Goal: Task Accomplishment & Management: Use online tool/utility

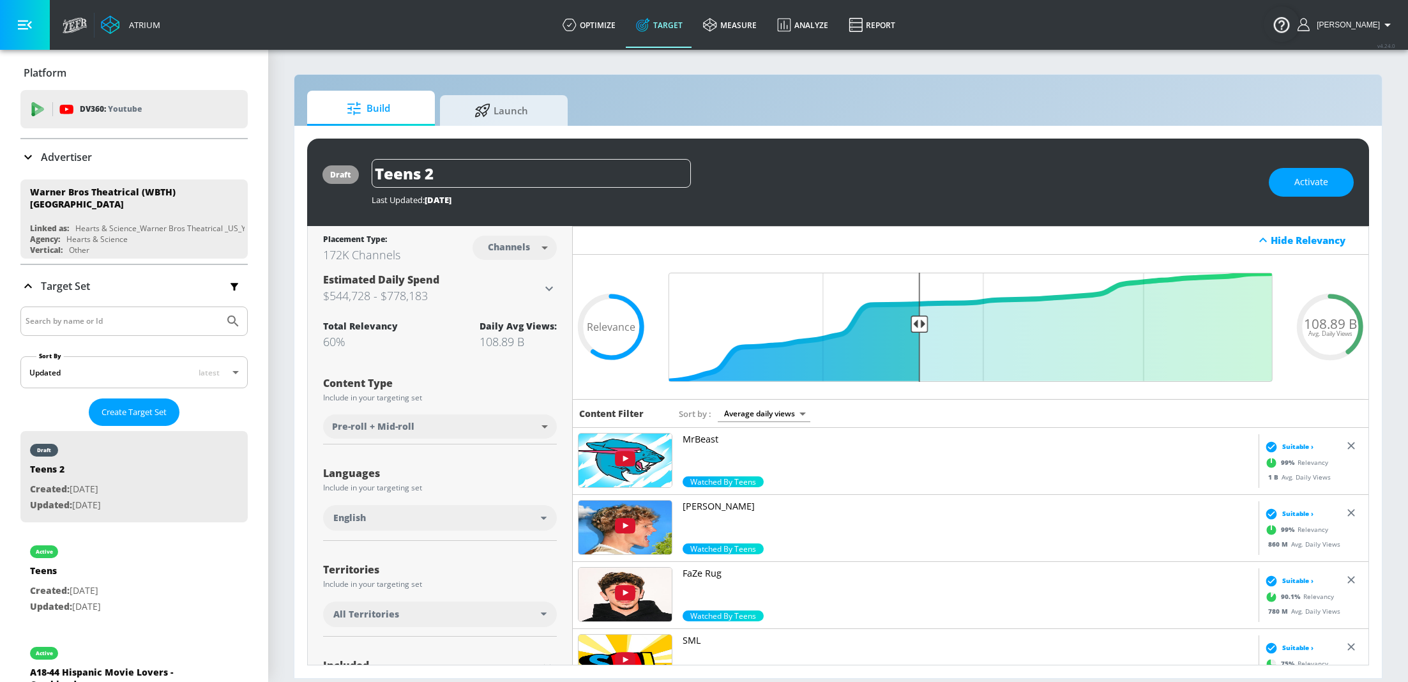
click at [66, 155] on p "Advertiser" at bounding box center [66, 157] width 51 height 14
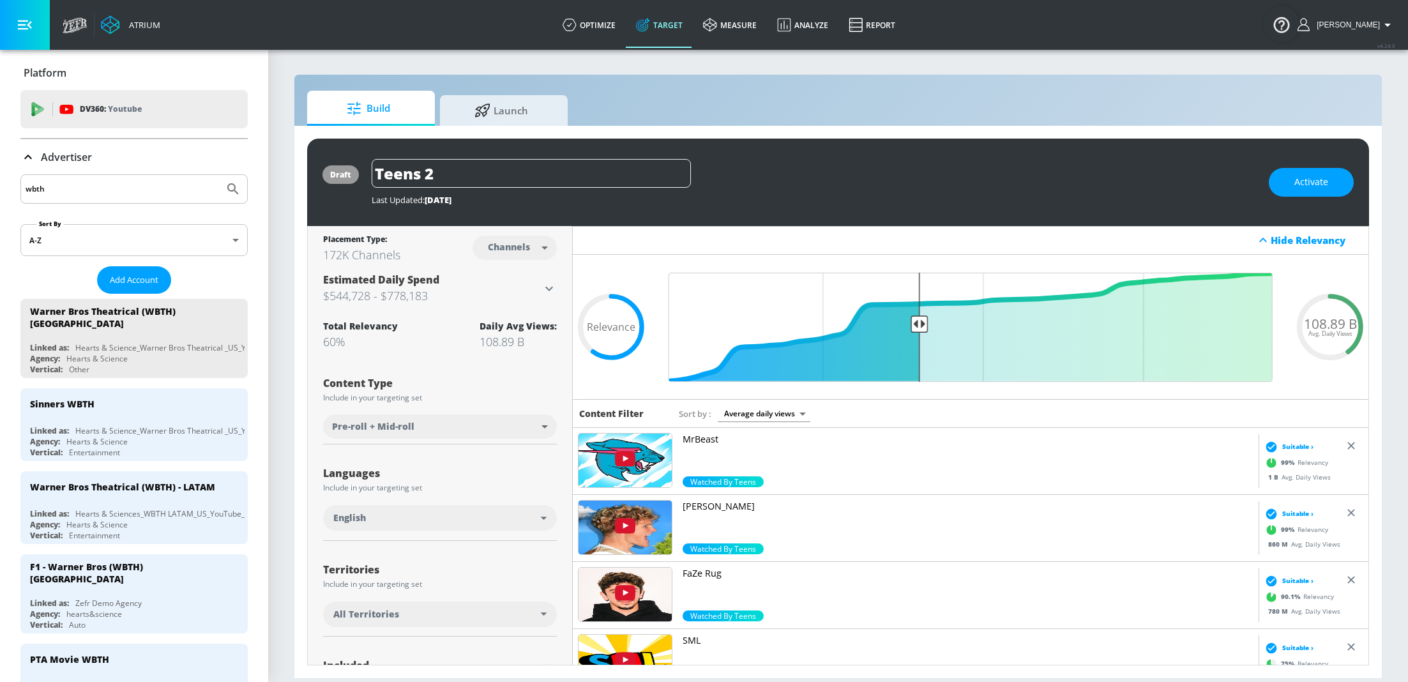
click at [82, 195] on input "wbth" at bounding box center [122, 189] width 193 height 17
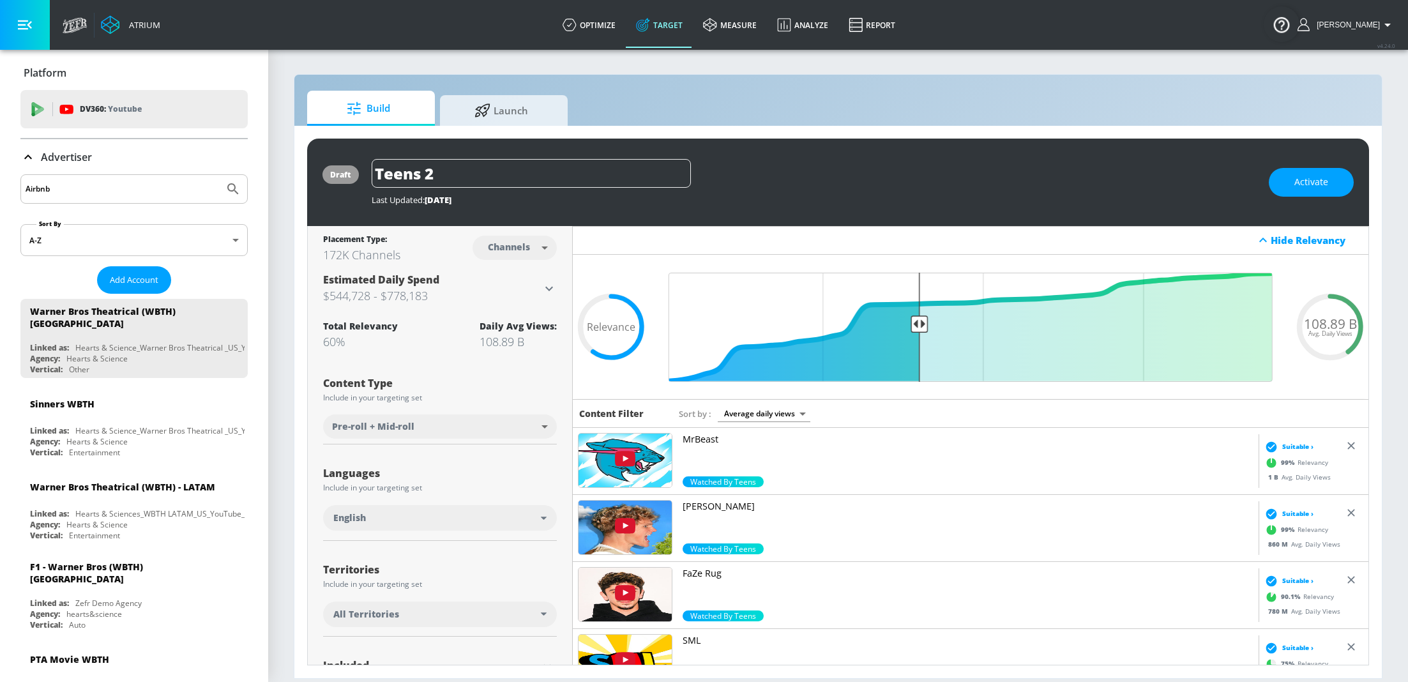
type input "Airbnb"
click at [219, 175] on button "Submit Search" at bounding box center [233, 189] width 28 height 28
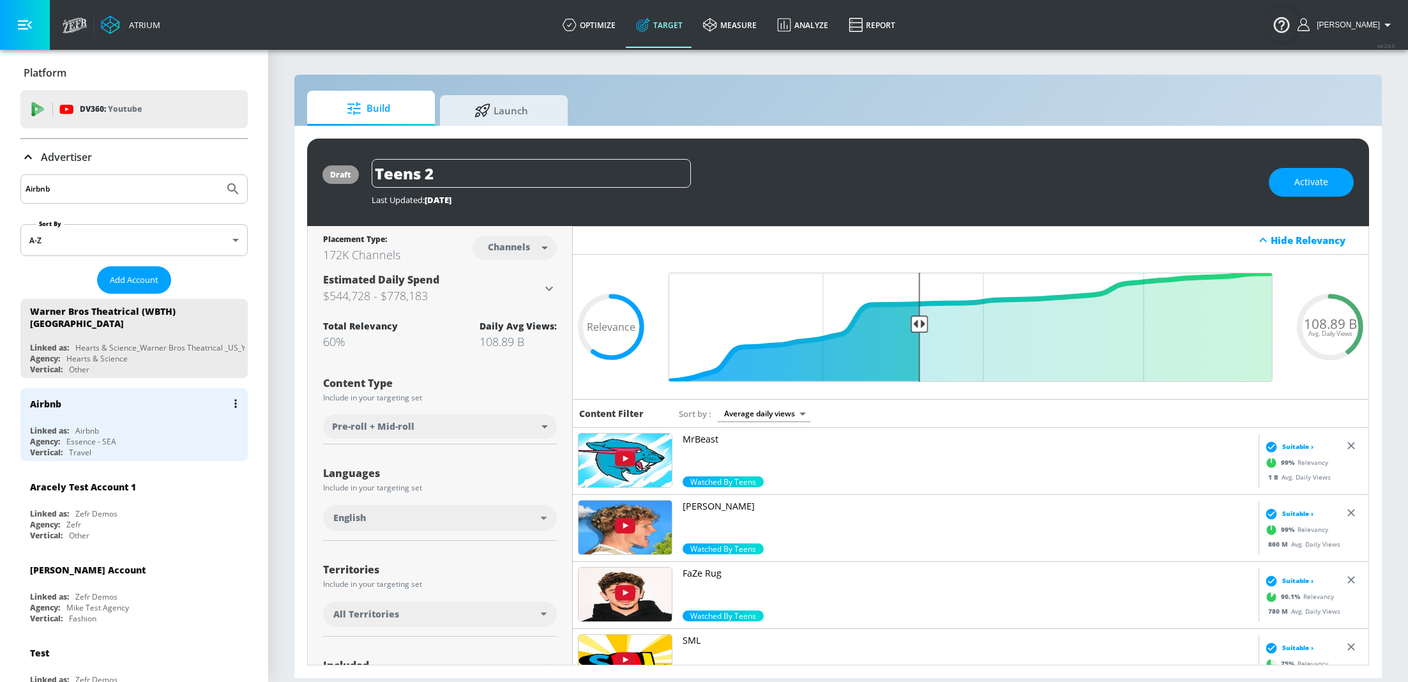
click at [105, 436] on div "Essence - SEA" at bounding box center [91, 441] width 50 height 11
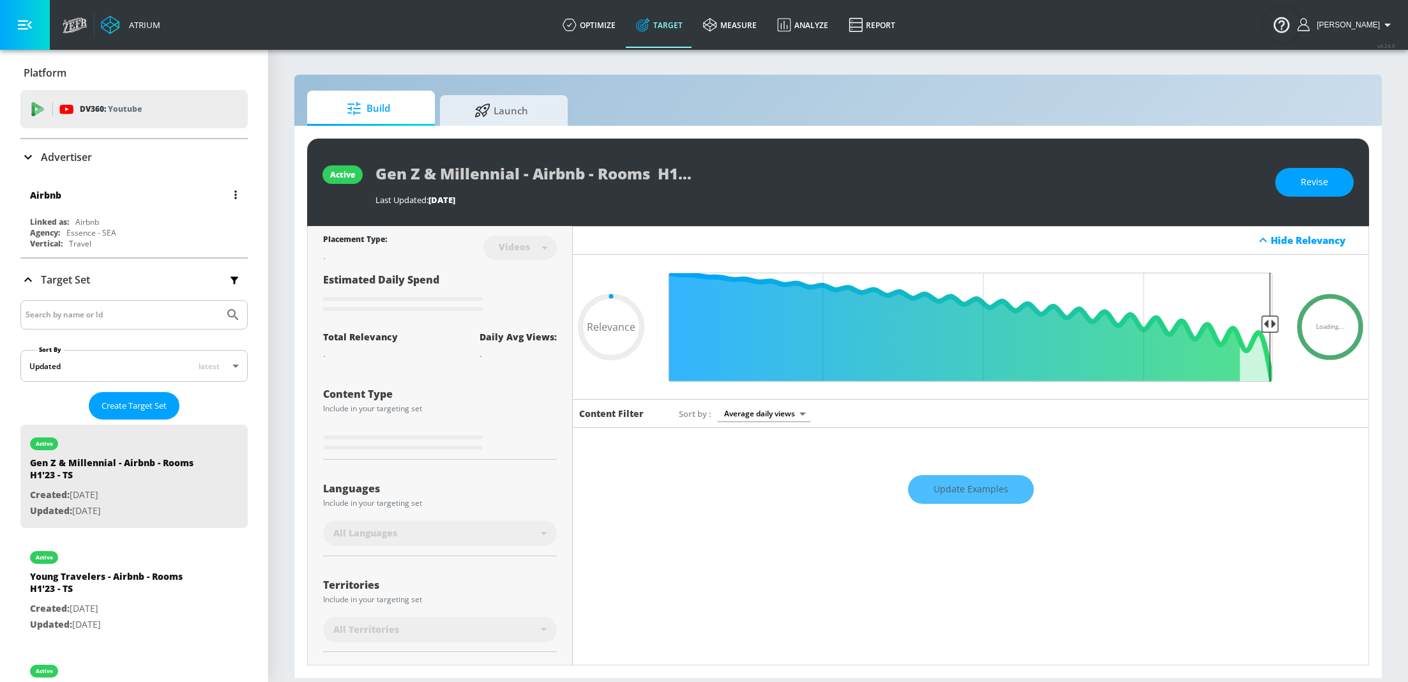
type input "0.6"
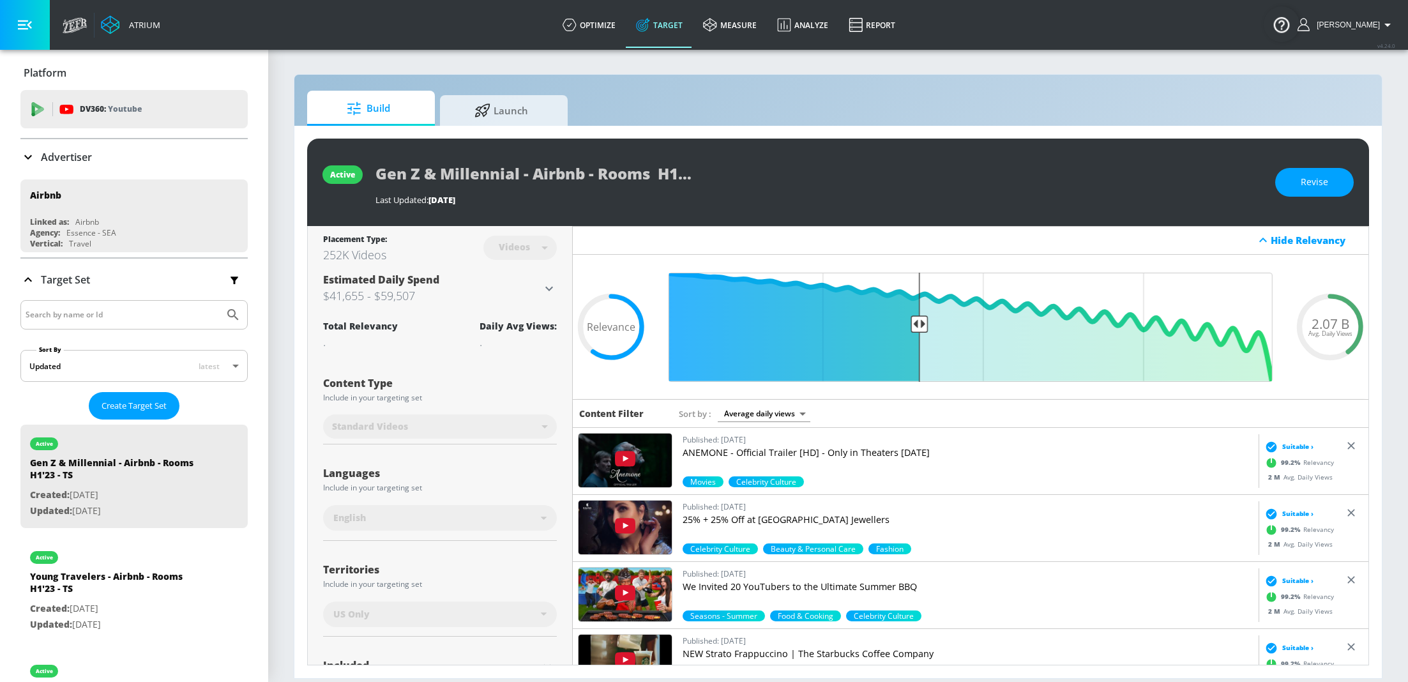
click at [64, 161] on p "Advertiser" at bounding box center [66, 157] width 51 height 14
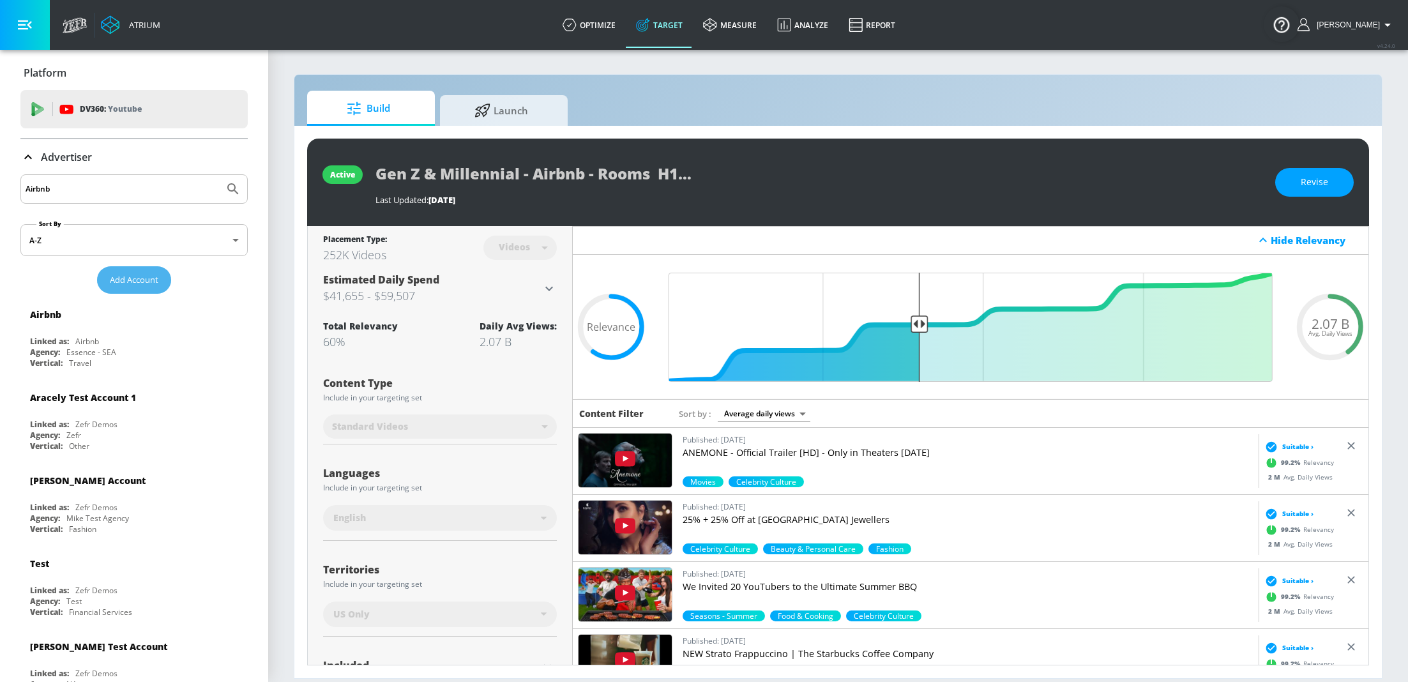
click at [144, 278] on span "Add Account" at bounding box center [134, 280] width 49 height 15
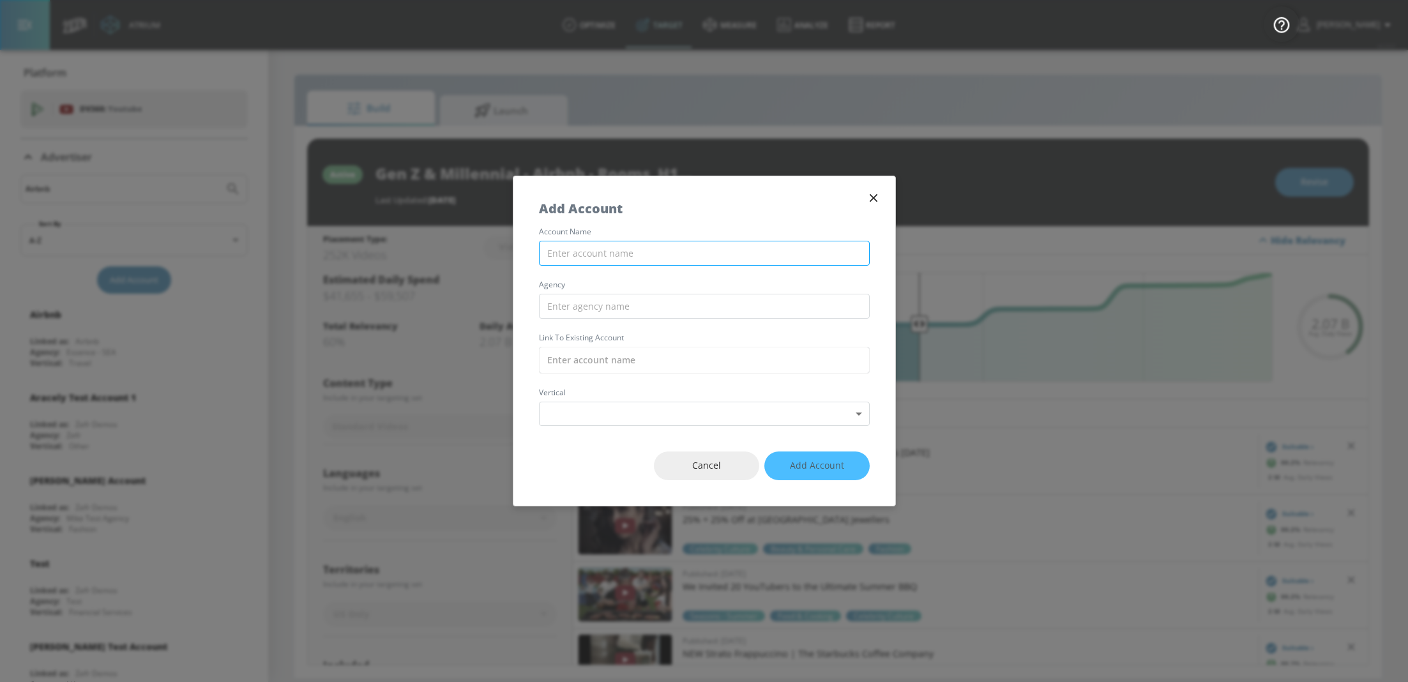
click at [593, 255] on input "text" at bounding box center [704, 253] width 331 height 25
type input "AirBnB UK - Youtube"
click at [866, 195] on icon "button" at bounding box center [873, 198] width 14 height 14
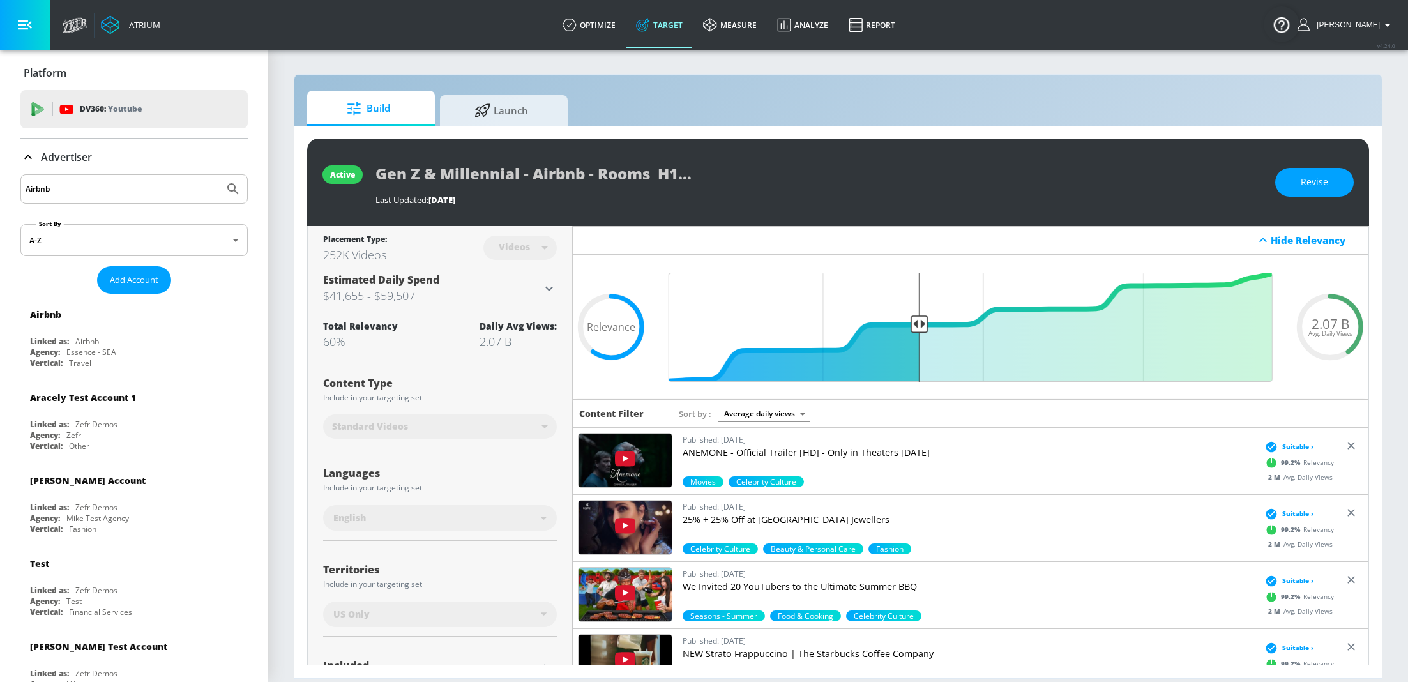
click at [53, 188] on input "Airbnb" at bounding box center [122, 189] width 193 height 17
type input "wbth"
click at [219, 175] on button "Submit Search" at bounding box center [233, 189] width 28 height 28
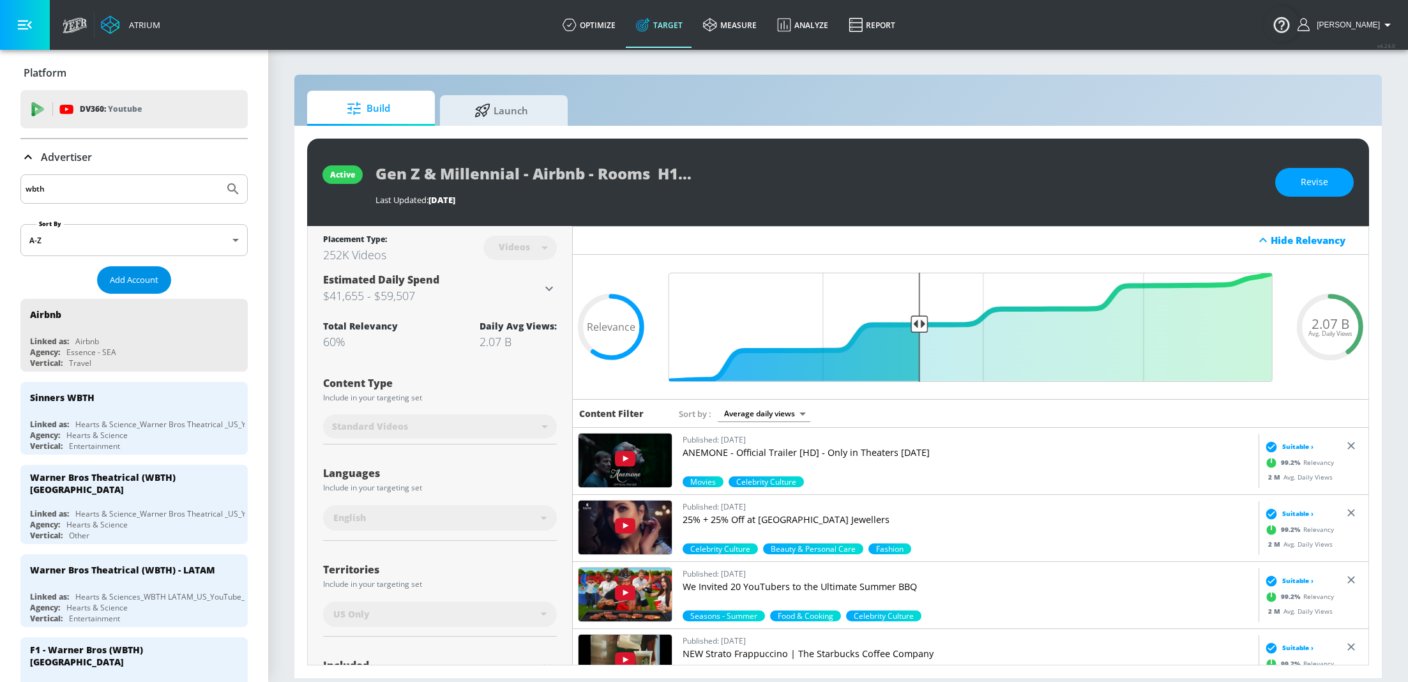
click at [149, 273] on span "Add Account" at bounding box center [134, 280] width 49 height 15
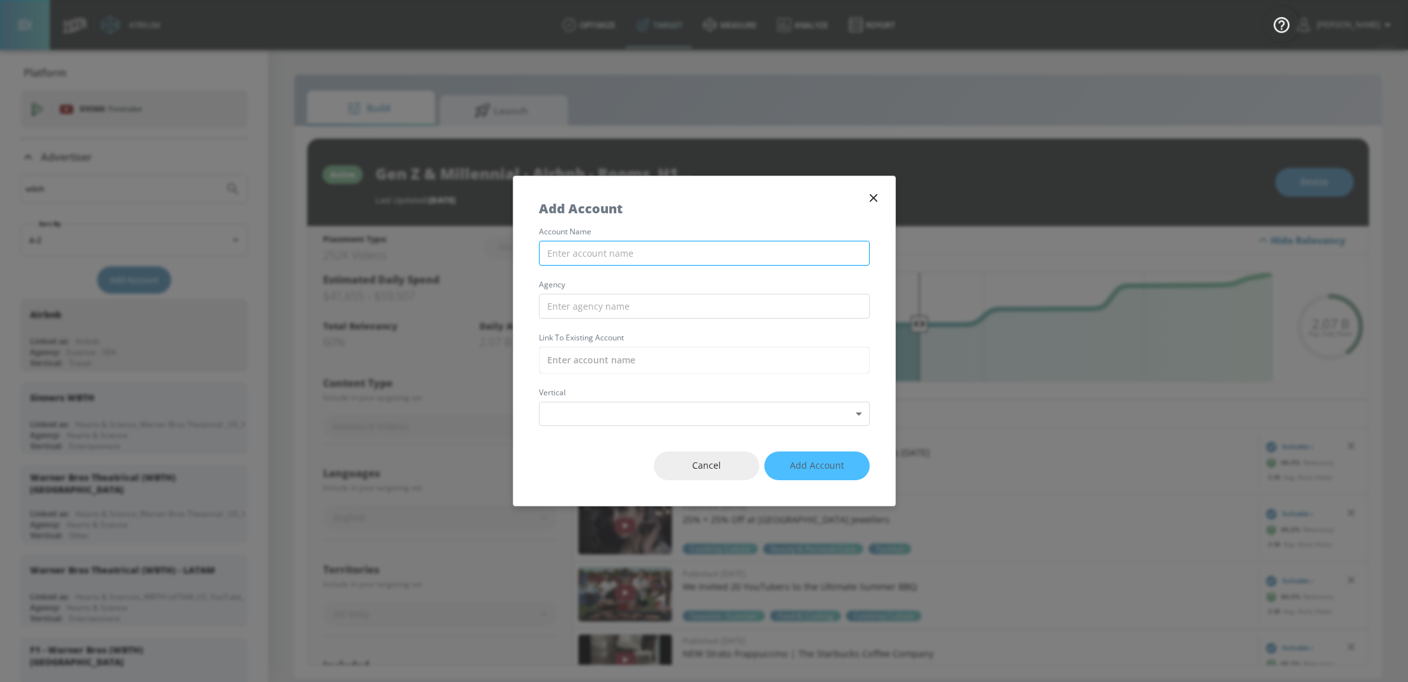
click at [691, 254] on input "text" at bounding box center [704, 253] width 331 height 25
type input "Airbnb UK - YouTube"
click at [619, 306] on input "text" at bounding box center [704, 306] width 331 height 25
type input "EssenceMediacom"
click at [623, 356] on input "text" at bounding box center [704, 360] width 331 height 27
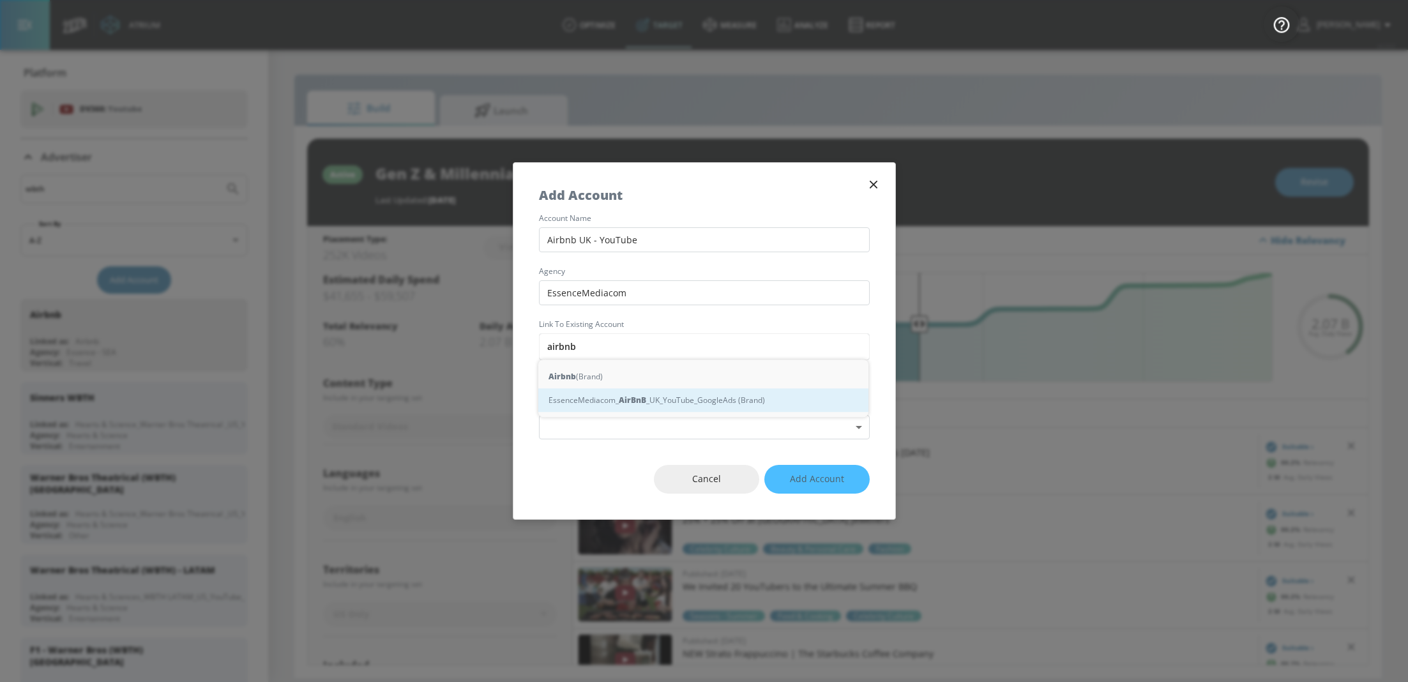
click at [705, 405] on div "EssenceMediacom_ AirBnB _UK_YouTube_GoogleAds (Brand)" at bounding box center [703, 400] width 330 height 24
type input "EssenceMediacom_AirBnB_UK_YouTube_GoogleAds (Brand)"
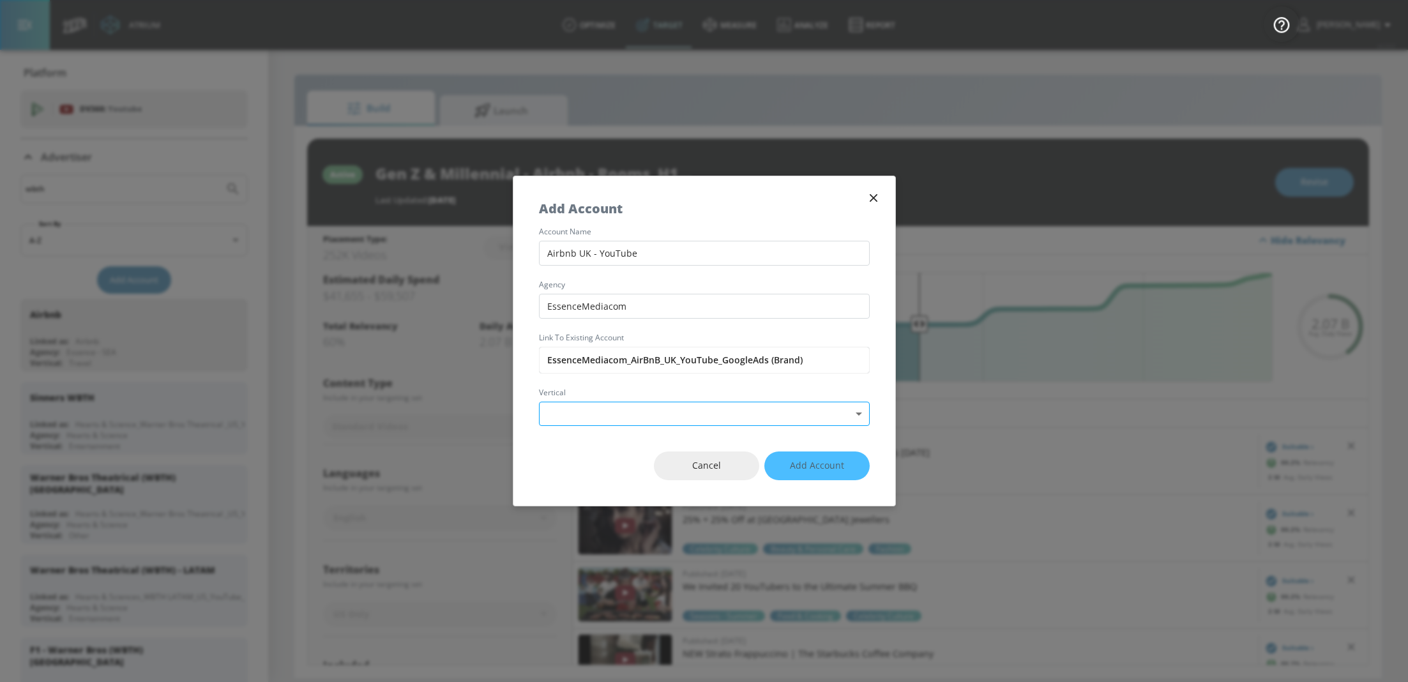
click at [652, 415] on body "Atrium optimize Target measure Analyze Report optimize Target measure Analyze R…" at bounding box center [704, 341] width 1408 height 682
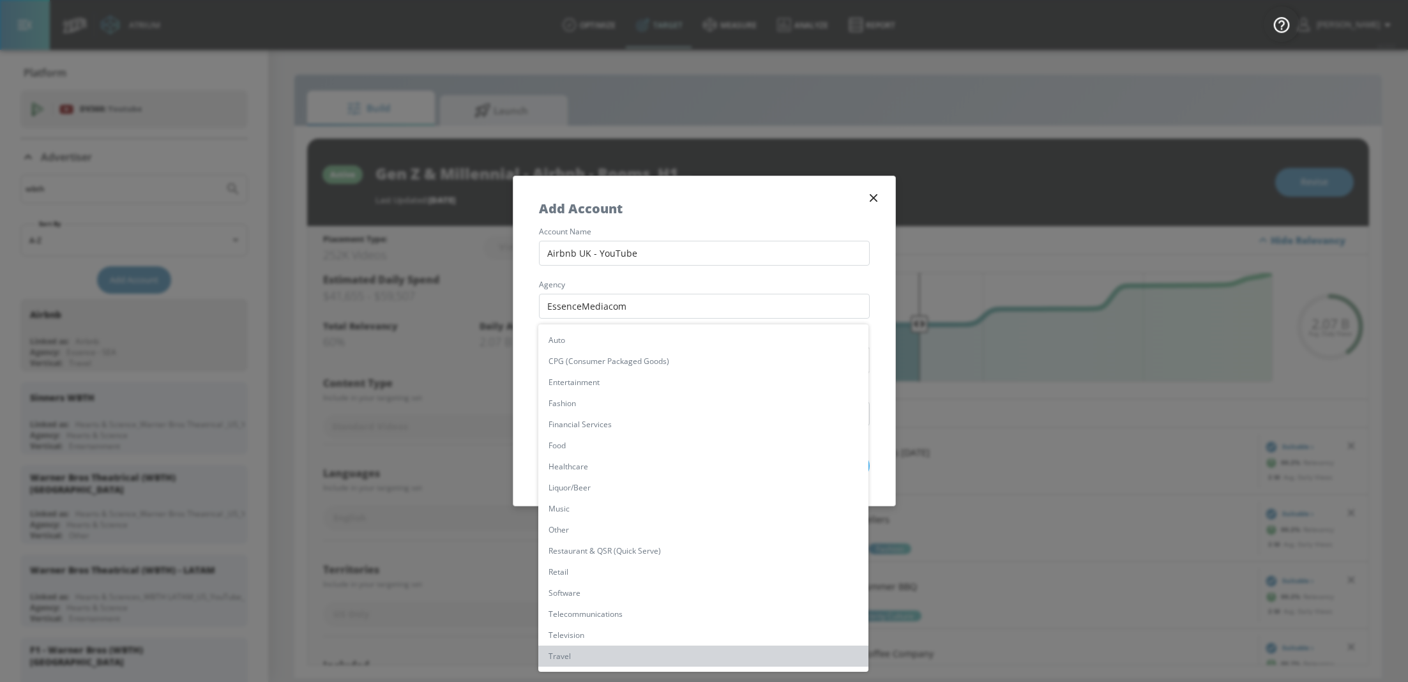
click at [597, 657] on li "Travel" at bounding box center [703, 655] width 330 height 21
type input "[object Object]"
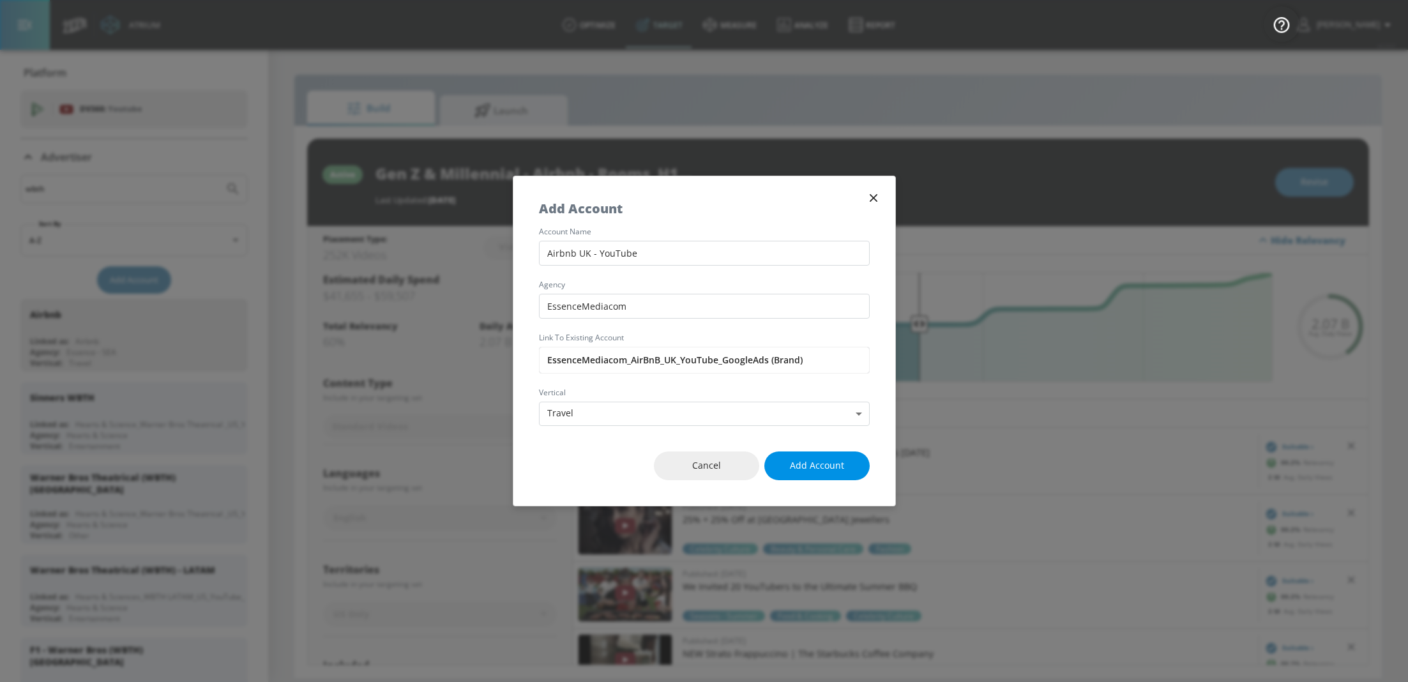
click at [845, 454] on button "Add Account" at bounding box center [816, 465] width 105 height 29
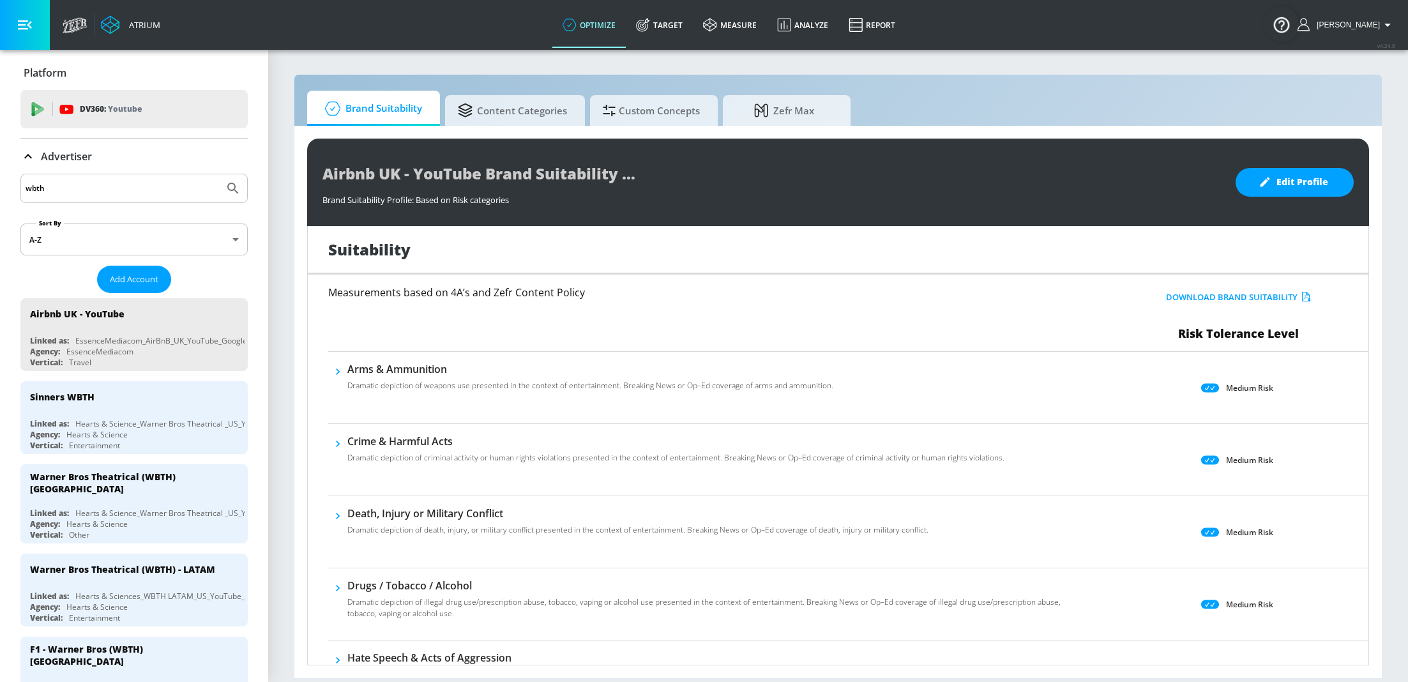
click at [105, 190] on input "wbth" at bounding box center [122, 188] width 193 height 17
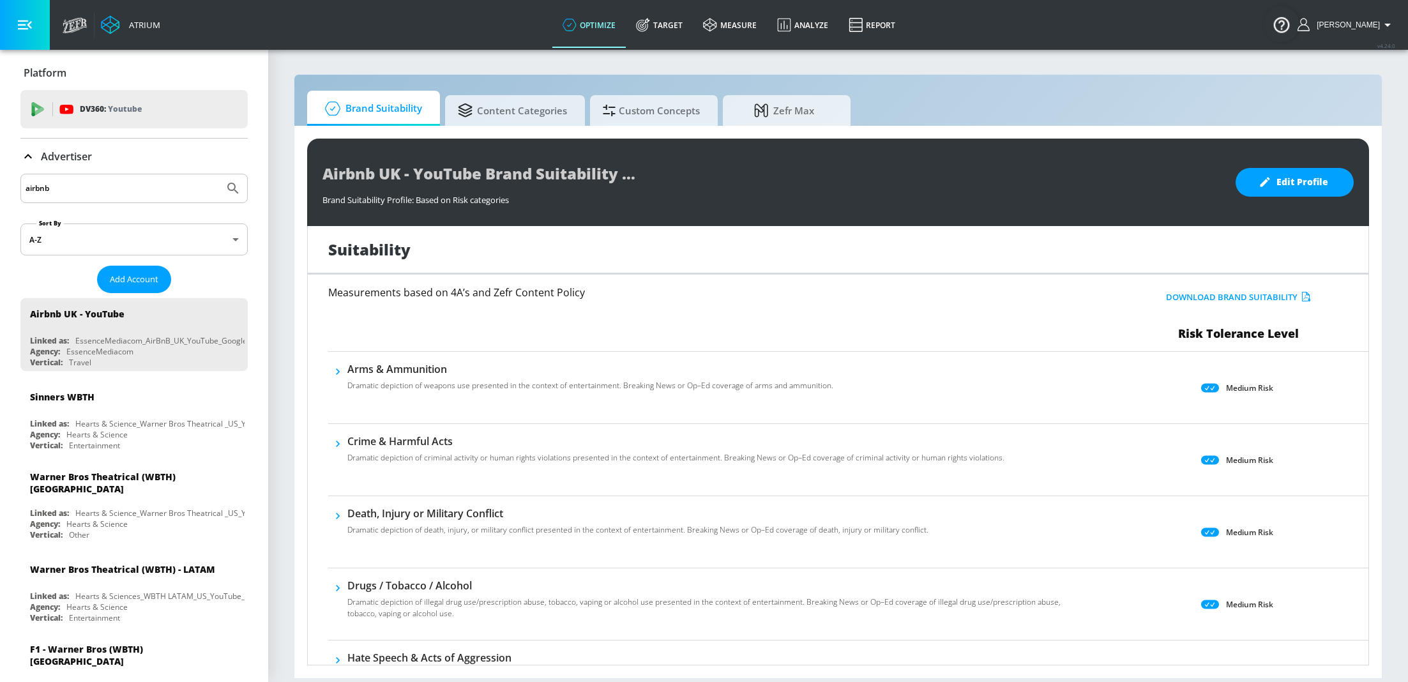
type input "airbnb"
click at [219, 174] on button "Submit Search" at bounding box center [233, 188] width 28 height 28
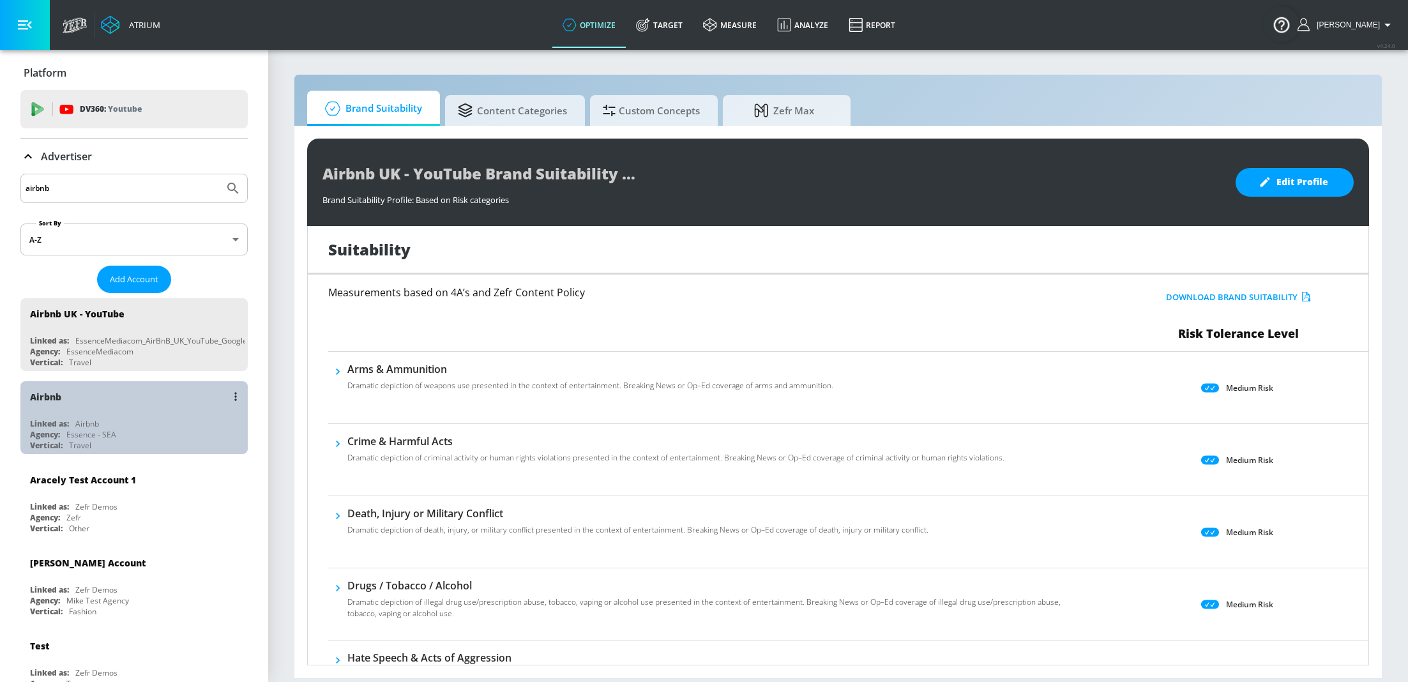
click at [128, 423] on div "Linked as: Airbnb" at bounding box center [137, 423] width 215 height 11
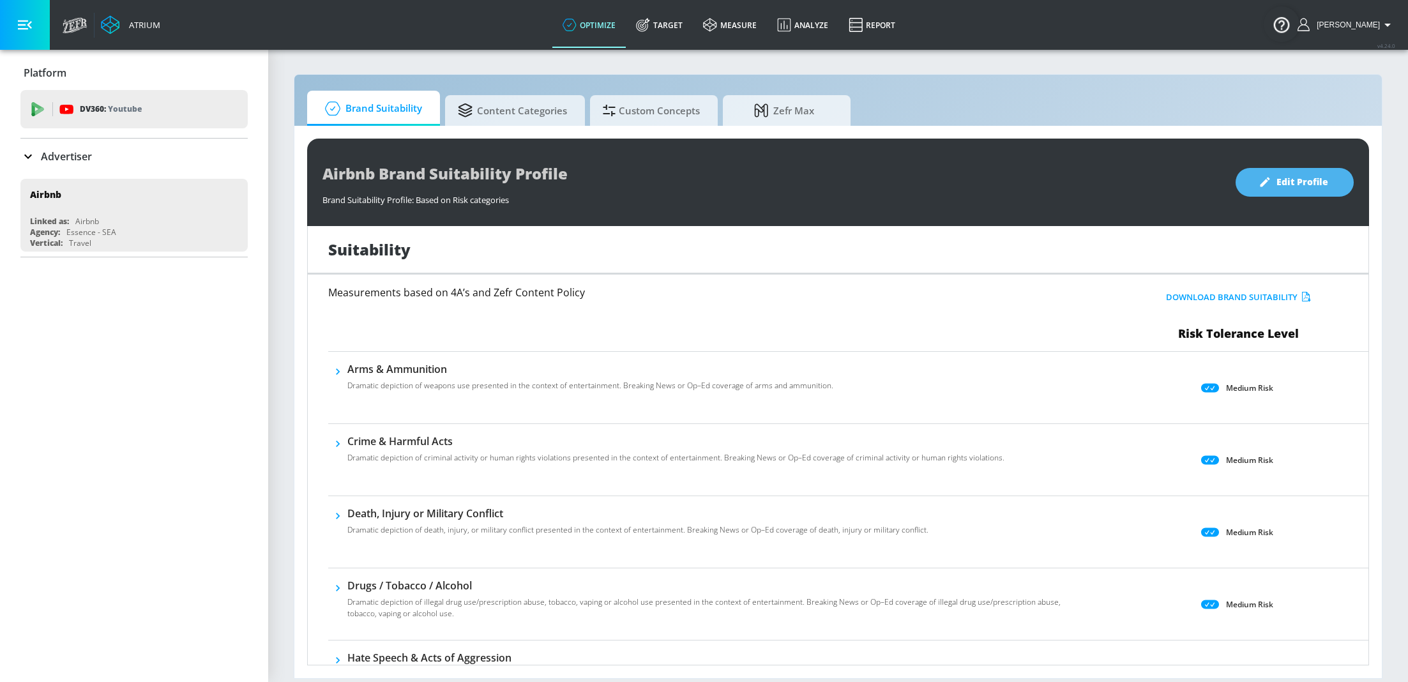
click at [1293, 178] on span "Edit Profile" at bounding box center [1294, 182] width 67 height 16
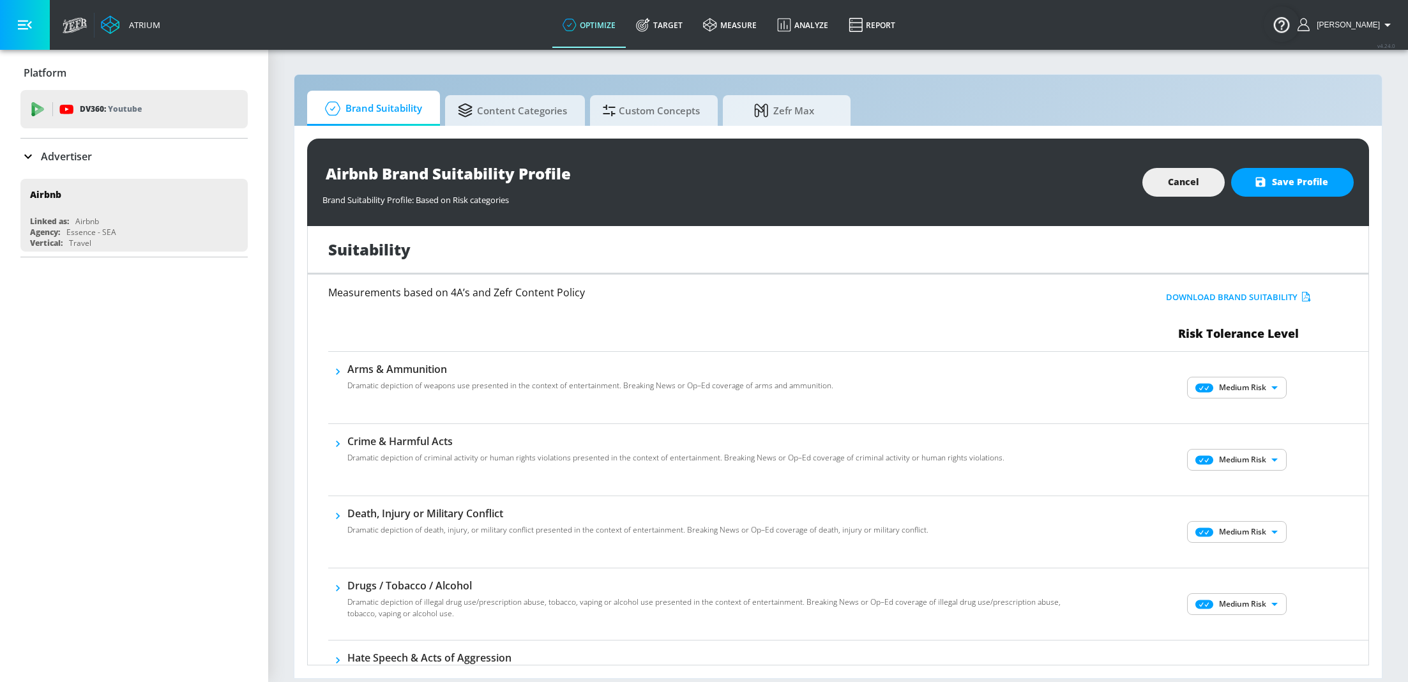
click at [1223, 389] on body "Atrium optimize Target measure Analyze Report optimize Target measure Analyze R…" at bounding box center [704, 341] width 1408 height 682
click at [1237, 429] on div "Low Risk" at bounding box center [1236, 431] width 79 height 11
type input "LOW"
click at [1256, 457] on body "Atrium optimize Target measure Analyze Report optimize Target measure Analyze R…" at bounding box center [704, 341] width 1408 height 682
click at [1242, 501] on div "Low Risk" at bounding box center [1236, 503] width 79 height 11
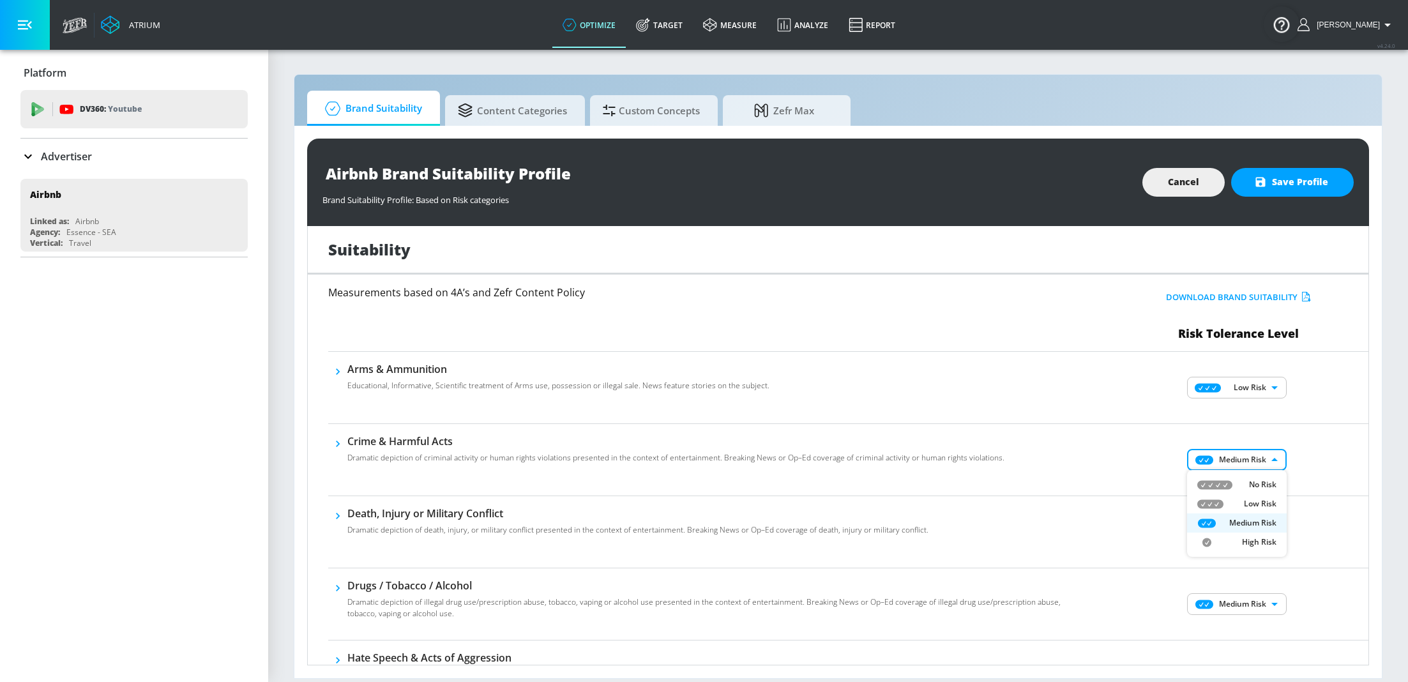
type input "LOW"
click at [1168, 176] on button "Cancel" at bounding box center [1183, 182] width 82 height 29
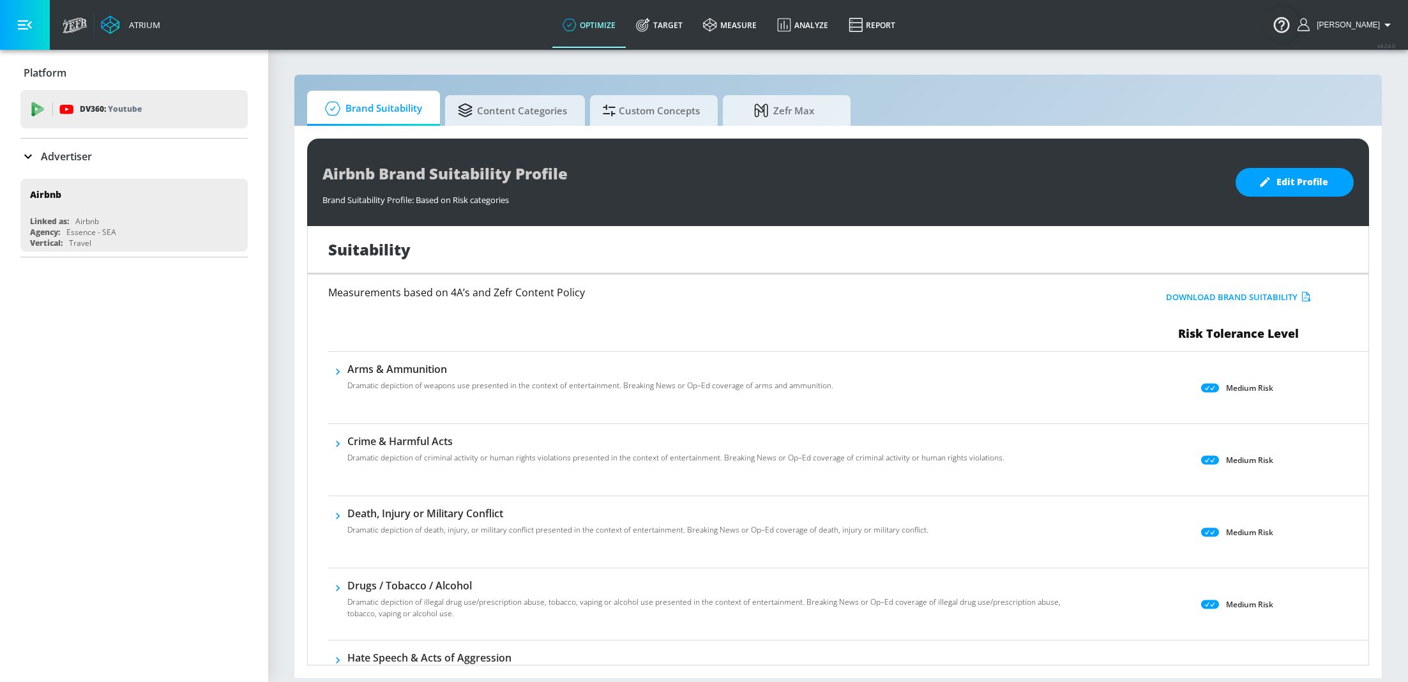
click at [66, 160] on p "Advertiser" at bounding box center [66, 156] width 51 height 14
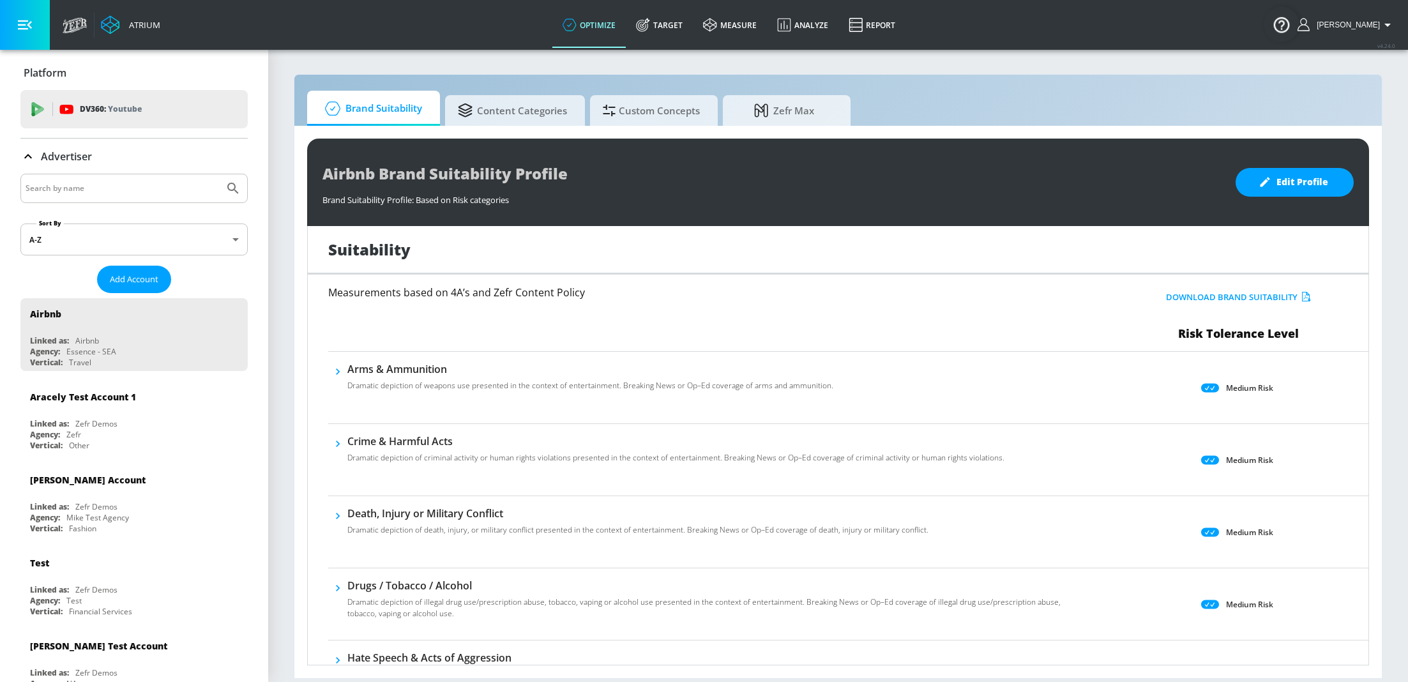
click at [124, 187] on input "Search by name" at bounding box center [122, 188] width 193 height 17
type input "airbnb"
click at [219, 174] on button "Submit Search" at bounding box center [233, 188] width 28 height 28
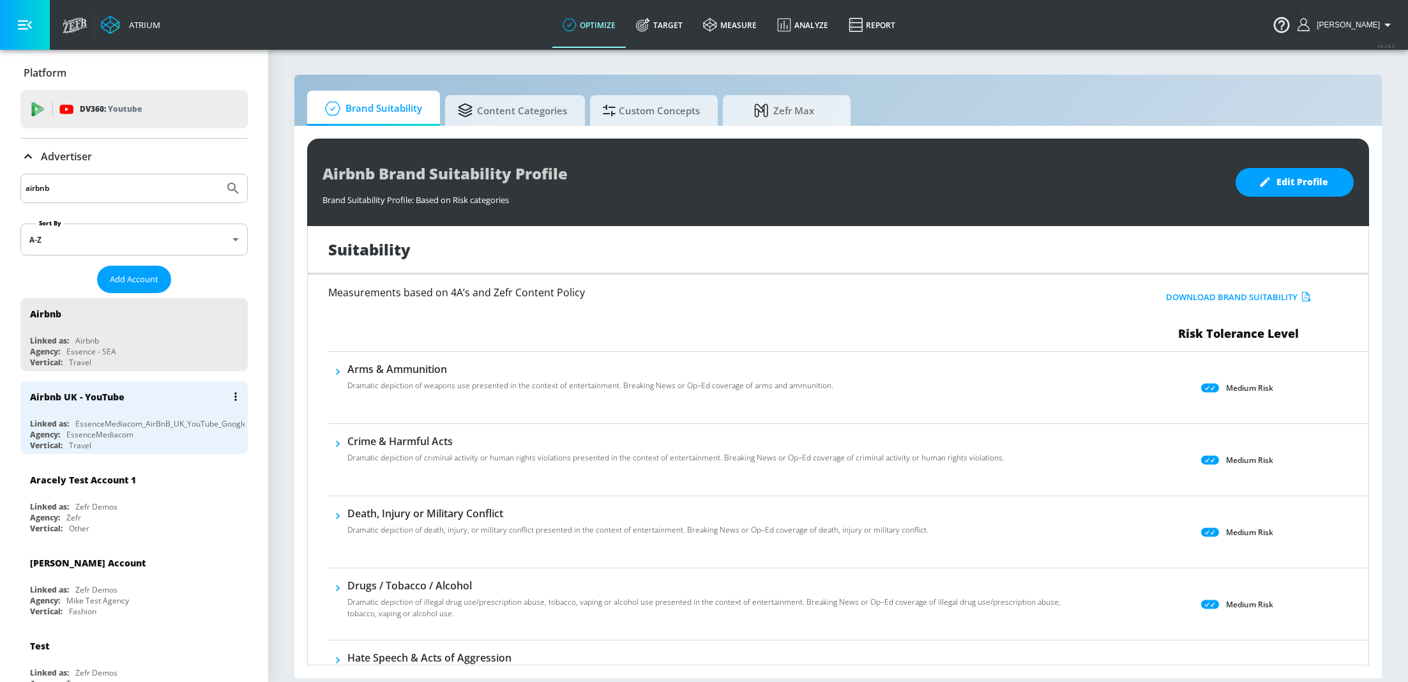
click at [80, 449] on div "Airbnb UK - YouTube Linked as: EssenceMediacom_AirBnB_UK_YouTube_GoogleAds Agen…" at bounding box center [133, 417] width 227 height 73
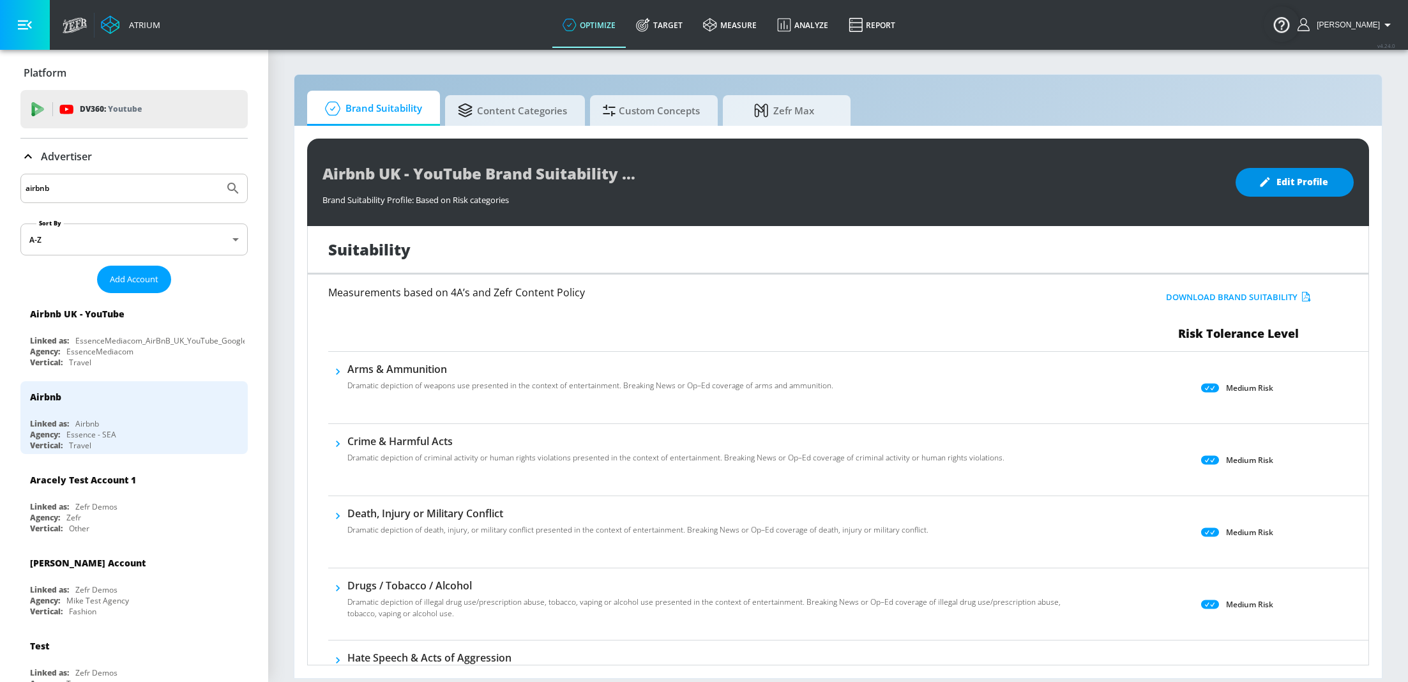
click at [1282, 183] on span "Edit Profile" at bounding box center [1294, 182] width 67 height 16
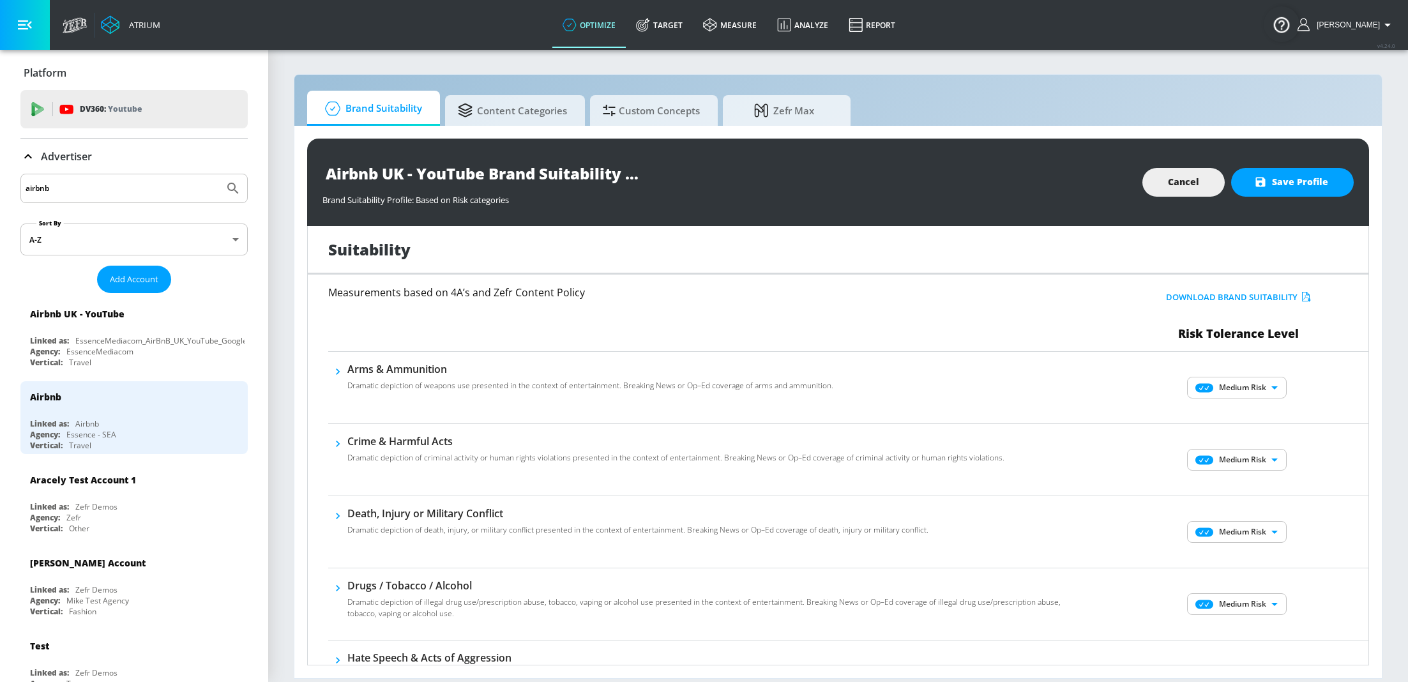
click at [1260, 395] on body "Atrium optimize Target measure Analyze Report optimize Target measure Analyze R…" at bounding box center [704, 341] width 1408 height 682
click at [1263, 432] on p "Low Risk" at bounding box center [1260, 431] width 33 height 11
type input "LOW"
click at [1265, 454] on body "Atrium optimize Target measure Analyze Report optimize Target measure Analyze R…" at bounding box center [704, 341] width 1408 height 682
click at [1261, 499] on p "Low Risk" at bounding box center [1260, 503] width 33 height 11
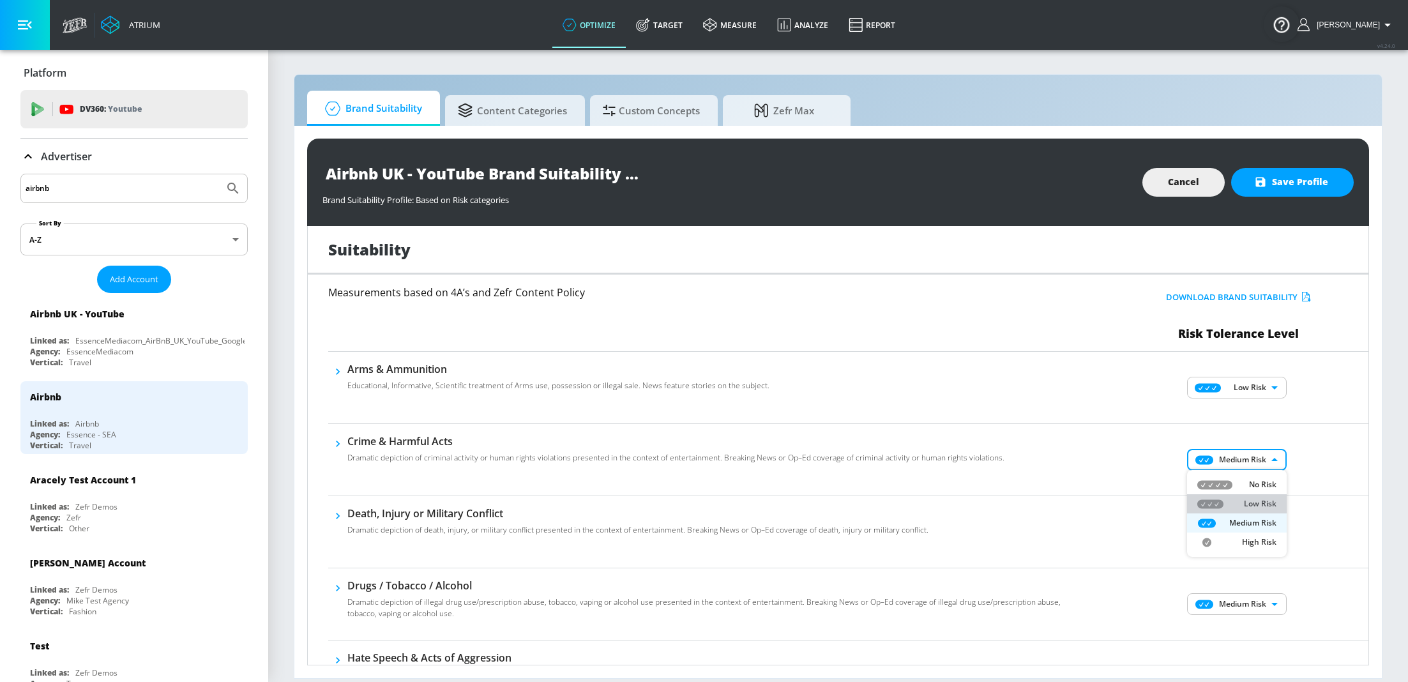
type input "LOW"
click at [1256, 531] on body "Atrium optimize Target measure Analyze Report optimize Target measure Analyze R…" at bounding box center [704, 341] width 1408 height 682
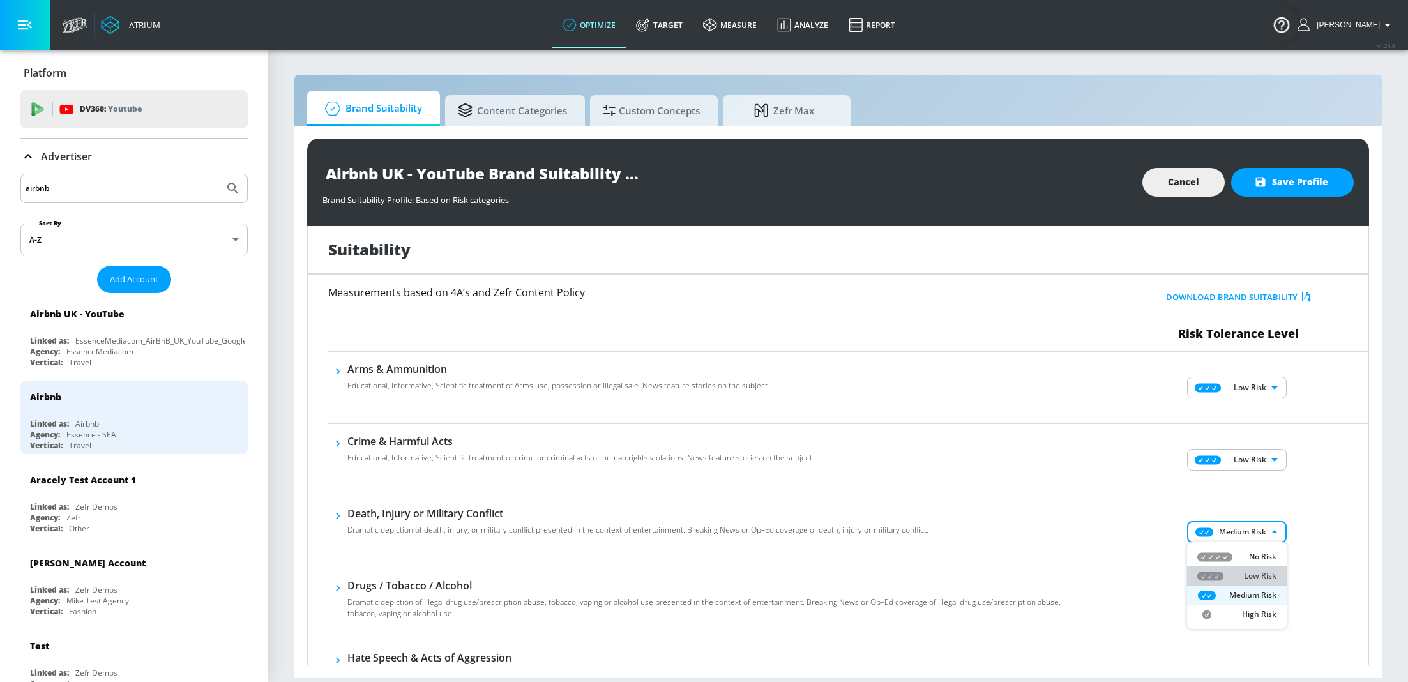
click at [1248, 579] on p "Low Risk" at bounding box center [1260, 575] width 33 height 11
type input "LOW"
click at [1257, 601] on body "Atrium optimize Target measure Analyze Report optimize Target measure Analyze R…" at bounding box center [704, 341] width 1408 height 682
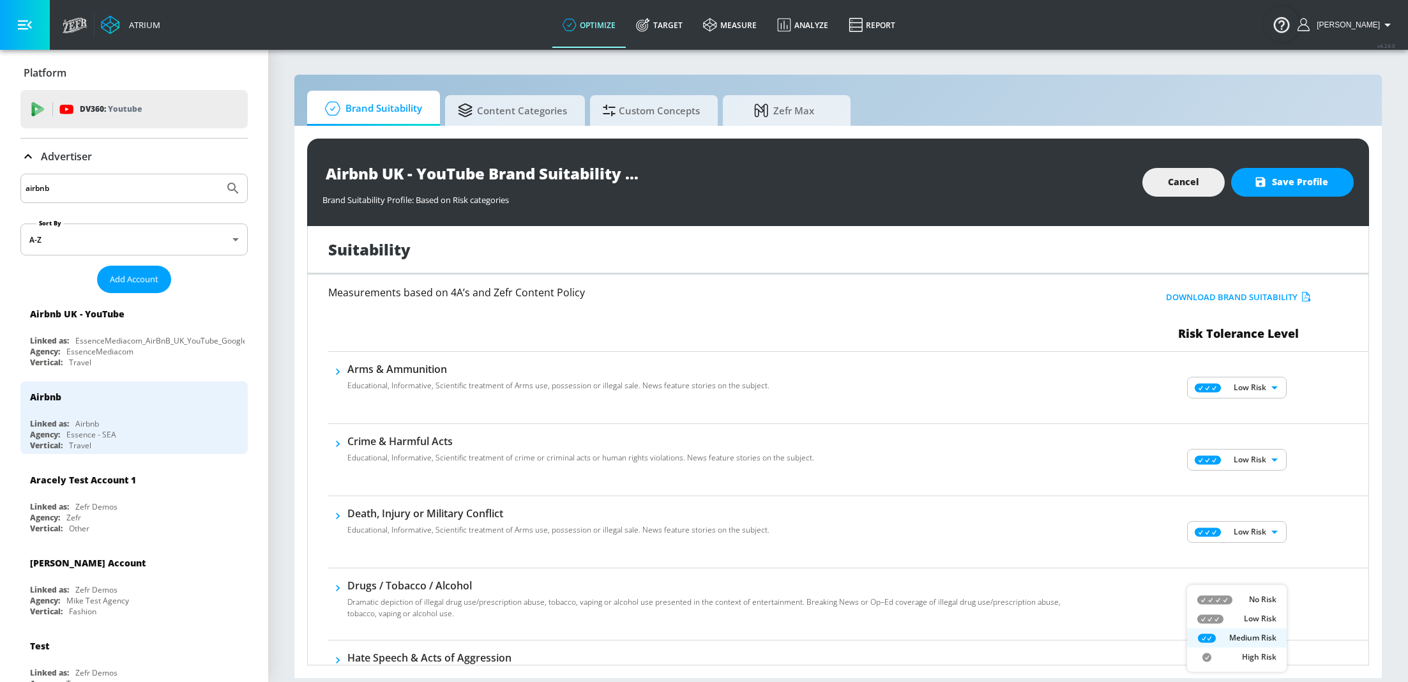
click at [1257, 625] on li "Low Risk" at bounding box center [1237, 618] width 100 height 19
type input "LOW"
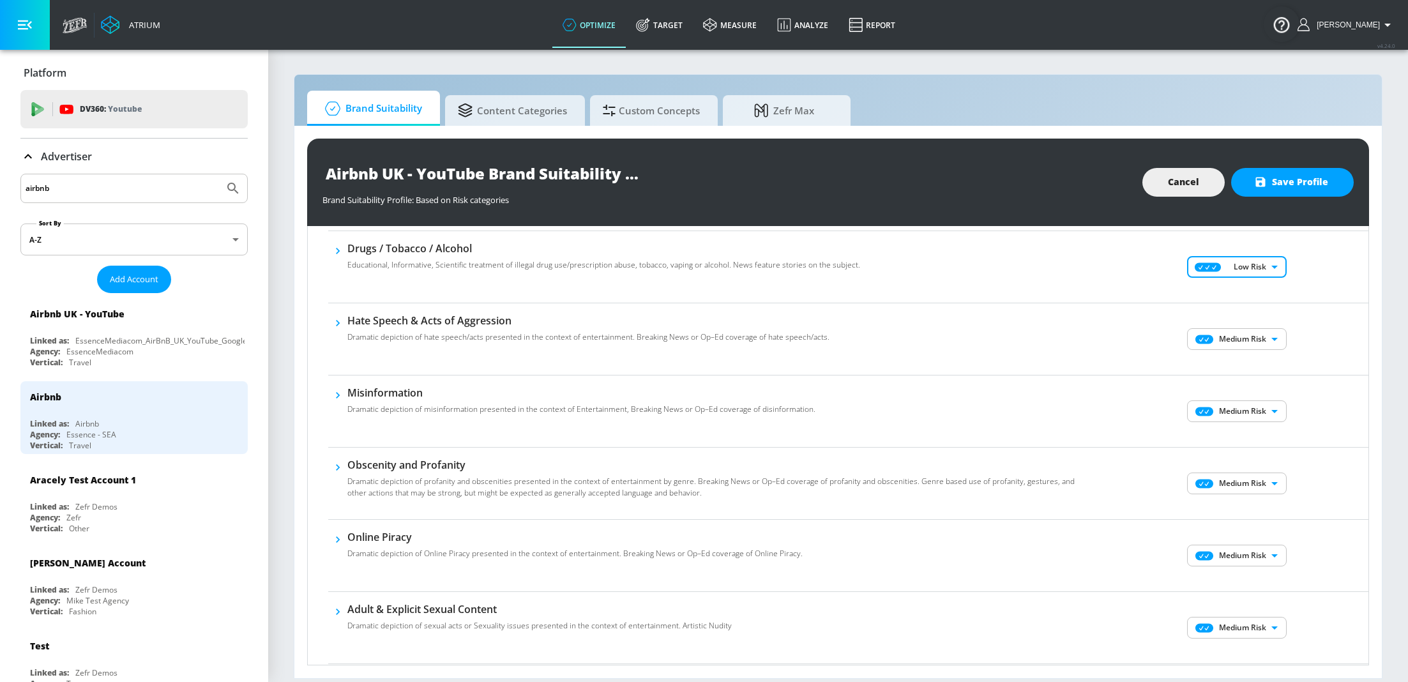
scroll to position [336, 0]
click at [1236, 342] on body "Atrium optimize Target measure Analyze Report optimize Target measure Analyze R…" at bounding box center [704, 341] width 1408 height 682
click at [1239, 389] on div "Low Risk" at bounding box center [1236, 383] width 79 height 11
type input "LOW"
click at [1242, 416] on body "Atrium optimize Target measure Analyze Report optimize Target measure Analyze R…" at bounding box center [704, 341] width 1408 height 682
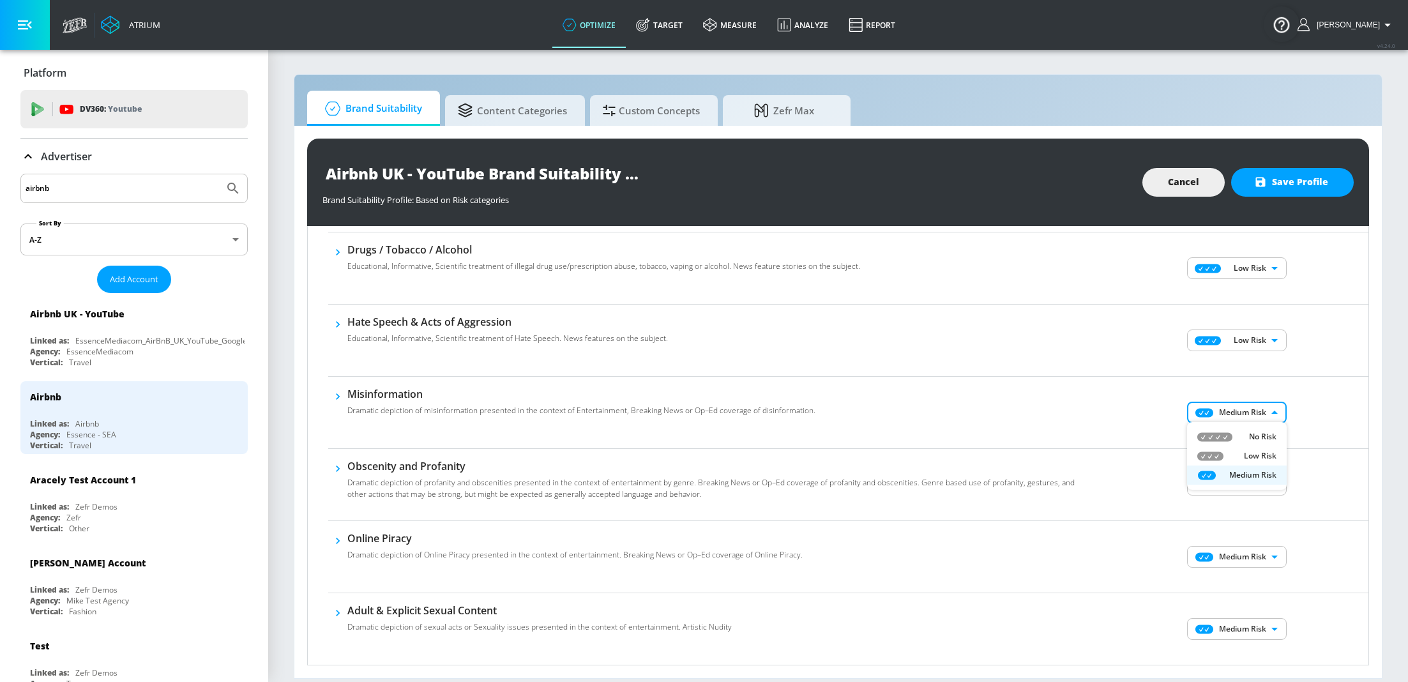
click at [1256, 450] on p "Low Risk" at bounding box center [1260, 455] width 33 height 11
type input "LOW"
click at [1257, 485] on body "Atrium optimize Target measure Analyze Report optimize Target measure Analyze R…" at bounding box center [704, 341] width 1408 height 682
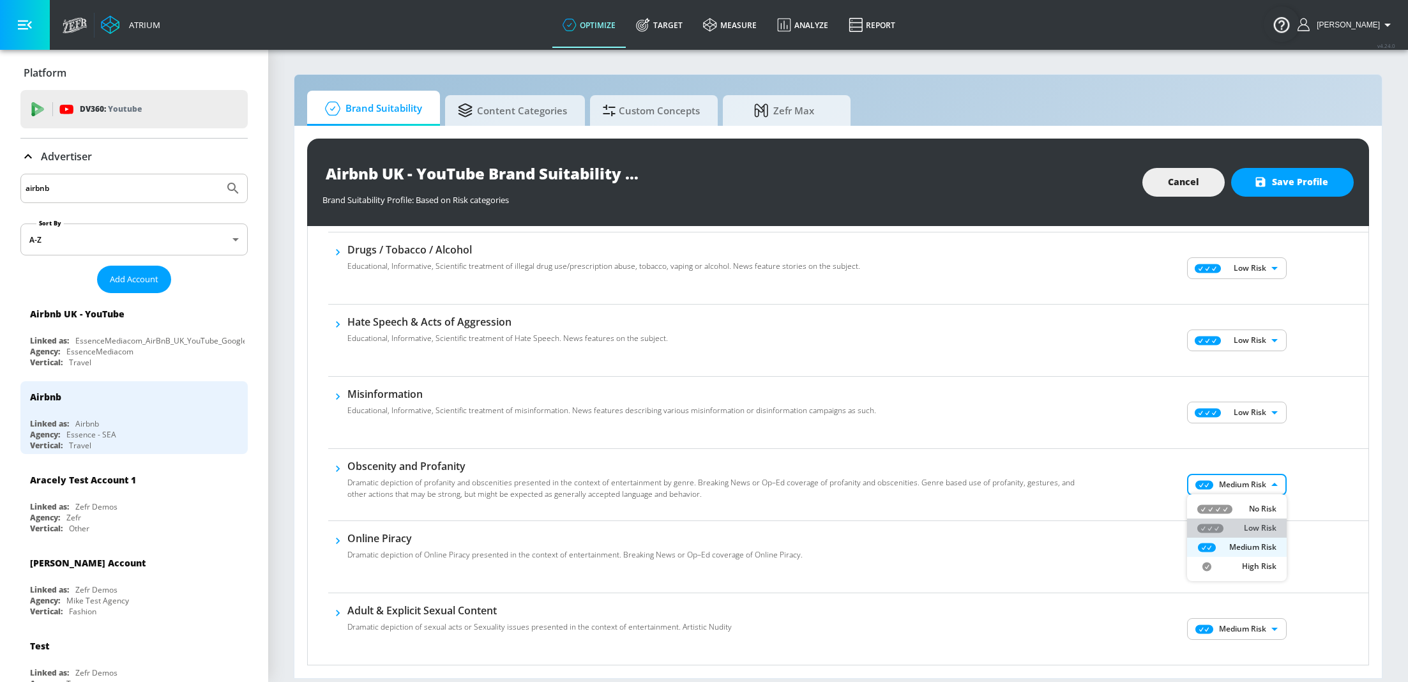
click at [1263, 527] on p "Low Risk" at bounding box center [1260, 527] width 33 height 11
type input "LOW"
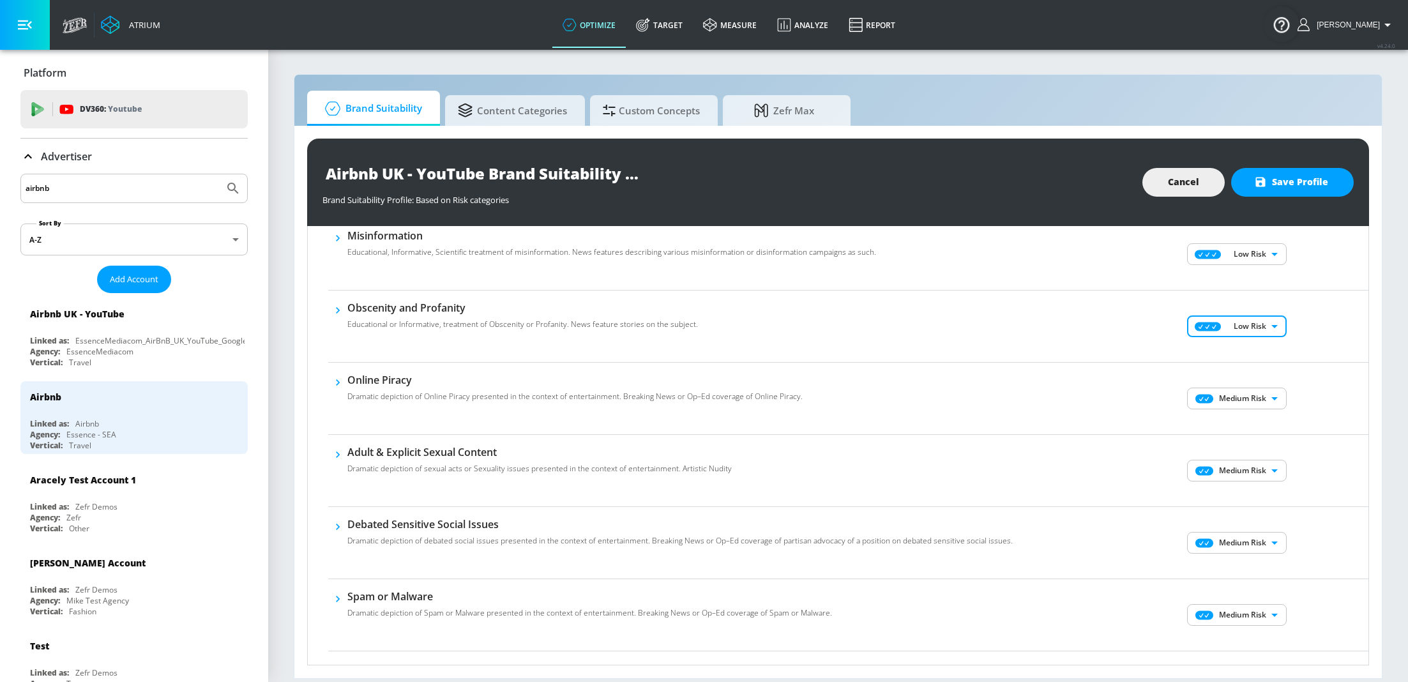
click at [1253, 396] on body "Atrium optimize Target measure Analyze Report optimize Target measure Analyze R…" at bounding box center [704, 341] width 1408 height 682
click at [1267, 441] on p "Low Risk" at bounding box center [1260, 441] width 33 height 11
type input "LOW"
click at [1246, 472] on body "Atrium optimize Target measure Analyze Report optimize Target measure Analyze R…" at bounding box center [704, 341] width 1408 height 682
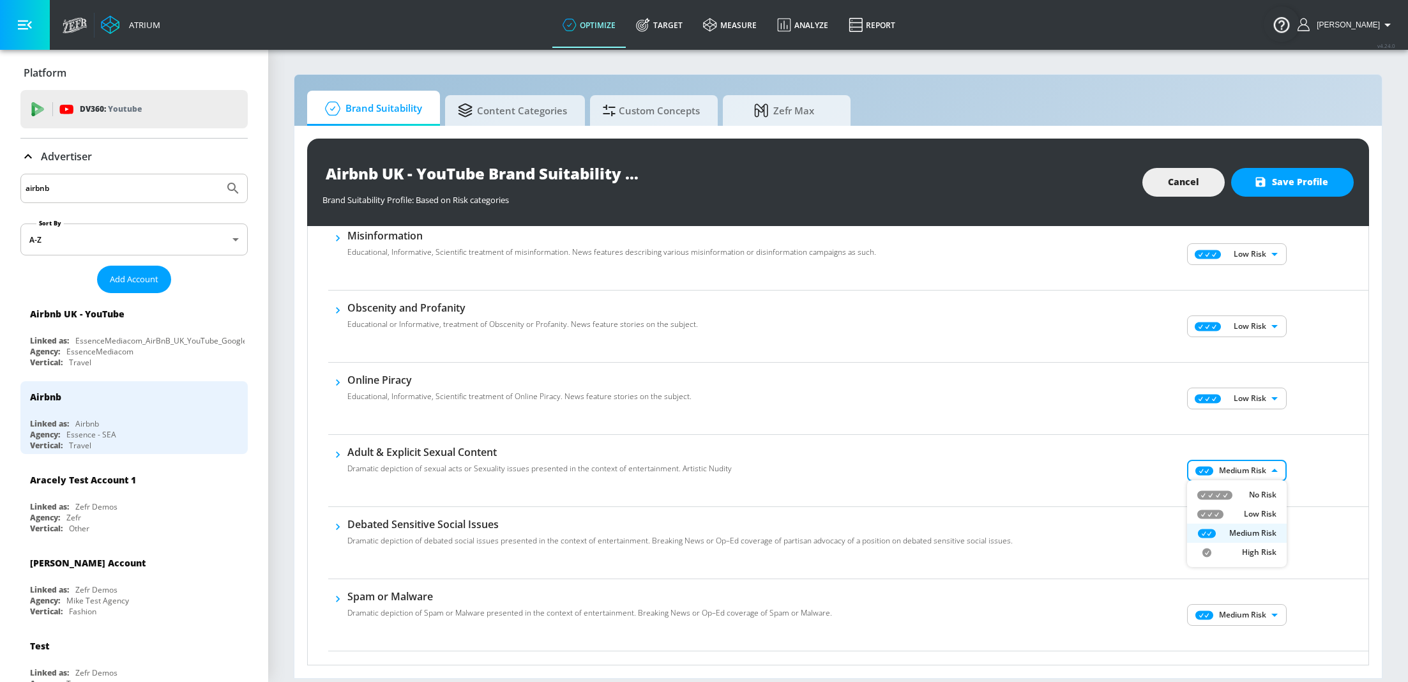
click at [1254, 515] on p "Low Risk" at bounding box center [1260, 513] width 33 height 11
type input "LOW"
click at [1249, 534] on body "Atrium optimize Target measure Analyze Report optimize Target measure Analyze R…" at bounding box center [704, 341] width 1408 height 682
click at [1255, 591] on p "Low Risk" at bounding box center [1260, 585] width 33 height 11
type input "LOW"
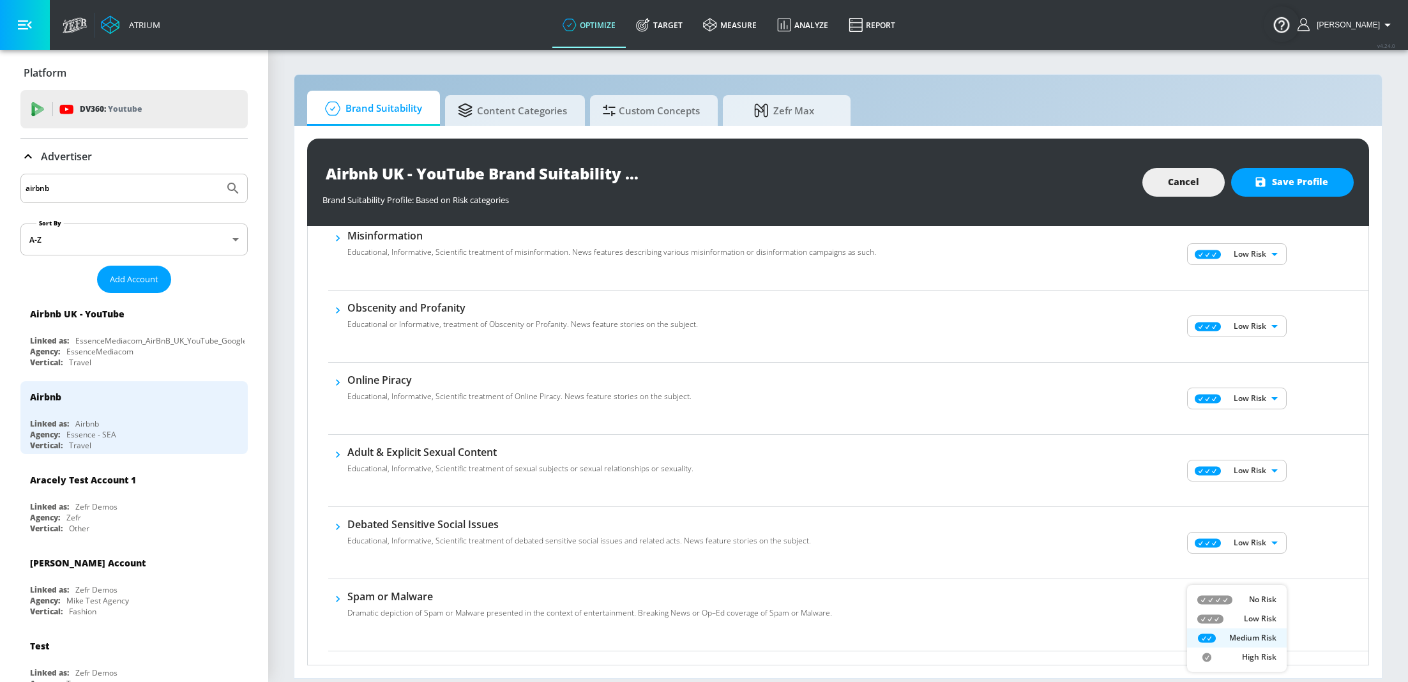
click at [1253, 612] on body "Atrium optimize Target measure Analyze Report optimize Target measure Analyze R…" at bounding box center [704, 341] width 1408 height 682
click at [1265, 619] on p "Low Risk" at bounding box center [1260, 618] width 33 height 11
type input "LOW"
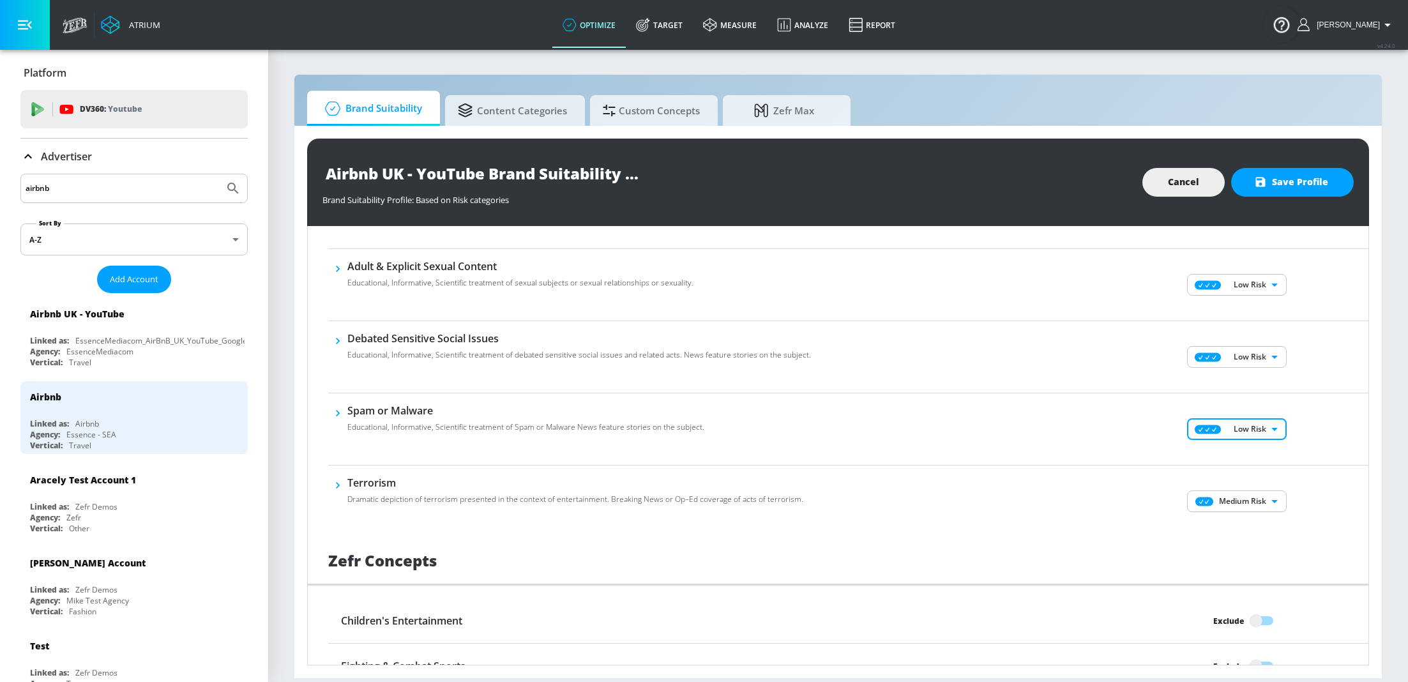
scroll to position [692, 0]
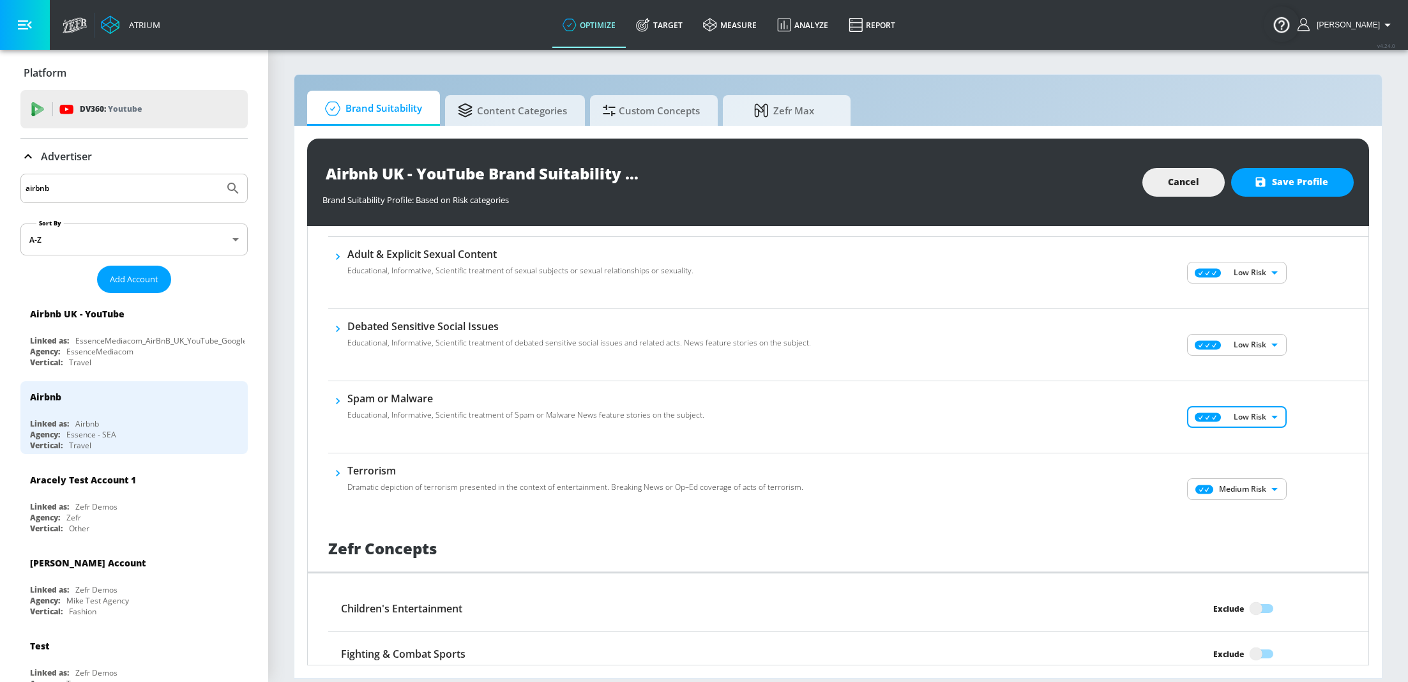
click at [1253, 480] on body "Atrium optimize Target measure Analyze Report optimize Target measure Analyze R…" at bounding box center [704, 341] width 1408 height 682
click at [1269, 529] on p "Low Risk" at bounding box center [1260, 530] width 33 height 11
type input "LOW"
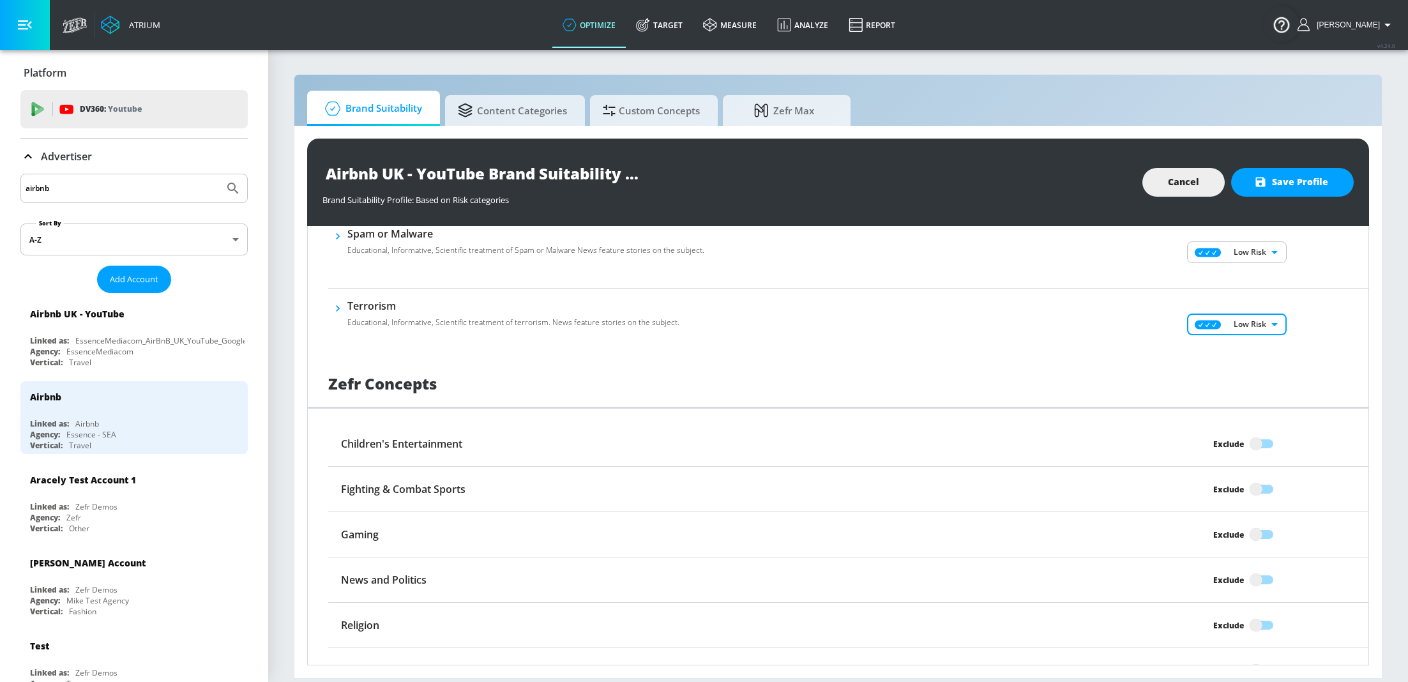
scroll to position [858, 0]
click at [1257, 445] on input "Exclude" at bounding box center [1255, 442] width 73 height 24
checkbox input "true"
click at [1257, 485] on input "Exclude" at bounding box center [1255, 488] width 73 height 24
checkbox input "true"
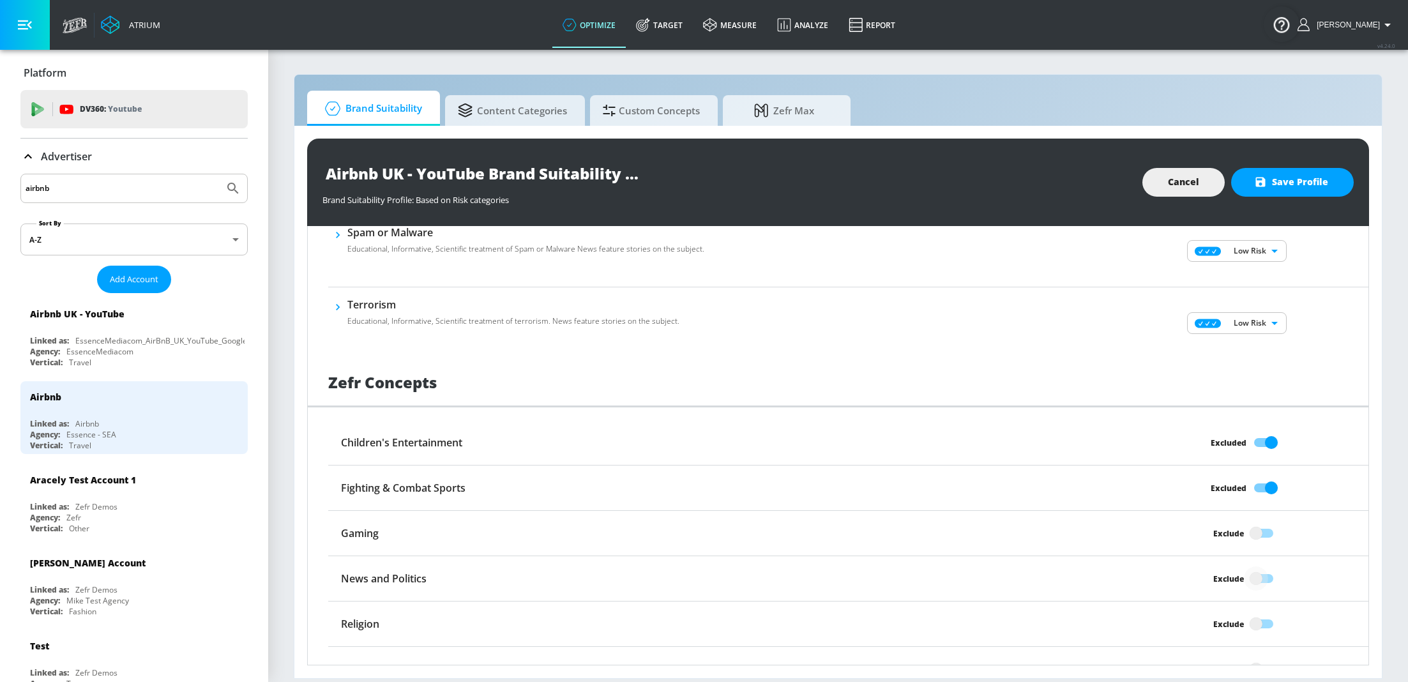
click at [1260, 573] on input "Exclude" at bounding box center [1255, 578] width 73 height 24
checkbox input "true"
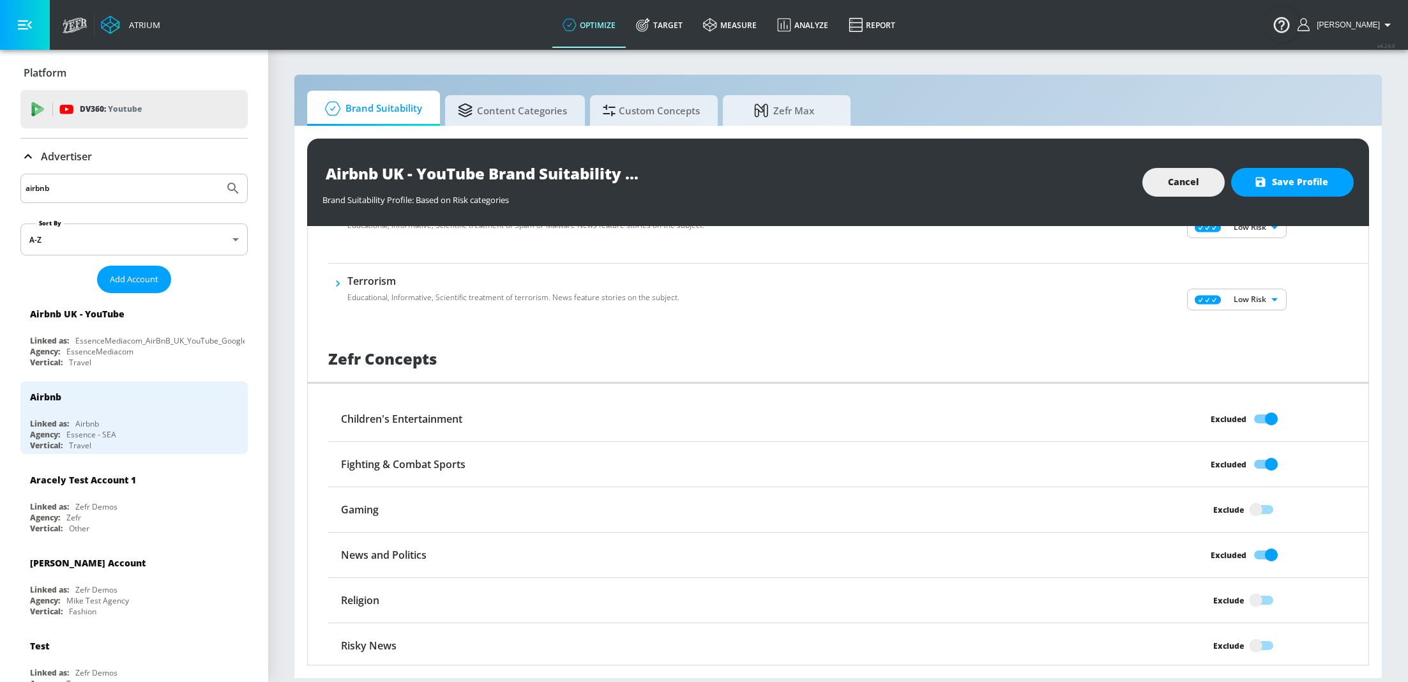
click at [1261, 596] on input "Exclude" at bounding box center [1255, 600] width 73 height 24
checkbox input "true"
click at [1261, 645] on input "Exclude" at bounding box center [1255, 645] width 73 height 24
checkbox input "true"
click at [1305, 190] on button "Save Profile" at bounding box center [1292, 182] width 123 height 29
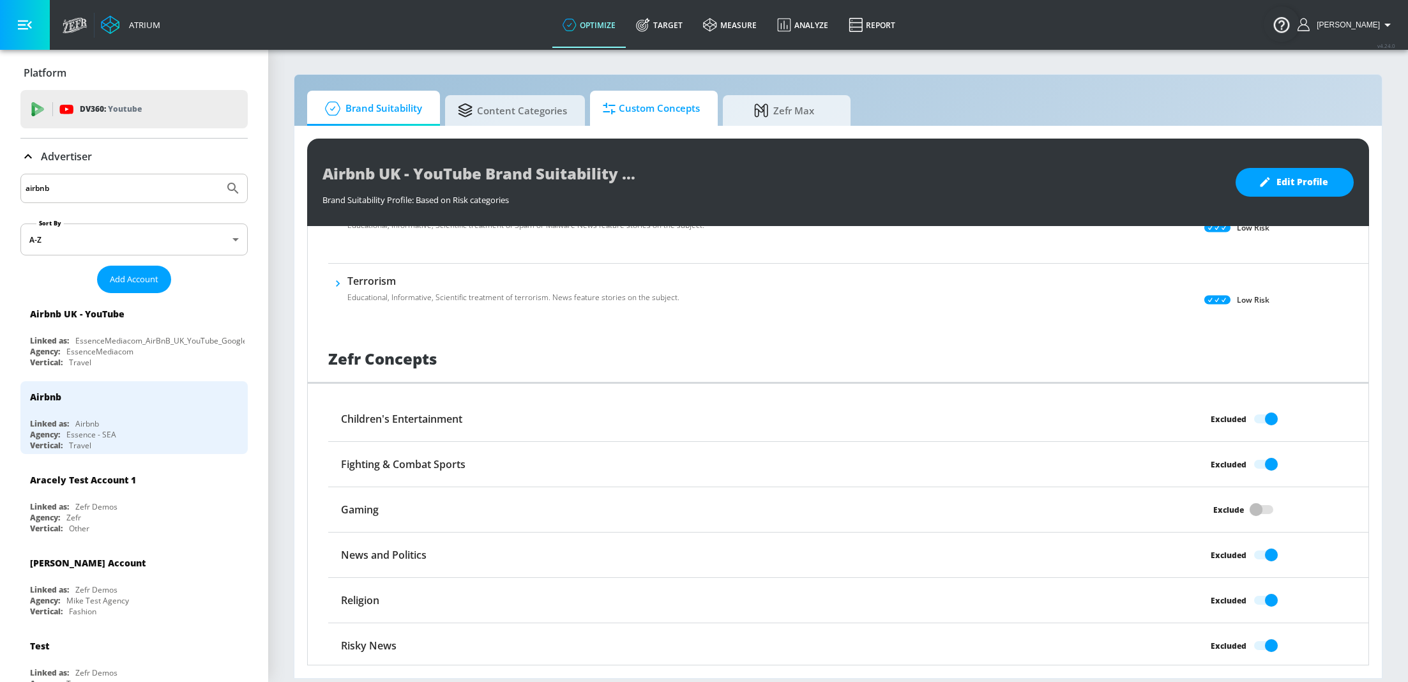
click at [646, 117] on span "Custom Concepts" at bounding box center [651, 108] width 97 height 31
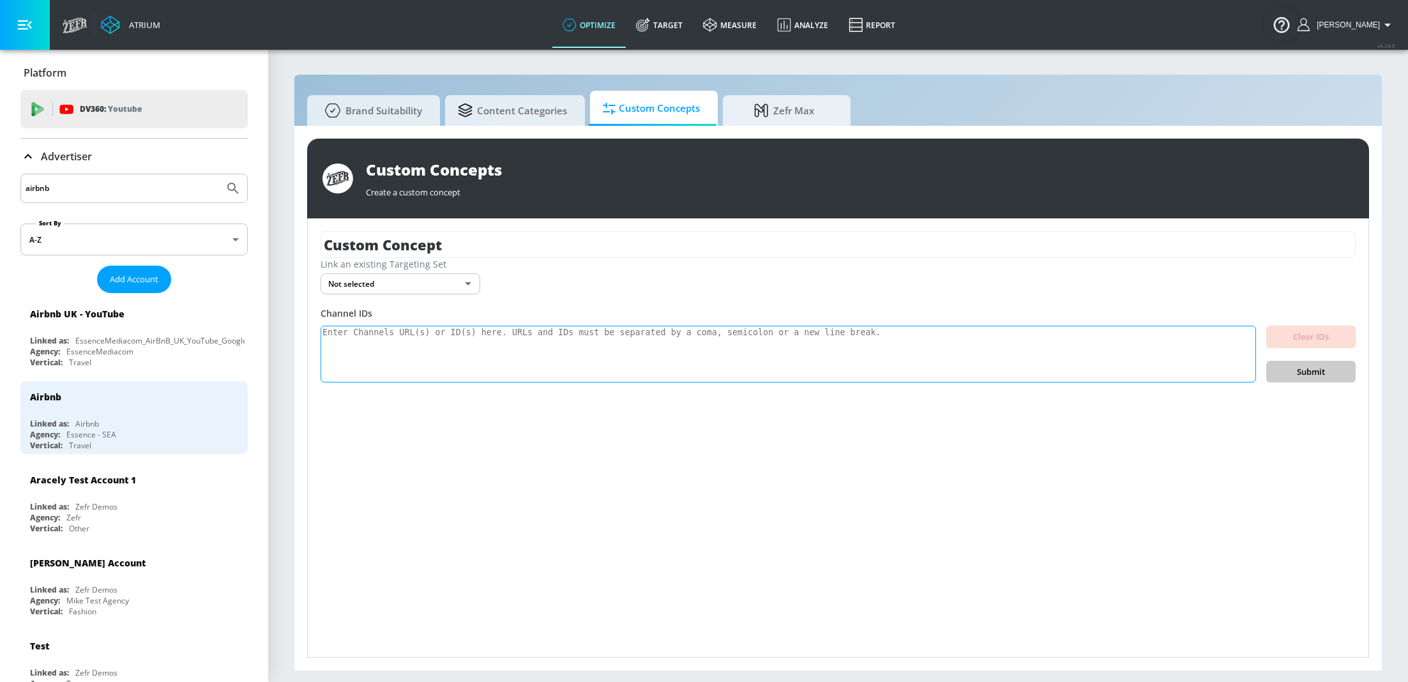
click at [564, 350] on textarea at bounding box center [788, 354] width 935 height 57
click at [419, 342] on textarea at bounding box center [788, 354] width 935 height 57
paste textarea "UCOmHUn--16B90oW2L6FRR3A UCIwFjwMjI0y7PDBVEO9-bkQ UCqECaJ8Gagnn7YCbPEzWH6g UC0C…"
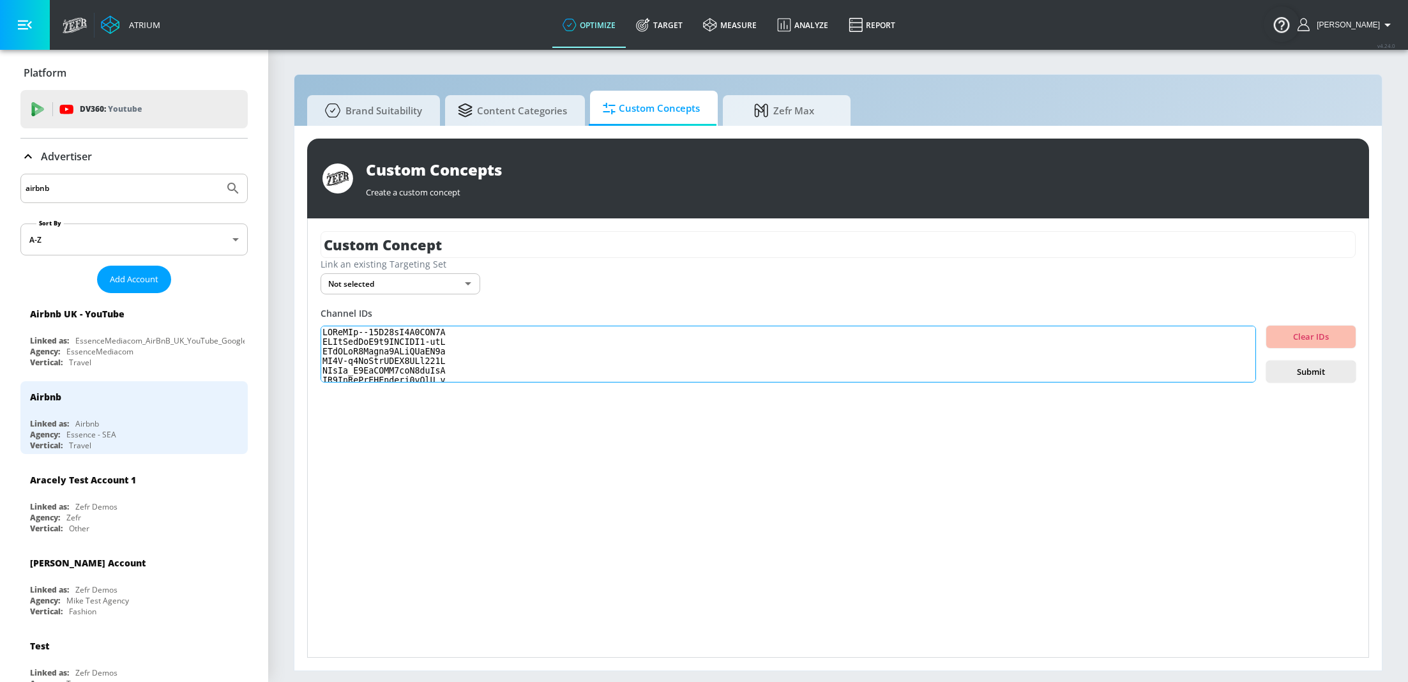
scroll to position [155577, 0]
type textarea "UCOmHUn--16B90oW2L6FRR3A UCIwFjwMjI0y7PDBVEO9-bkQ UCqECaJ8Gagnn7YCbPEzWH6g UC0C…"
click at [468, 285] on body "Atrium optimize Target measure Analyze Report optimize Target measure Analyze R…" at bounding box center [704, 341] width 1408 height 682
click at [468, 285] on div at bounding box center [704, 341] width 1408 height 682
click at [1315, 373] on span "Submit" at bounding box center [1310, 372] width 69 height 15
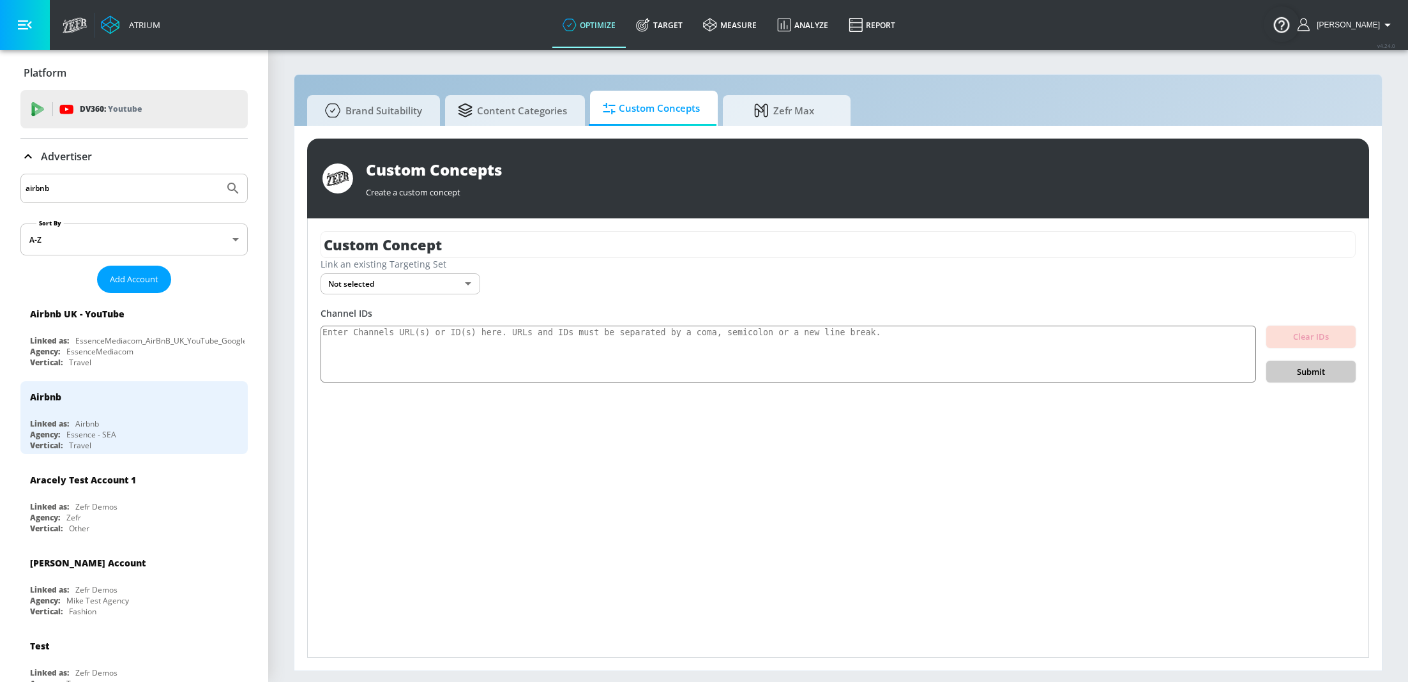
scroll to position [0, 0]
click at [767, 358] on textarea at bounding box center [788, 354] width 935 height 57
paste textarea "UCOmHUn--16B90oW2L6FRR3A UCIwFjwMjI0y7PDBVEO9-bkQ UCqECaJ8Gagnn7YCbPEzWH6g UC0C…"
type textarea "UCOmHUn--16B90oW2L6FRR3A UCIwFjwMjI0y7PDBVEO9-bkQ UCqECaJ8Gagnn7YCbPEzWH6g UC0C…"
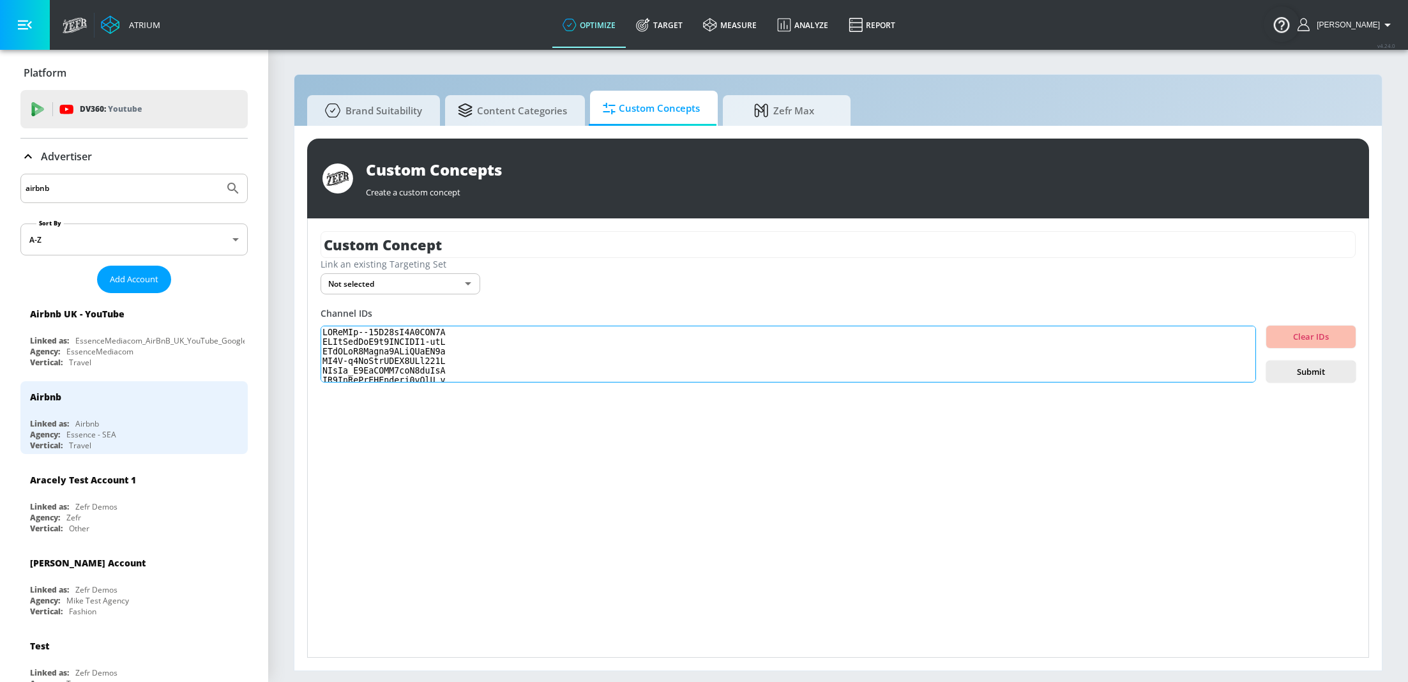
scroll to position [155577, 0]
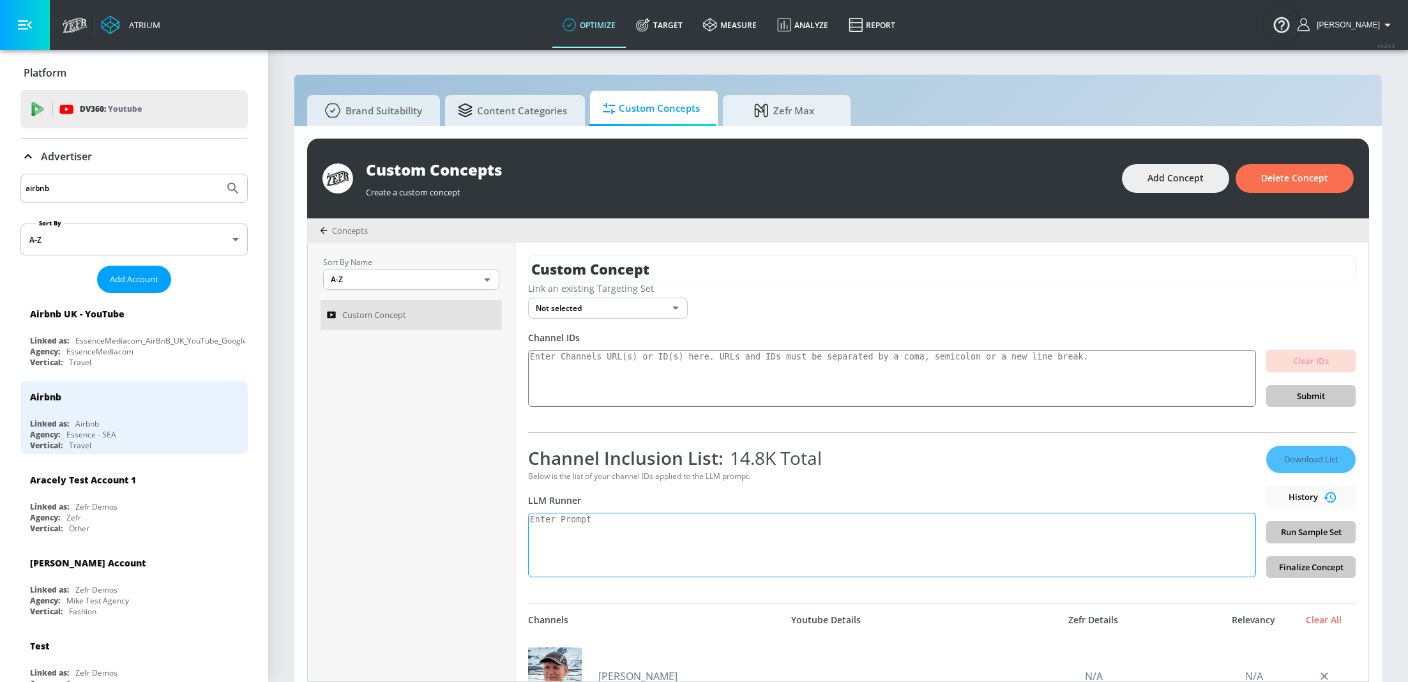
click at [604, 531] on textarea at bounding box center [892, 545] width 728 height 64
paste textarea "isolate high quality channels likely to be TV, movies, and entertainment"
click at [744, 522] on textarea "isolate high quality channels likely to be TV, movies, and entertainment" at bounding box center [892, 545] width 728 height 64
type textarea "isolate high quality channels likely to be premium TV, movies, and entertainment"
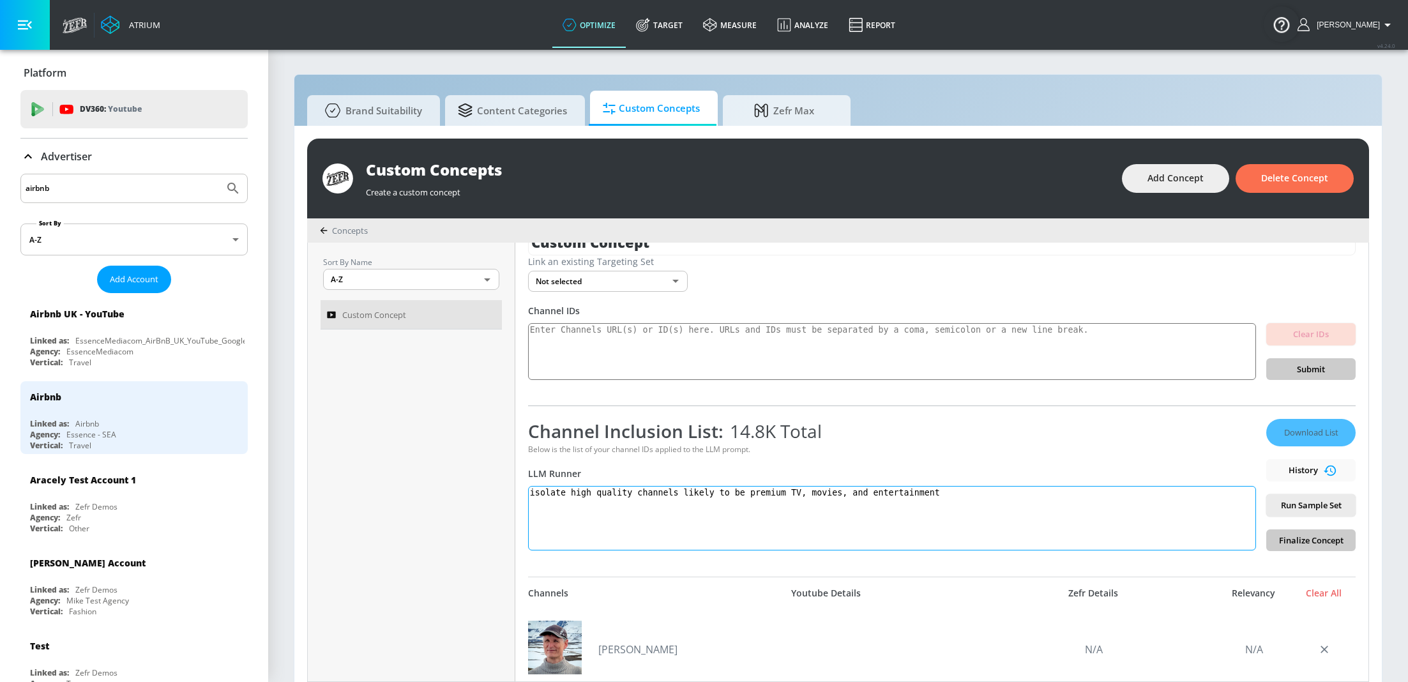
scroll to position [29, 0]
drag, startPoint x: 959, startPoint y: 493, endPoint x: 512, endPoint y: 455, distance: 448.6
click at [512, 455] on div "Sort By Name A-Z ASC ​ Custom Concept Custom Concept Link an existing Targeting…" at bounding box center [838, 462] width 1060 height 439
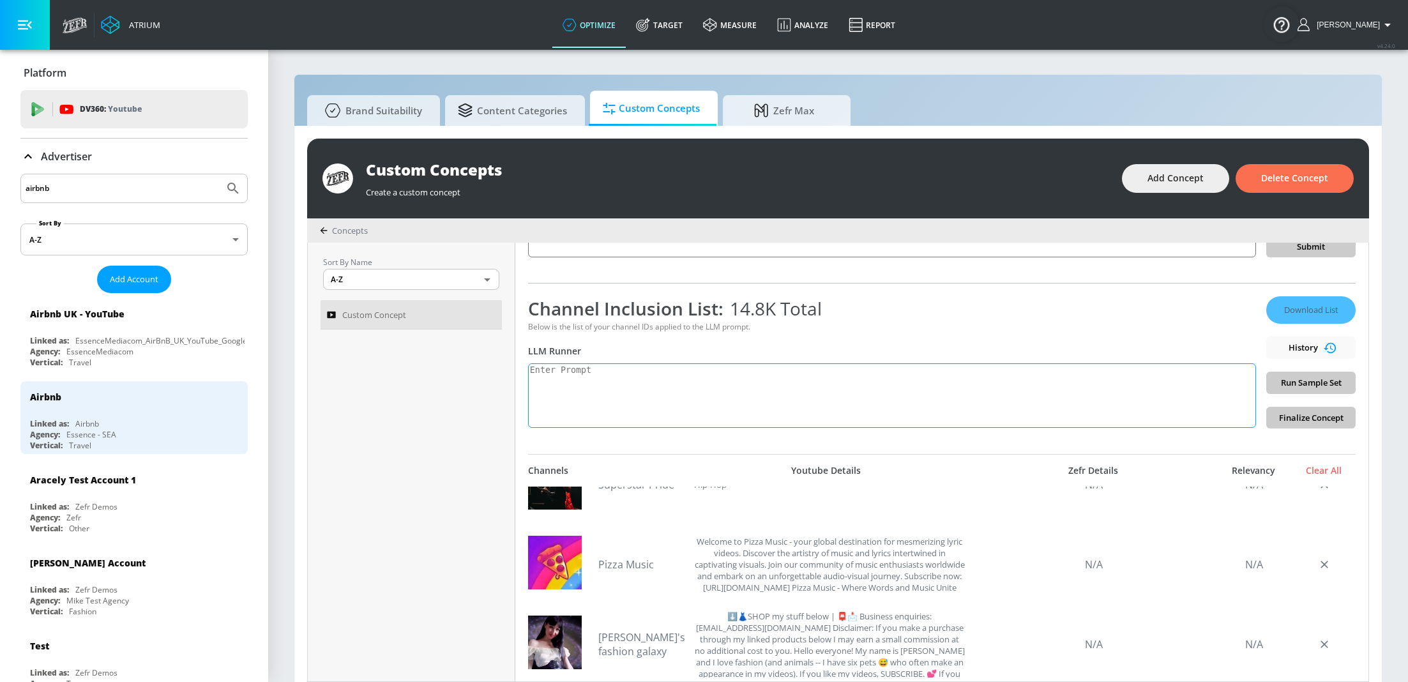
scroll to position [0, 0]
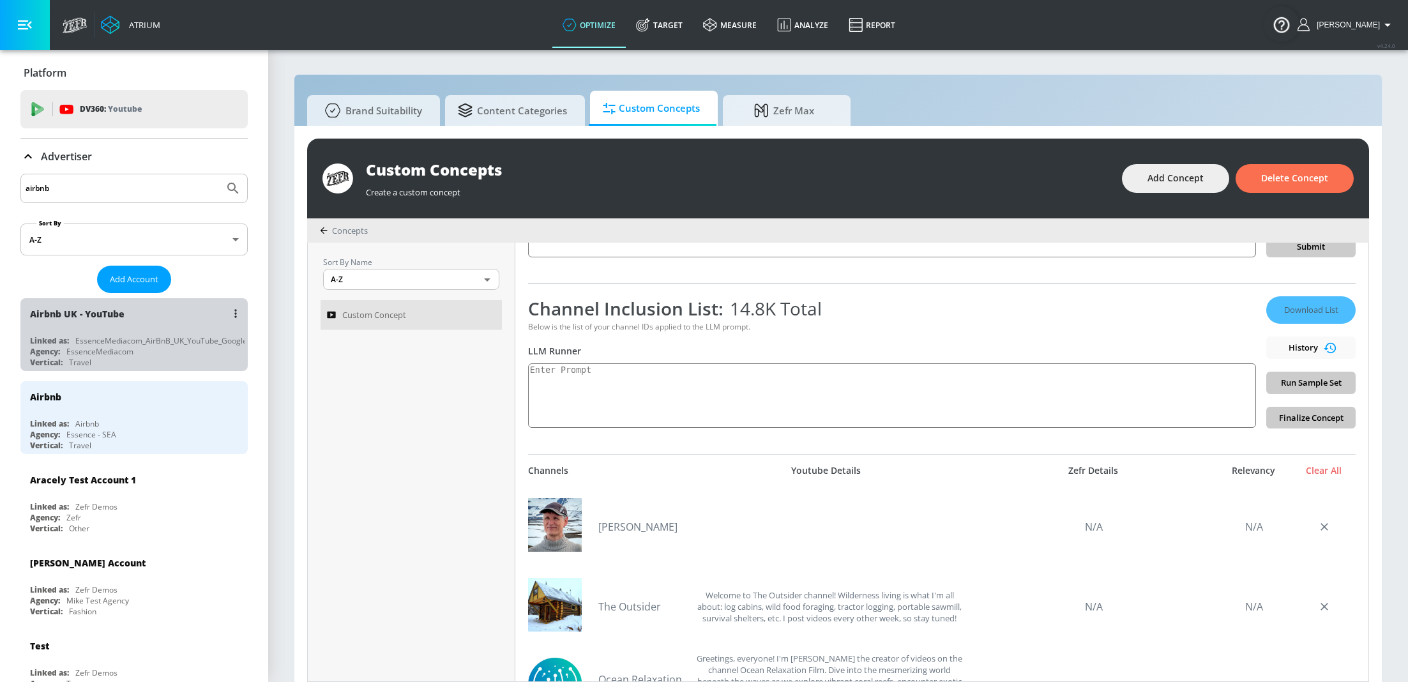
click at [130, 351] on div "EssenceMediacom" at bounding box center [99, 351] width 67 height 11
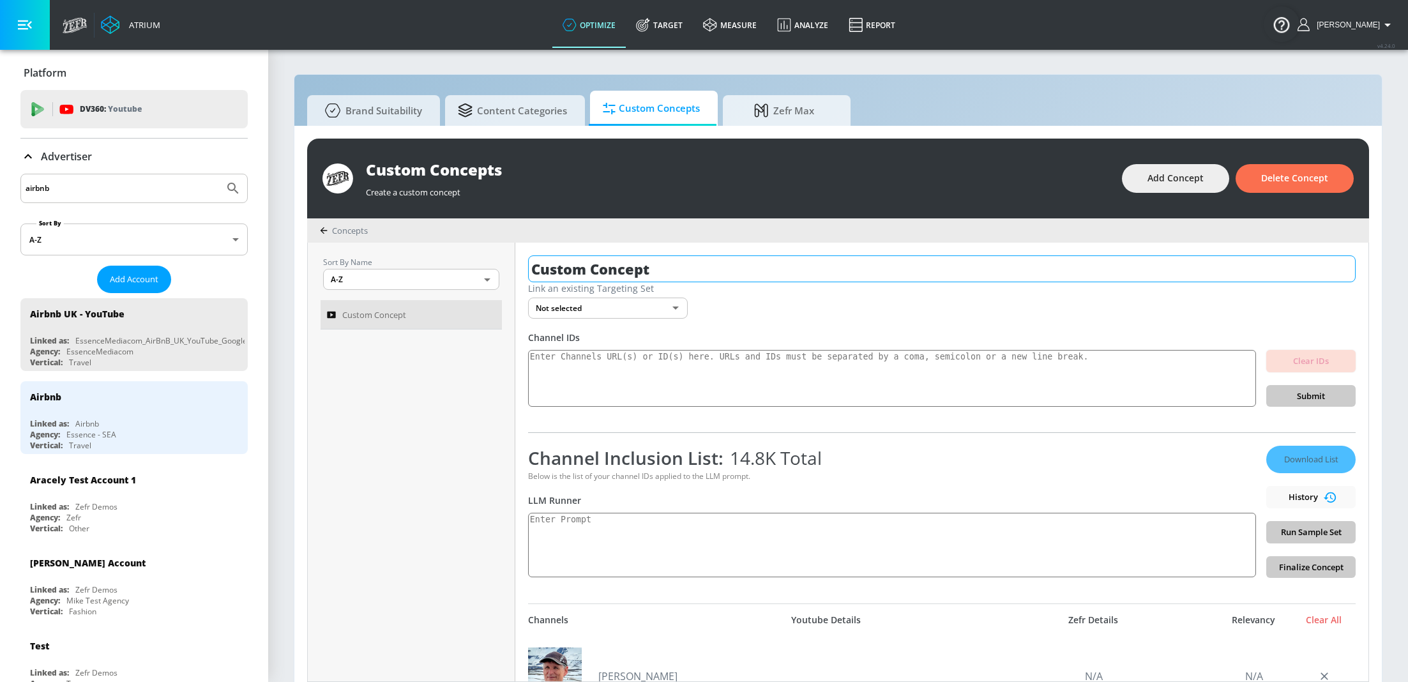
click at [645, 271] on input "Custom Concept" at bounding box center [941, 268] width 827 height 27
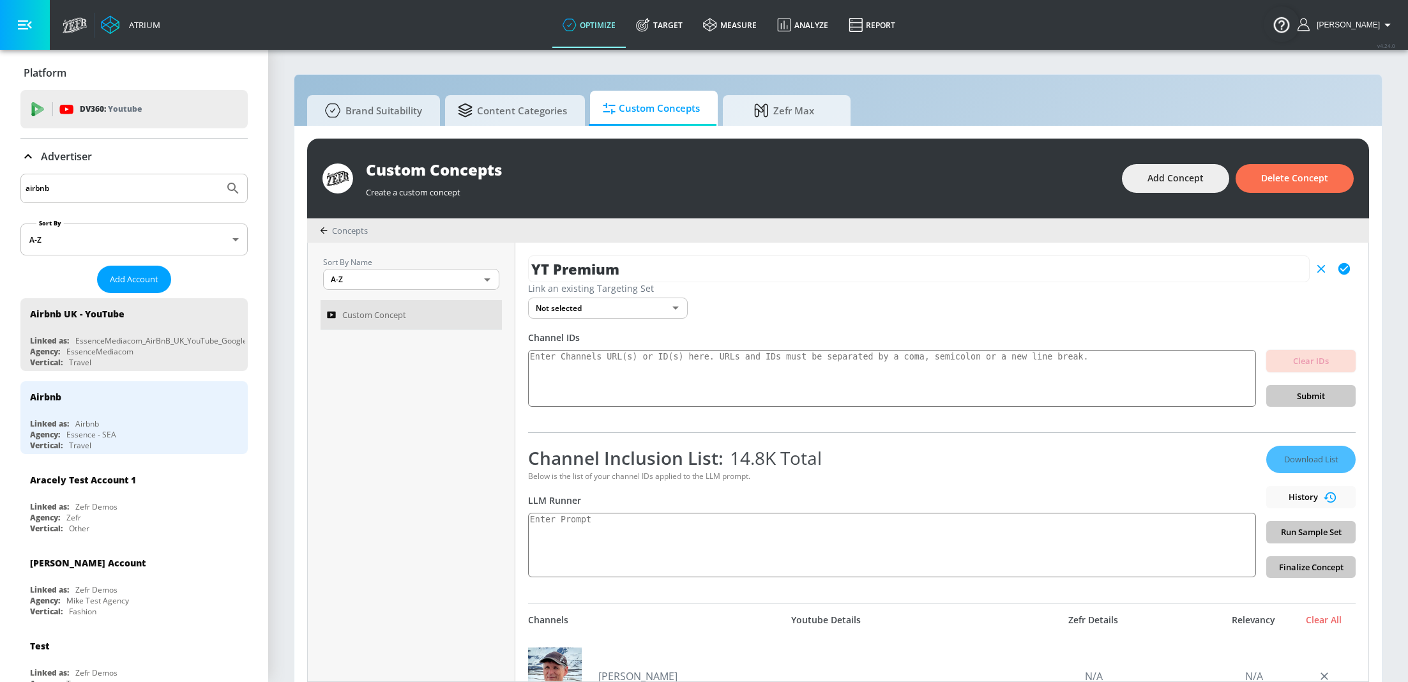
type input "YT Premium"
click at [1345, 260] on button "button" at bounding box center [1343, 268] width 23 height 23
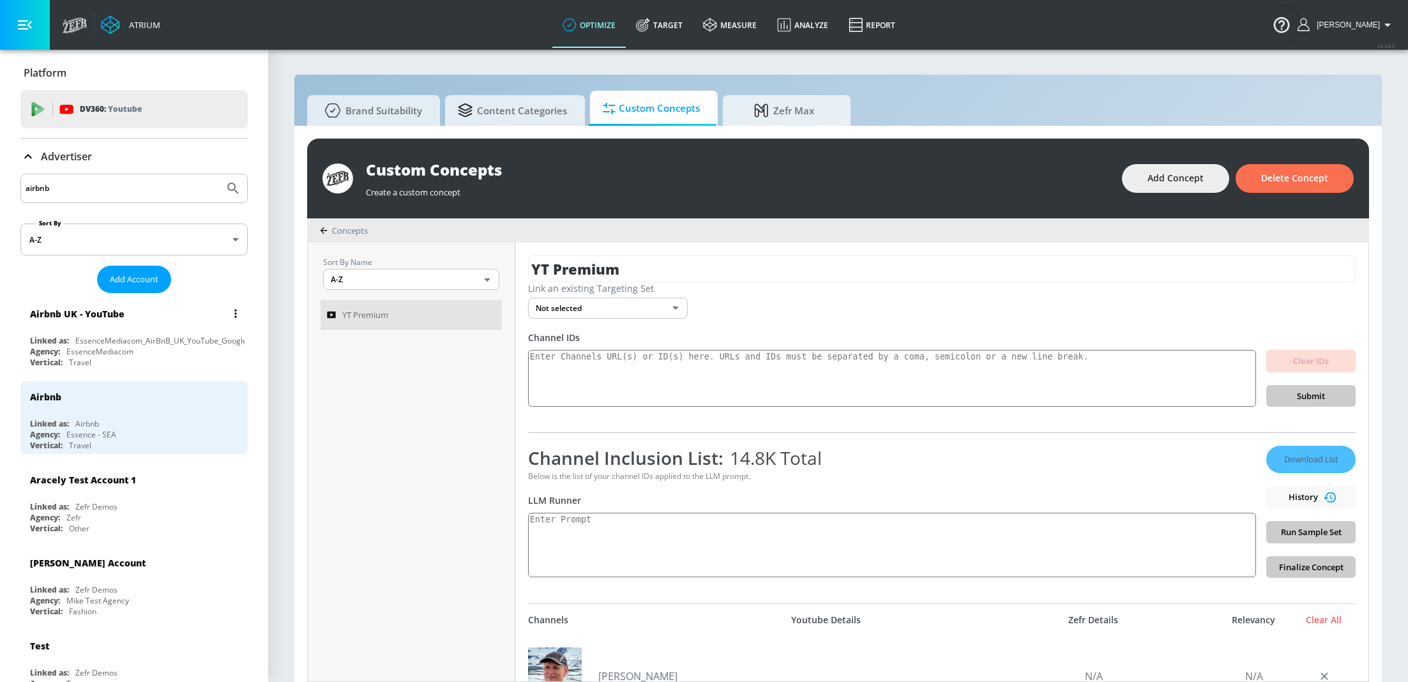
click at [135, 315] on div "Airbnb UK - YouTube" at bounding box center [137, 313] width 215 height 31
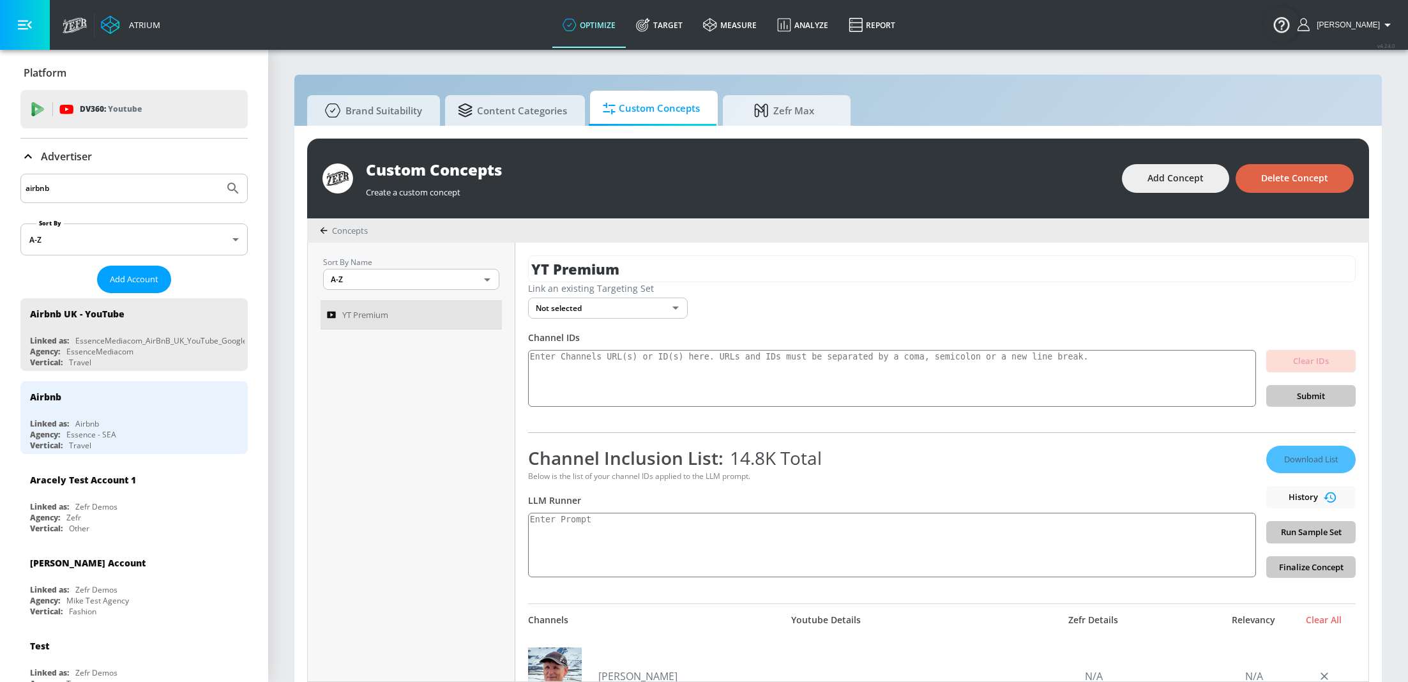
click at [1319, 186] on button "Delete Concept" at bounding box center [1294, 178] width 118 height 29
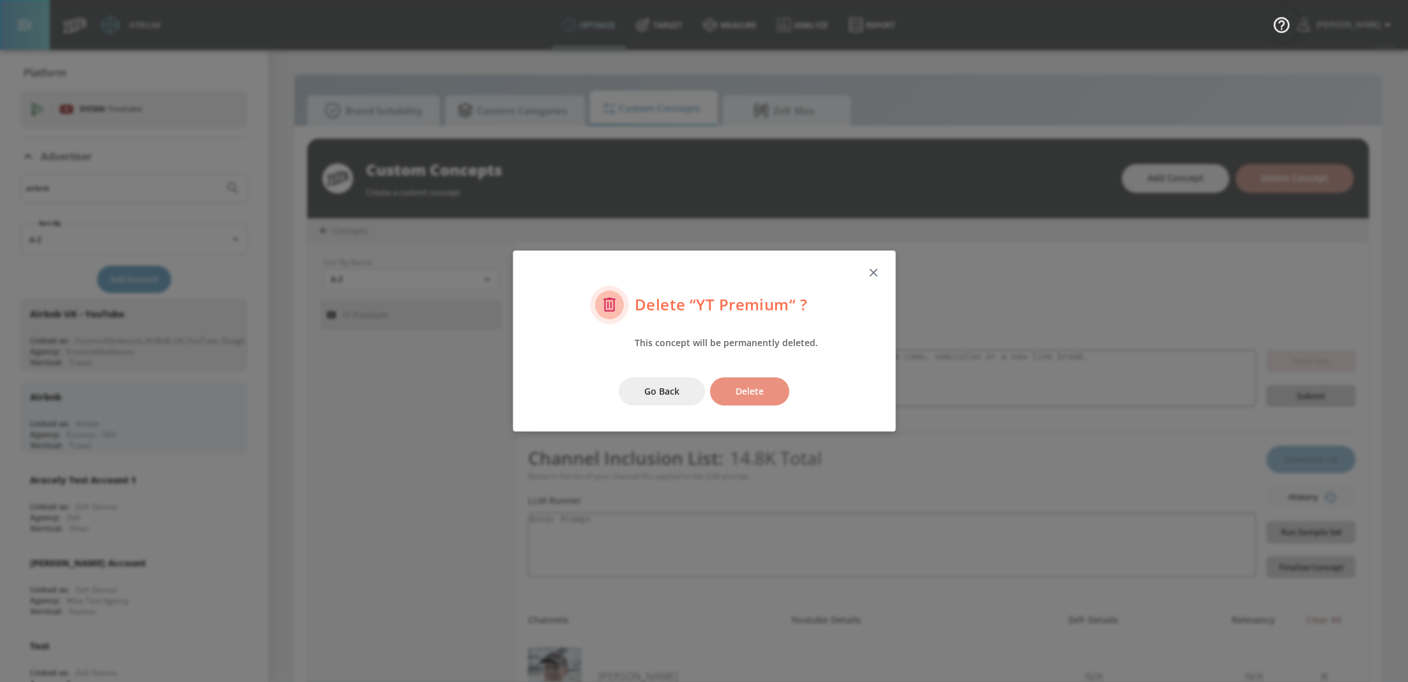
click at [741, 391] on span "Delete" at bounding box center [749, 392] width 28 height 16
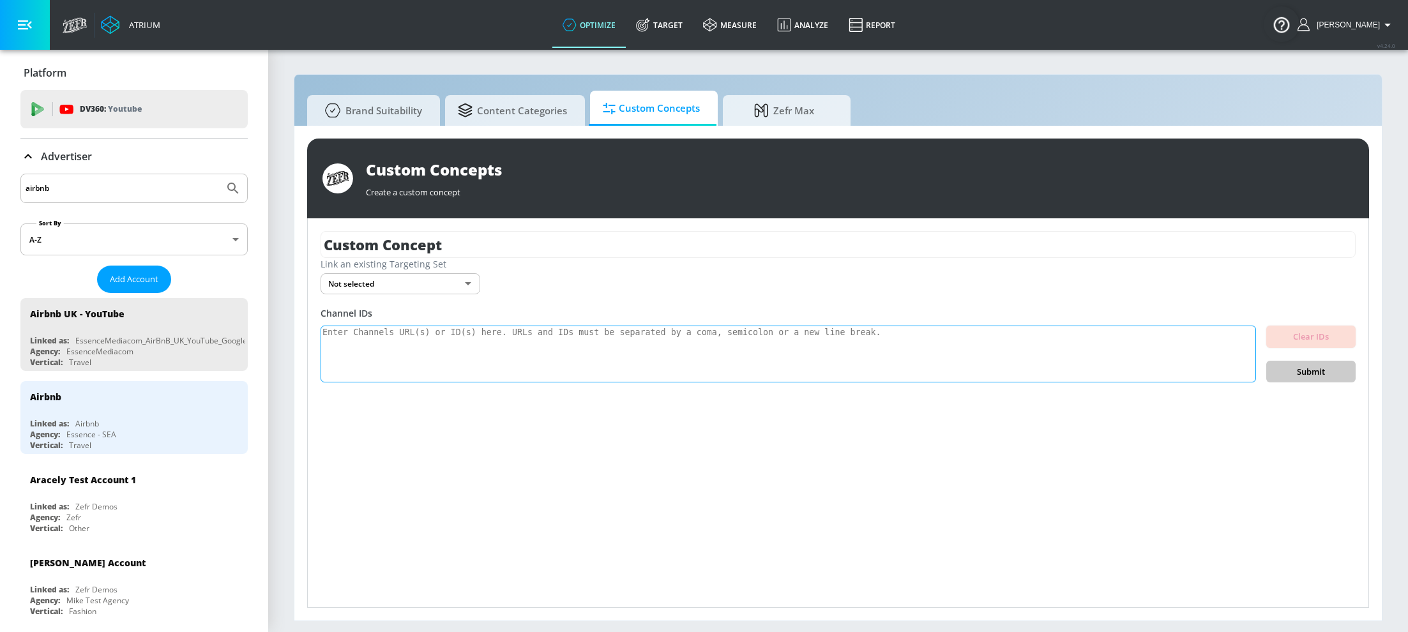
click at [536, 359] on textarea at bounding box center [788, 354] width 935 height 57
paste textarea "https://www.youtube.com/channel/UCblfuW_4rakIf2h6aqANefA"
click at [474, 354] on textarea "https://www.youtube.com/channel/UCblfuW_4rakIf2h6aqANefA" at bounding box center [788, 354] width 935 height 57
paste textarea "https://www.youtube.com/channel/UCWJ2lWNubArHWmf3FIHbfcQ"
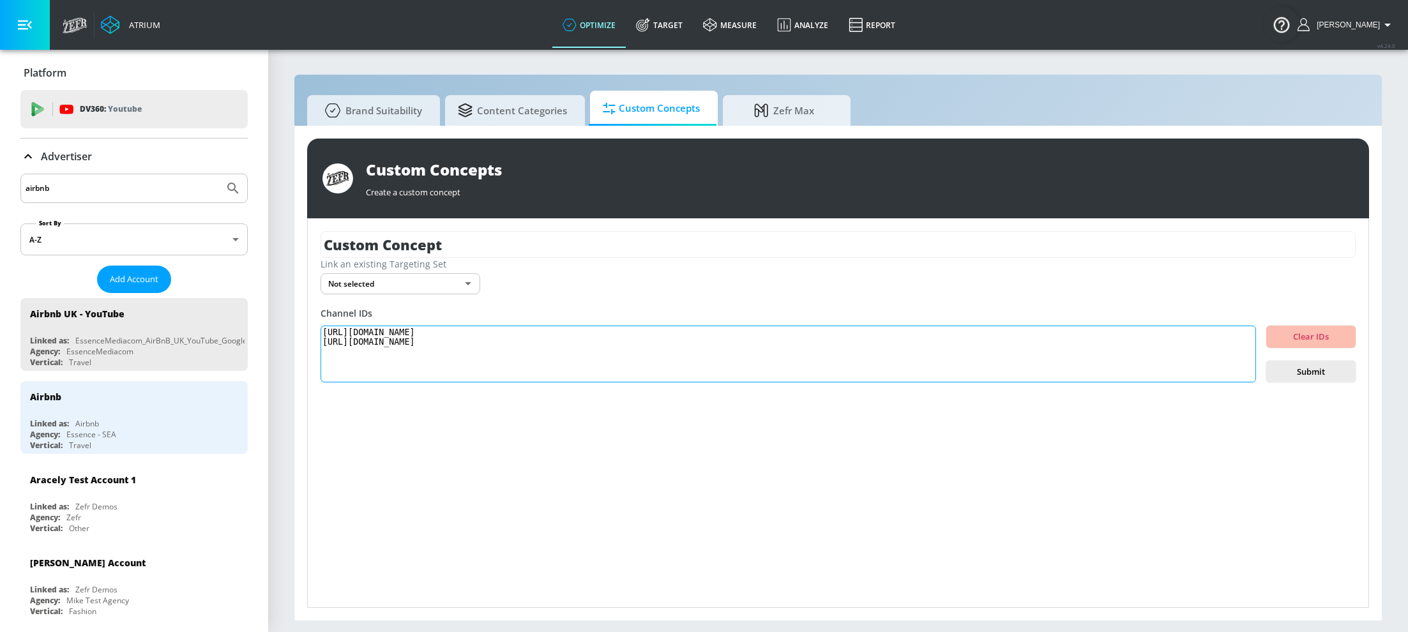
paste textarea "https://www.youtube.com/channel/UCB_qr75-ydFVKSF9Dmo6izg"
paste textarea "https://www.youtube.com/channel/UCi3OE-aN09WOcN9d2stCvPg"
paste textarea "https://www.youtube.com/channel/UCH8NnRkxQg1zX7mHFRPq73g"
click at [627, 367] on textarea "https://www.youtube.com/channel/UCblfuW_4rakIf2h6aqANefA https://www.youtube.co…" at bounding box center [788, 354] width 935 height 57
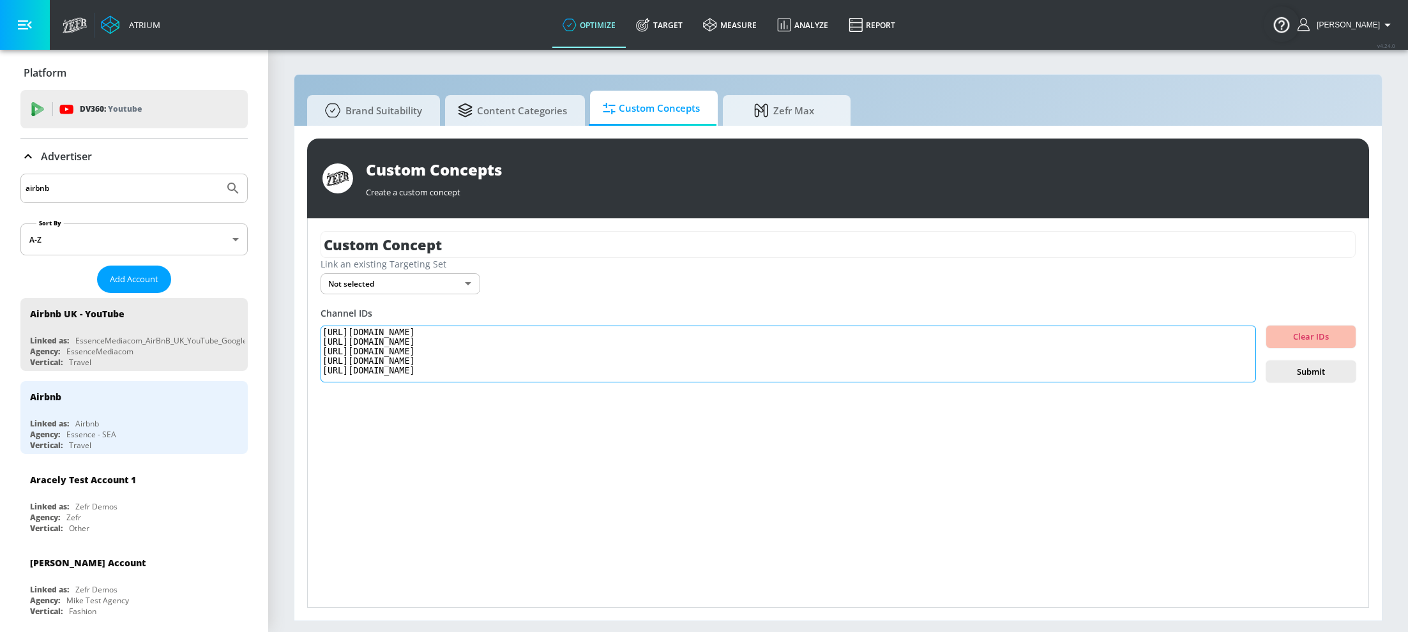
paste textarea "https://www.youtube.com/channel/UCeBWh-0p7vgBeD6HOHBpfwQ"
paste textarea "https://www.youtube.com/channel/UCL6JmiMXKoXS6bpP1D3bk8g"
type textarea "https://www.youtube.com/channel/UCblfuW_4rakIf2h6aqANefA https://www.youtube.co…"
click at [1329, 372] on span "Submit" at bounding box center [1310, 372] width 69 height 15
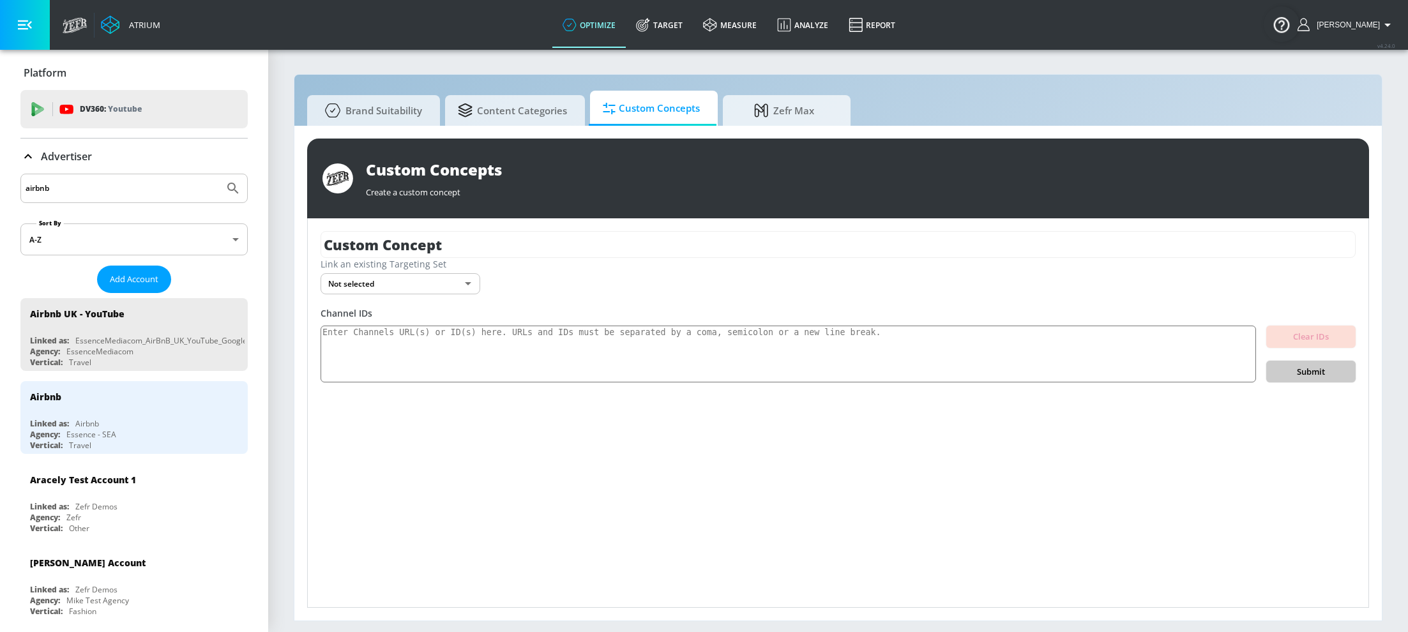
scroll to position [0, 0]
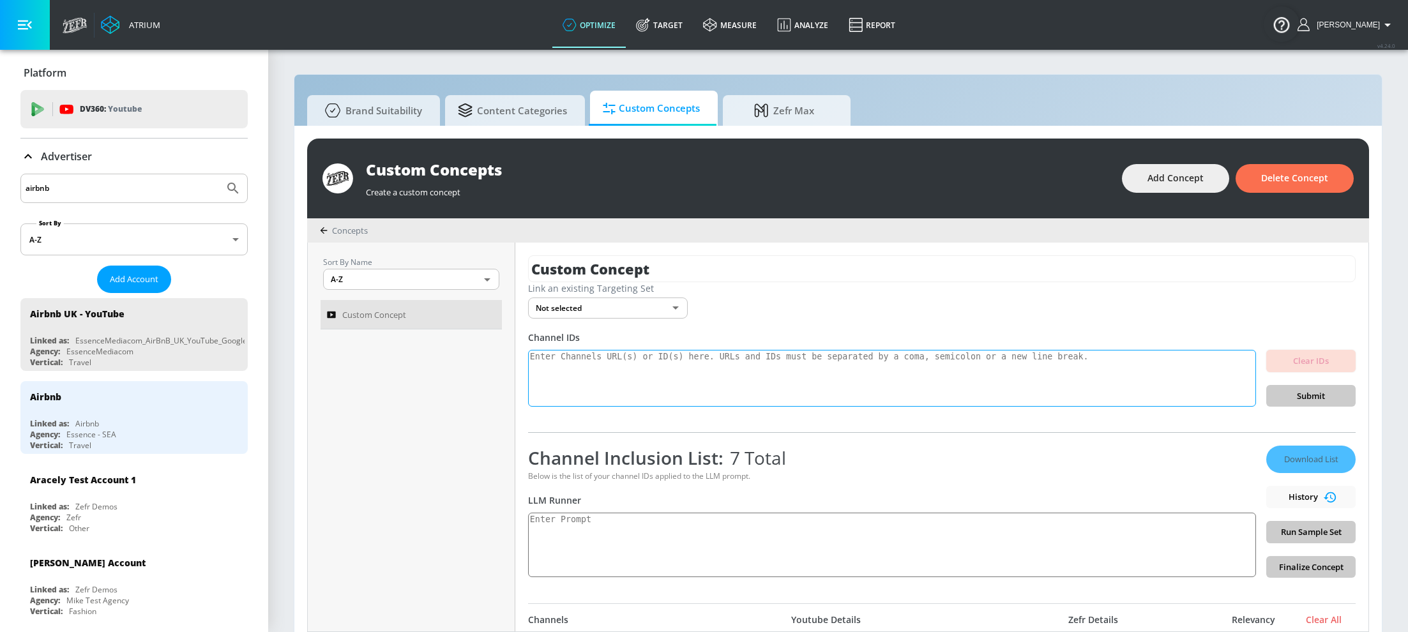
click at [823, 368] on textarea at bounding box center [892, 378] width 728 height 57
click at [580, 363] on textarea at bounding box center [892, 378] width 728 height 57
paste textarea "UCeBWh-0p7vgBeD6HOHBpfwQ UCblfuW_4rakIf2h6aqANefA UCWJ2lWNubArHWmf3FIHbfcQ UCB_…"
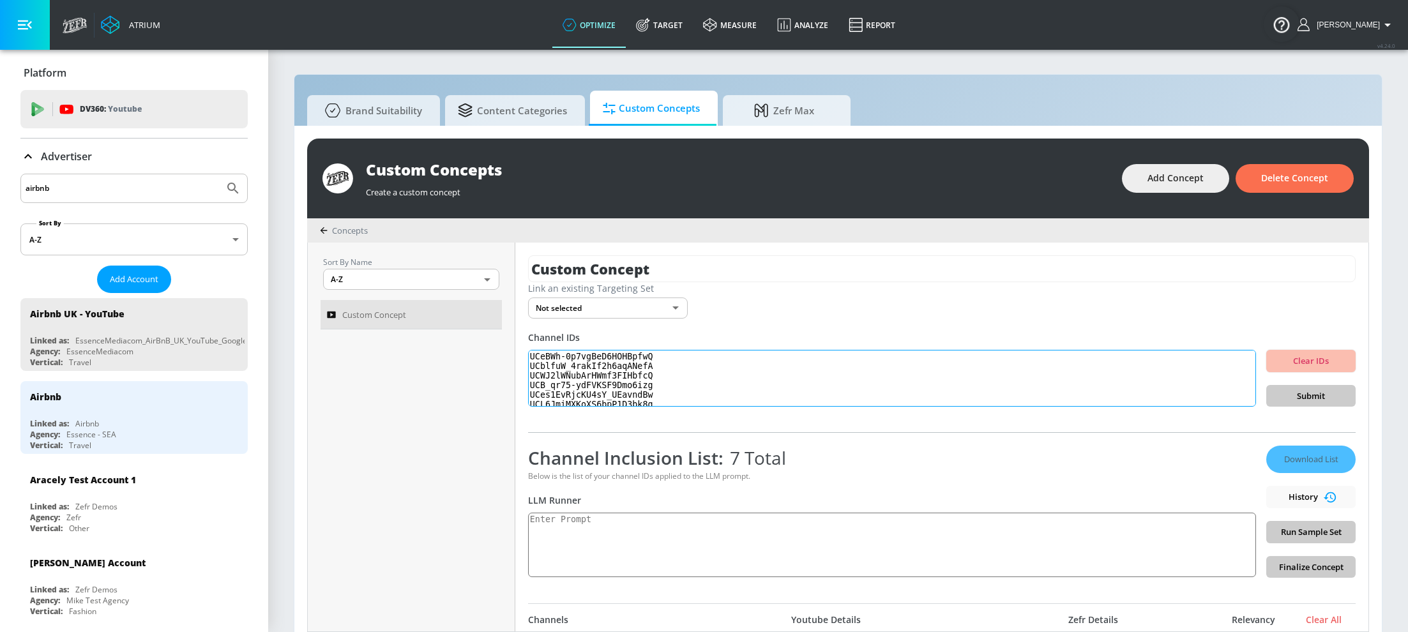
scroll to position [21, 0]
type textarea "UCeBWh-0p7vgBeD6HOHBpfwQ UCblfuW_4rakIf2h6aqANefA UCWJ2lWNubArHWmf3FIHbfcQ UCB_…"
click at [1329, 400] on span "Submit" at bounding box center [1310, 396] width 69 height 15
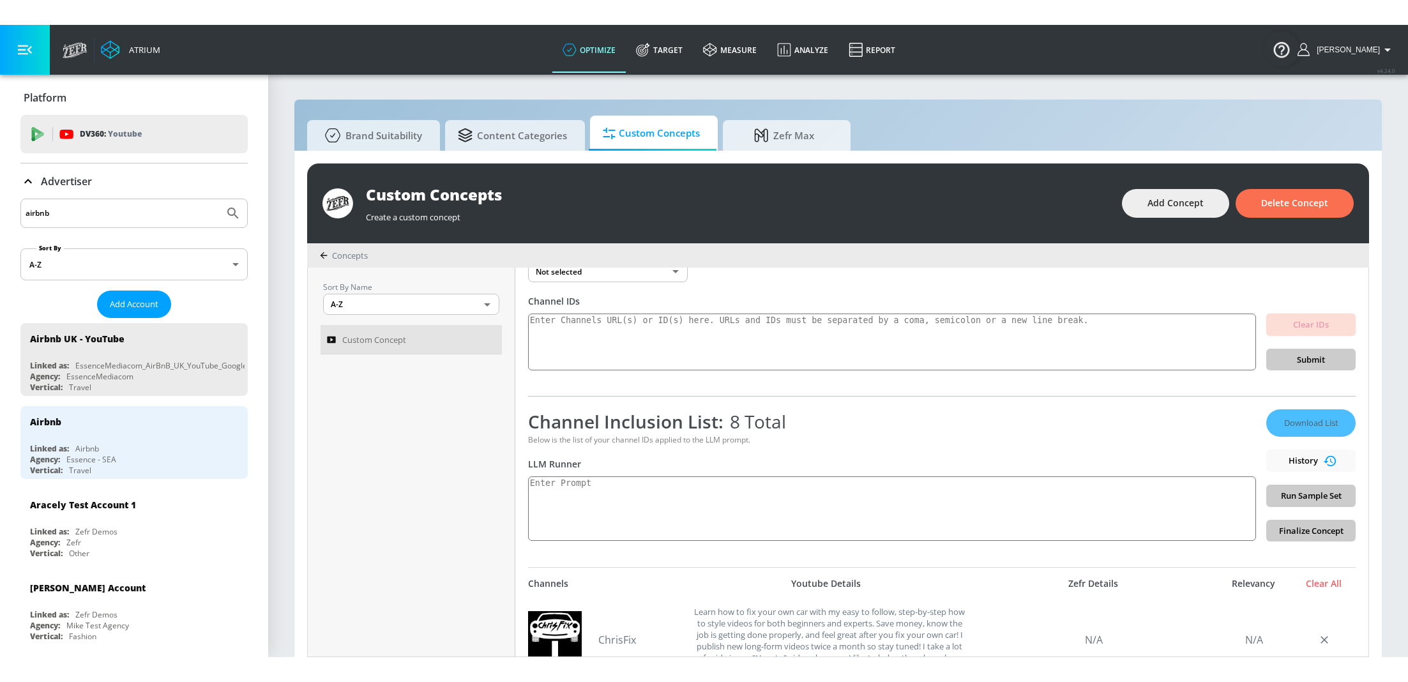
scroll to position [60, 0]
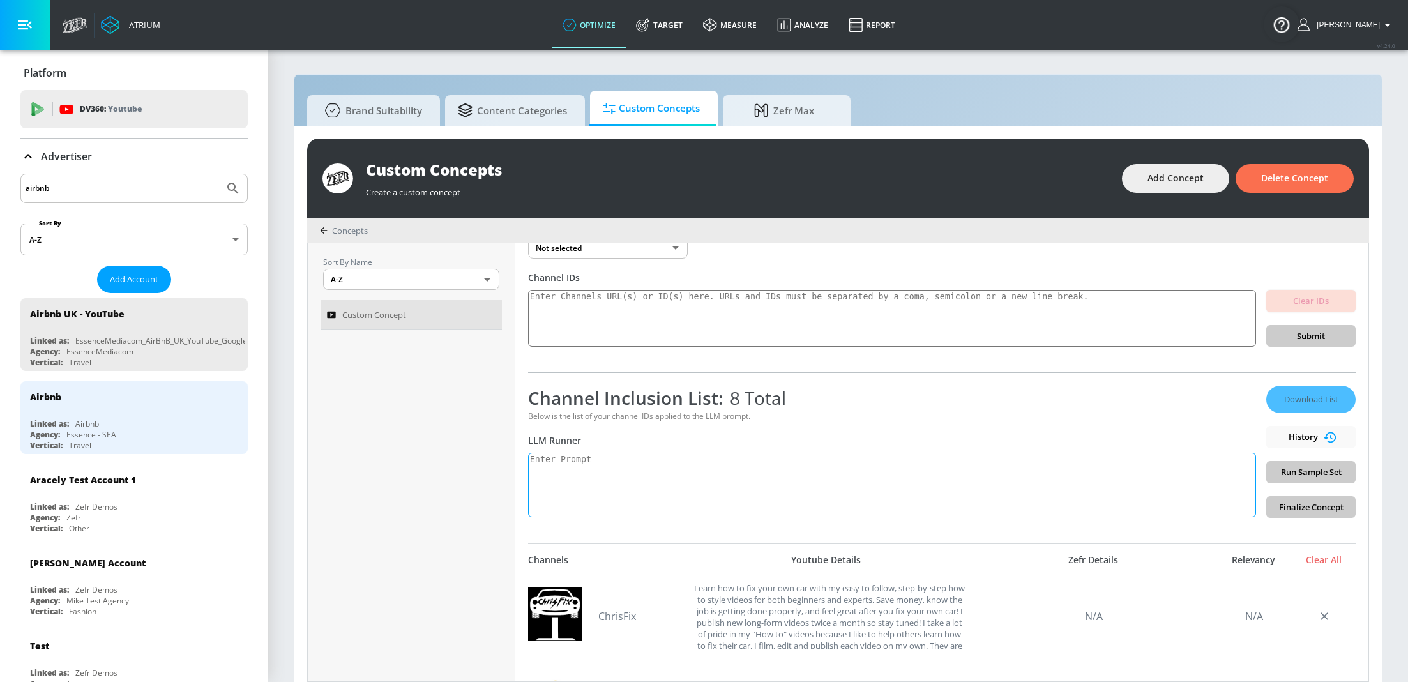
click at [640, 466] on textarea at bounding box center [892, 485] width 728 height 64
paste textarea "Multi-Topic Channel Descriptions This channel is highly diverse, with content s…"
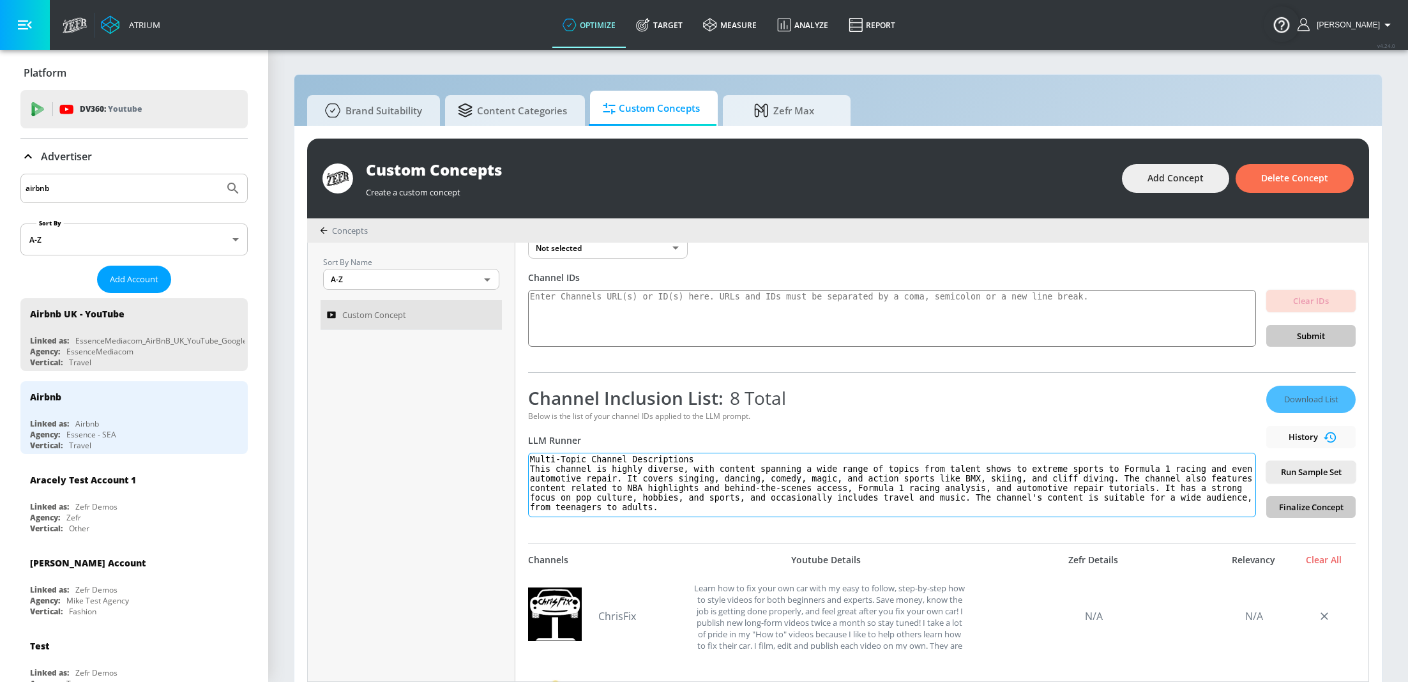
drag, startPoint x: 693, startPoint y: 455, endPoint x: 515, endPoint y: 449, distance: 177.6
click at [515, 450] on div "Custom Concept Link an existing Targeting Set Not selected none ​ Channel IDs C…" at bounding box center [941, 462] width 853 height 439
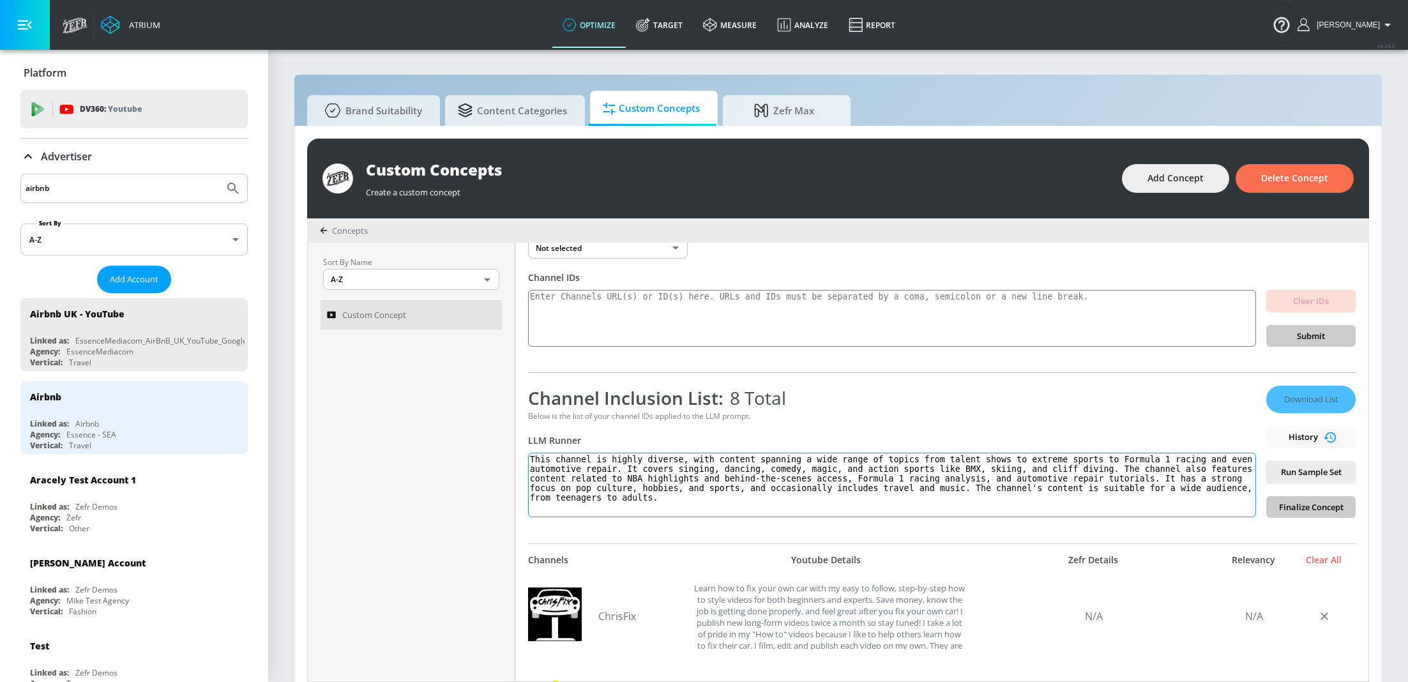
click at [529, 464] on textarea "This channel is highly diverse, with content spanning a wide range of topics fr…" at bounding box center [892, 485] width 728 height 64
type textarea "This channel is highly diverse, with content spanning a wide range of topics fr…"
click at [1331, 474] on span "Run Sample Set" at bounding box center [1310, 472] width 69 height 15
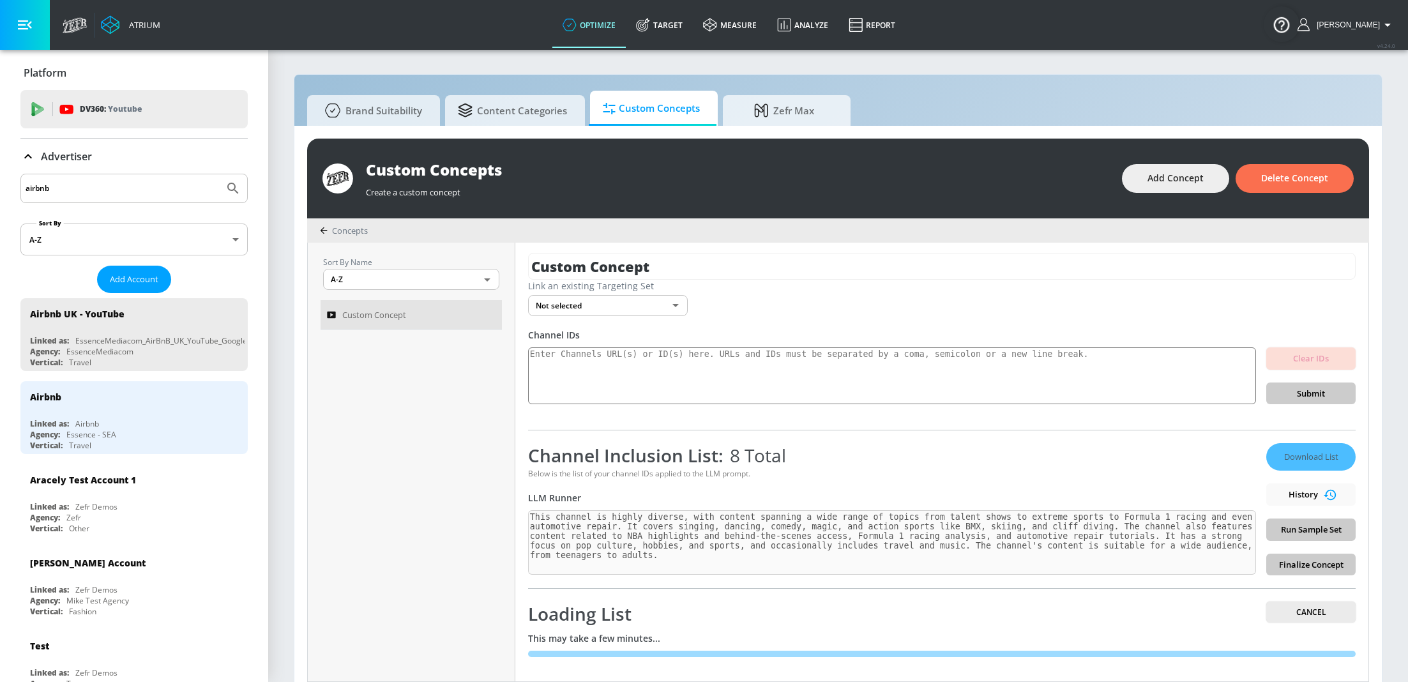
scroll to position [13, 0]
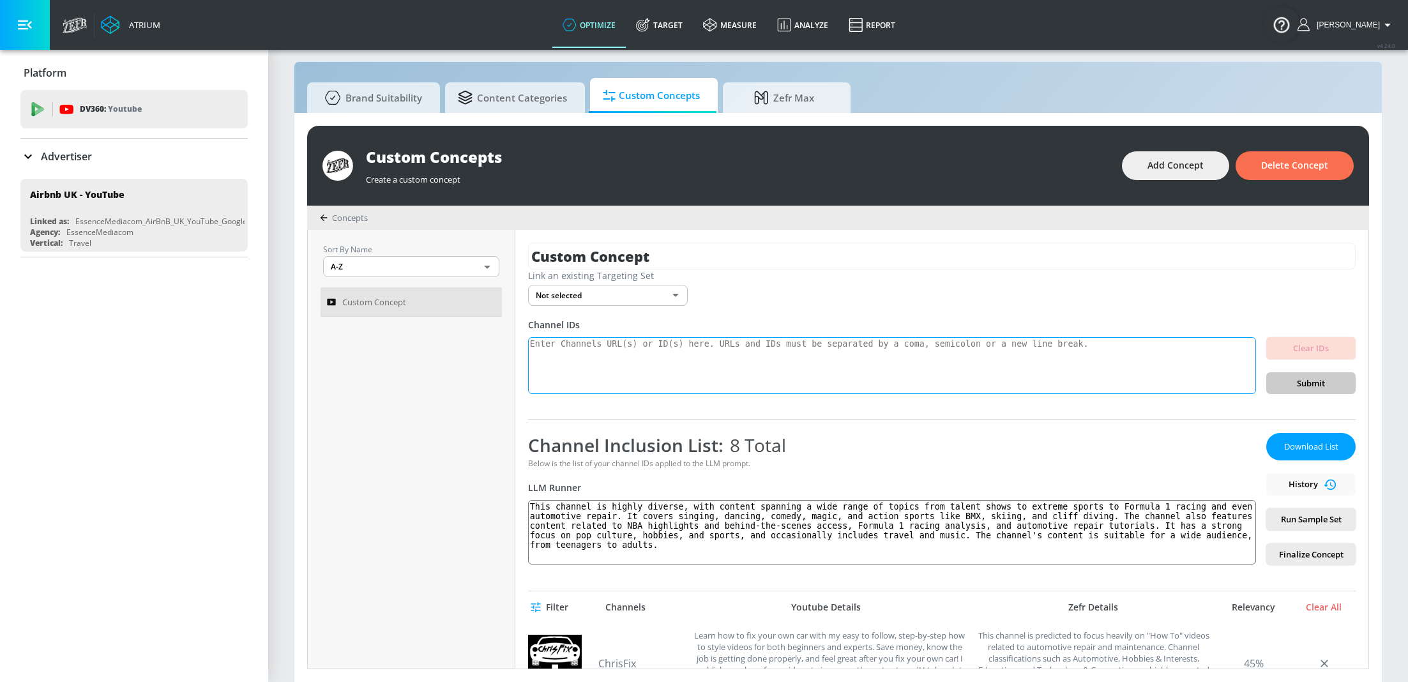
click at [783, 365] on textarea at bounding box center [892, 365] width 728 height 57
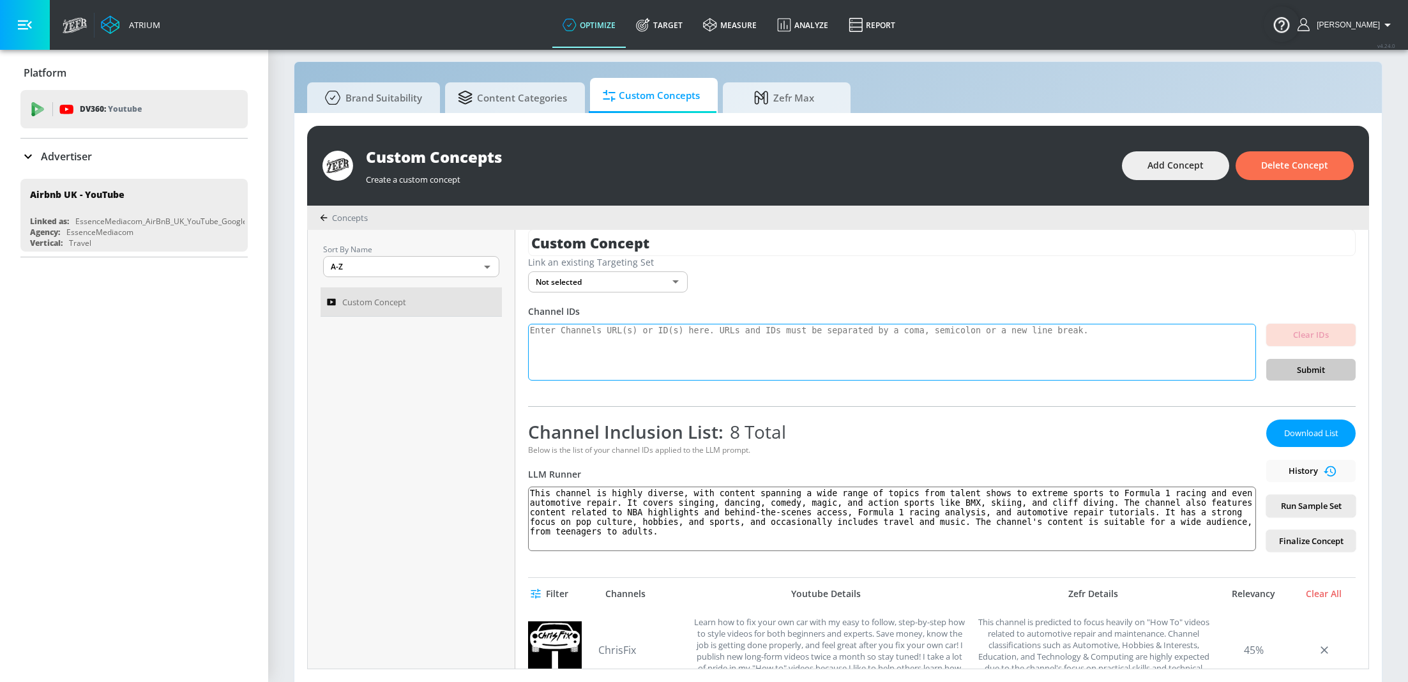
scroll to position [17, 0]
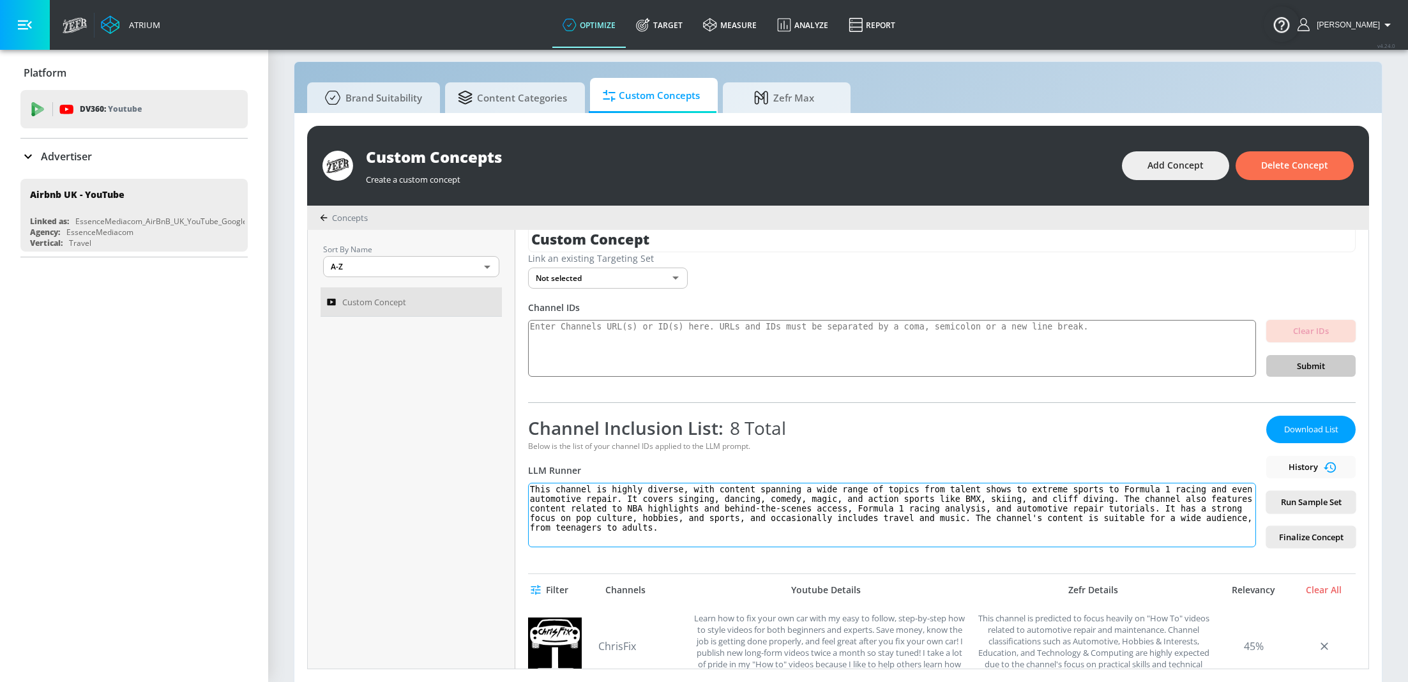
click at [655, 502] on textarea "This channel is highly diverse, with content spanning a wide range of topics fr…" at bounding box center [892, 515] width 728 height 64
click at [712, 534] on textarea "This channel is highly diverse, with content spanning a wide range of topics fr…" at bounding box center [892, 515] width 728 height 64
drag, startPoint x: 687, startPoint y: 535, endPoint x: 502, endPoint y: 471, distance: 195.2
click at [502, 471] on div "Sort By Name A-Z ASC ​ Custom Concept Custom Concept Link an existing Targeting…" at bounding box center [838, 449] width 1060 height 439
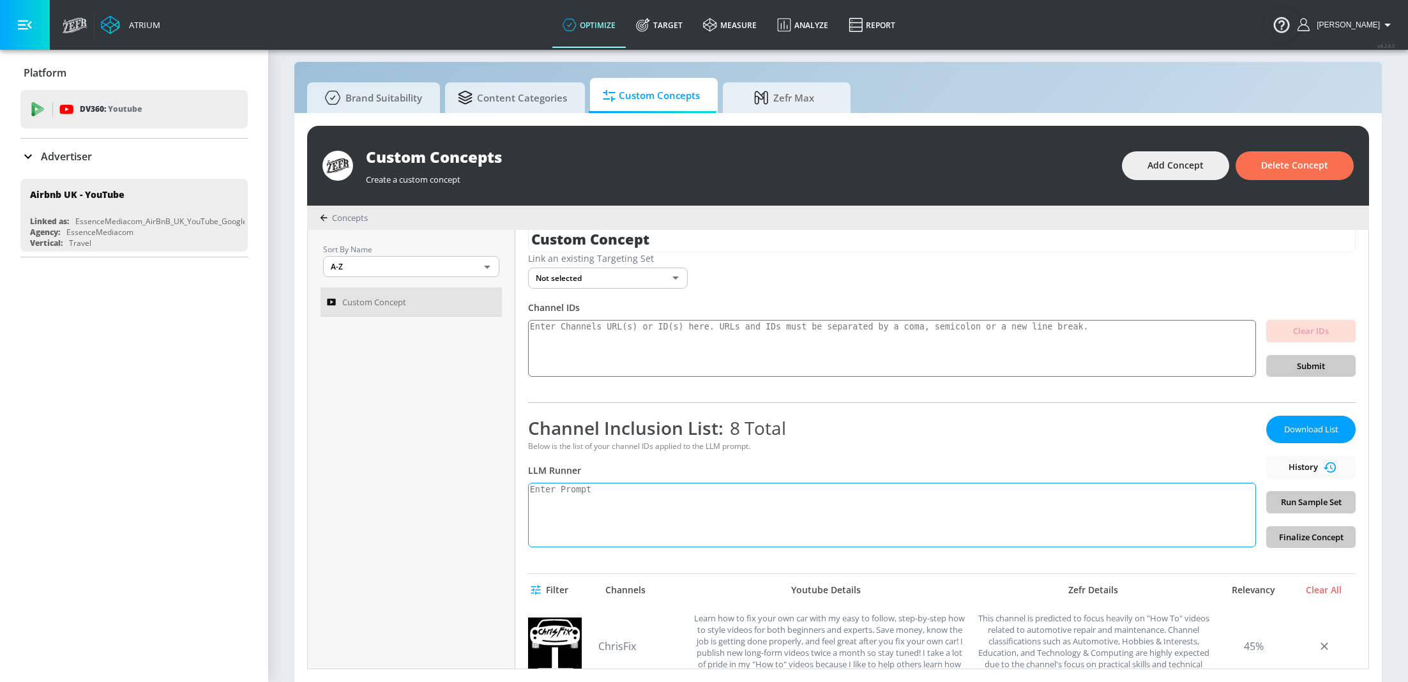
paste textarea "Multi-Topic Channel Descriptions This channel is highly diverse, with content s…"
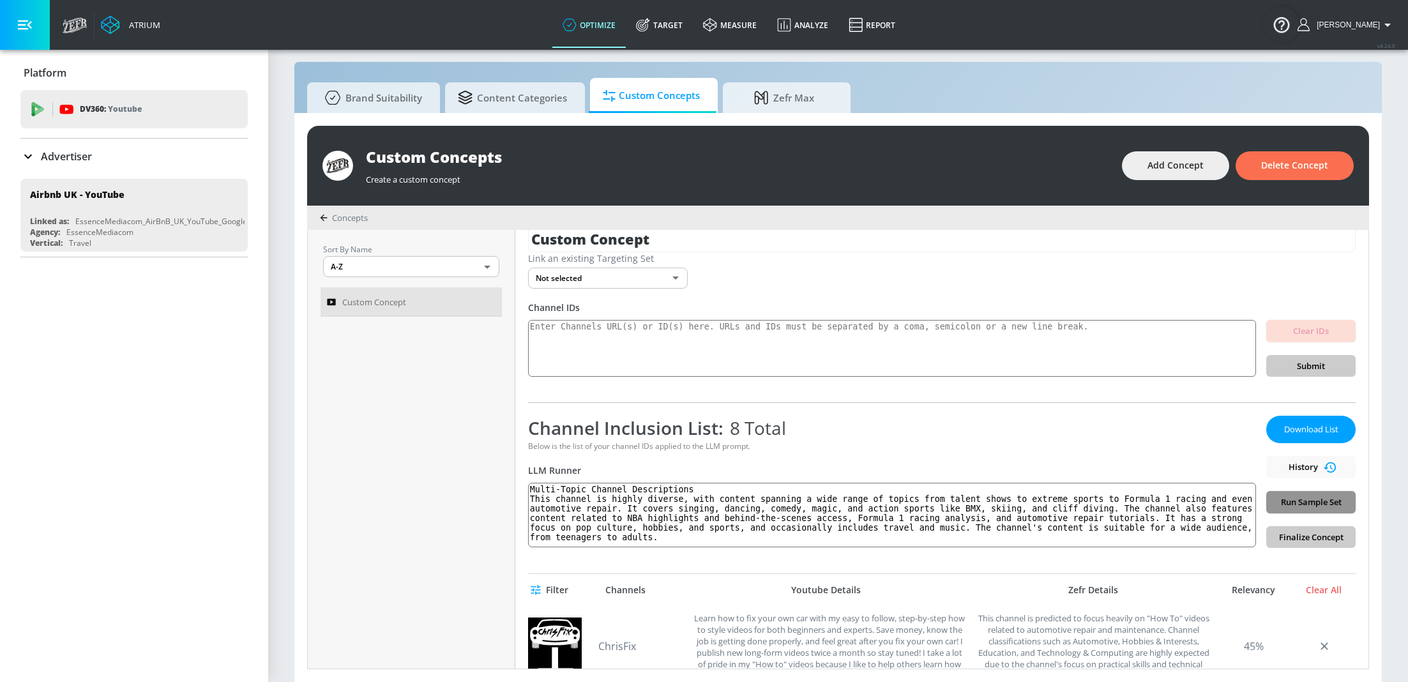
click at [1338, 499] on span "Run Sample Set" at bounding box center [1310, 502] width 69 height 15
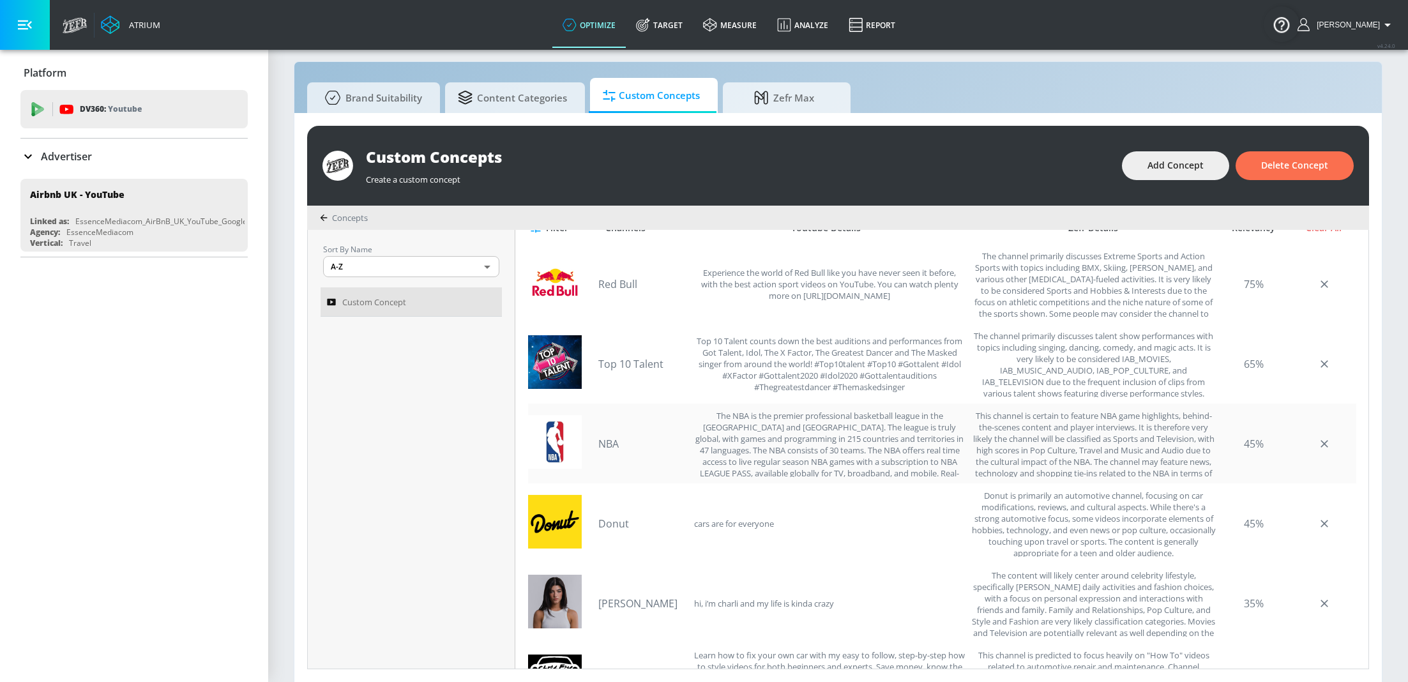
scroll to position [0, 0]
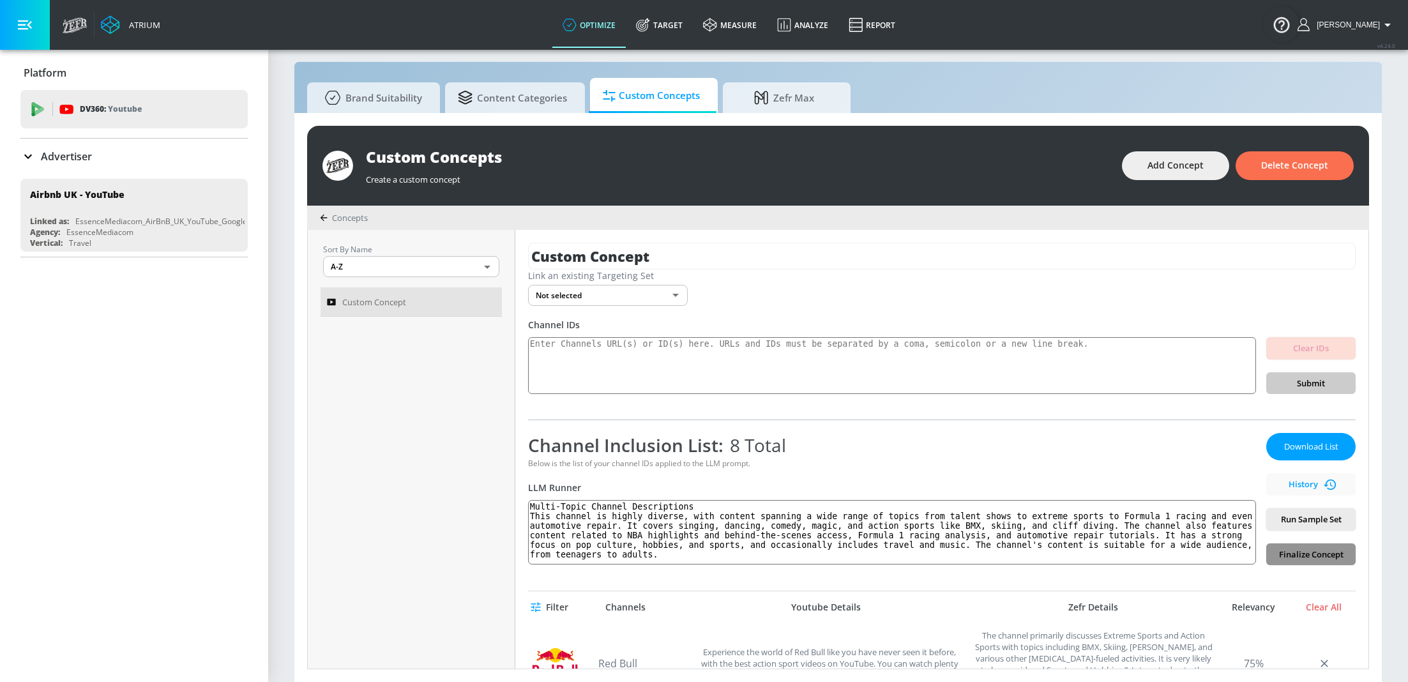
click at [1318, 554] on span "Finalize Concept" at bounding box center [1310, 554] width 69 height 15
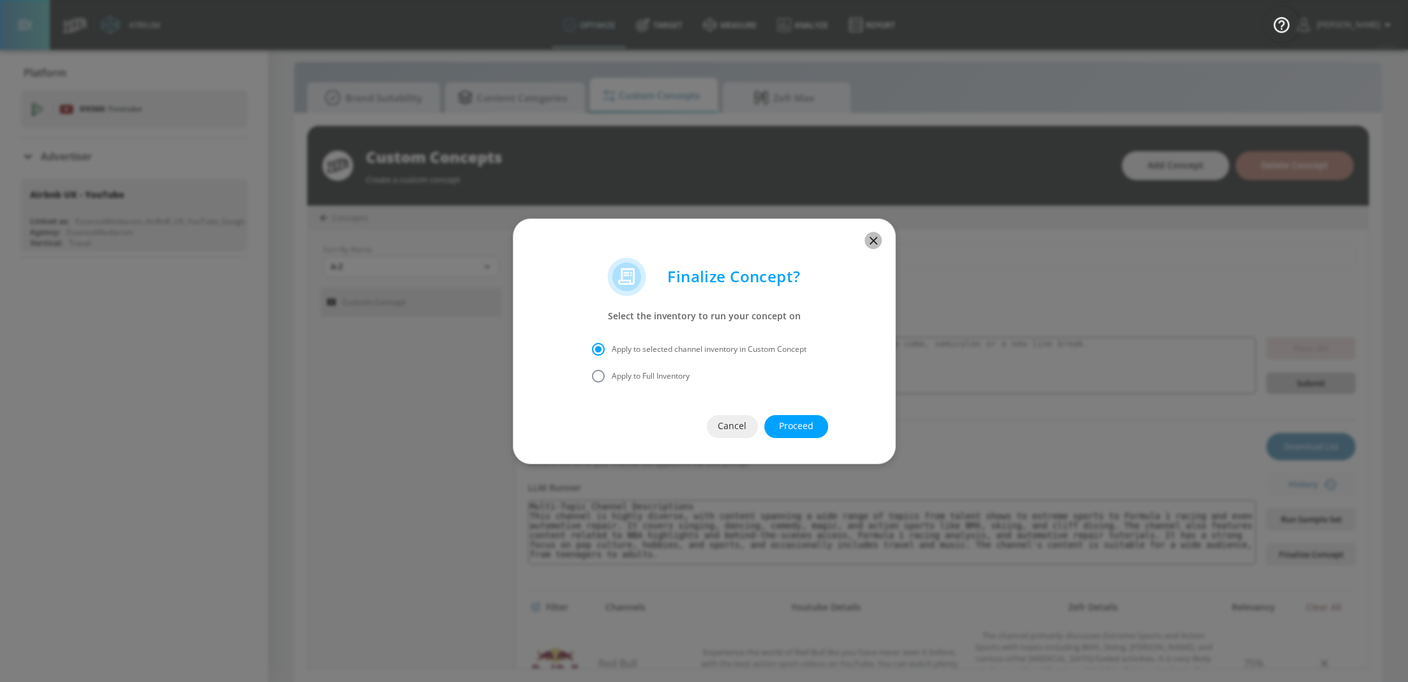
click at [875, 238] on icon "button" at bounding box center [873, 240] width 8 height 8
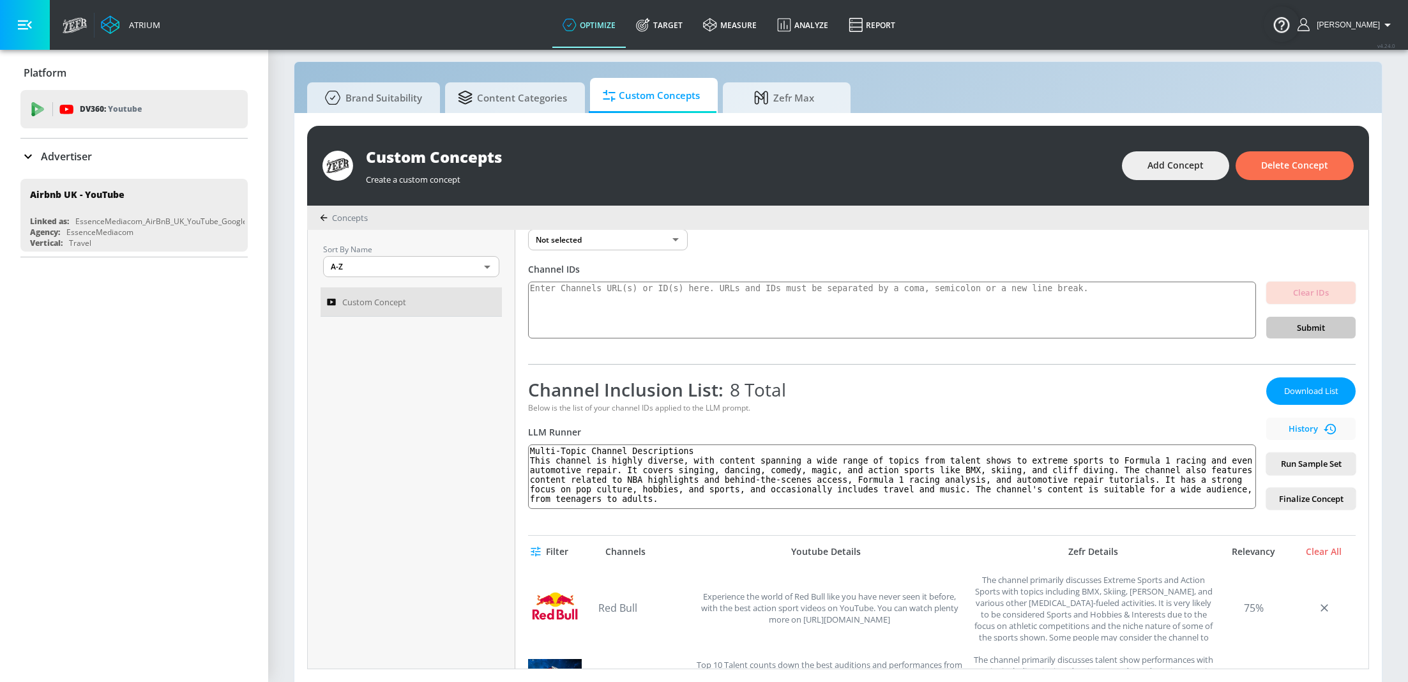
scroll to position [45, 0]
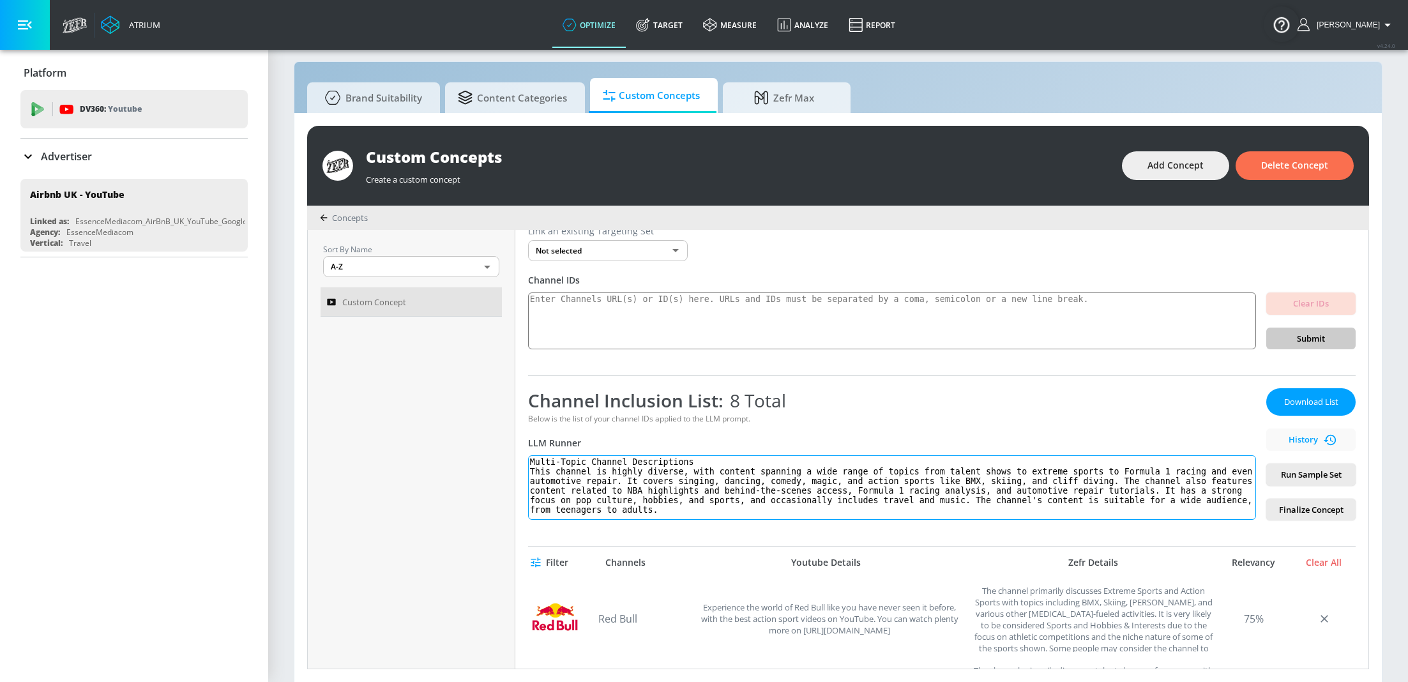
drag, startPoint x: 701, startPoint y: 460, endPoint x: 504, endPoint y: 449, distance: 197.6
click at [504, 449] on div "Sort By Name A-Z ASC ​ Custom Concept Custom Concept Link an existing Targeting…" at bounding box center [838, 449] width 1060 height 439
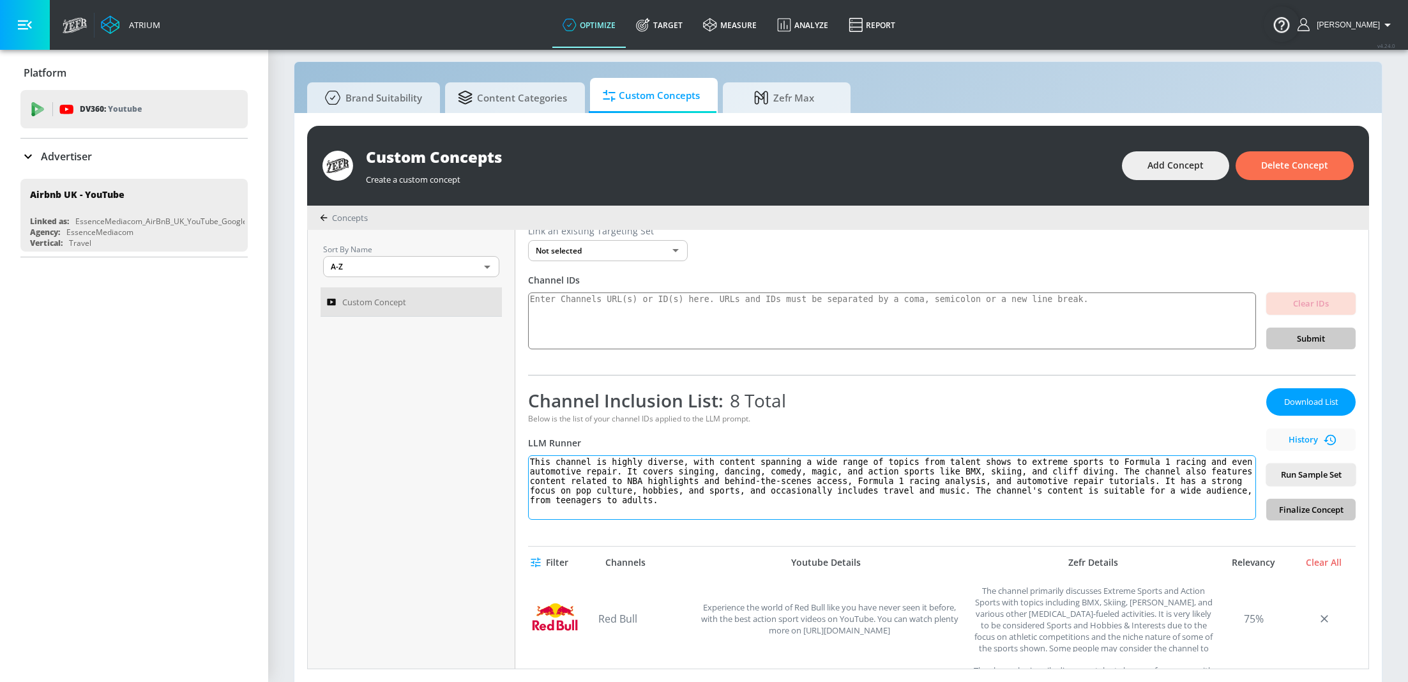
click at [532, 469] on textarea "This channel is highly diverse, with content spanning a wide range of topics fr…" at bounding box center [892, 487] width 728 height 64
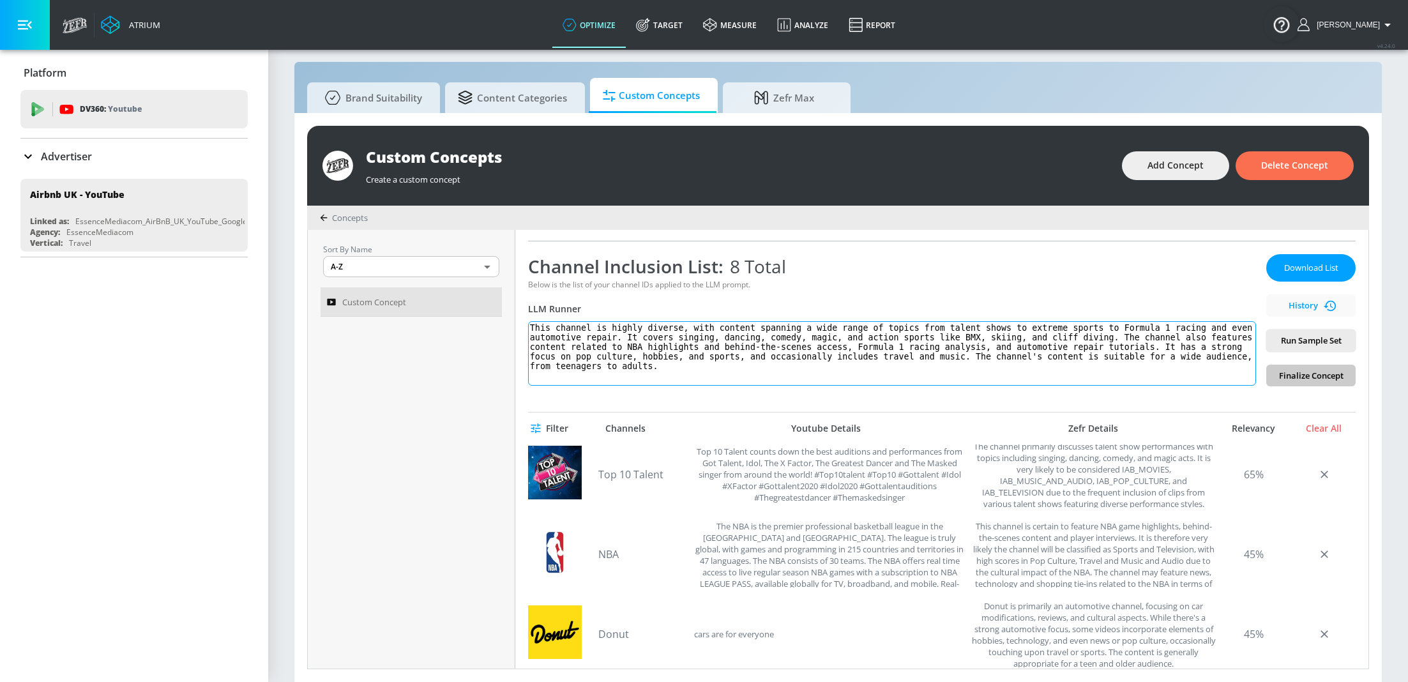
scroll to position [98, 0]
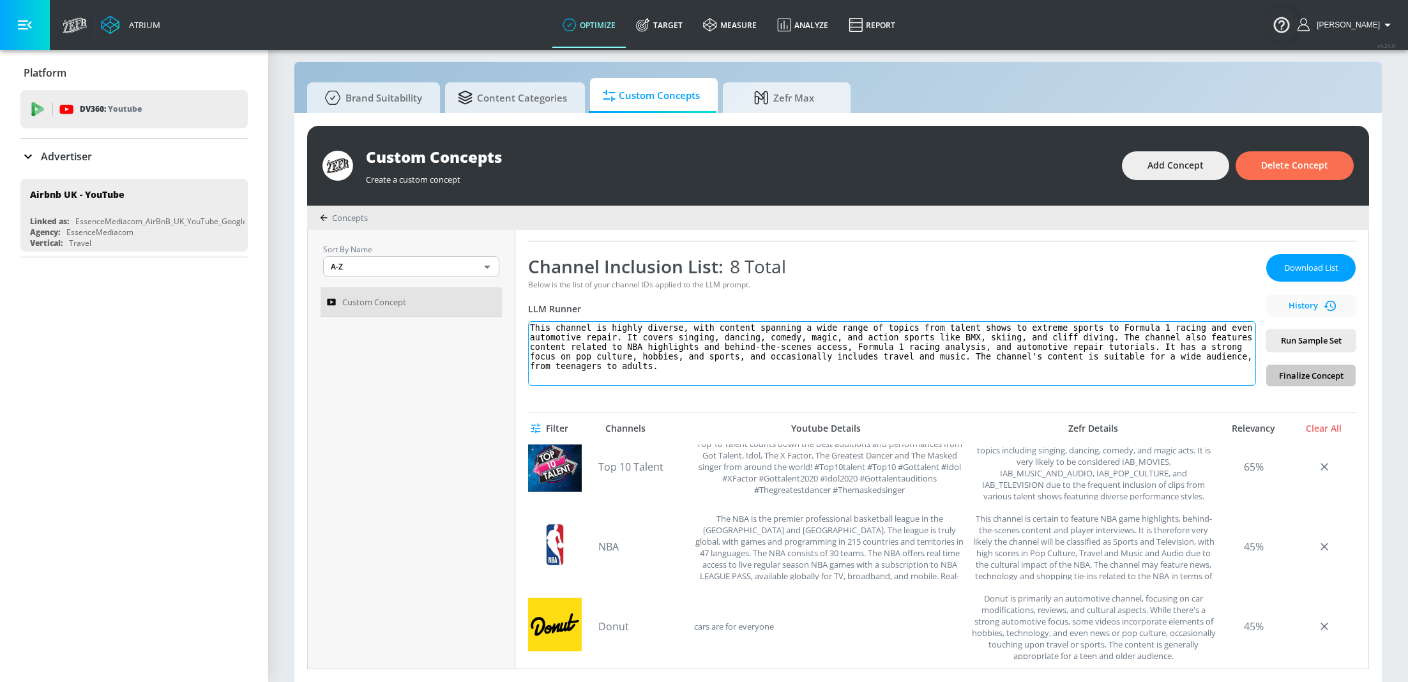
type textarea "This channel is highly diverse, with content spanning a wide range of topics fr…"
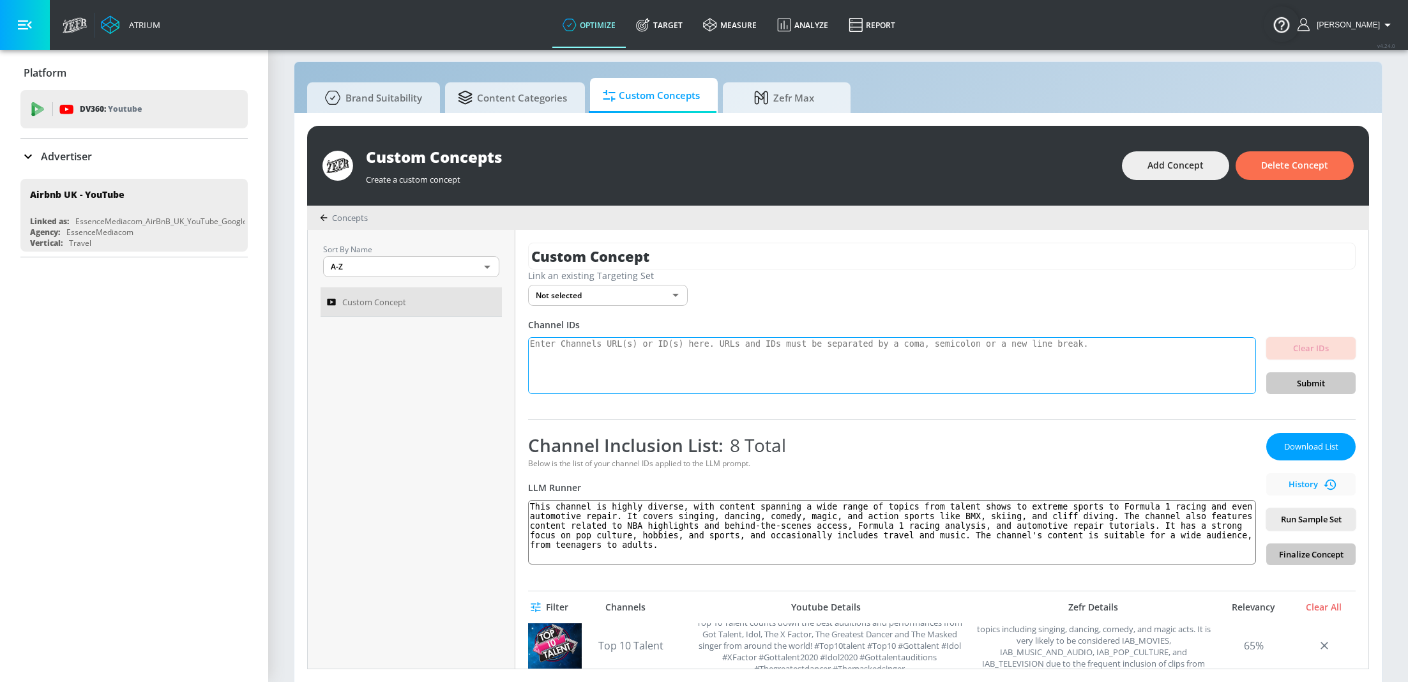
click at [629, 347] on textarea at bounding box center [892, 365] width 728 height 57
click at [630, 363] on textarea at bounding box center [892, 365] width 728 height 57
paste textarea "UCOmHUn--16B90oW2L6FRR3A UCIwFjwMjI0y7PDBVEO9-bkQ UCqECaJ8Gagnn7YCbPEzWH6g UC0C…"
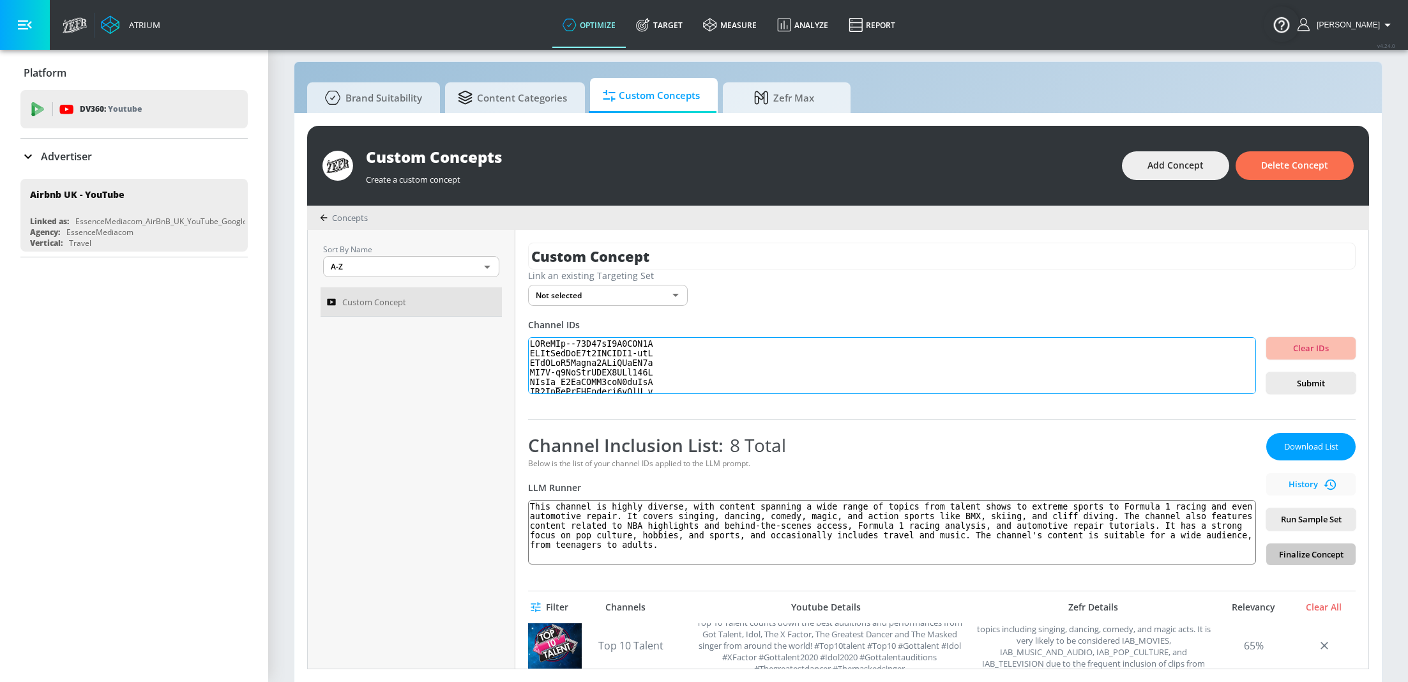
scroll to position [155576, 0]
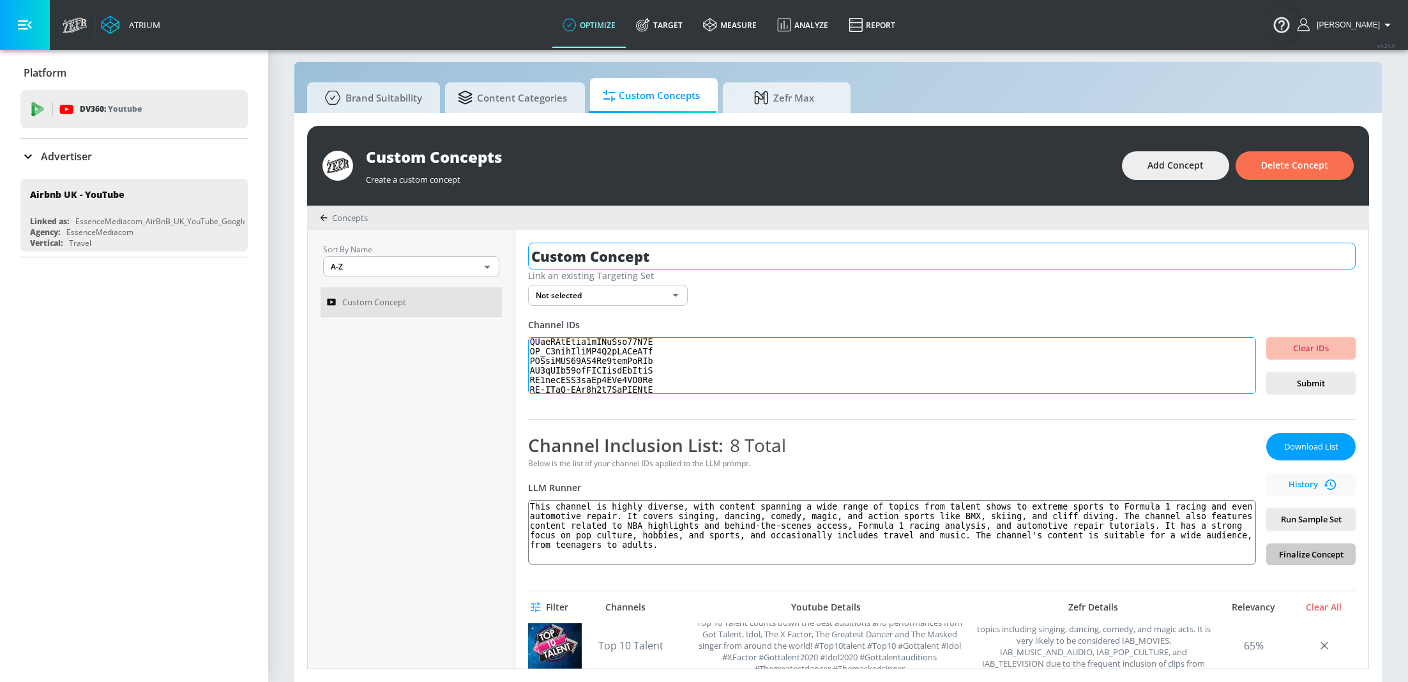
type textarea "UCOmHUn--16B90oW2L6FRR3A UCIwFjwMjI0y7PDBVEO9-bkQ UCqECaJ8Gagnn7YCbPEzWH6g UC0C…"
click at [610, 256] on input "Custom Concept" at bounding box center [941, 256] width 827 height 27
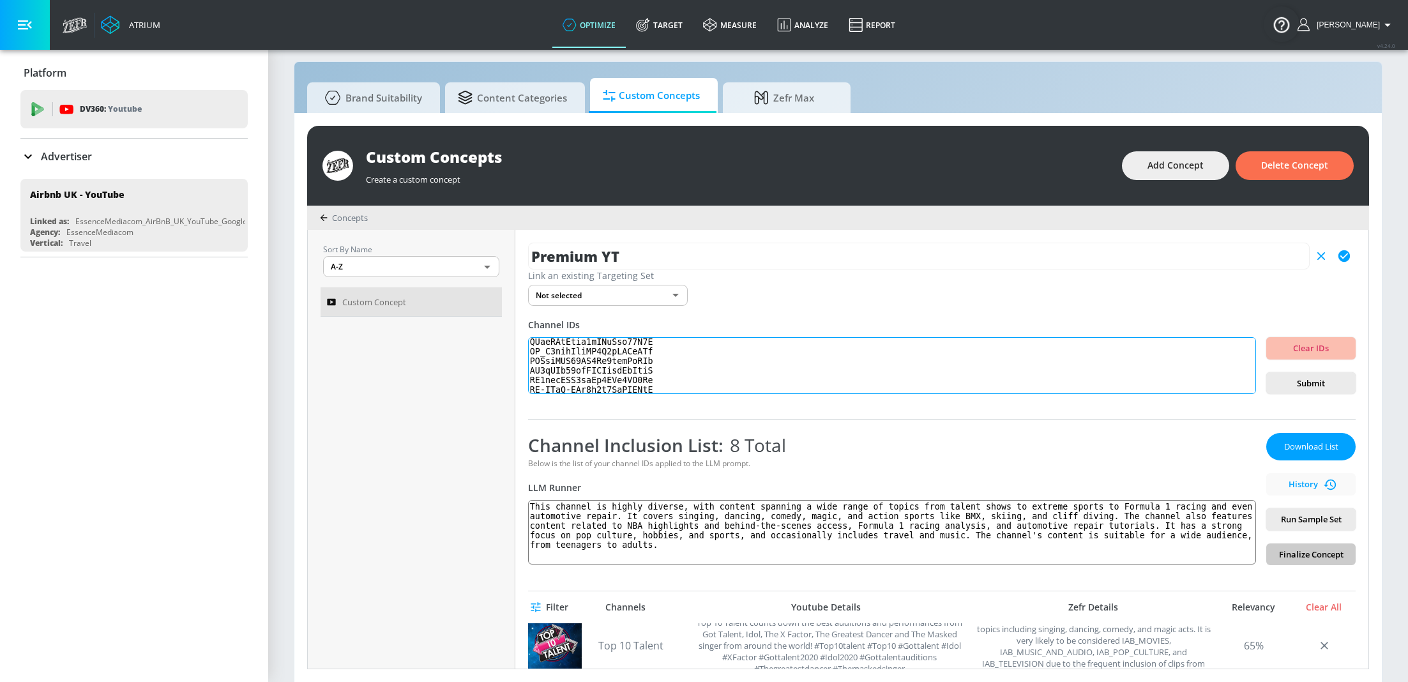
type input "Premium YT"
click at [673, 391] on textarea at bounding box center [892, 365] width 728 height 57
click at [1291, 382] on span "Submit" at bounding box center [1310, 383] width 69 height 15
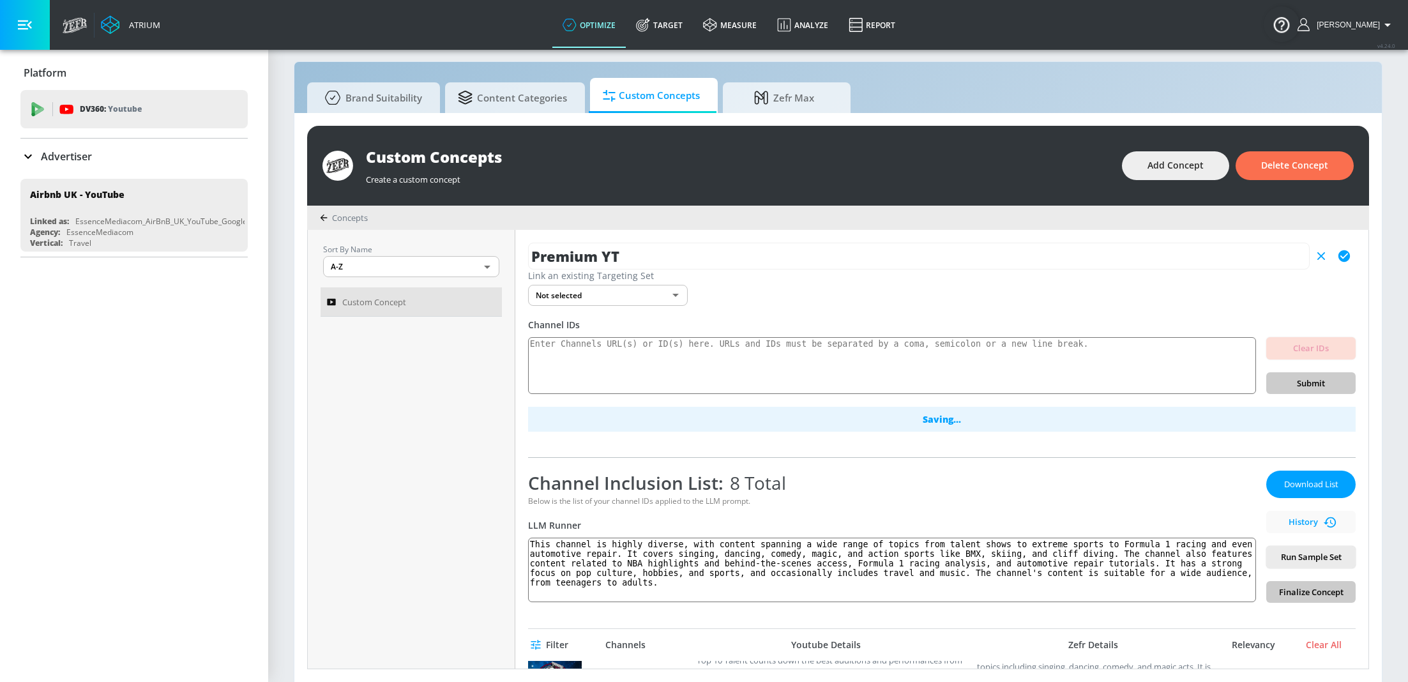
scroll to position [0, 0]
type textarea "Multi-Topic Channel Descriptions This channel is highly diverse, with content s…"
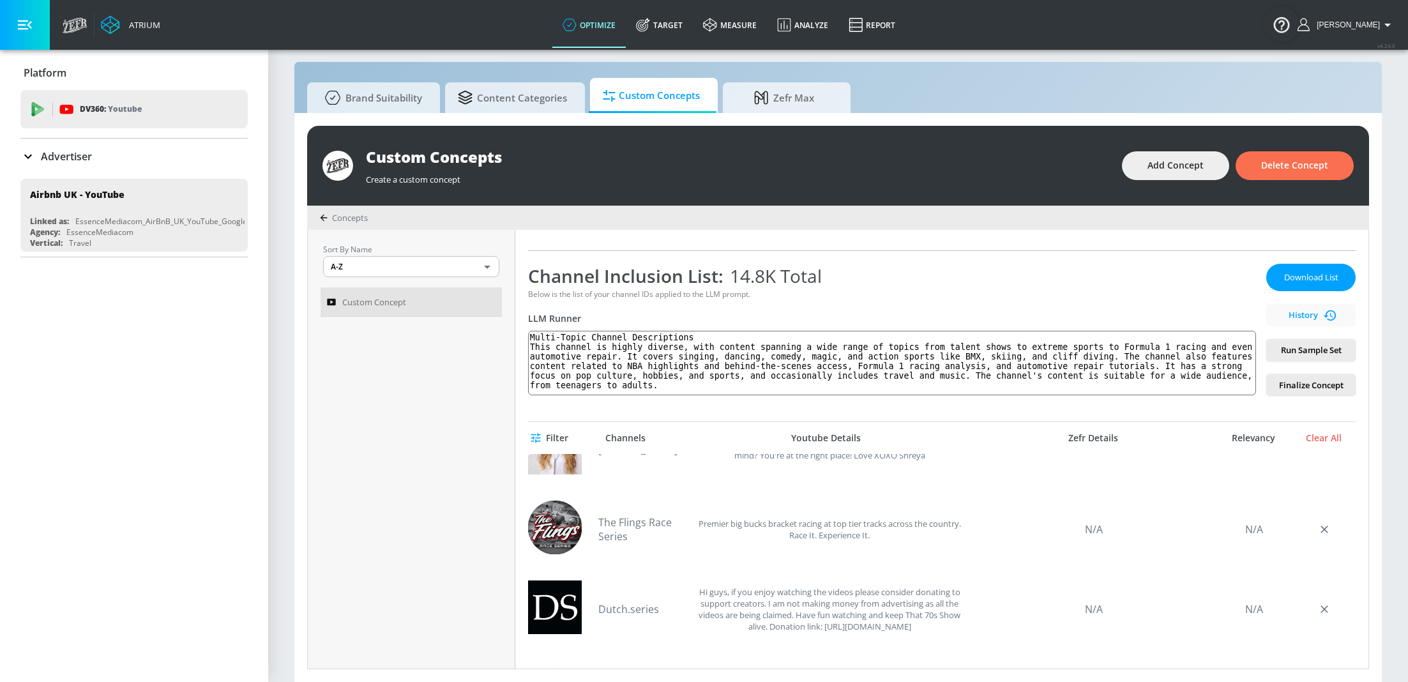
scroll to position [544, 0]
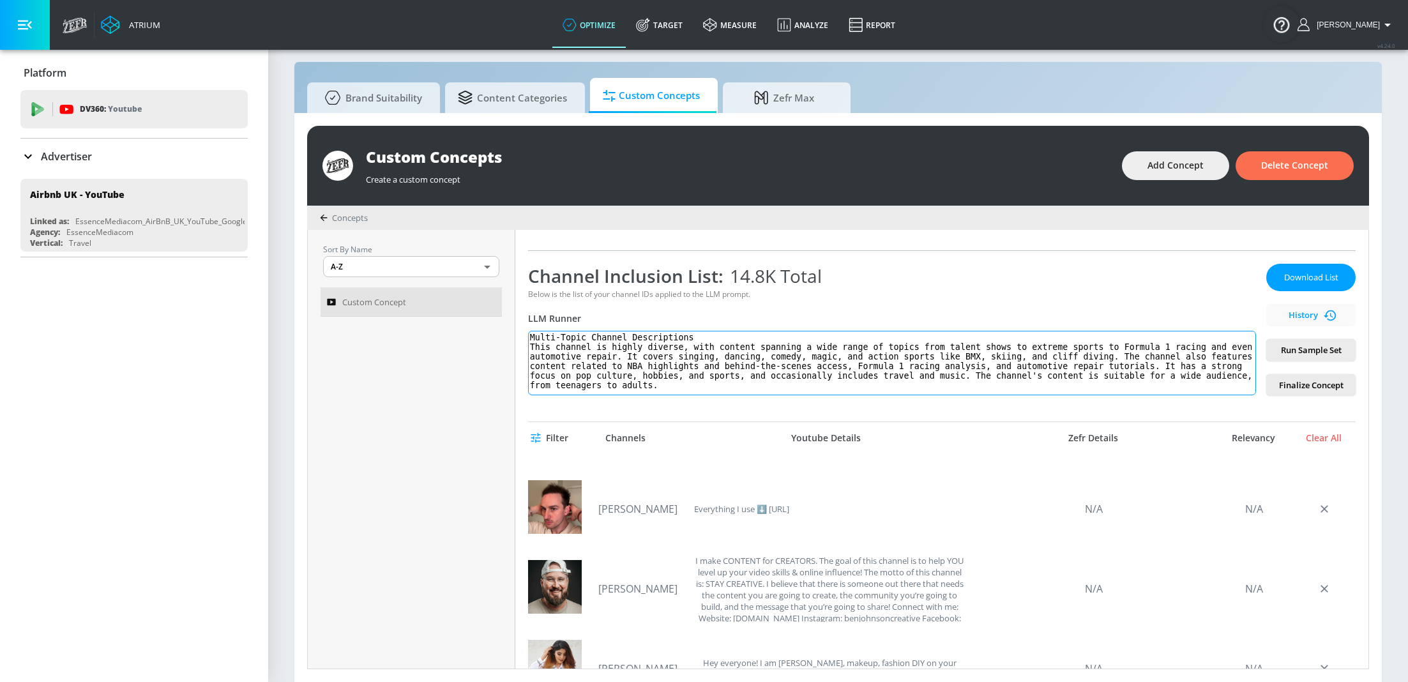
click at [667, 382] on textarea "Multi-Topic Channel Descriptions This channel is highly diverse, with content s…" at bounding box center [892, 363] width 728 height 64
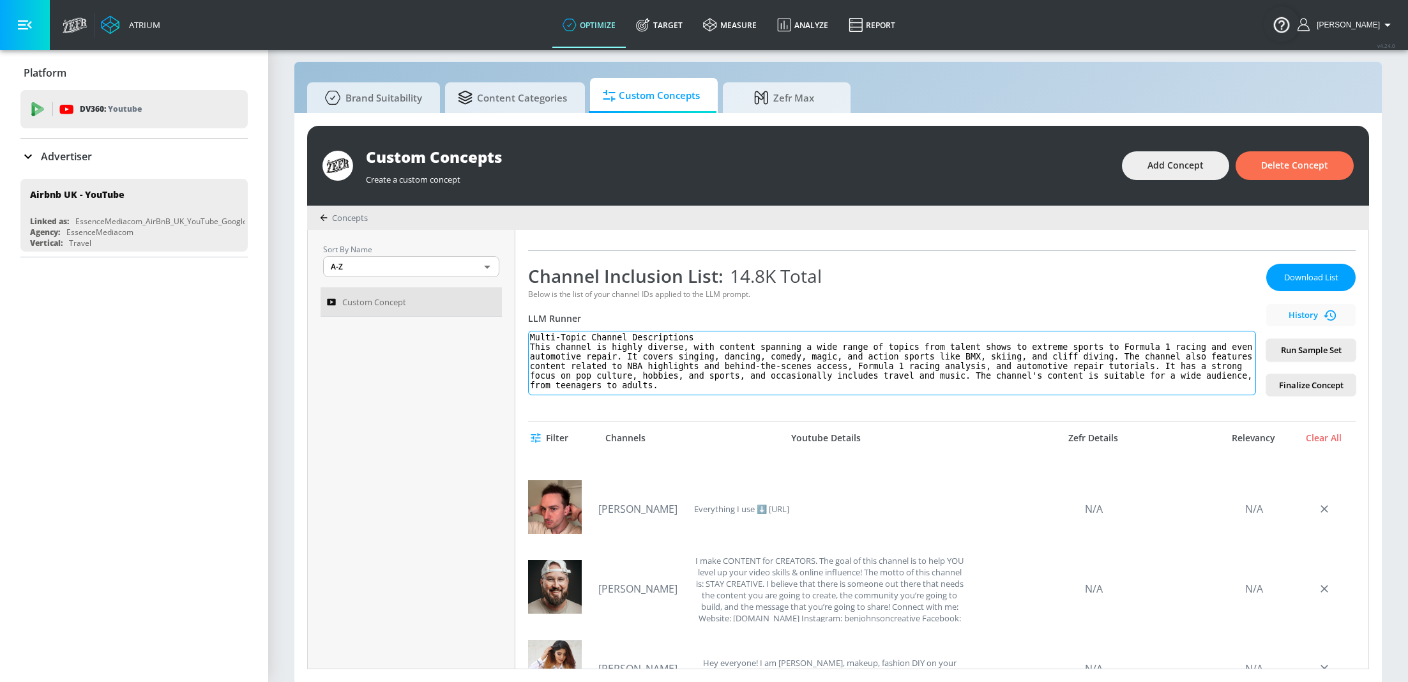
drag, startPoint x: 682, startPoint y: 382, endPoint x: 476, endPoint y: 324, distance: 213.8
click at [476, 324] on div "Sort By Name A-Z ASC ​ Custom Concept Premium YT Link an existing Targeting Set…" at bounding box center [838, 449] width 1060 height 439
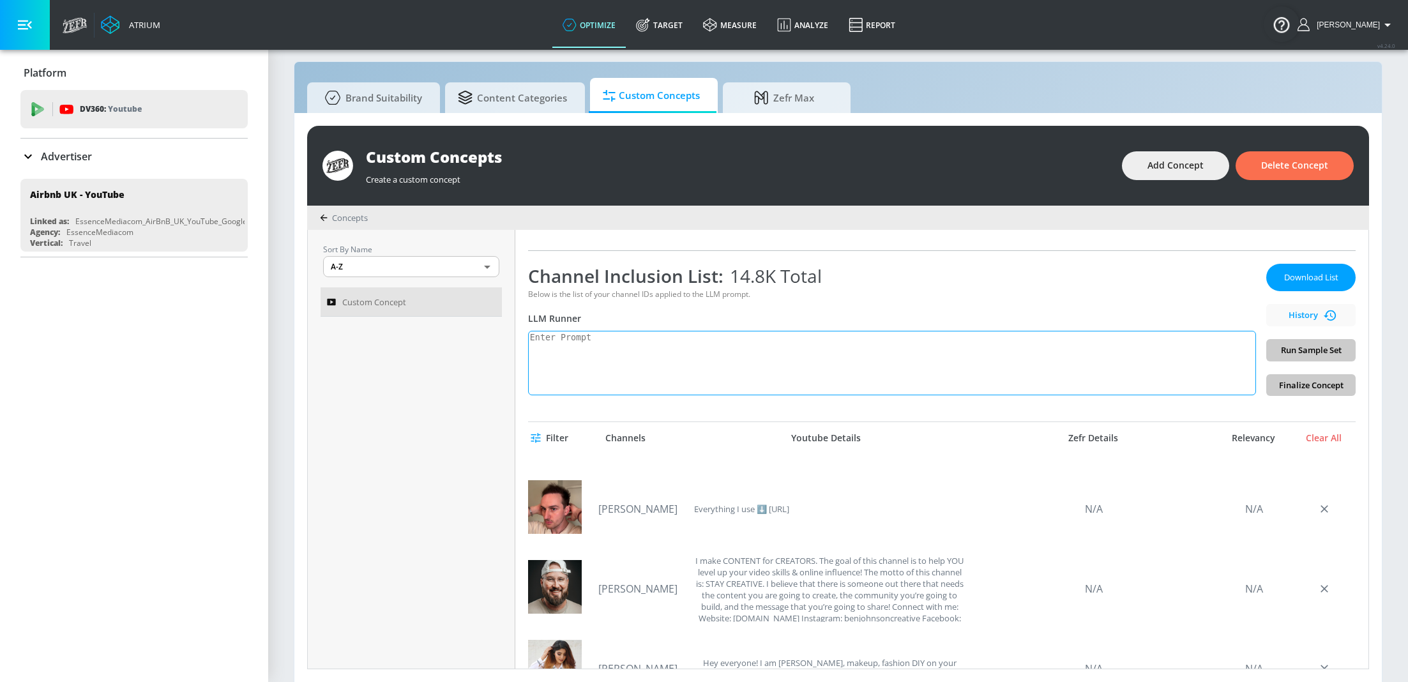
paste textarea "This channel is highly diverse, with content spanning a wide range of topics fr…"
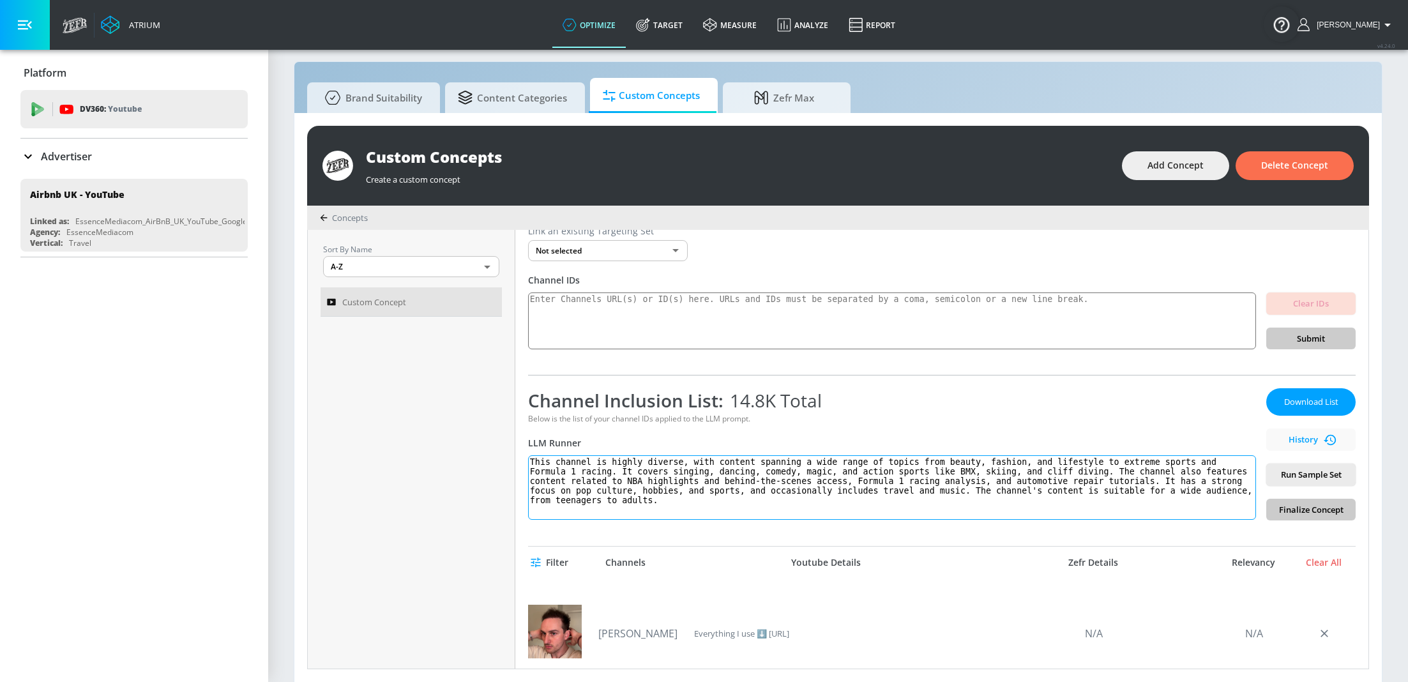
scroll to position [35, 0]
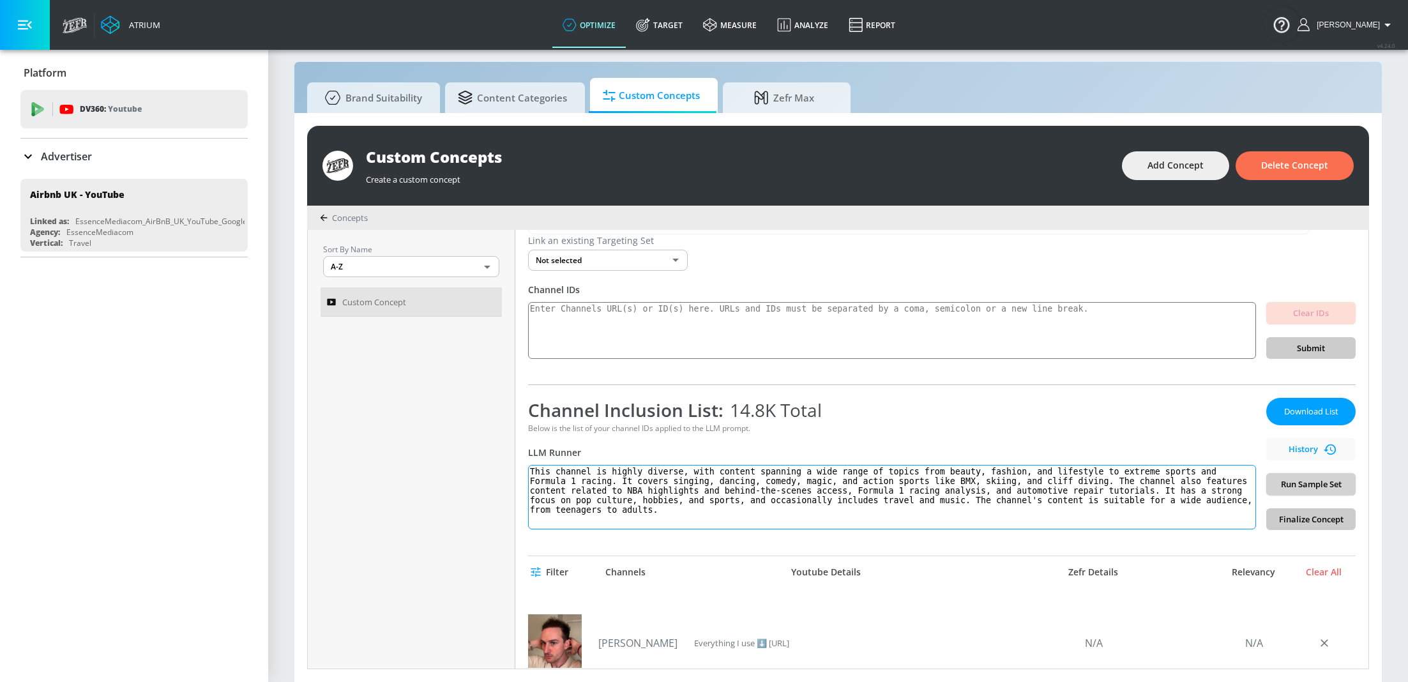
type textarea "This channel is highly diverse, with content spanning a wide range of topics fr…"
click at [1325, 479] on span "Run Sample Set" at bounding box center [1310, 484] width 69 height 15
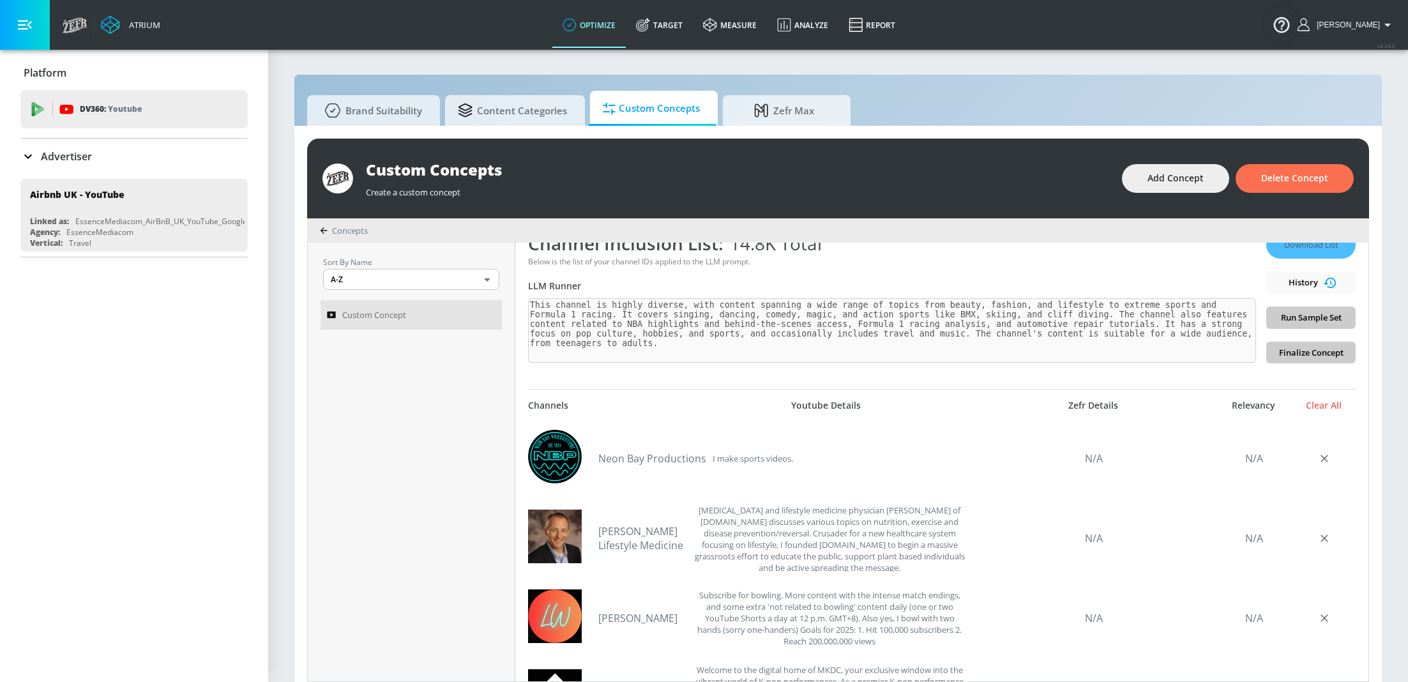
scroll to position [0, 0]
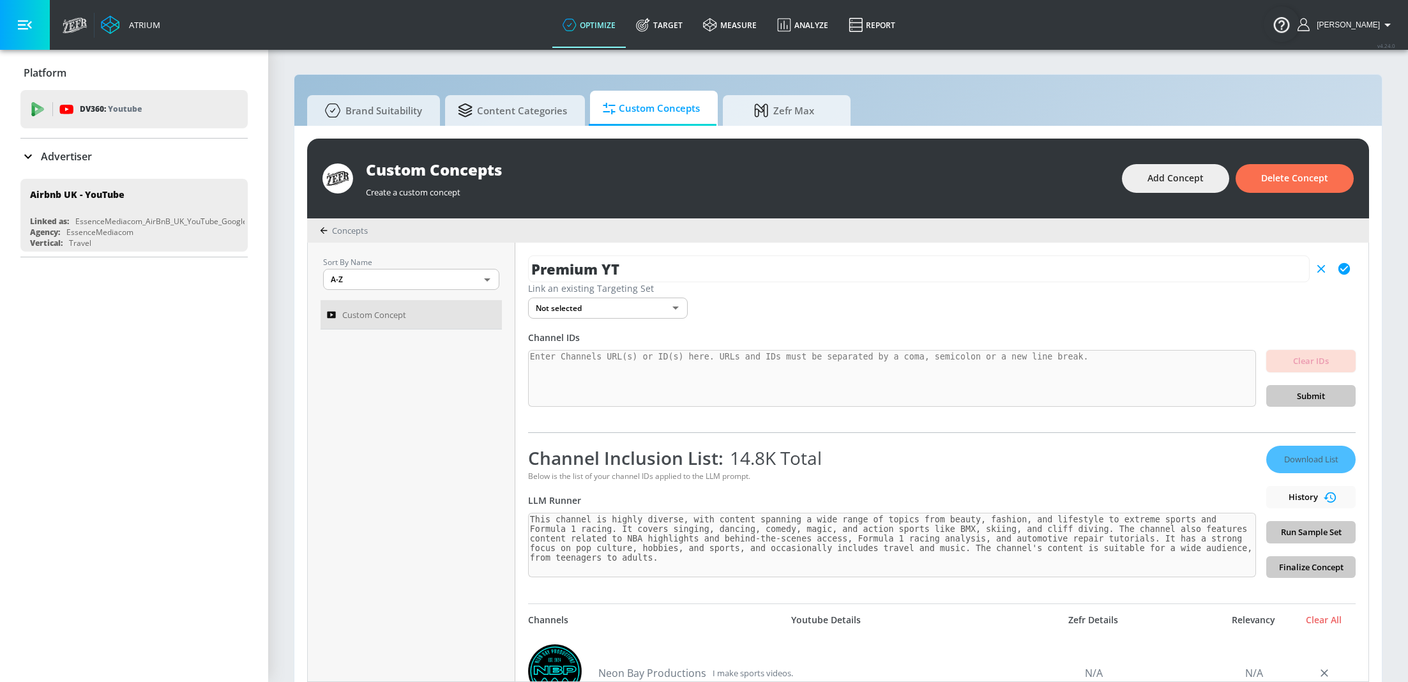
click at [1319, 530] on div "Download List History Run Sample Set Finalize Concept" at bounding box center [1310, 512] width 89 height 132
click at [1347, 263] on icon "button" at bounding box center [1344, 269] width 14 height 14
click at [1315, 530] on div "Download List History Run Sample Set Finalize Concept" at bounding box center [1310, 512] width 89 height 132
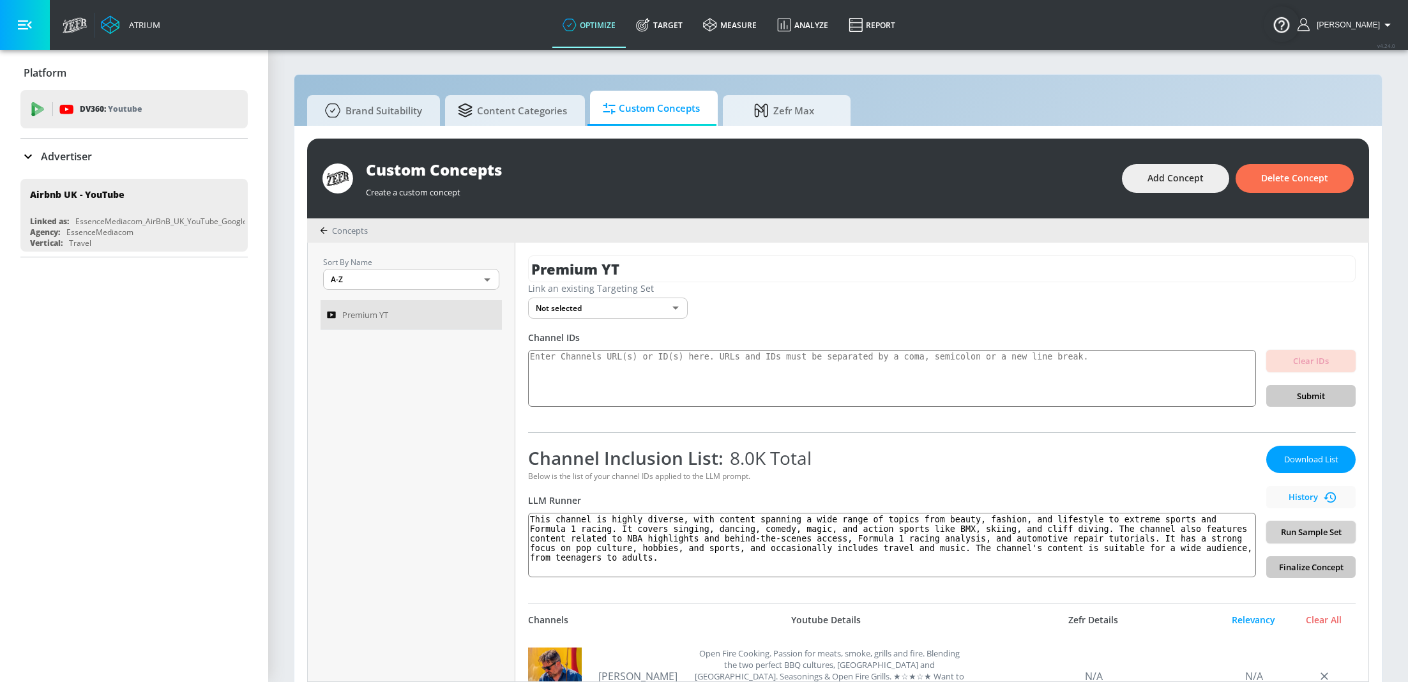
click at [1325, 538] on span "Run Sample Set" at bounding box center [1310, 532] width 69 height 15
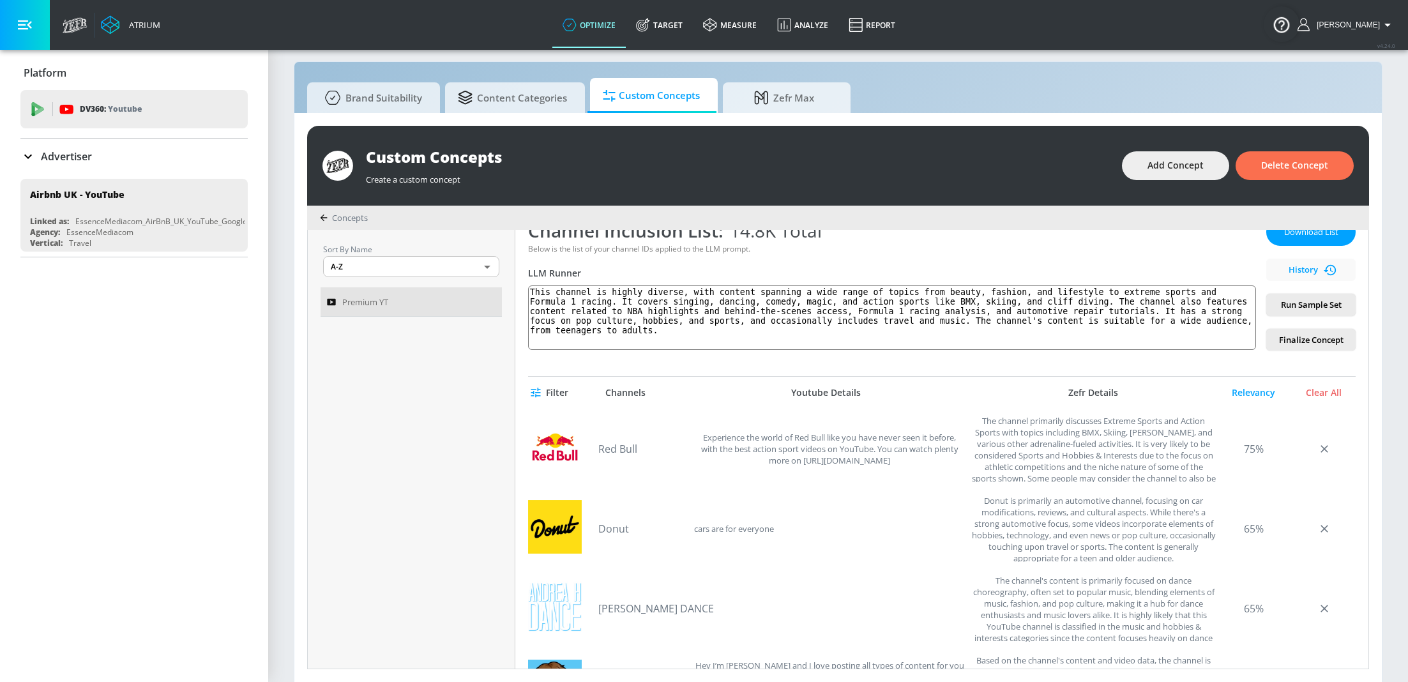
scroll to position [215, 0]
click at [667, 332] on textarea "This channel is highly diverse, with content spanning a wide range of topics fr…" at bounding box center [892, 317] width 728 height 64
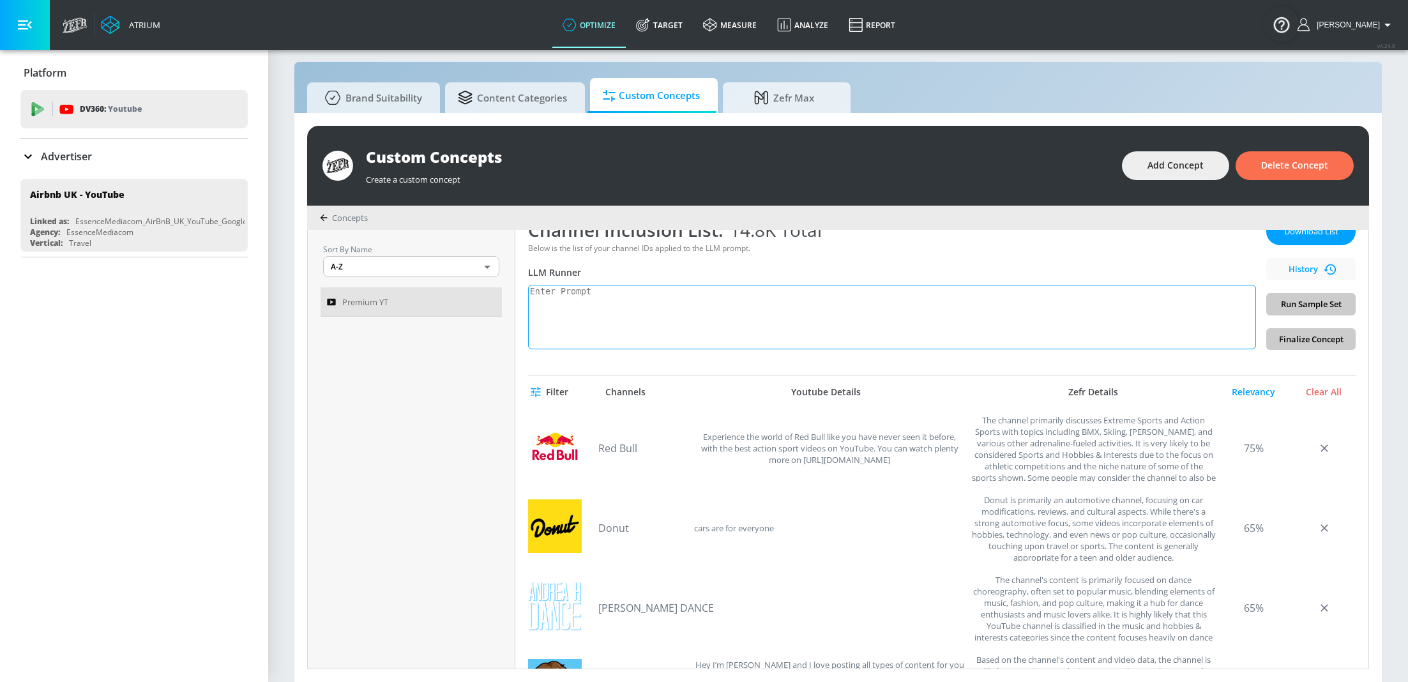
paste textarea "This channel is a premium destination for TV, movie, pop culture, and sports en…"
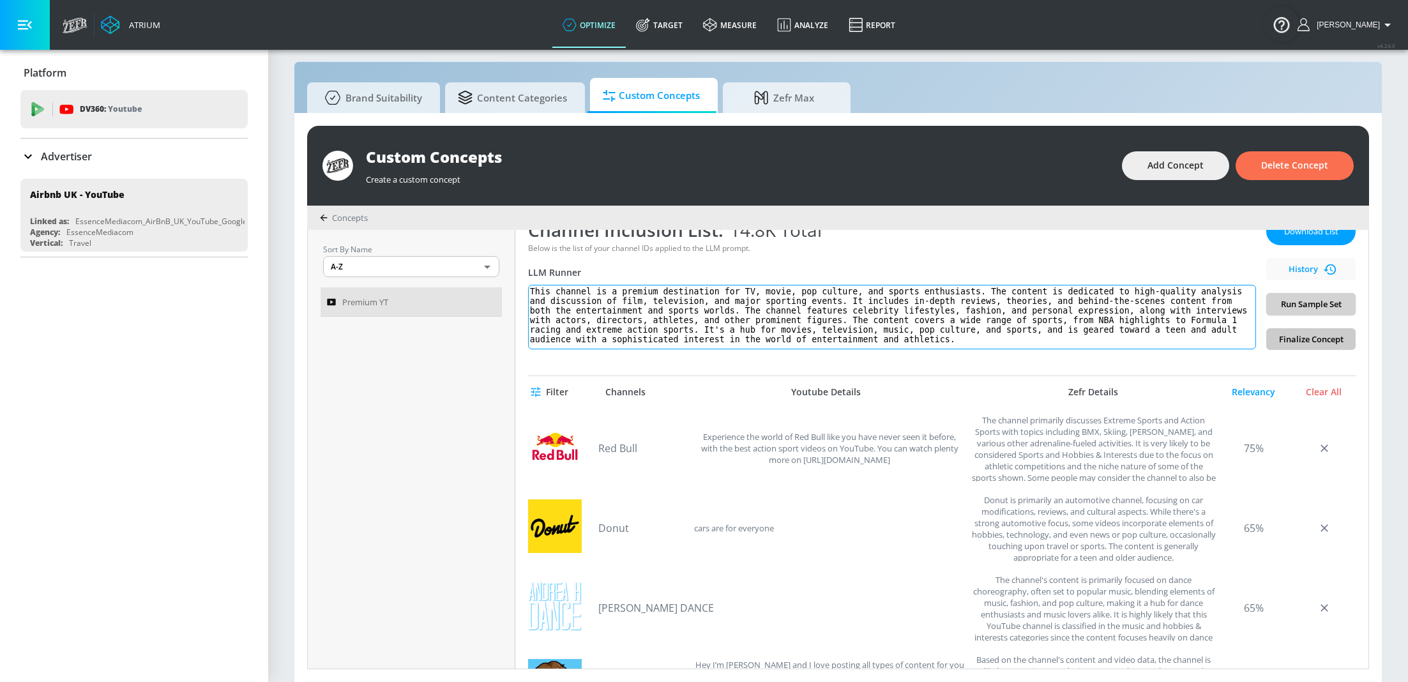
type textarea "This channel is a premium destination for TV, movie, pop culture, and sports en…"
click at [1324, 301] on span "Run Sample Set" at bounding box center [1310, 304] width 69 height 15
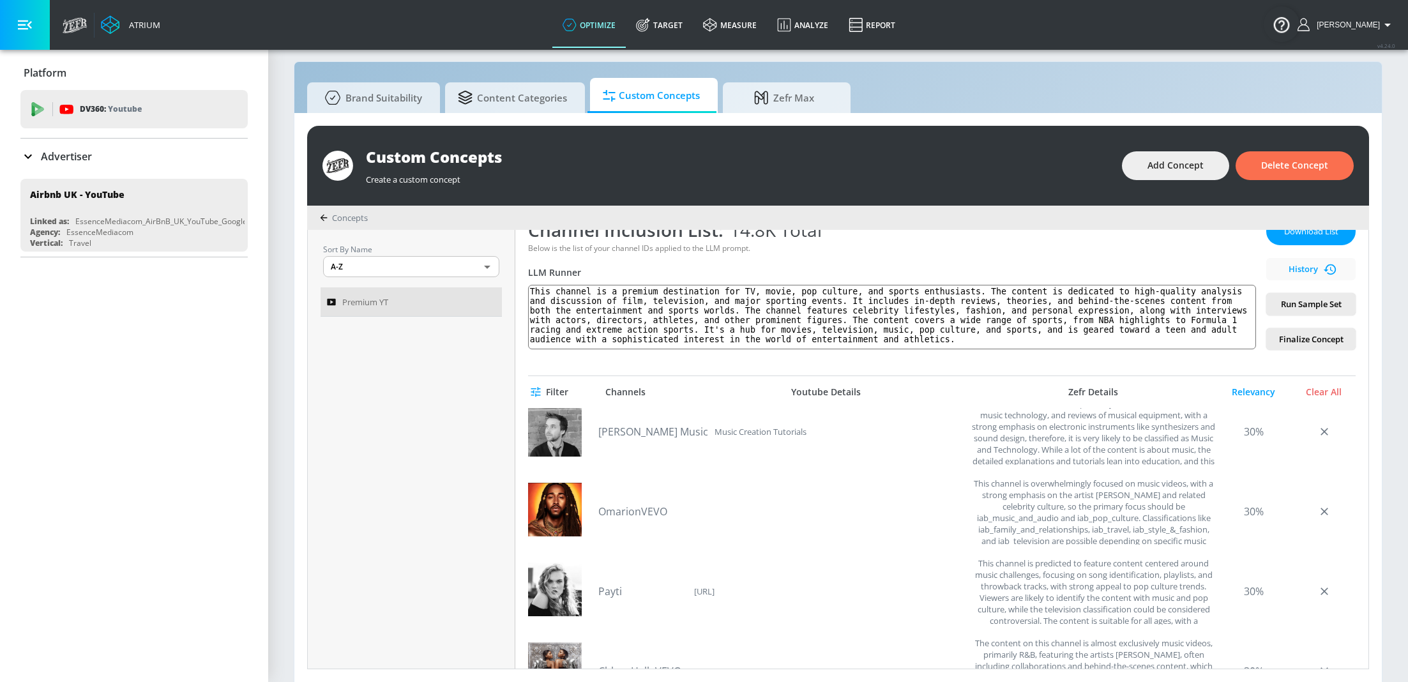
scroll to position [1364, 0]
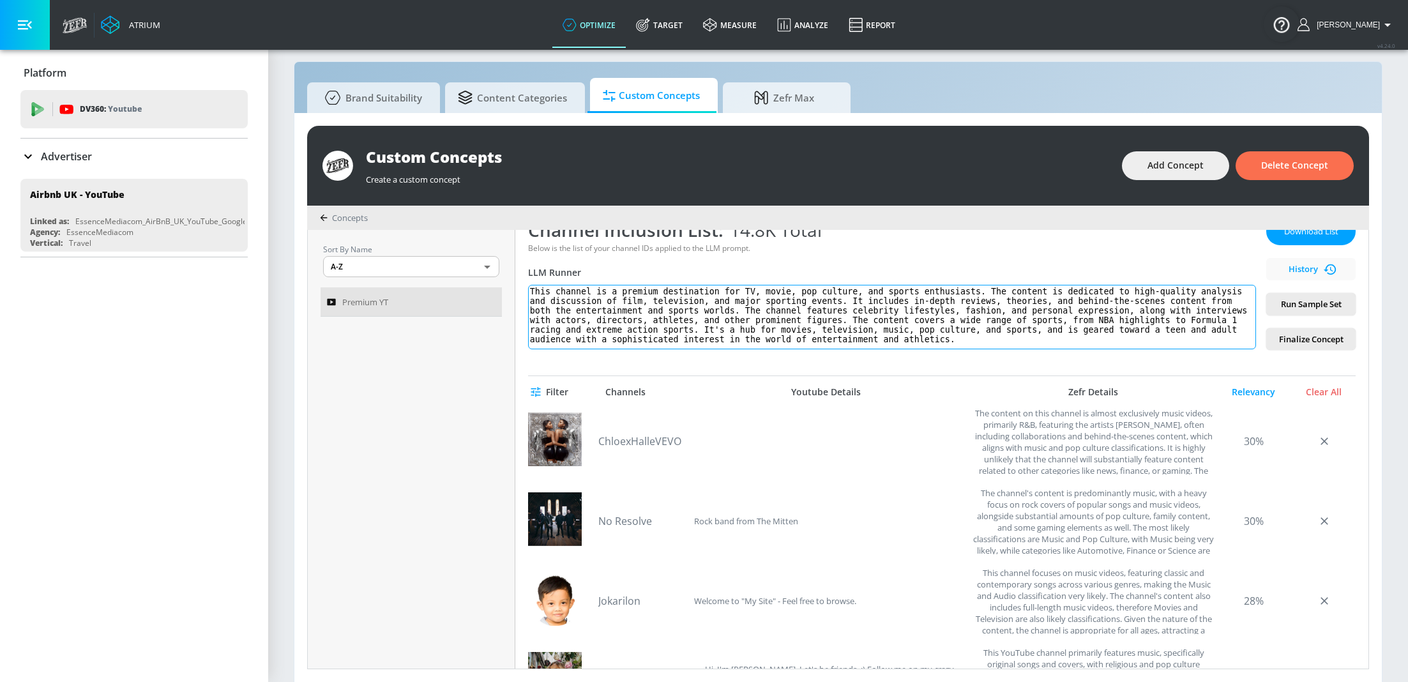
click at [607, 315] on textarea "This channel is a premium destination for TV, movie, pop culture, and sports en…" at bounding box center [892, 317] width 728 height 64
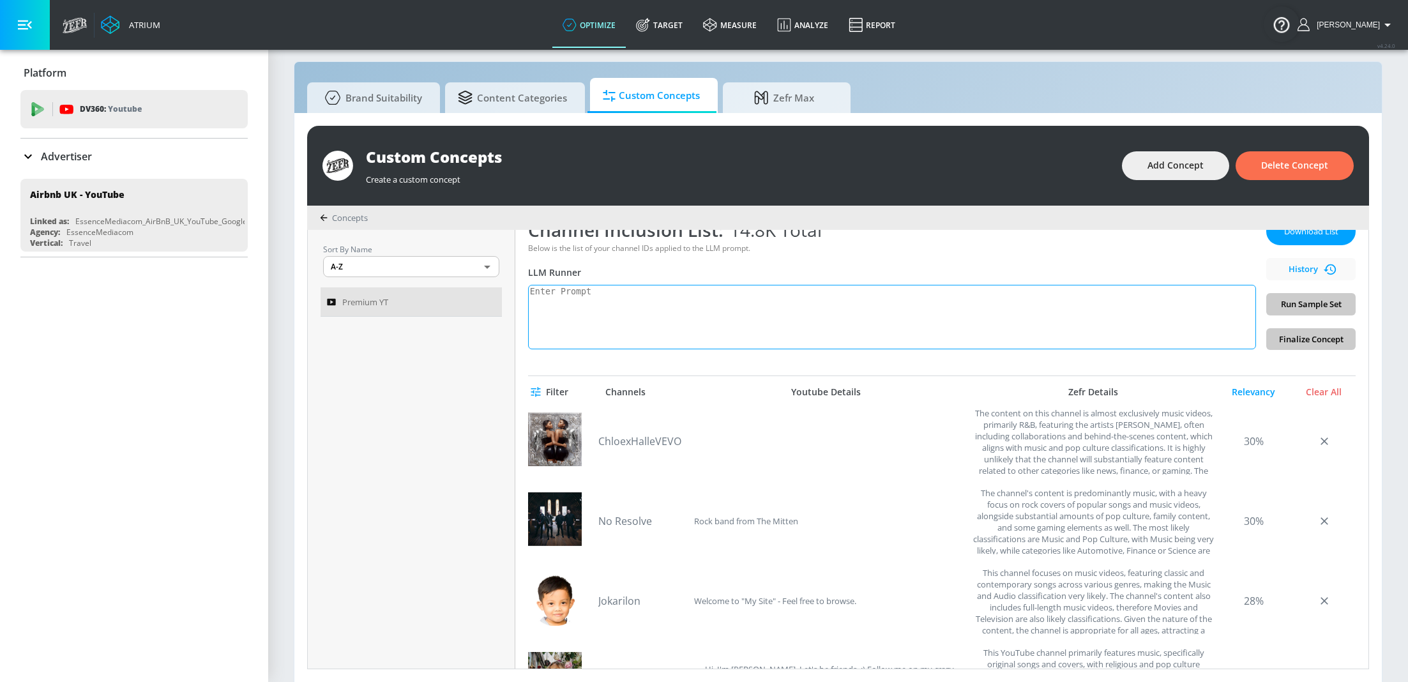
paste textarea "This channel is a premium destination for TV, movie, music, pop culture, and sp…"
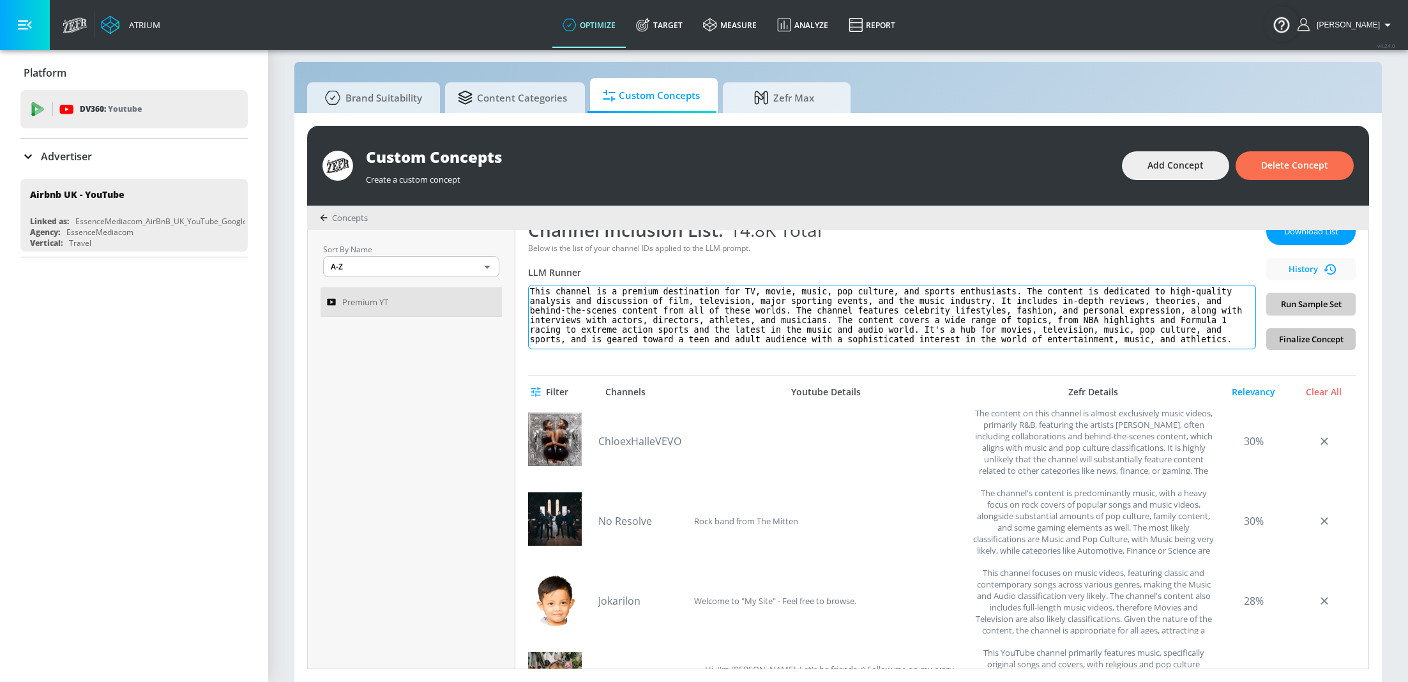
type textarea "This channel is a premium destination for TV, movie, music, pop culture, and sp…"
click at [1318, 307] on span "Run Sample Set" at bounding box center [1310, 304] width 69 height 15
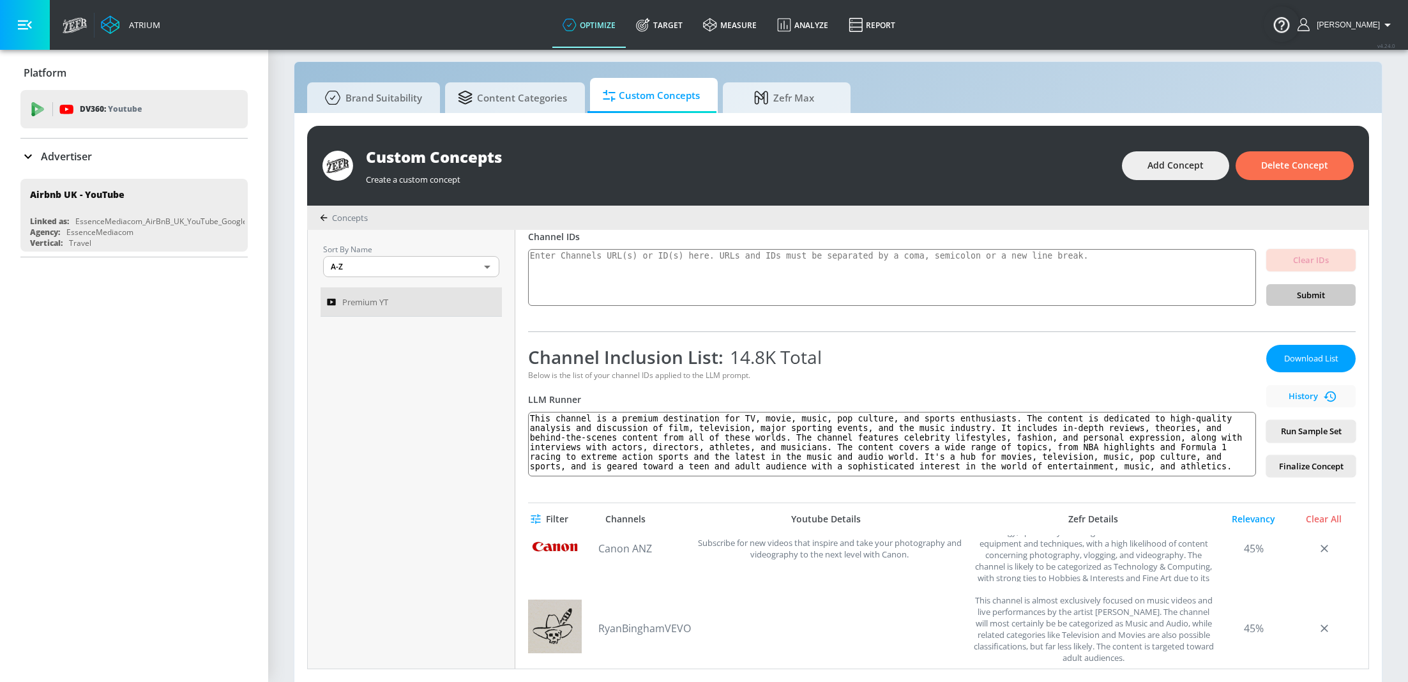
scroll to position [59, 0]
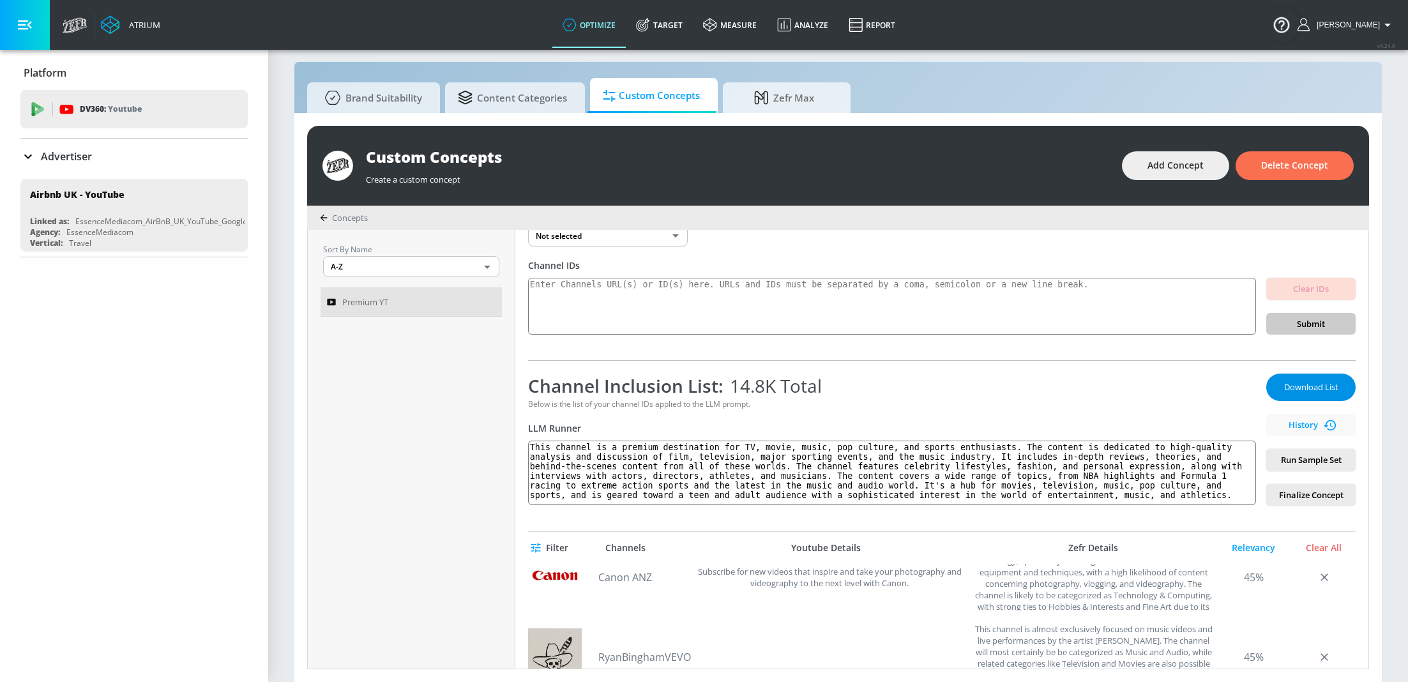
click at [1327, 393] on span "Download List" at bounding box center [1311, 387] width 64 height 15
click at [634, 459] on textarea "This channel is a premium destination for TV, movie, music, pop culture, and sp…" at bounding box center [892, 473] width 728 height 64
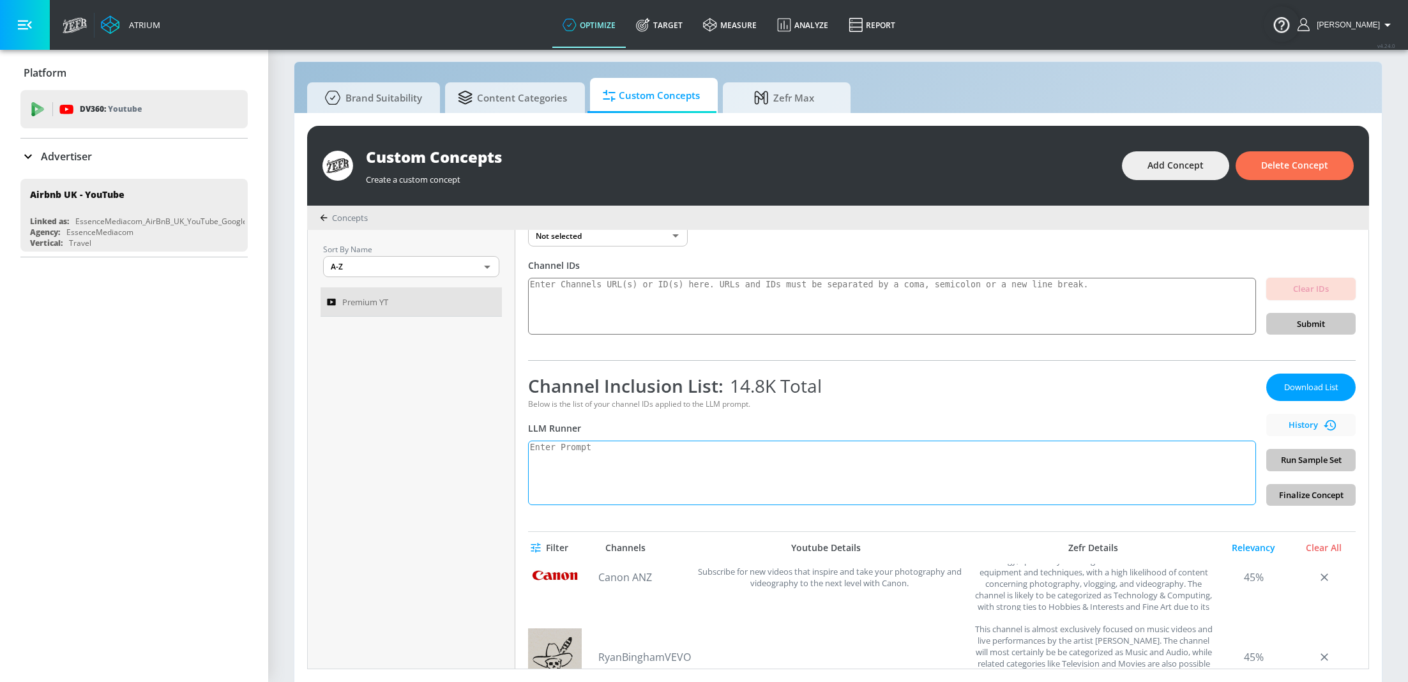
paste textarea "This channel is a premium destination for TV, movie, music, pop culture, and sp…"
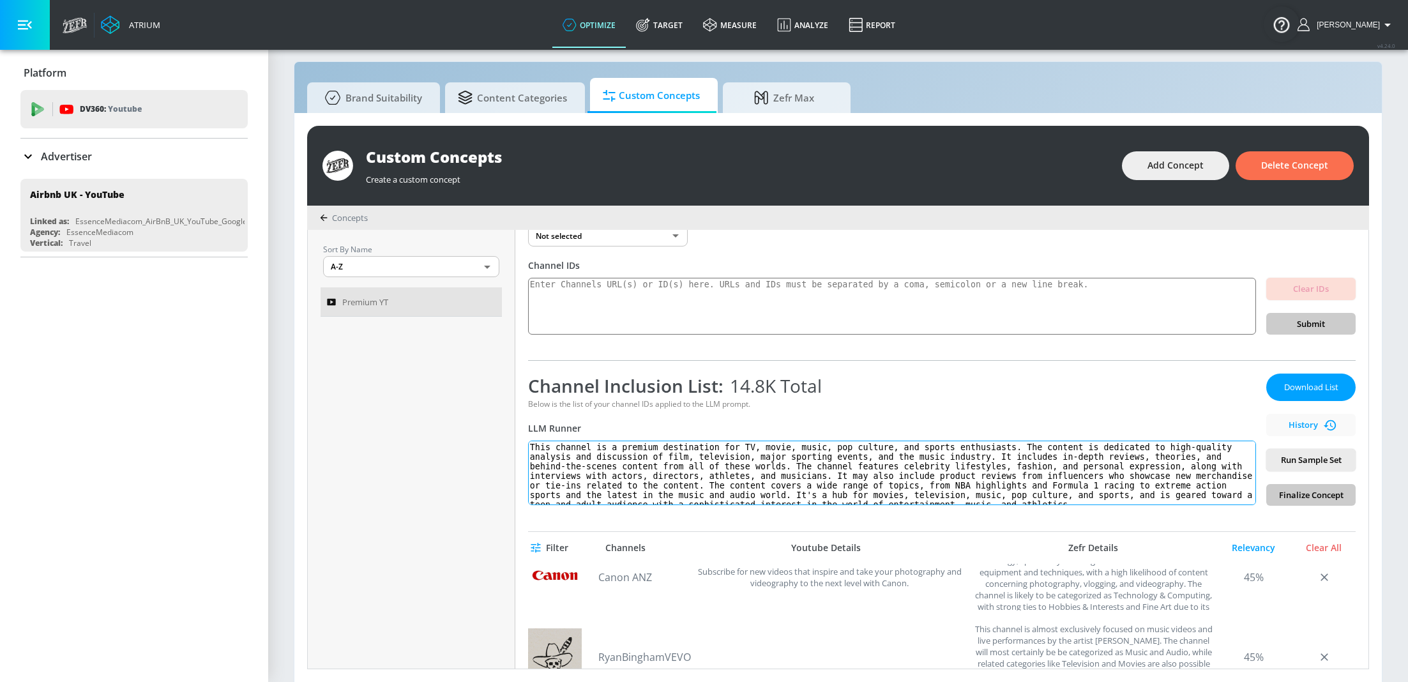
scroll to position [4, 0]
type textarea "This channel is a premium destination for TV, movie, music, pop culture, and sp…"
click at [1329, 460] on span "Run Sample Set" at bounding box center [1310, 460] width 69 height 15
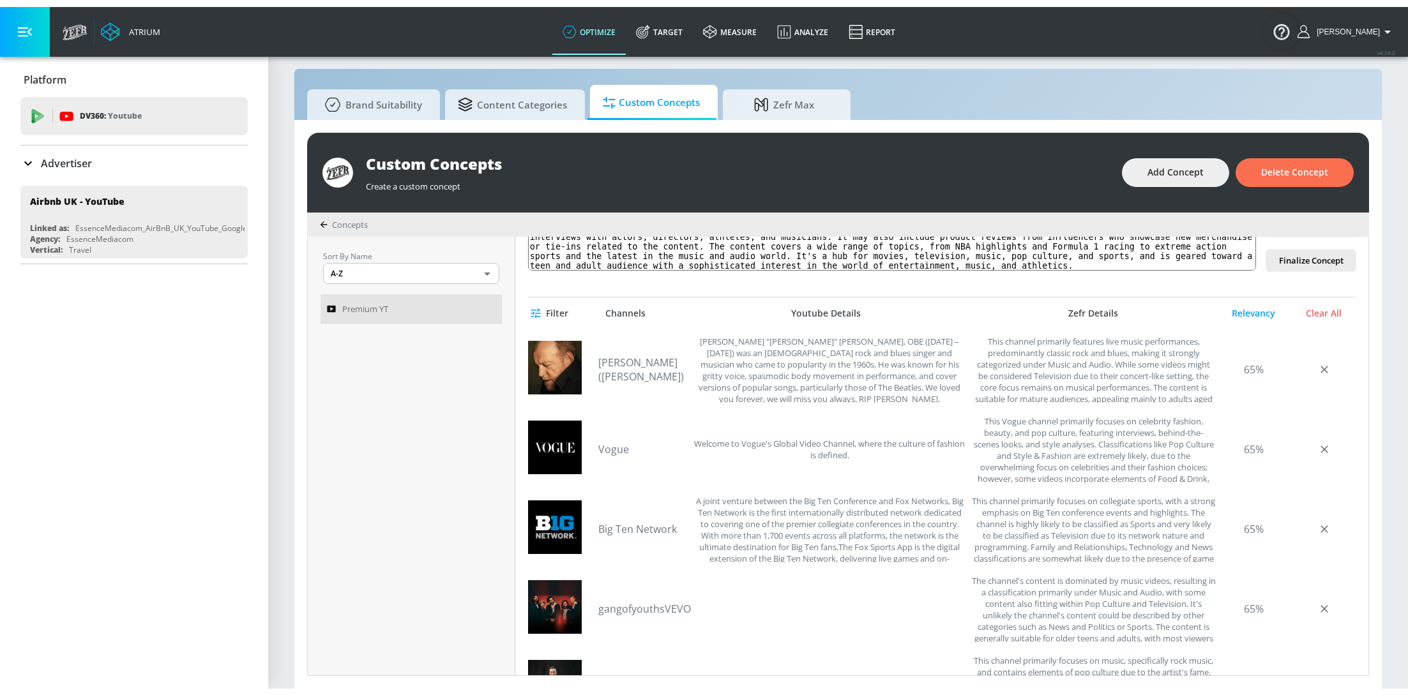
scroll to position [0, 0]
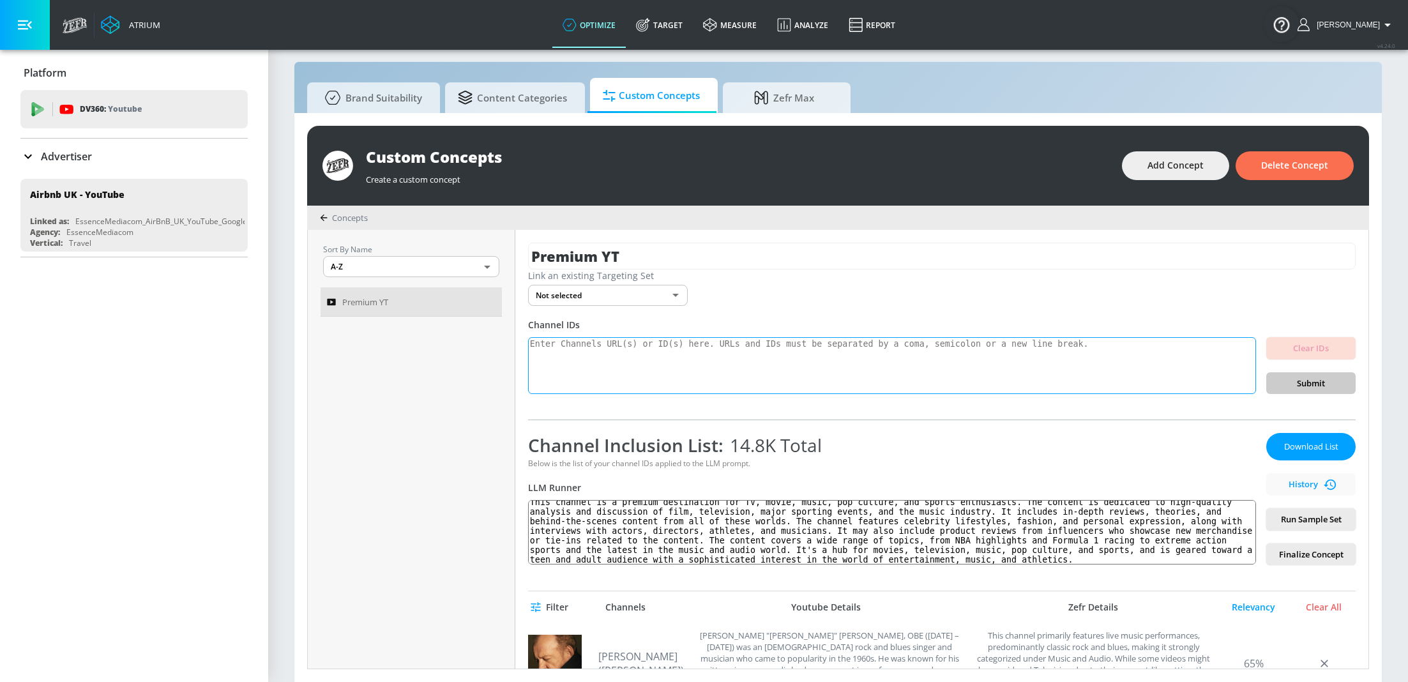
click at [657, 363] on textarea at bounding box center [892, 365] width 728 height 57
paste textarea "UCUtZaxDF3hD5VK4xRYFBePQ"
paste textarea "UCqQo7ewe87aYAe7ub5UqXMw"
click at [567, 377] on textarea "UCUtZaxDF3hD5VK4xRYFBePQ UCqQo7ewe87aYAe7ub5UqXMw" at bounding box center [892, 365] width 728 height 57
paste textarea "UCeSRjhfeeqIgr--AcP9qhyg"
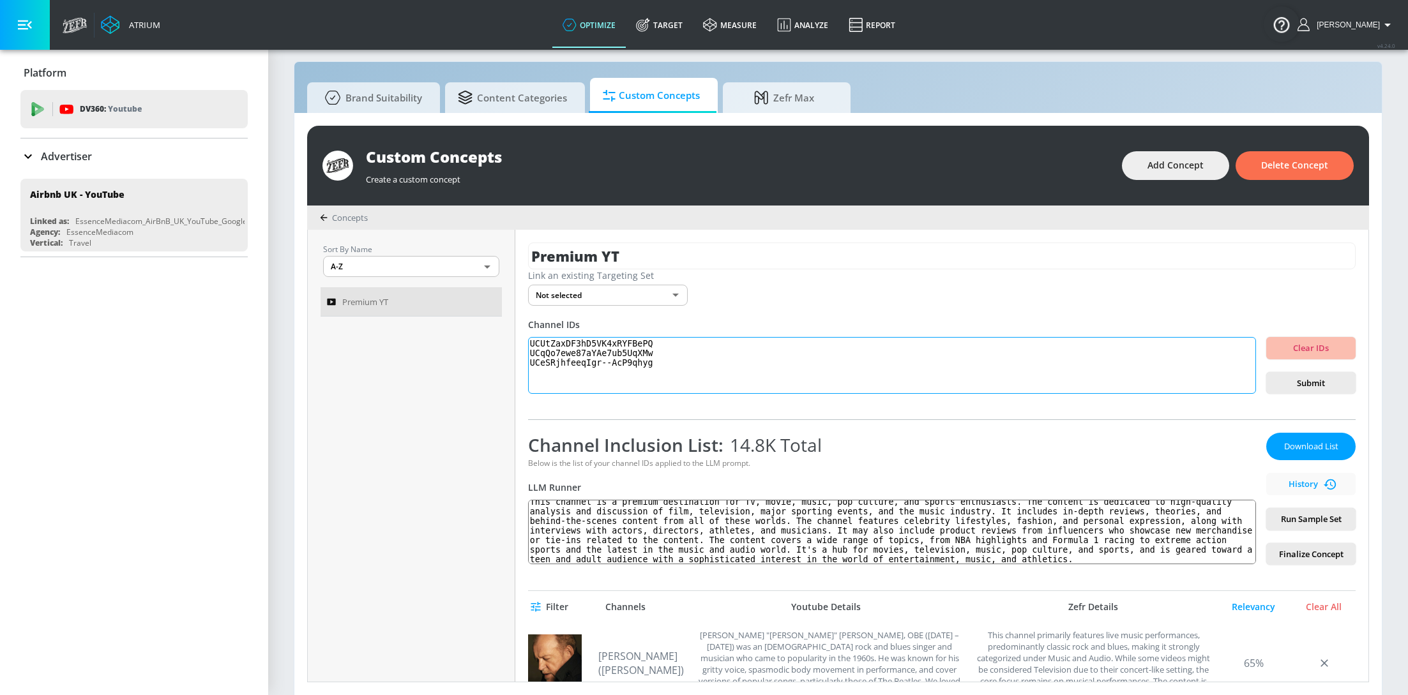
paste textarea "UCjmJDM5pRKbUlVIzDYYWb6g"
click at [674, 372] on textarea "UCUtZaxDF3hD5VK4xRYFBePQ UCqQo7ewe87aYAe7ub5UqXMw UCeSRjhfeeqIgr--AcP9qhyg UCjm…" at bounding box center [892, 365] width 728 height 57
paste textarea "UC78cxCAcp7JfQPgKxYdyGrg"
click at [681, 384] on textarea "UCUtZaxDF3hD5VK4xRYFBePQ UCqQo7ewe87aYAe7ub5UqXMw UCeSRjhfeeqIgr--AcP9qhyg UCjm…" at bounding box center [892, 365] width 728 height 57
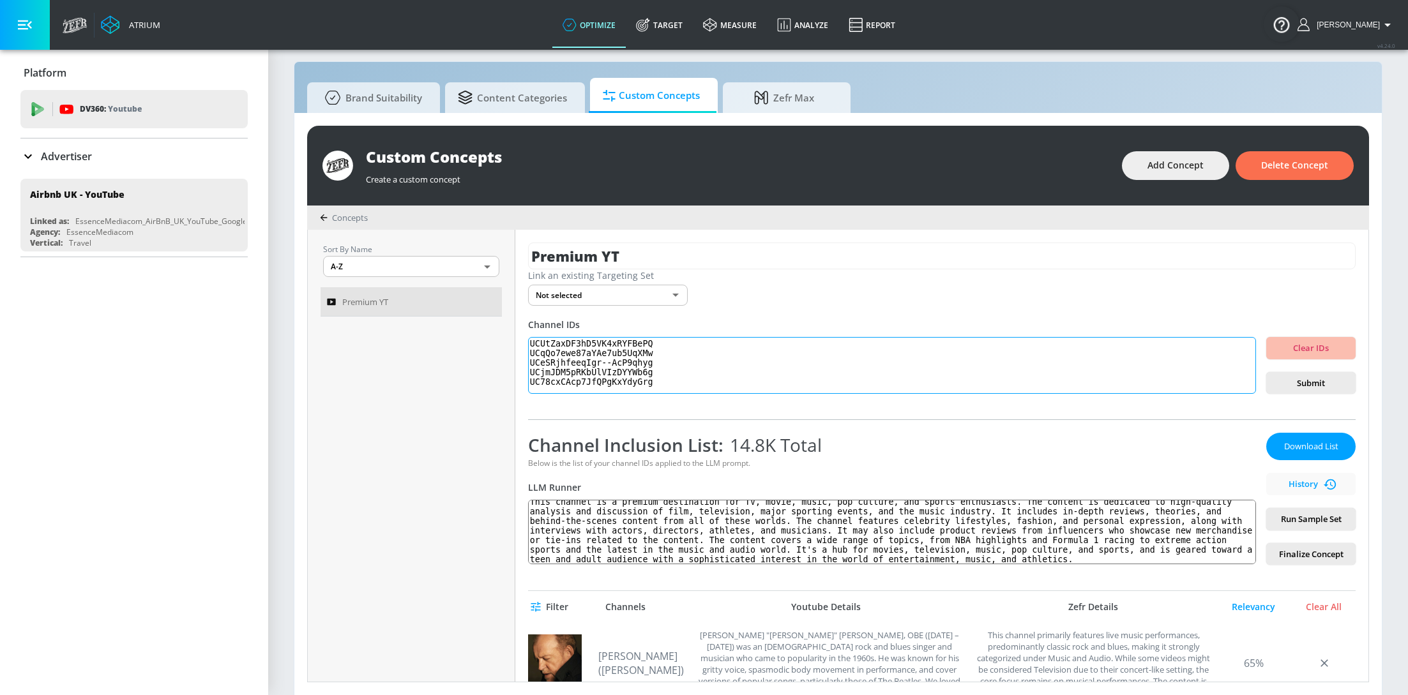
paste textarea "UCpdK1NLHxEUGXc1gq2NxkTw"
type textarea "UCUtZaxDF3hD5VK4xRYFBePQ UCqQo7ewe87aYAe7ub5UqXMw UCeSRjhfeeqIgr--AcP9qhyg UCjm…"
click at [1318, 379] on span "Submit" at bounding box center [1310, 383] width 69 height 15
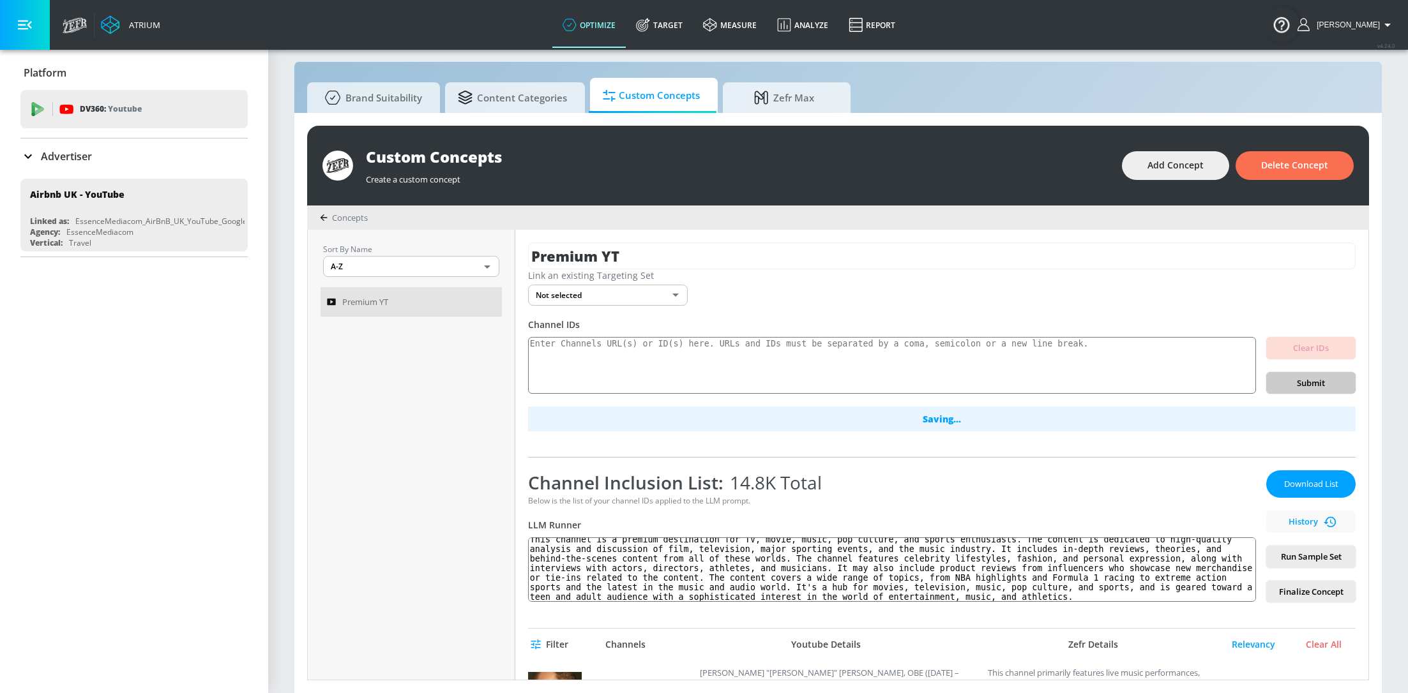
scroll to position [0, 0]
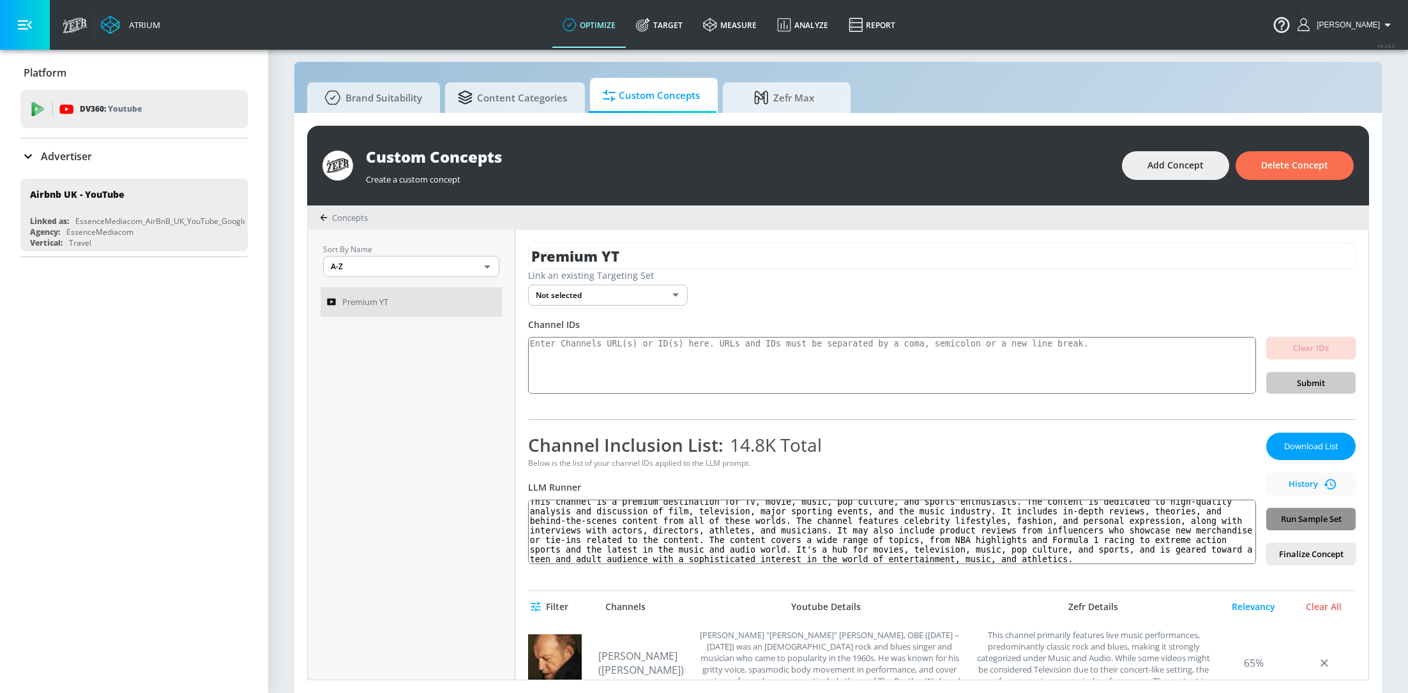
click at [1308, 515] on span "Run Sample Set" at bounding box center [1310, 519] width 69 height 15
click at [1283, 176] on button "Delete Concept" at bounding box center [1294, 165] width 118 height 29
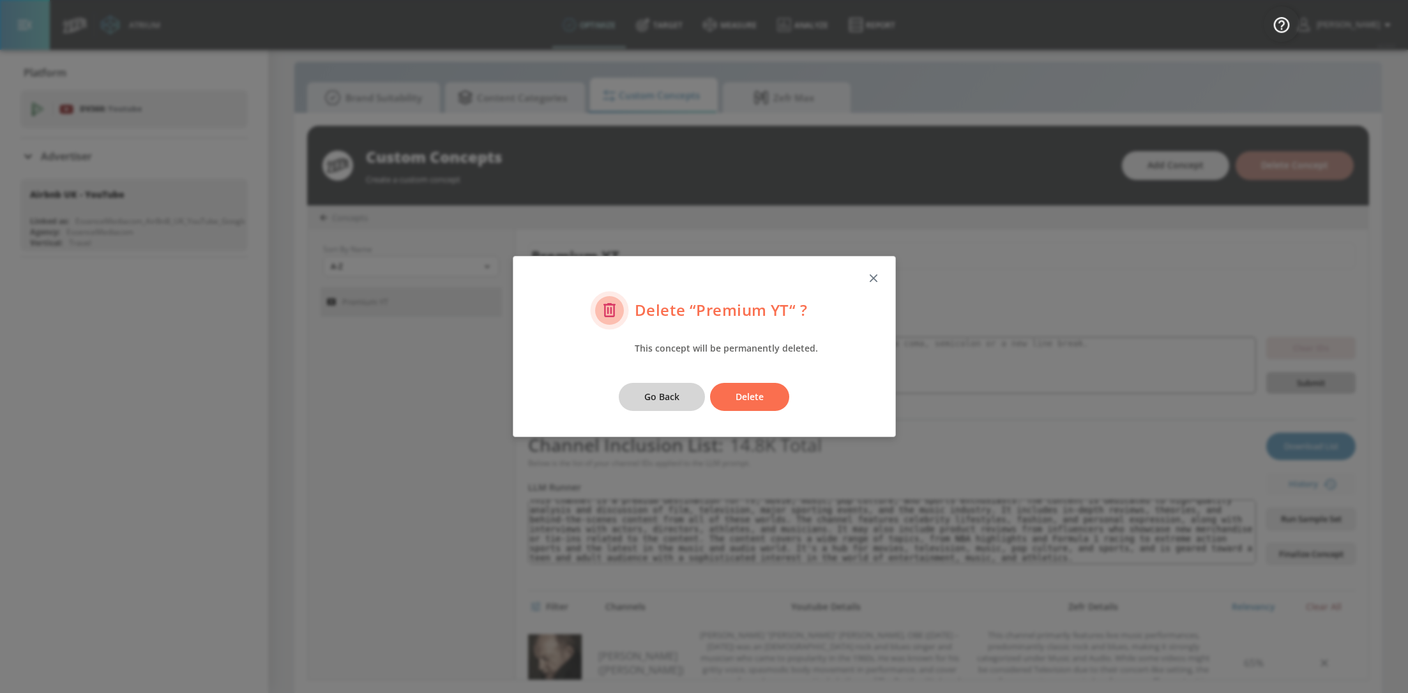
click at [681, 397] on button "Go Back" at bounding box center [662, 397] width 86 height 29
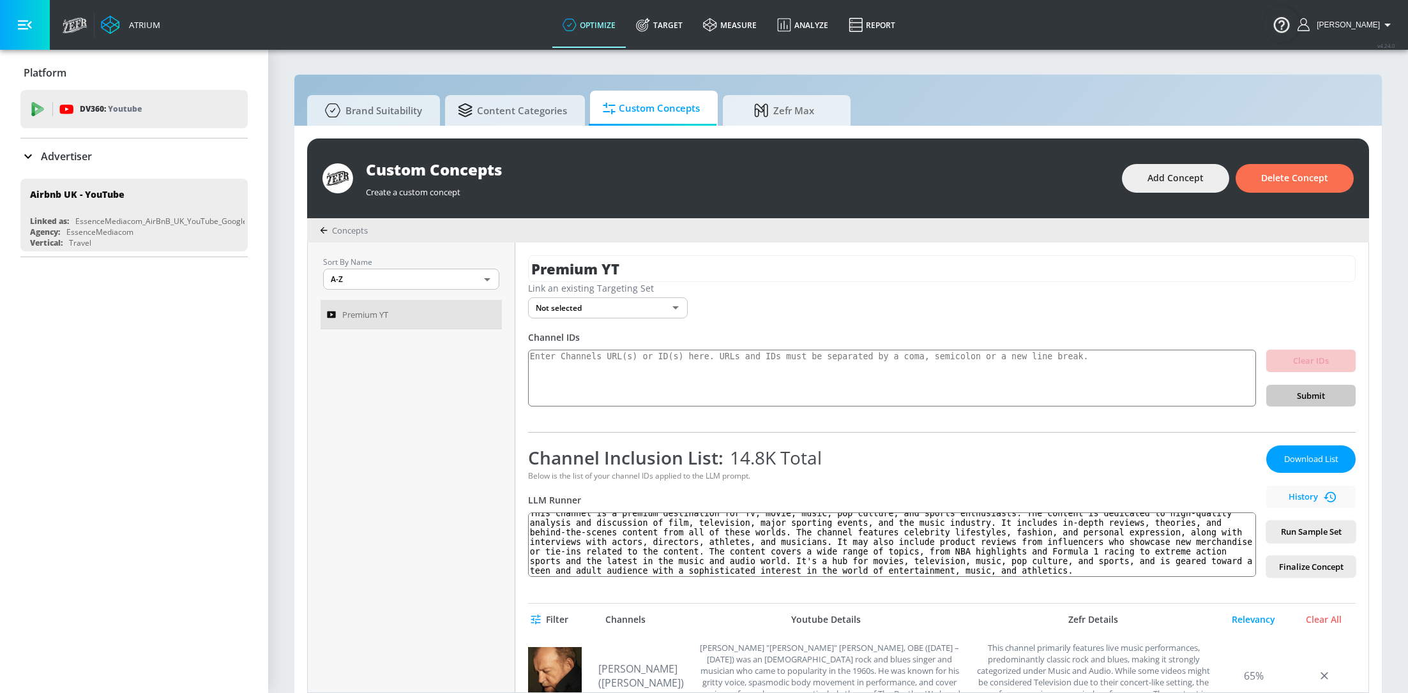
click at [1295, 368] on button "Clear IDs" at bounding box center [1310, 361] width 89 height 22
click at [1297, 365] on span "Clear IDs" at bounding box center [1310, 361] width 69 height 15
click at [1303, 186] on span "Delete Concept" at bounding box center [1294, 178] width 67 height 16
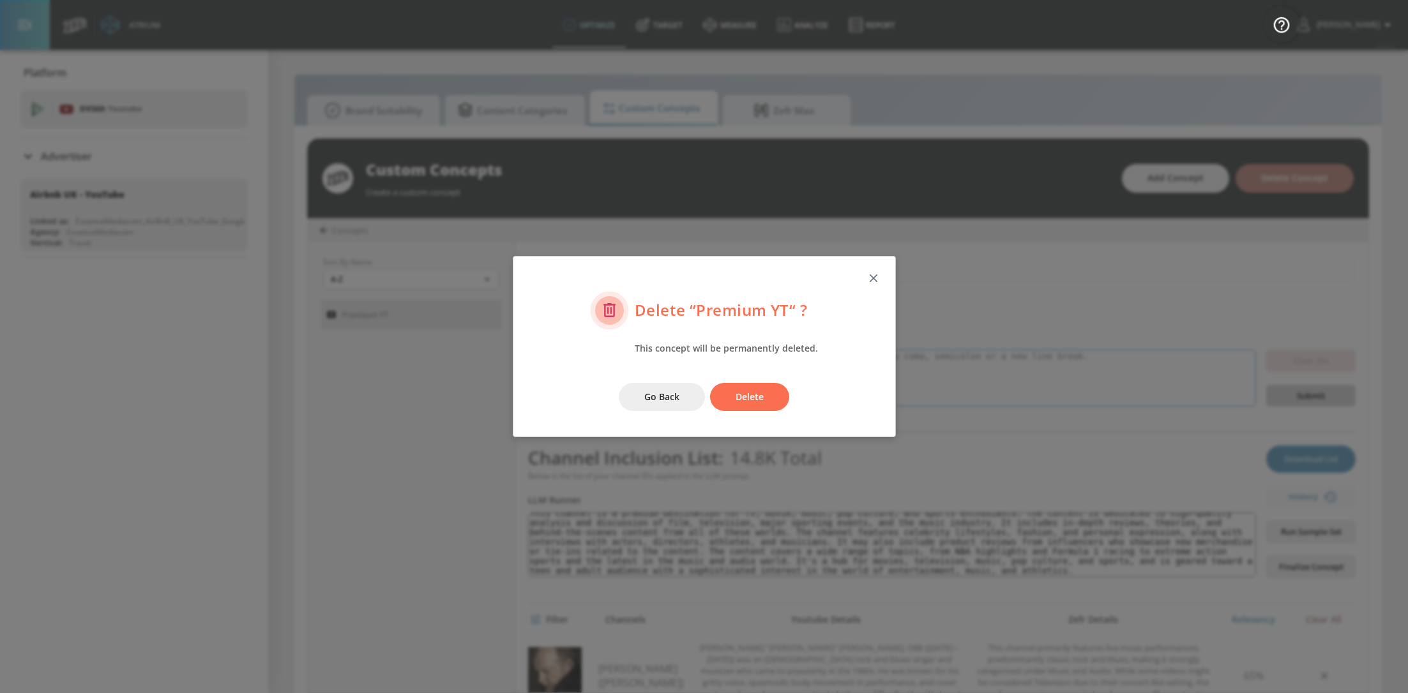
click at [736, 403] on span "Delete" at bounding box center [749, 397] width 28 height 16
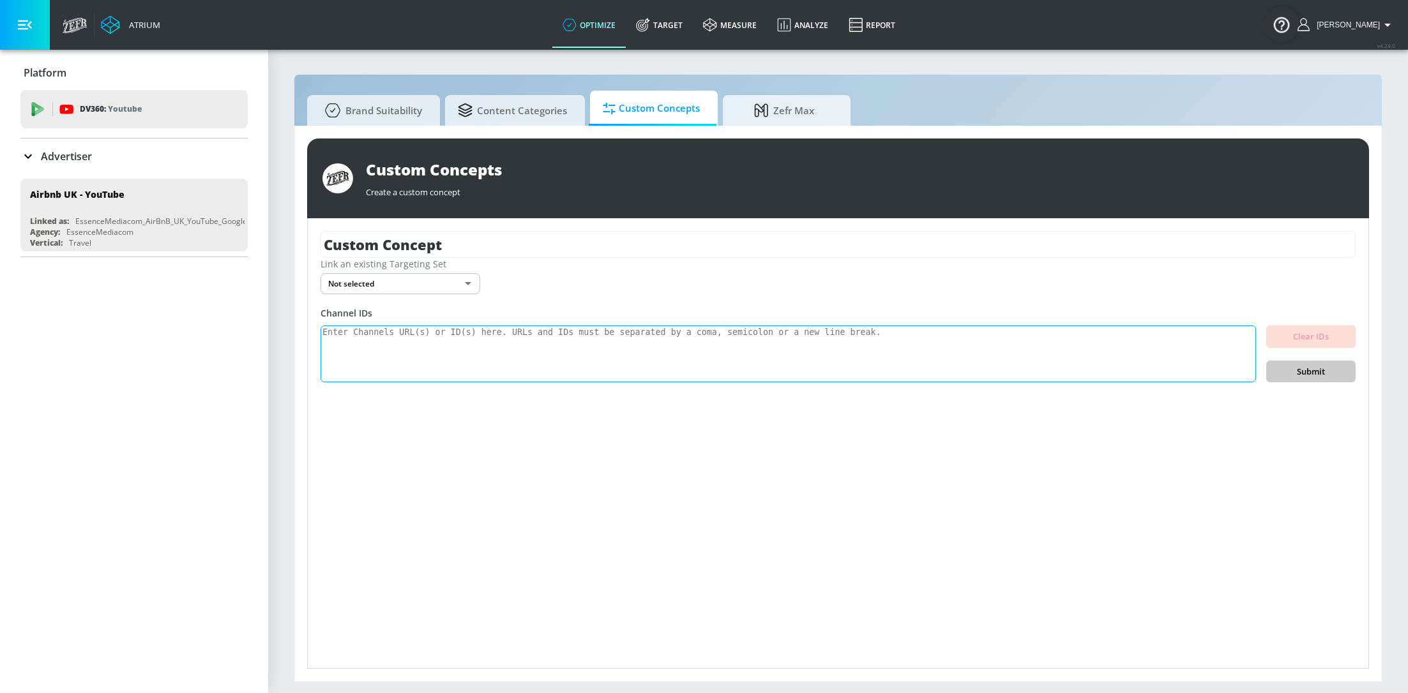
click at [623, 349] on textarea at bounding box center [788, 354] width 935 height 57
click at [460, 165] on div "Custom Concepts" at bounding box center [860, 169] width 988 height 21
click at [501, 341] on textarea at bounding box center [788, 354] width 935 height 57
paste textarea "UCeBWh-0p7vgBeD6HOHBpfwQ UCblfuW_4rakIf2h6aqANefA UCWJ2lWNubArHWmf3FIHbfcQ UCB_…"
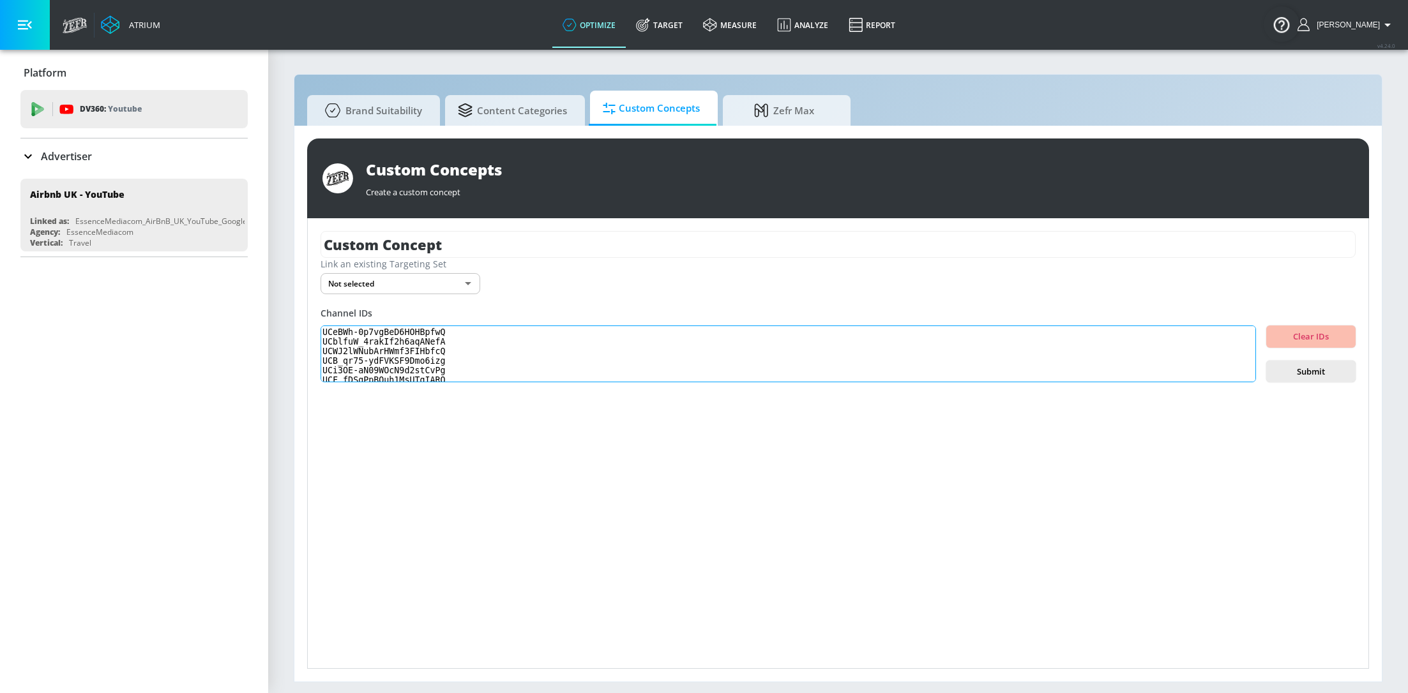
scroll to position [89, 0]
type textarea "UCeBWh-0p7vgBeD6HOHBpfwQ UCblfuW_4rakIf2h6aqANefA UCWJ2lWNubArHWmf3FIHbfcQ UCB_…"
click at [1307, 375] on span "Submit" at bounding box center [1310, 372] width 69 height 15
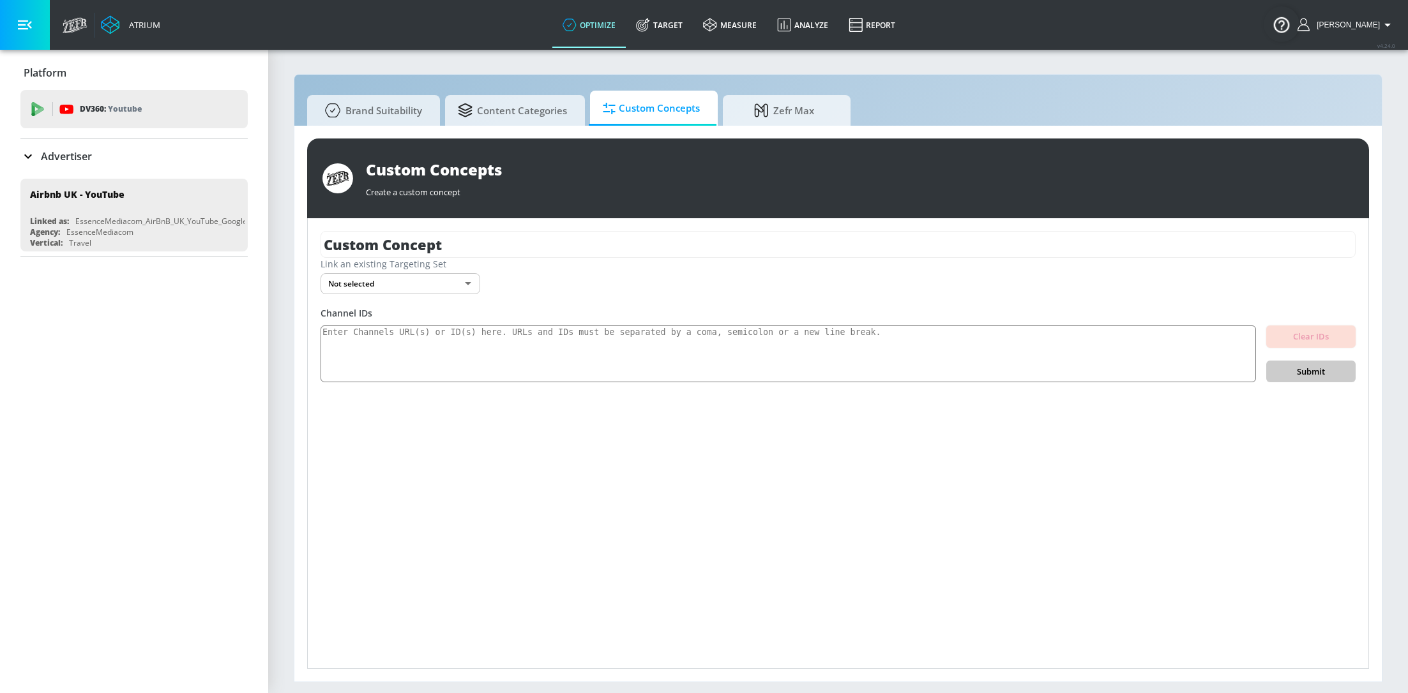
scroll to position [0, 0]
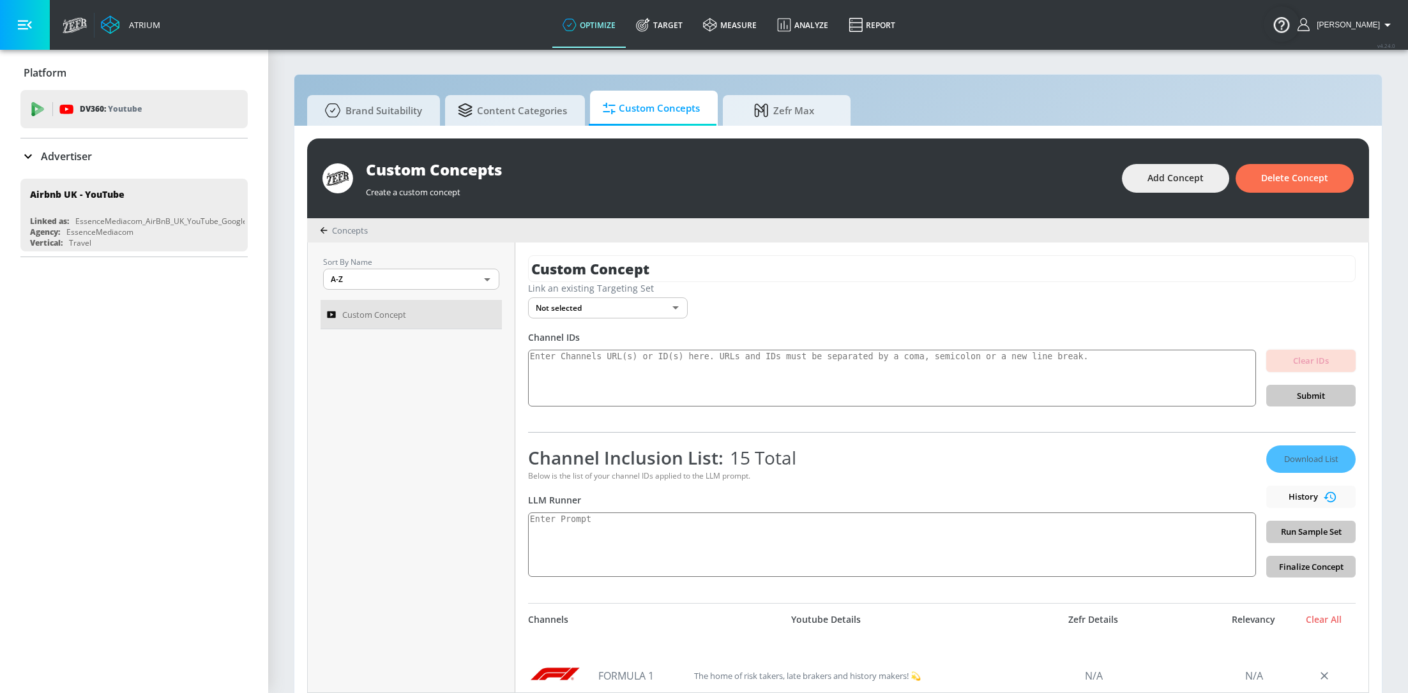
click at [1298, 457] on div "Download List History Run Sample Set Finalize Concept" at bounding box center [1310, 512] width 89 height 132
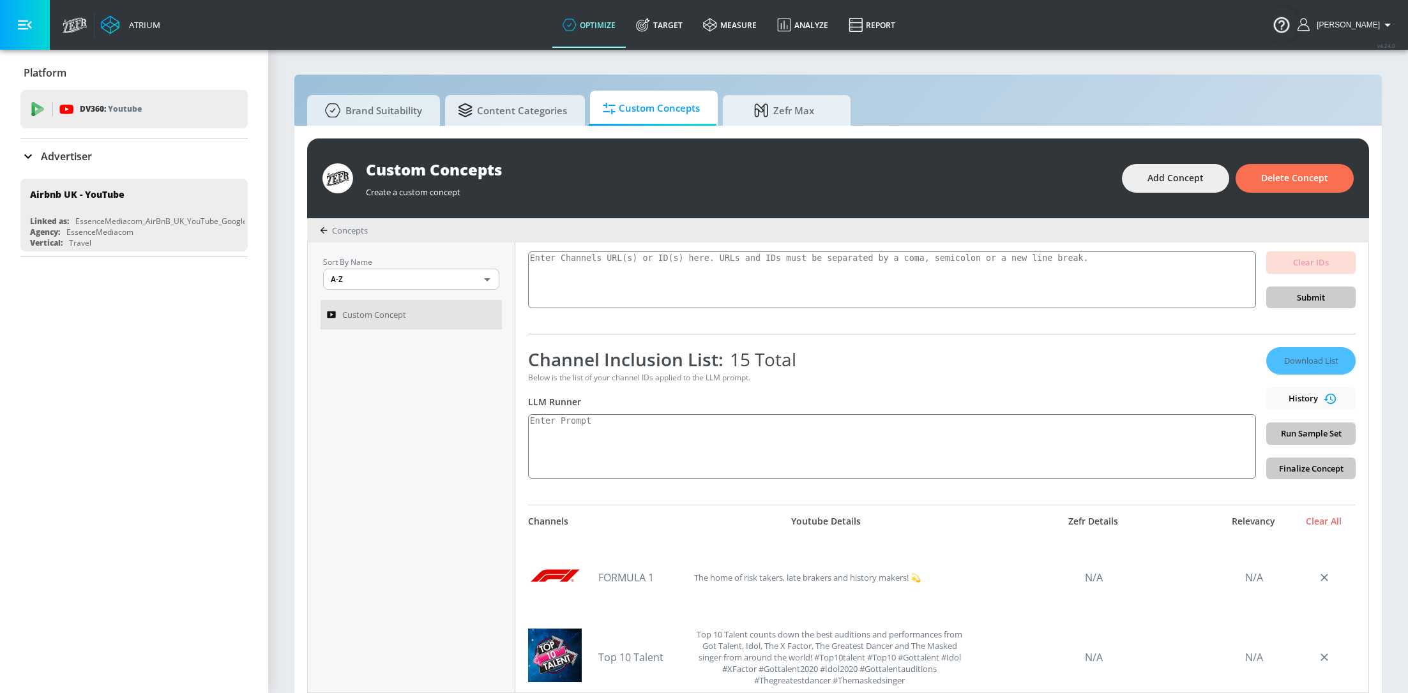
scroll to position [121, 0]
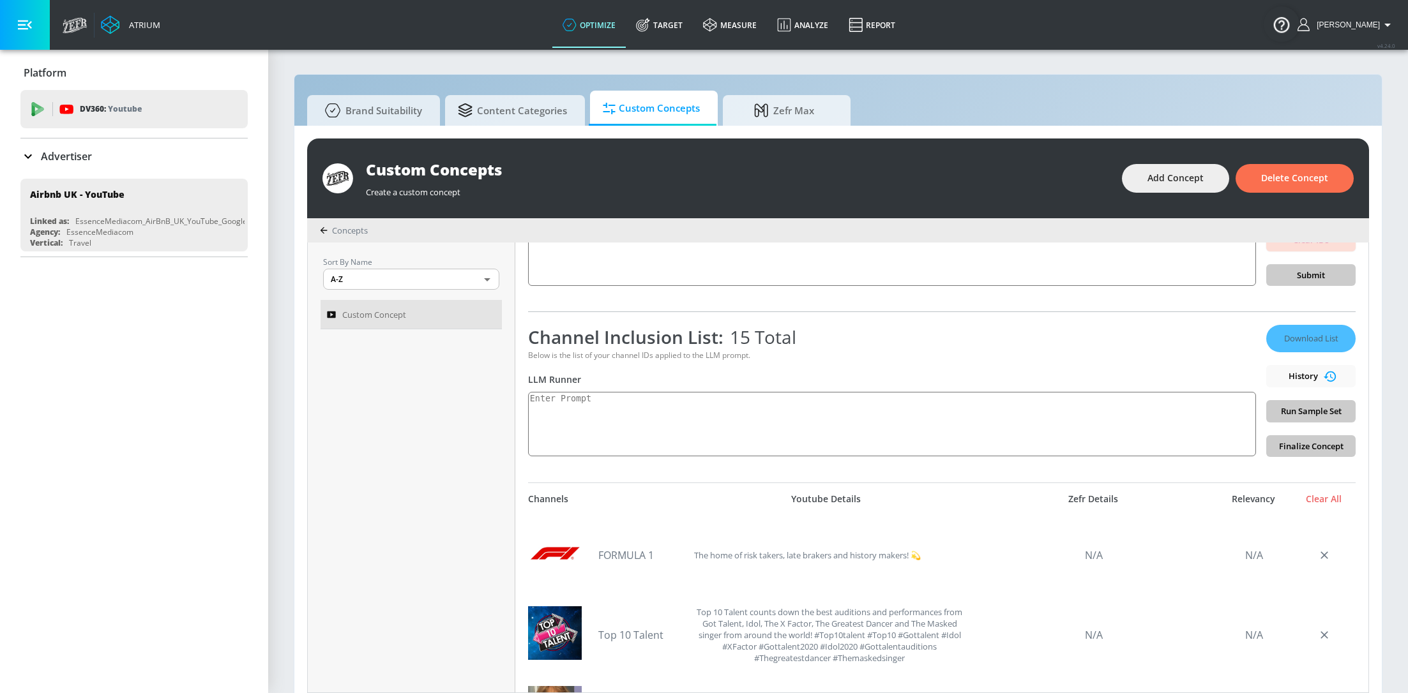
click at [1311, 335] on div "Download List History Run Sample Set Finalize Concept" at bounding box center [1310, 391] width 89 height 132
click at [1119, 402] on textarea at bounding box center [892, 424] width 728 height 64
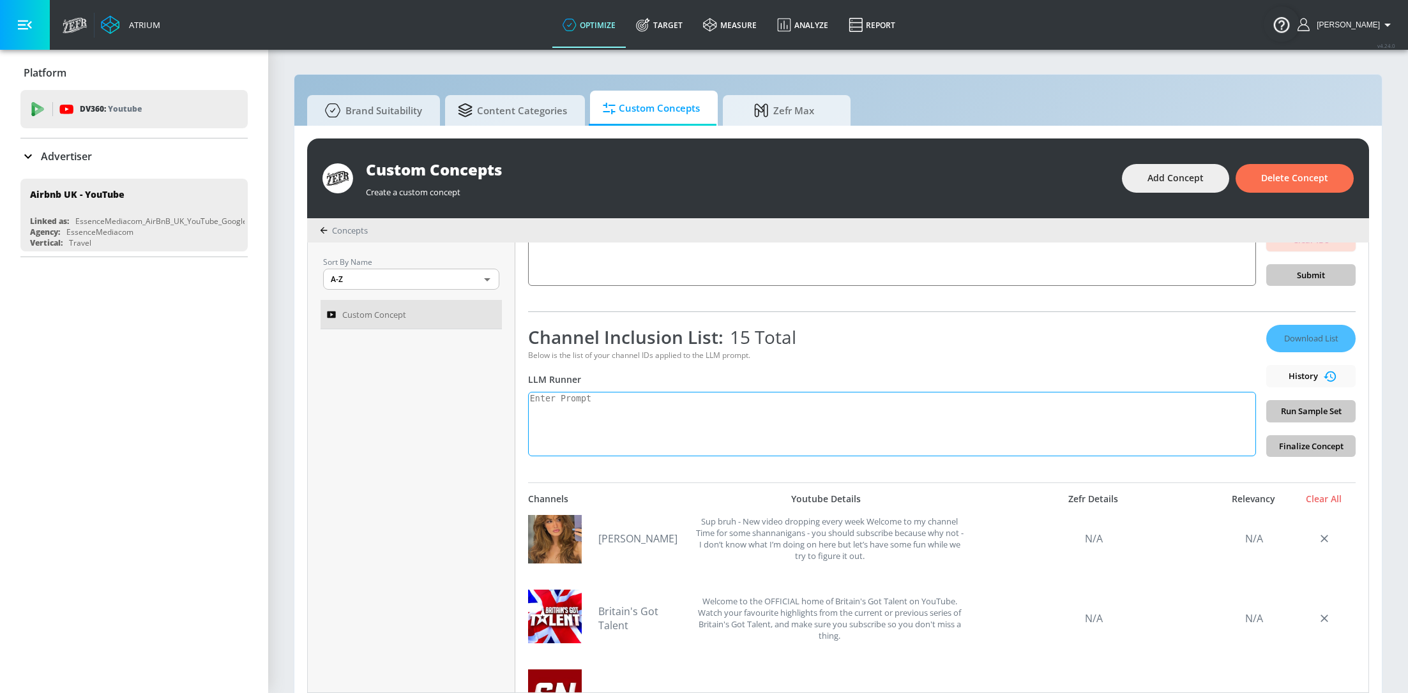
scroll to position [0, 0]
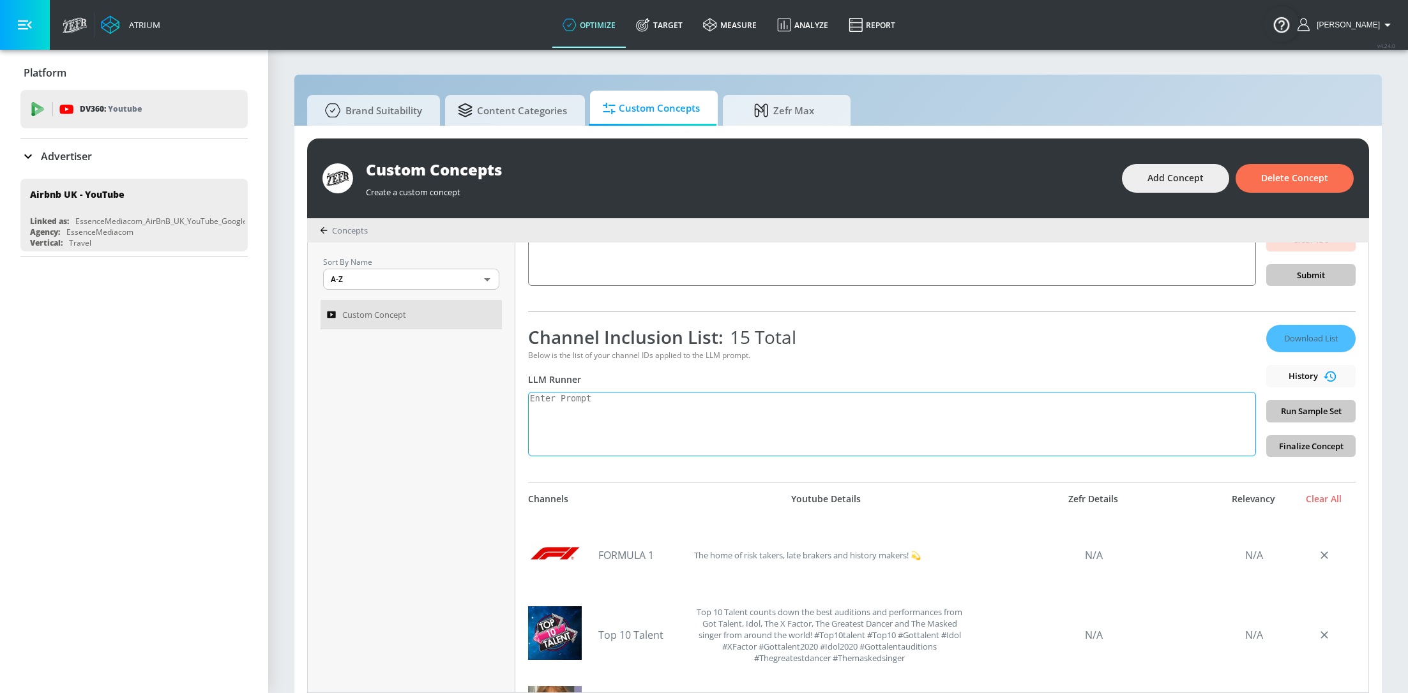
click at [811, 400] on textarea at bounding box center [892, 424] width 728 height 64
click at [1328, 402] on button "Run Sample Set" at bounding box center [1310, 411] width 89 height 22
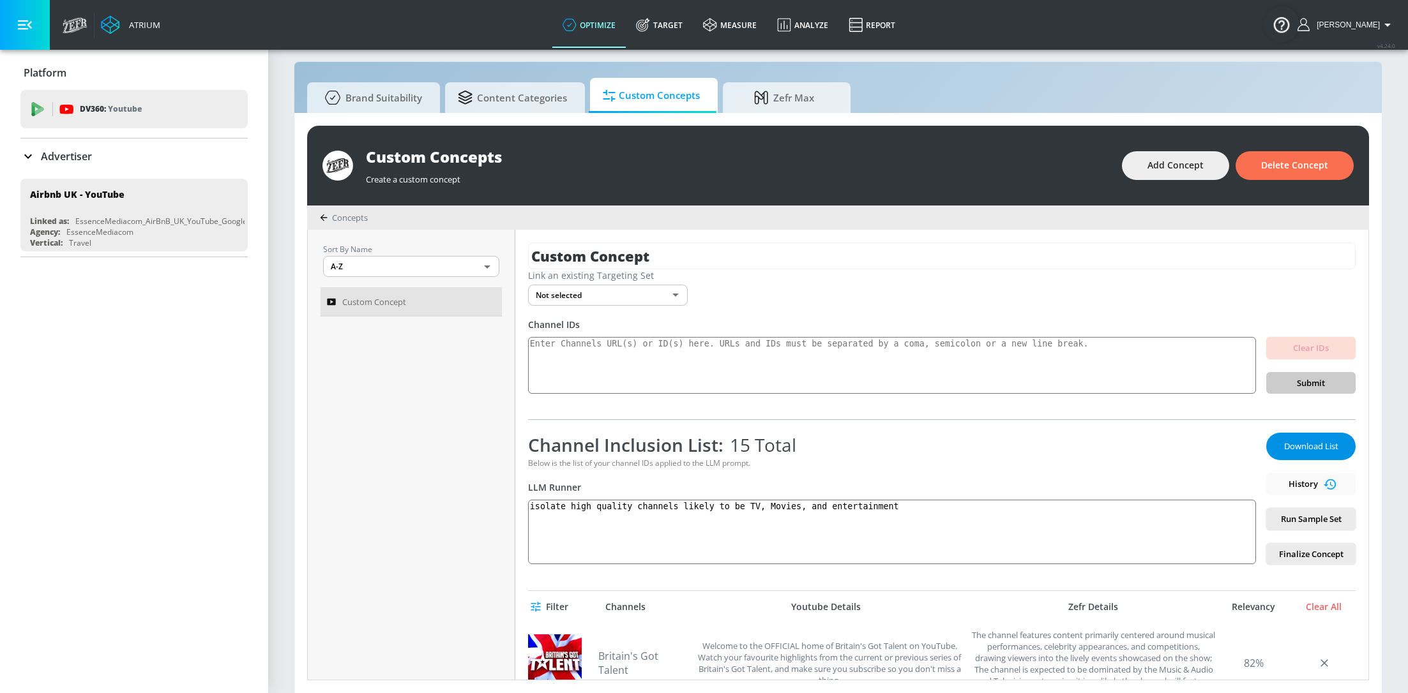
click at [1313, 436] on button "Download List" at bounding box center [1310, 446] width 89 height 27
click at [1033, 14] on div "Atrium optimize Target measure Analyze Report optimize Target measure Analyze R…" at bounding box center [732, 25] width 1352 height 50
click at [729, 501] on textarea "isolate high quality channels likely to be TV, Movies, and entertainment" at bounding box center [892, 532] width 728 height 64
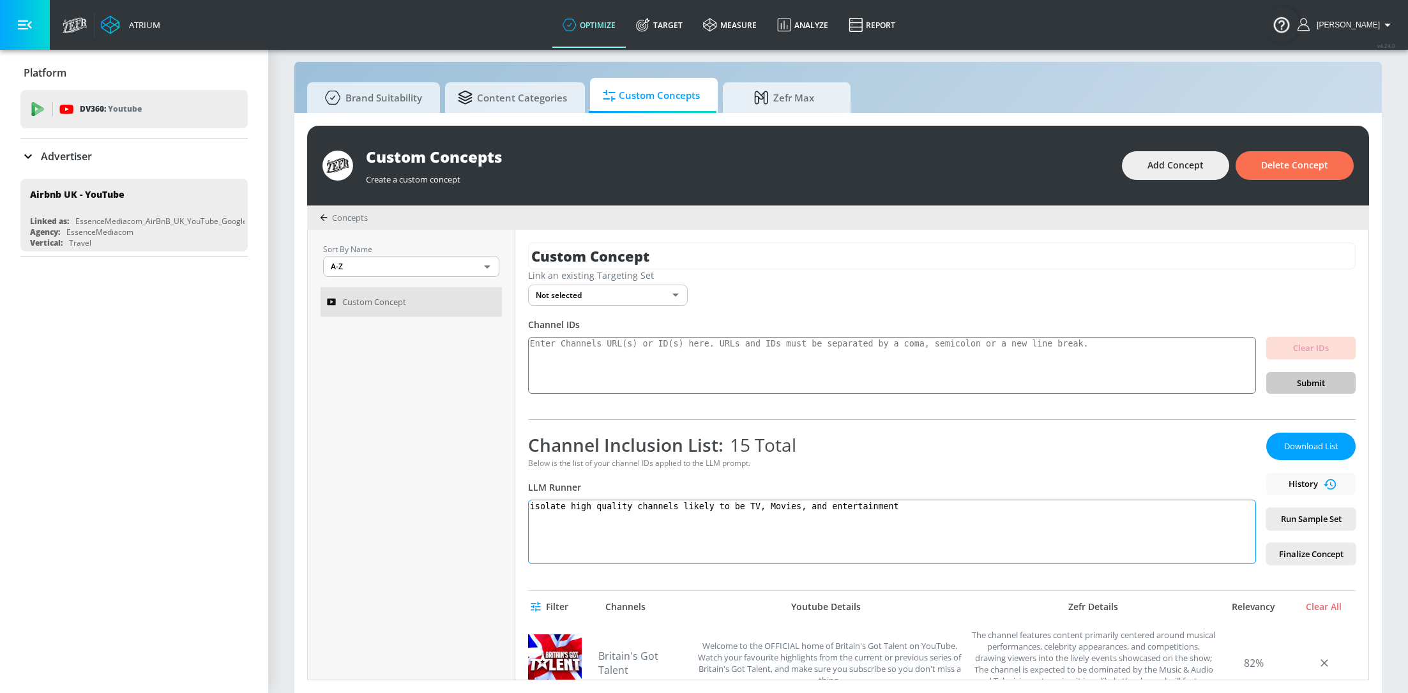
click at [729, 501] on textarea "isolate high quality channels likely to be TV, Movies, and entertainment" at bounding box center [892, 532] width 728 height 64
paste textarea "This channel is a dynamic mix of music, television, pop culture, and sports. Th…"
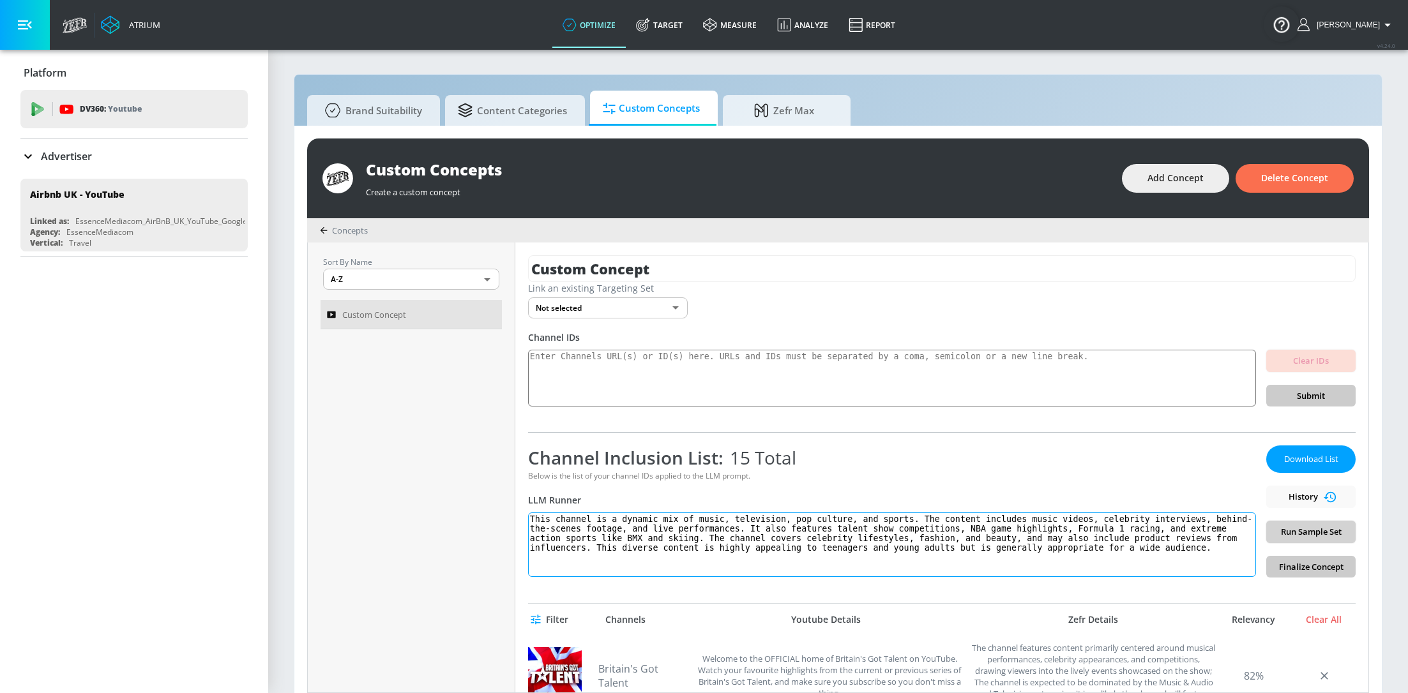
type textarea "This channel is a dynamic mix of music, television, pop culture, and sports. Th…"
click at [1313, 535] on span "Run Sample Set" at bounding box center [1310, 532] width 69 height 15
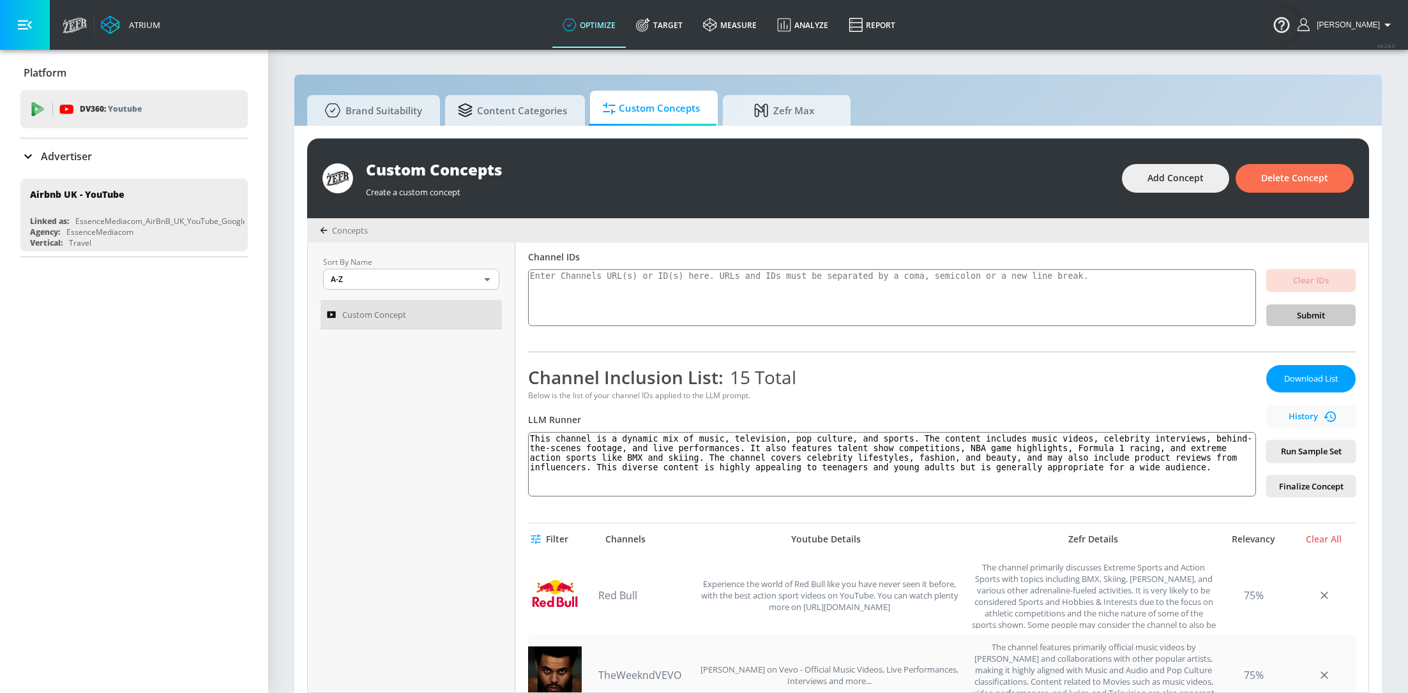
scroll to position [31, 0]
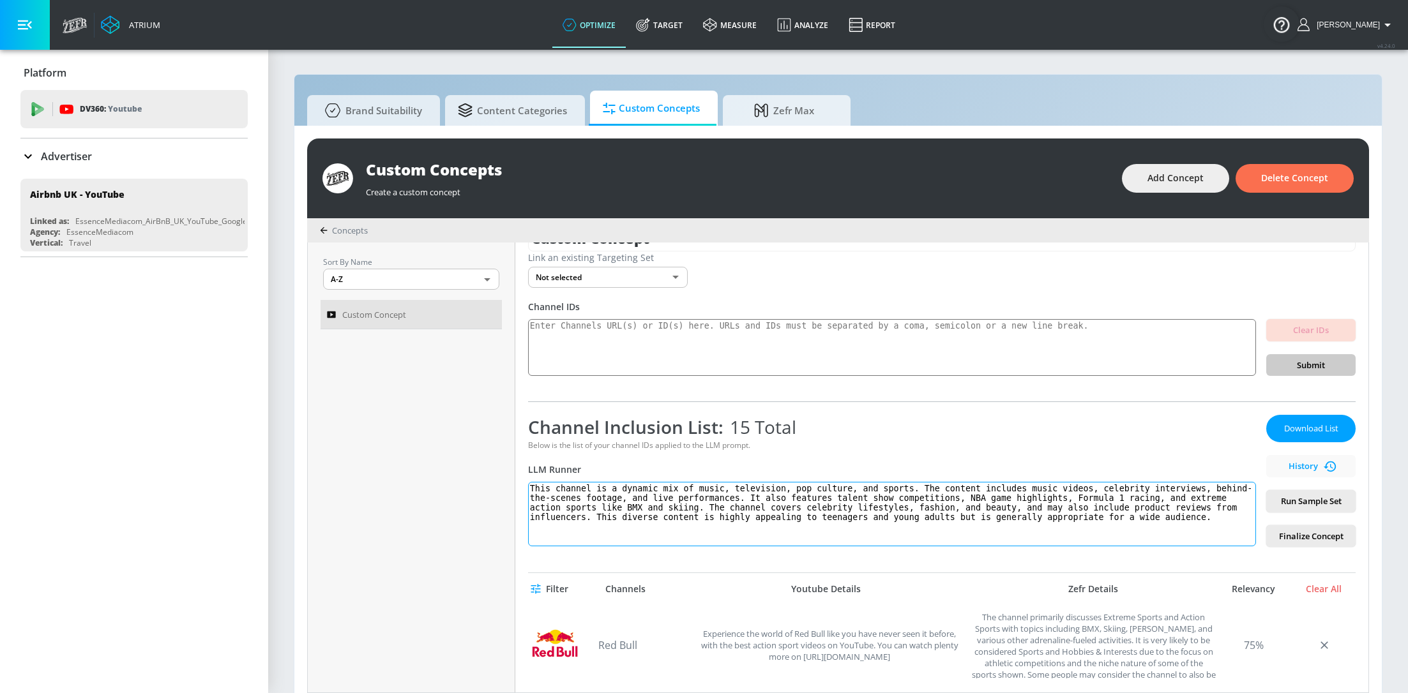
click at [715, 517] on textarea "This channel is a dynamic mix of music, television, pop culture, and sports. Th…" at bounding box center [892, 514] width 728 height 64
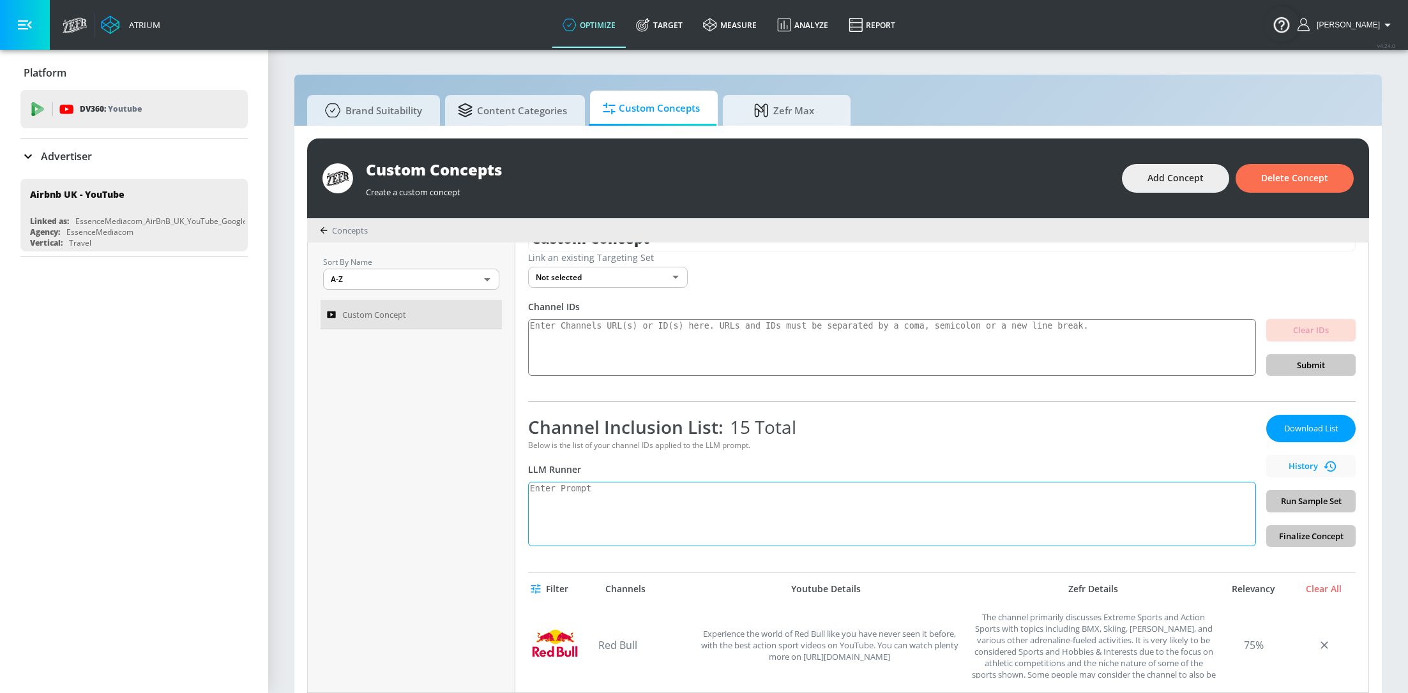
paste textarea "This channel is a dynamic mix of music, television, pop culture, sports, and co…"
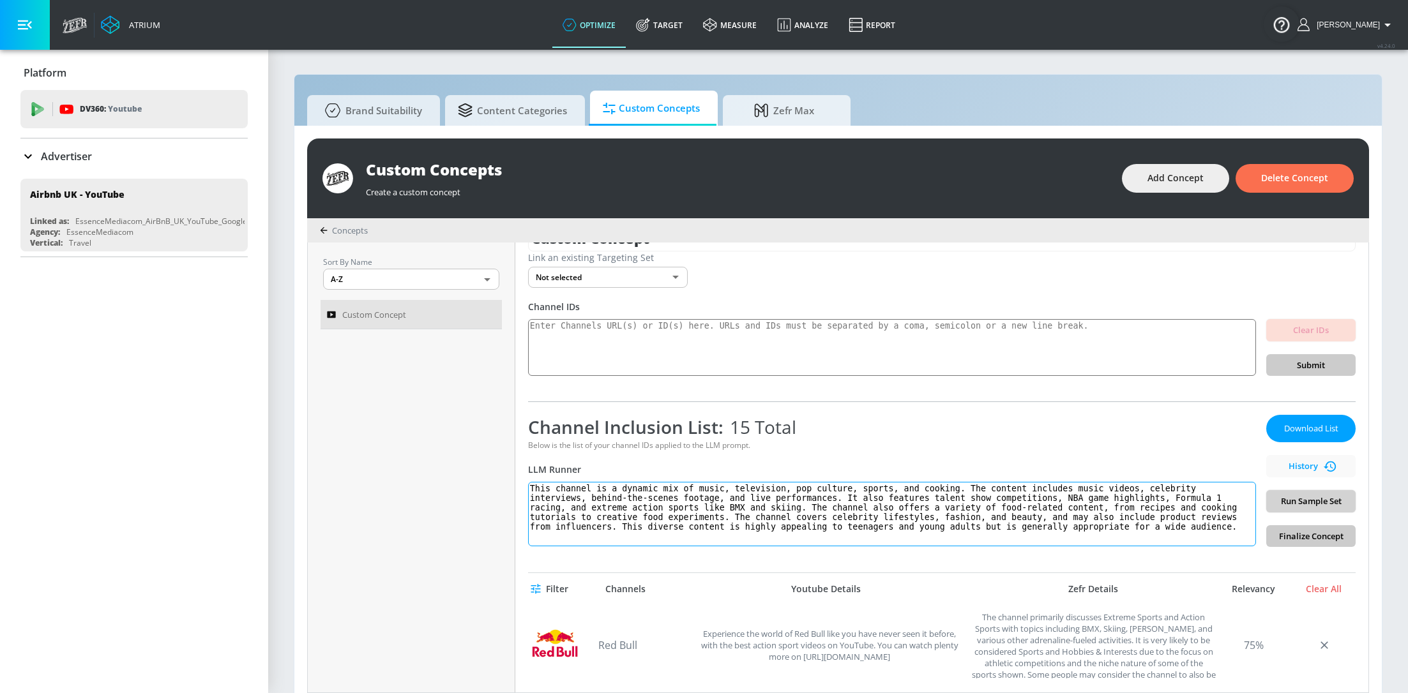
type textarea "This channel is a dynamic mix of music, television, pop culture, sports, and co…"
click at [1335, 502] on span "Run Sample Set" at bounding box center [1310, 501] width 69 height 15
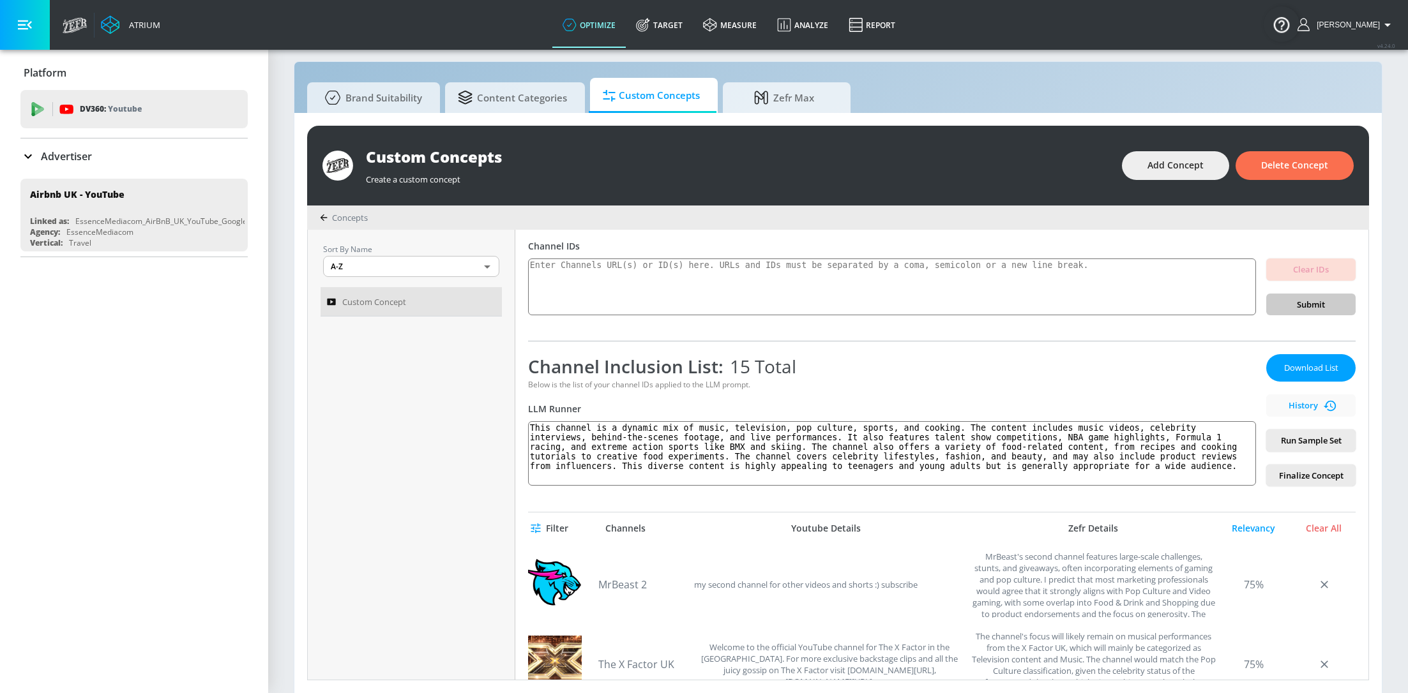
scroll to position [38, 0]
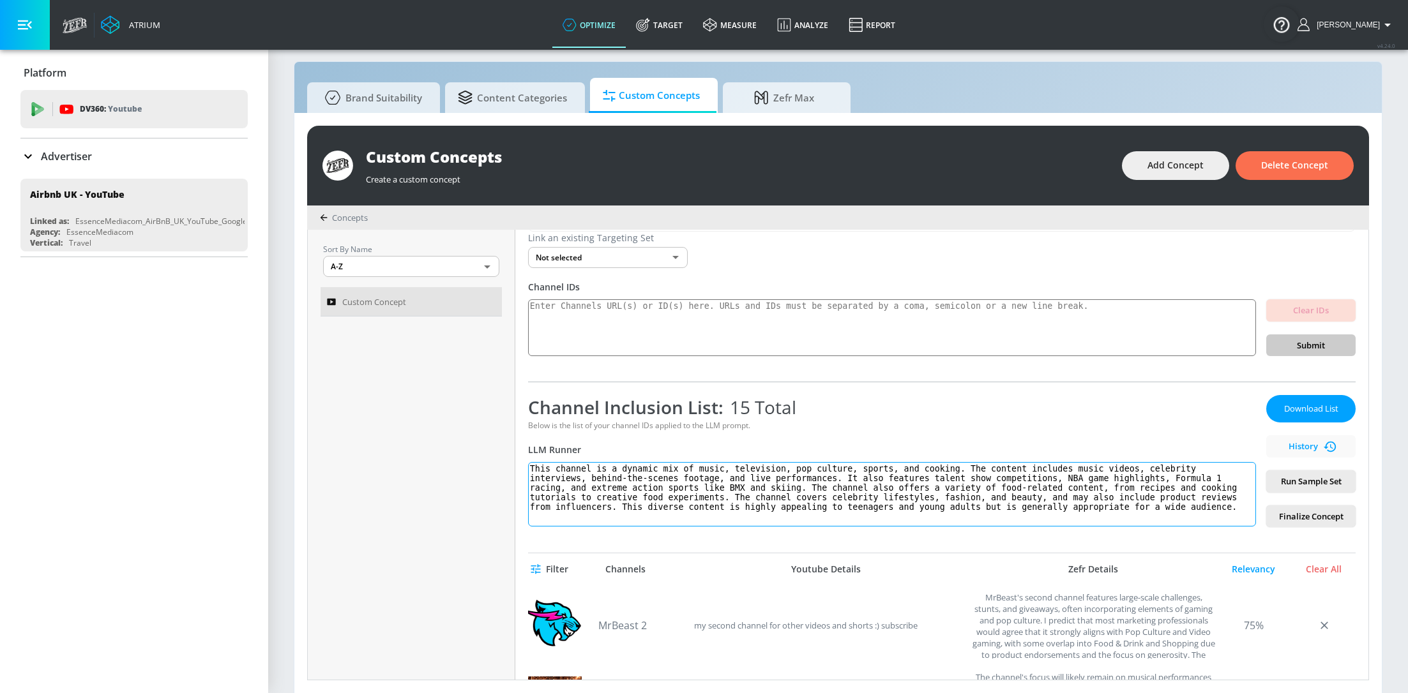
click at [720, 506] on textarea "This channel is a dynamic mix of music, television, pop culture, sports, and co…" at bounding box center [892, 494] width 728 height 64
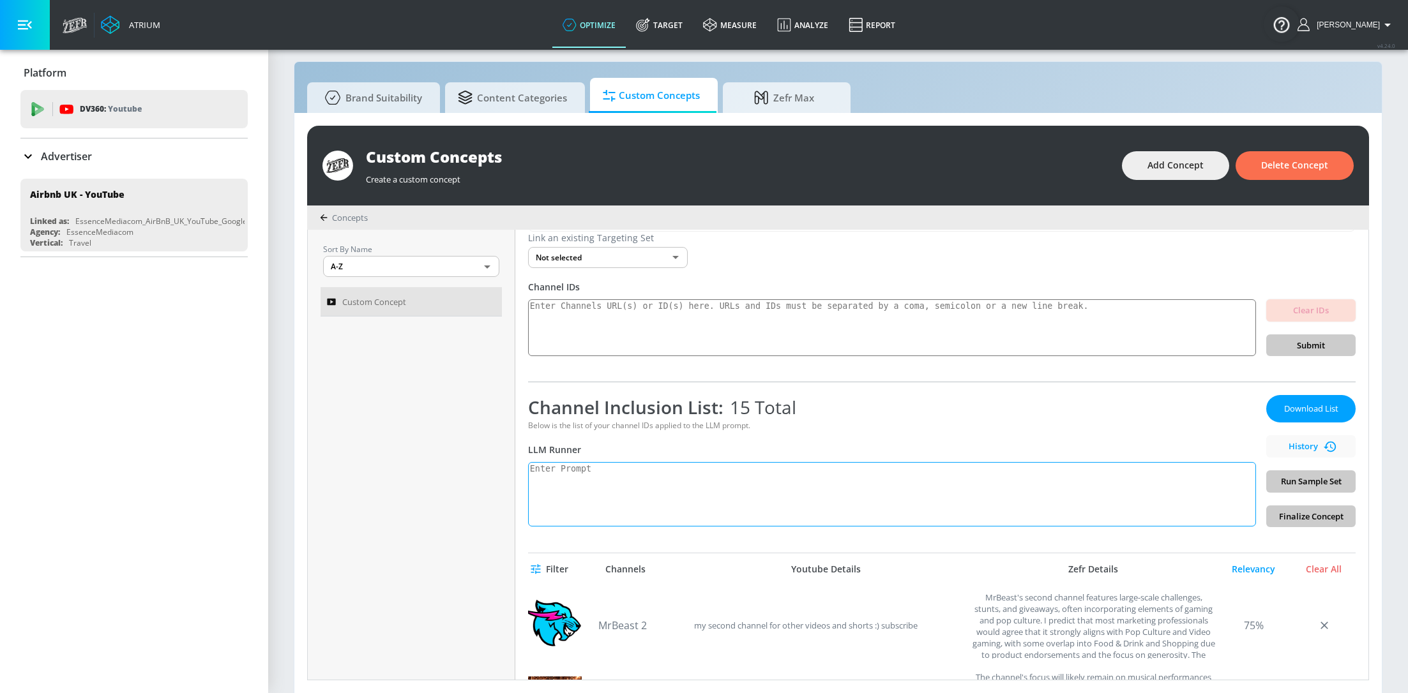
paste textarea "This channel is a premium destination for a diverse audience, blending music, t…"
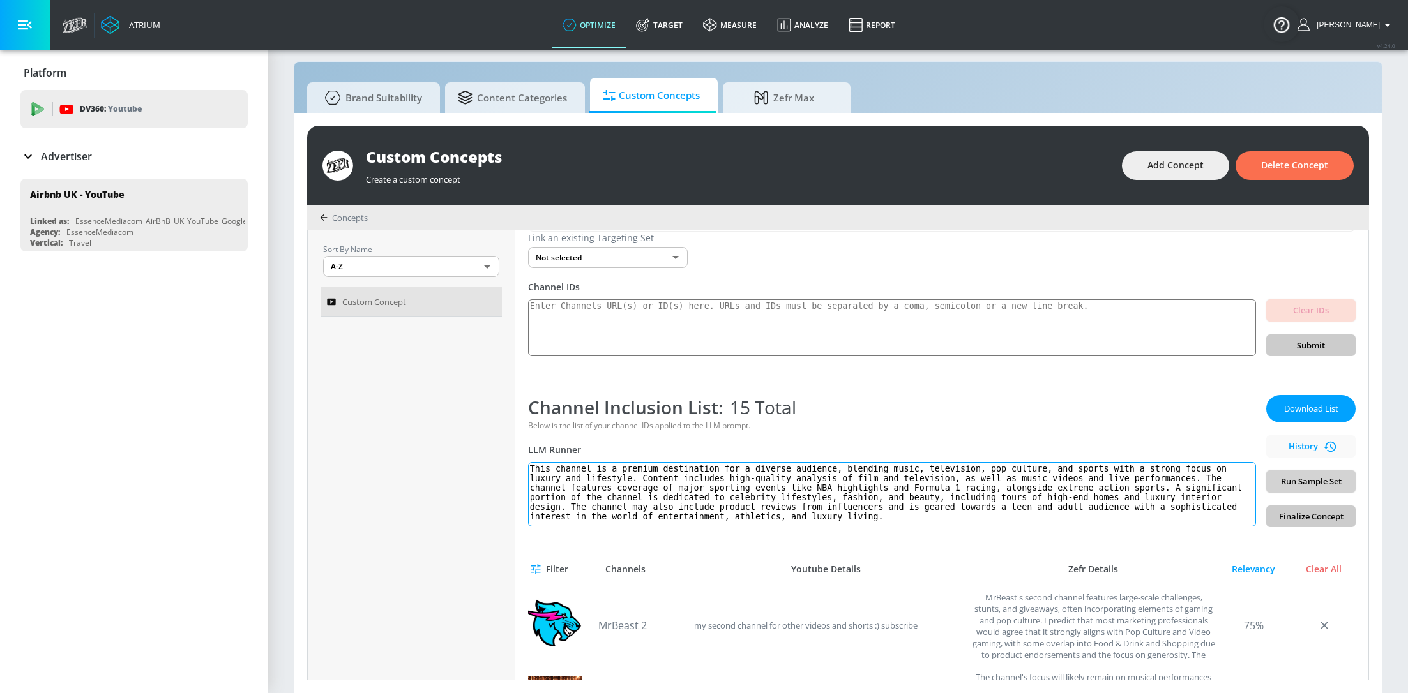
type textarea "This channel is a premium destination for a diverse audience, blending music, t…"
click at [1307, 479] on span "Run Sample Set" at bounding box center [1310, 481] width 69 height 15
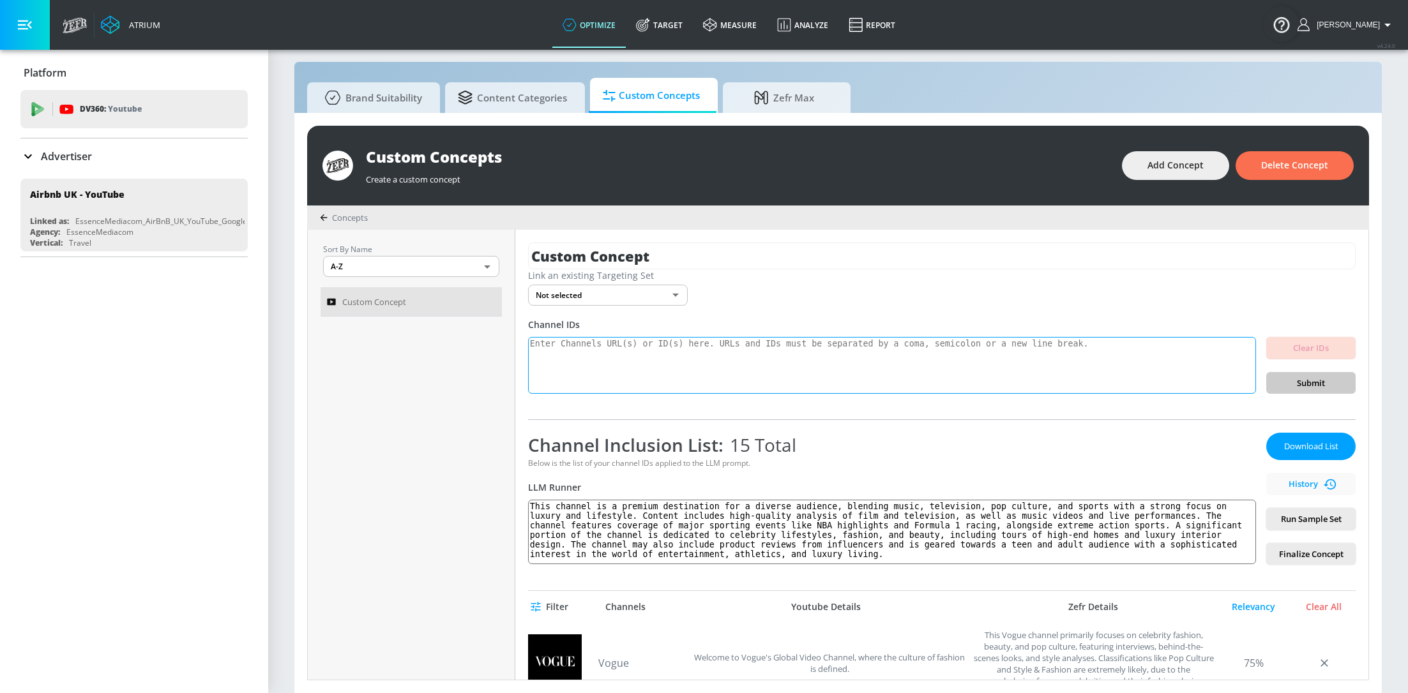
scroll to position [0, 0]
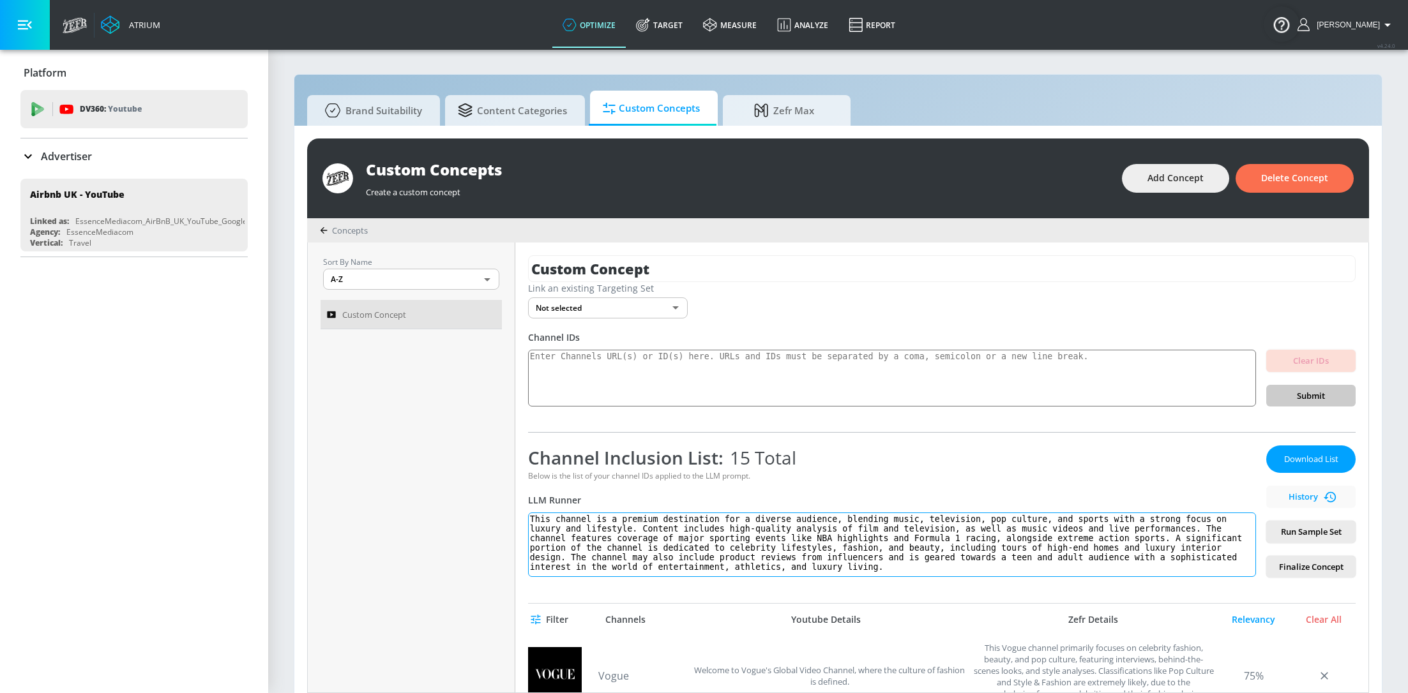
drag, startPoint x: 894, startPoint y: 572, endPoint x: 522, endPoint y: 510, distance: 376.7
click at [523, 510] on div "Custom Concept Link an existing Targeting Set Not selected none ​ Channel IDs C…" at bounding box center [941, 468] width 853 height 450
click at [956, 359] on textarea at bounding box center [892, 378] width 728 height 57
click at [655, 370] on textarea at bounding box center [892, 378] width 728 height 57
paste textarea "UCOmHUn--16B90oW2L6FRR3A UCIwFjwMjI0y7PDBVEO9-bkQ UCqECaJ8Gagnn7YCbPEzWH6g UC0C…"
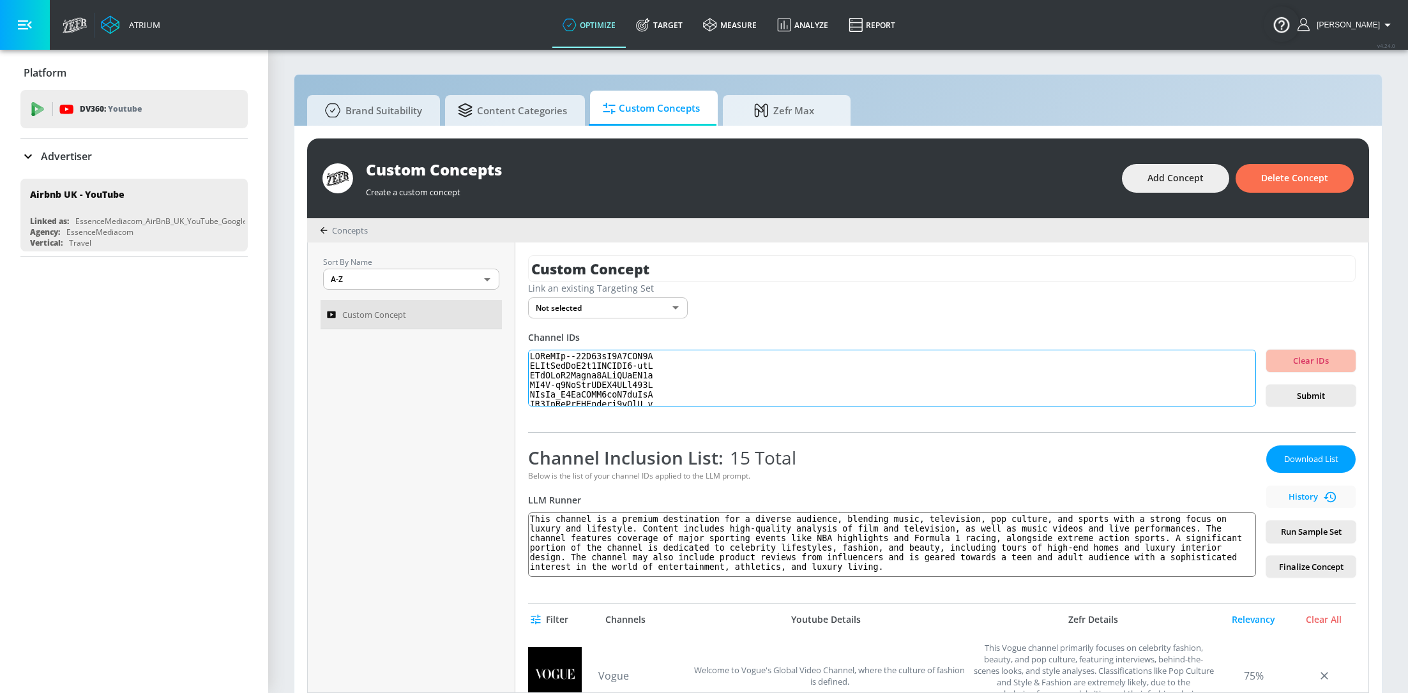
scroll to position [155576, 0]
type textarea "UCOmHUn--16B90oW2L6FRR3A UCIwFjwMjI0y7PDBVEO9-bkQ UCqECaJ8Gagnn7YCbPEzWH6g UC0C…"
click at [1318, 399] on span "Submit" at bounding box center [1310, 396] width 69 height 15
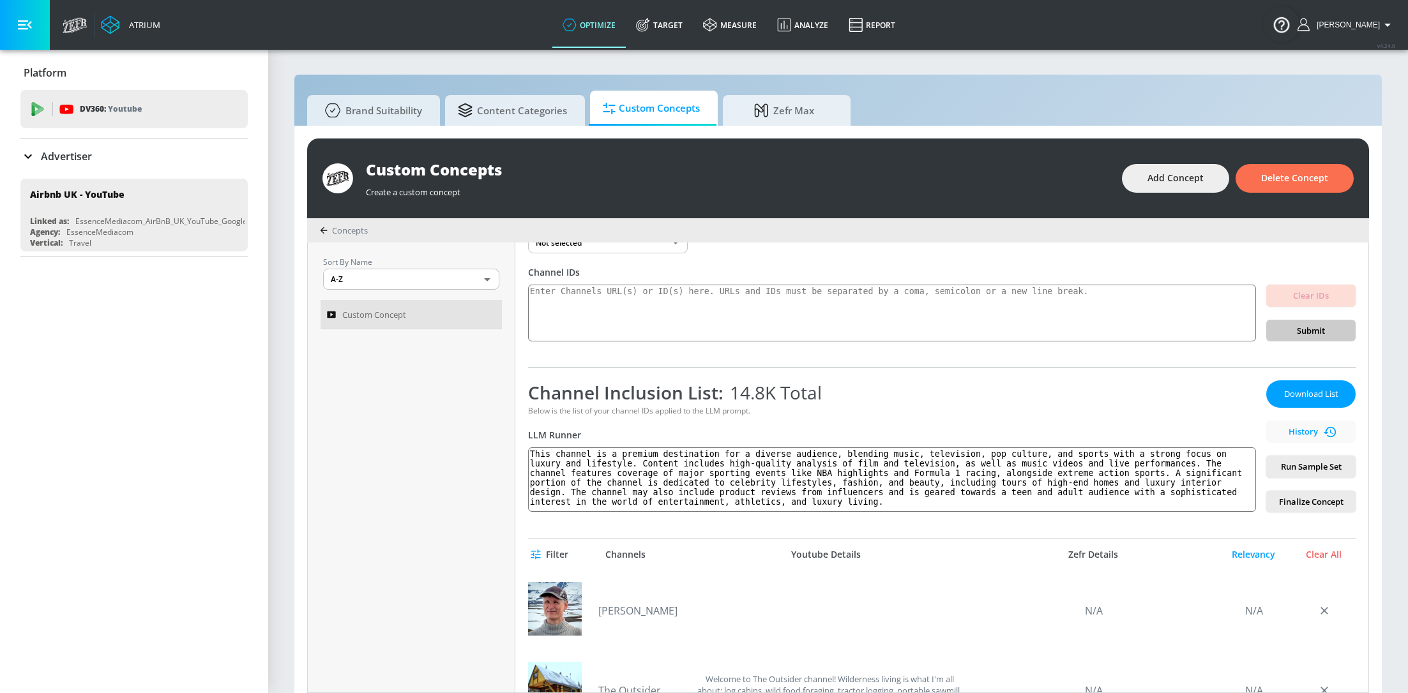
scroll to position [117, 0]
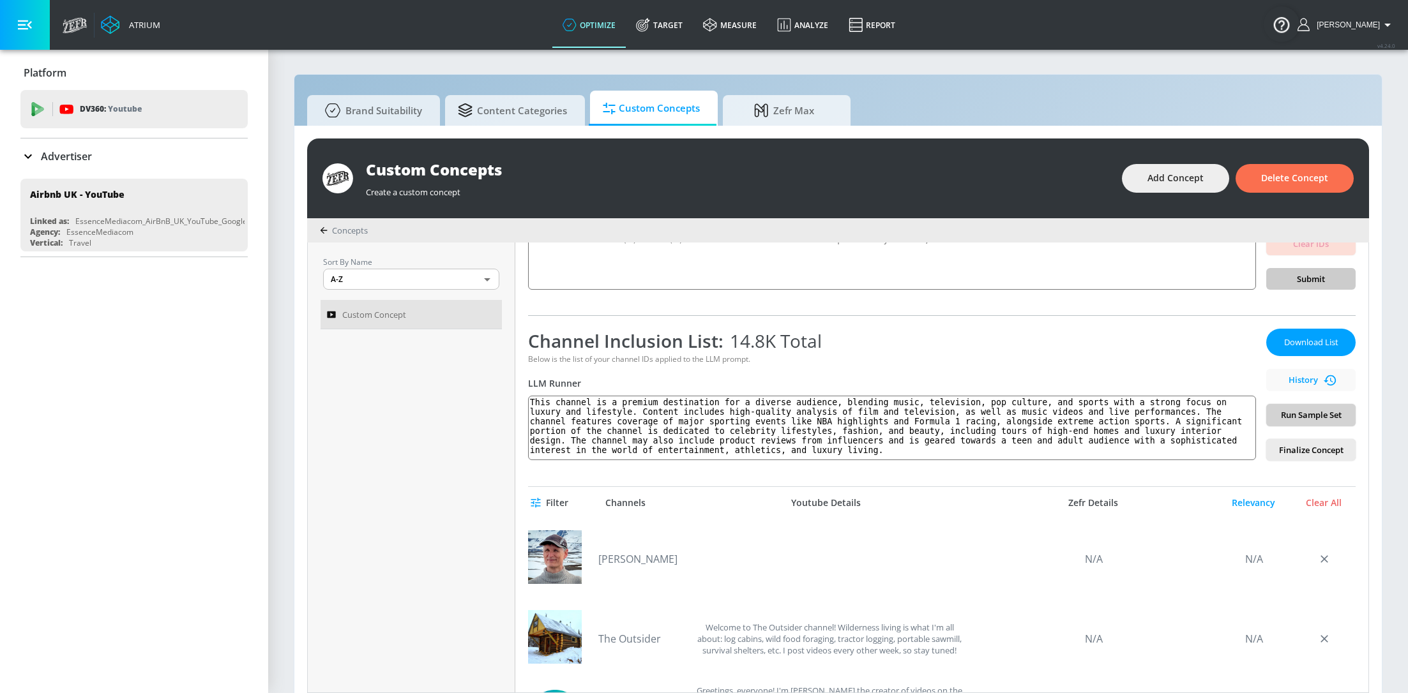
click at [1308, 412] on span "Run Sample Set" at bounding box center [1310, 415] width 69 height 15
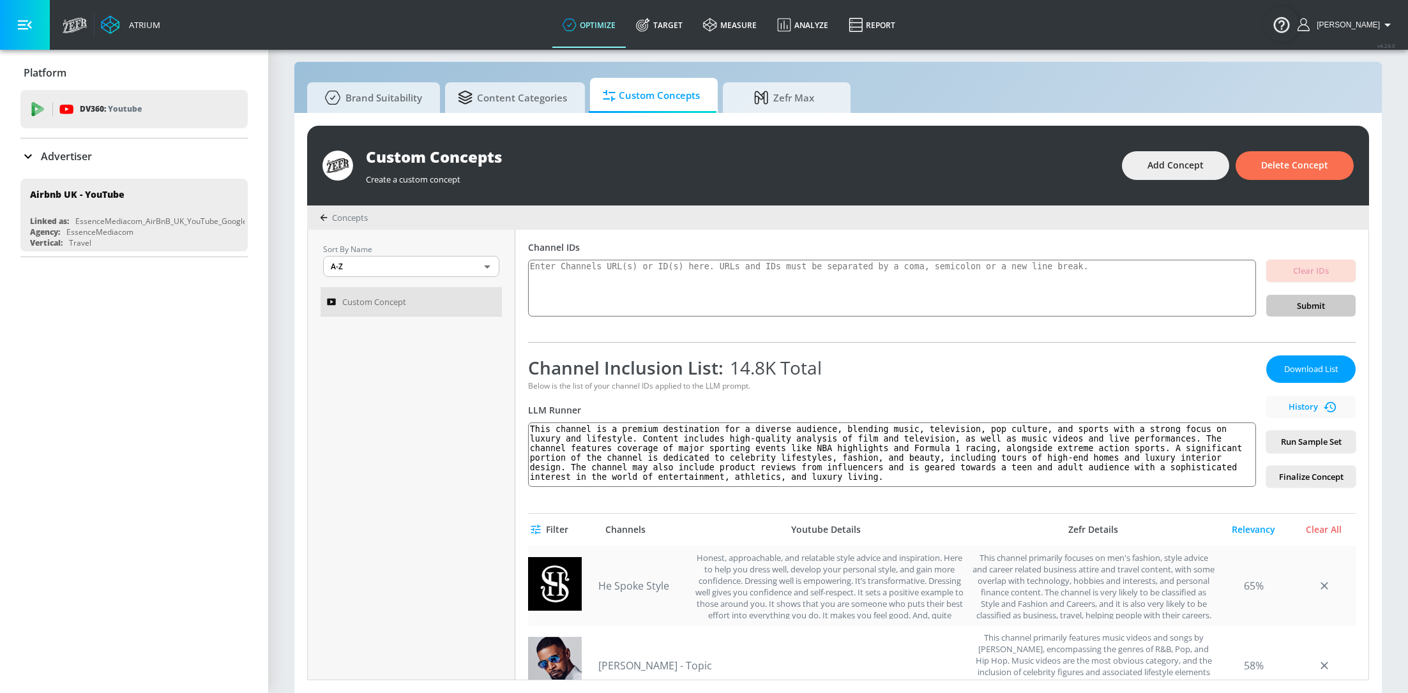
scroll to position [69, 0]
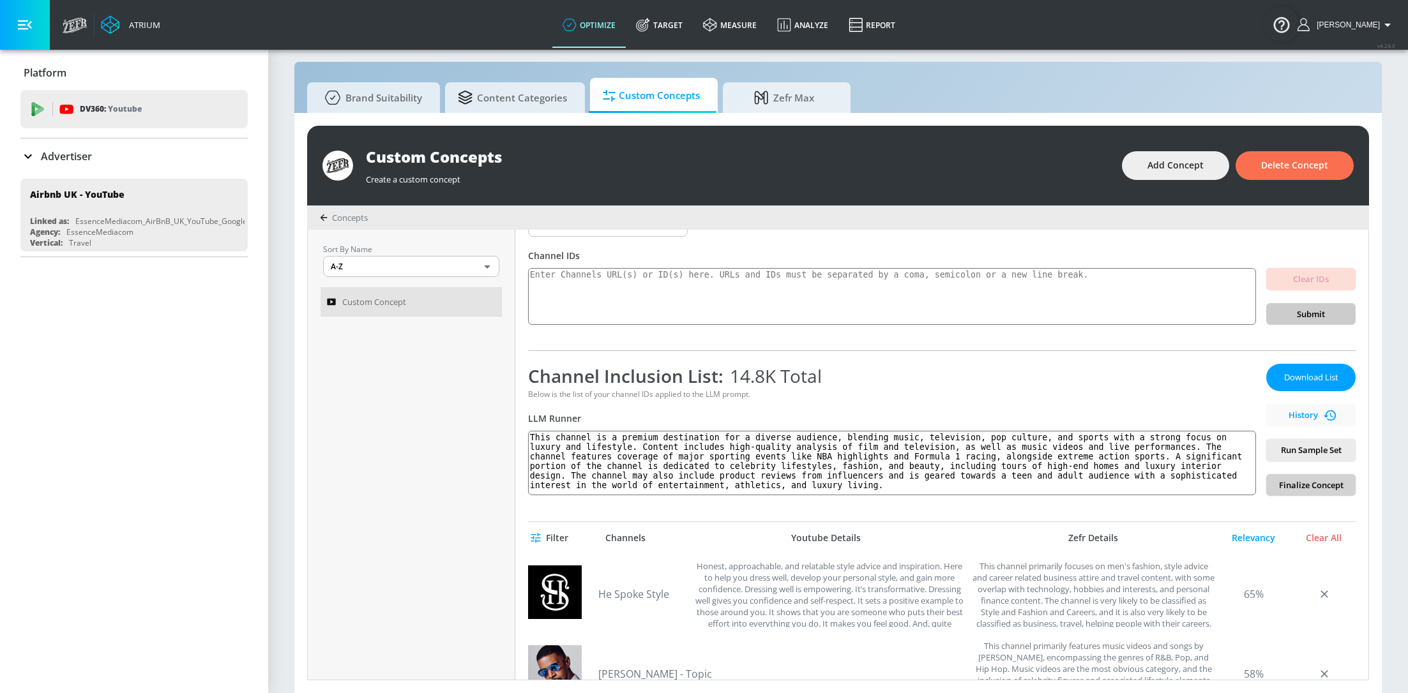
click at [1308, 485] on span "Finalize Concept" at bounding box center [1310, 485] width 69 height 15
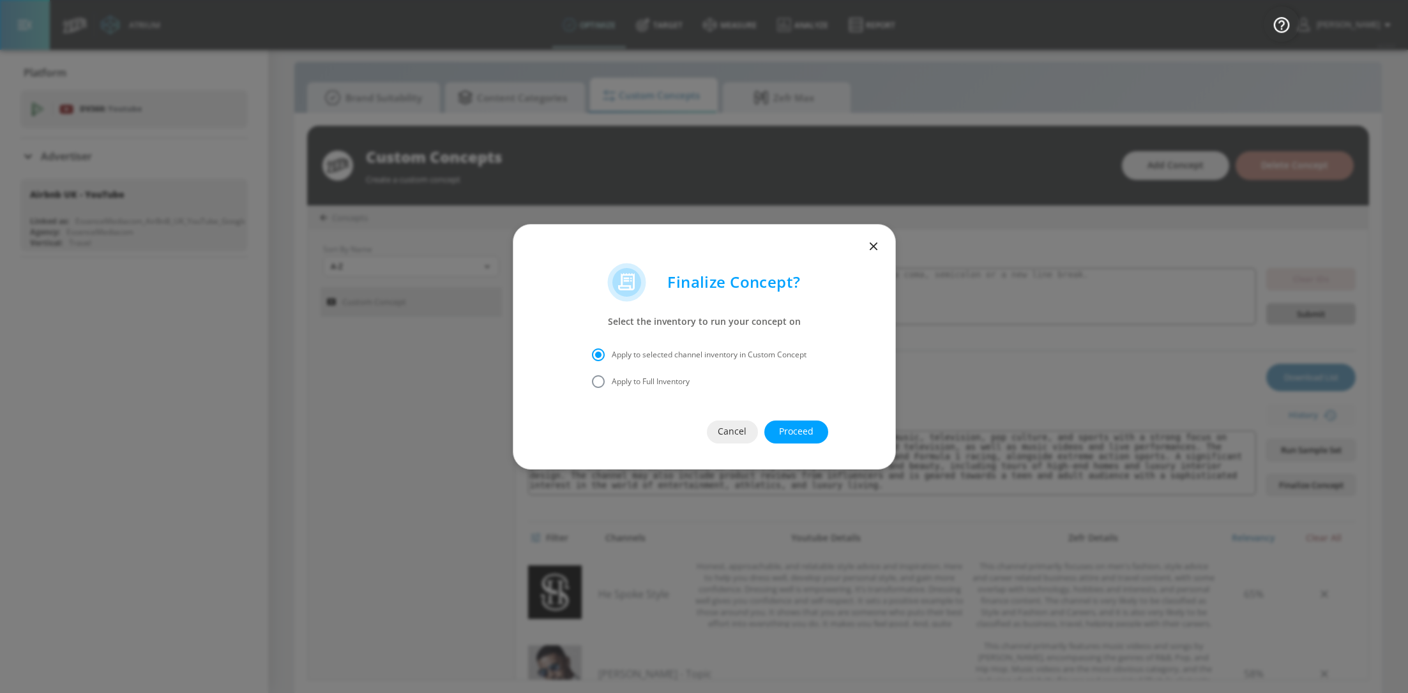
click at [863, 245] on div at bounding box center [704, 244] width 382 height 38
click at [866, 244] on icon "button" at bounding box center [873, 246] width 14 height 14
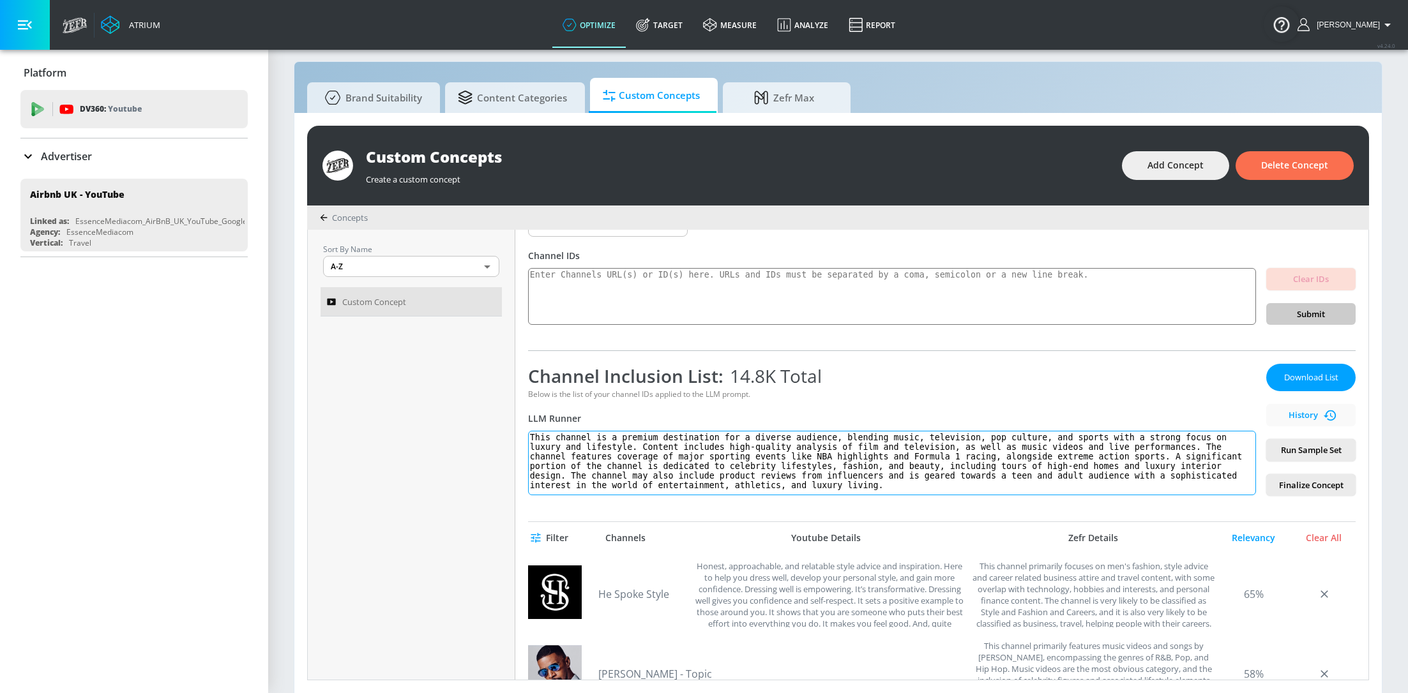
scroll to position [0, 0]
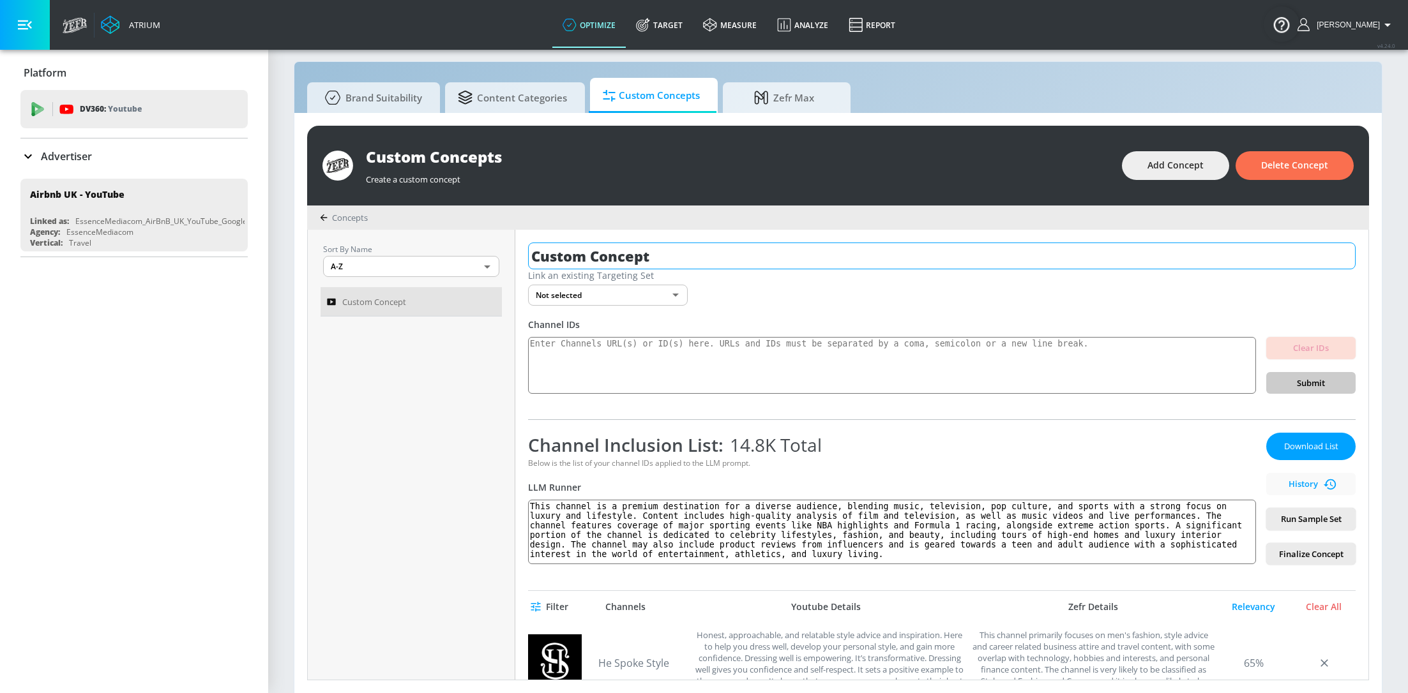
click at [573, 253] on input "Custom Concept" at bounding box center [941, 256] width 827 height 27
click at [572, 253] on input "Custom Concept" at bounding box center [941, 256] width 827 height 27
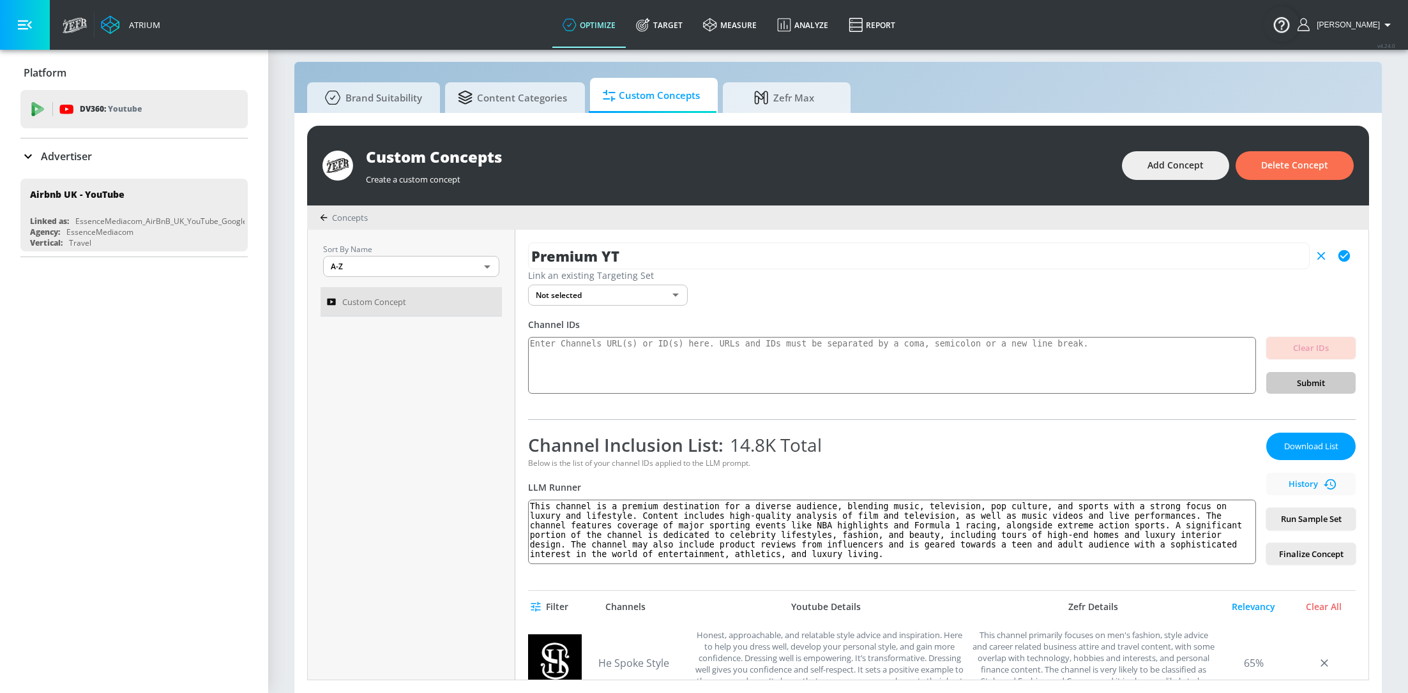
scroll to position [46, 0]
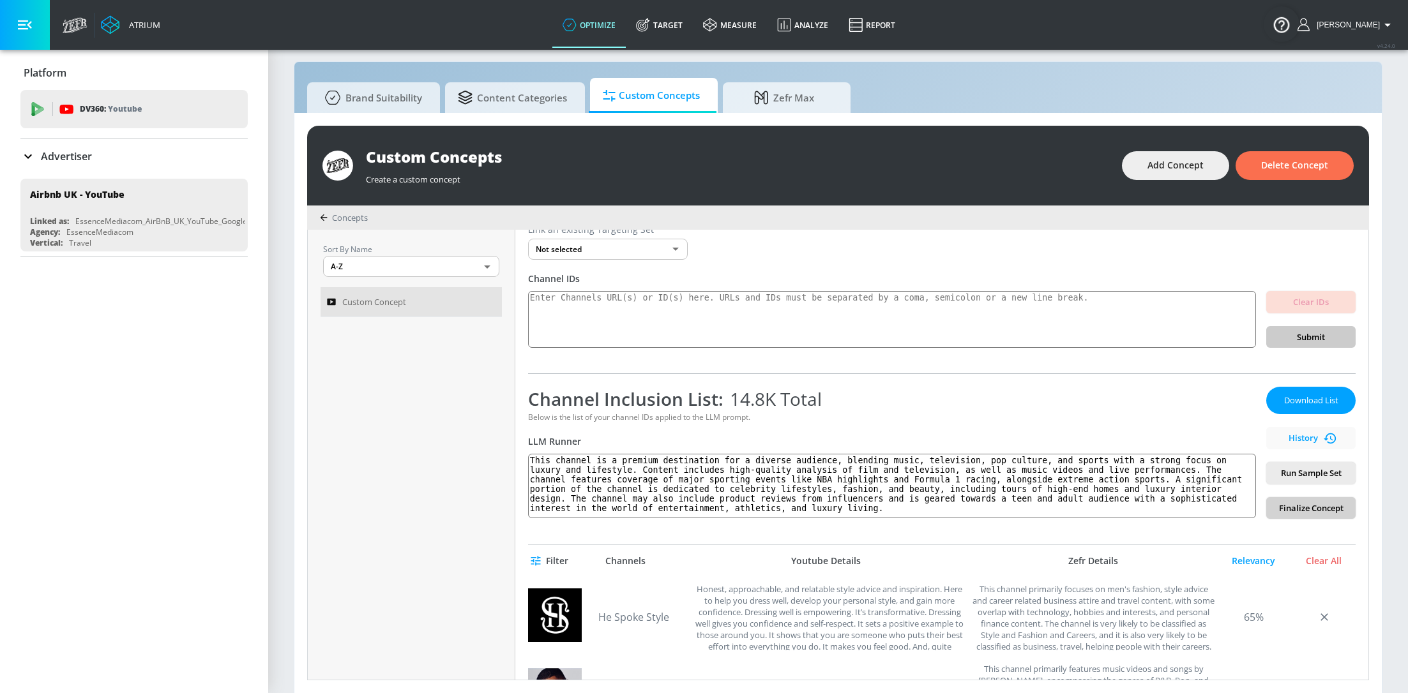
type input "Premium YT"
click at [1292, 513] on span "Finalize Concept" at bounding box center [1310, 508] width 69 height 15
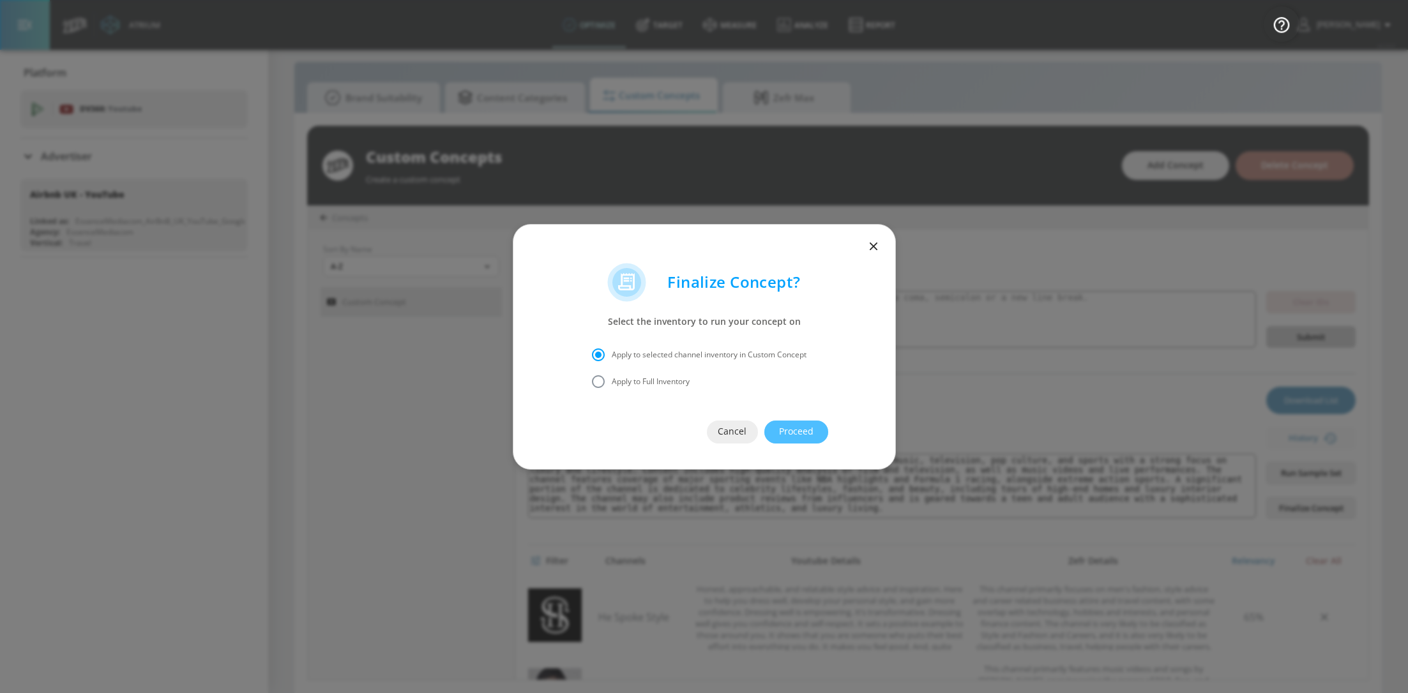
click at [803, 432] on span "Proceed" at bounding box center [796, 432] width 13 height 16
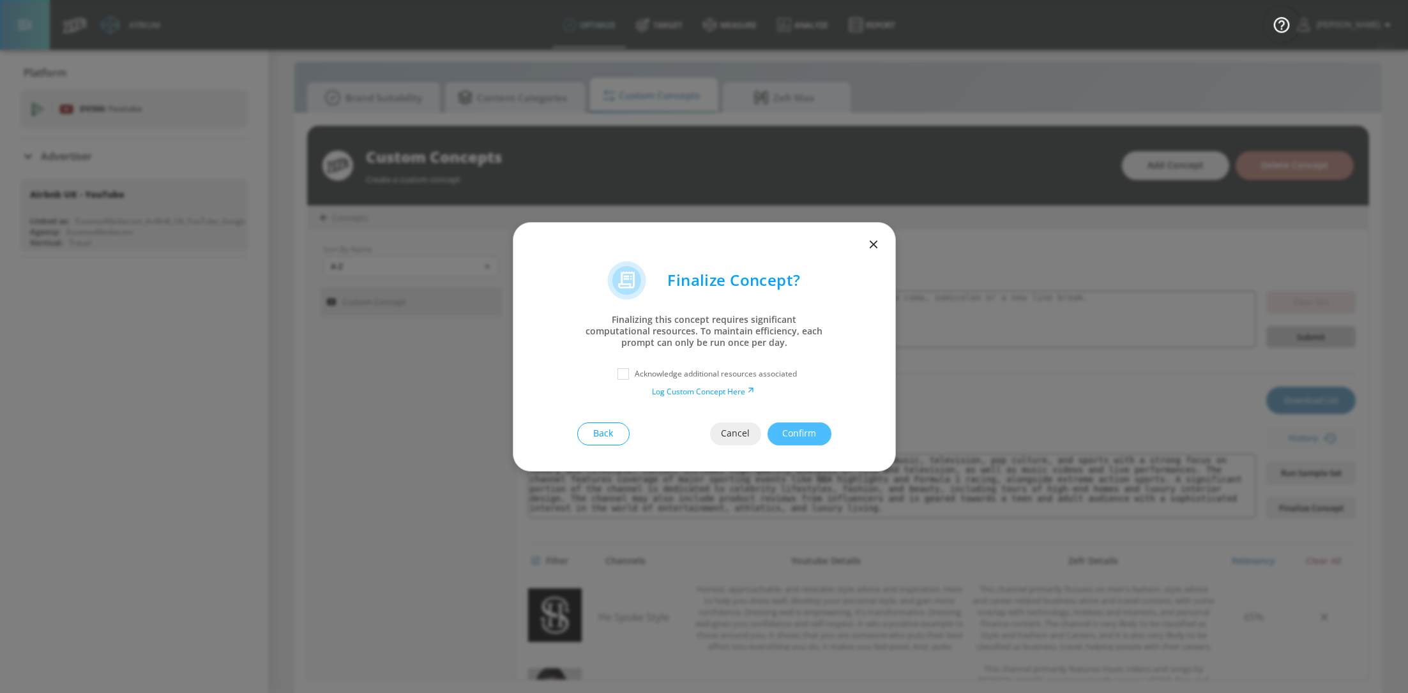
click at [658, 370] on p "Acknowledge additional resources associated" at bounding box center [716, 373] width 162 height 11
click at [626, 371] on input "checkbox" at bounding box center [623, 374] width 23 height 23
checkbox input "true"
click at [806, 430] on span "Confirm" at bounding box center [799, 434] width 13 height 16
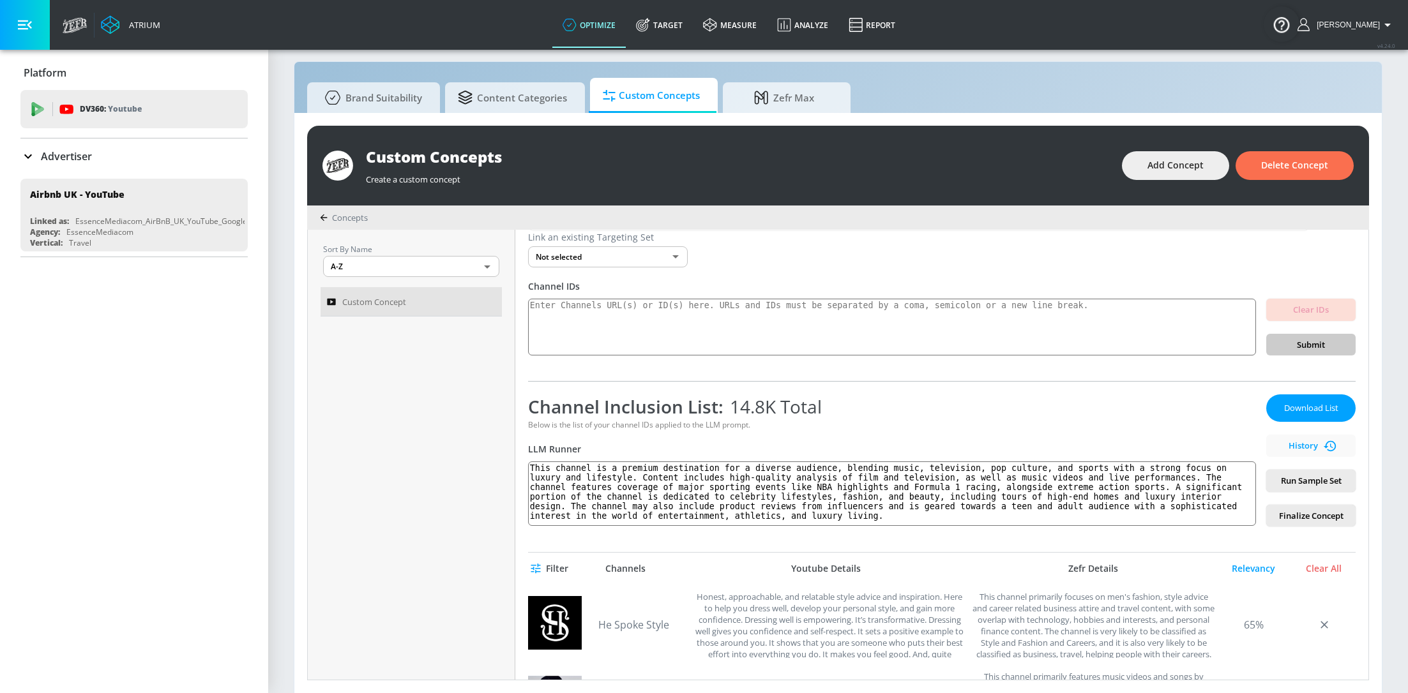
scroll to position [0, 0]
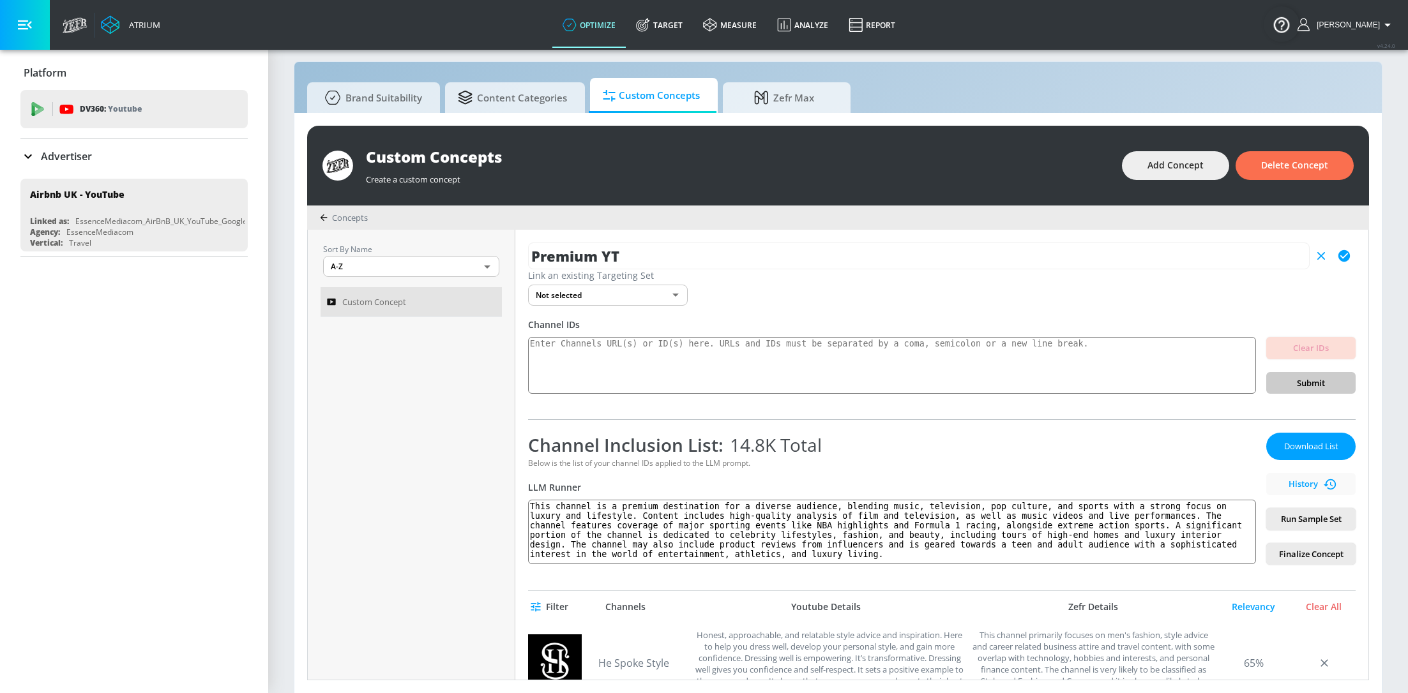
click at [1349, 259] on icon "button" at bounding box center [1344, 256] width 14 height 14
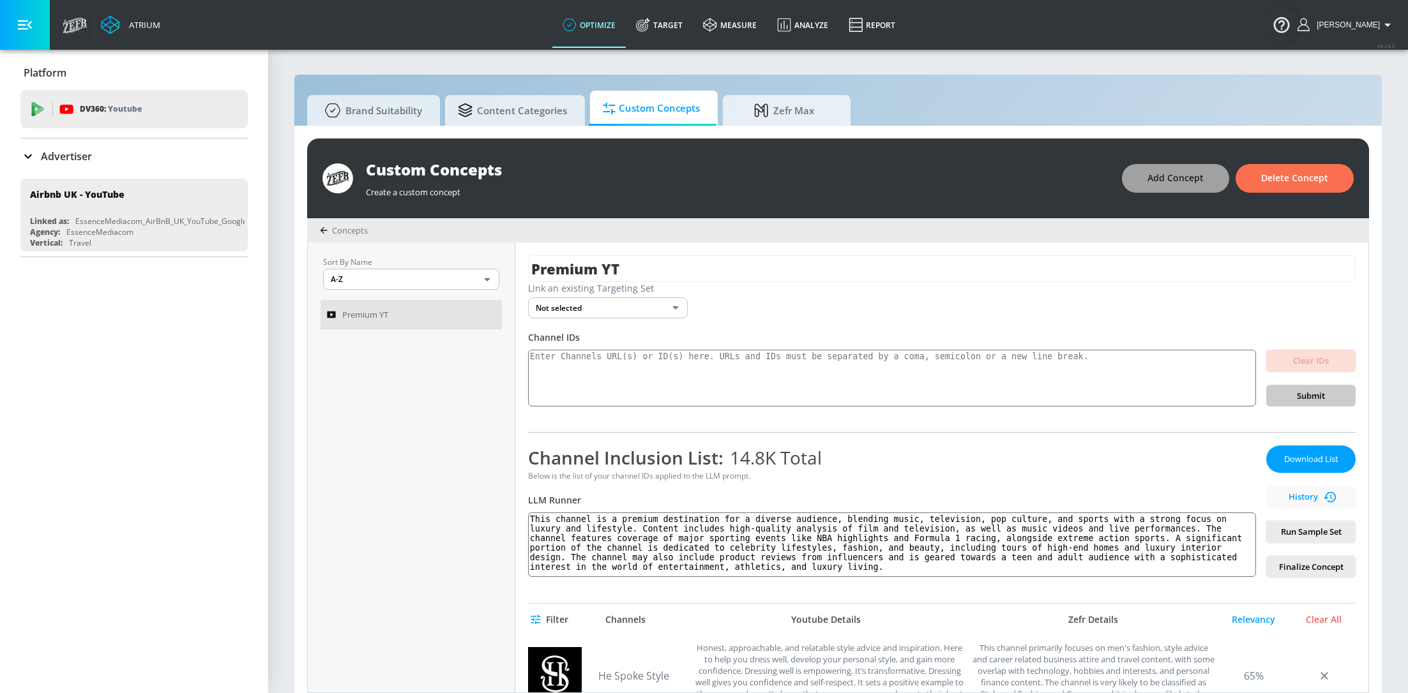
click at [1201, 186] on button "Add Concept" at bounding box center [1175, 178] width 107 height 29
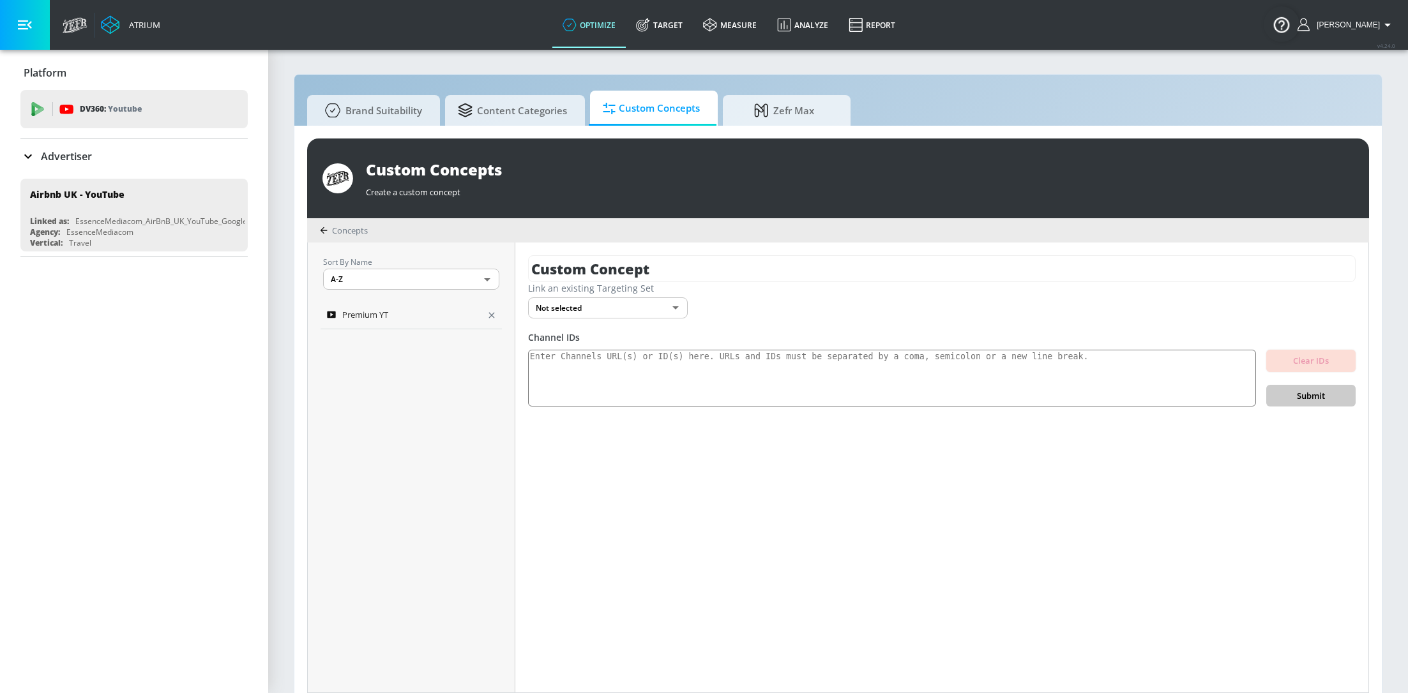
click at [398, 319] on div "Premium YT" at bounding box center [402, 314] width 151 height 15
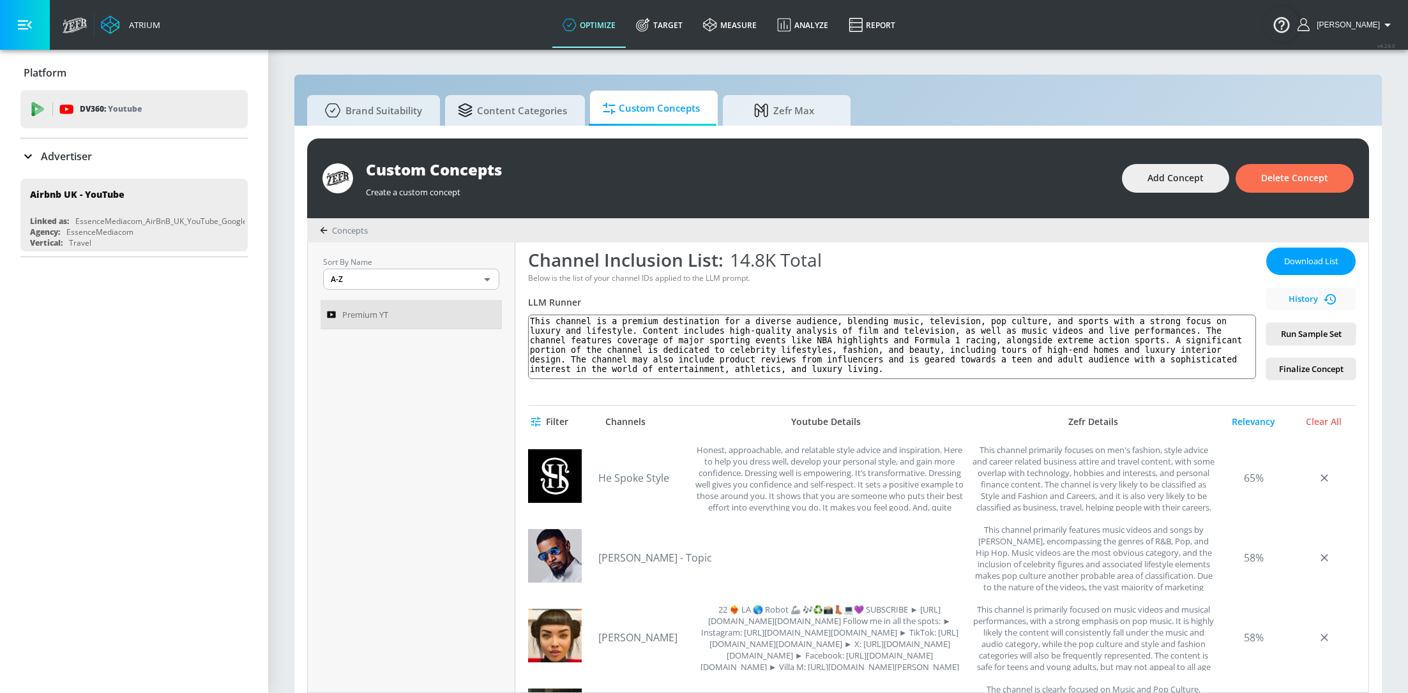
scroll to position [414, 0]
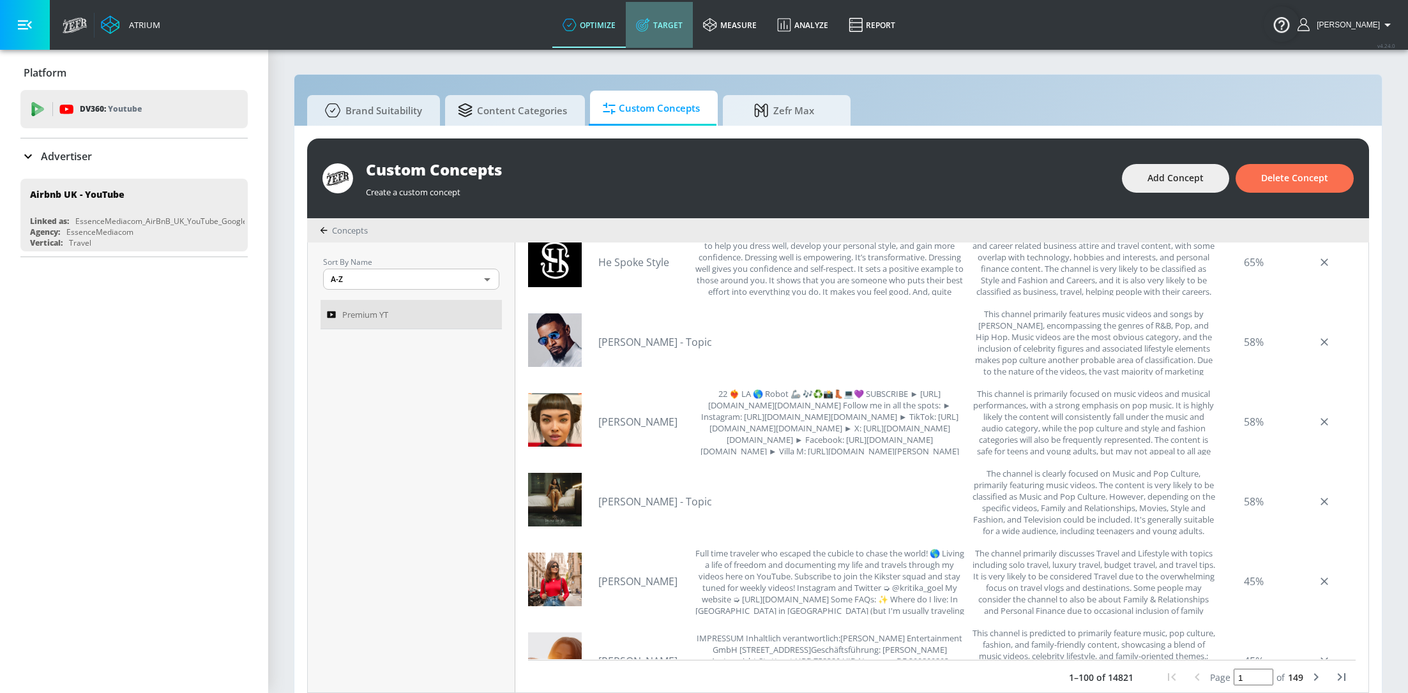
click at [672, 17] on link "Target" at bounding box center [659, 25] width 67 height 46
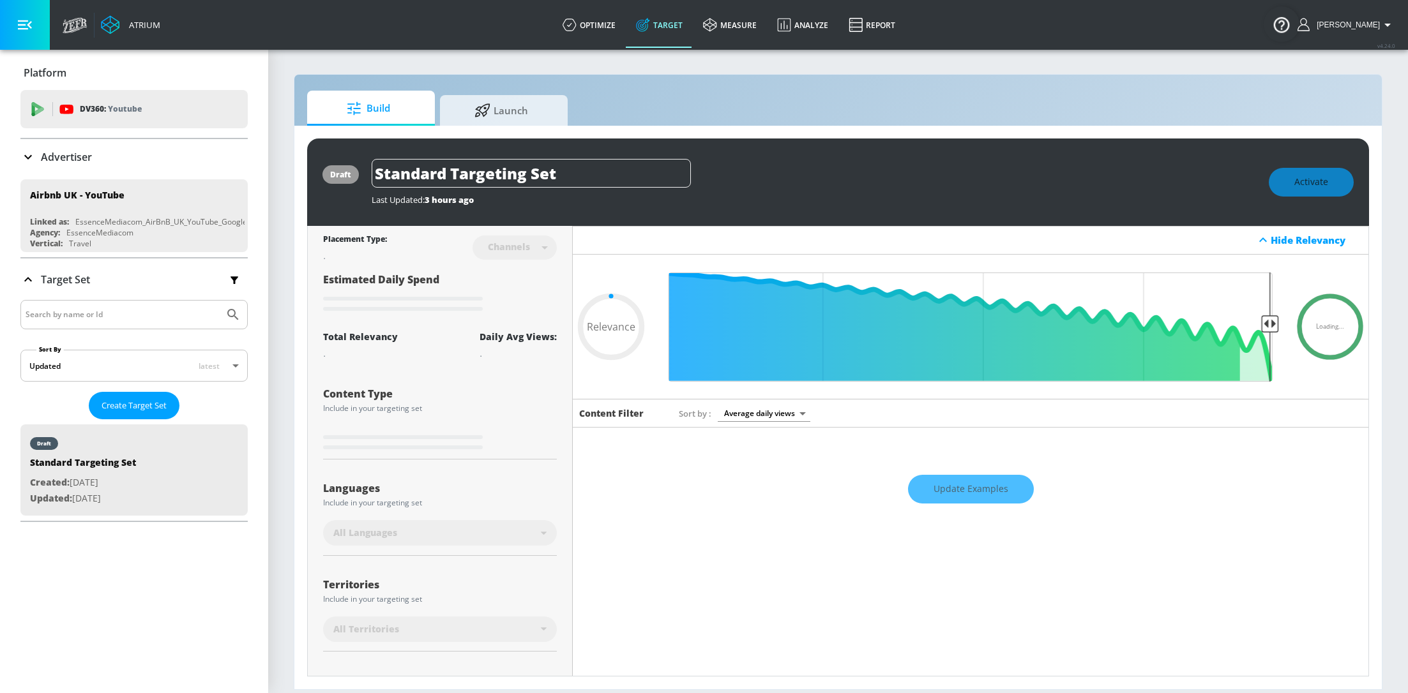
type input "0.05"
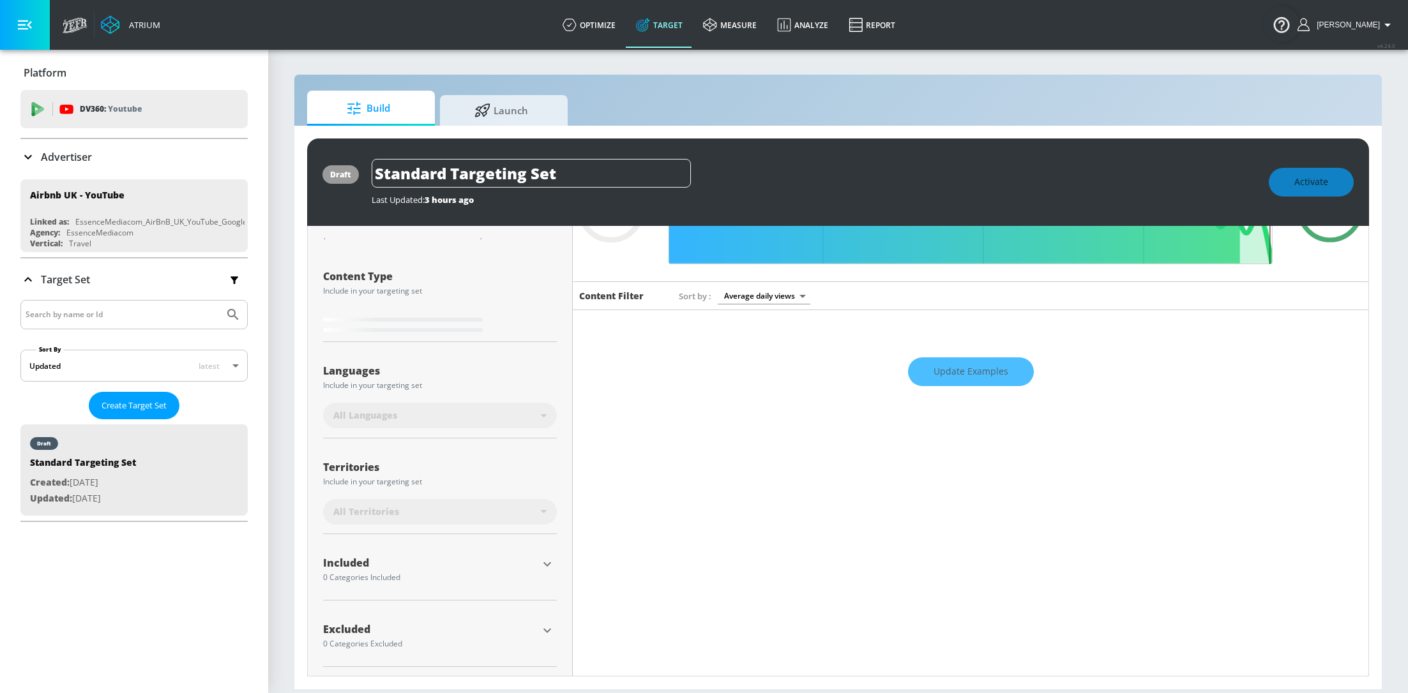
click at [551, 570] on icon "button" at bounding box center [546, 564] width 15 height 15
type input "Top Trending Content - IT"
type input "0.7"
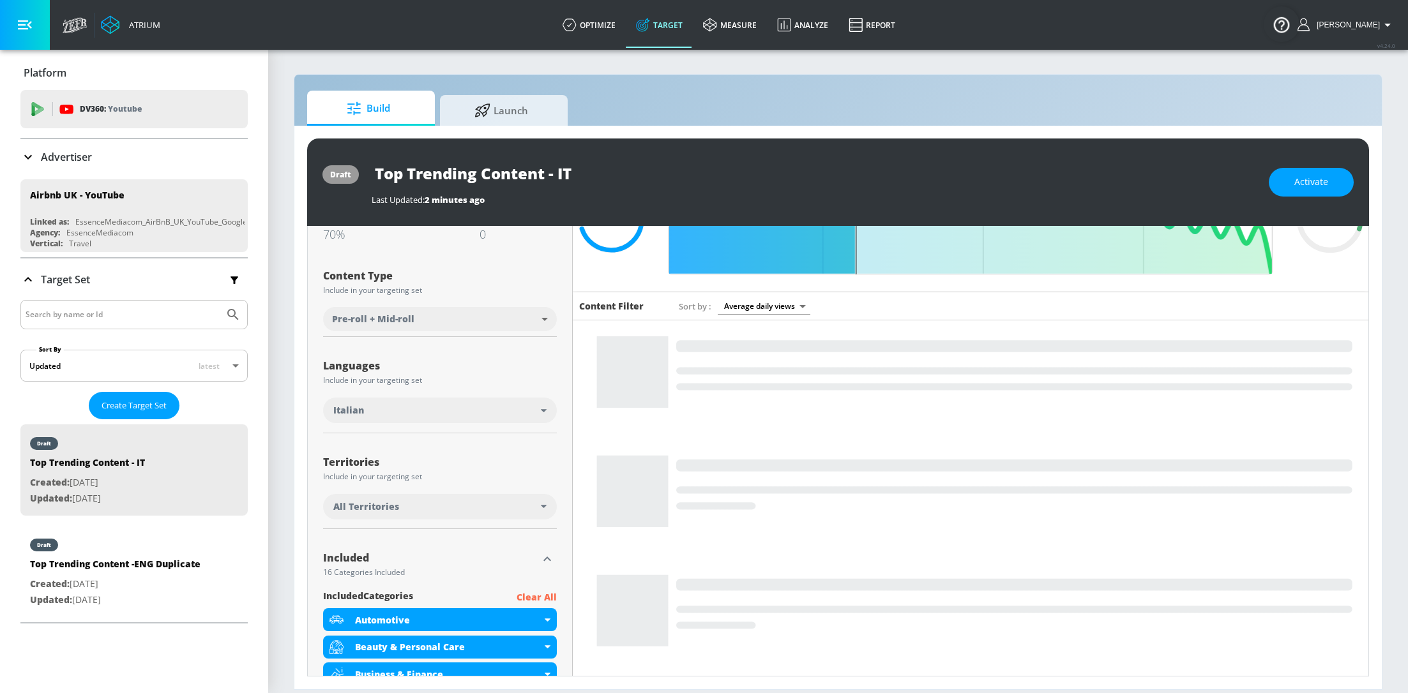
scroll to position [365, 0]
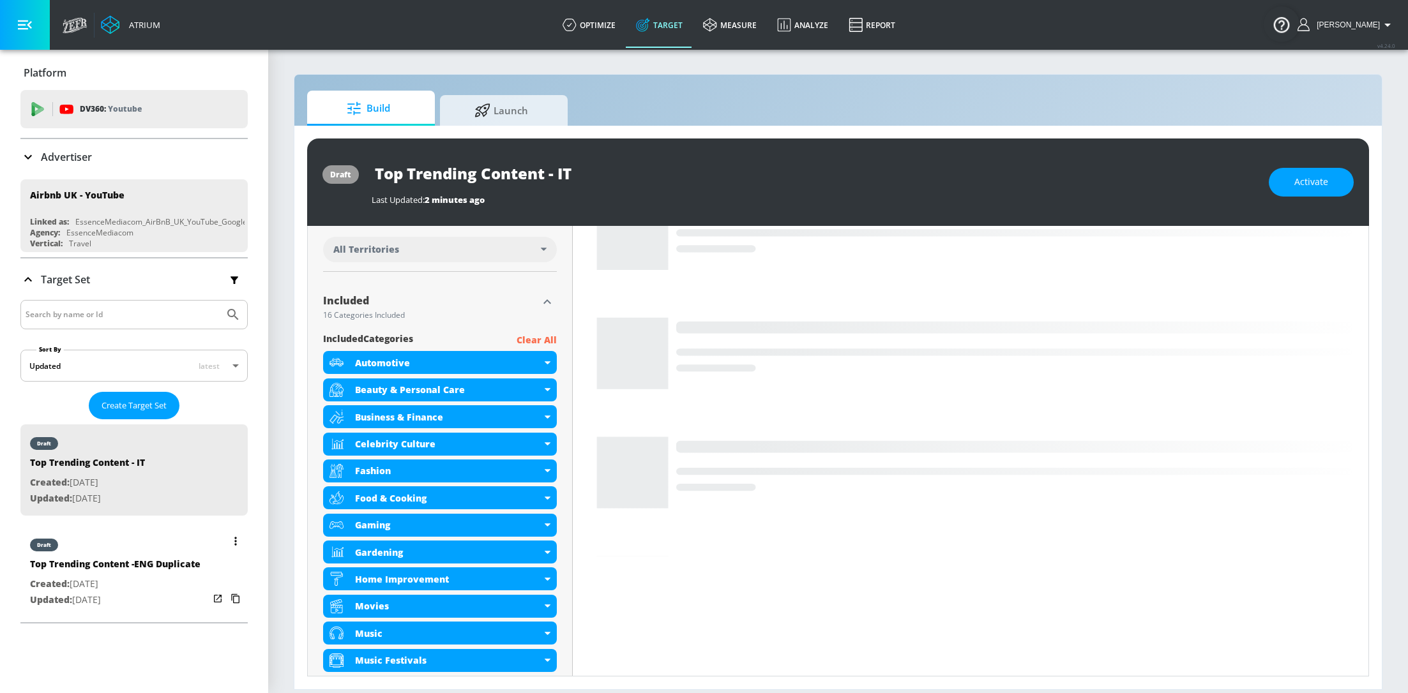
click at [171, 573] on div "Top Trending Content -ENG Duplicate" at bounding box center [115, 567] width 170 height 19
type input "Top Trending Content -ENG Duplicate"
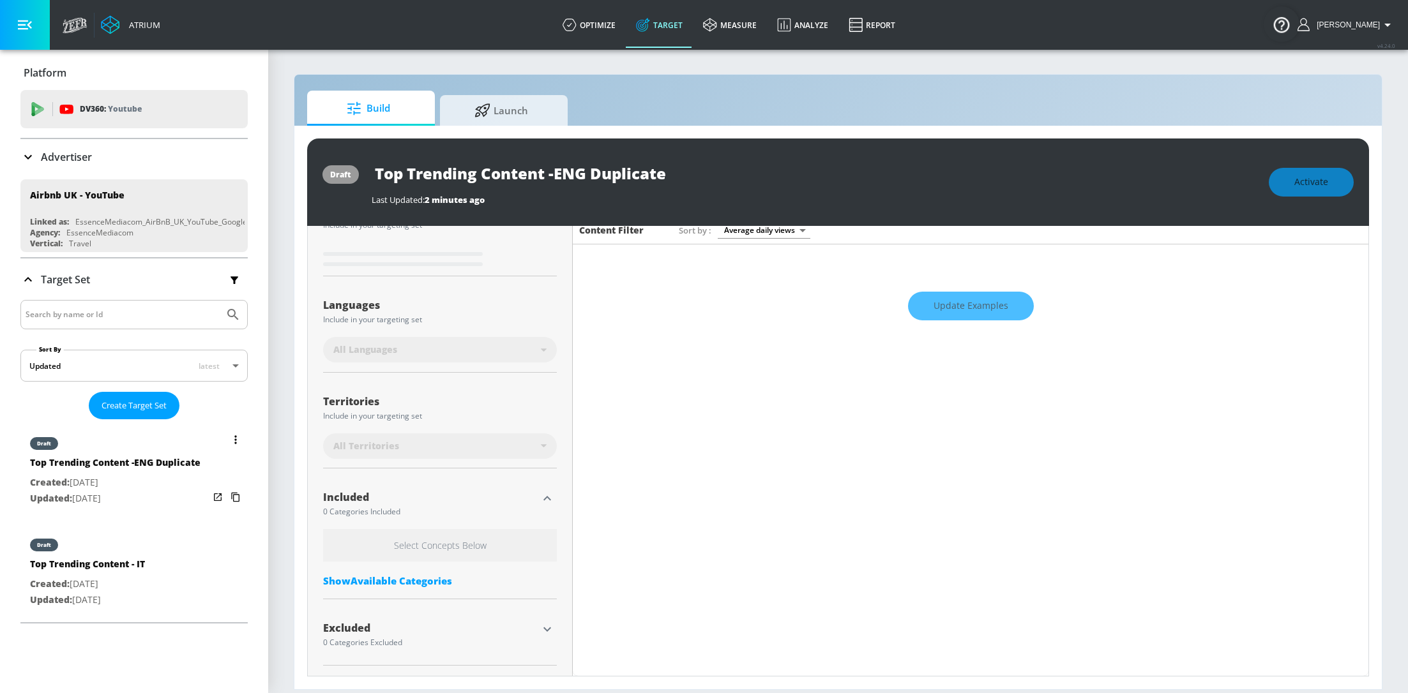
scroll to position [182, 0]
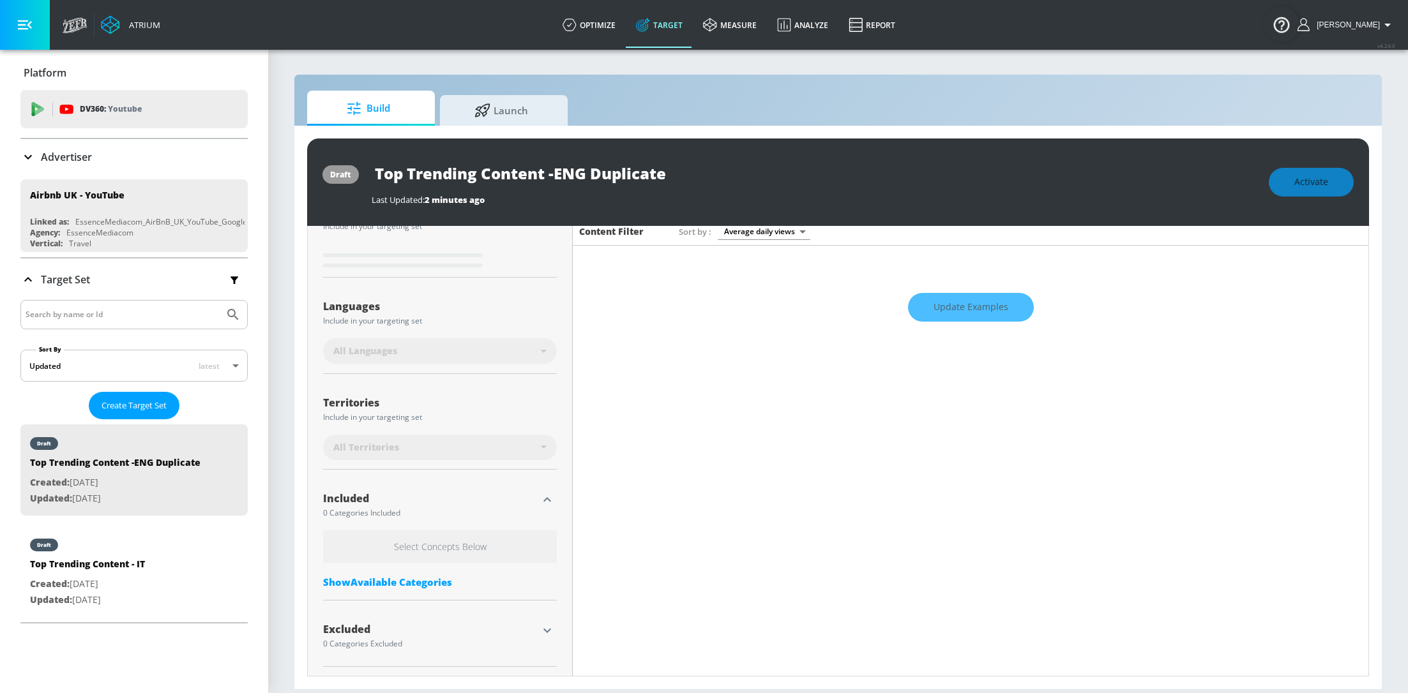
click at [547, 501] on icon "button" at bounding box center [546, 499] width 15 height 15
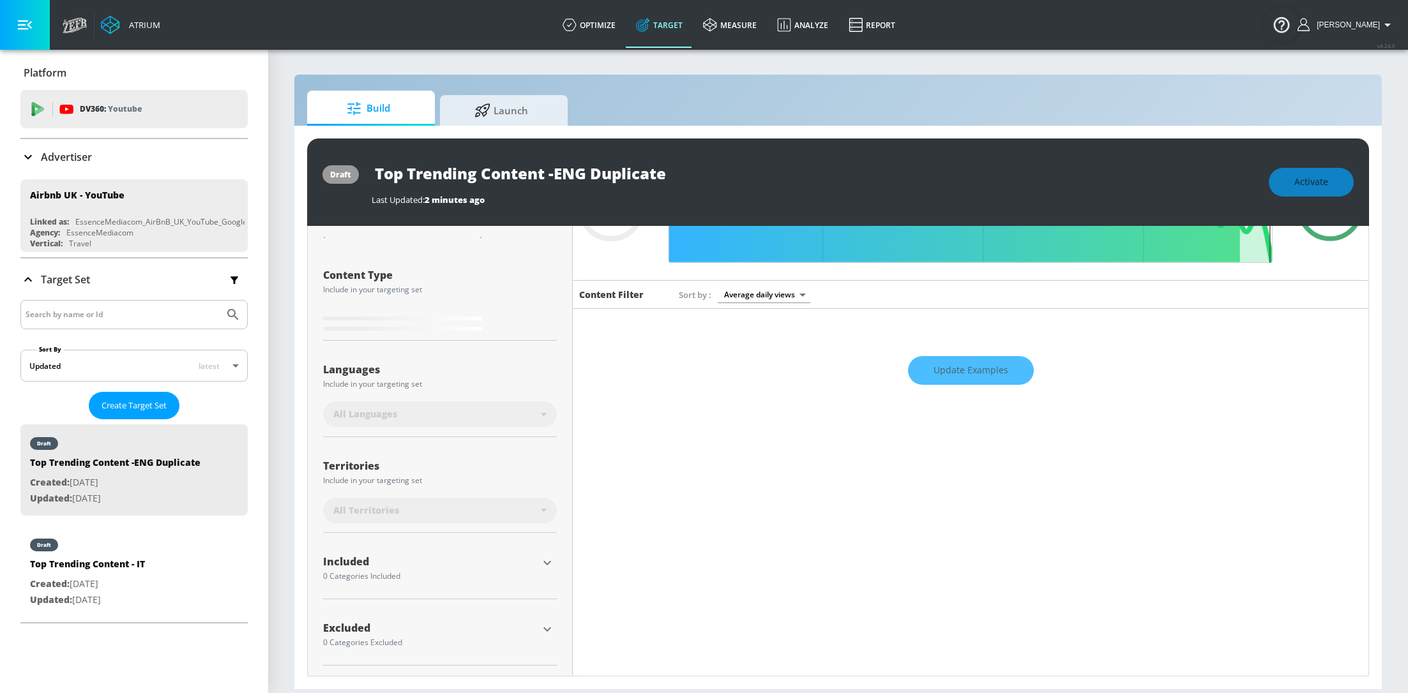
scroll to position [117, 0]
click at [542, 573] on div "Included 0 Categories Included" at bounding box center [440, 570] width 234 height 30
click at [544, 557] on icon "button" at bounding box center [546, 564] width 15 height 15
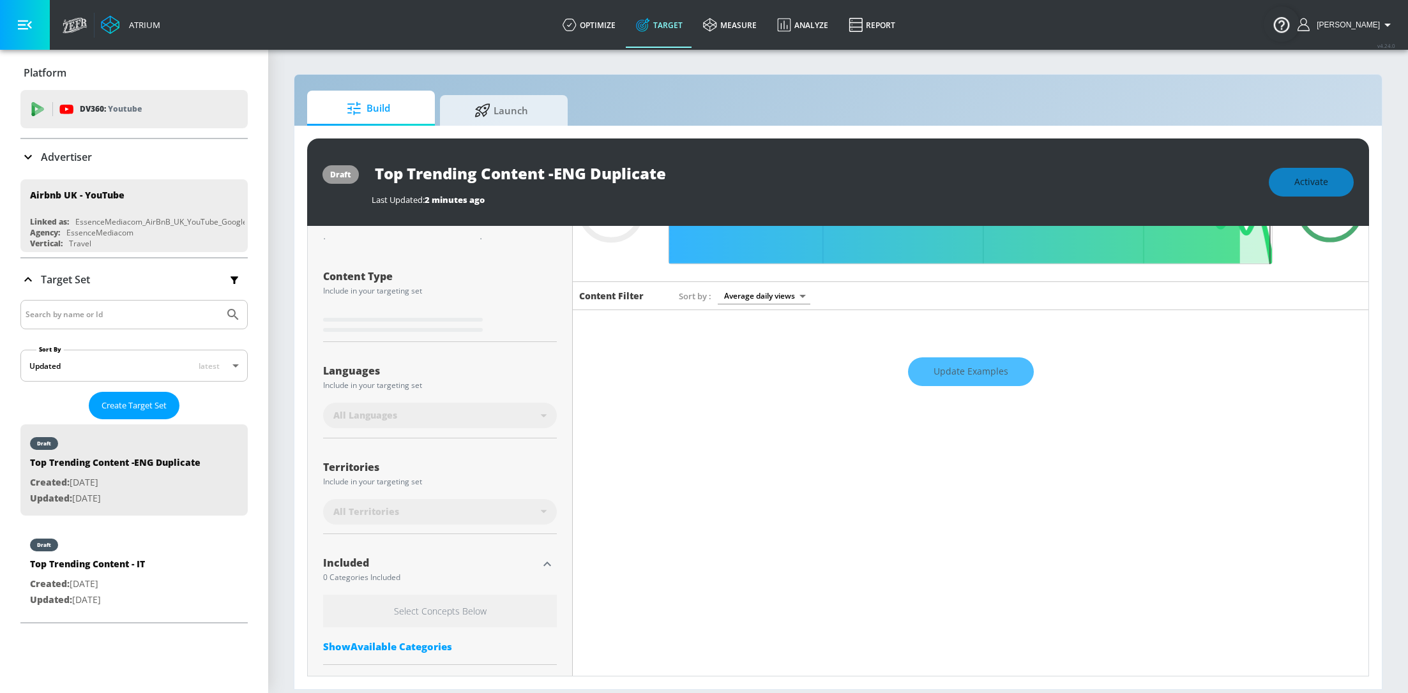
click at [442, 637] on div "Select Concepts Below Show Available Categories" at bounding box center [440, 627] width 234 height 64
click at [425, 640] on div "Show Available Categories" at bounding box center [440, 646] width 234 height 13
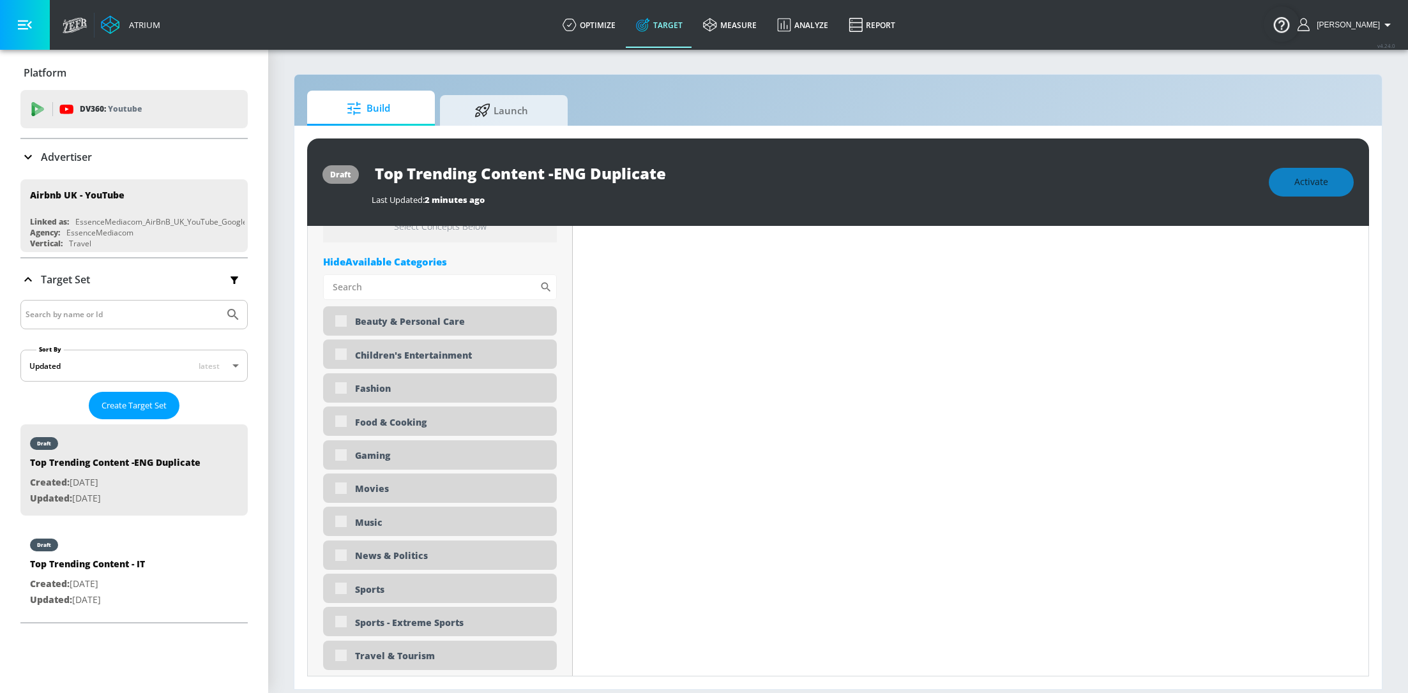
scroll to position [582, 0]
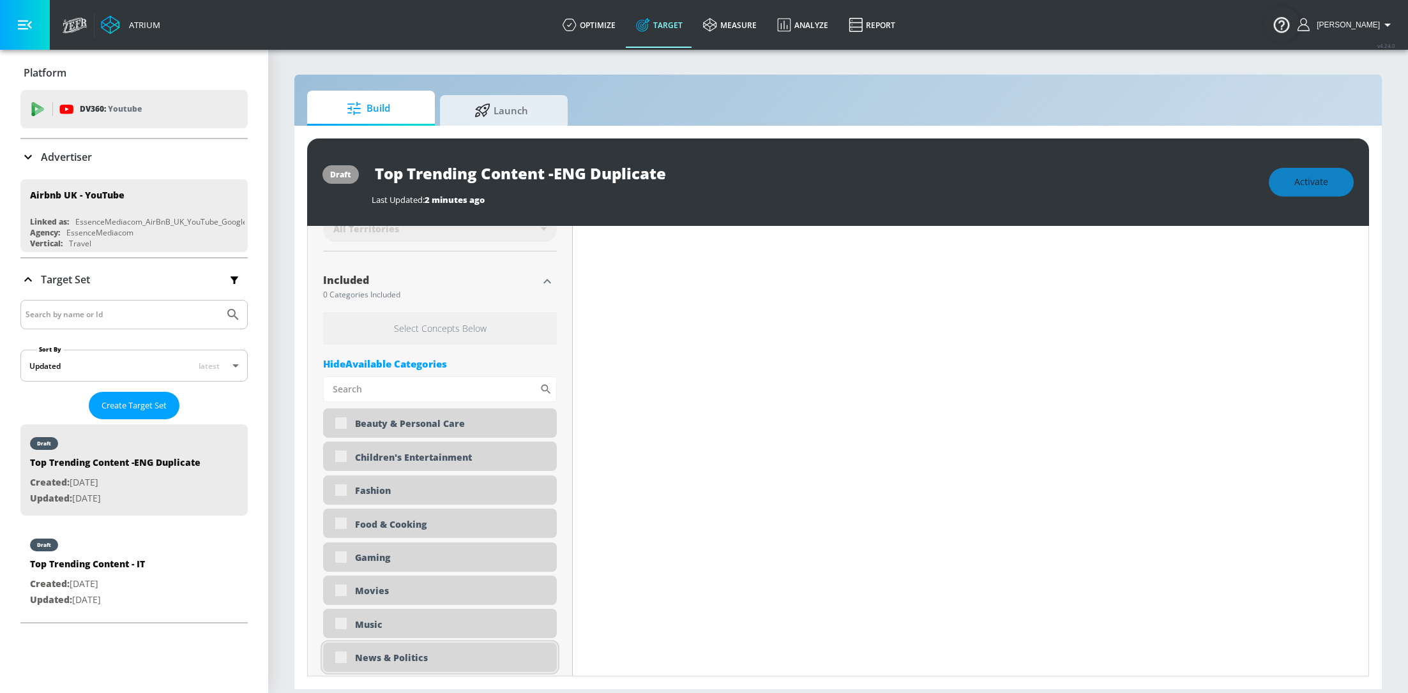
type input "0.6"
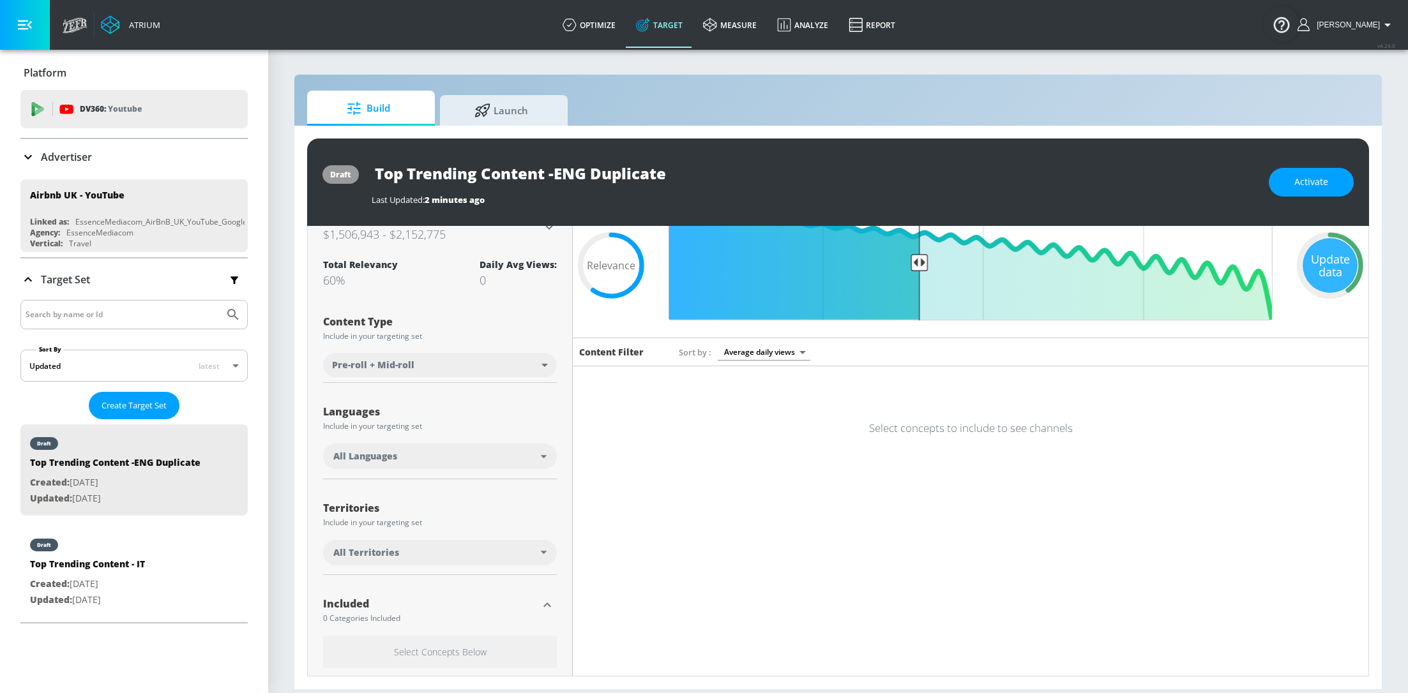
scroll to position [0, 0]
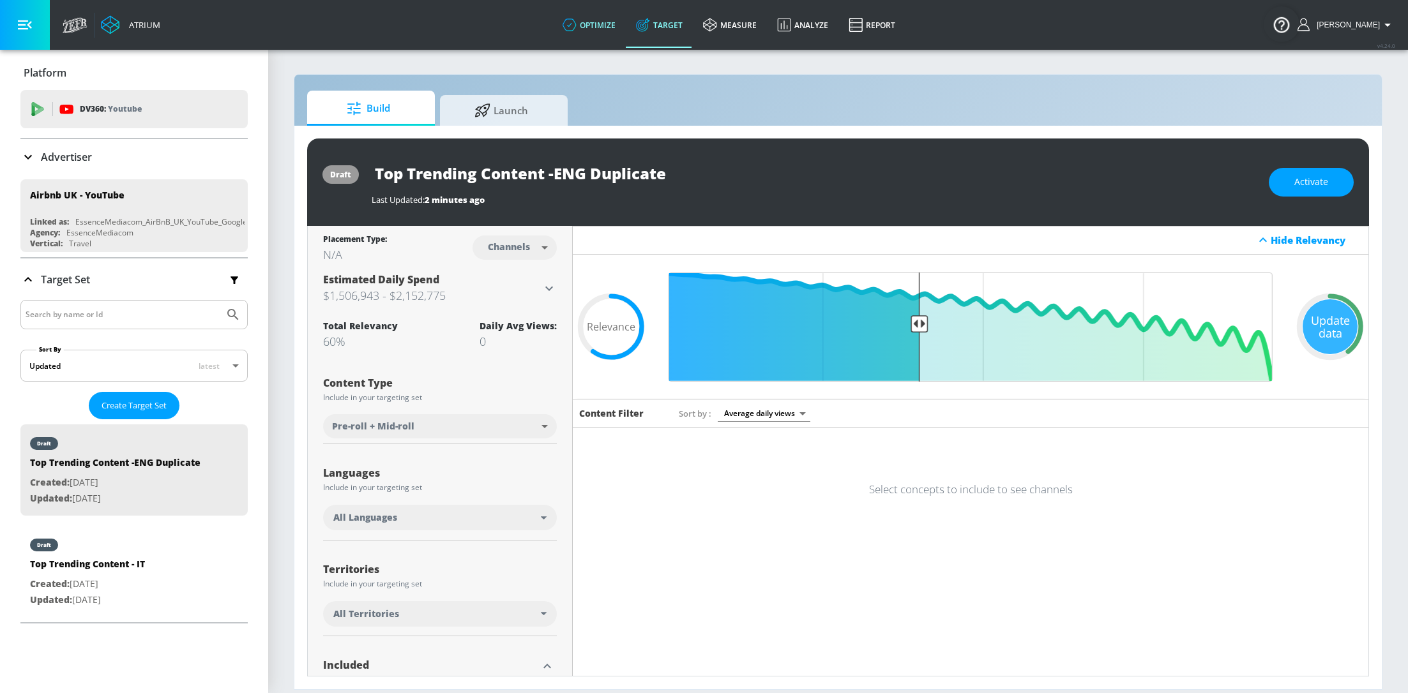
click at [608, 22] on link "optimize" at bounding box center [588, 25] width 73 height 46
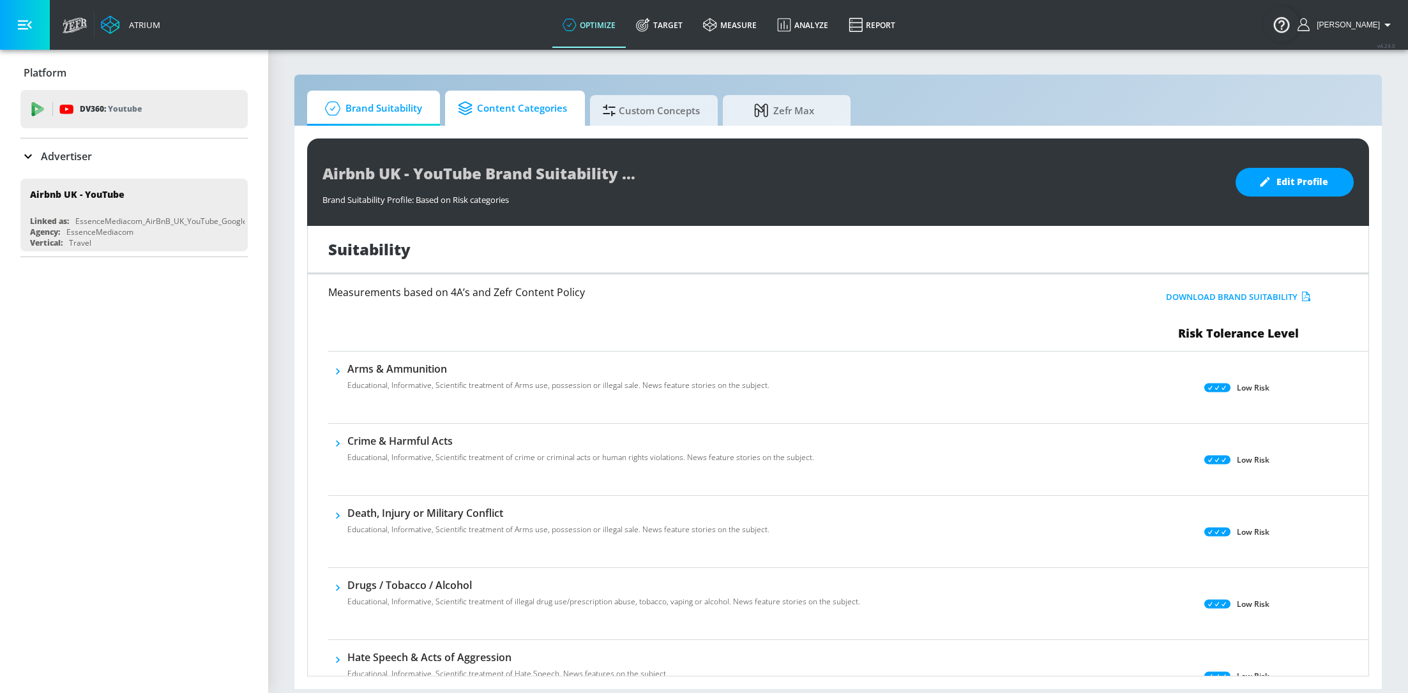
click at [510, 120] on span "Content Categories" at bounding box center [512, 108] width 109 height 31
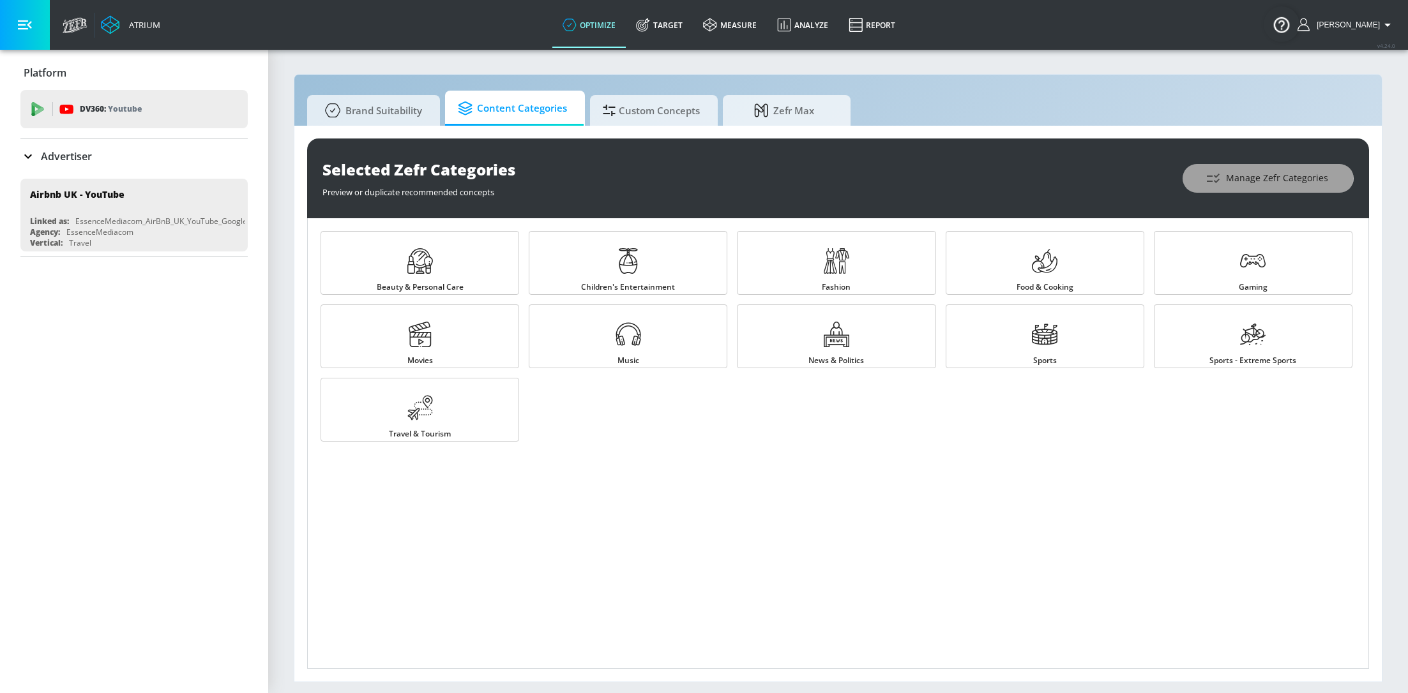
click at [1251, 170] on span "Manage Zefr Categories" at bounding box center [1268, 178] width 120 height 16
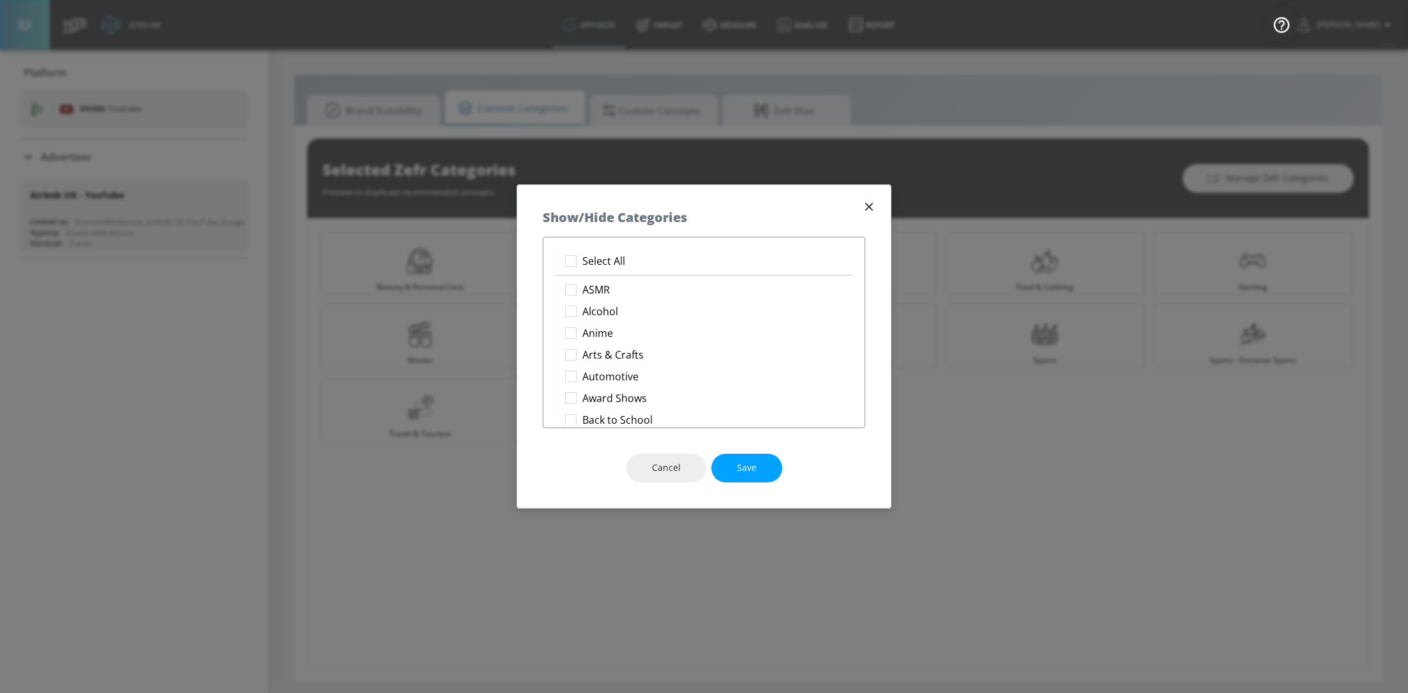
click at [619, 248] on div "Select All ASMR Alcohol Anime Arts & Crafts Automotive Award Shows Back to Scho…" at bounding box center [704, 333] width 322 height 192
click at [624, 260] on li "Select All" at bounding box center [704, 261] width 296 height 22
checkbox input "true"
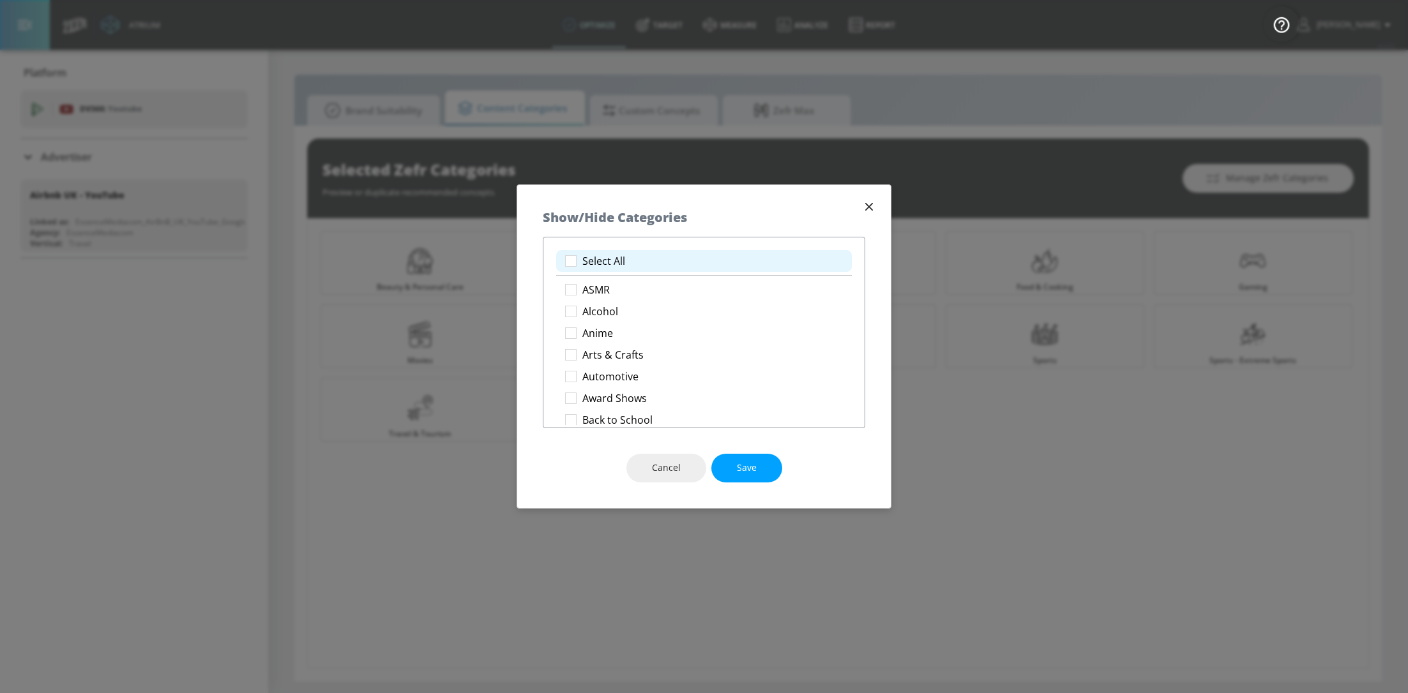
checkbox input "true"
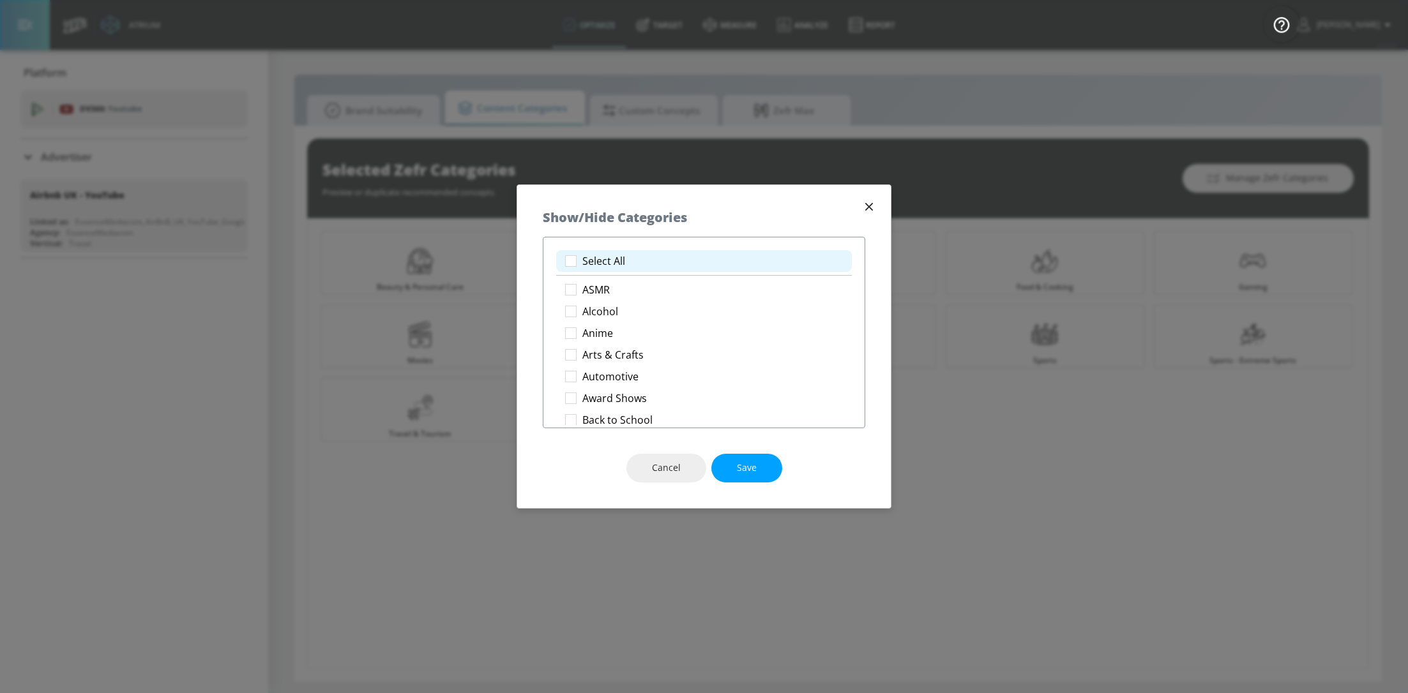
checkbox input "true"
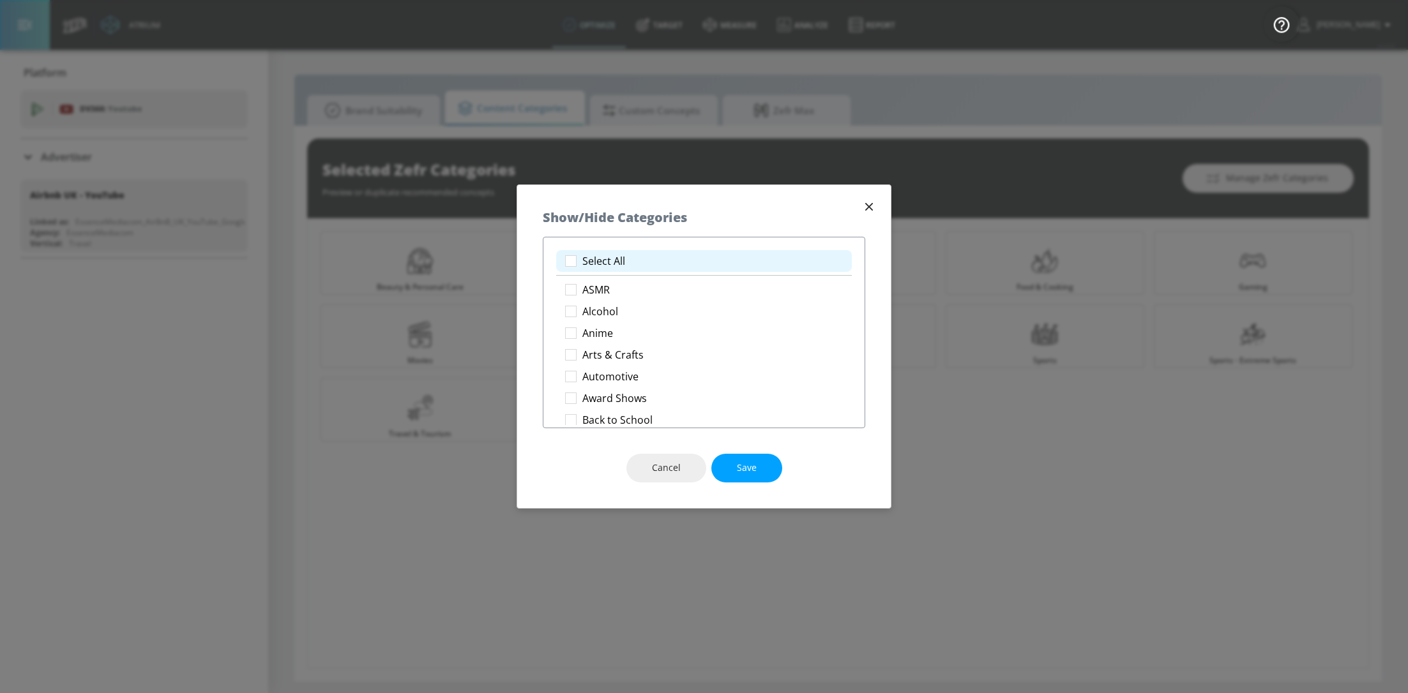
checkbox input "true"
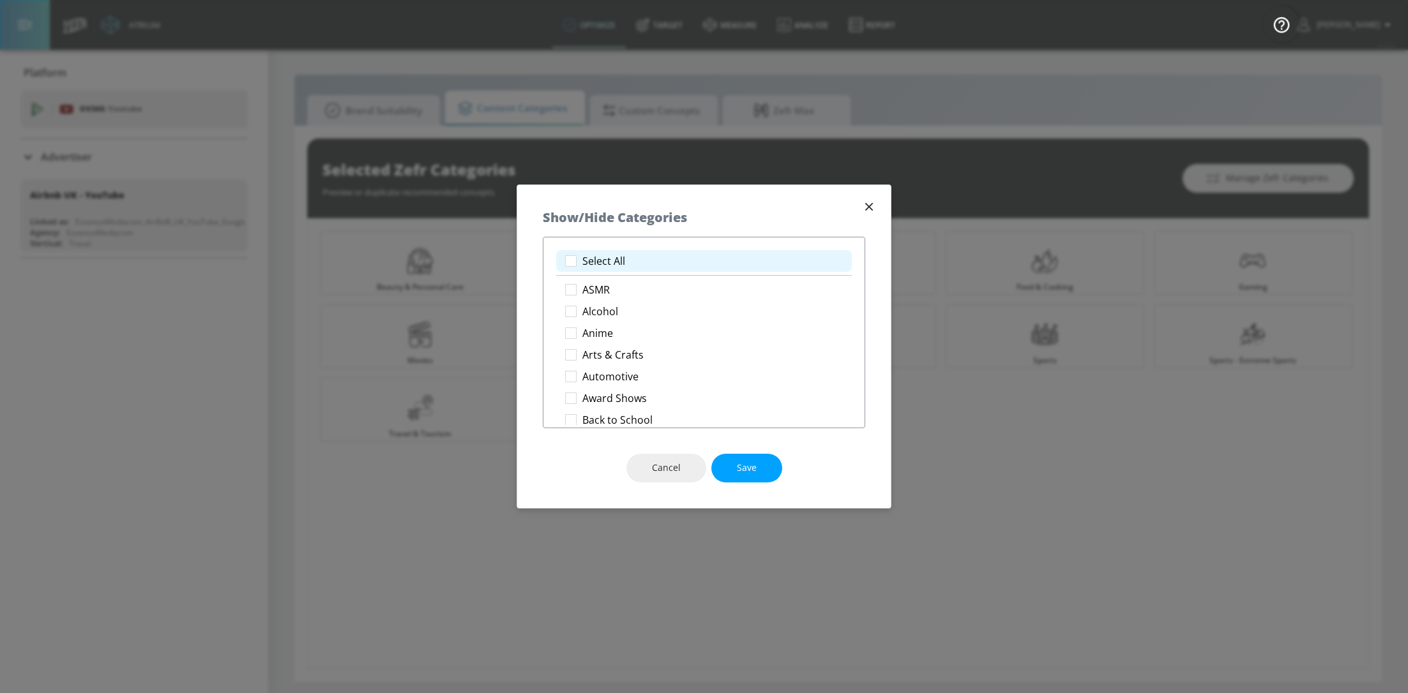
checkbox input "true"
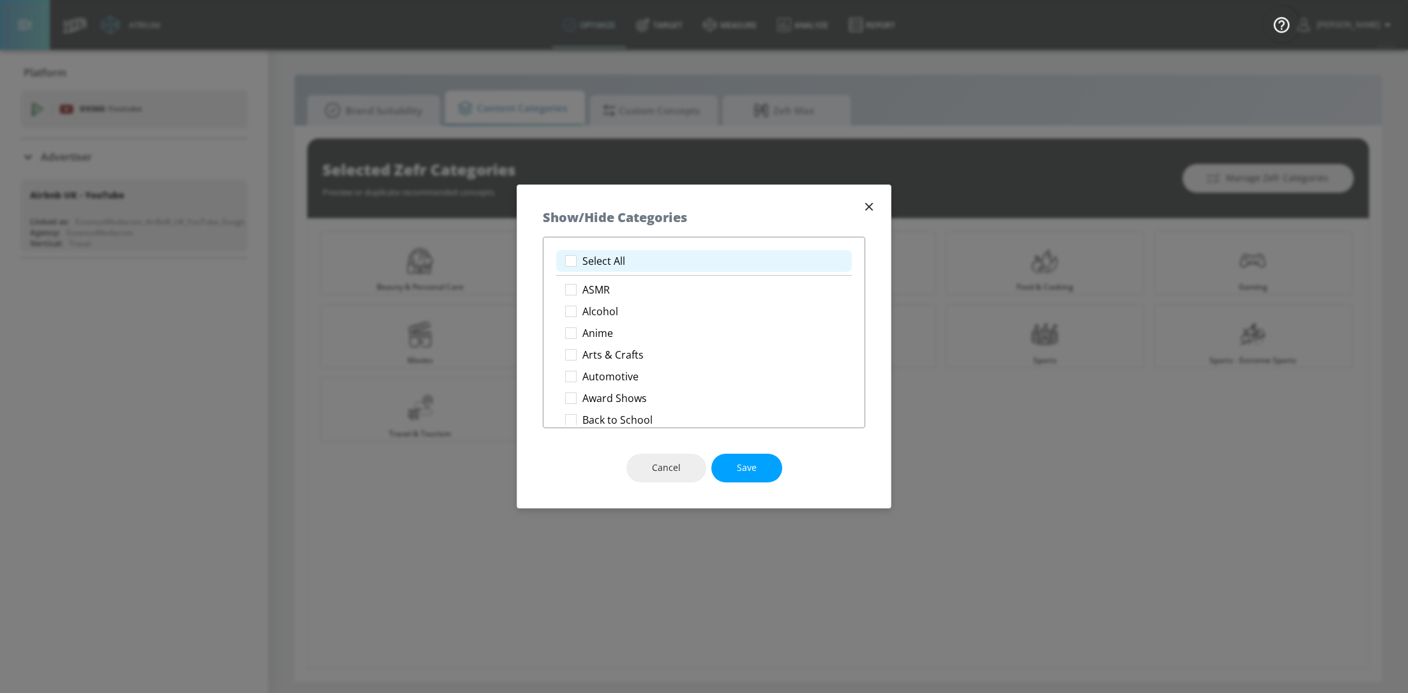
checkbox input "true"
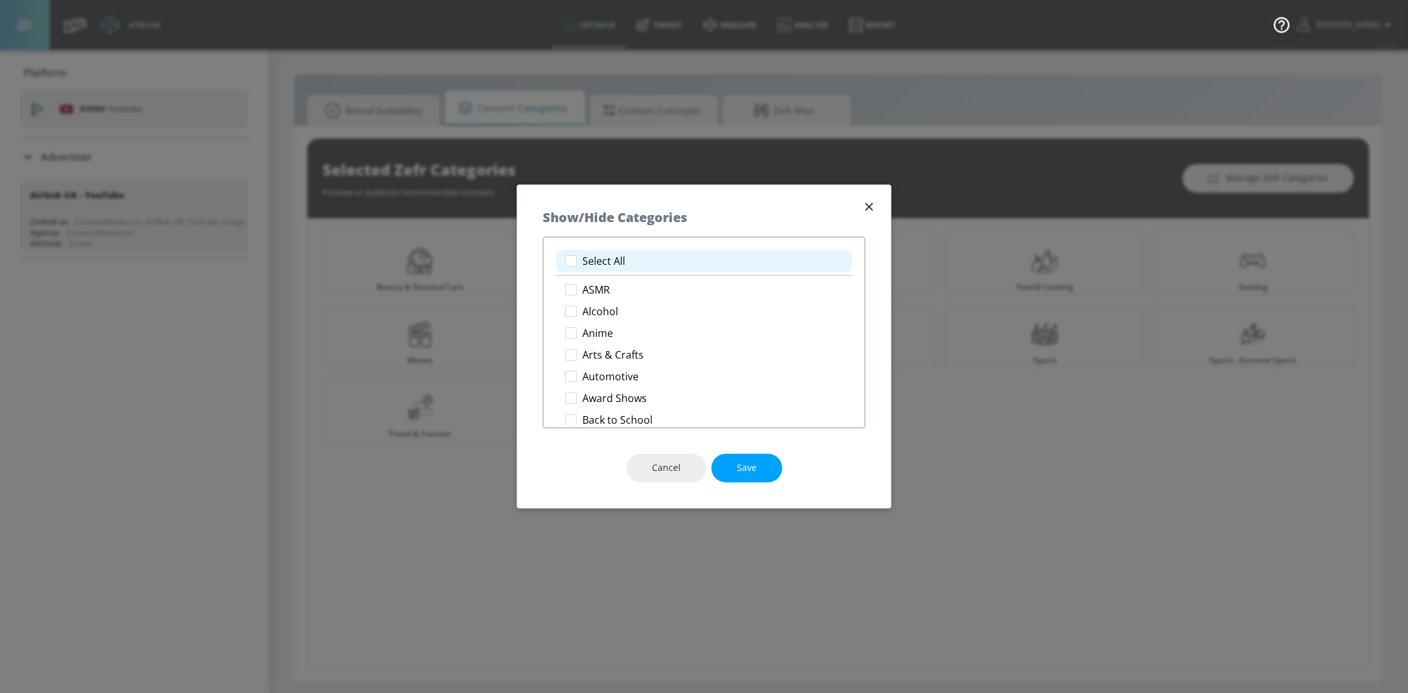
checkbox input "true"
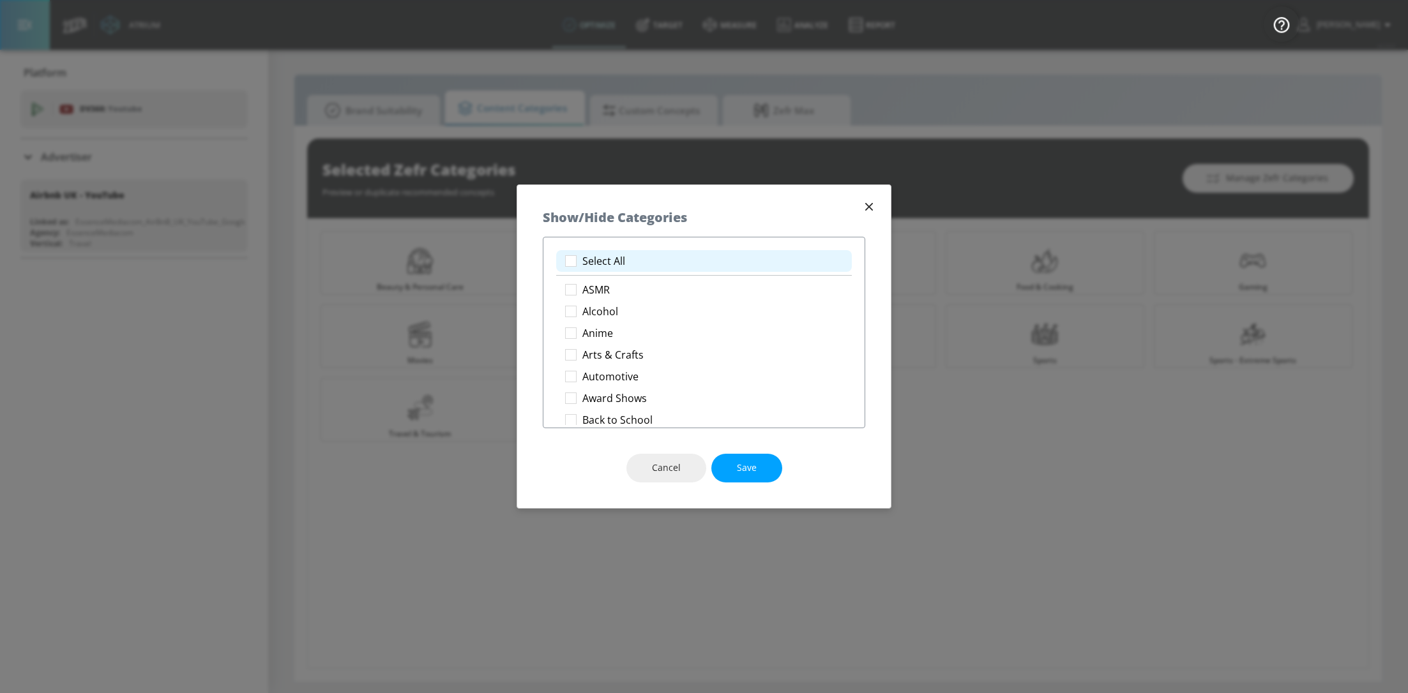
checkbox input "true"
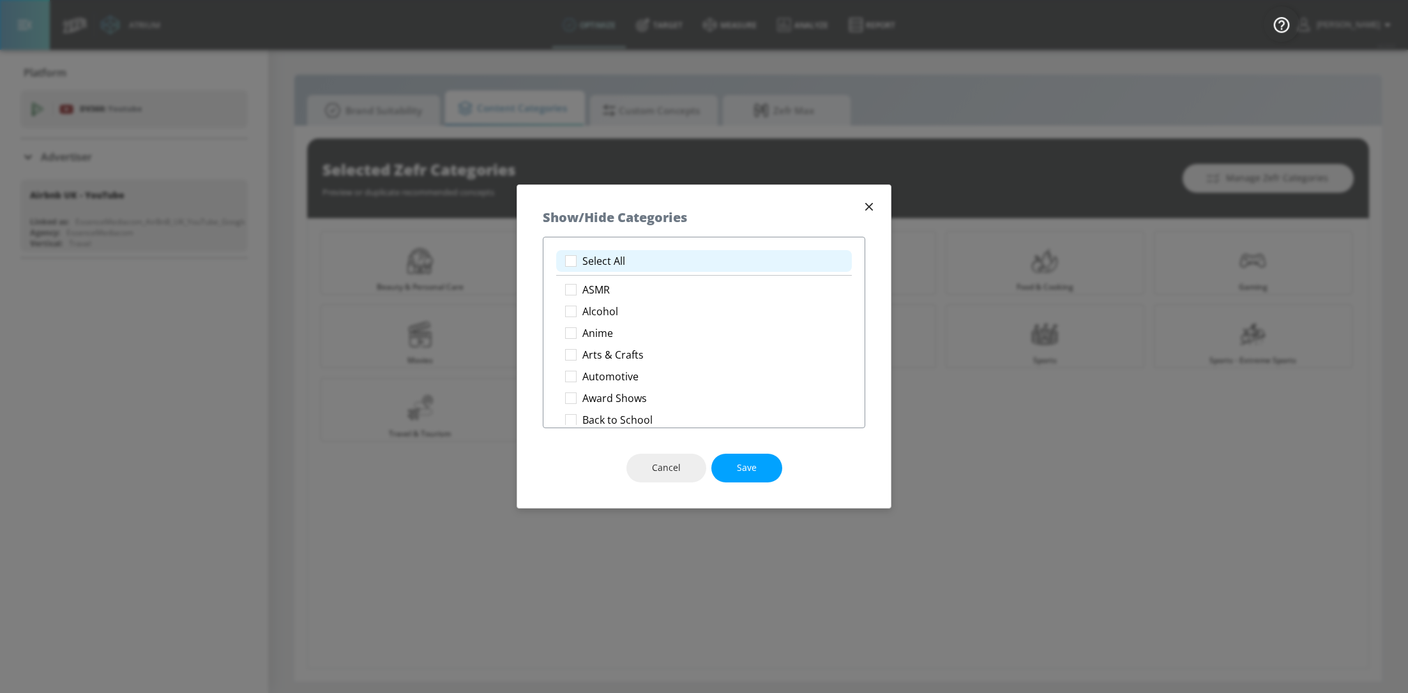
checkbox input "true"
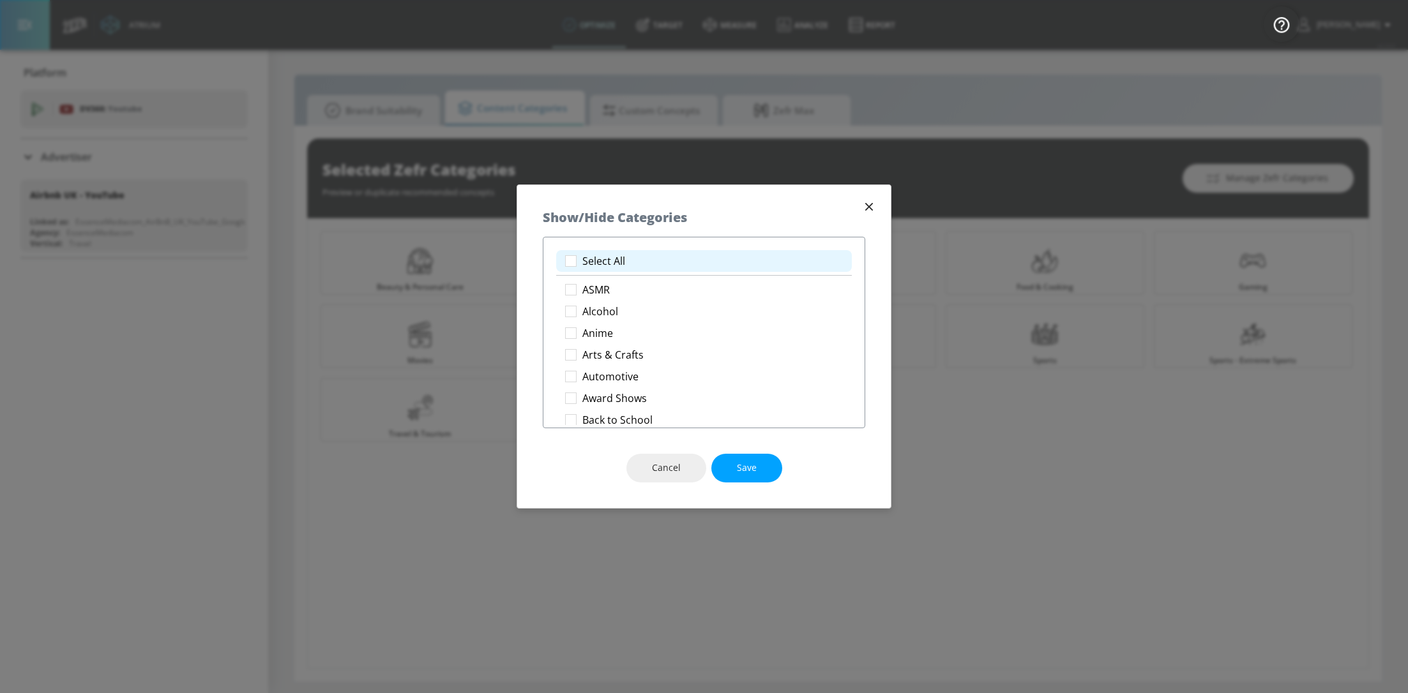
checkbox input "true"
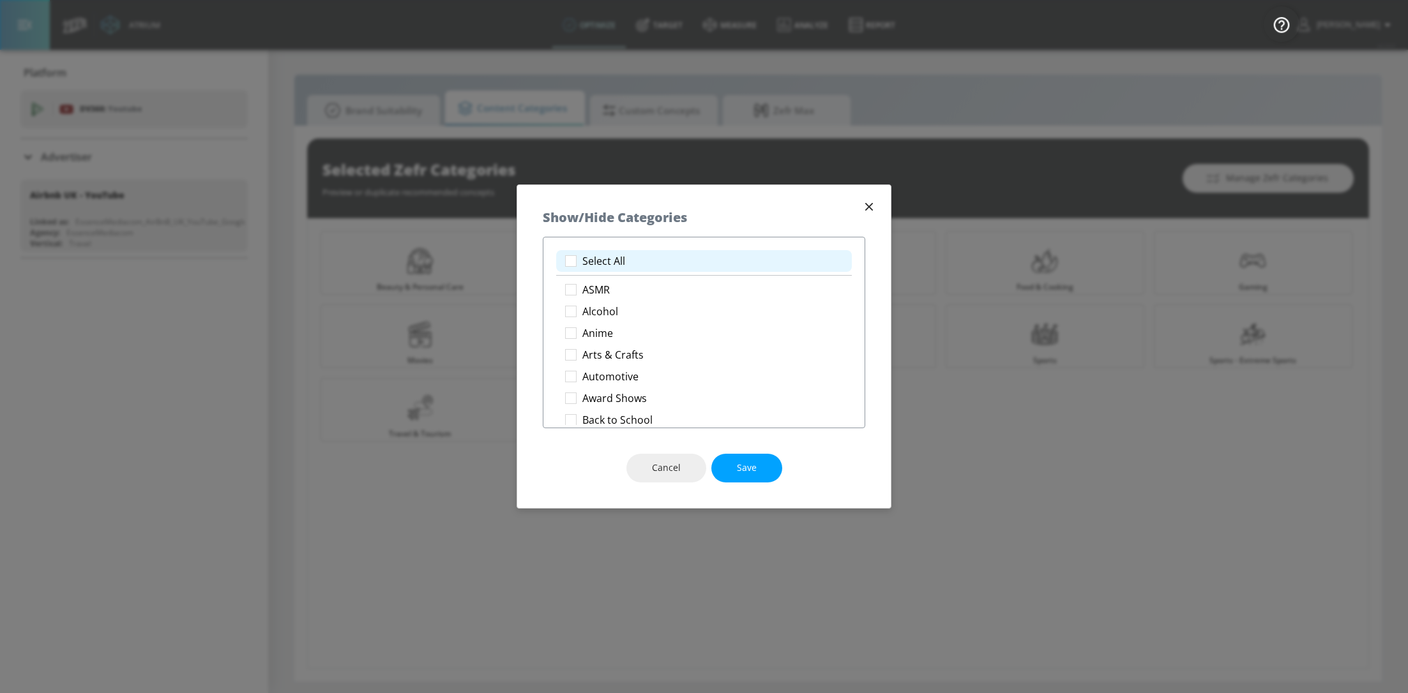
checkbox input "true"
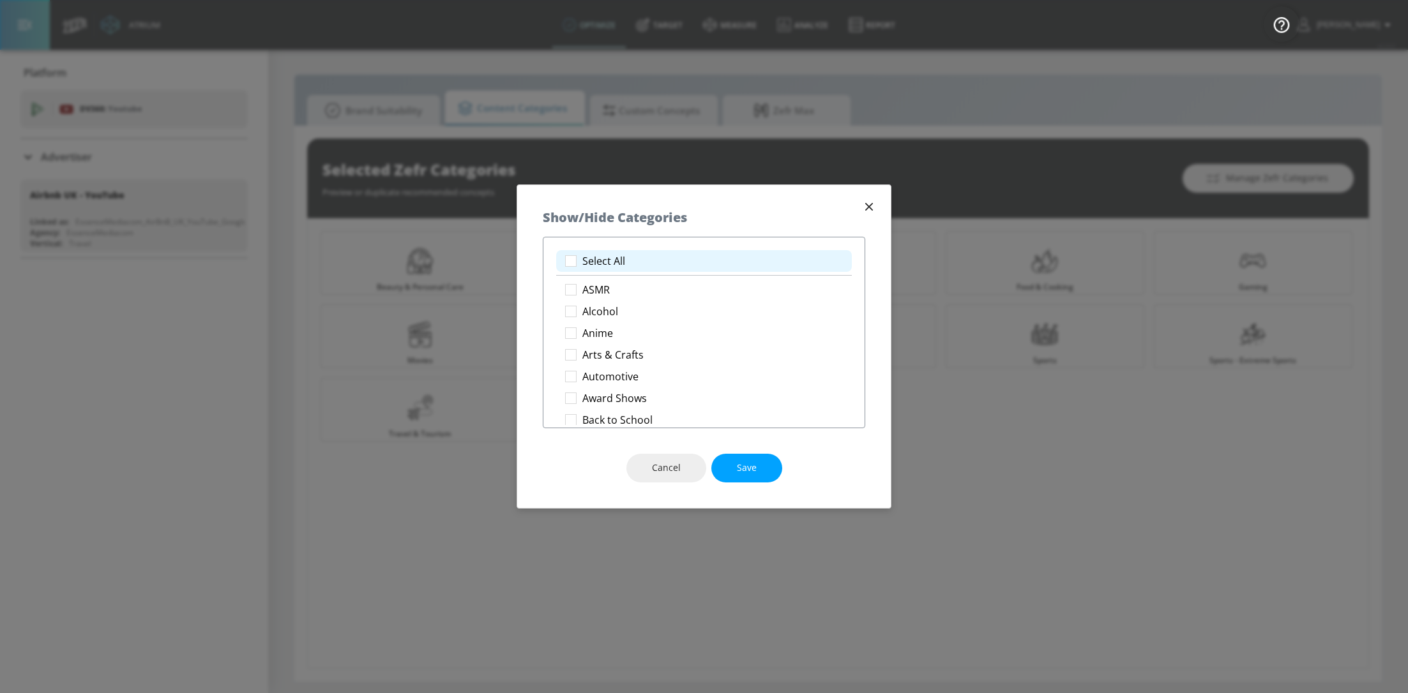
checkbox input "true"
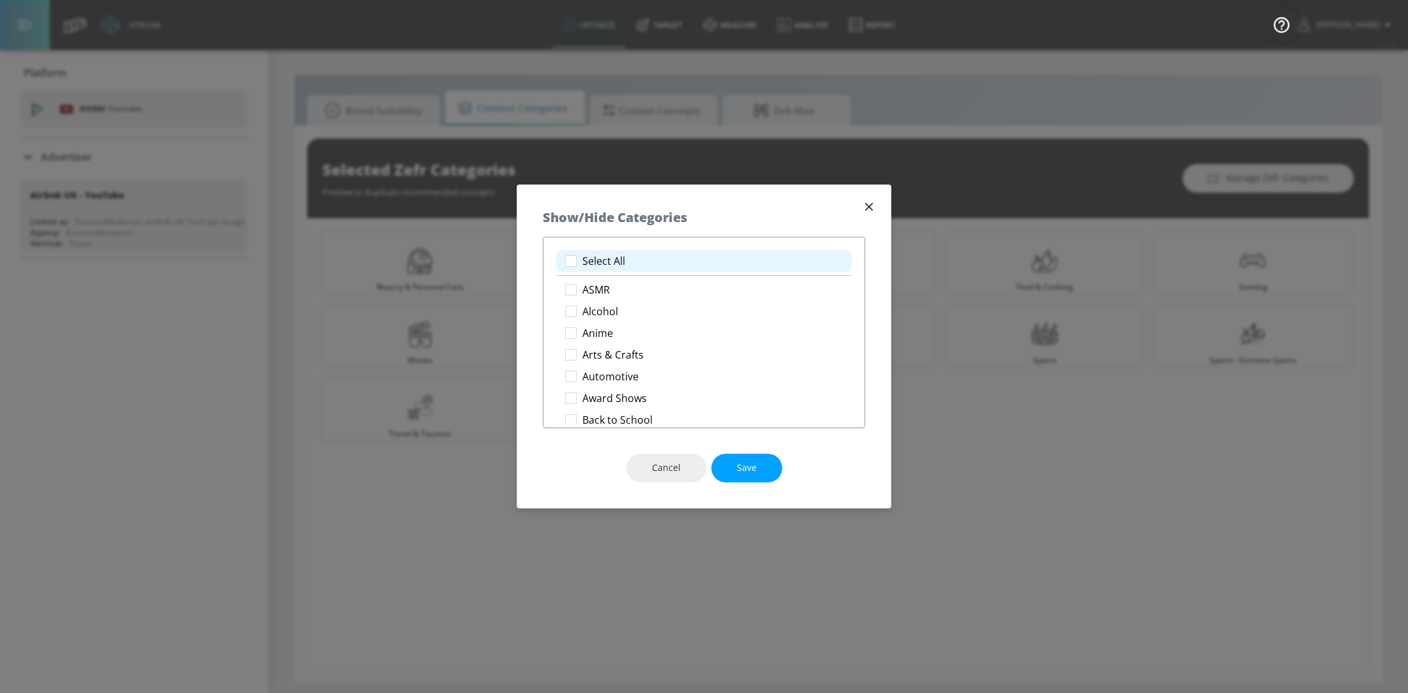
checkbox input "true"
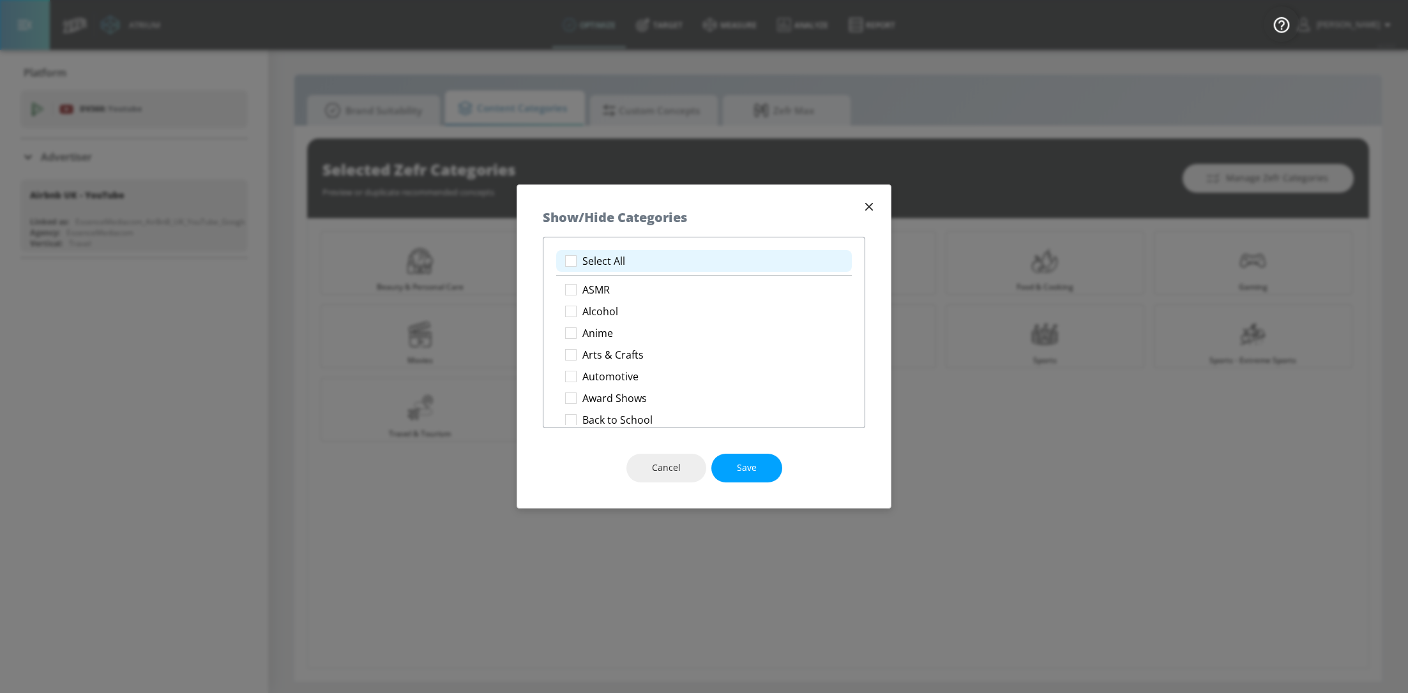
checkbox input "true"
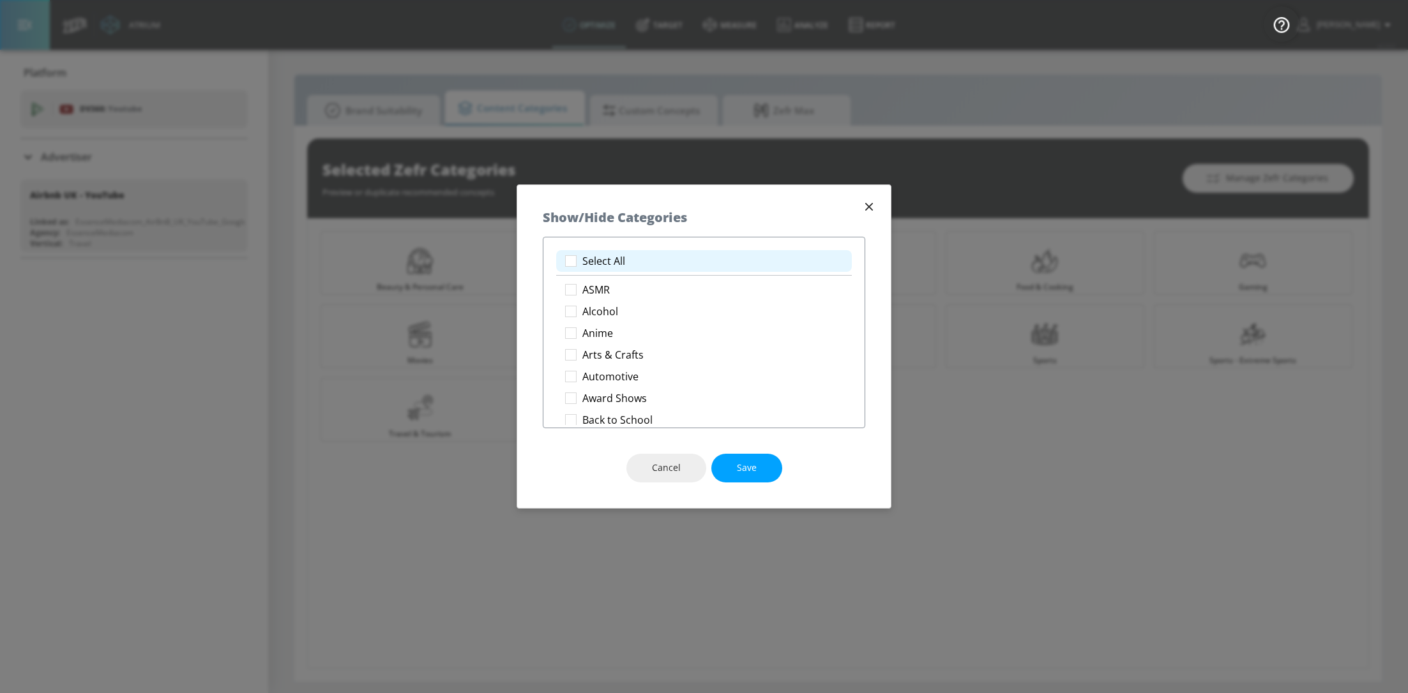
checkbox input "true"
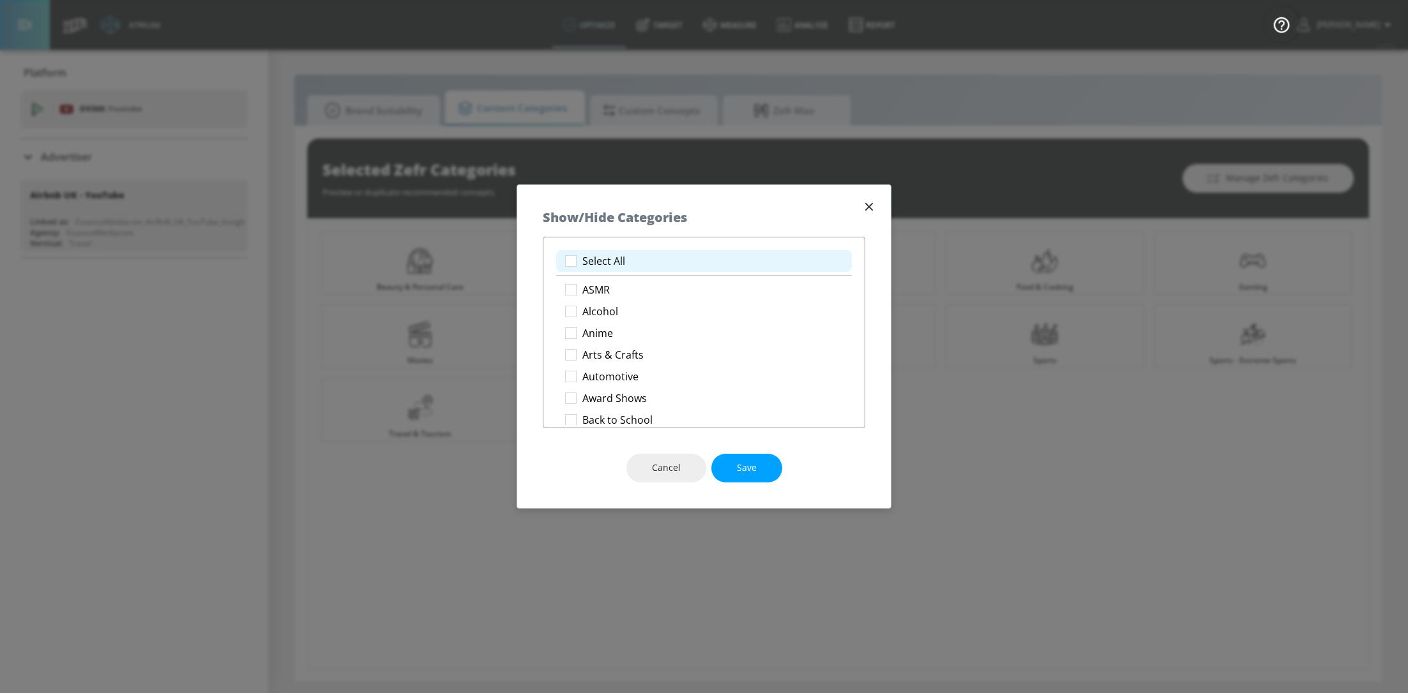
checkbox input "true"
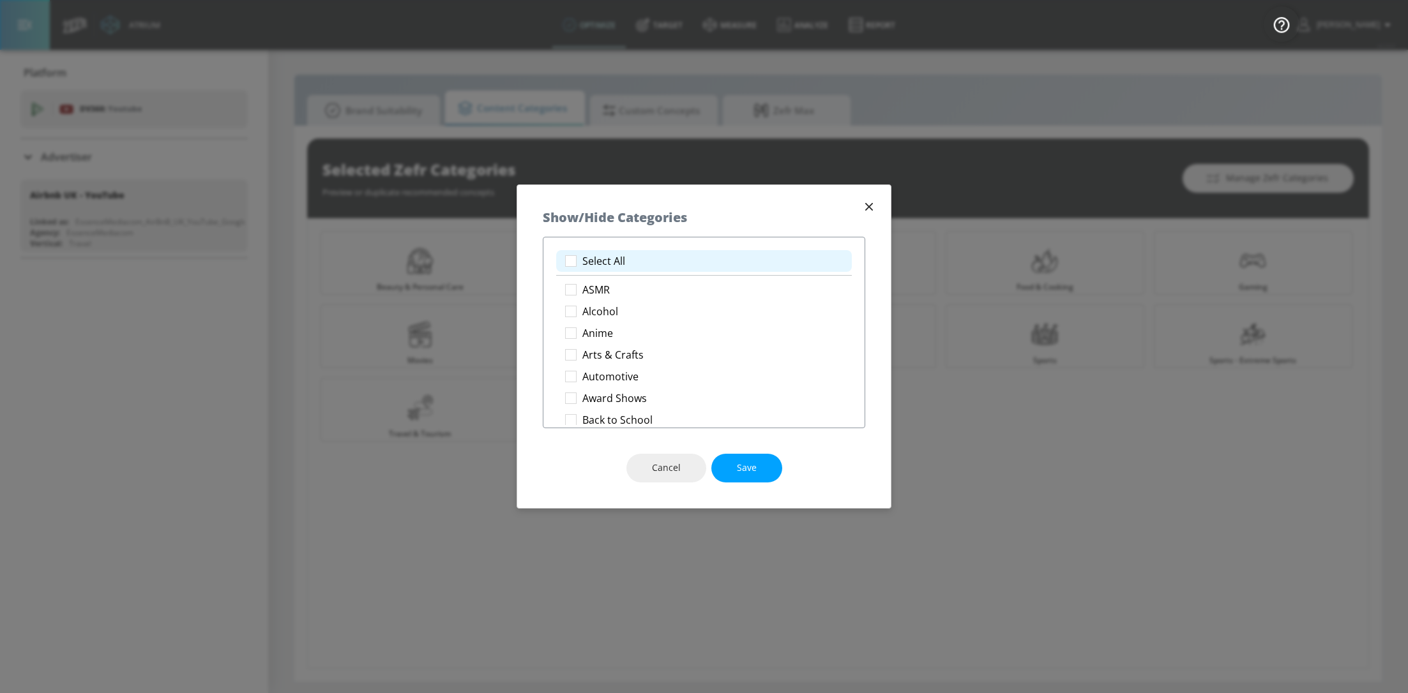
checkbox input "true"
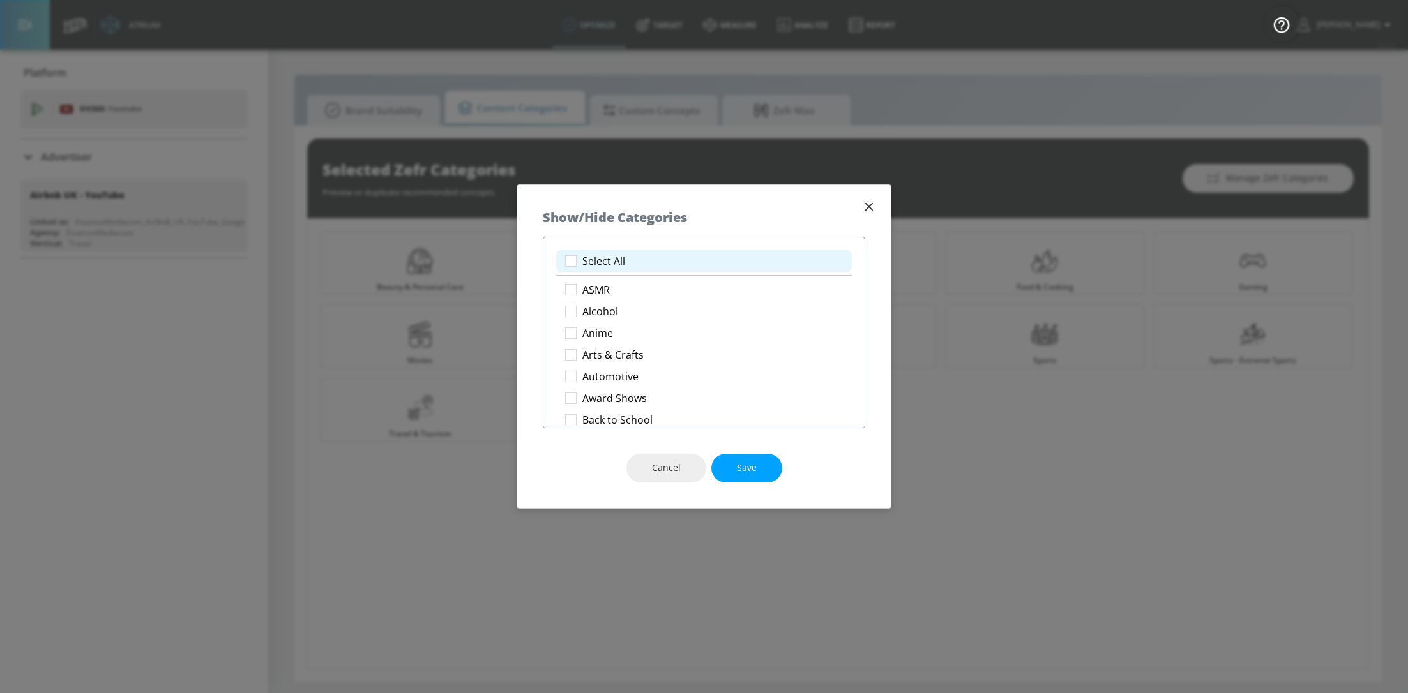
checkbox input "true"
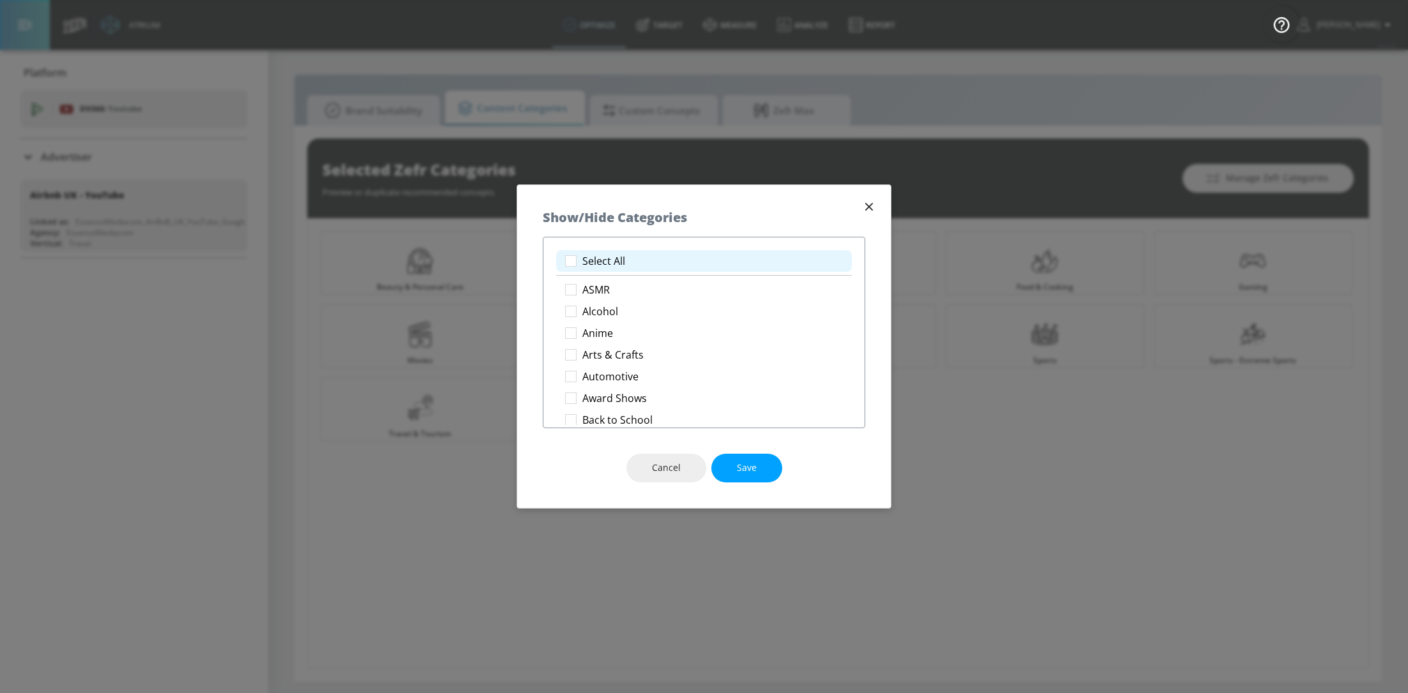
checkbox input "true"
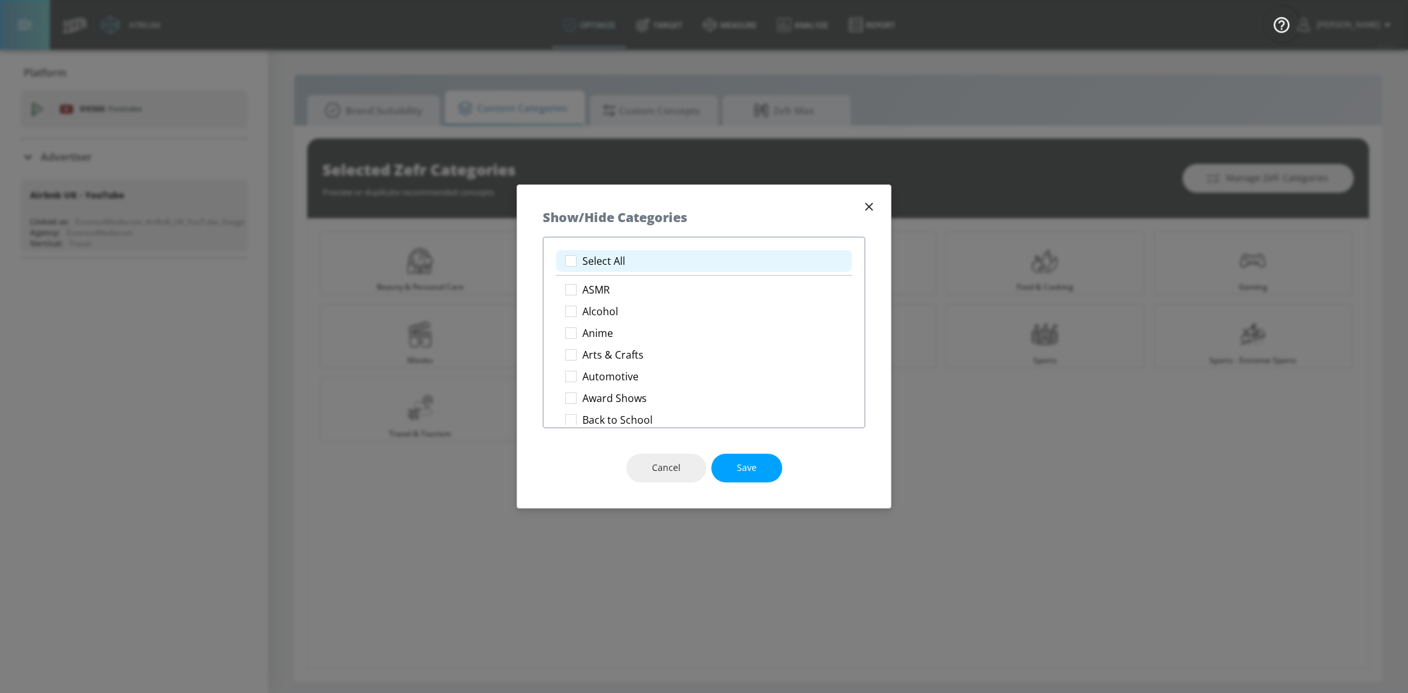
checkbox input "true"
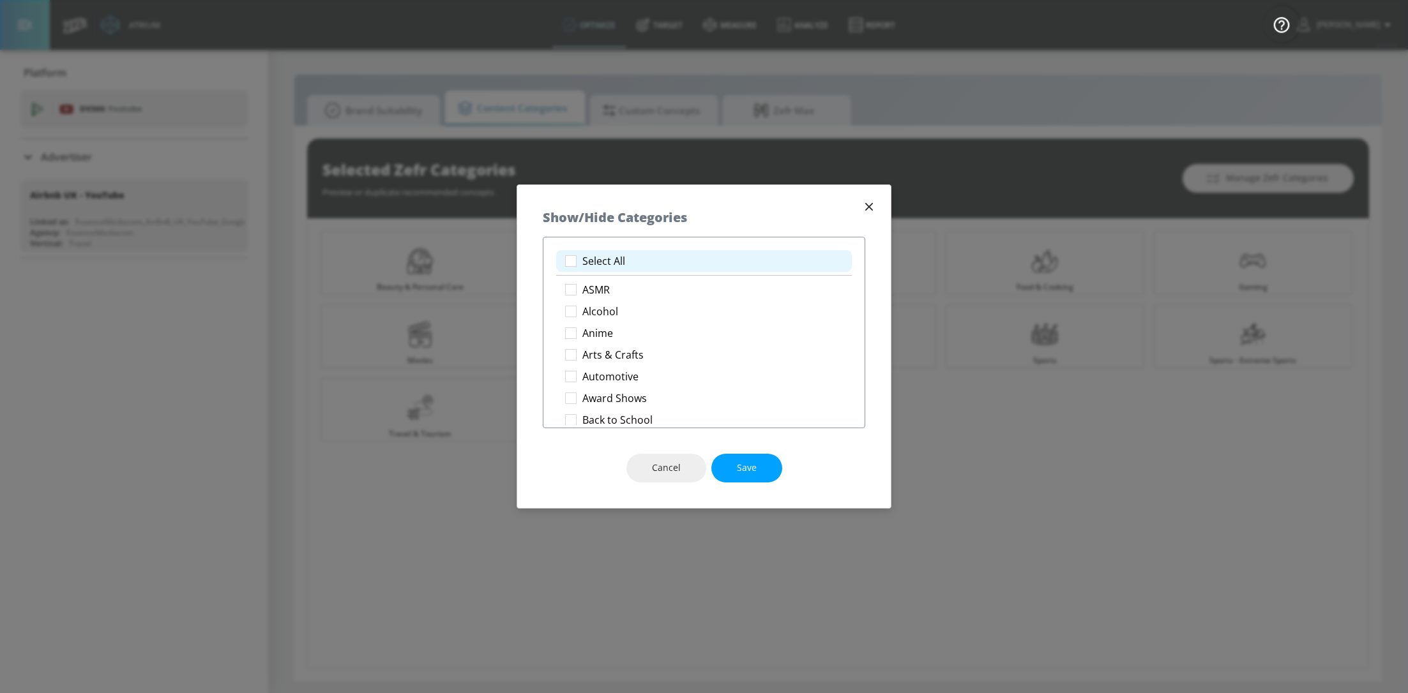
checkbox input "true"
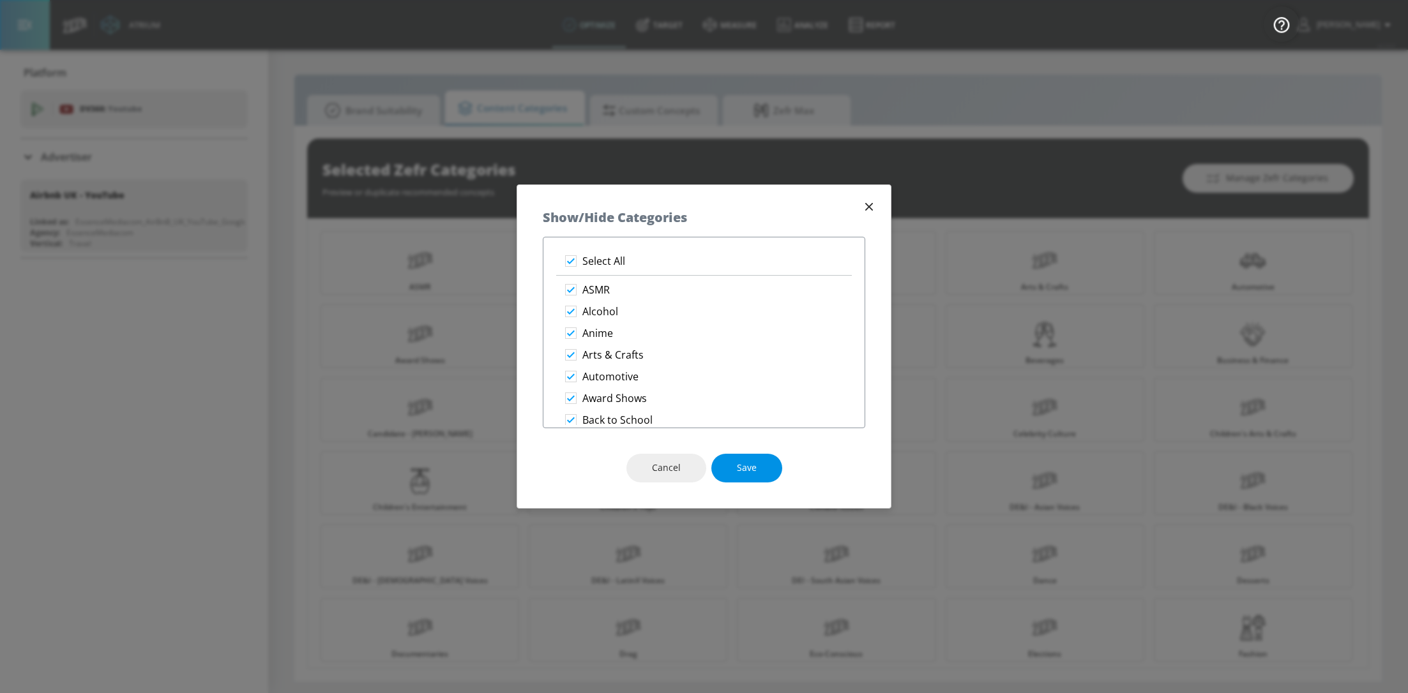
click at [739, 458] on button "Save" at bounding box center [746, 468] width 71 height 29
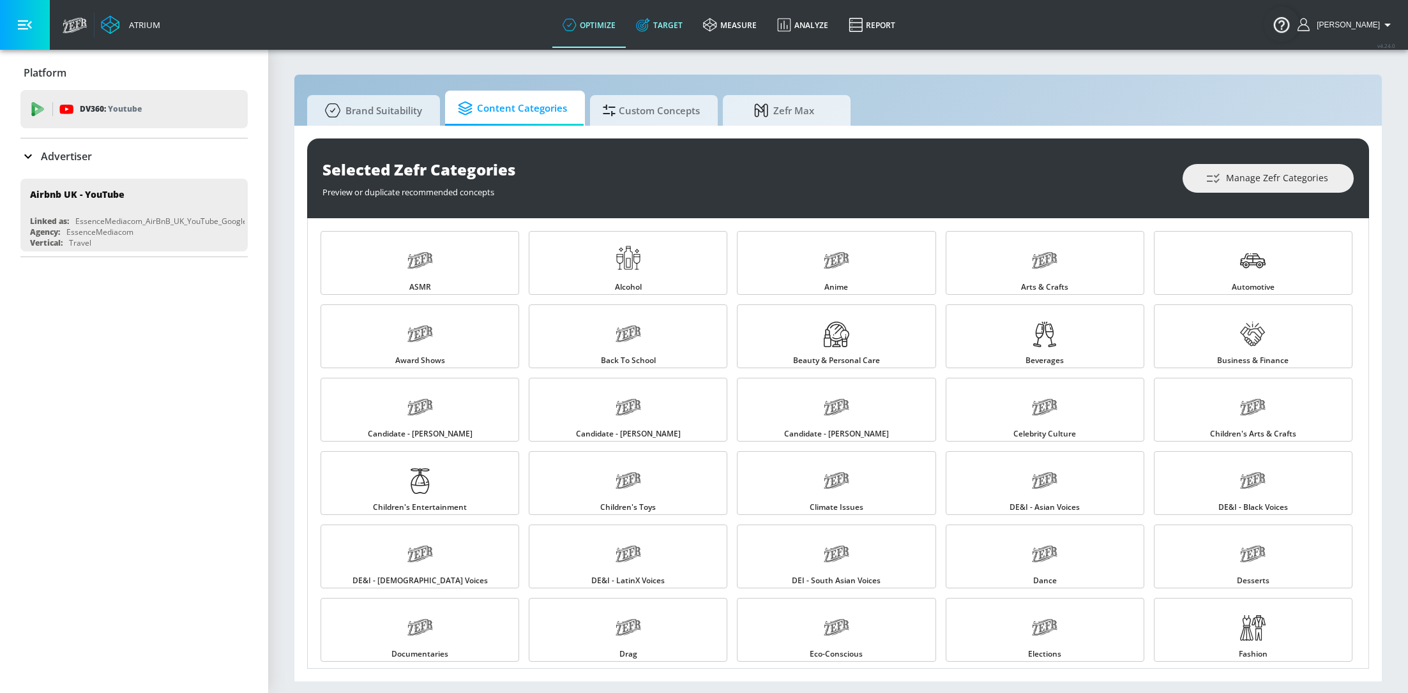
click at [675, 19] on link "Target" at bounding box center [659, 25] width 67 height 46
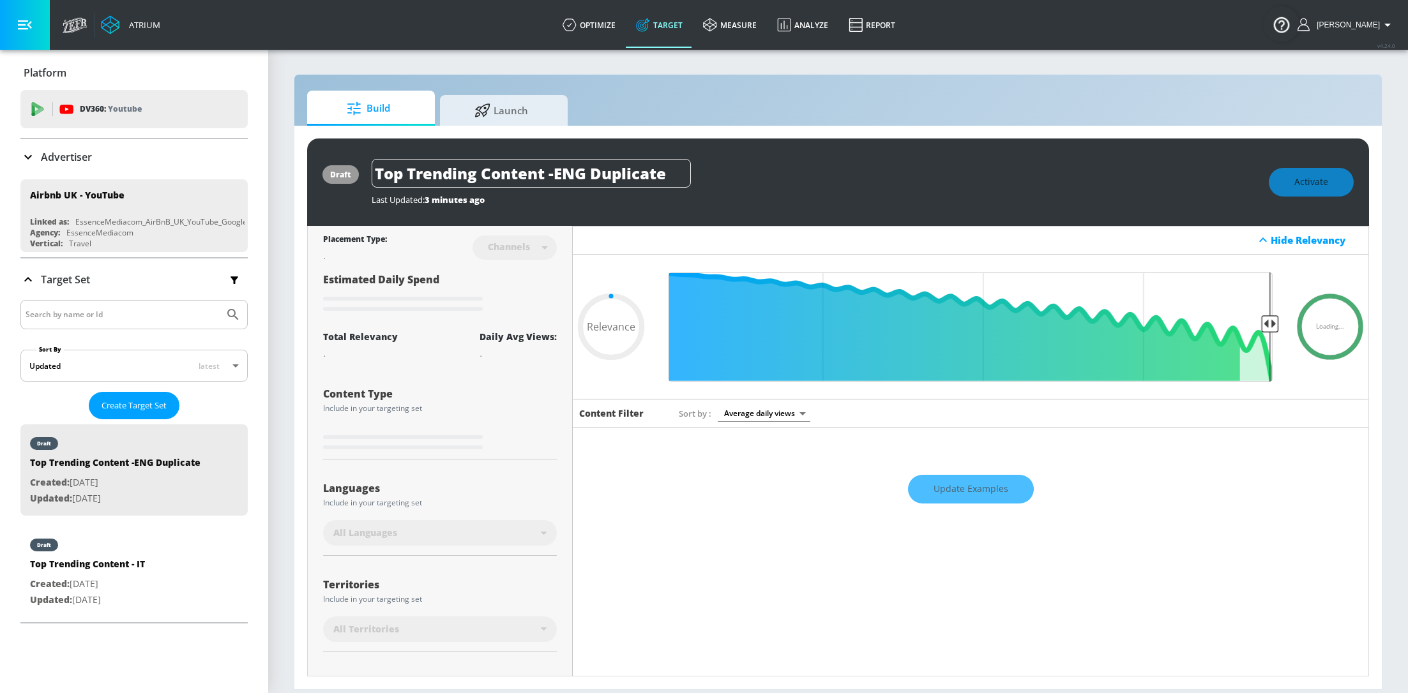
type input "0.6"
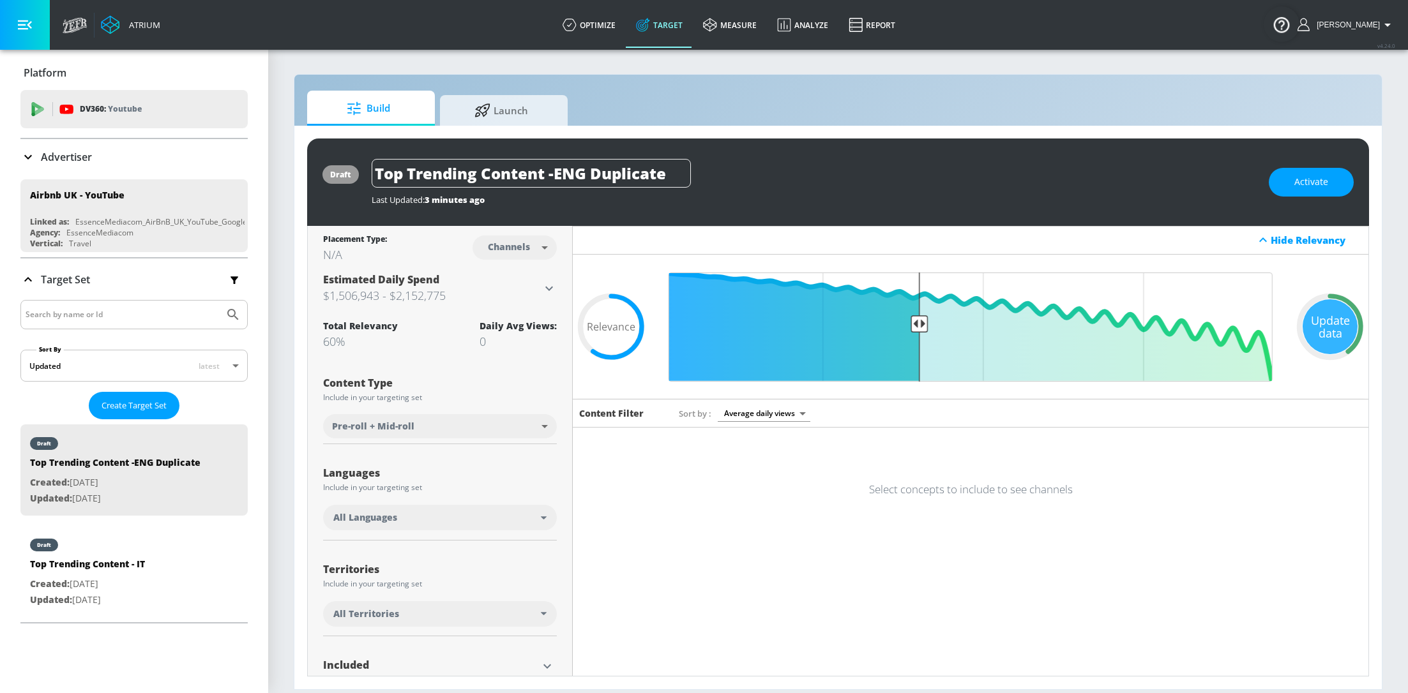
scroll to position [103, 0]
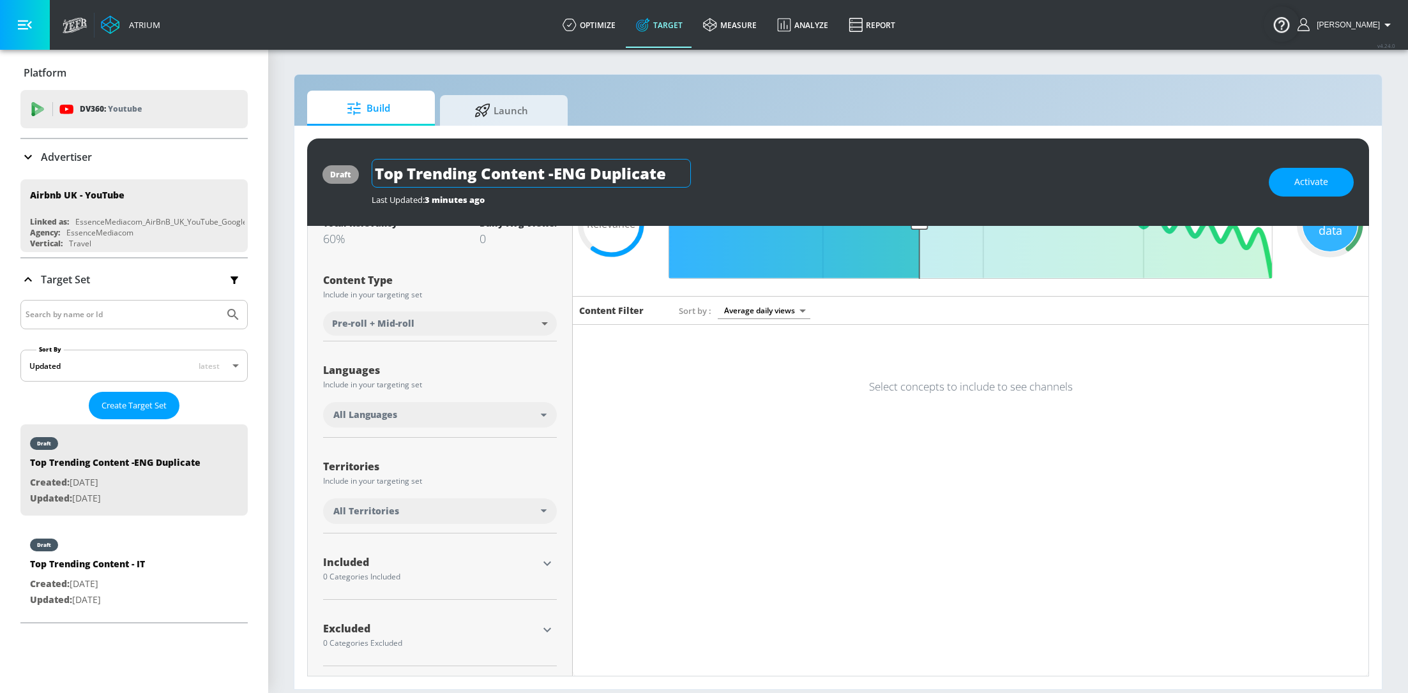
drag, startPoint x: 667, startPoint y: 175, endPoint x: 591, endPoint y: 176, distance: 75.3
click at [592, 177] on input "Top Trending Content -ENG Duplicate" at bounding box center [531, 173] width 319 height 29
click at [677, 173] on icon "button" at bounding box center [679, 172] width 11 height 11
type input "Top Trending Content -ENG"
click at [547, 559] on icon "button" at bounding box center [546, 563] width 15 height 15
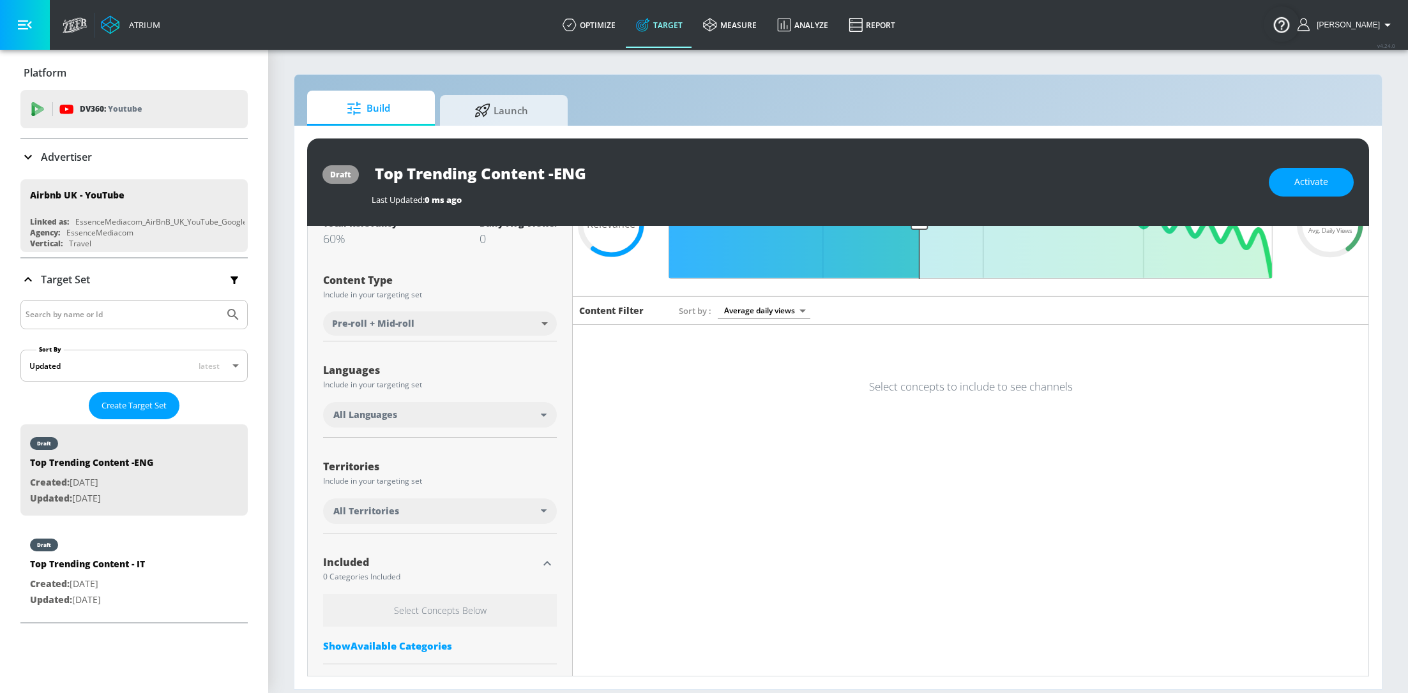
scroll to position [167, 0]
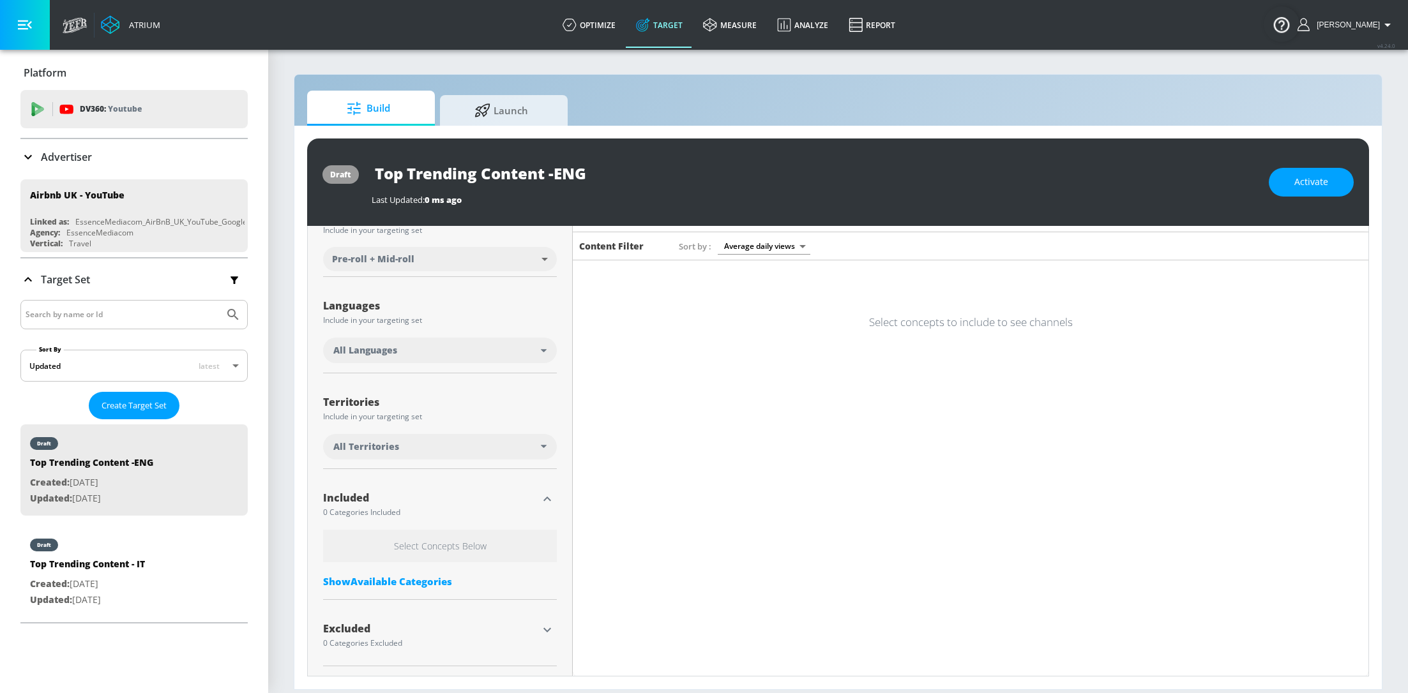
click at [432, 585] on div "Show Available Categories" at bounding box center [440, 581] width 234 height 13
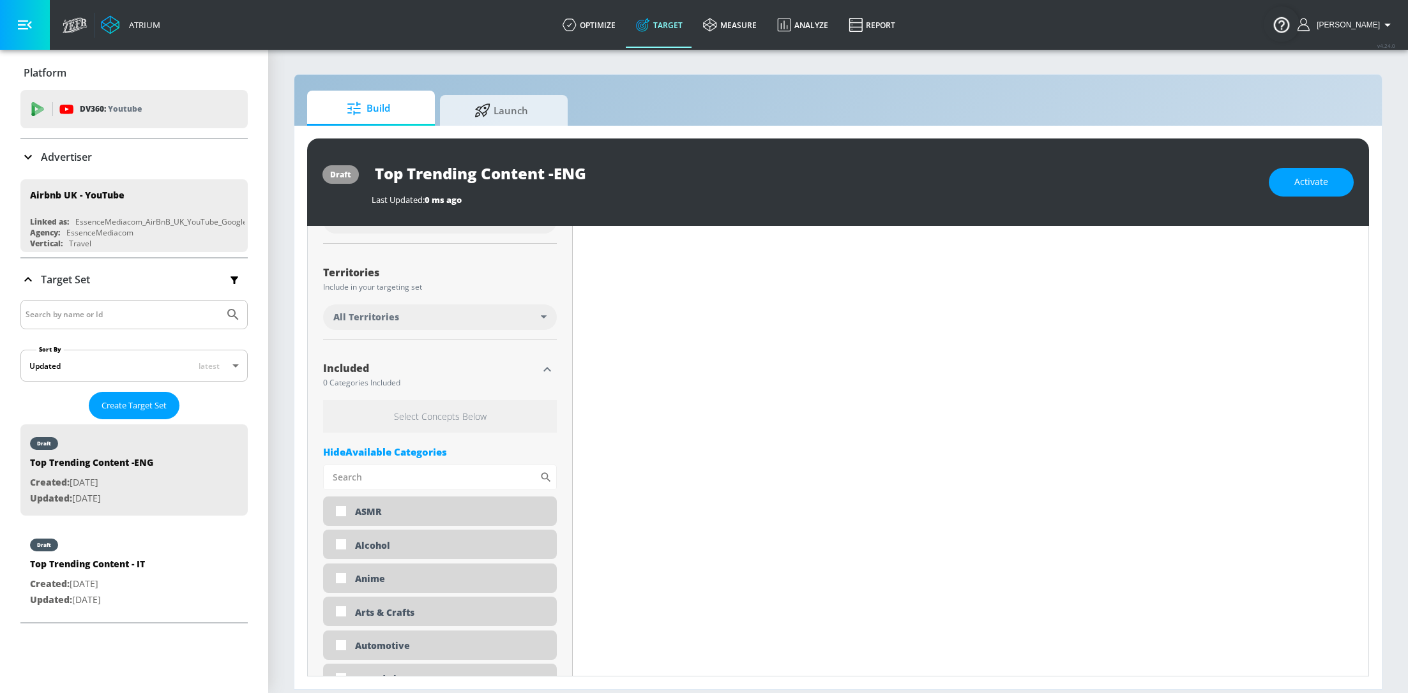
scroll to position [280, 0]
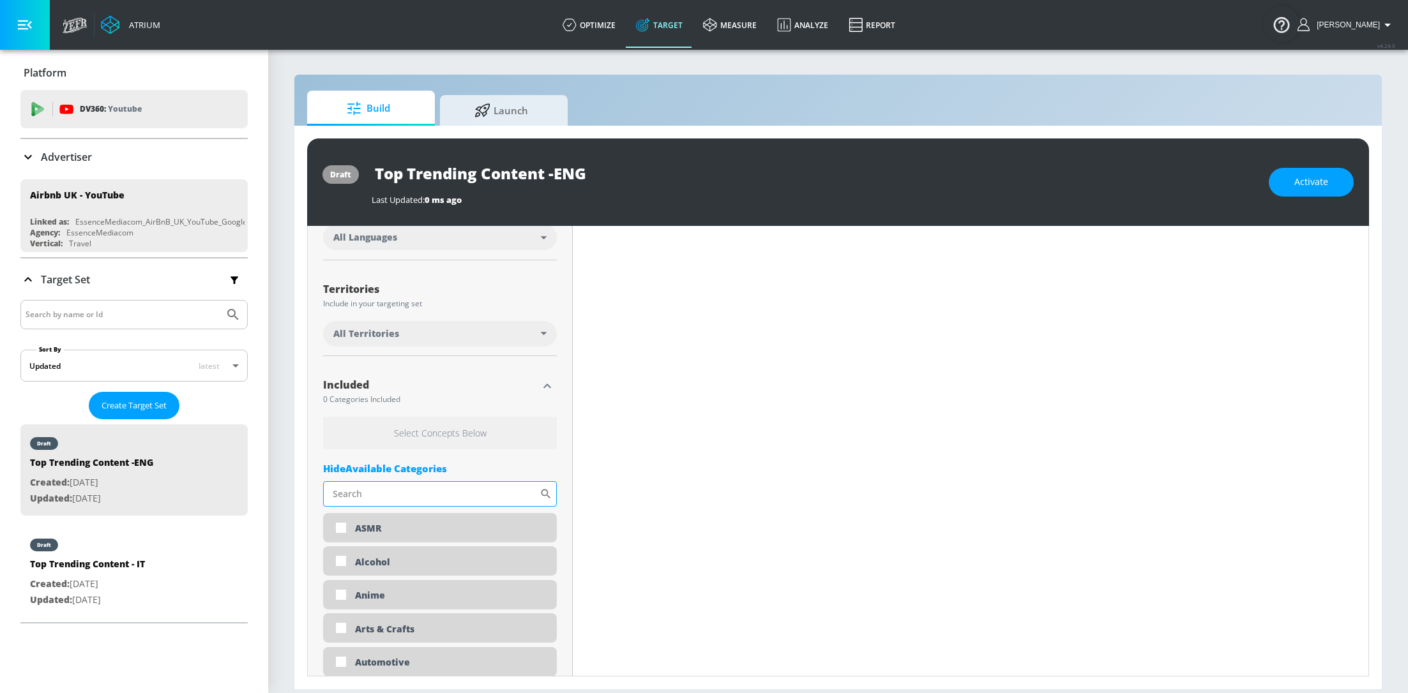
click at [383, 497] on input "Sort By" at bounding box center [431, 494] width 216 height 26
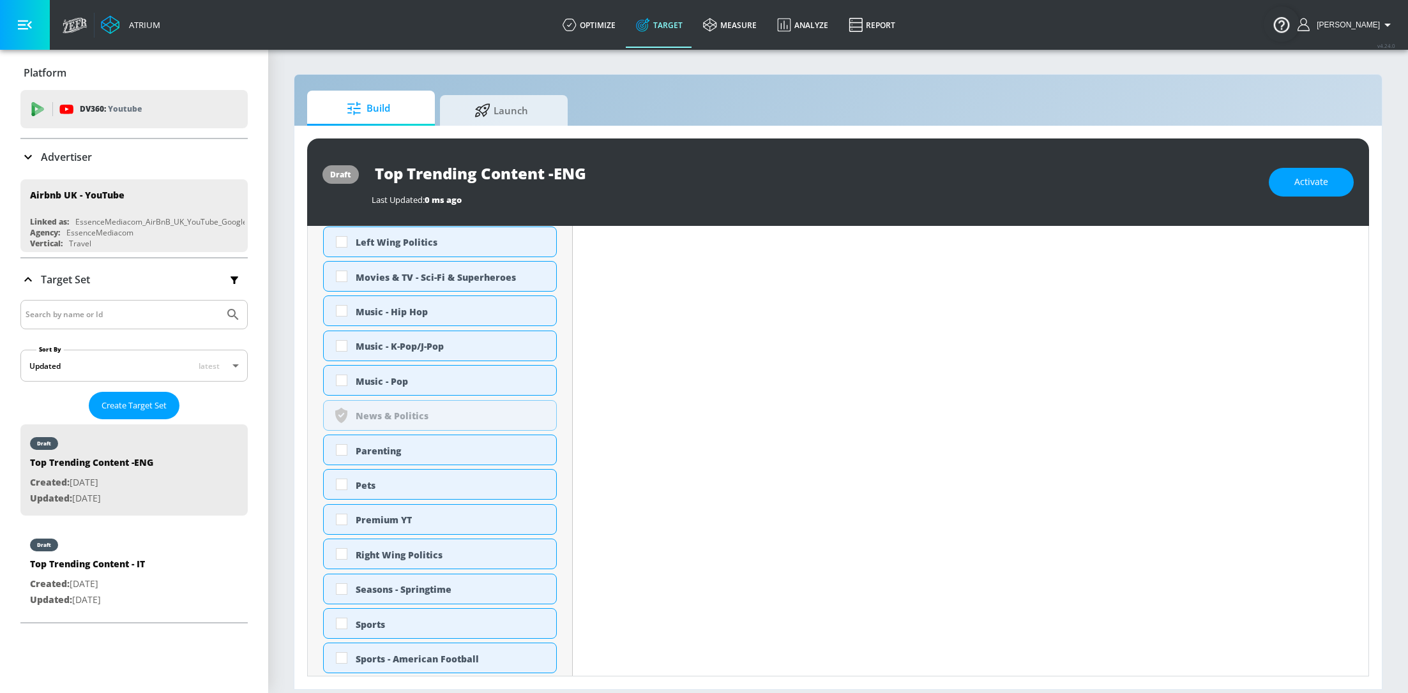
scroll to position [811, 0]
type input "p"
click at [338, 513] on input "checkbox" at bounding box center [341, 519] width 23 height 23
checkbox input "true"
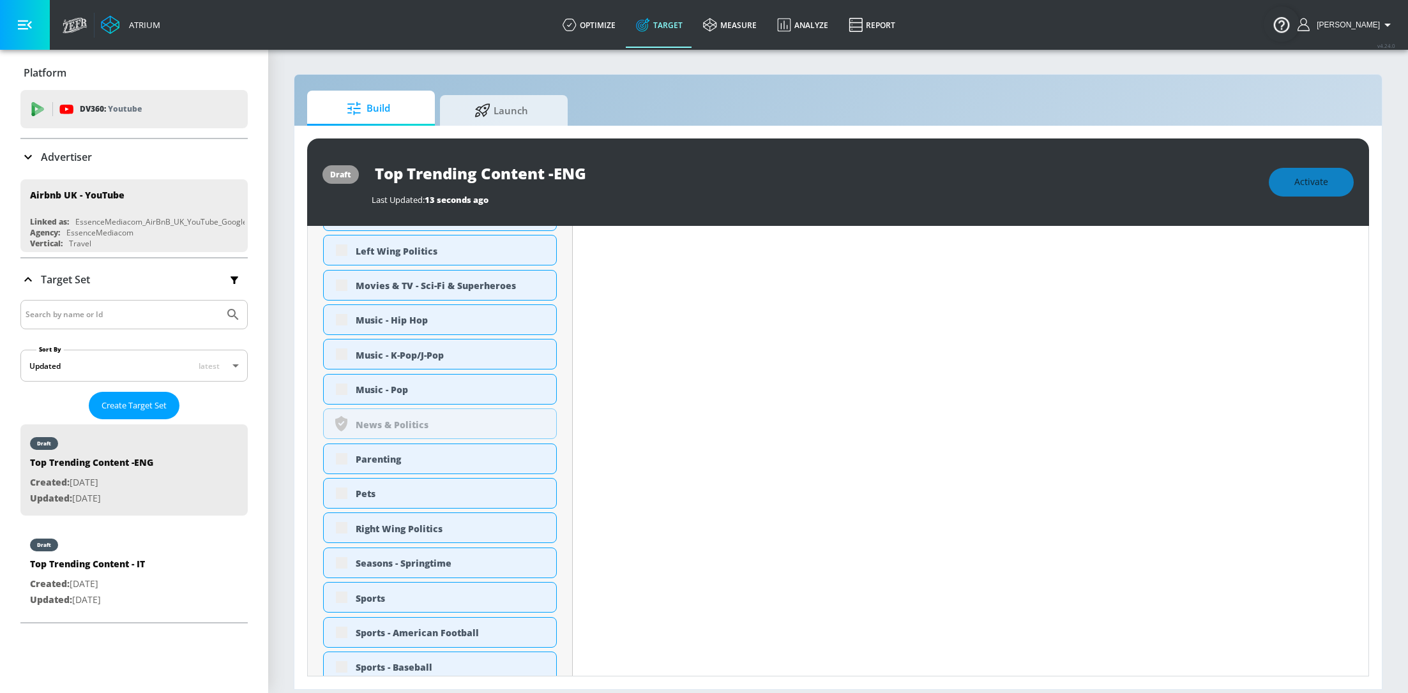
scroll to position [0, 0]
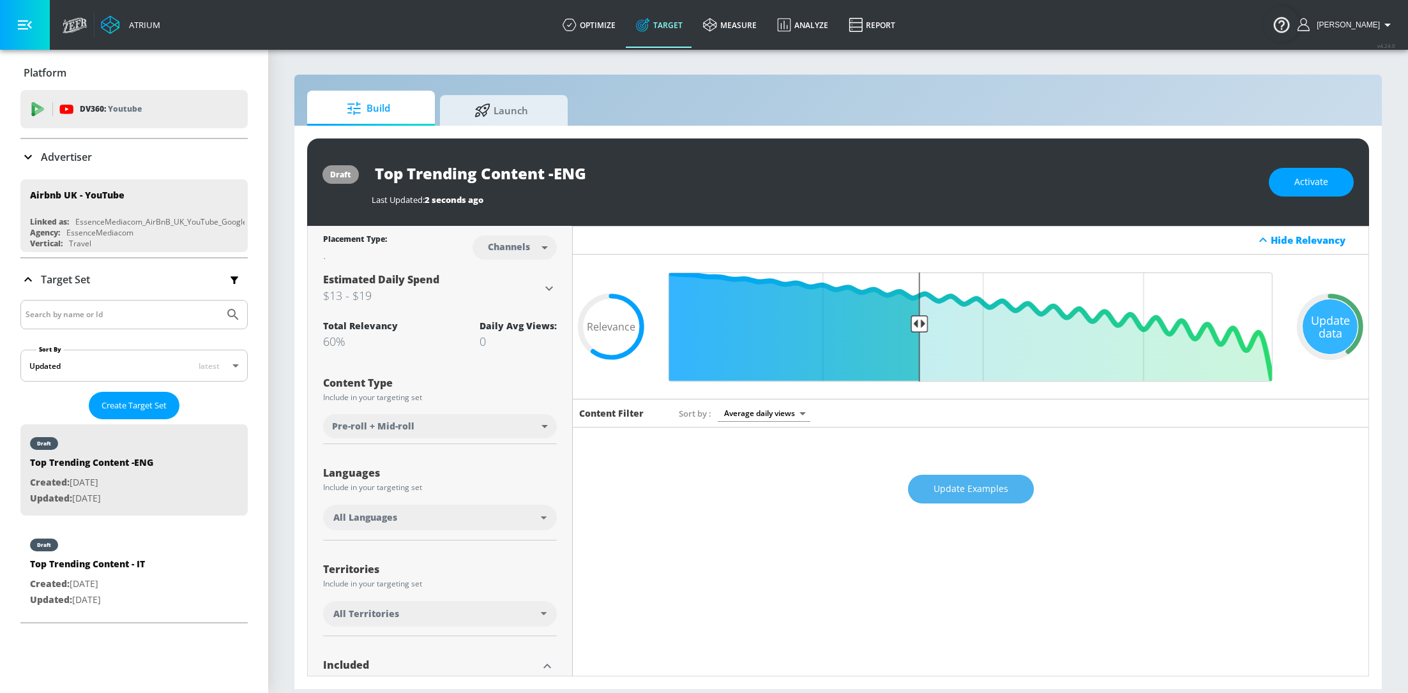
click at [959, 493] on span "Update Examples" at bounding box center [970, 489] width 75 height 16
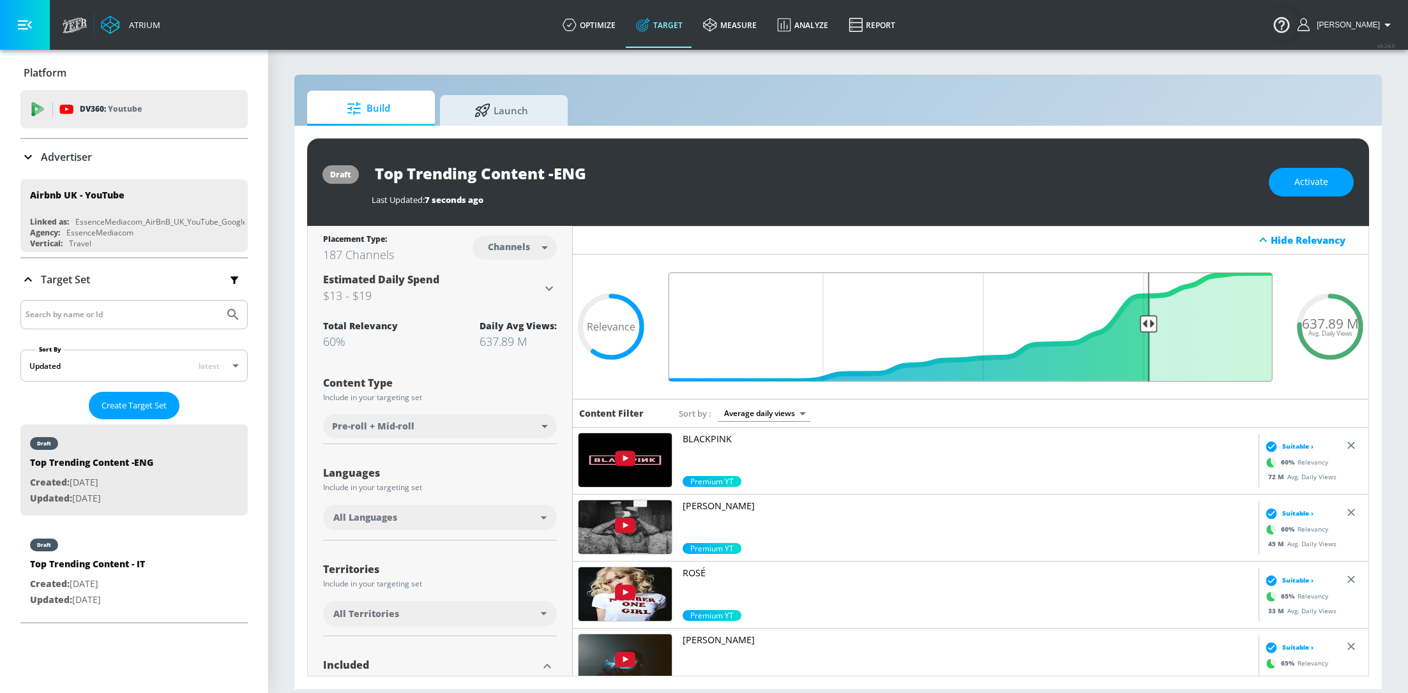
drag, startPoint x: 926, startPoint y: 324, endPoint x: 1151, endPoint y: 322, distance: 224.7
click at [1151, 322] on input "Final Threshold" at bounding box center [970, 327] width 617 height 109
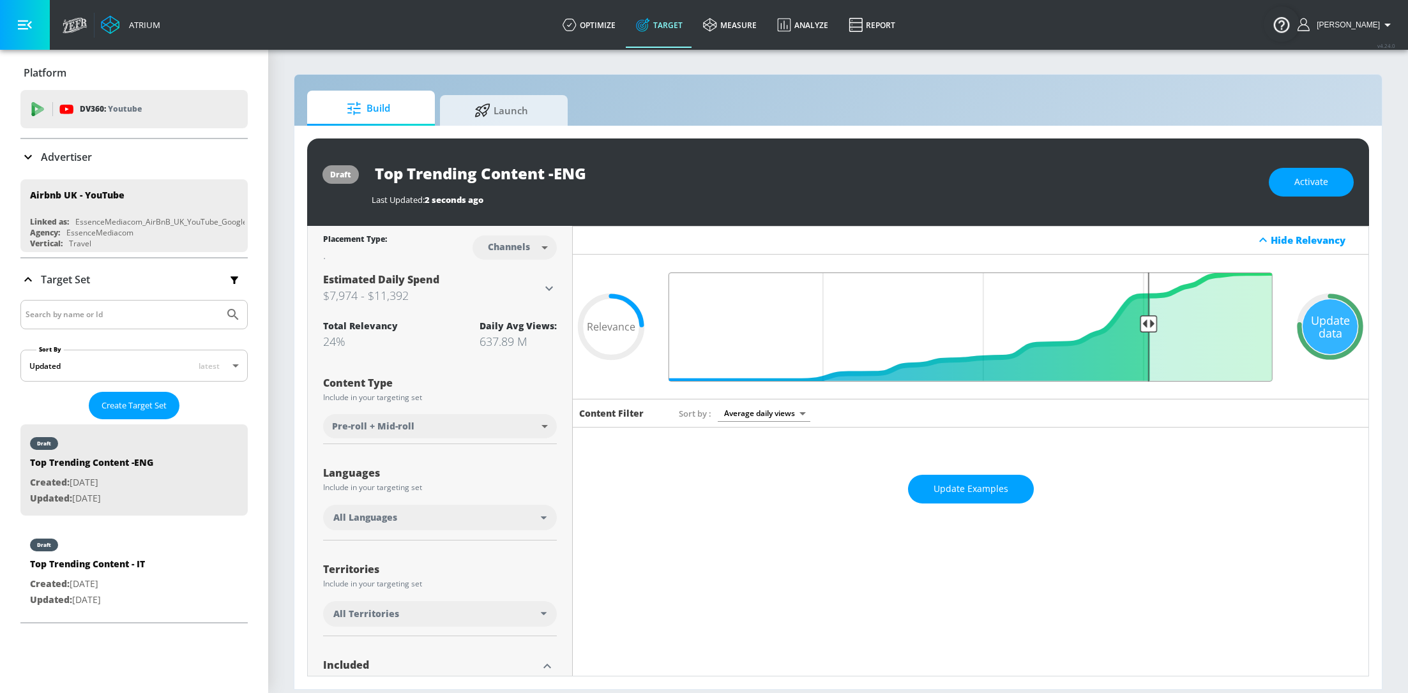
click at [1146, 321] on input "Final Threshold" at bounding box center [970, 327] width 617 height 109
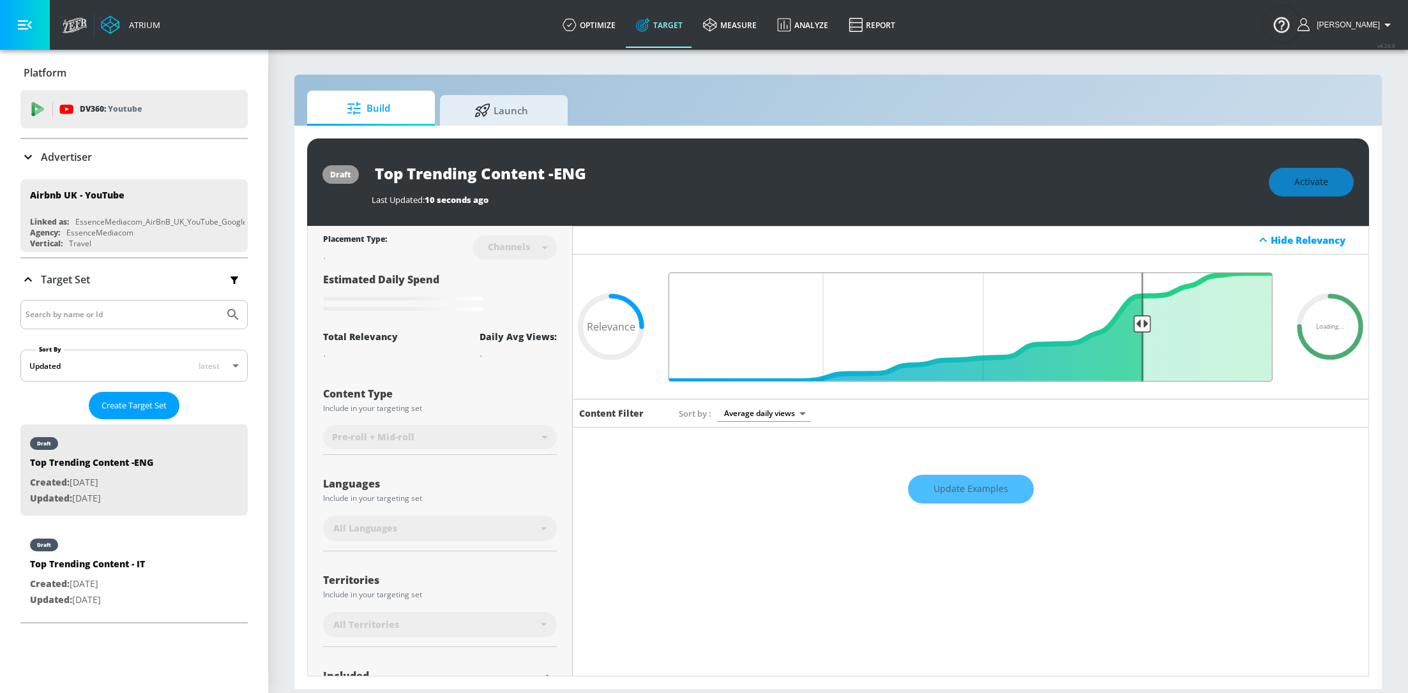
type input "0.25"
click at [1141, 321] on input "Final Threshold" at bounding box center [970, 327] width 617 height 109
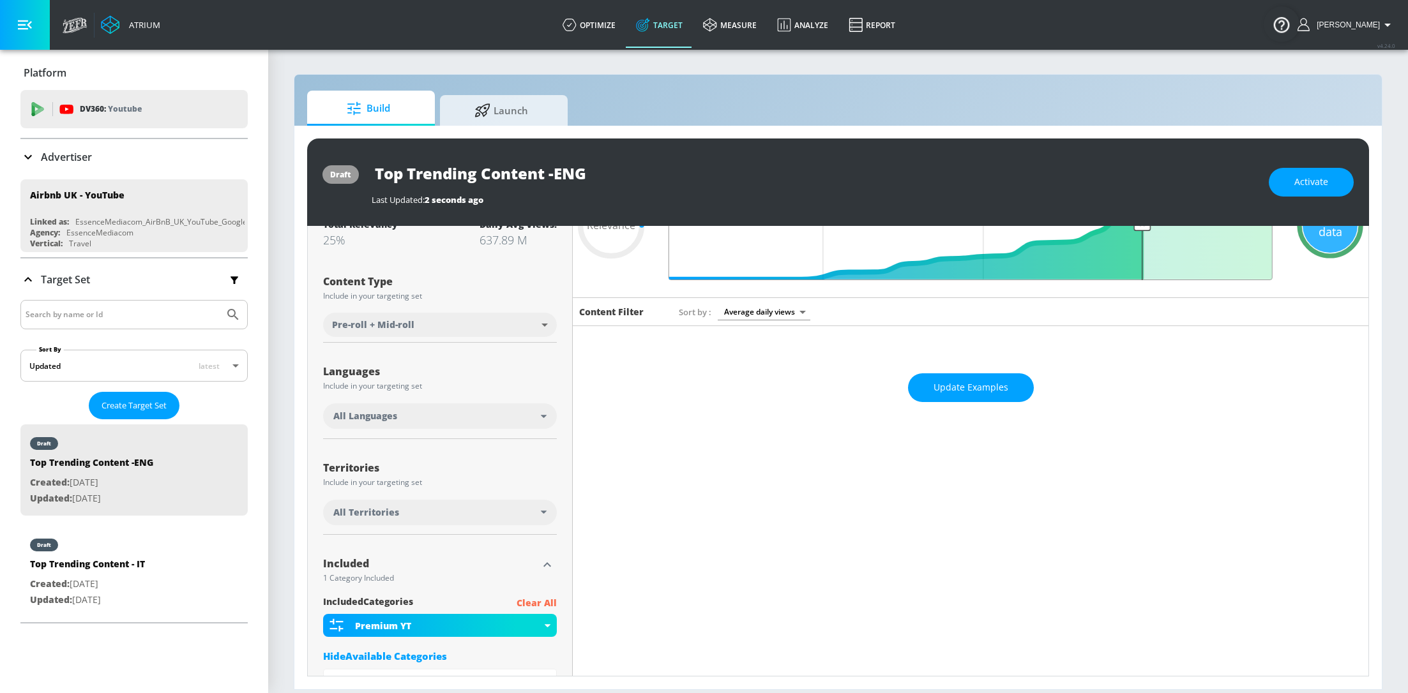
scroll to position [140, 0]
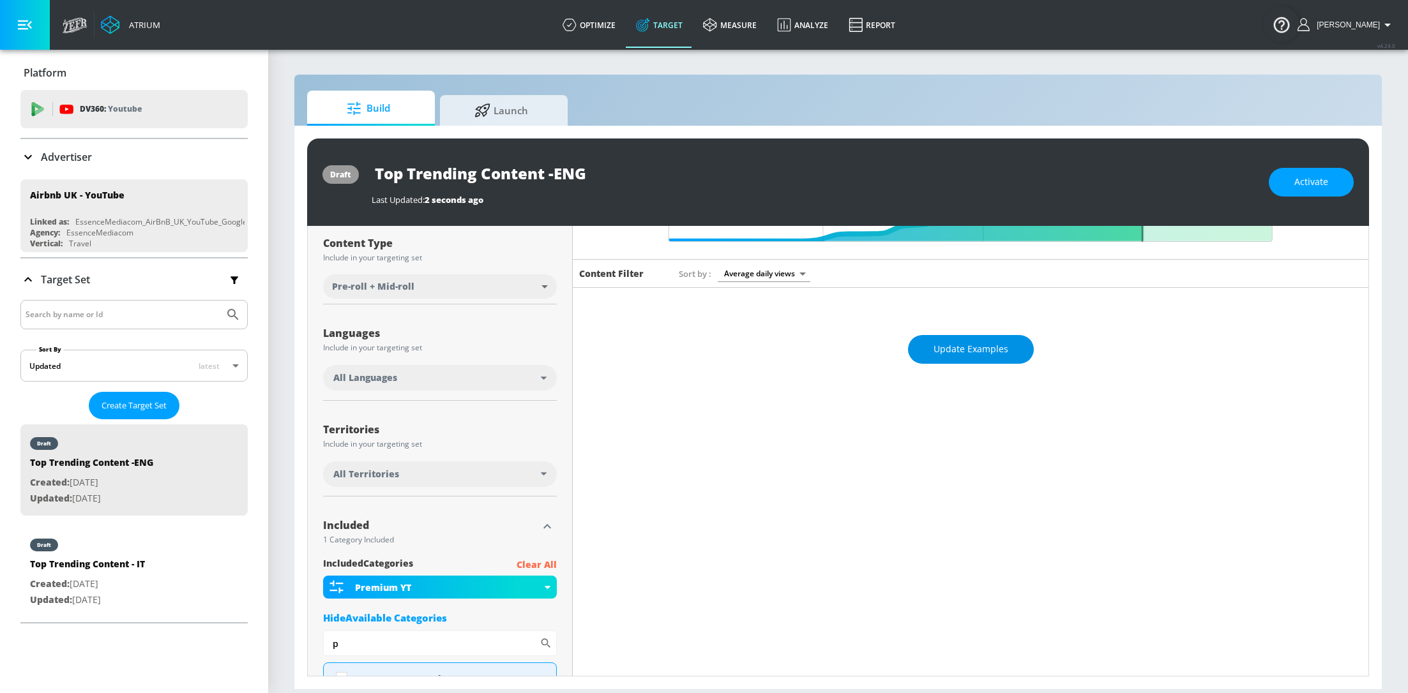
click at [1004, 335] on button "Update Examples" at bounding box center [971, 349] width 126 height 29
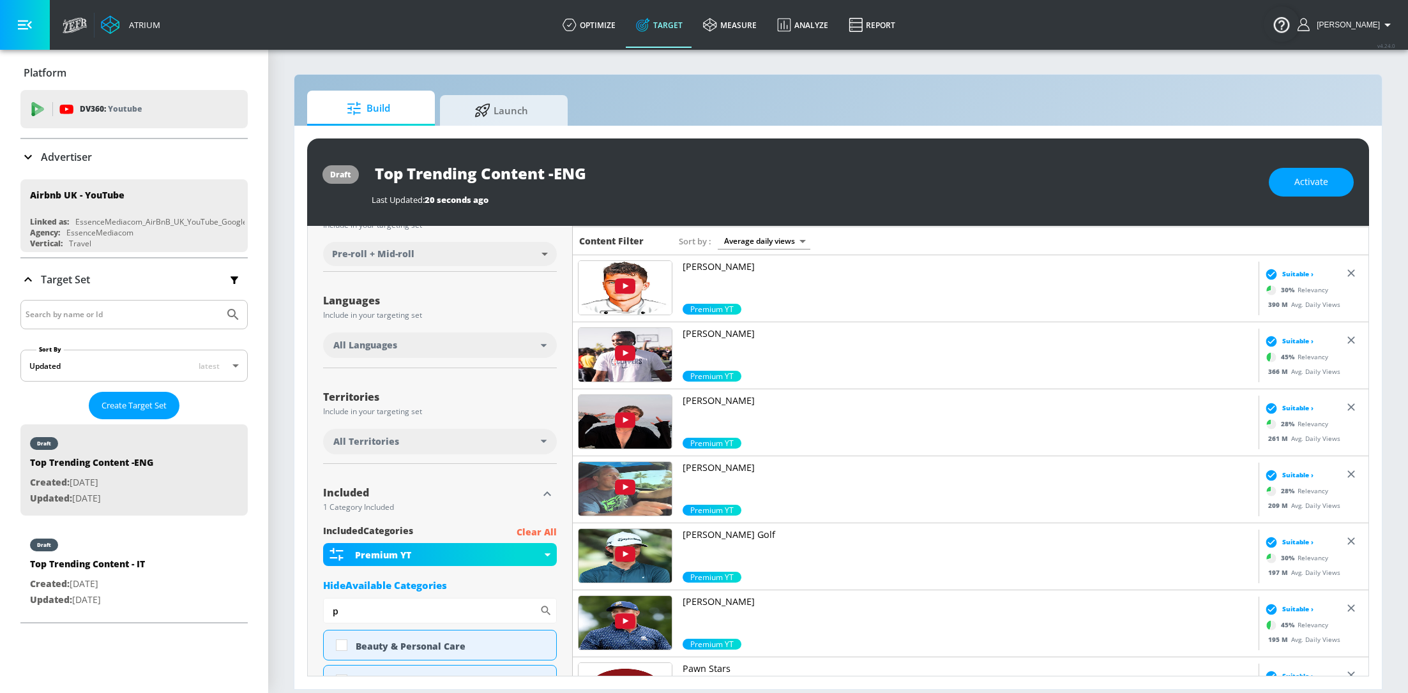
scroll to position [0, 0]
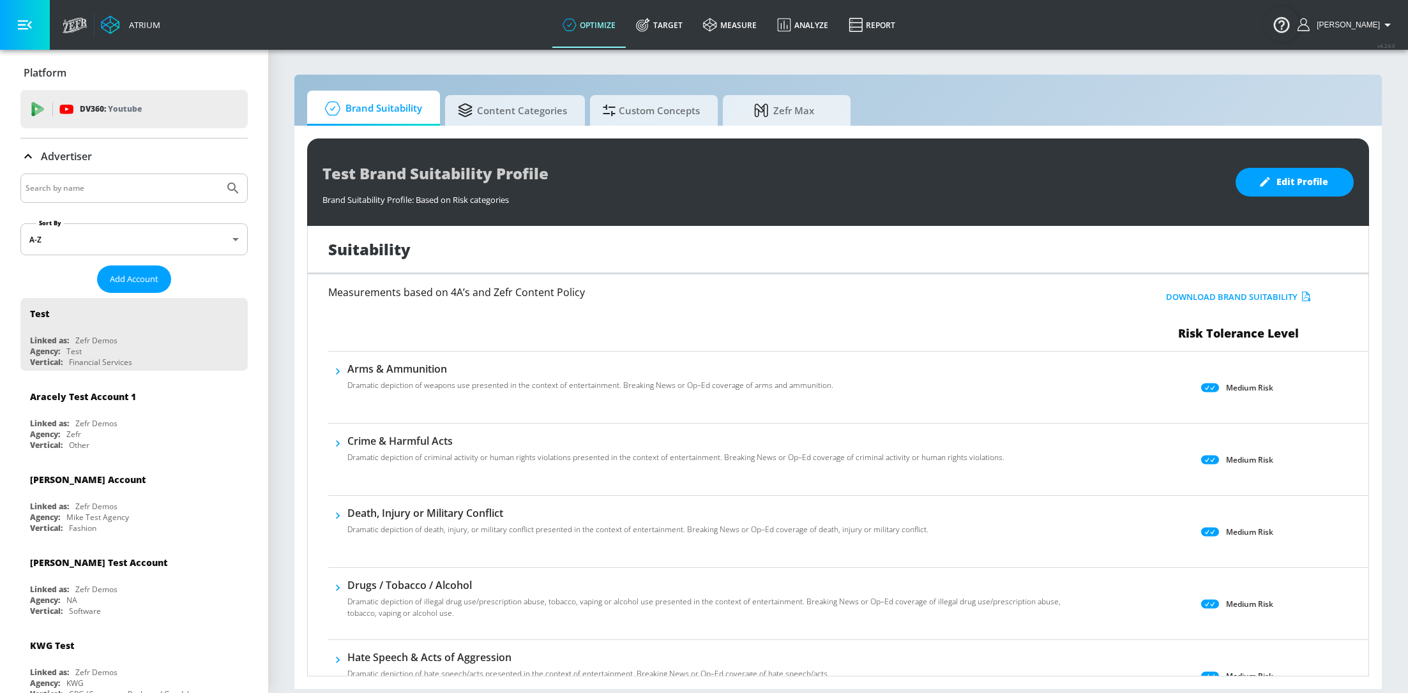
click at [93, 191] on input "Search by name" at bounding box center [122, 188] width 193 height 17
type input "airbnb"
click at [219, 174] on button "Submit Search" at bounding box center [233, 188] width 28 height 28
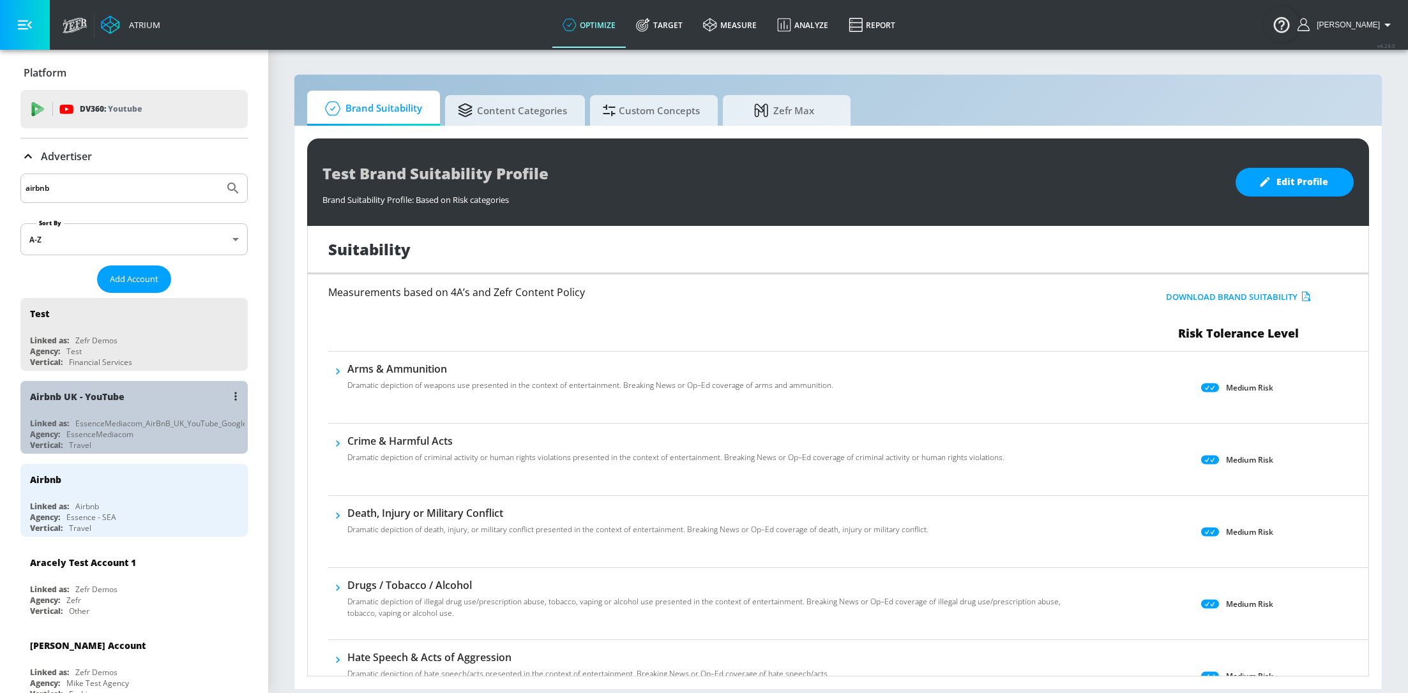
click at [146, 419] on div "EssenceMediacom_AirBnB_UK_YouTube_GoogleAds" at bounding box center [167, 423] width 185 height 11
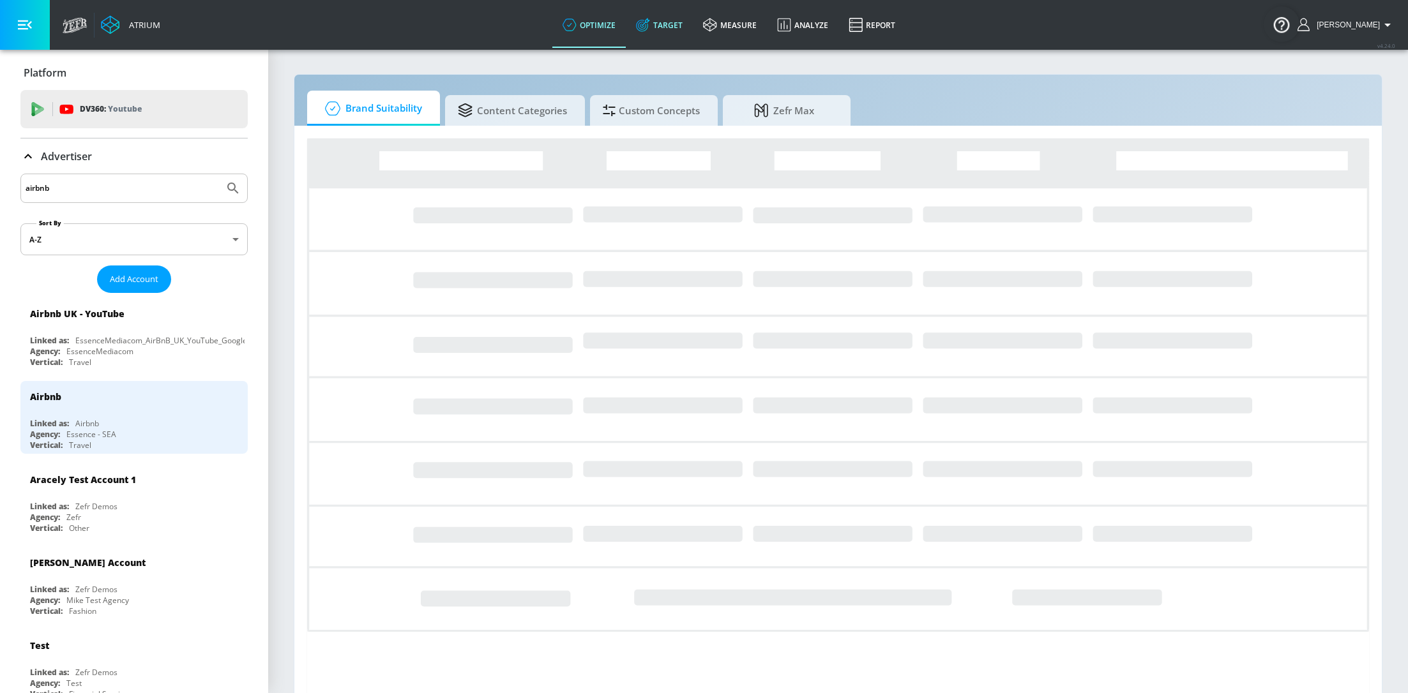
click at [672, 27] on link "Target" at bounding box center [659, 25] width 67 height 46
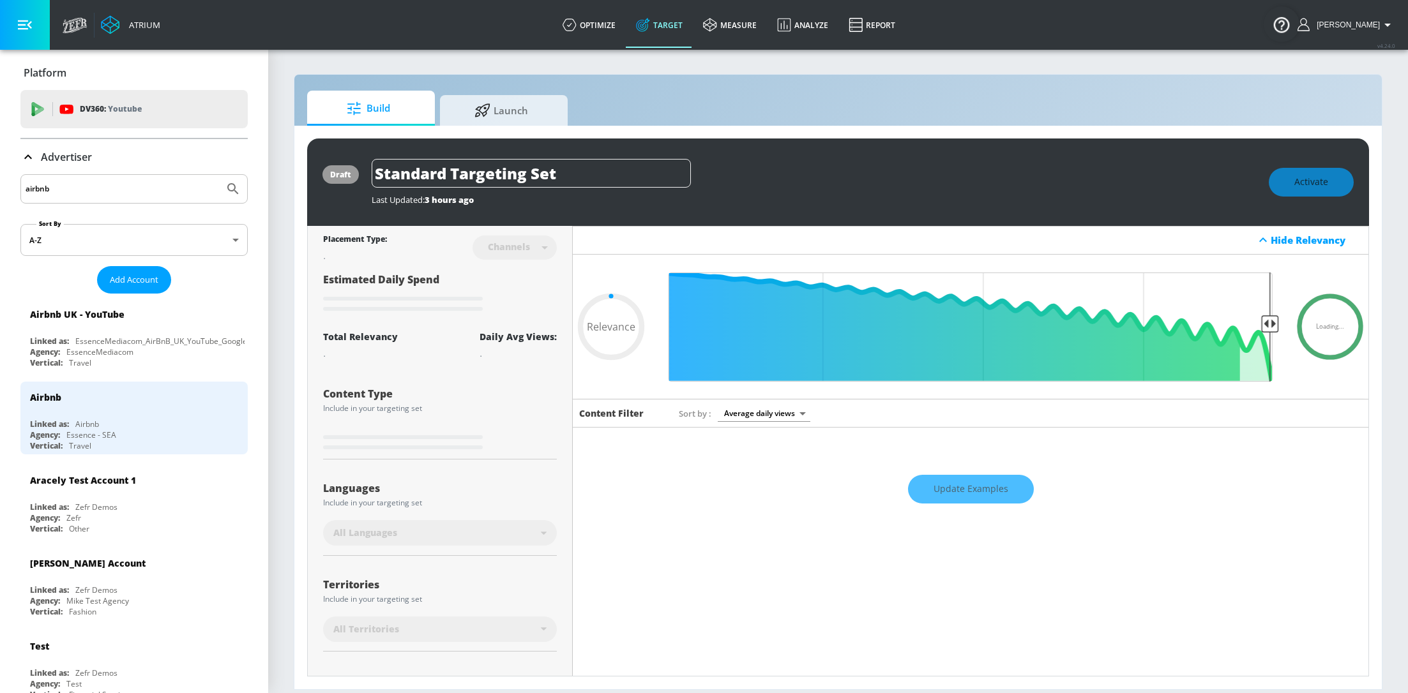
type input "0.05"
click at [603, 163] on input "Standard Targeting Set" at bounding box center [531, 173] width 319 height 29
type input "T"
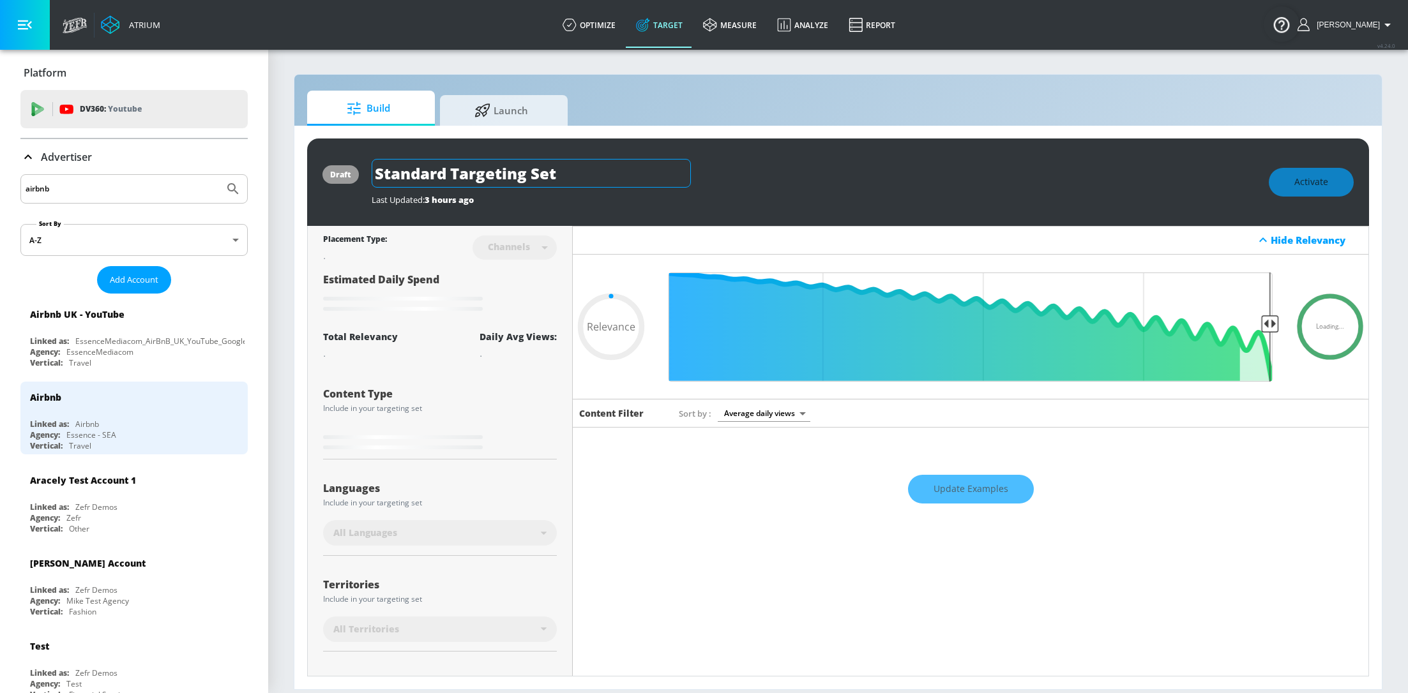
type input "0.05"
type input "To"
type input "0.05"
type input "Top"
type input "0.05"
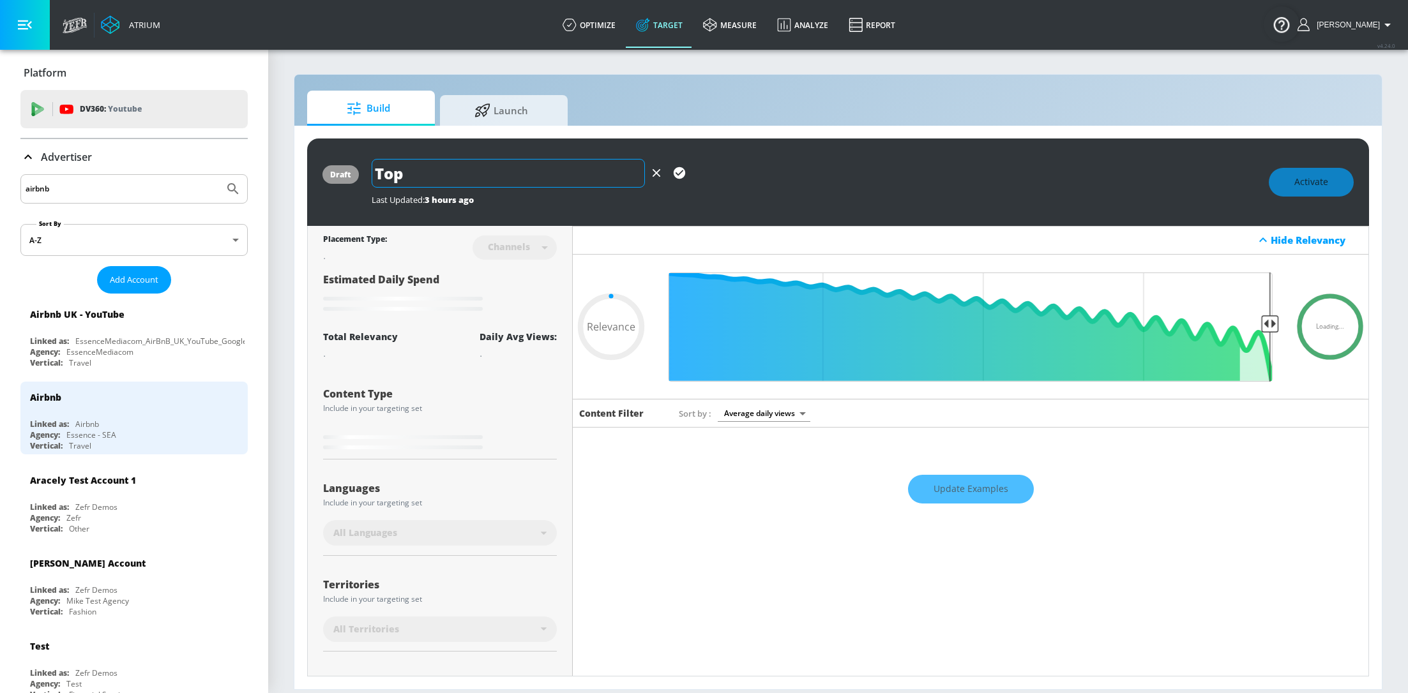
type input "Top"
type input "0.05"
type input "Top T"
type input "0.05"
type input "Top Tr"
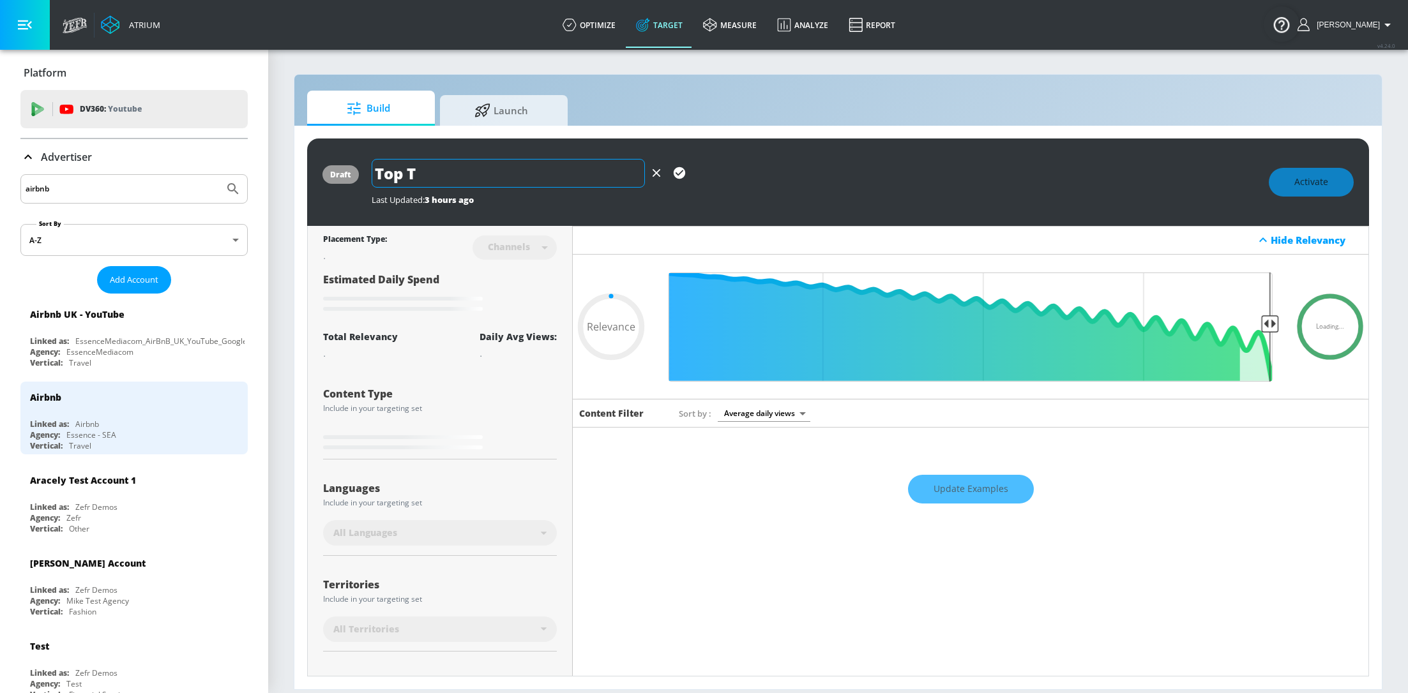
type input "0.05"
type input "Top Tre"
type input "0.05"
type input "Top Tren"
type input "0.05"
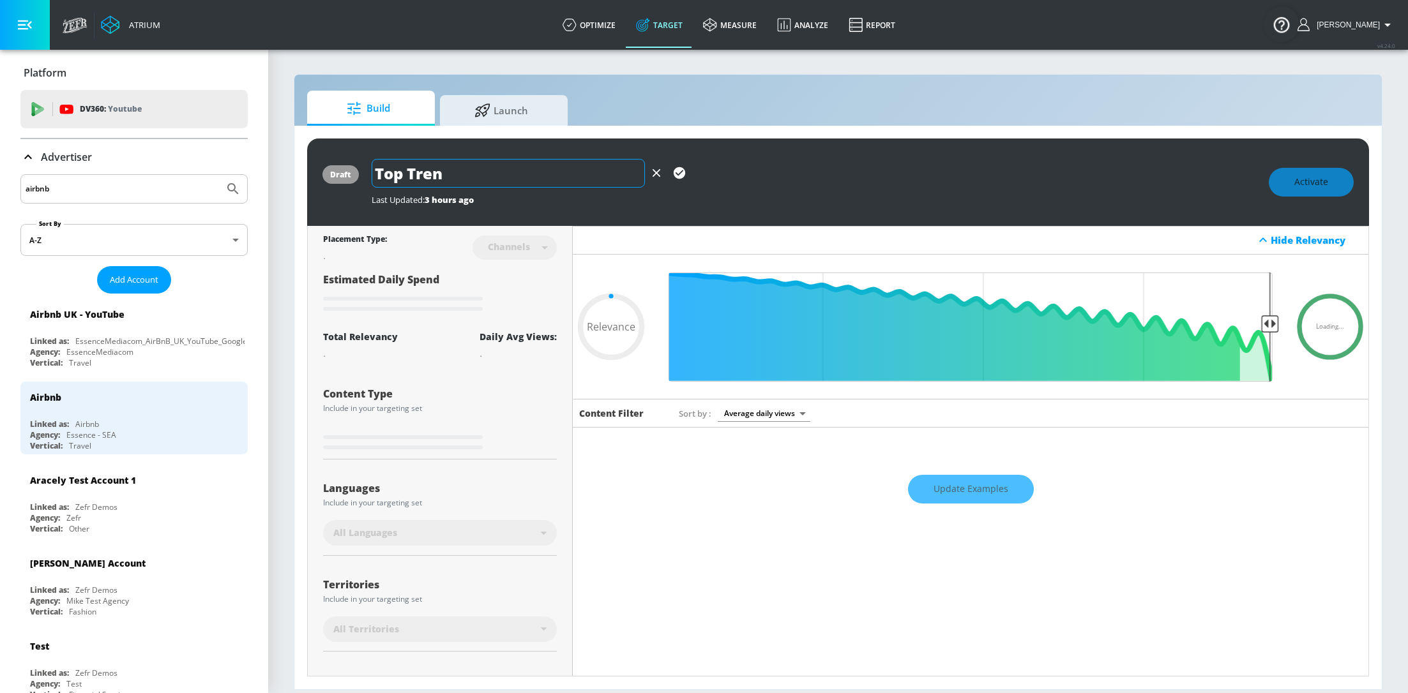
type input "Top Trend"
type input "0.05"
type input "Top Trendi"
type input "0.05"
type input "Top Trendin"
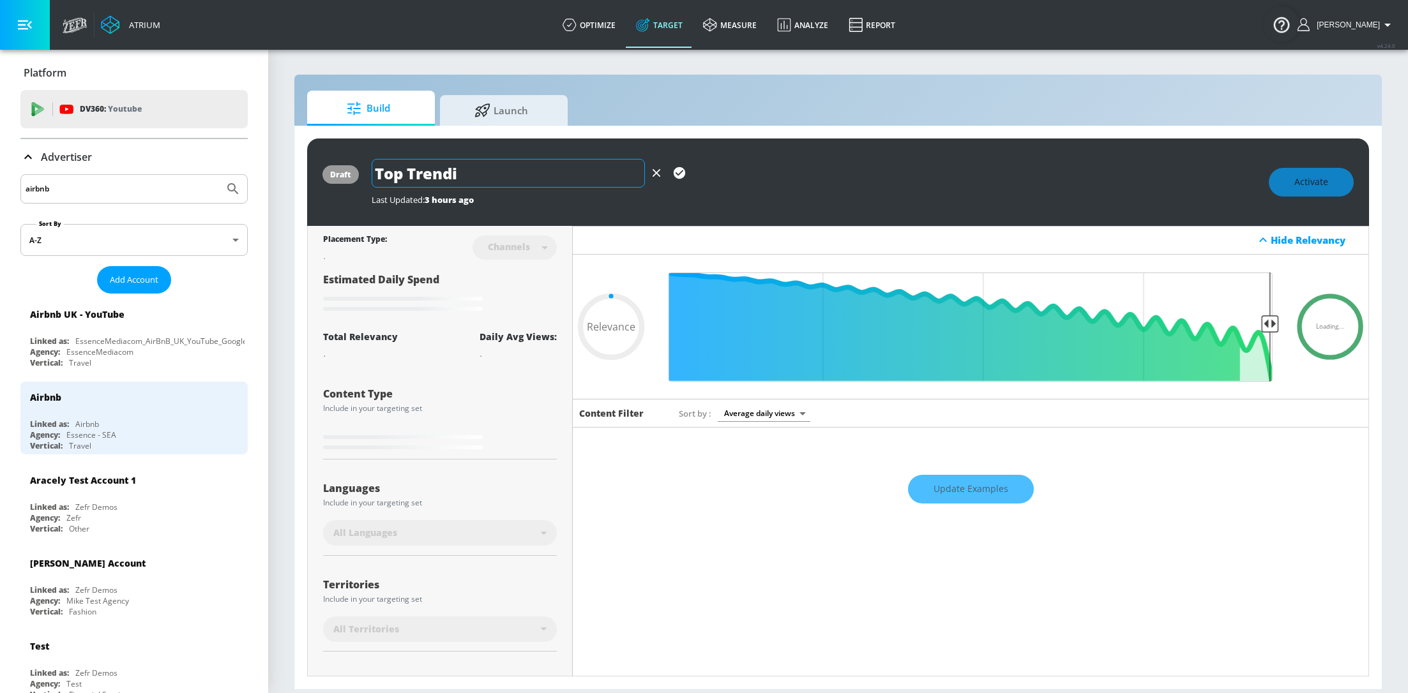
type input "0.05"
type input "Top Trending"
type input "0.6"
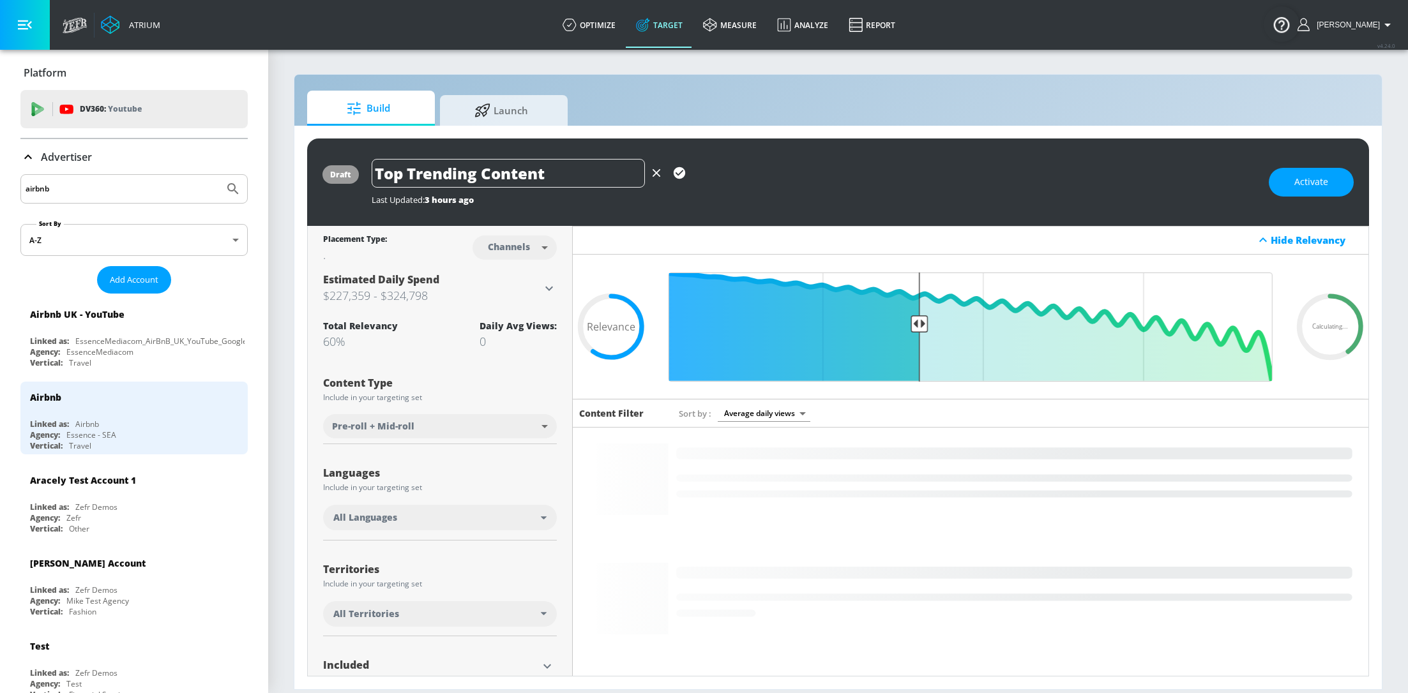
type input "Top Trending Content"
click at [684, 172] on icon "button" at bounding box center [679, 172] width 11 height 11
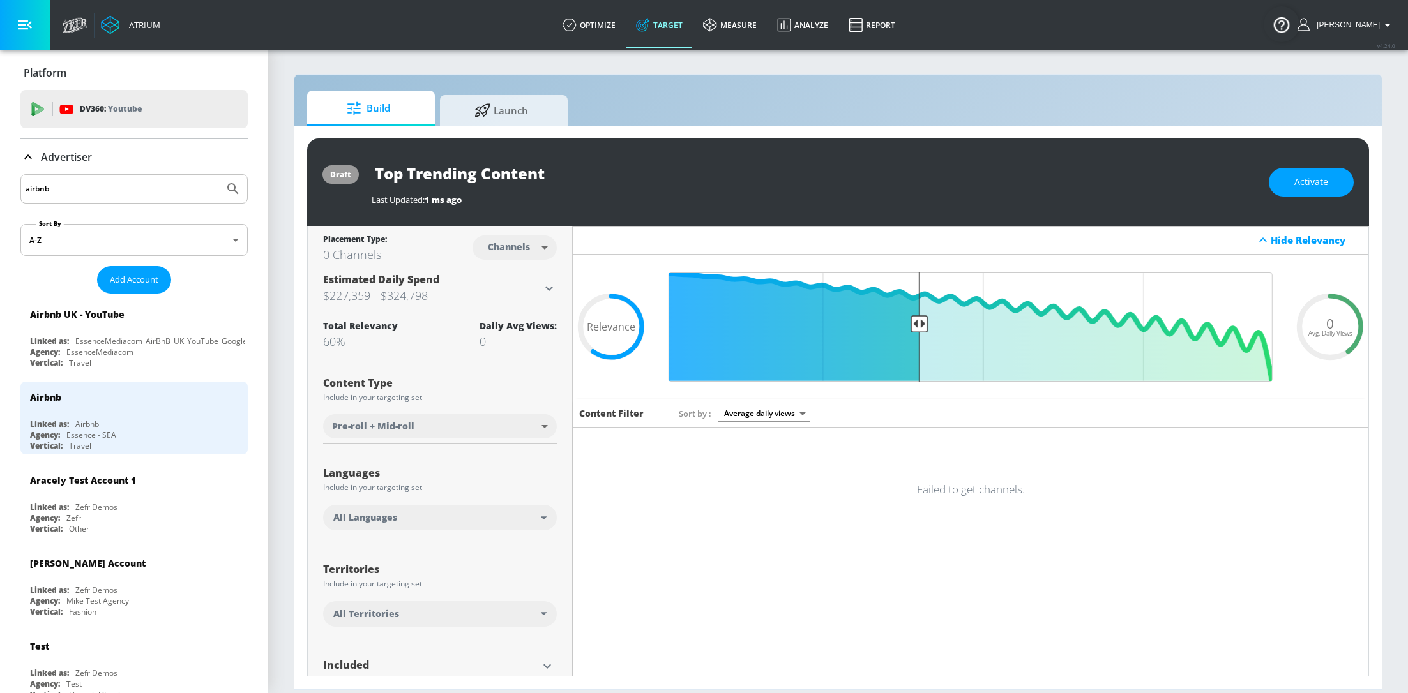
click at [57, 190] on input "airbnb" at bounding box center [122, 189] width 193 height 17
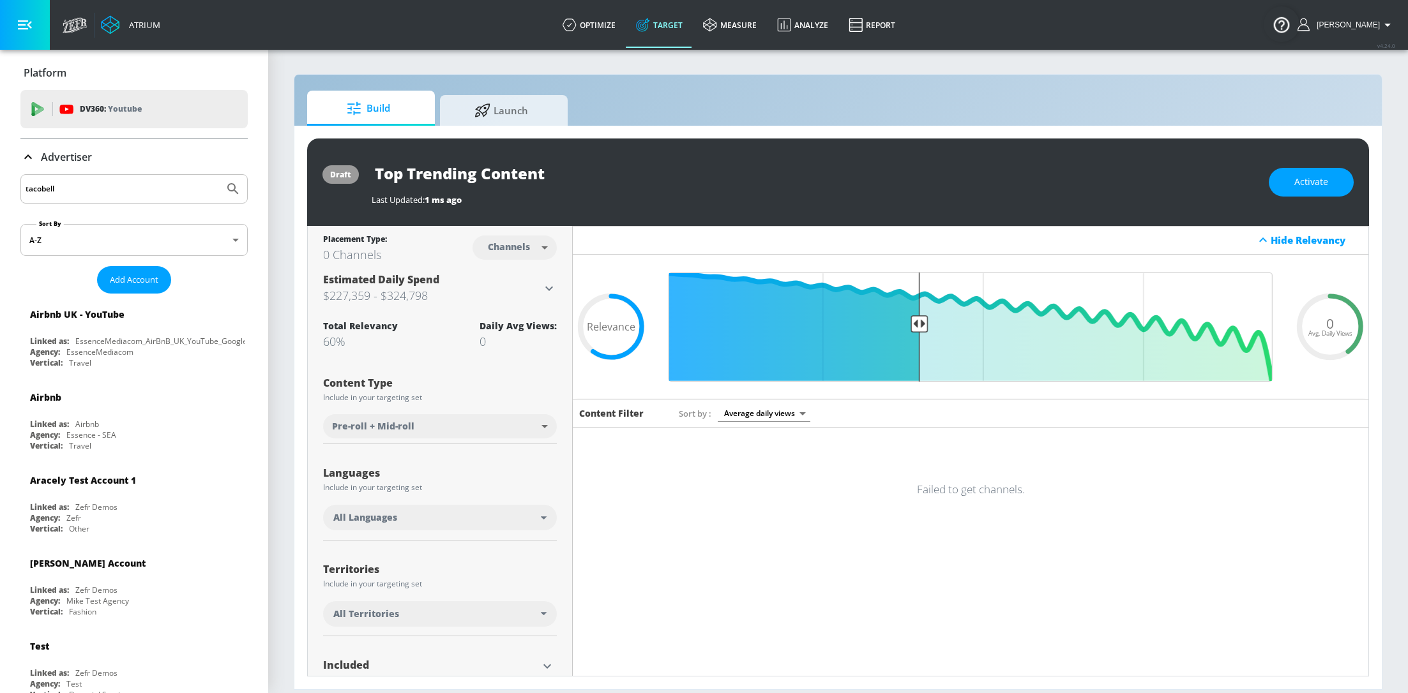
click at [219, 175] on button "Submit Search" at bounding box center [233, 189] width 28 height 28
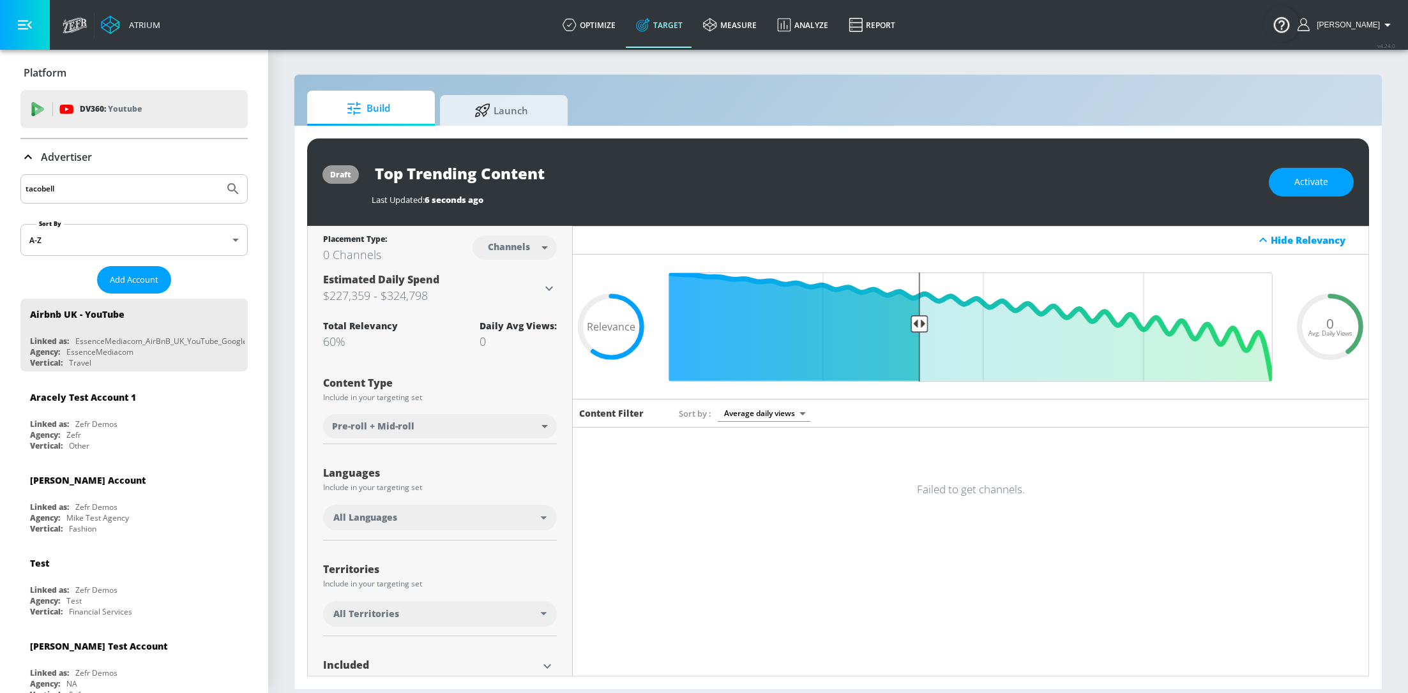
click at [77, 190] on input "tacobell" at bounding box center [122, 189] width 193 height 17
type input "taco bell"
click at [219, 175] on button "Submit Search" at bounding box center [233, 189] width 28 height 28
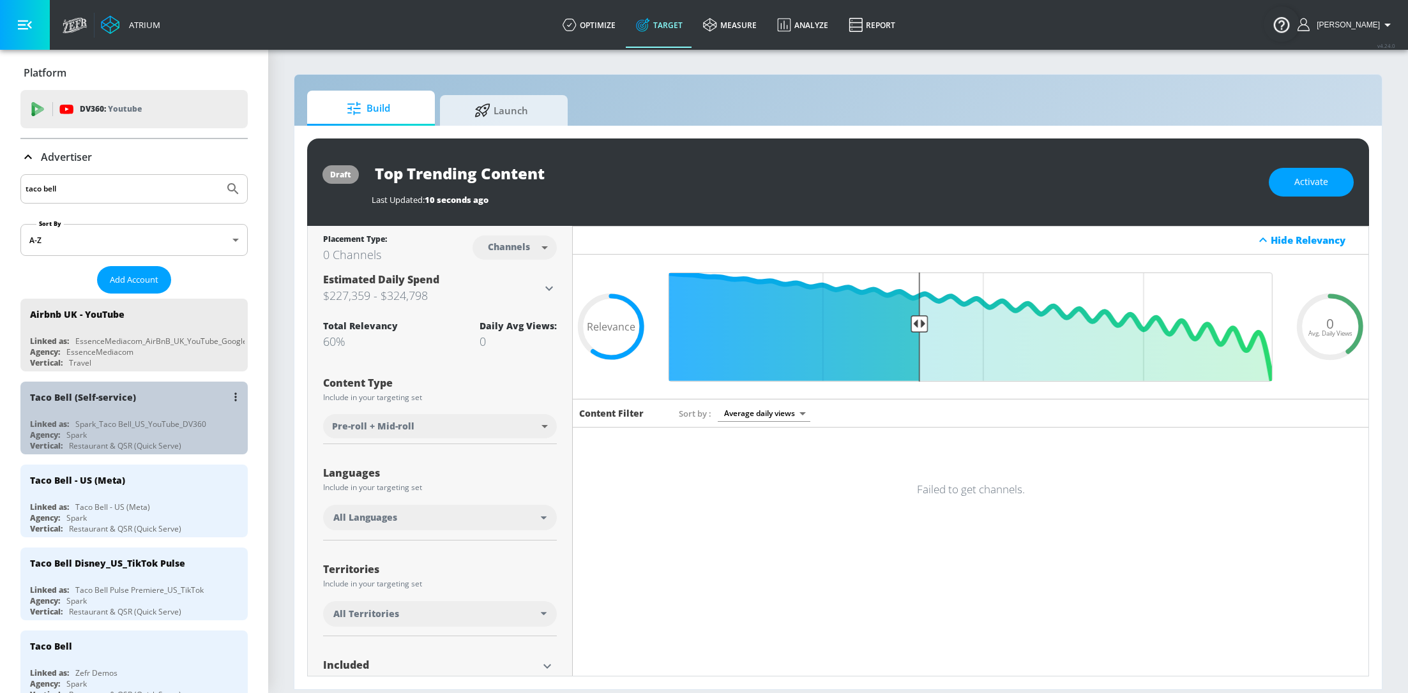
click at [119, 414] on div "Taco Bell (Self-service) Linked as: Spark_Taco Bell_US_YouTube_DV360 Agency: Sp…" at bounding box center [133, 418] width 227 height 73
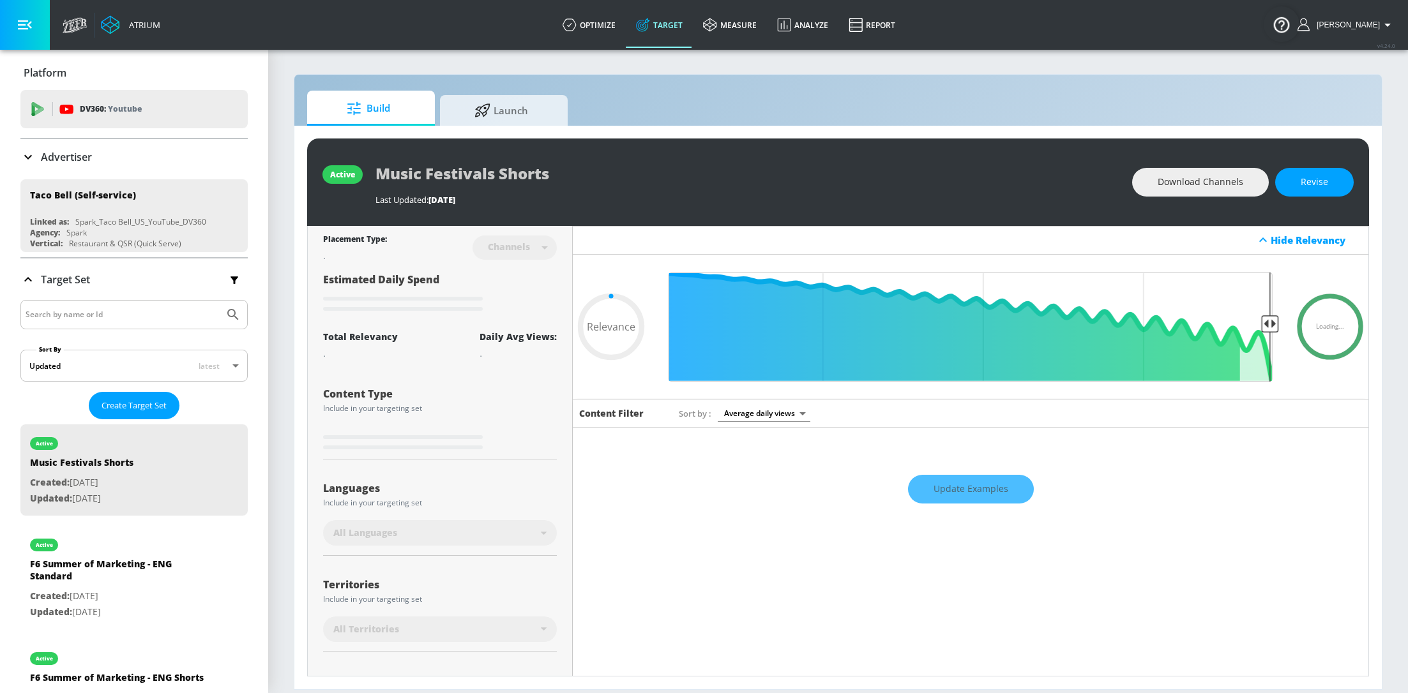
type input "0.05"
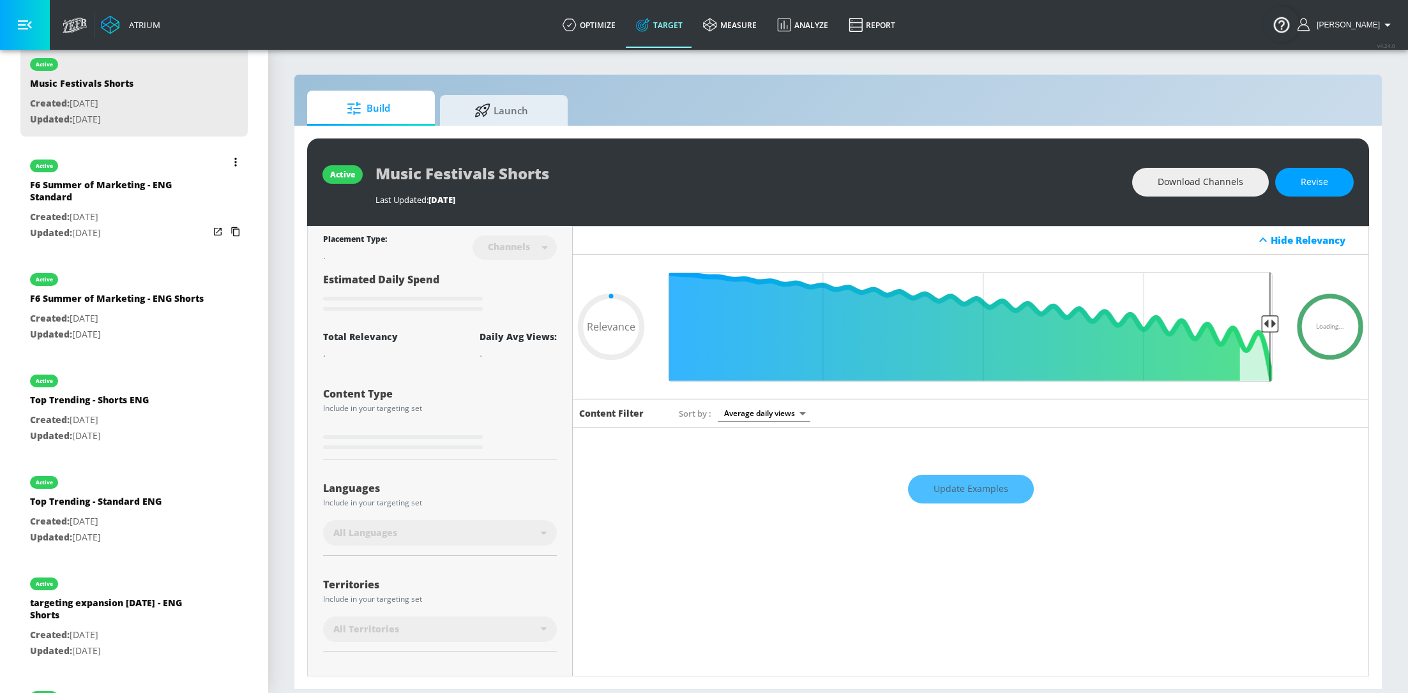
scroll to position [554, 0]
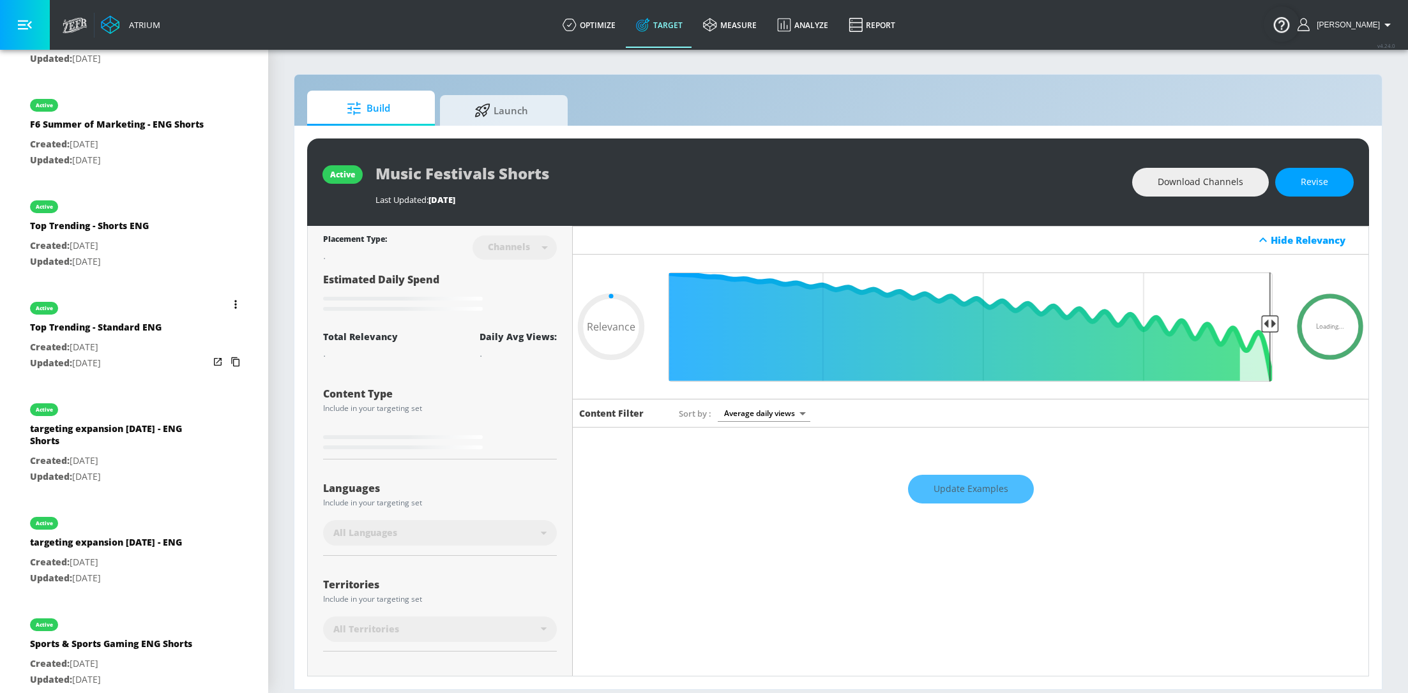
click at [135, 349] on p "Created: Feb. 20, 2024" at bounding box center [96, 348] width 132 height 16
type input "Top Trending - Standard ENG"
type input "0.05"
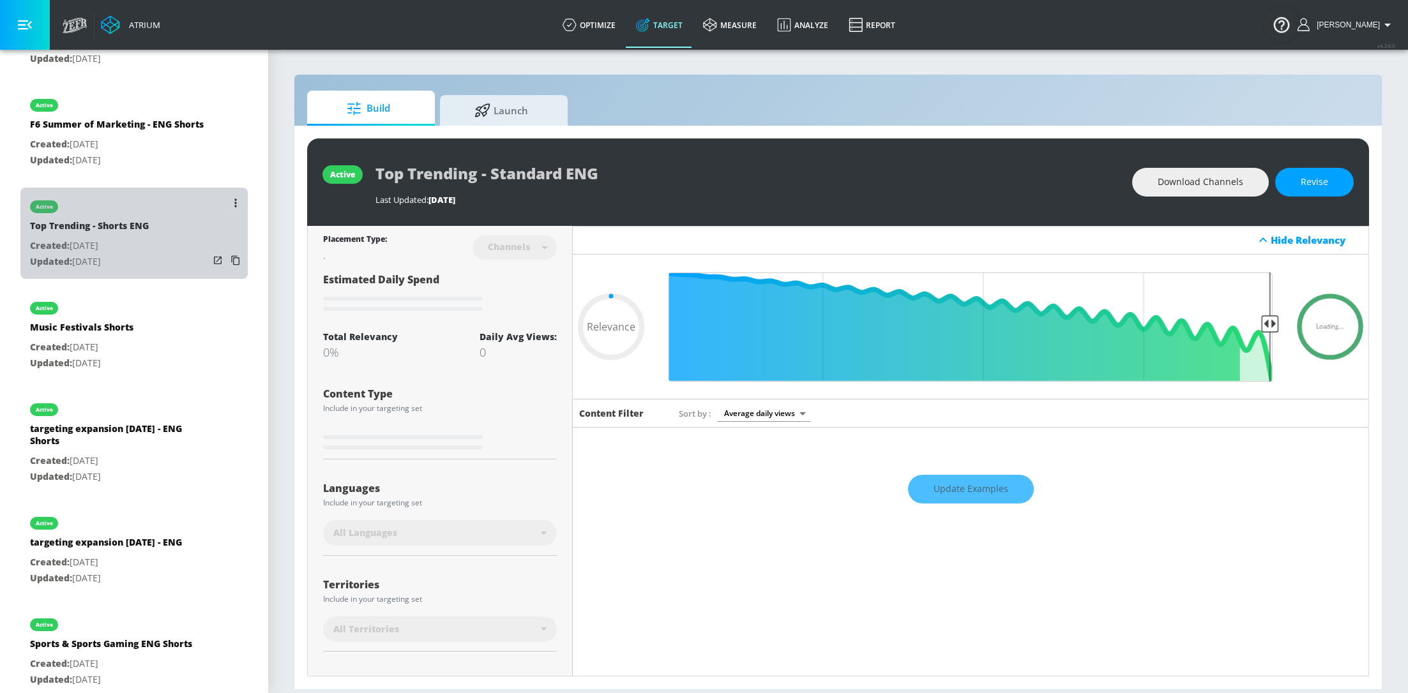
click at [133, 246] on p "Created: Jul. 14, 2025" at bounding box center [89, 246] width 119 height 16
type input "Top Trending - Shorts ENG"
type input "0.05"
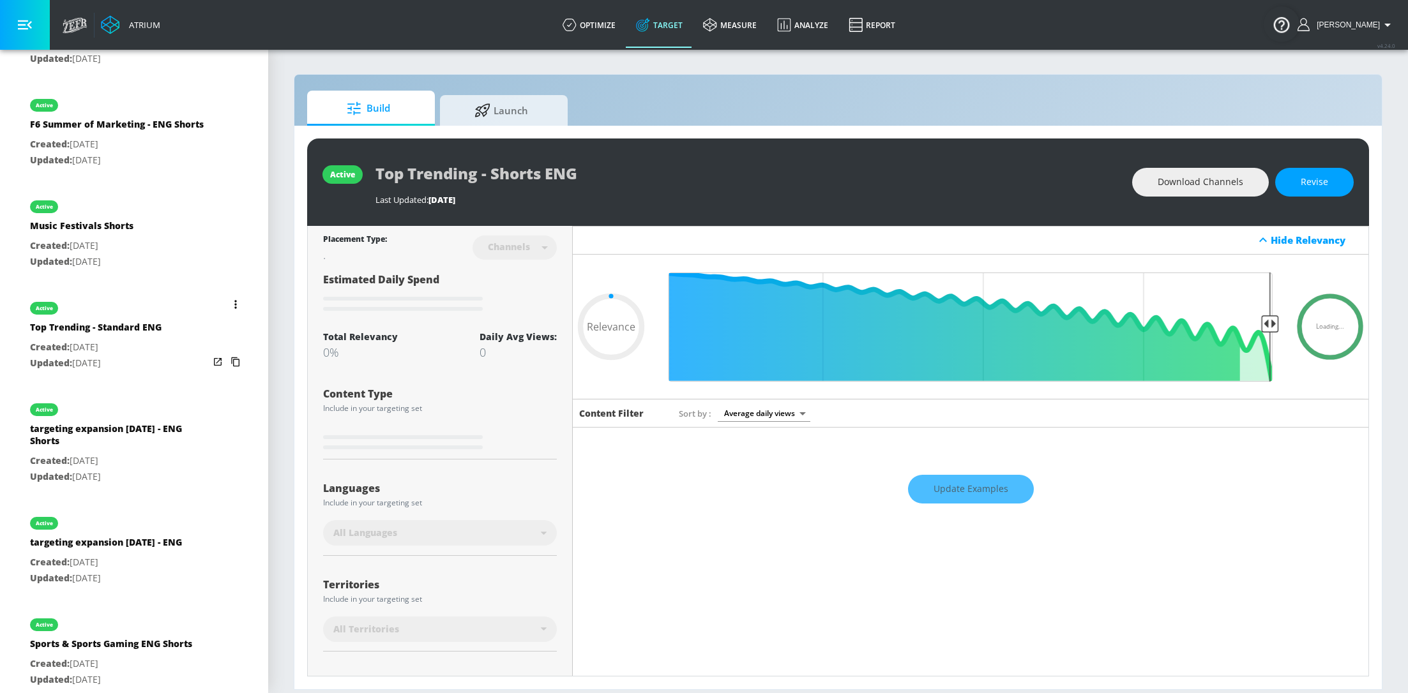
click at [116, 334] on div "Top Trending - Standard ENG" at bounding box center [96, 330] width 132 height 19
type input "Top Trending - Standard ENG"
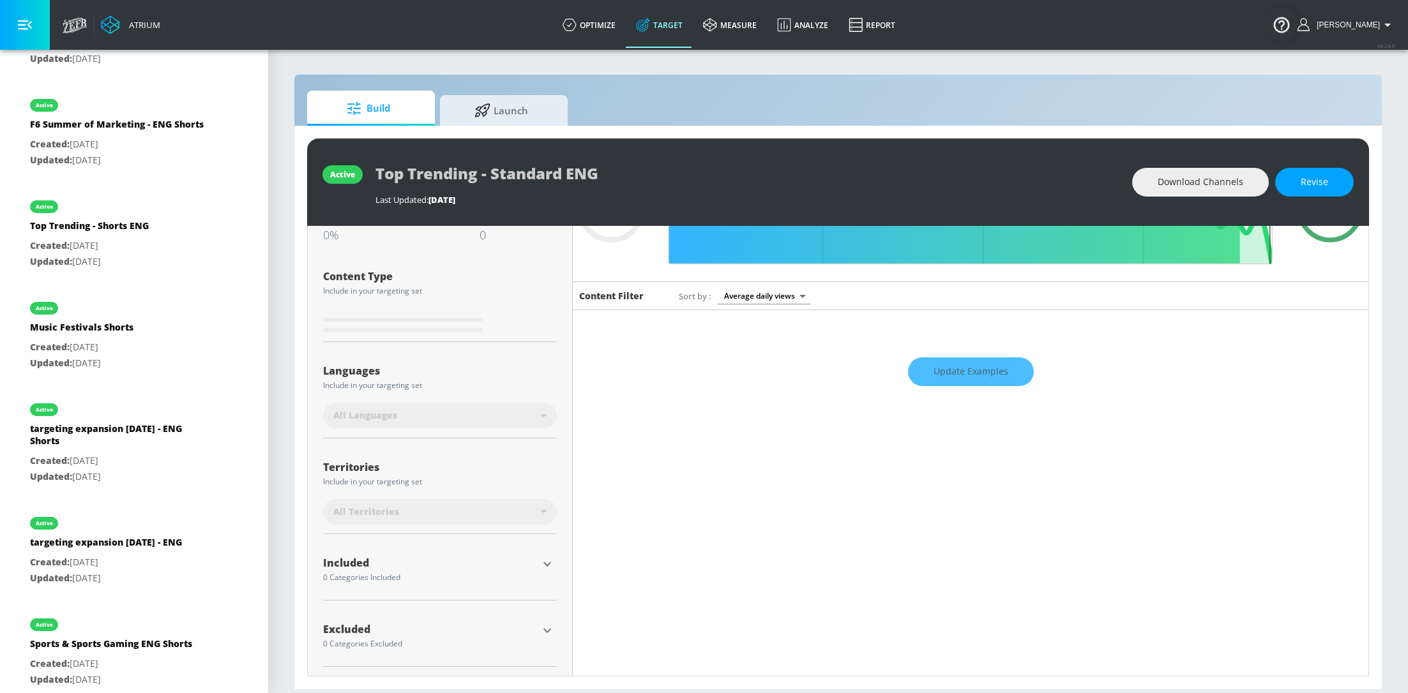
type input "0.58"
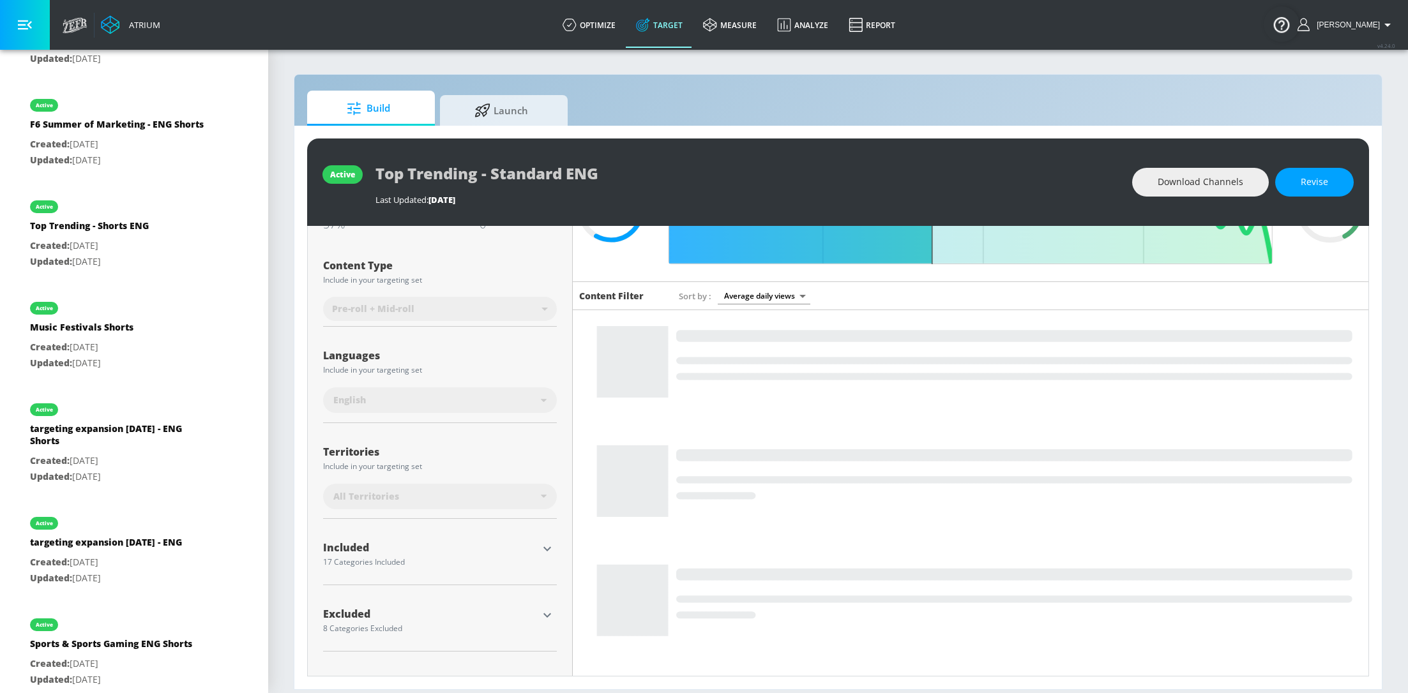
scroll to position [107, 0]
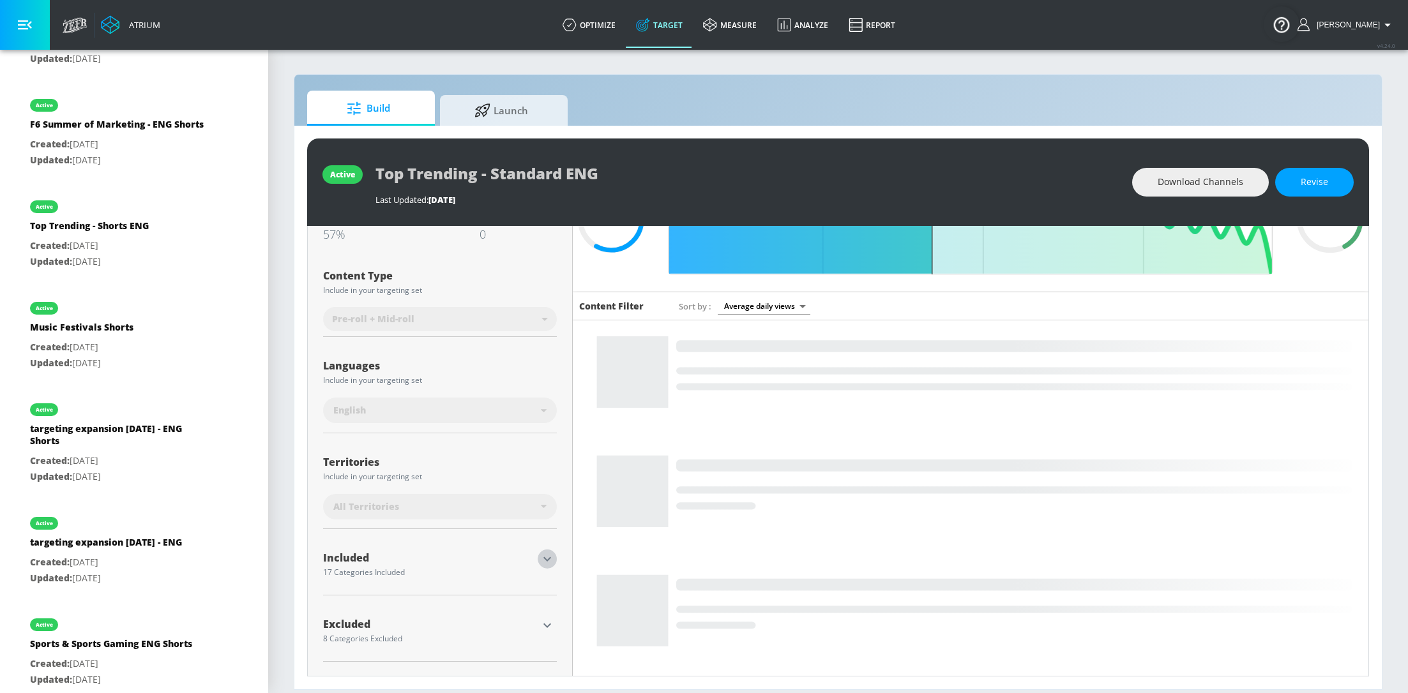
click at [541, 562] on icon "button" at bounding box center [546, 559] width 15 height 15
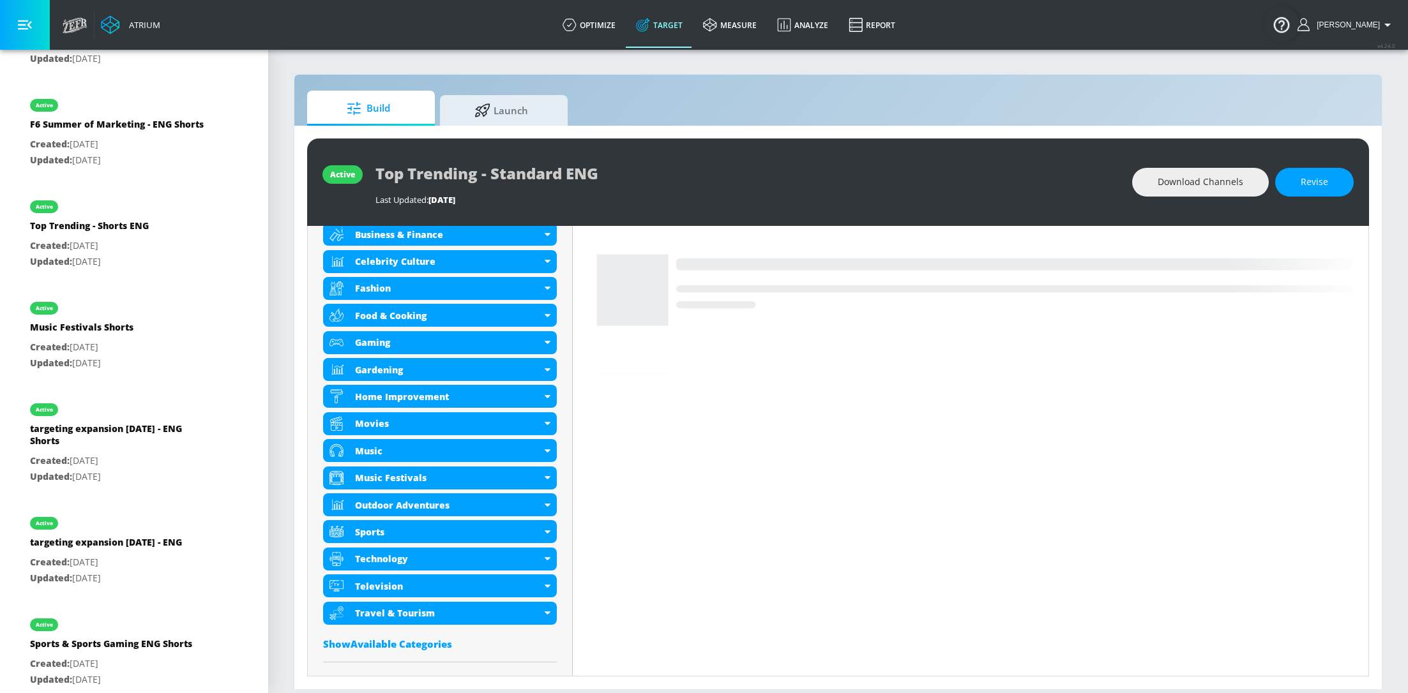
scroll to position [609, 0]
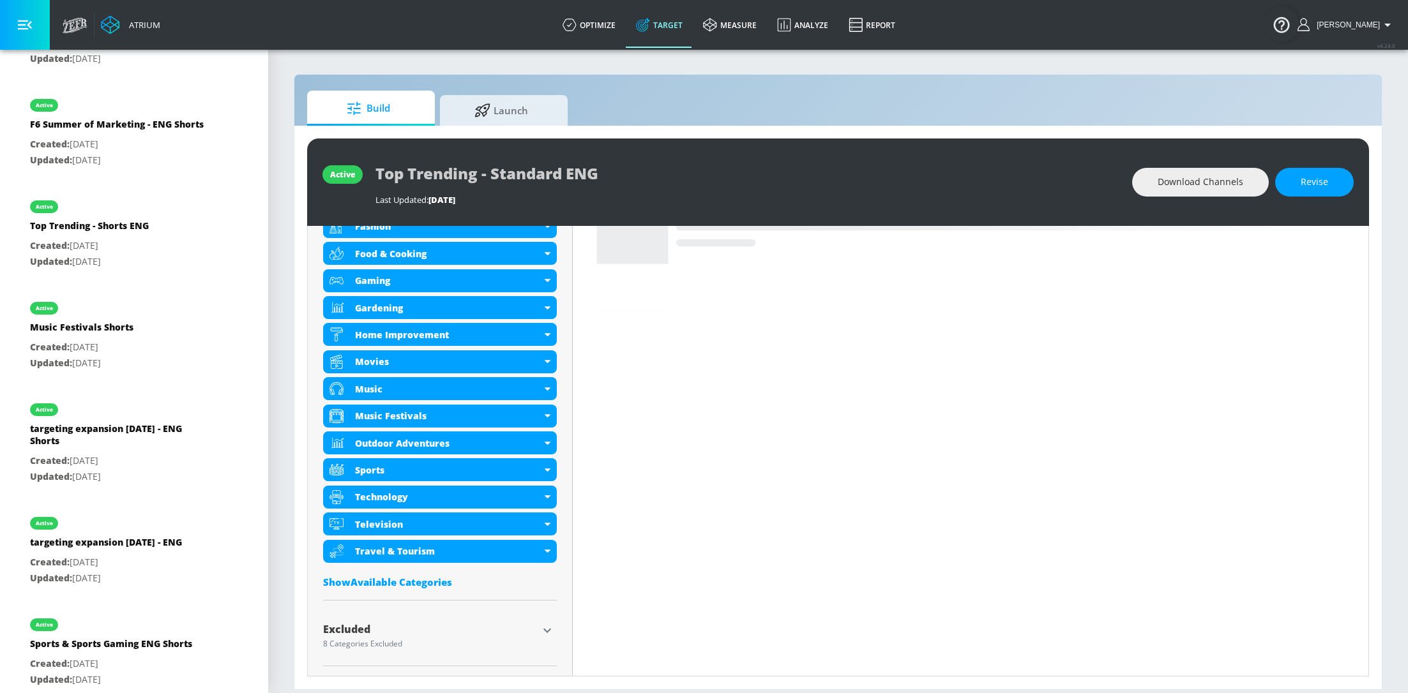
click at [539, 621] on div at bounding box center [547, 630] width 19 height 19
click at [550, 630] on icon "button" at bounding box center [546, 630] width 15 height 15
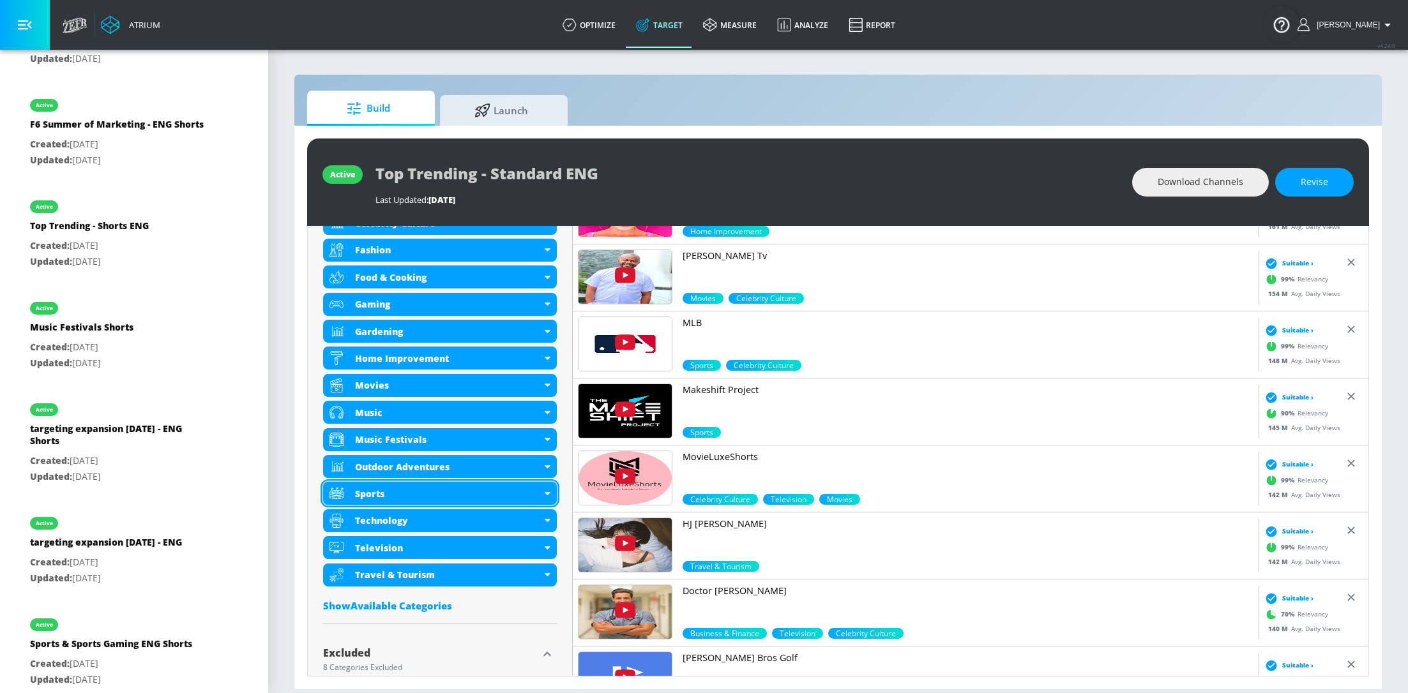
scroll to position [587, 0]
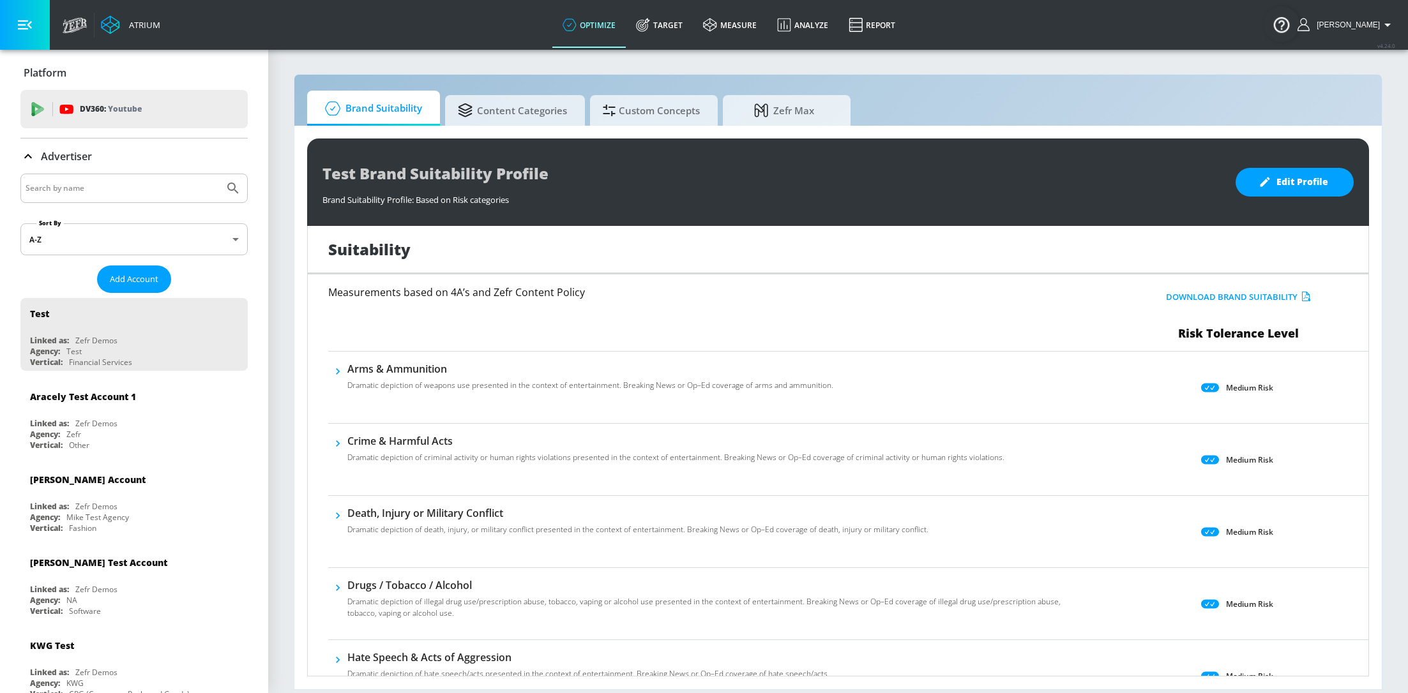
click at [86, 188] on input "Search by name" at bounding box center [122, 188] width 193 height 17
type input "airbnb"
click at [219, 174] on button "Submit Search" at bounding box center [233, 188] width 28 height 28
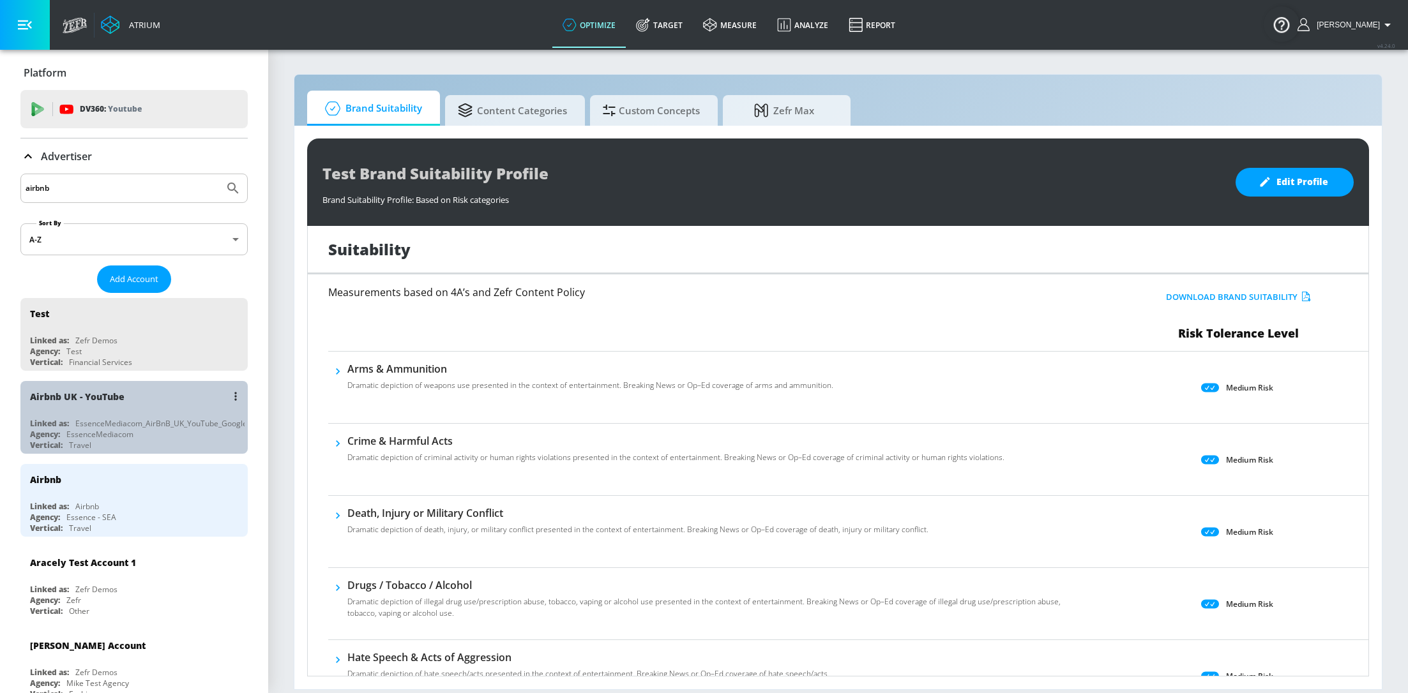
click at [123, 423] on div "EssenceMediacom_AirBnB_UK_YouTube_GoogleAds" at bounding box center [167, 423] width 185 height 11
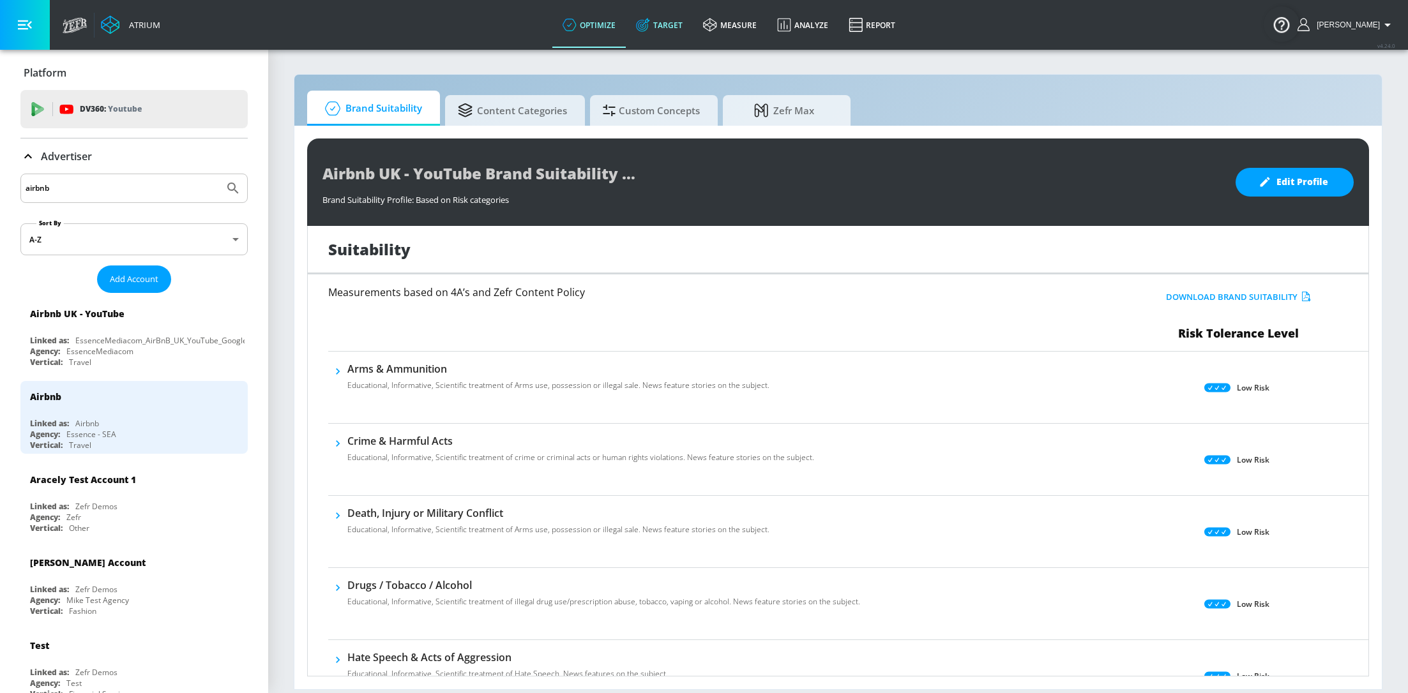
click at [661, 31] on link "Target" at bounding box center [659, 25] width 67 height 46
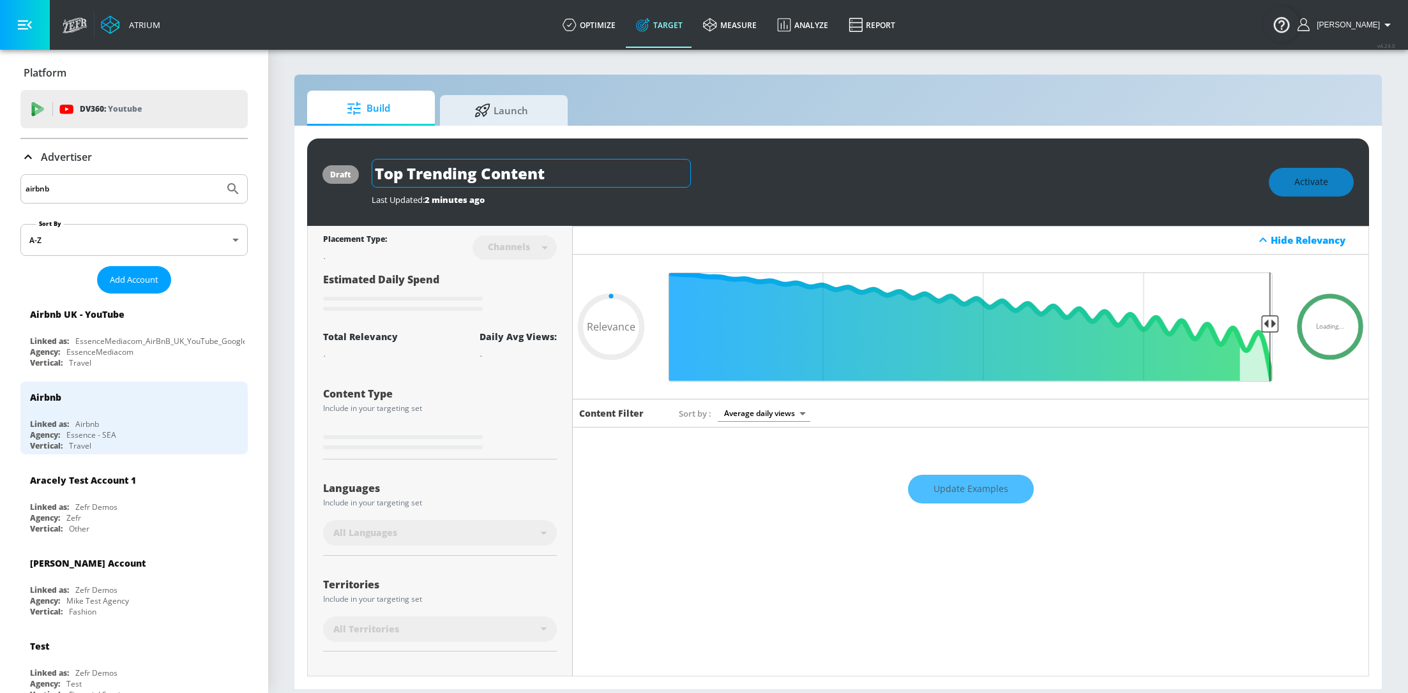
type input "0.6"
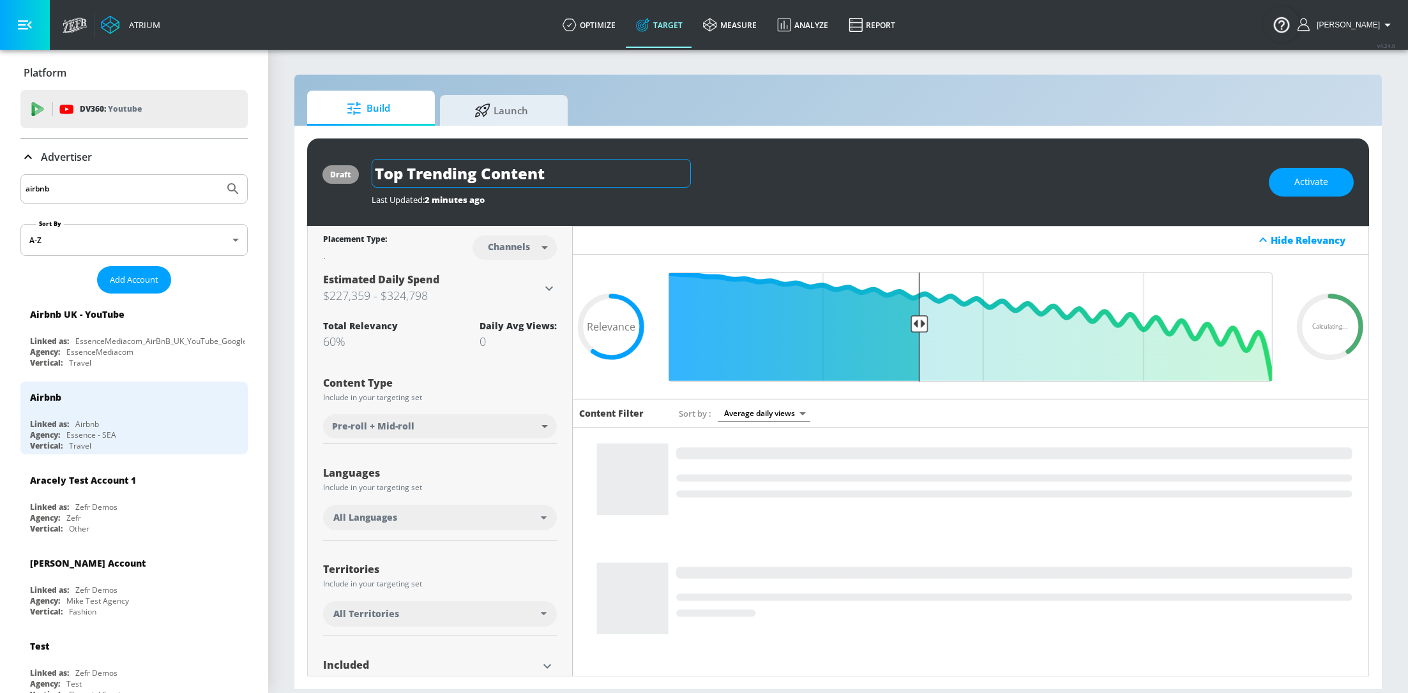
click at [582, 170] on input "Top Trending Content" at bounding box center [531, 173] width 319 height 29
type input "Top Trending Content -ENG"
click at [672, 176] on icon "button" at bounding box center [679, 173] width 14 height 14
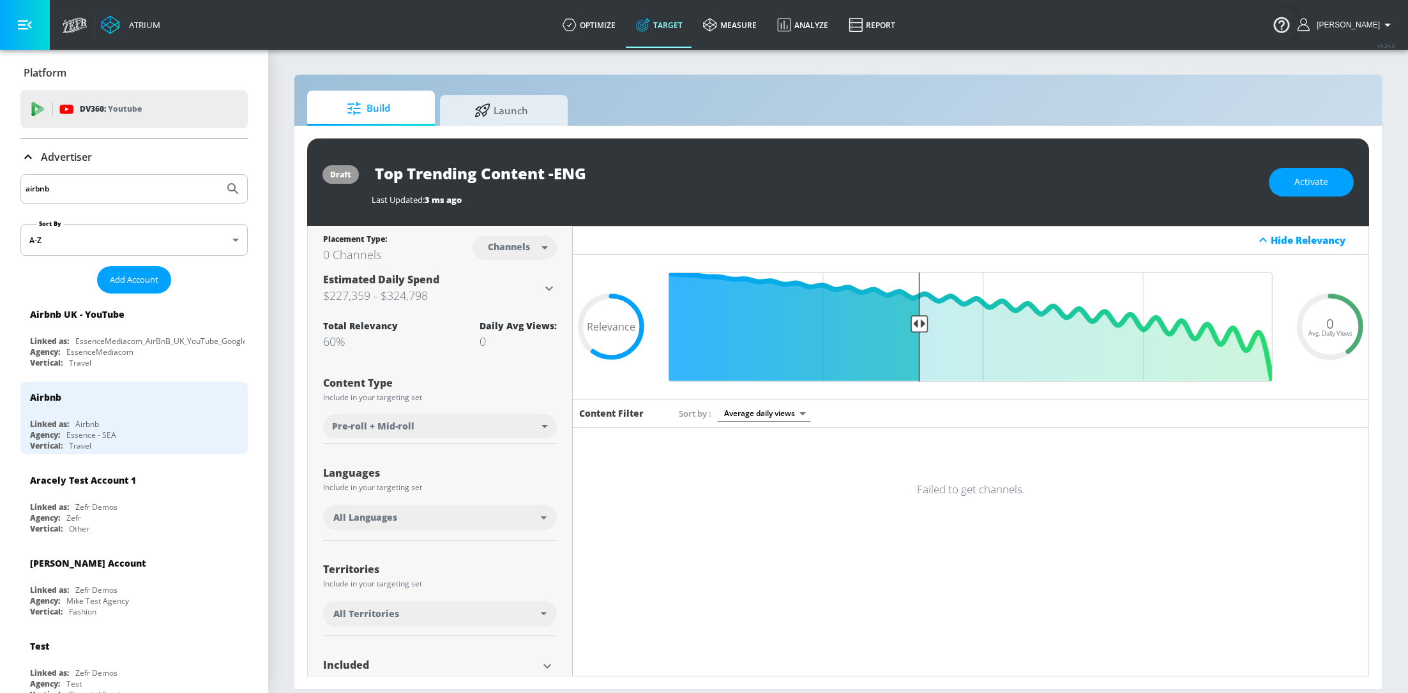
scroll to position [103, 0]
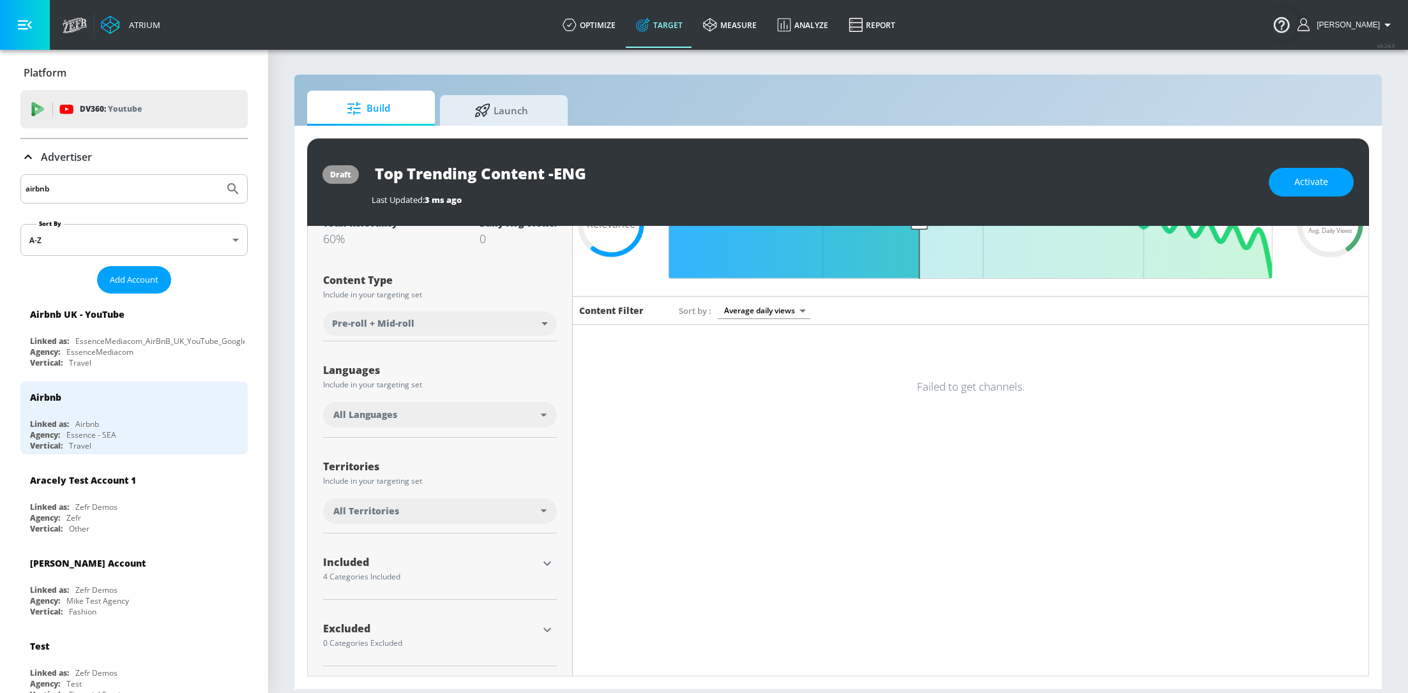
click at [547, 558] on icon "button" at bounding box center [546, 563] width 15 height 15
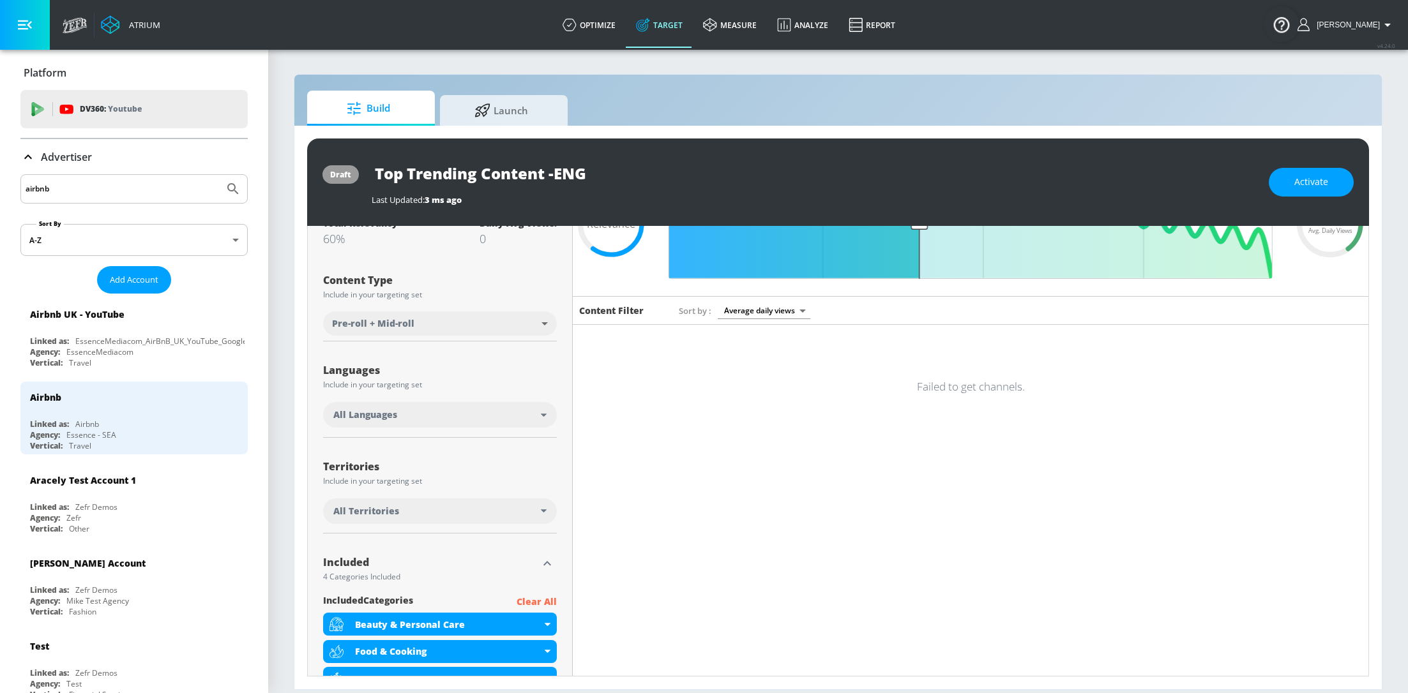
scroll to position [258, 0]
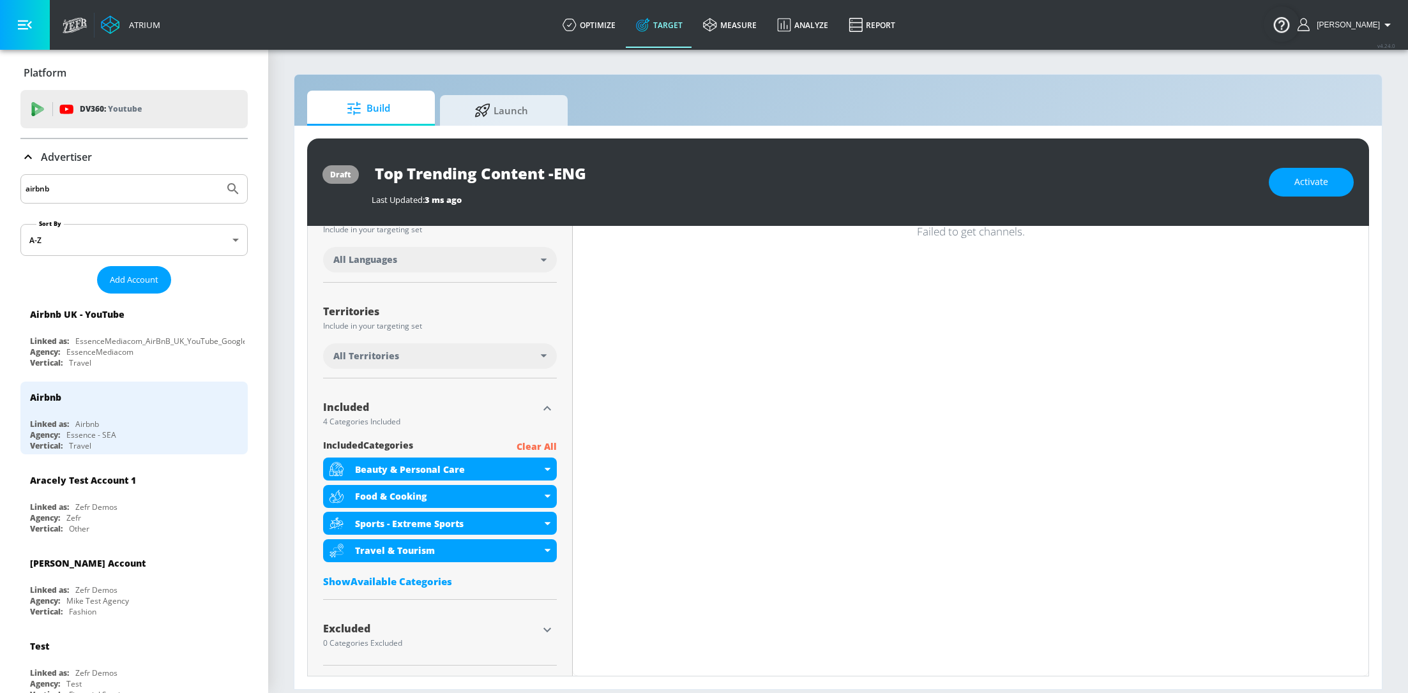
click at [542, 448] on p "Clear All" at bounding box center [537, 447] width 40 height 16
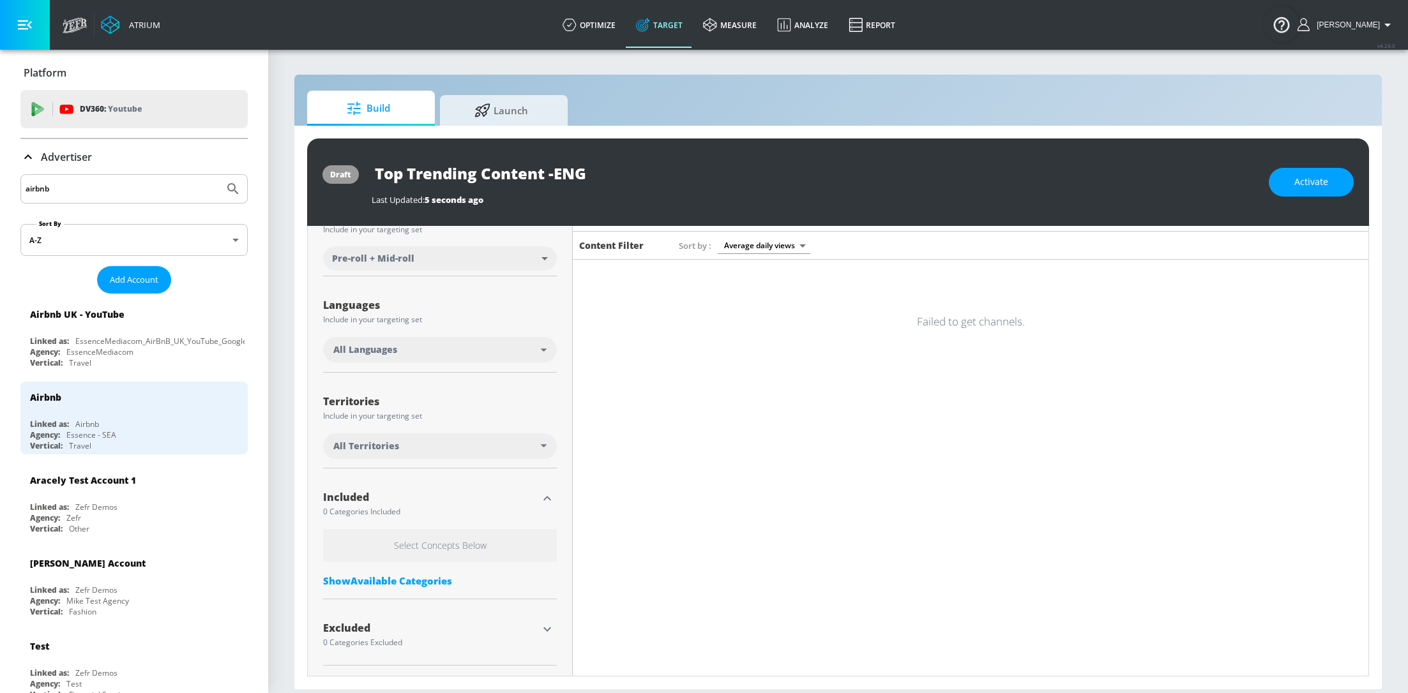
scroll to position [167, 0]
click at [409, 587] on div "Select Concepts Below Show Available Categories" at bounding box center [440, 562] width 234 height 64
click at [395, 577] on div "Show Available Categories" at bounding box center [440, 581] width 234 height 13
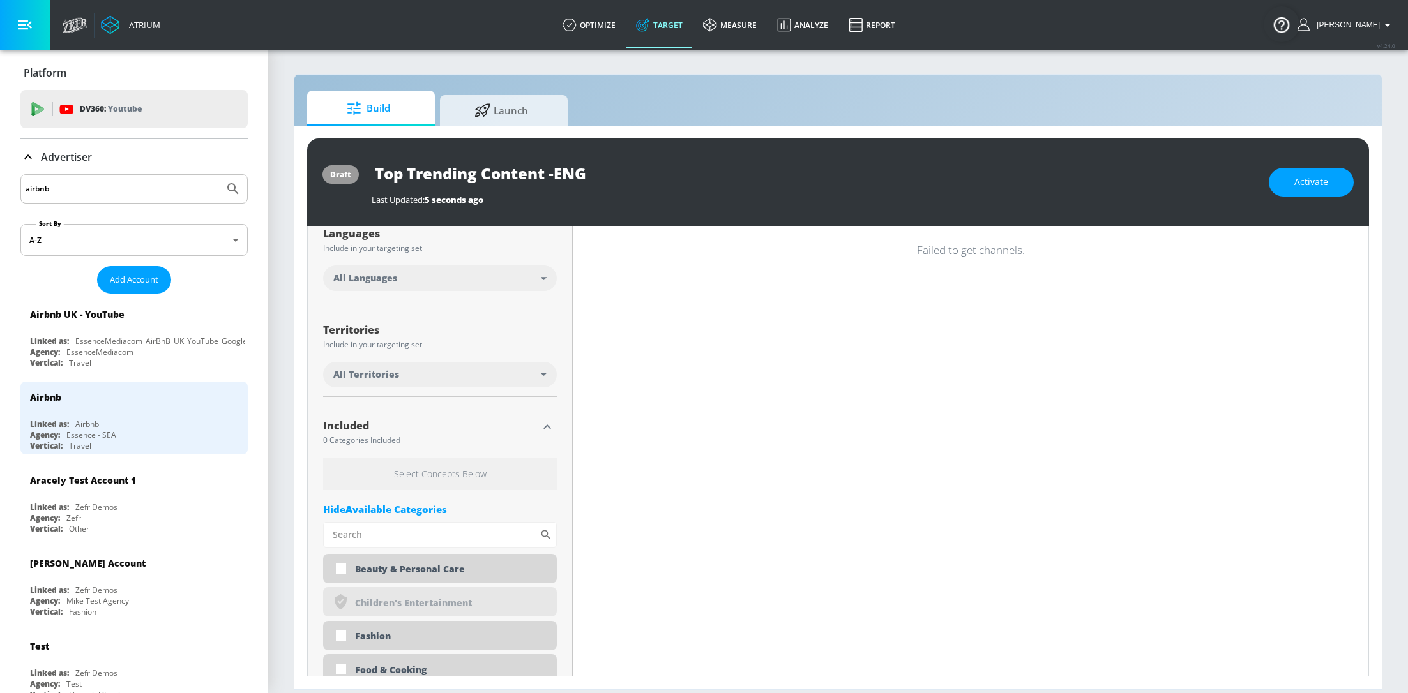
scroll to position [259, 0]
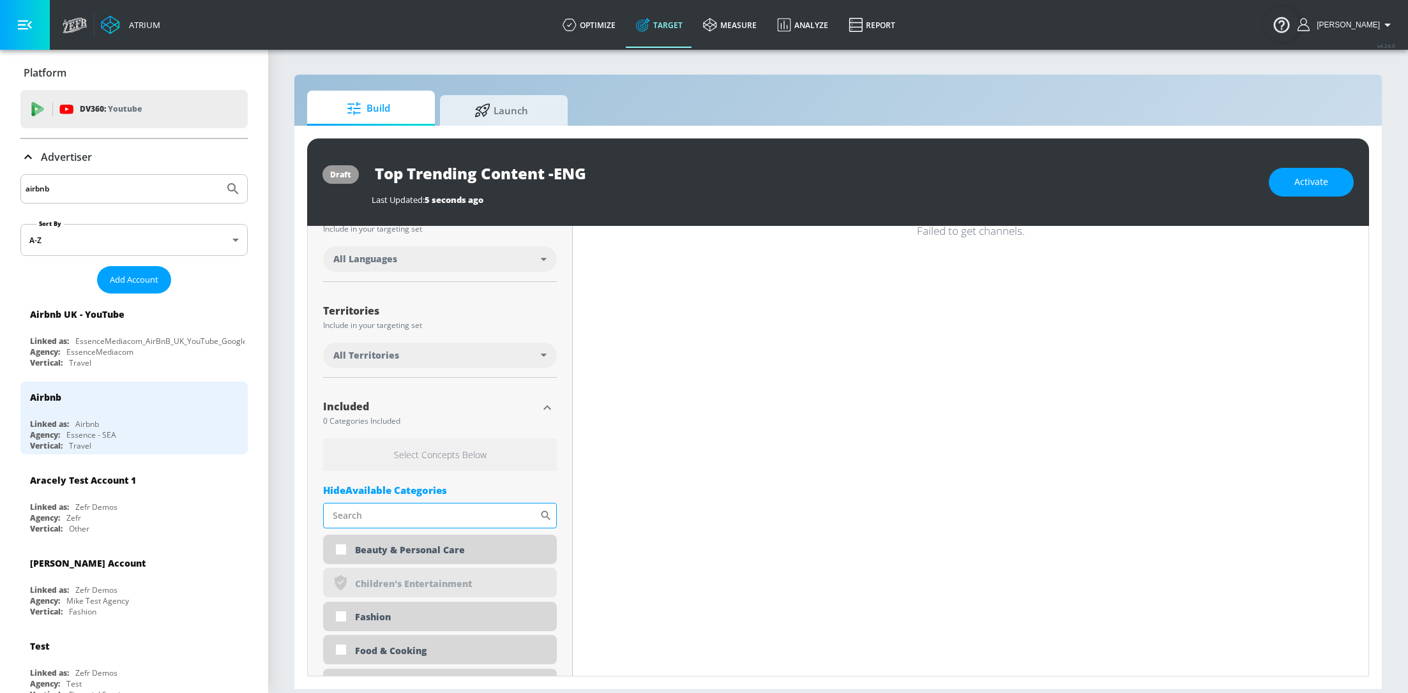
click at [382, 524] on input "Sort By" at bounding box center [431, 516] width 216 height 26
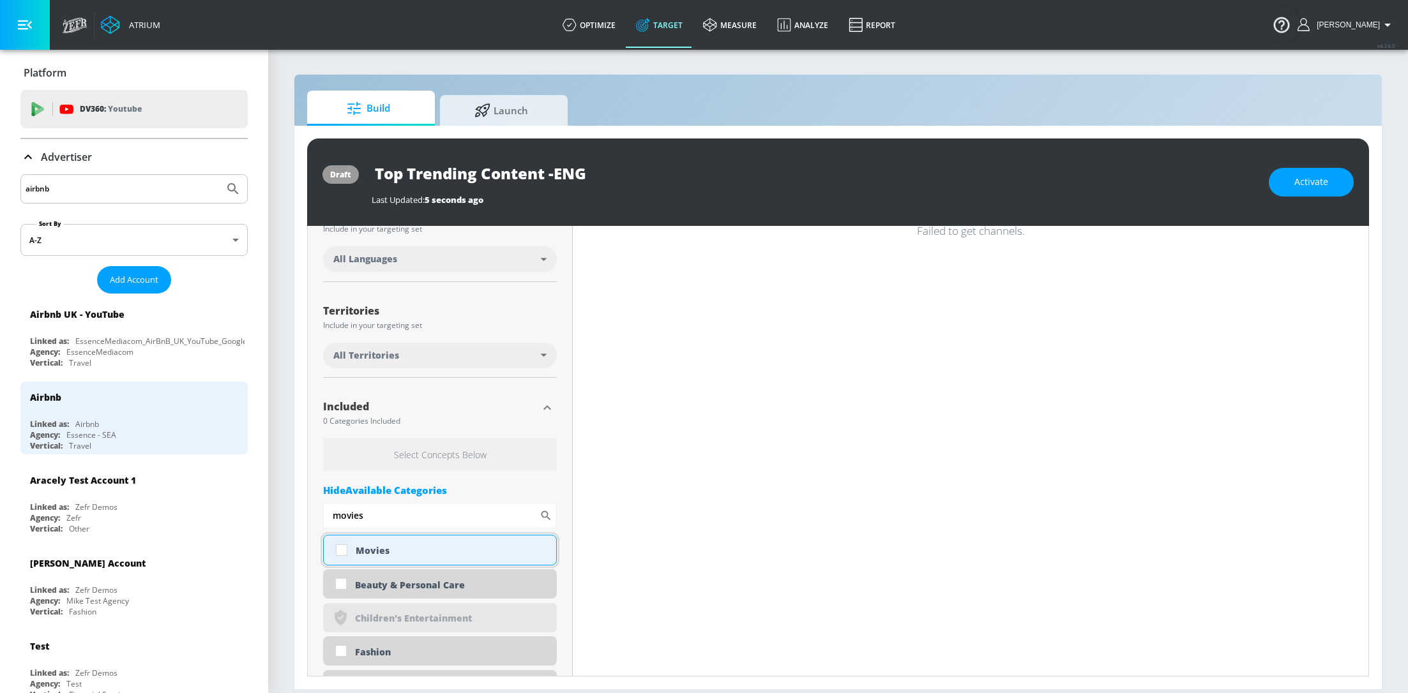
type input "movies"
click at [343, 552] on input "checkbox" at bounding box center [341, 550] width 23 height 23
checkbox input "true"
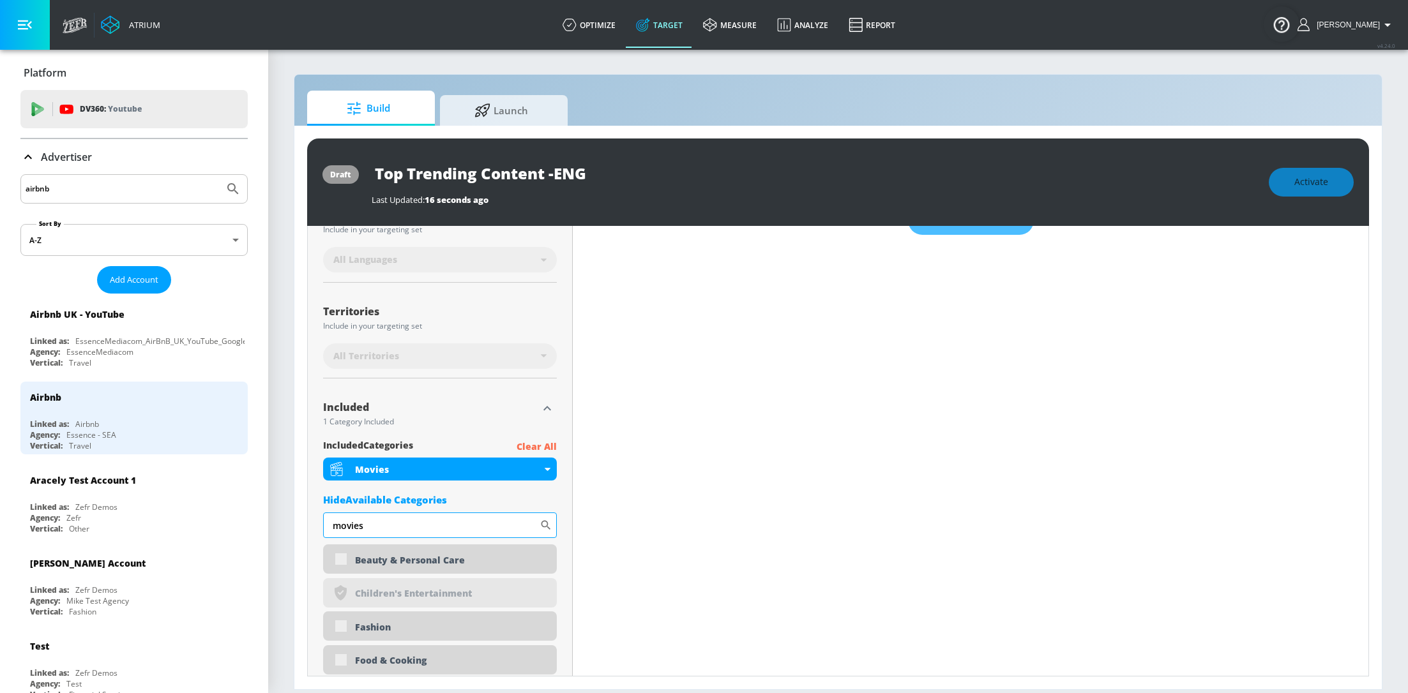
click at [490, 524] on input "movies" at bounding box center [431, 526] width 216 height 26
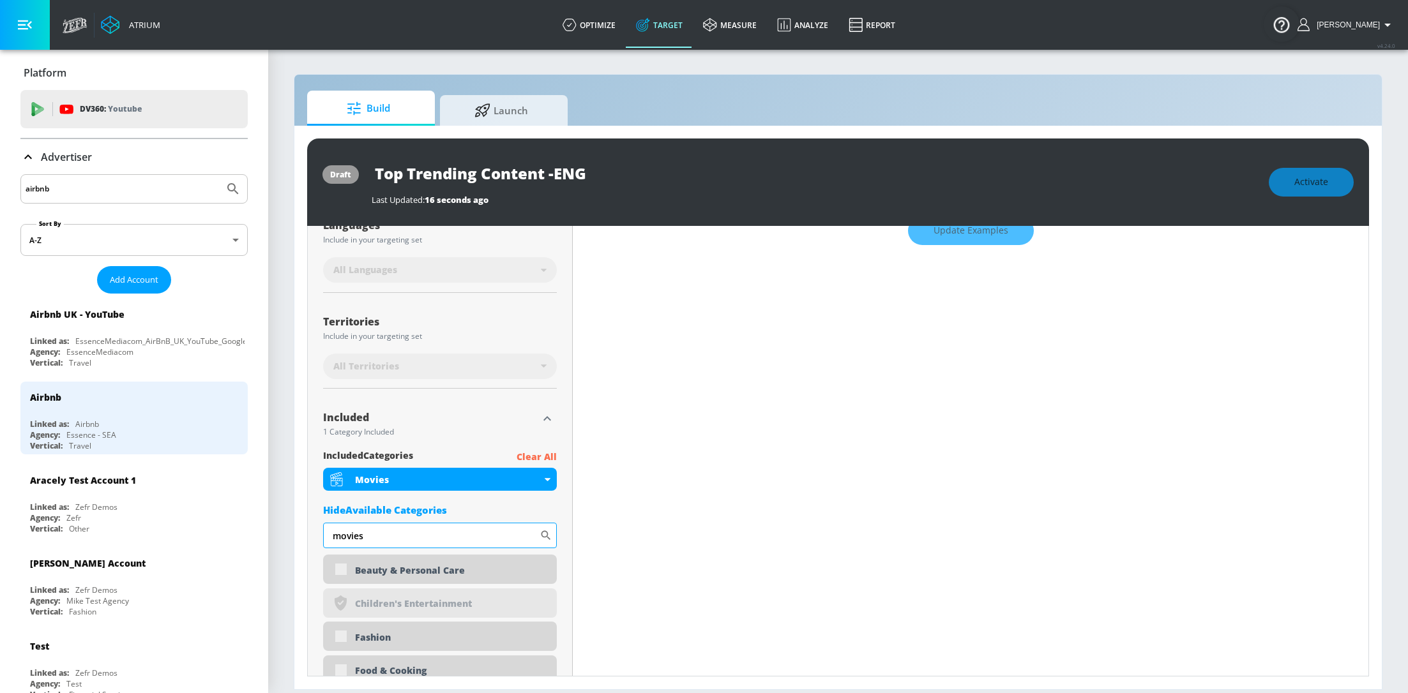
click at [490, 524] on input "movies" at bounding box center [431, 536] width 216 height 26
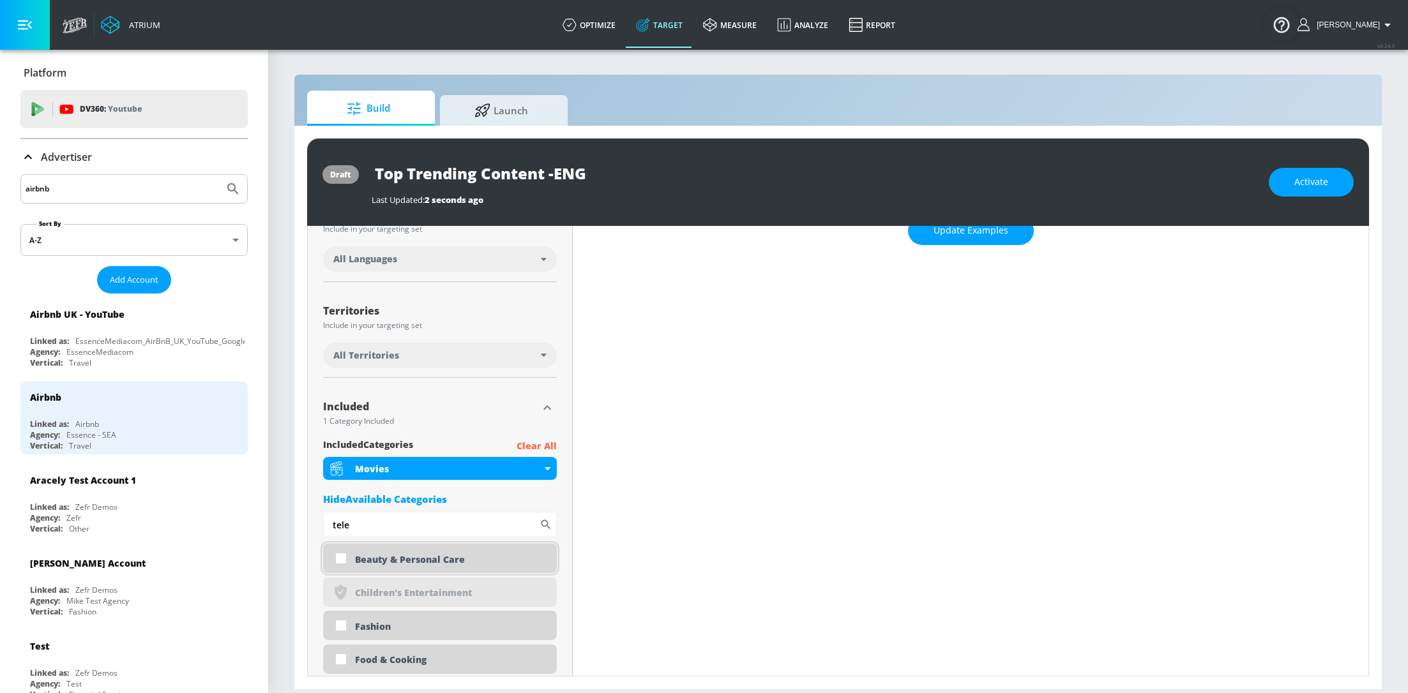
scroll to position [0, 0]
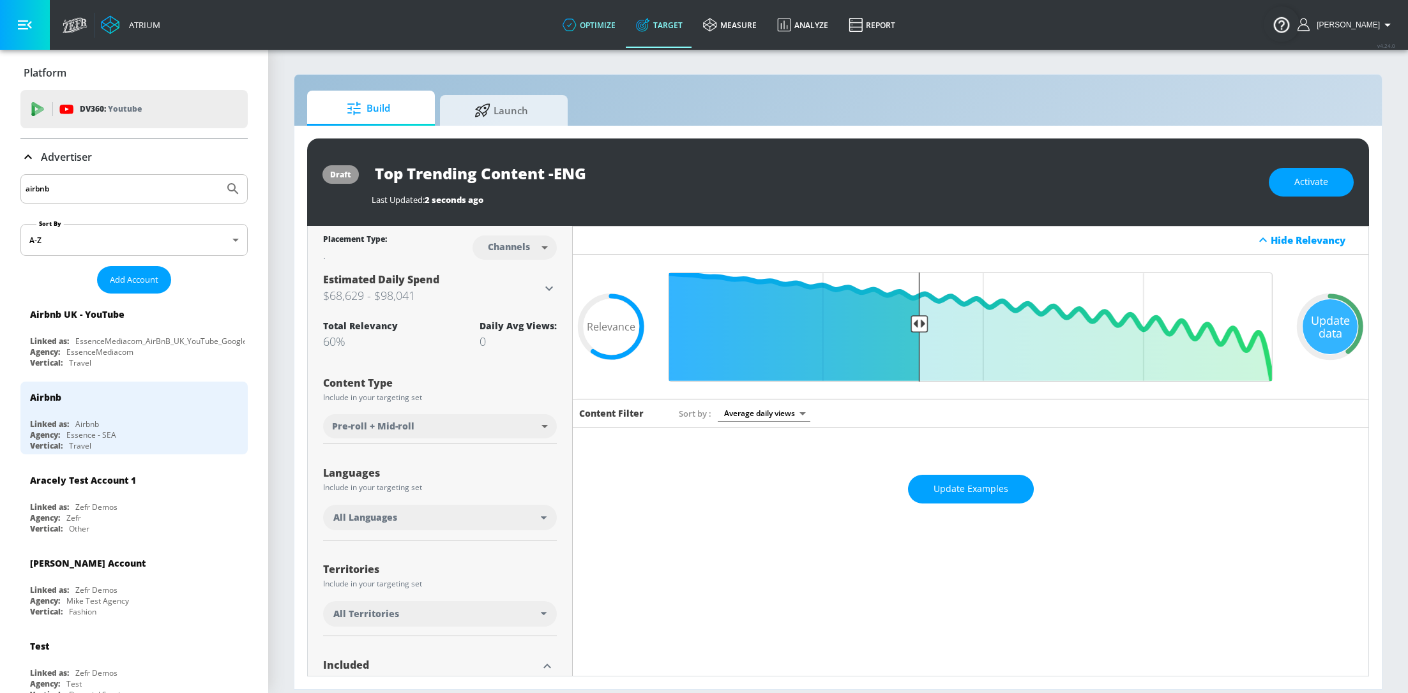
type input "tele"
click at [605, 13] on link "optimize" at bounding box center [588, 25] width 73 height 46
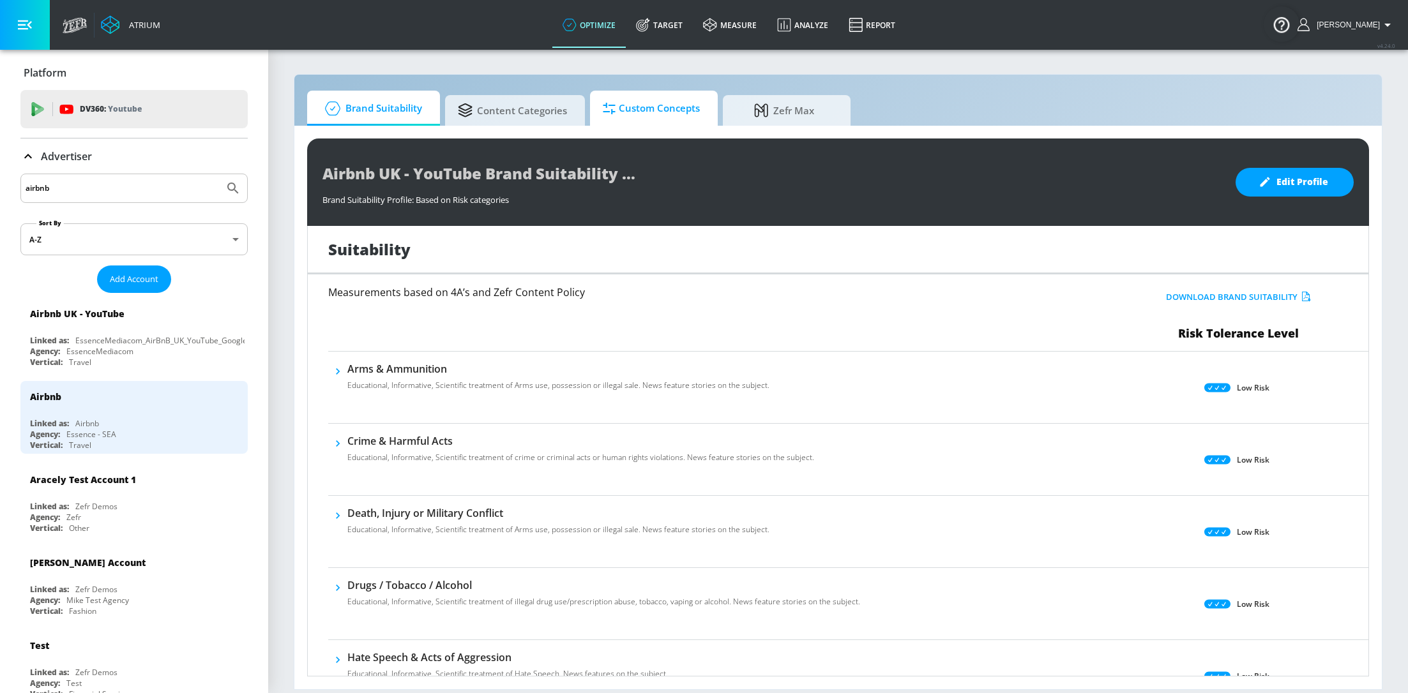
click at [648, 99] on span "Custom Concepts" at bounding box center [651, 108] width 97 height 31
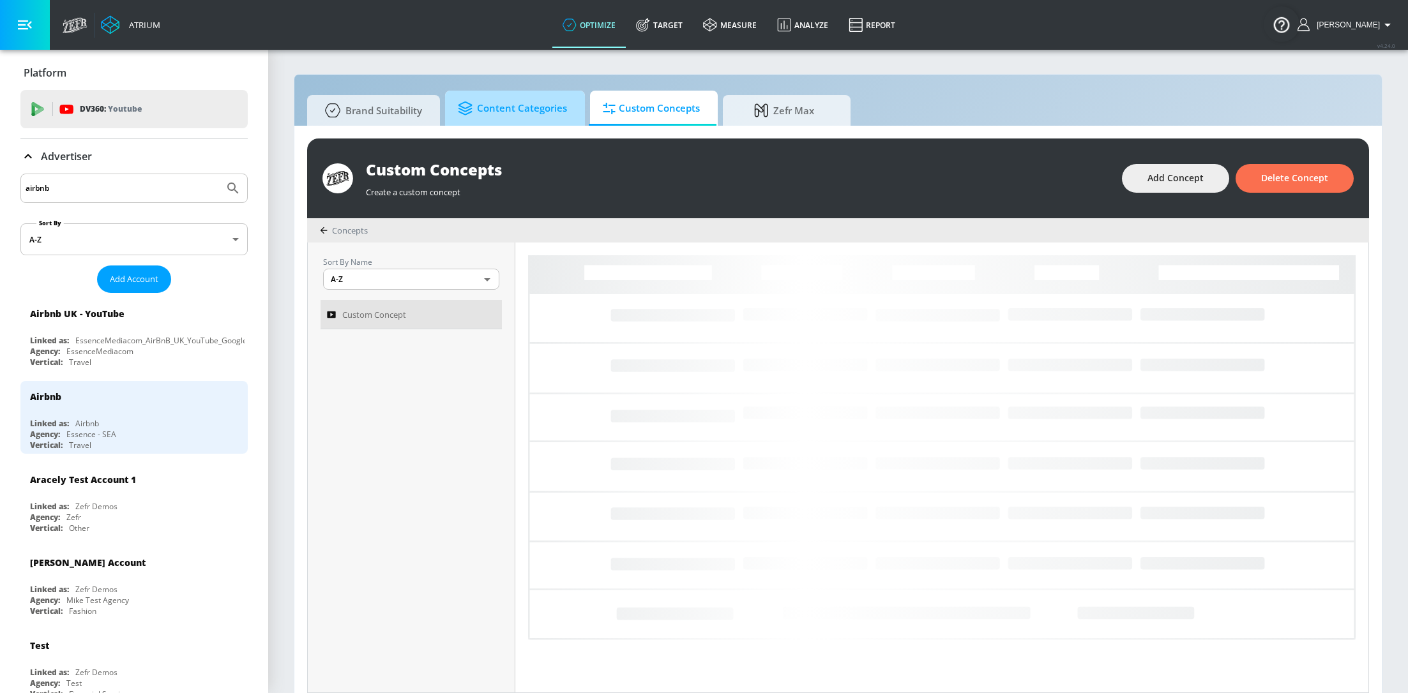
click at [534, 121] on span "Content Categories" at bounding box center [512, 108] width 109 height 31
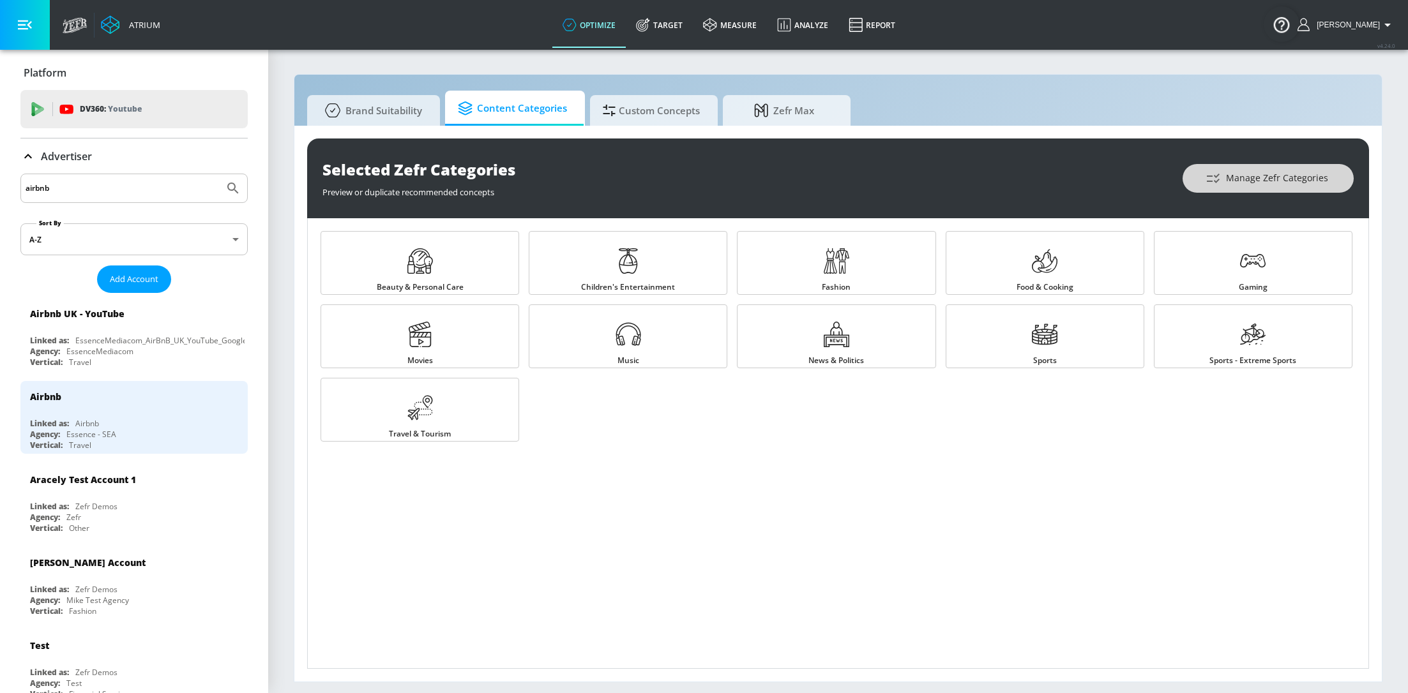
click at [1274, 188] on button "Manage Zefr Categories" at bounding box center [1267, 178] width 171 height 29
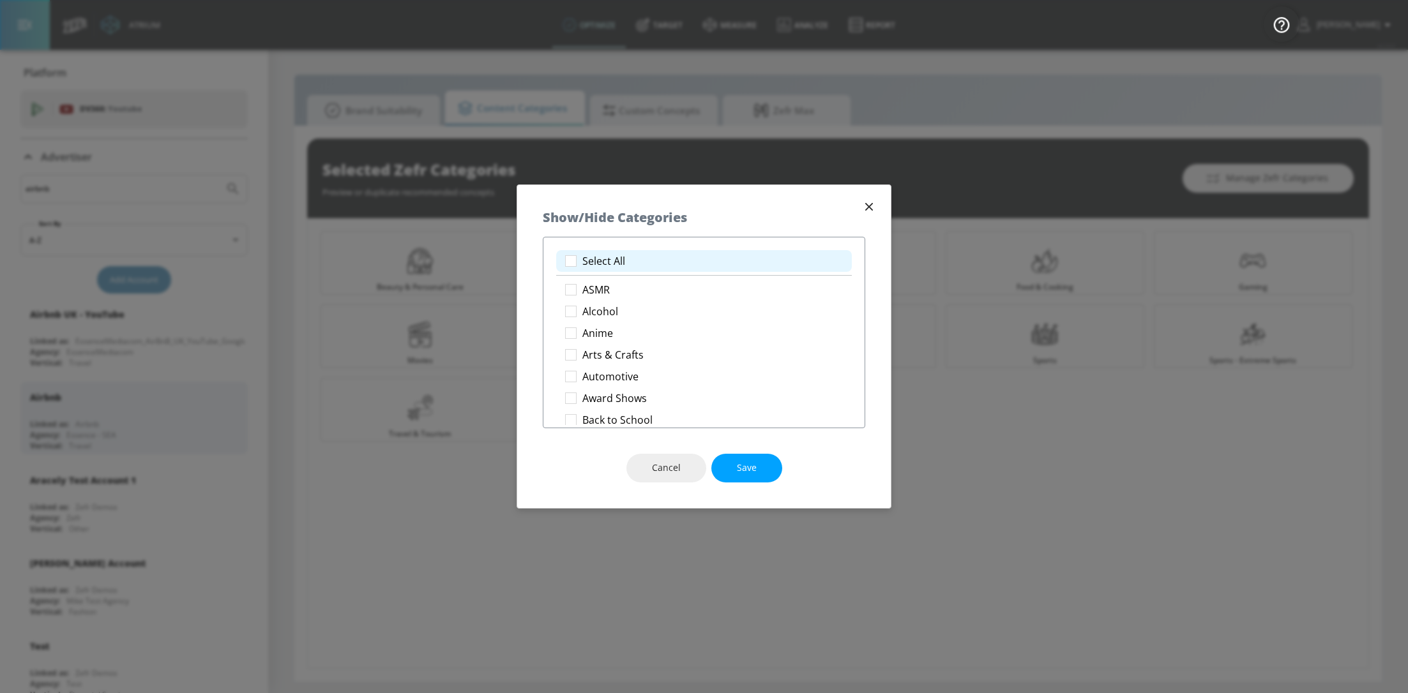
click at [592, 253] on li "Select All" at bounding box center [704, 261] width 296 height 22
checkbox input "true"
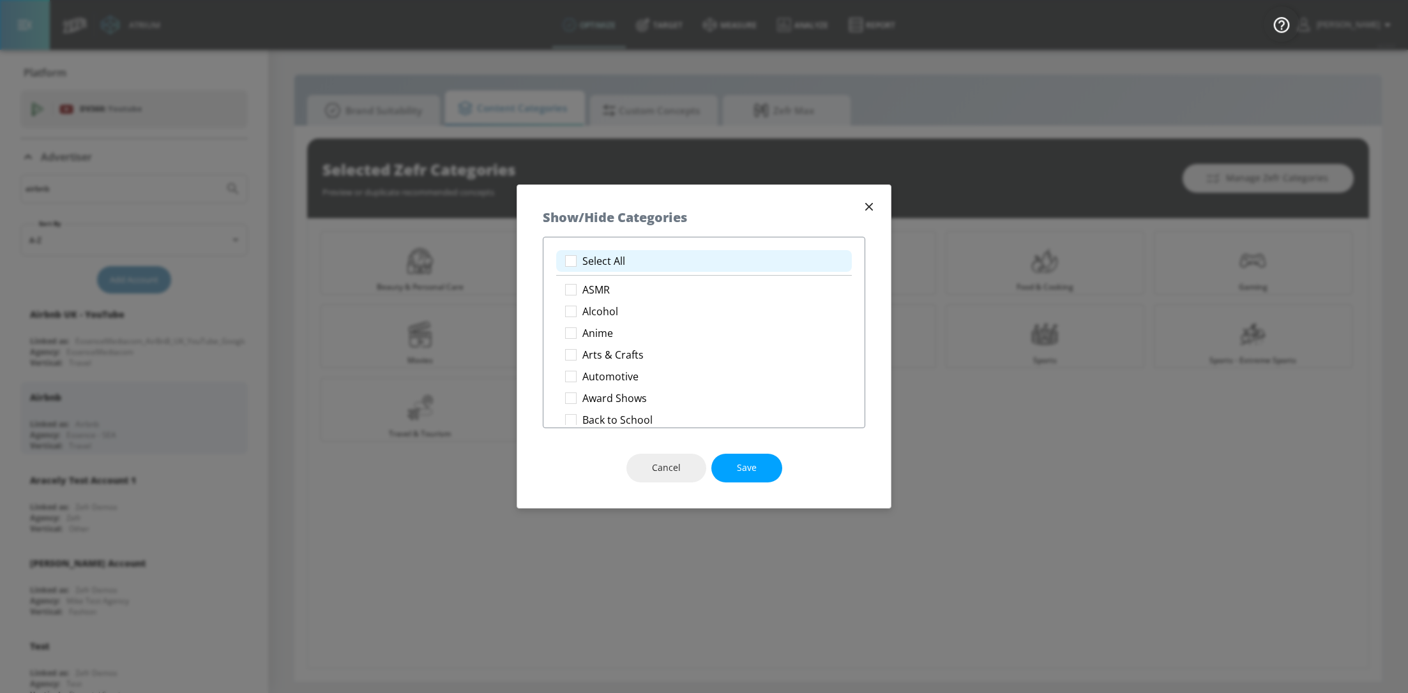
checkbox input "true"
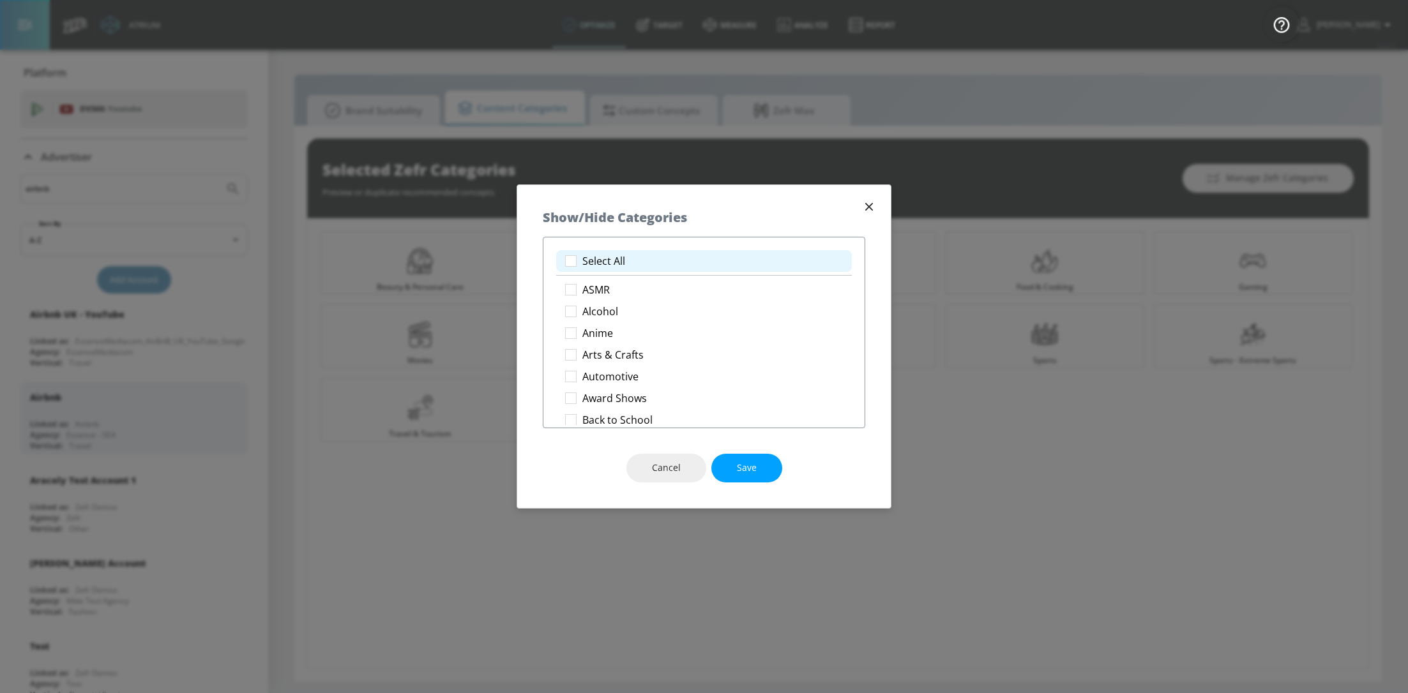
checkbox input "true"
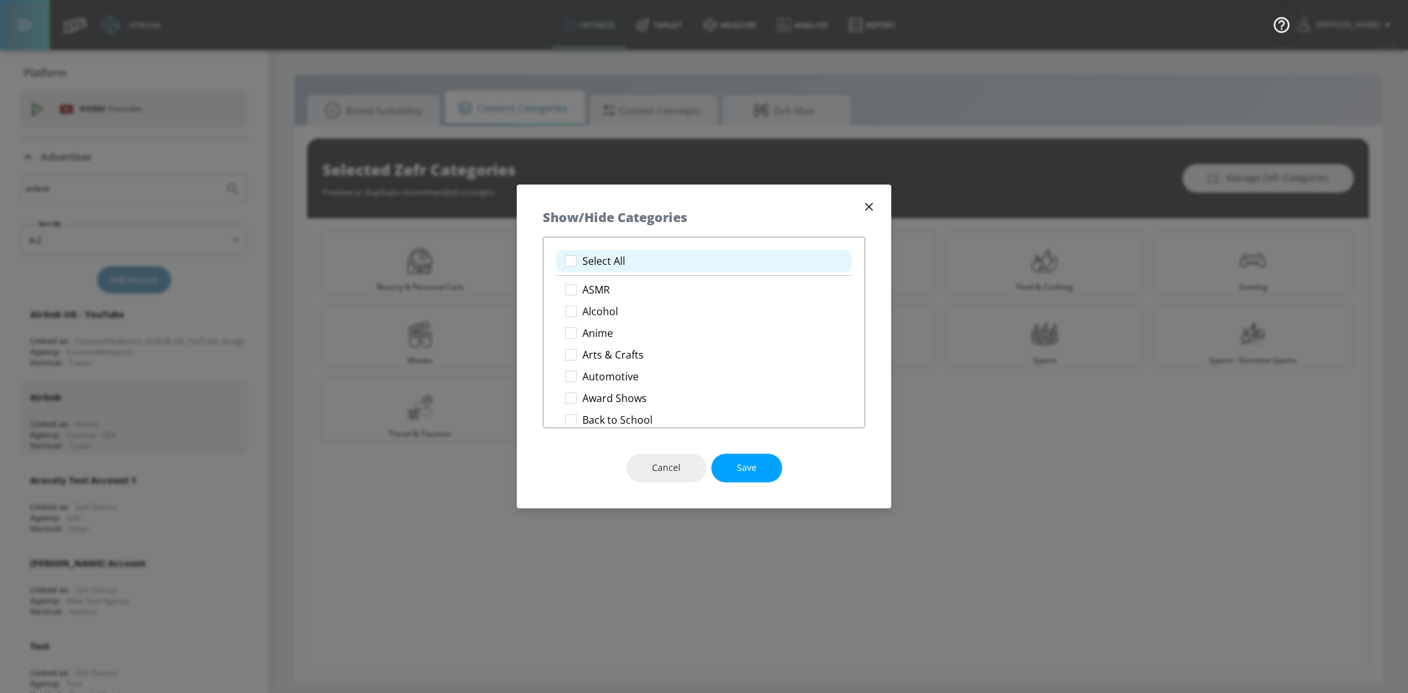
checkbox input "true"
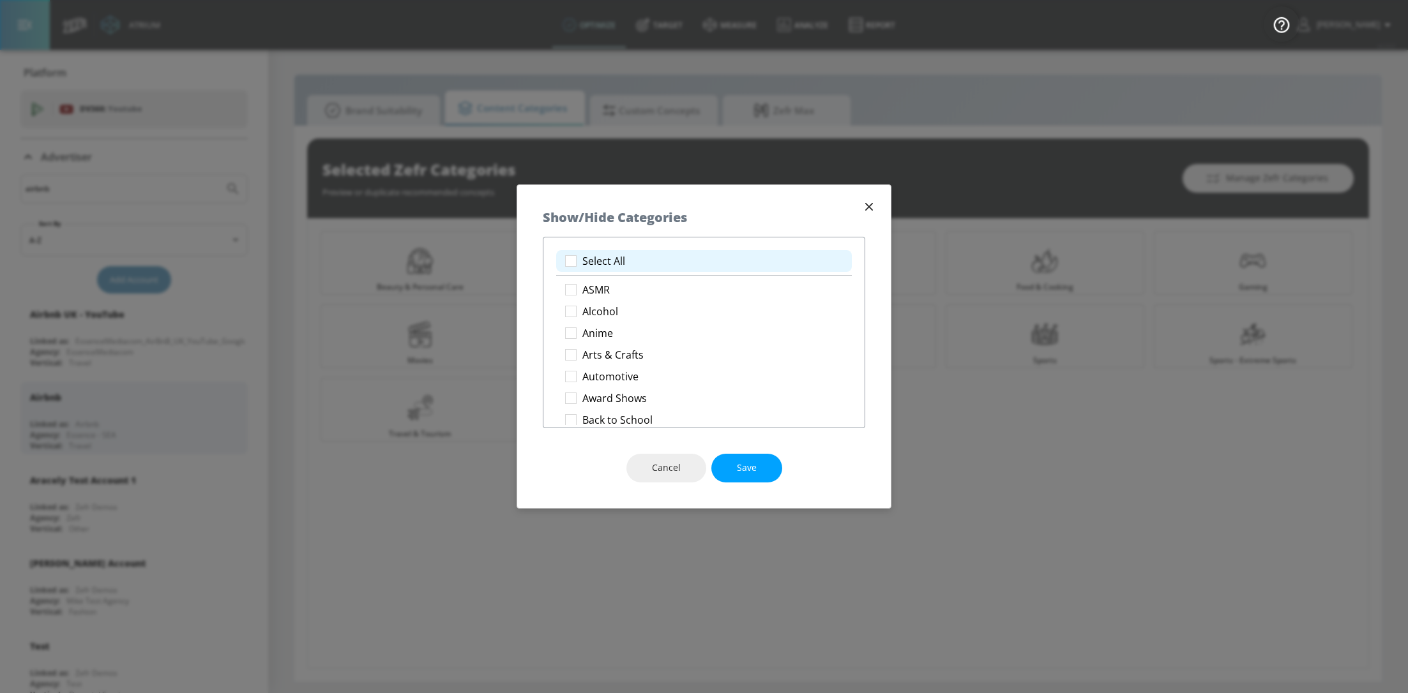
checkbox input "true"
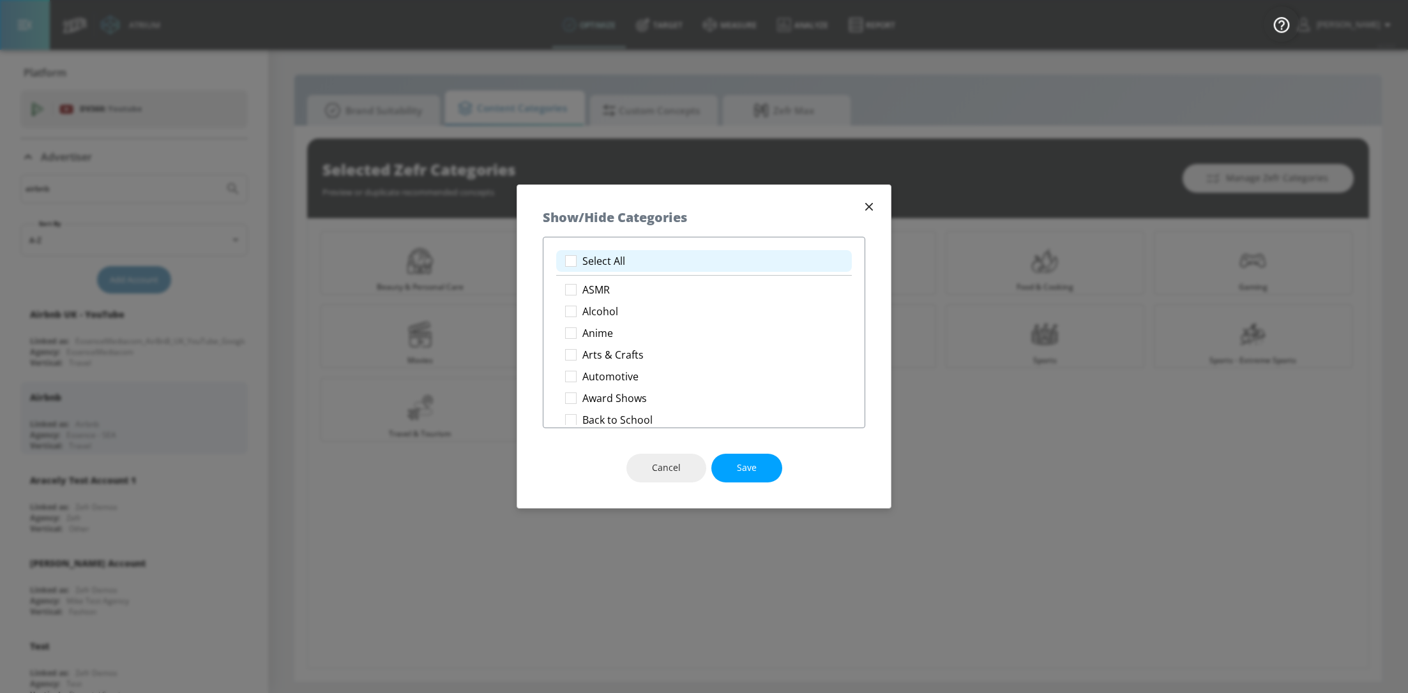
checkbox input "true"
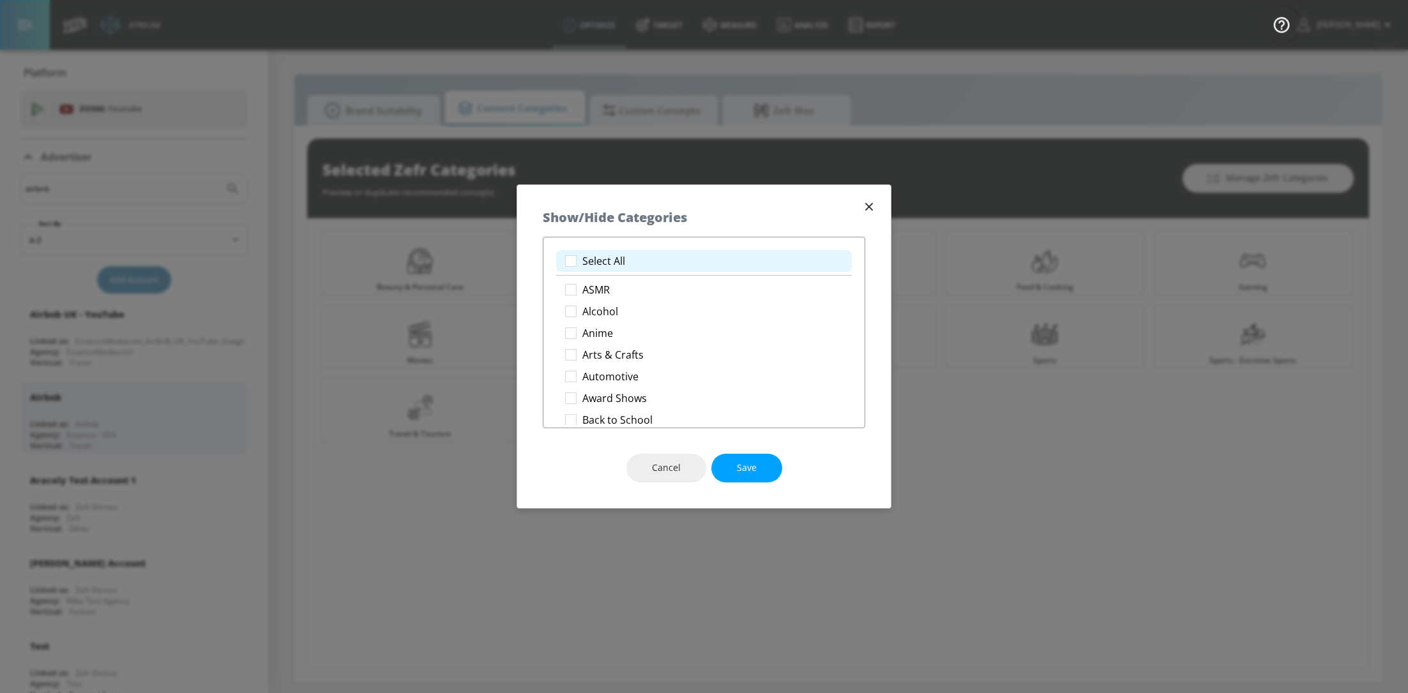
checkbox input "true"
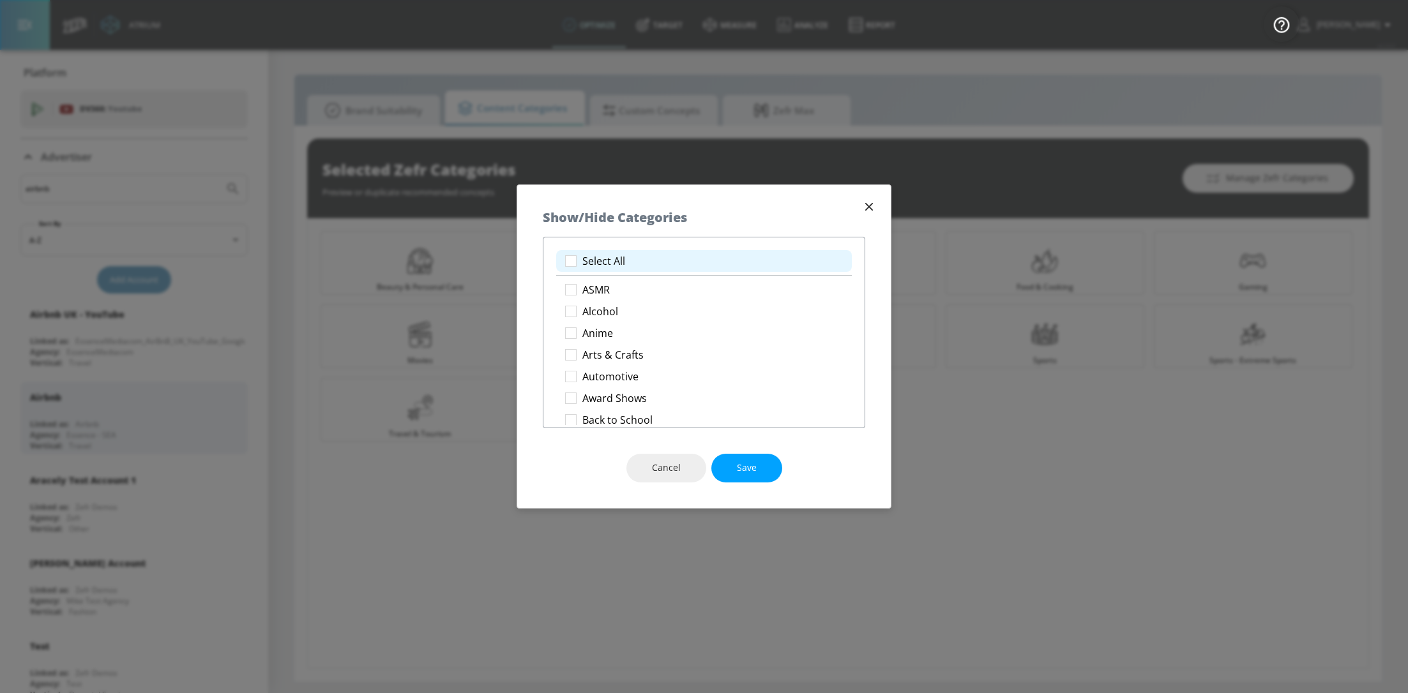
checkbox input "true"
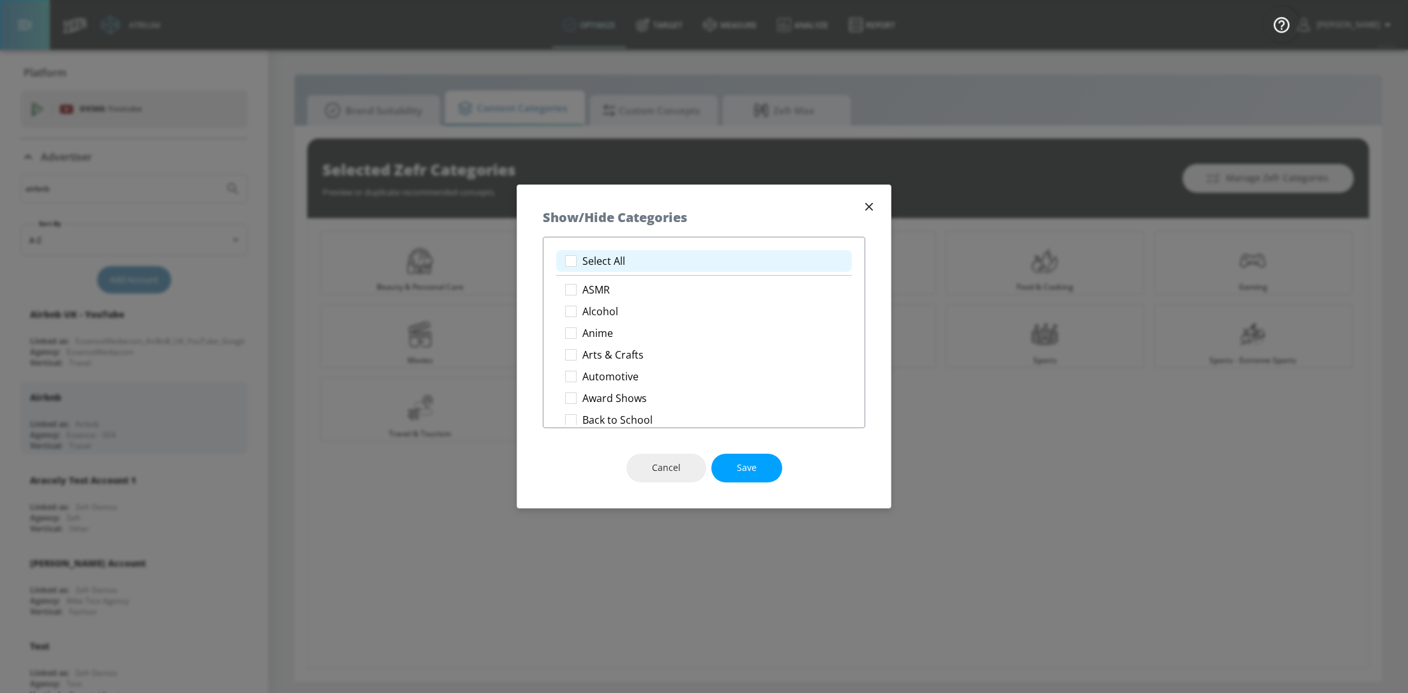
checkbox input "true"
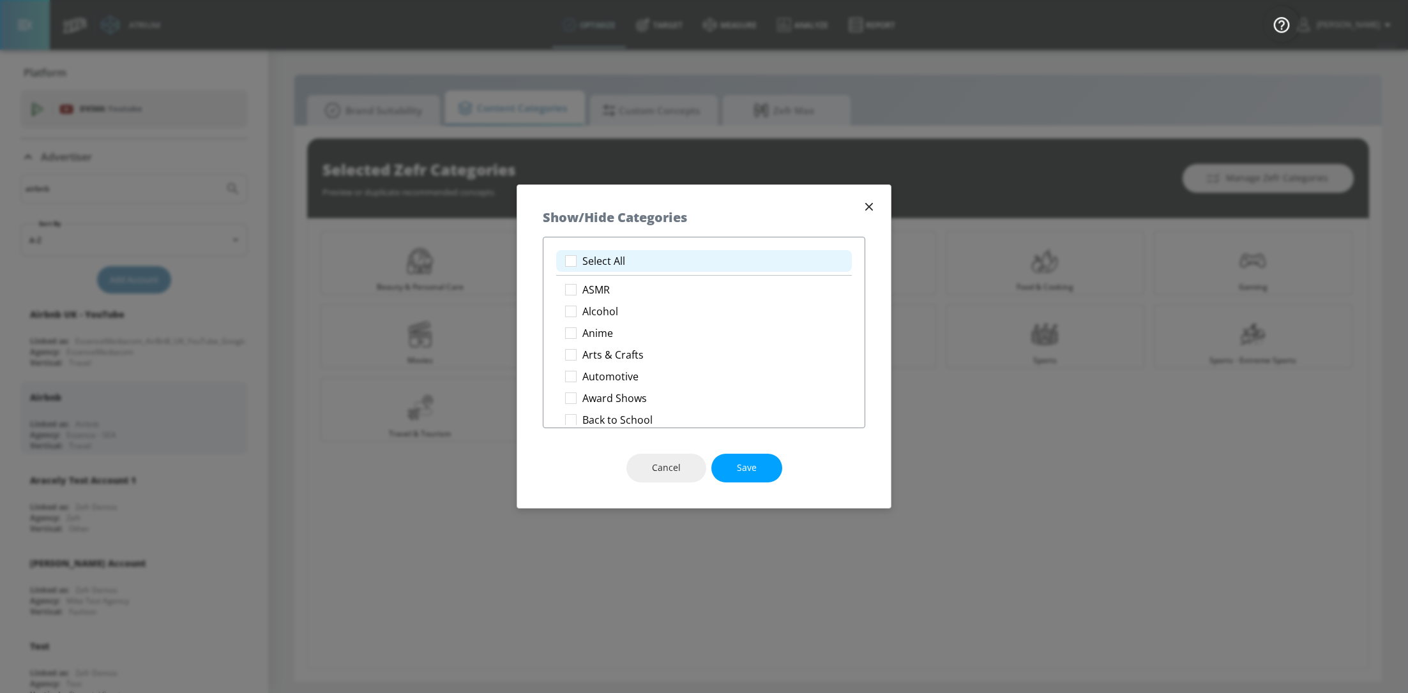
checkbox input "true"
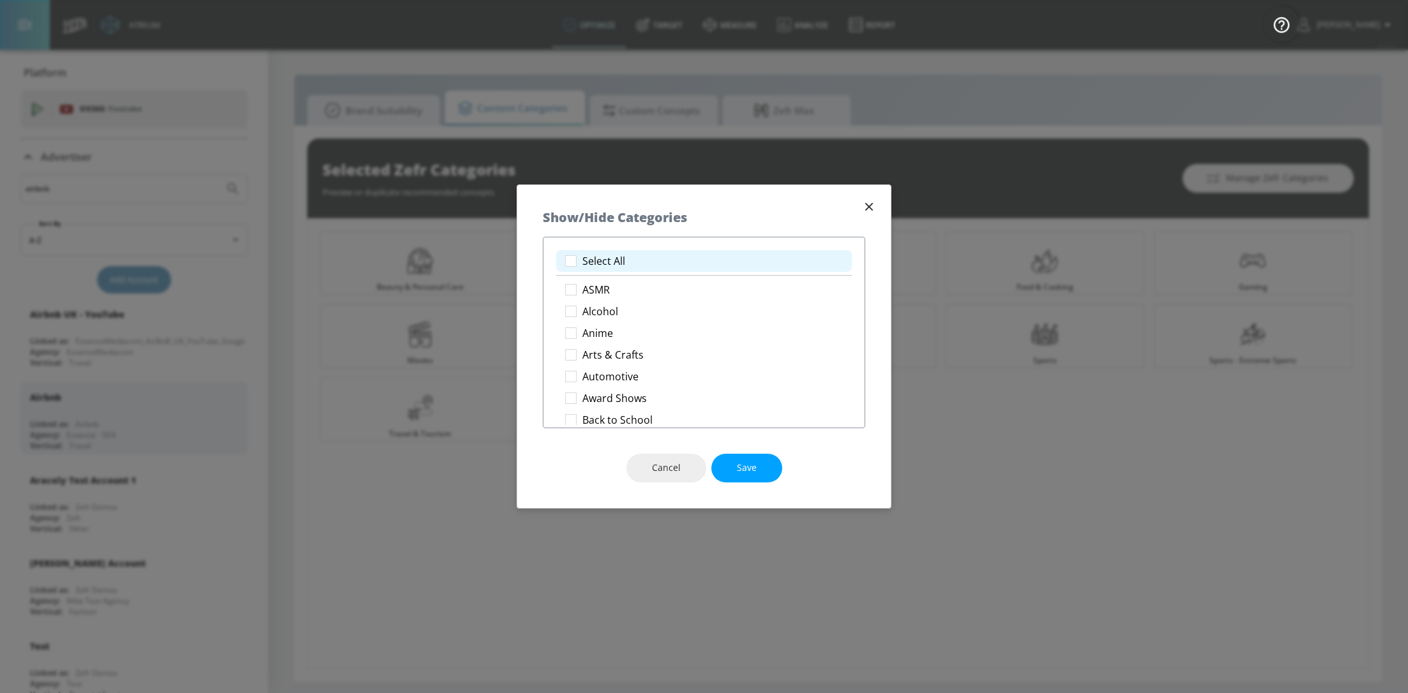
checkbox input "true"
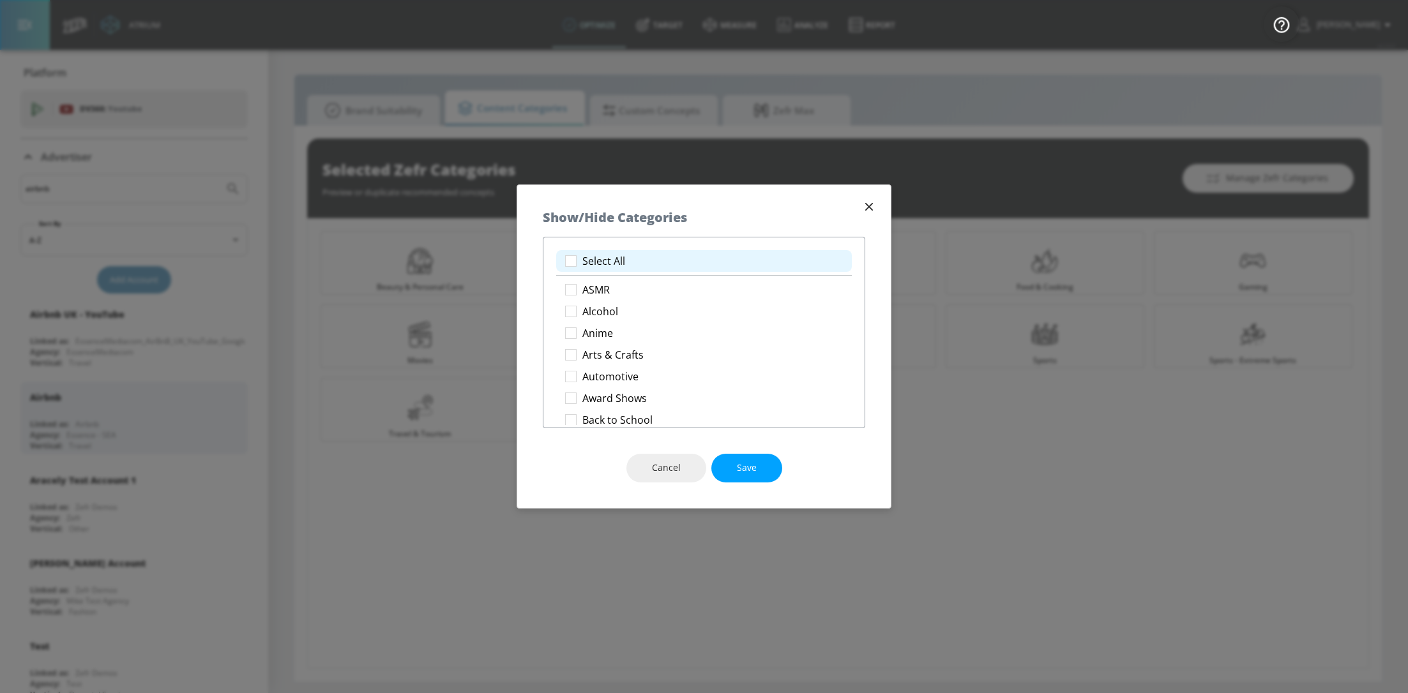
checkbox input "true"
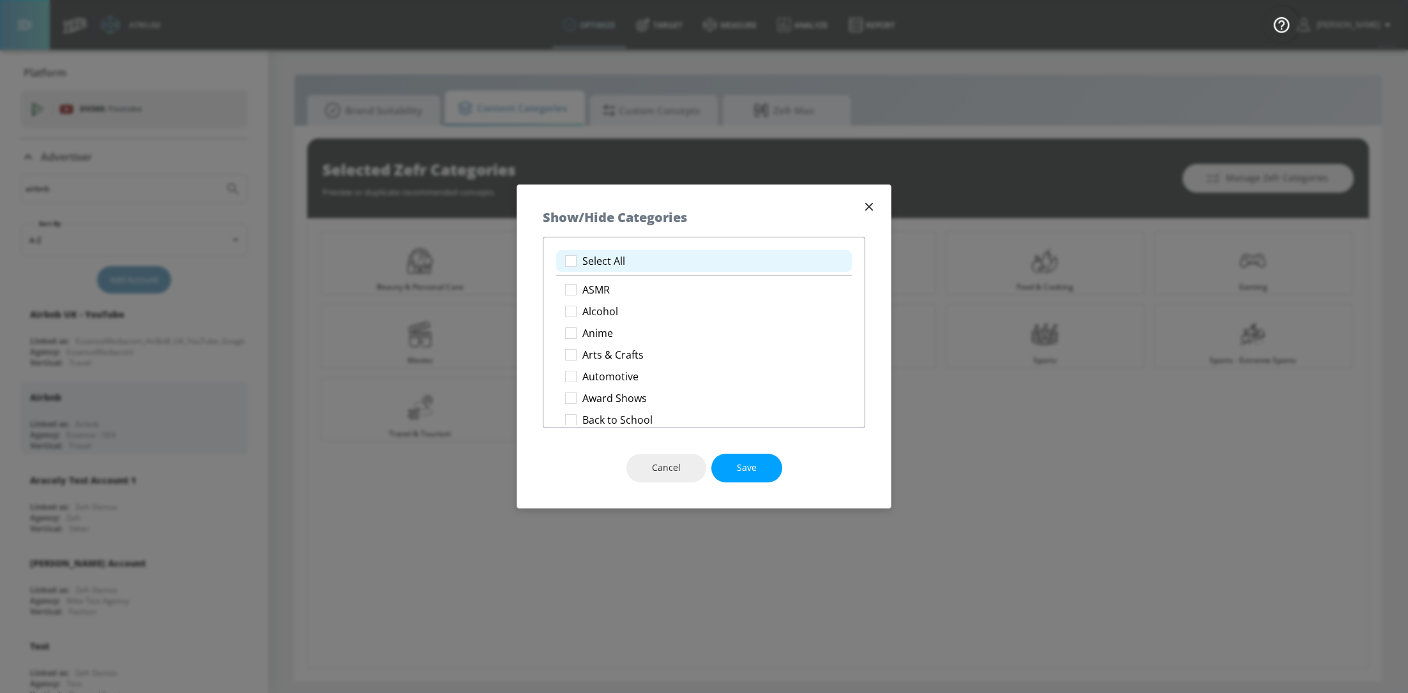
checkbox input "true"
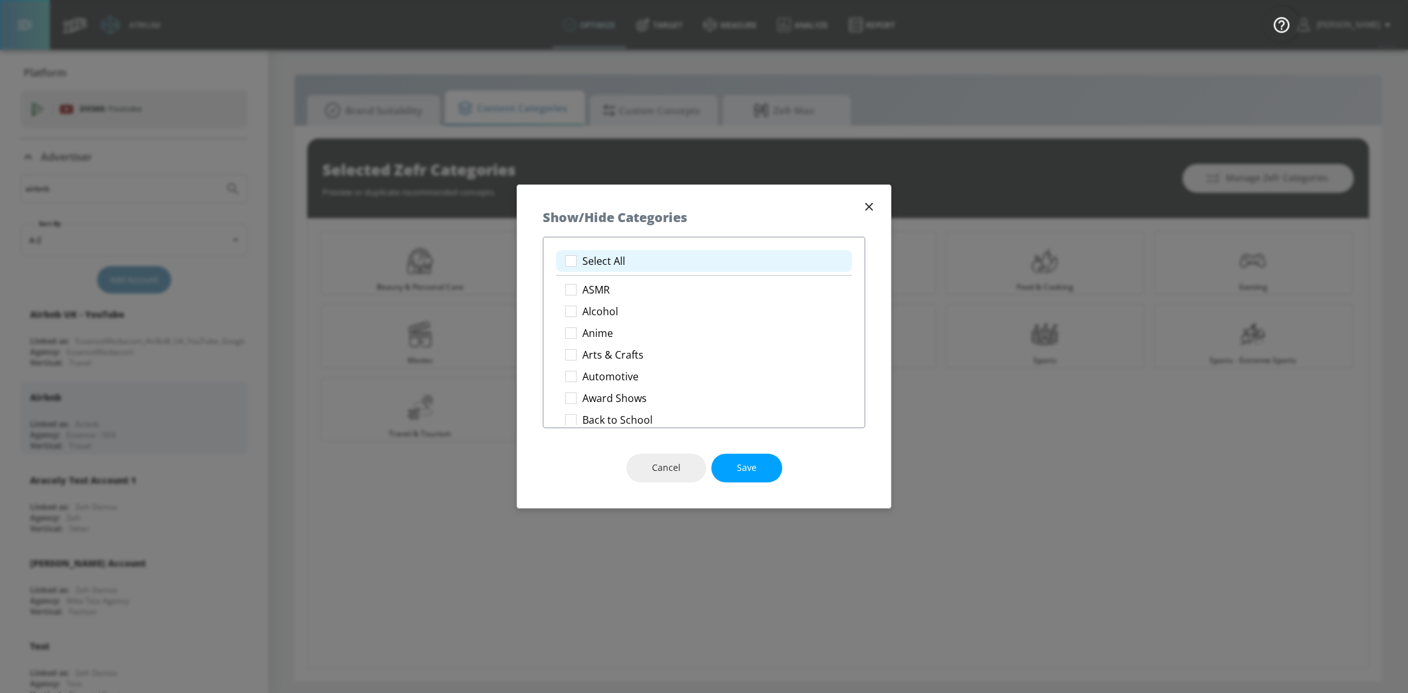
checkbox input "true"
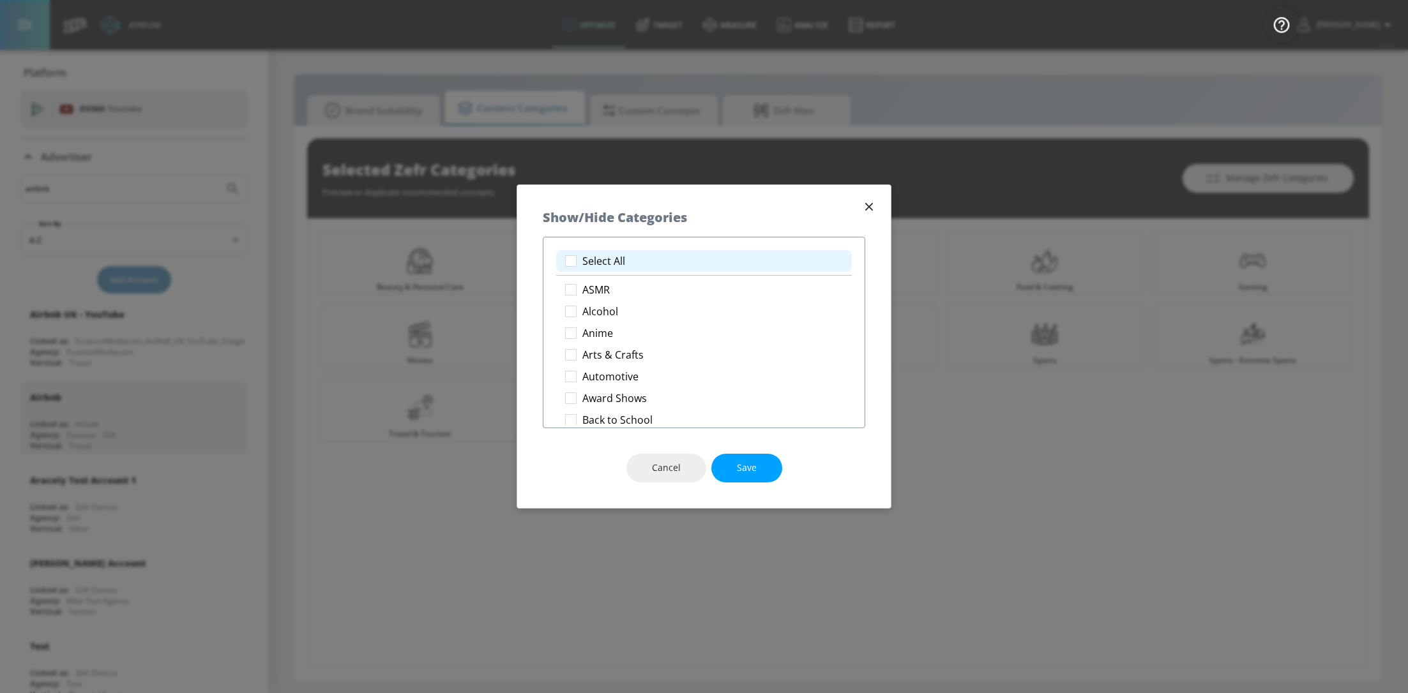
checkbox input "true"
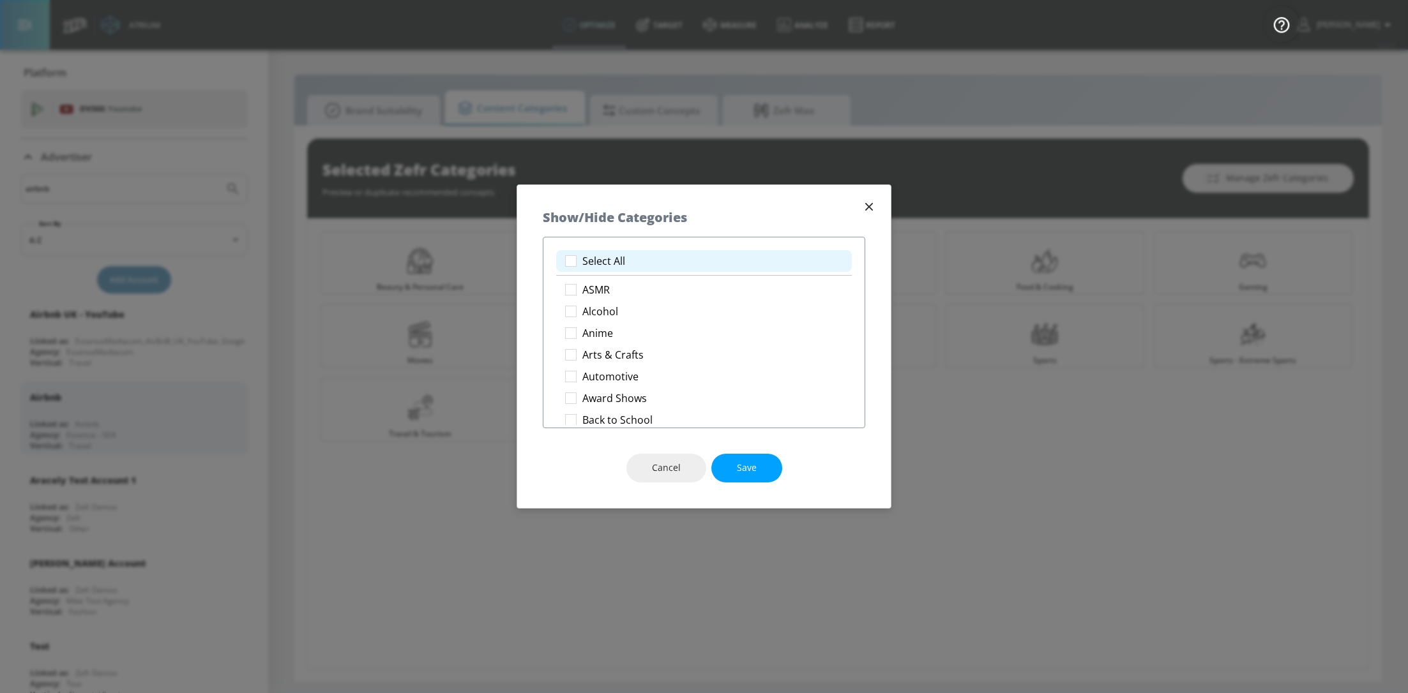
checkbox input "true"
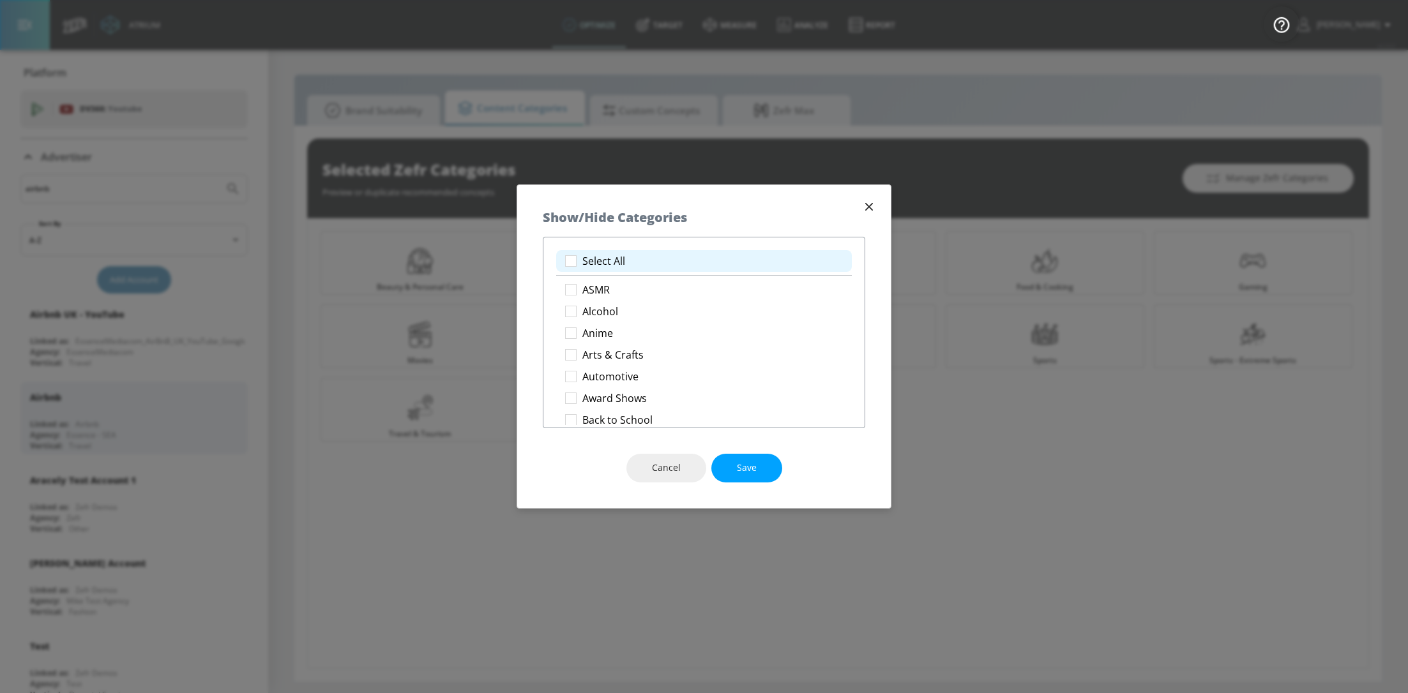
checkbox input "true"
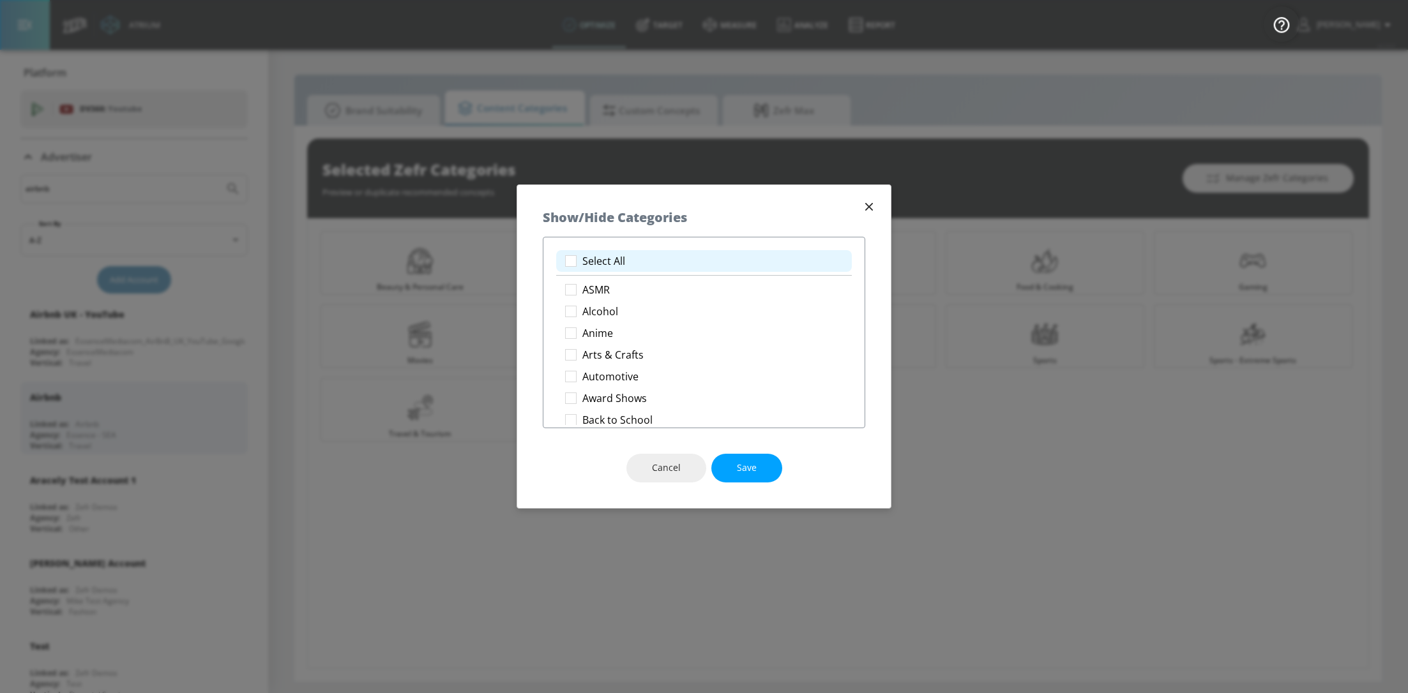
checkbox input "true"
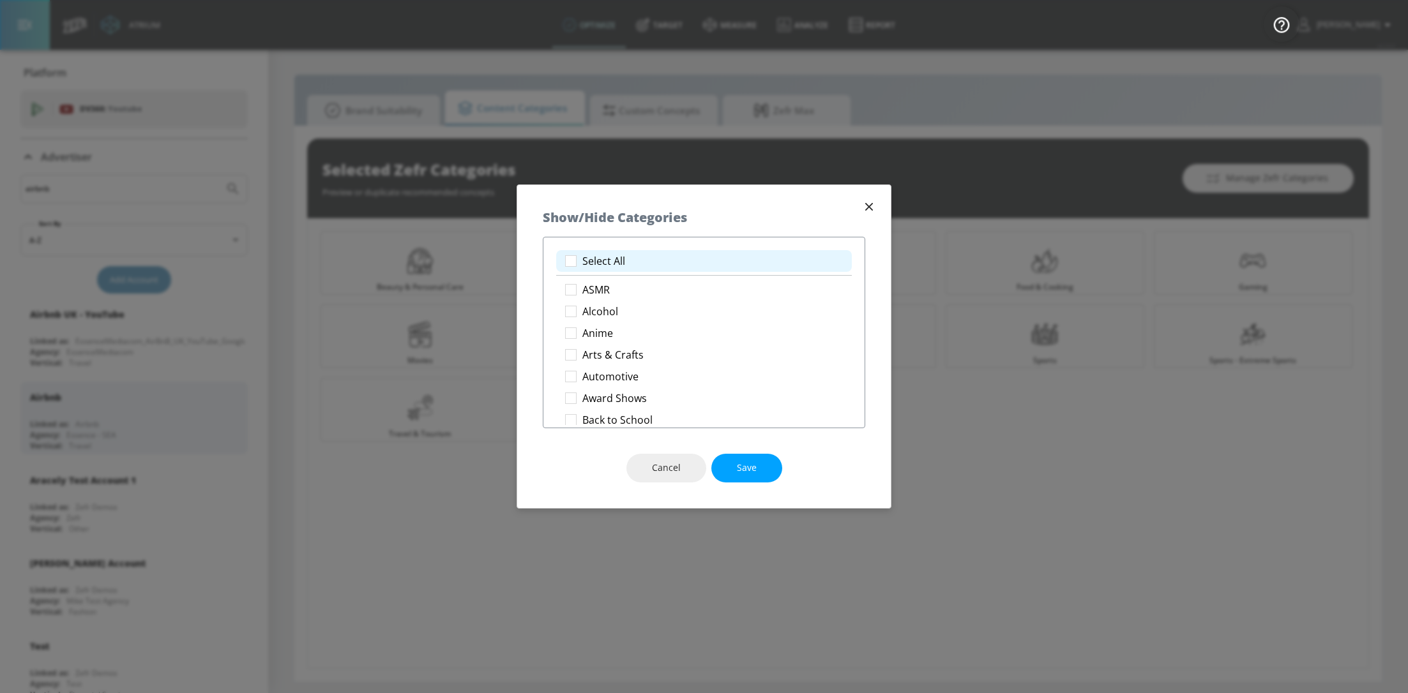
checkbox input "true"
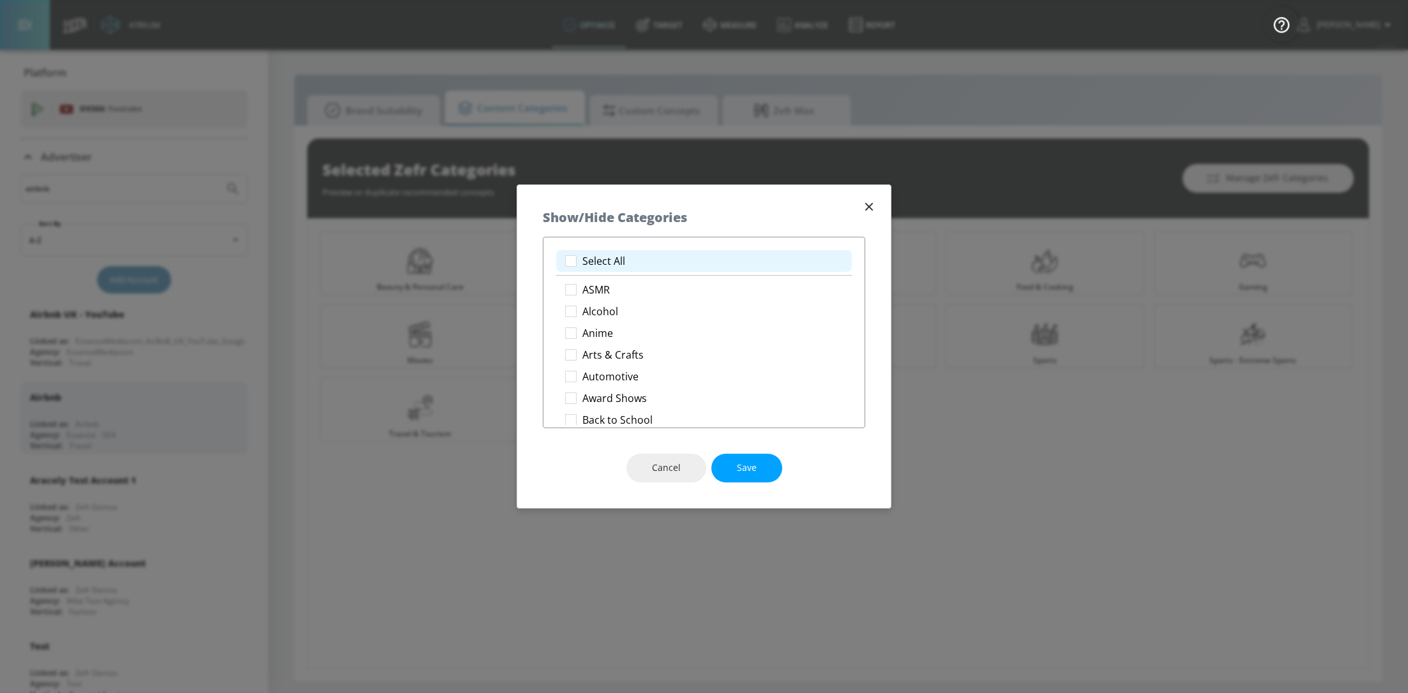
checkbox input "true"
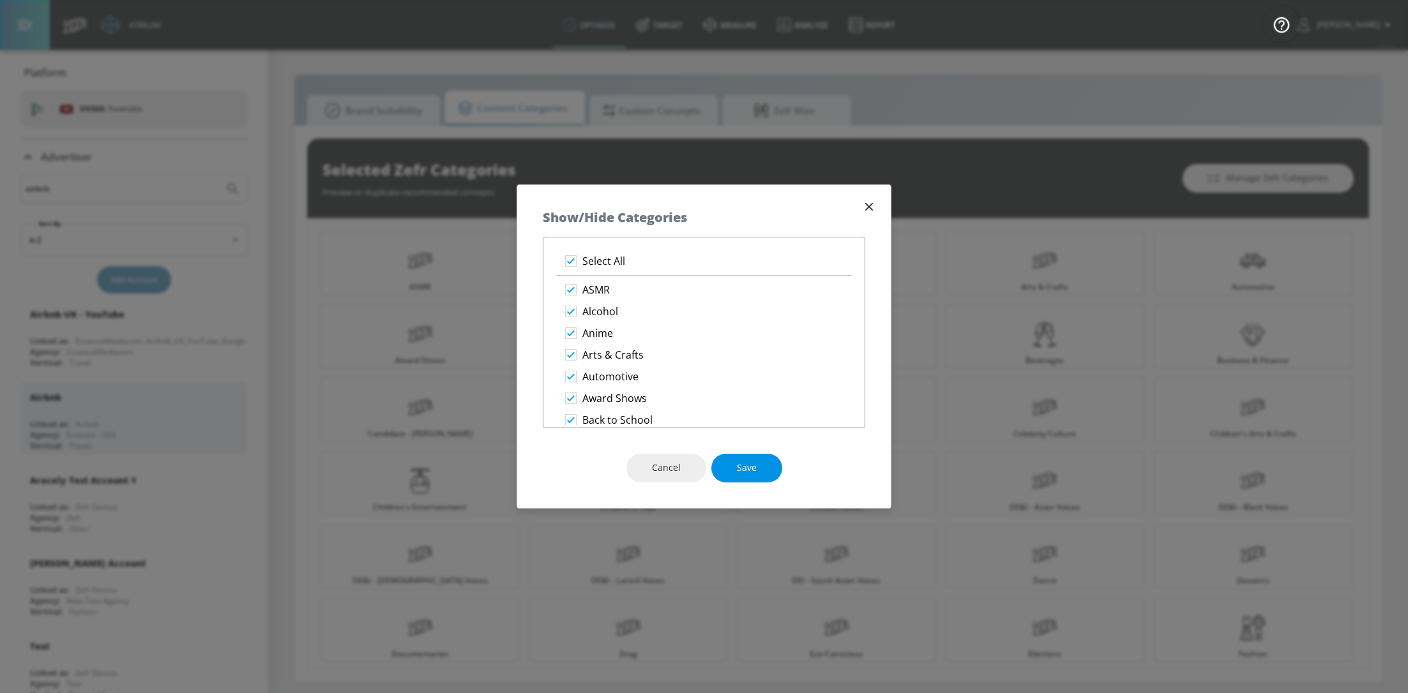
click at [750, 467] on span "Save" at bounding box center [747, 468] width 20 height 16
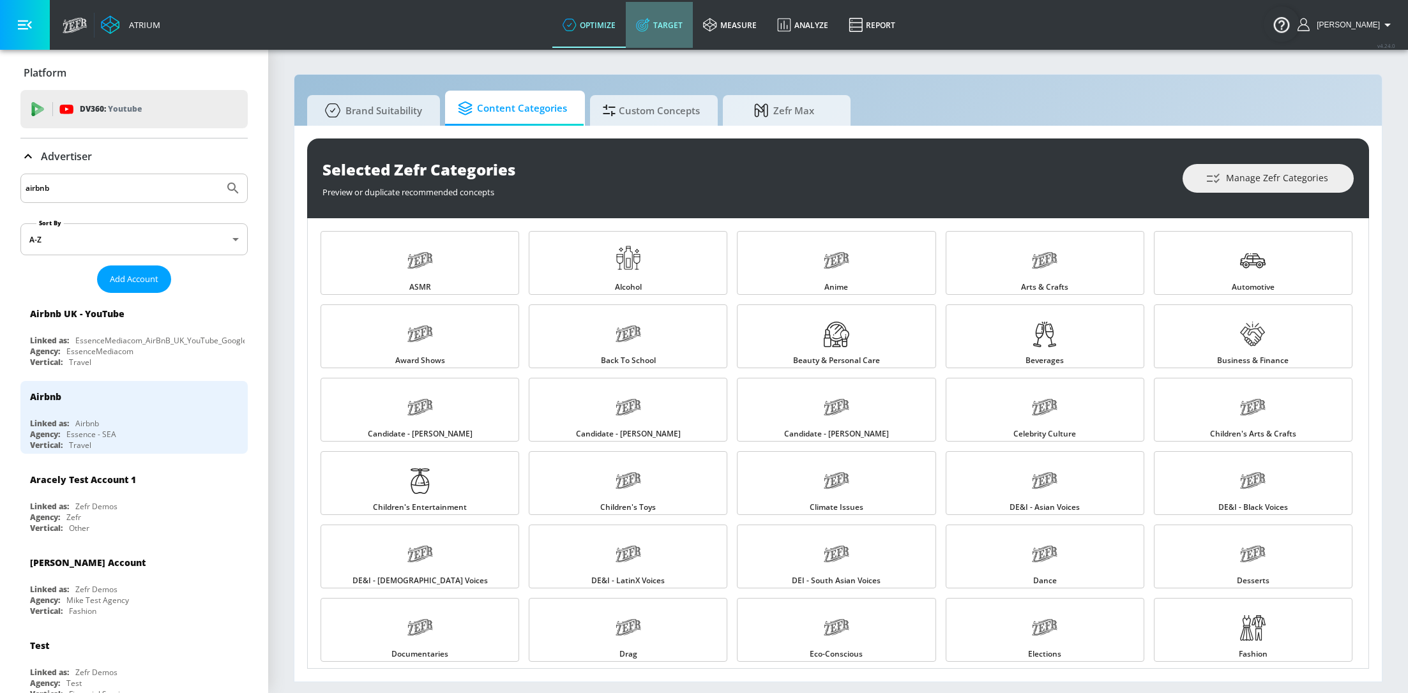
click at [669, 36] on link "Target" at bounding box center [659, 25] width 67 height 46
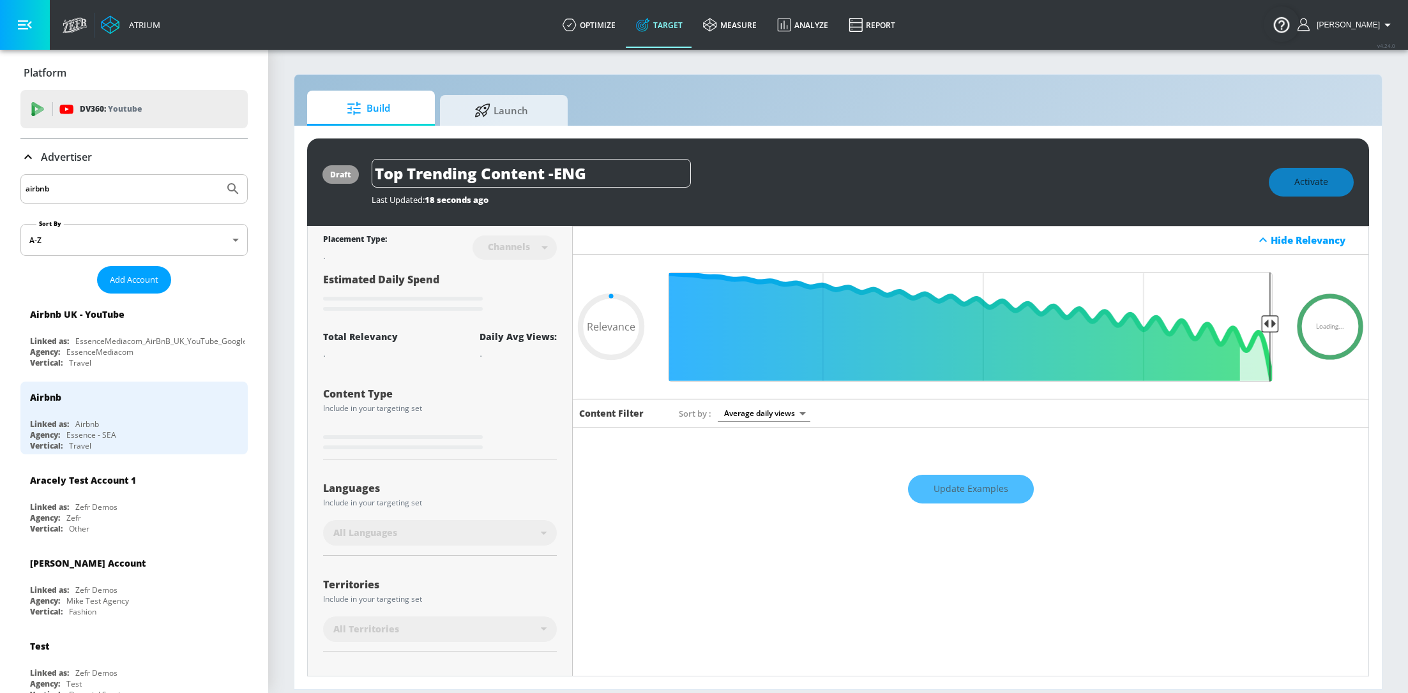
type input "0.6"
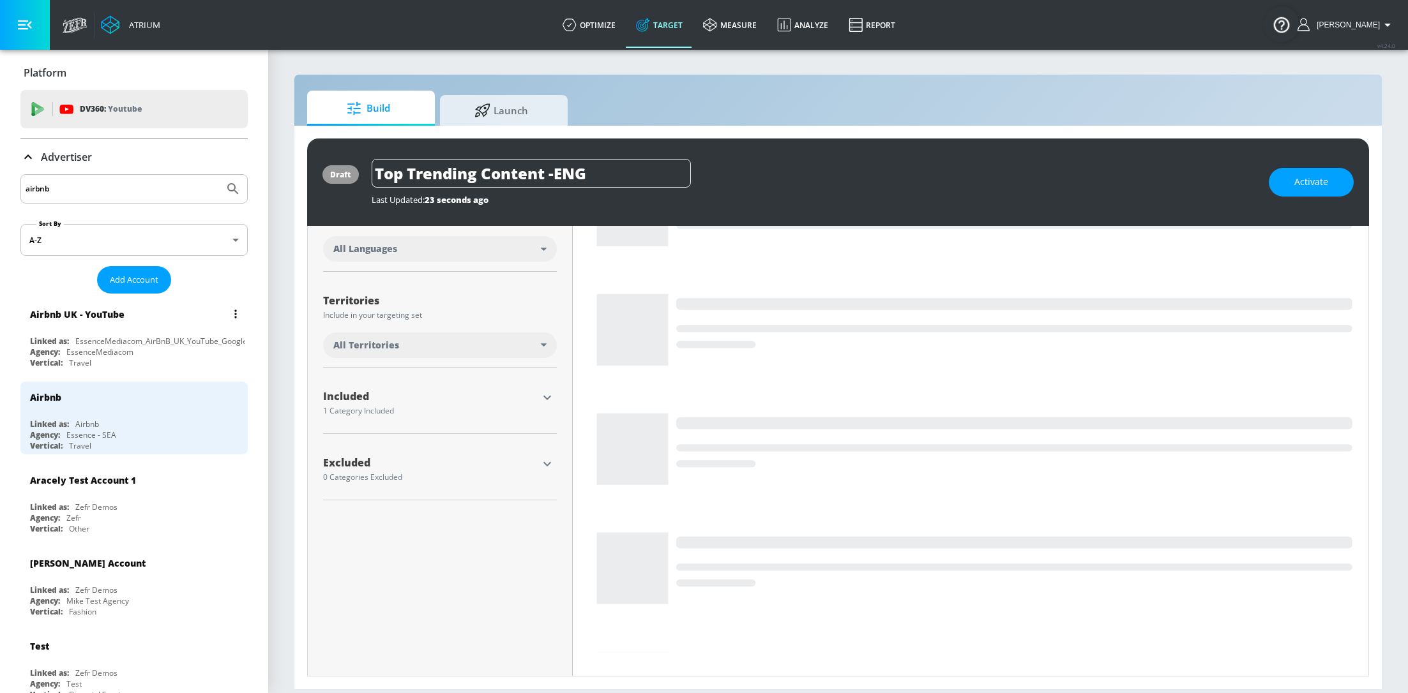
scroll to position [103, 0]
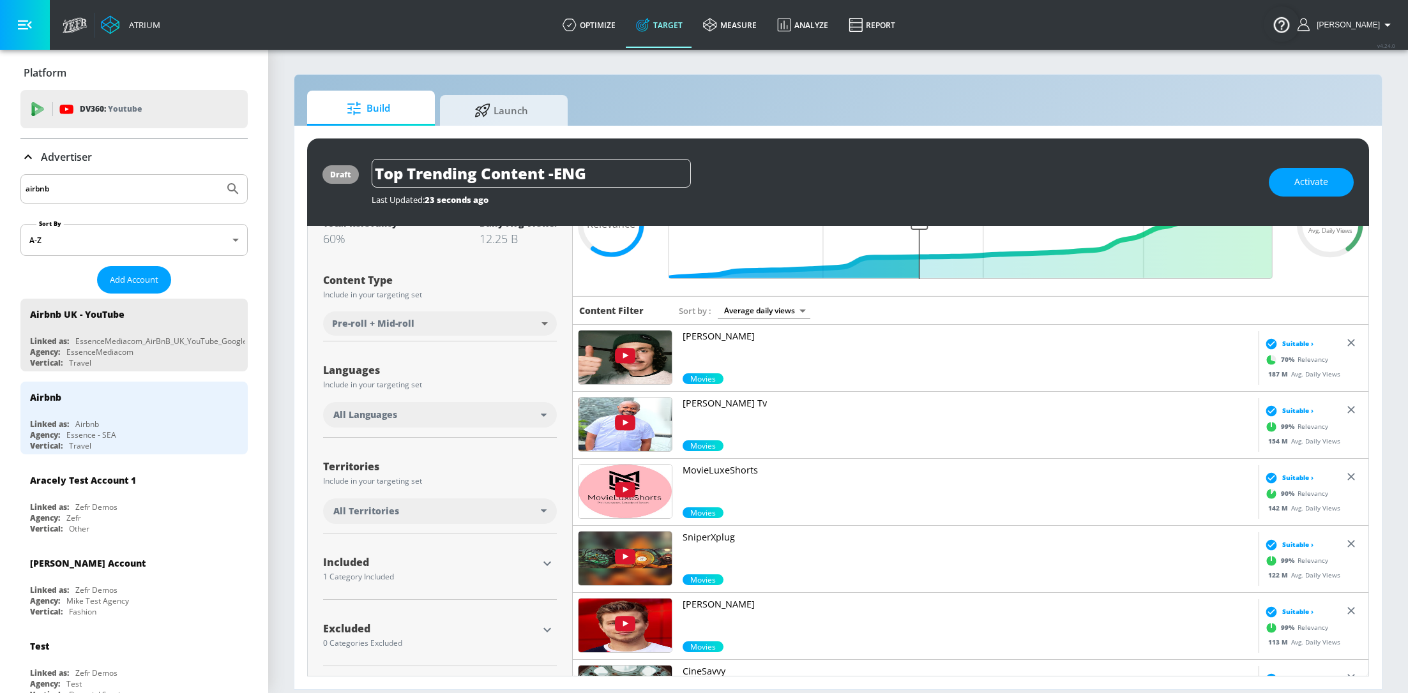
click at [544, 566] on icon "button" at bounding box center [546, 563] width 15 height 15
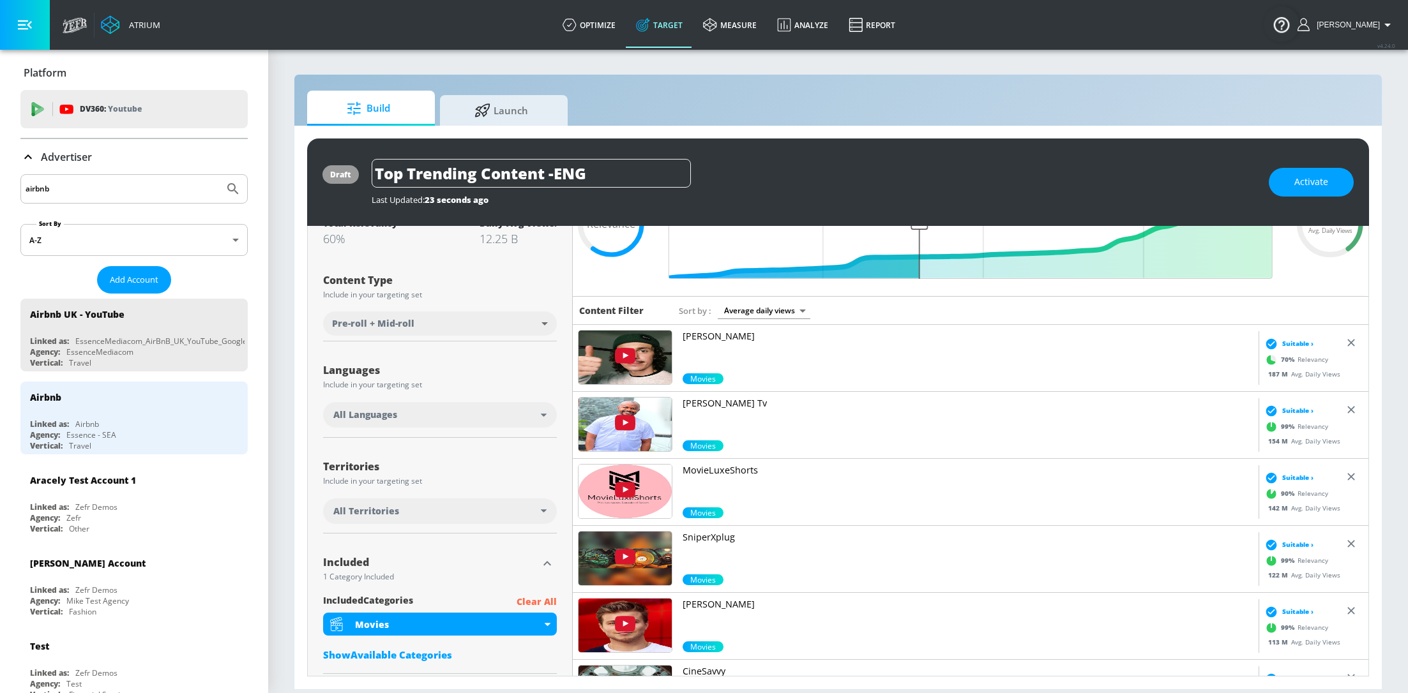
scroll to position [177, 0]
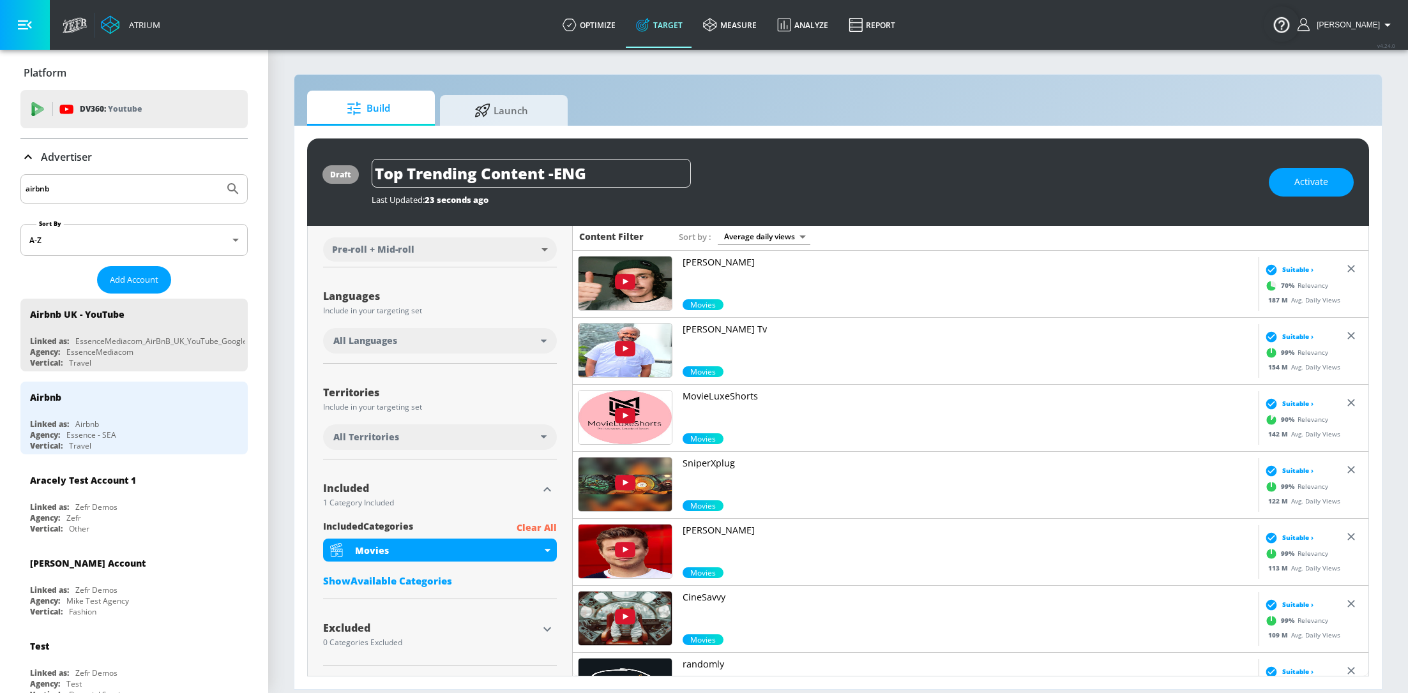
click at [433, 578] on div "Show Available Categories" at bounding box center [440, 581] width 234 height 13
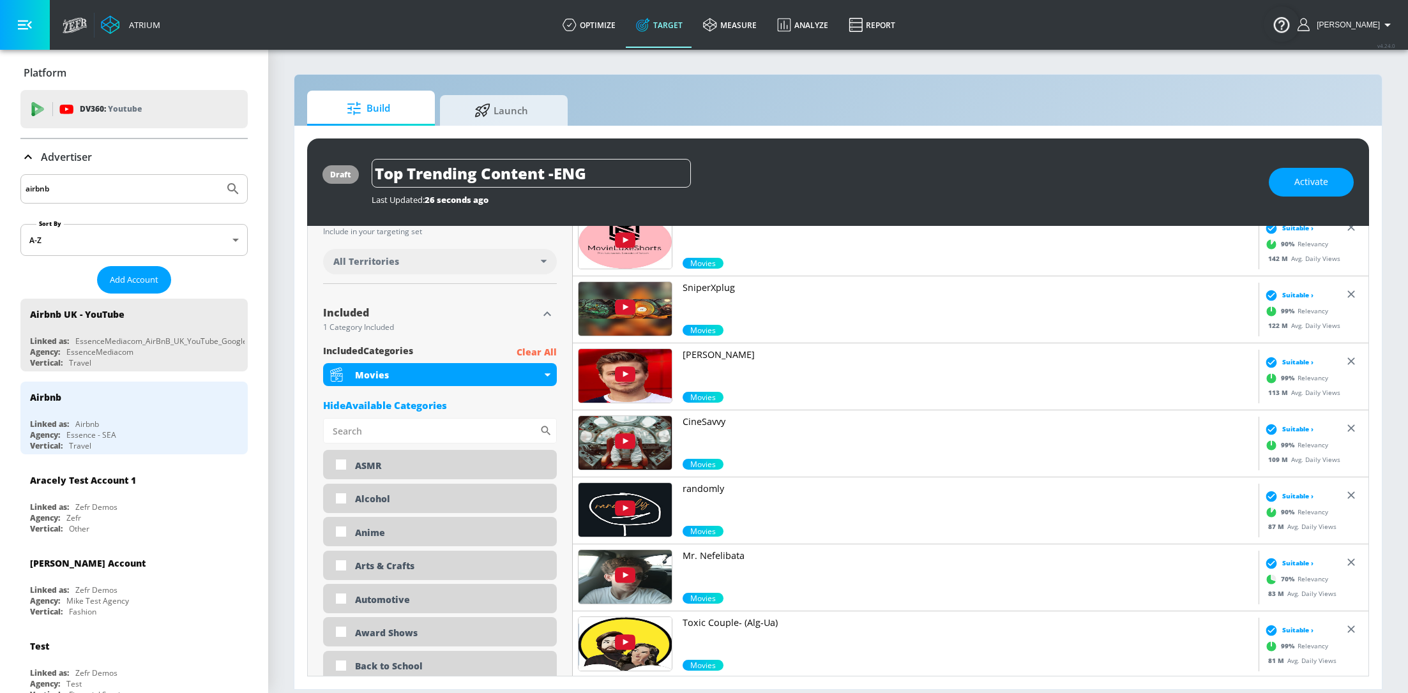
scroll to position [353, 0]
click at [406, 434] on input "Sort By" at bounding box center [431, 431] width 216 height 26
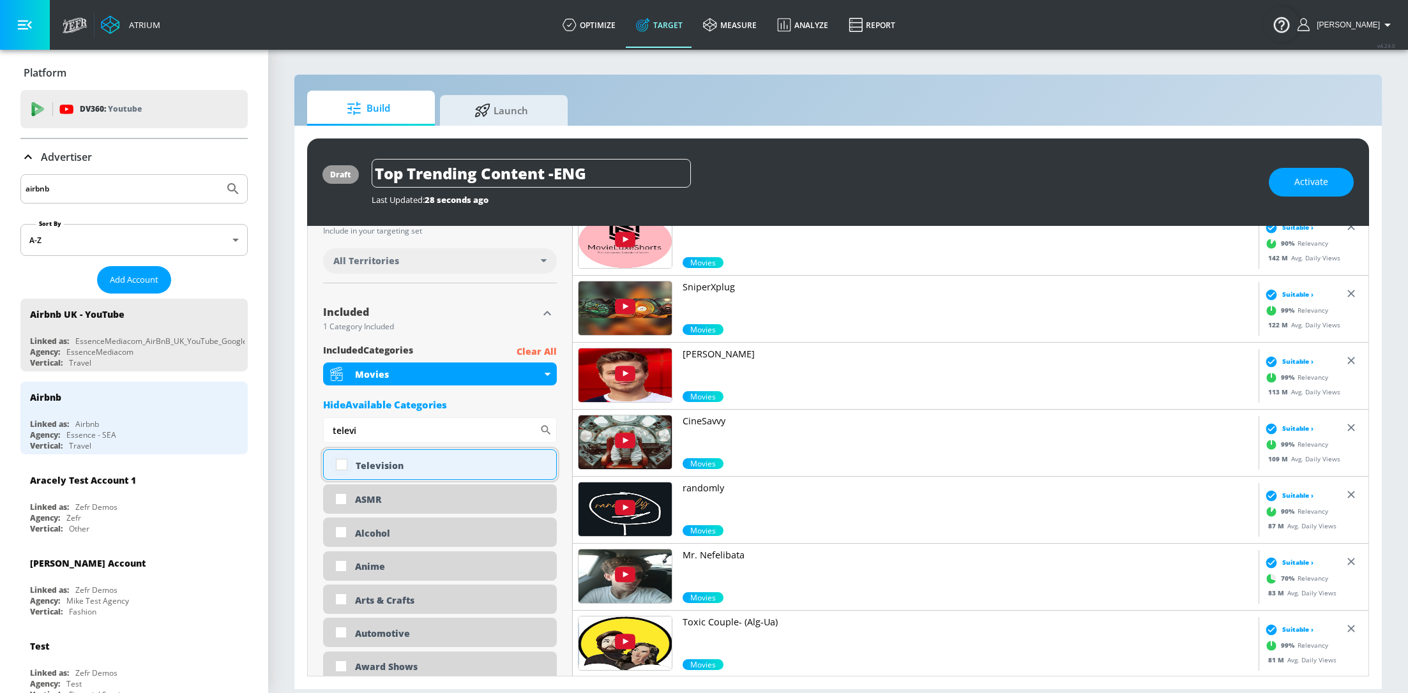
type input "televi"
click at [339, 468] on input "checkbox" at bounding box center [341, 464] width 23 height 23
checkbox input "true"
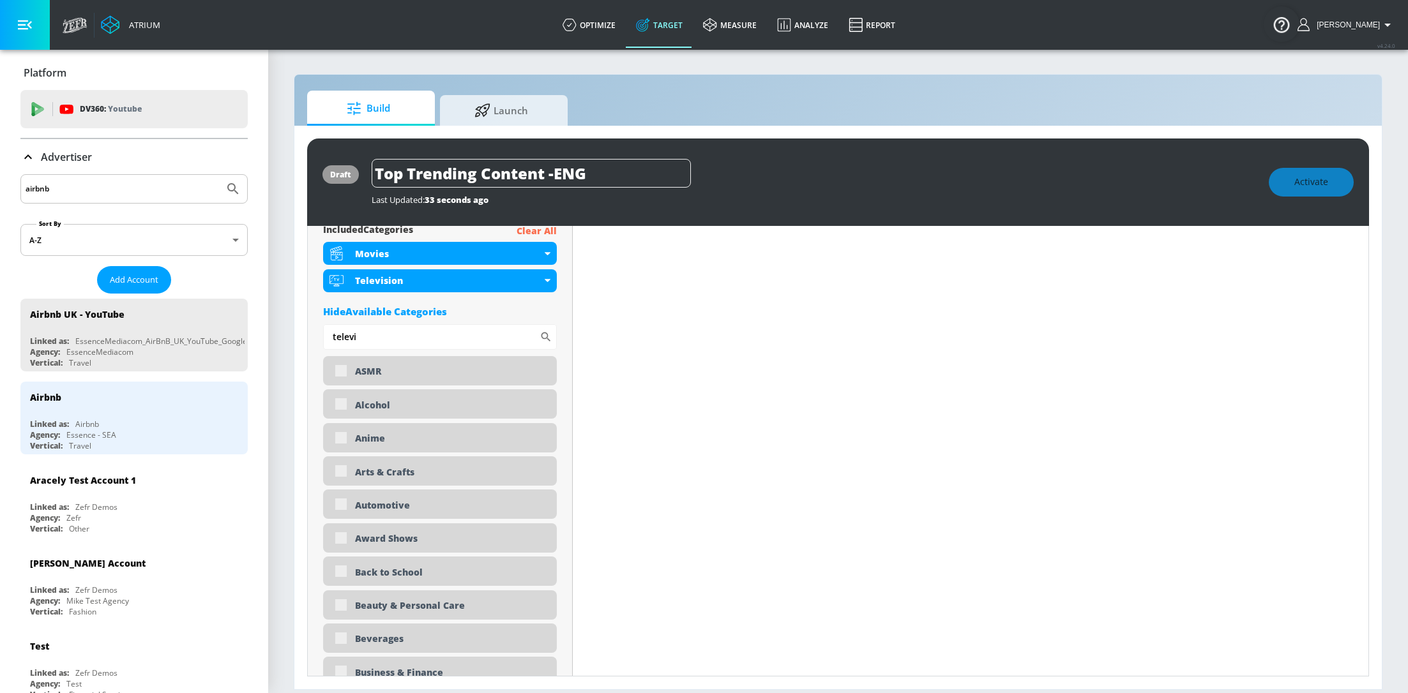
scroll to position [474, 0]
click at [464, 340] on input "televi" at bounding box center [431, 337] width 216 height 26
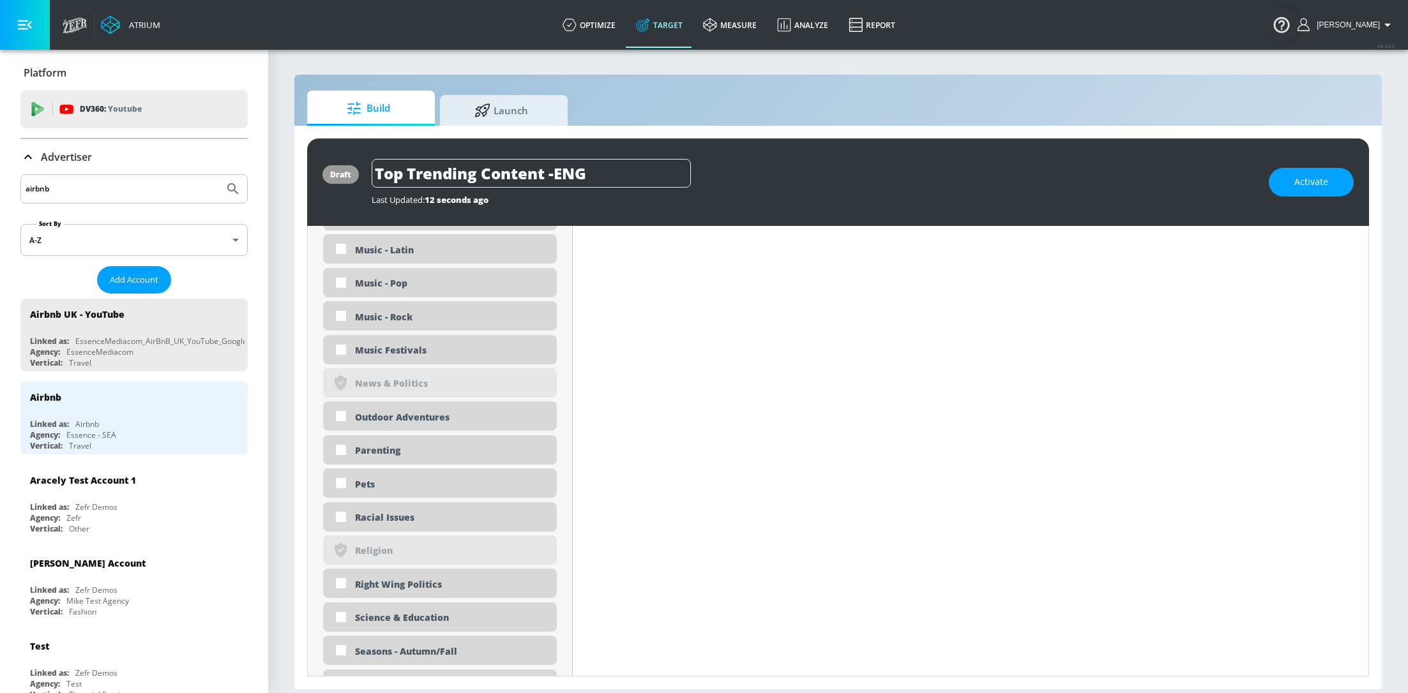
scroll to position [2871, 0]
click at [28, 167] on div "Advertiser" at bounding box center [133, 157] width 227 height 36
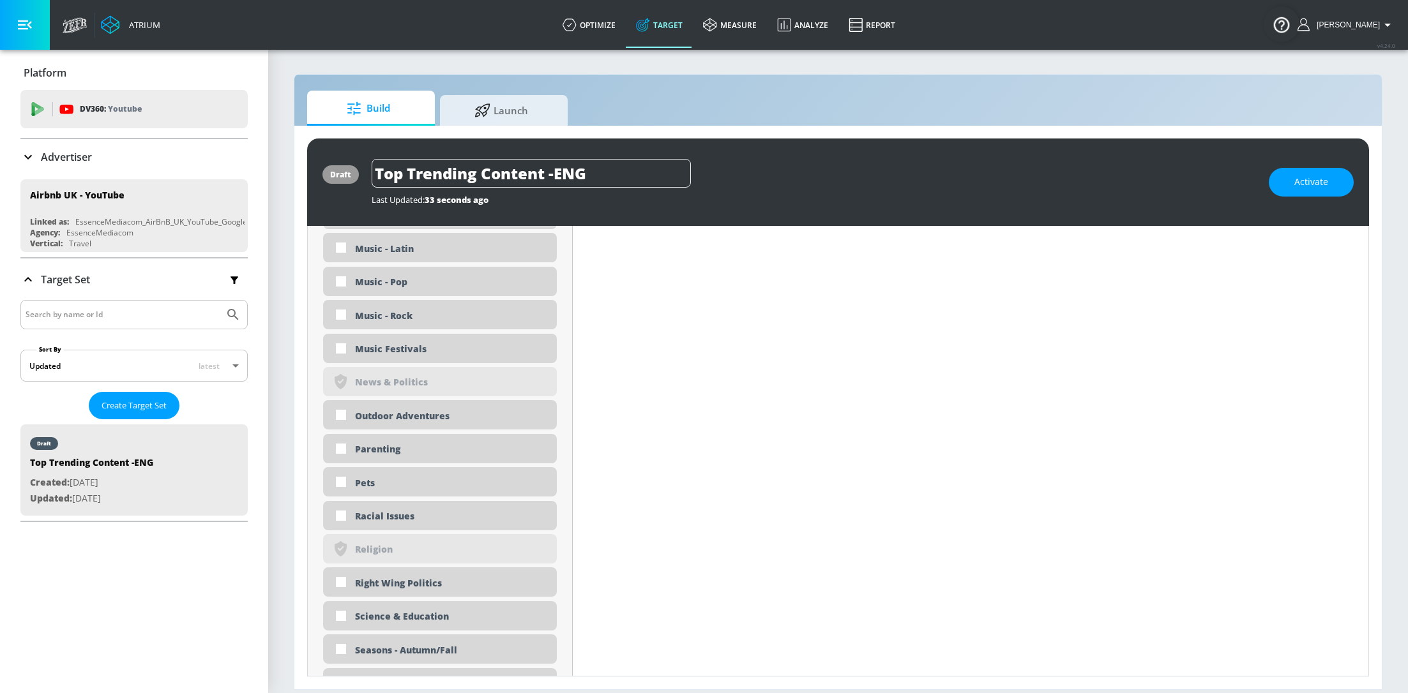
click at [128, 567] on div "Platform DV360: Youtube DV360: Youtube Advertiser airbnb Sort By A-Z asc ​ Add …" at bounding box center [134, 372] width 268 height 644
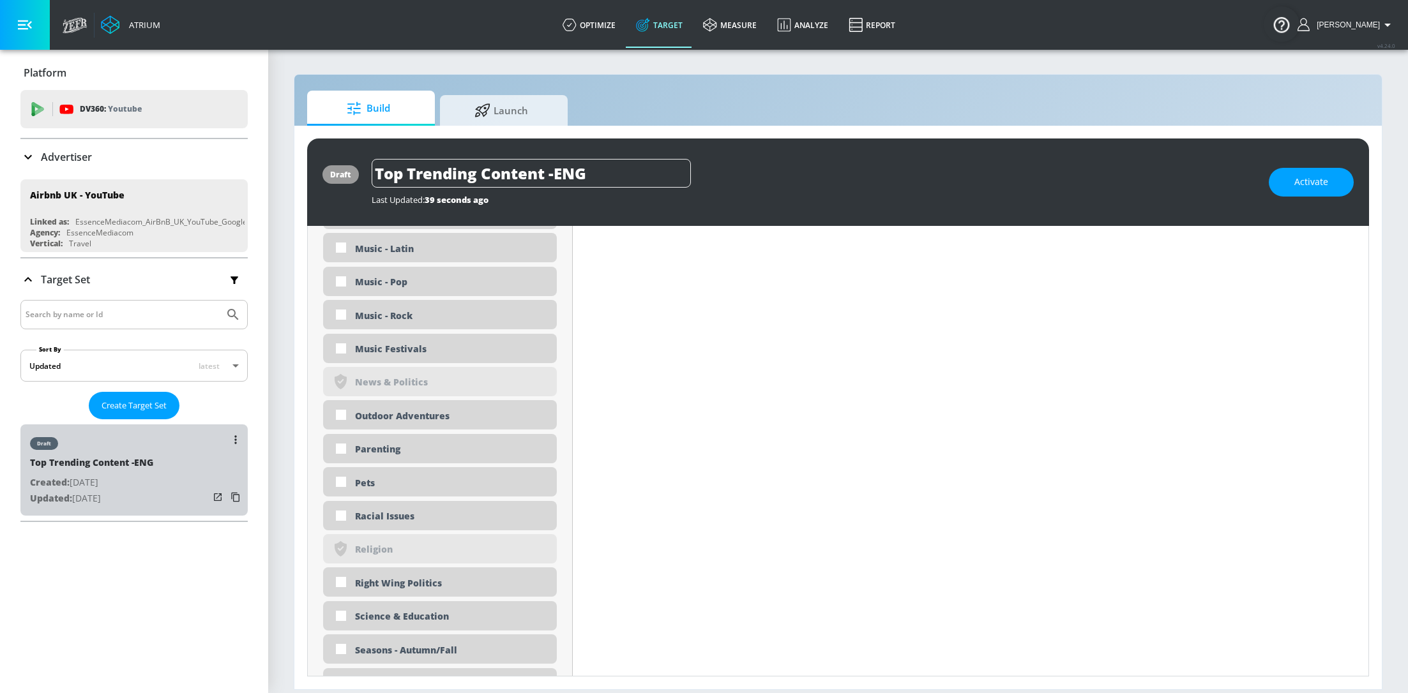
click at [150, 495] on p "Updated: Aug. 27, 2025" at bounding box center [91, 499] width 123 height 16
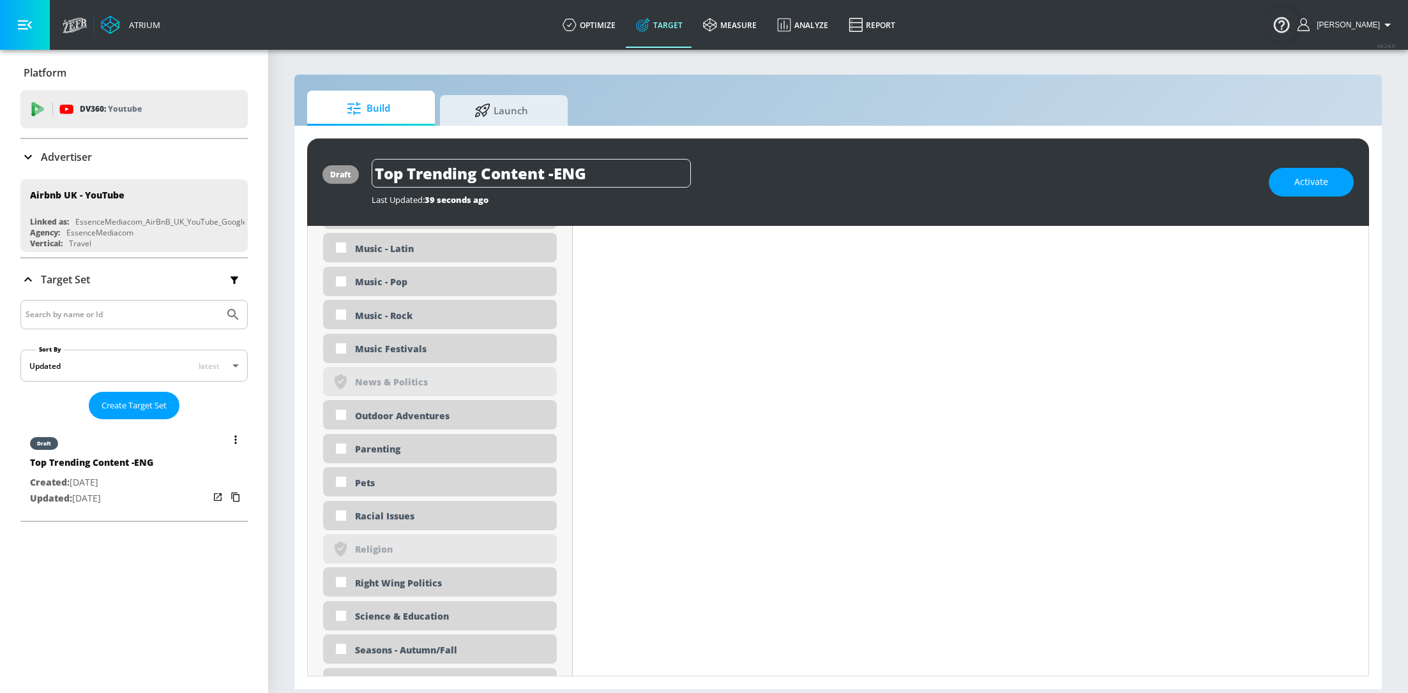
click at [233, 441] on button "list of Target Set" at bounding box center [236, 440] width 18 height 18
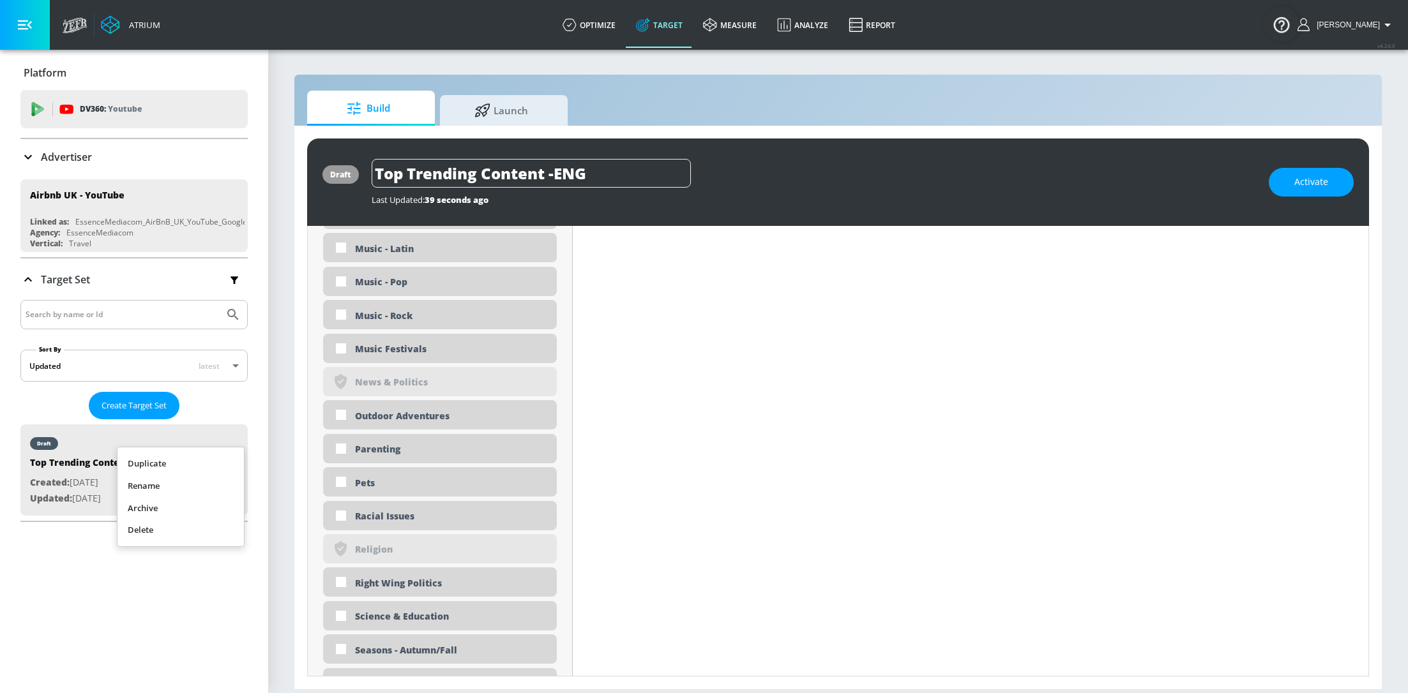
click at [177, 457] on li "Duplicate" at bounding box center [180, 464] width 126 height 22
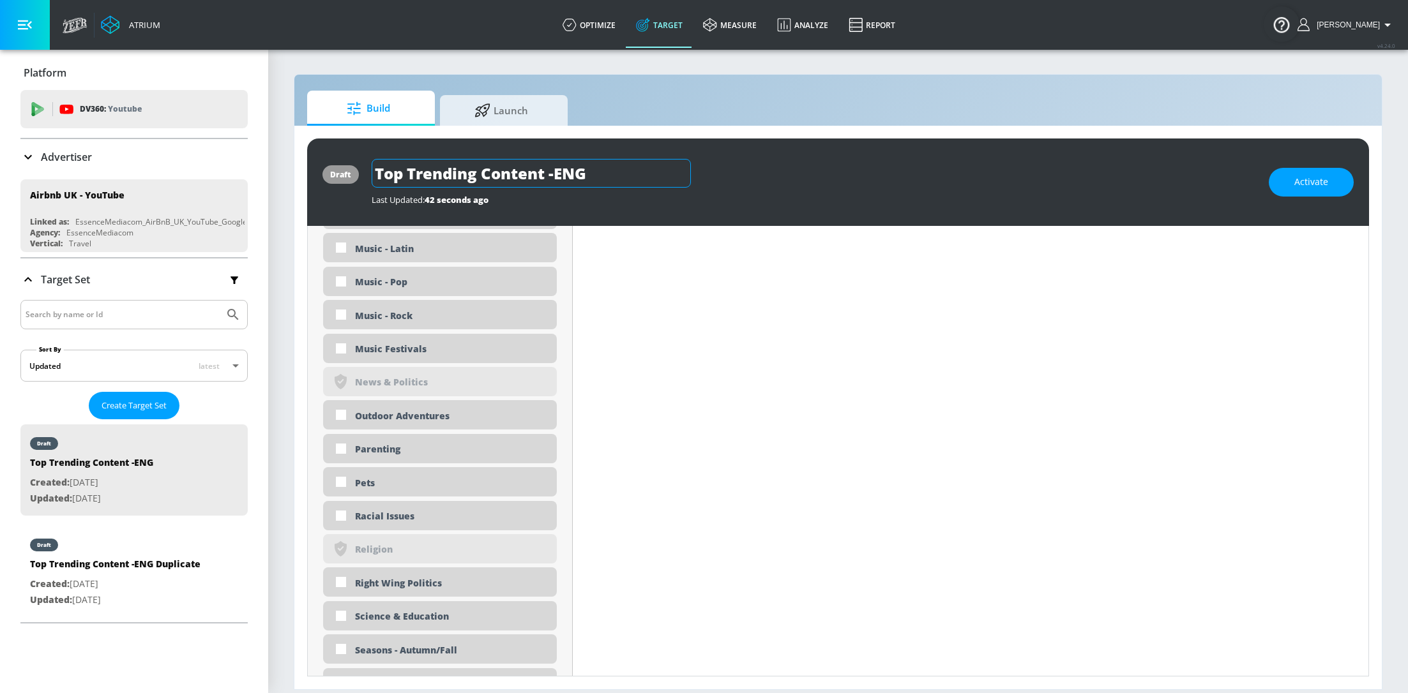
click at [610, 172] on input "Top Trending Content -ENG" at bounding box center [531, 173] width 319 height 29
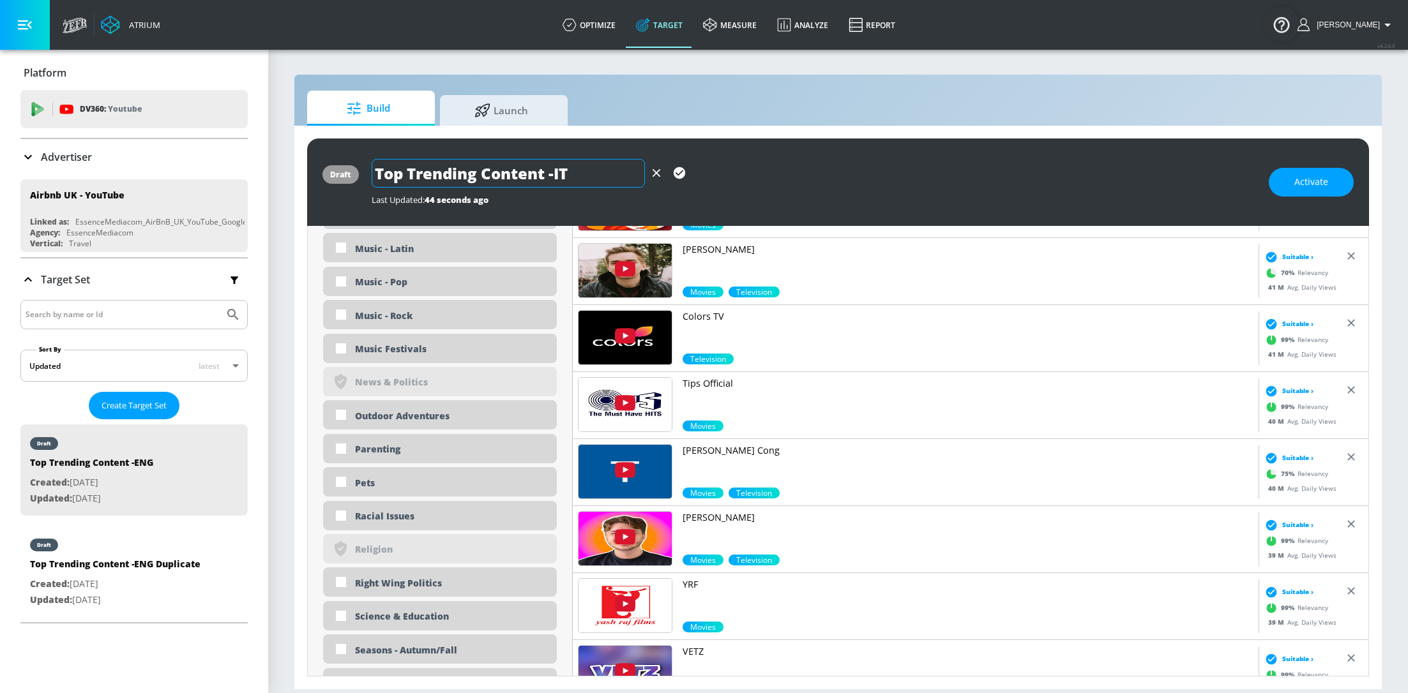
click at [553, 174] on input "Top Trending Content -IT" at bounding box center [508, 173] width 273 height 29
type input "Top Trending Content - IT"
click at [673, 175] on icon "button" at bounding box center [679, 173] width 14 height 14
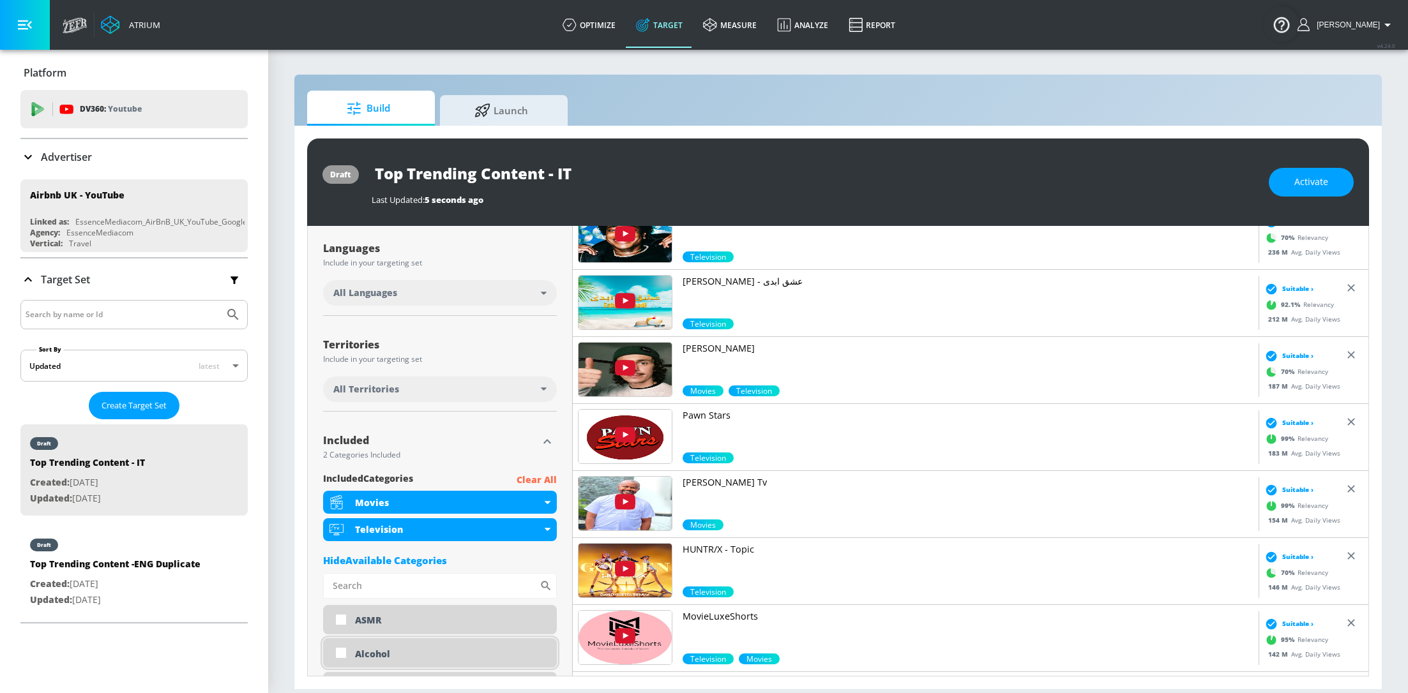
scroll to position [271, 0]
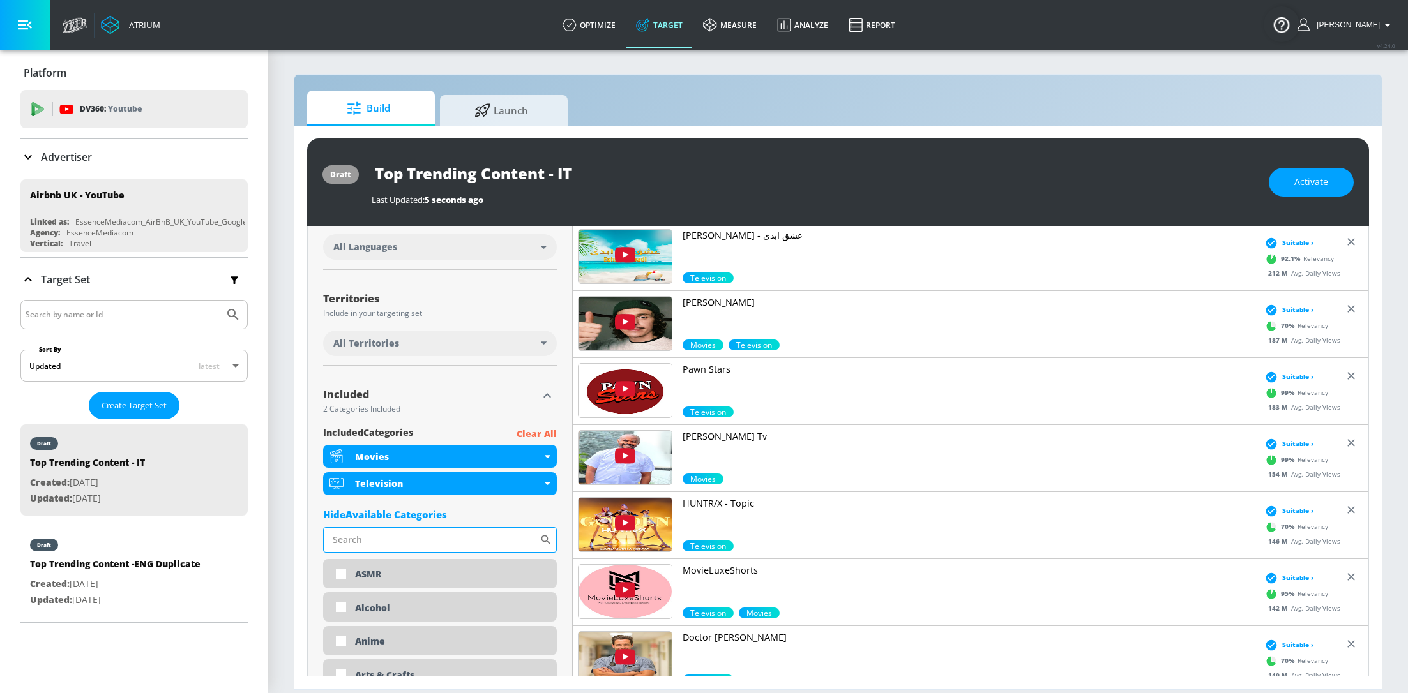
click at [382, 536] on input "Sort By" at bounding box center [431, 540] width 216 height 26
type input "beauty"
click at [339, 575] on input "checkbox" at bounding box center [341, 574] width 23 height 23
checkbox input "true"
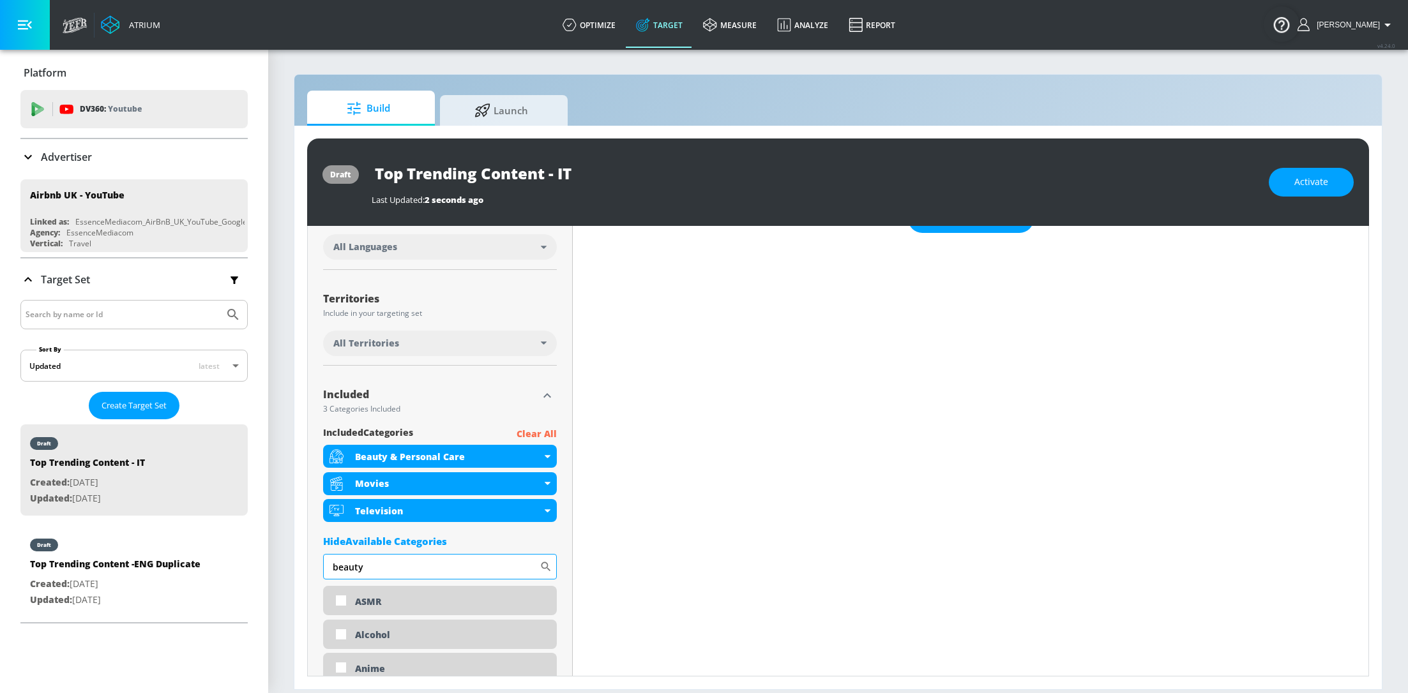
click at [391, 566] on input "beauty" at bounding box center [431, 567] width 216 height 26
type input "auto"
click at [345, 598] on input "checkbox" at bounding box center [341, 601] width 23 height 23
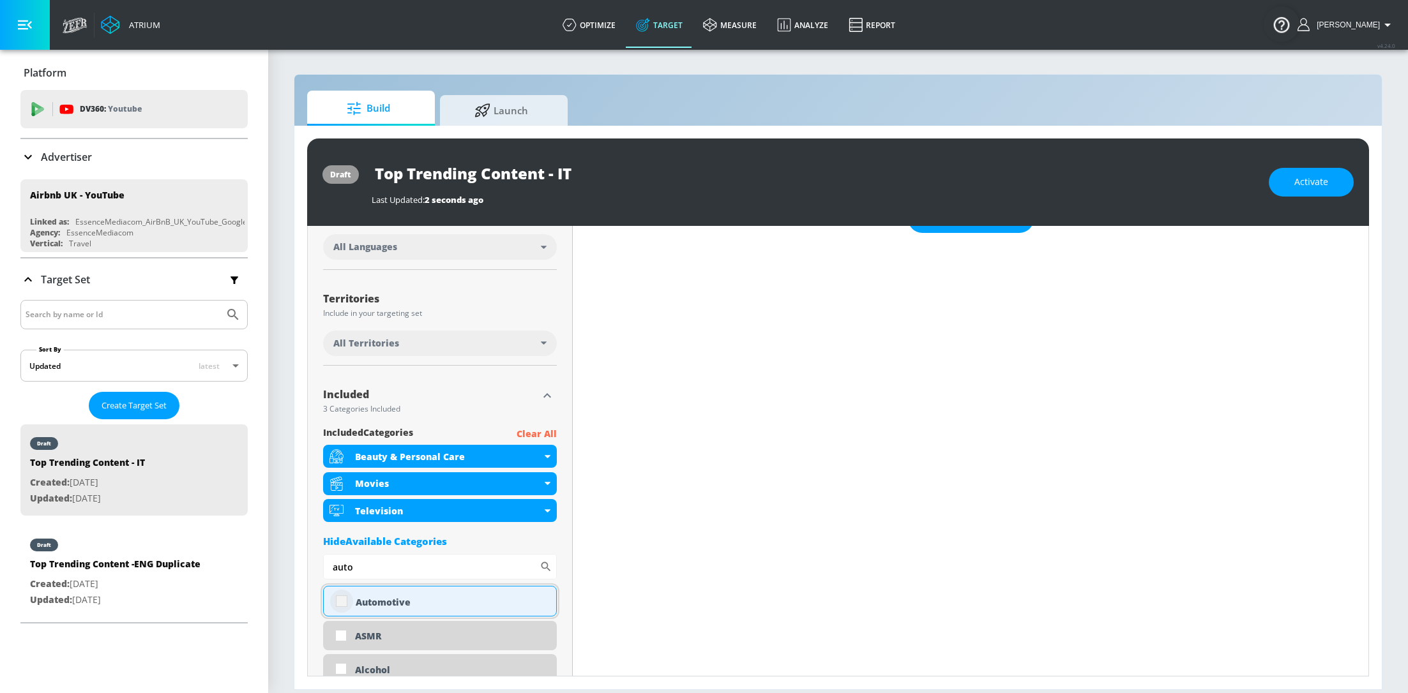
checkbox input "true"
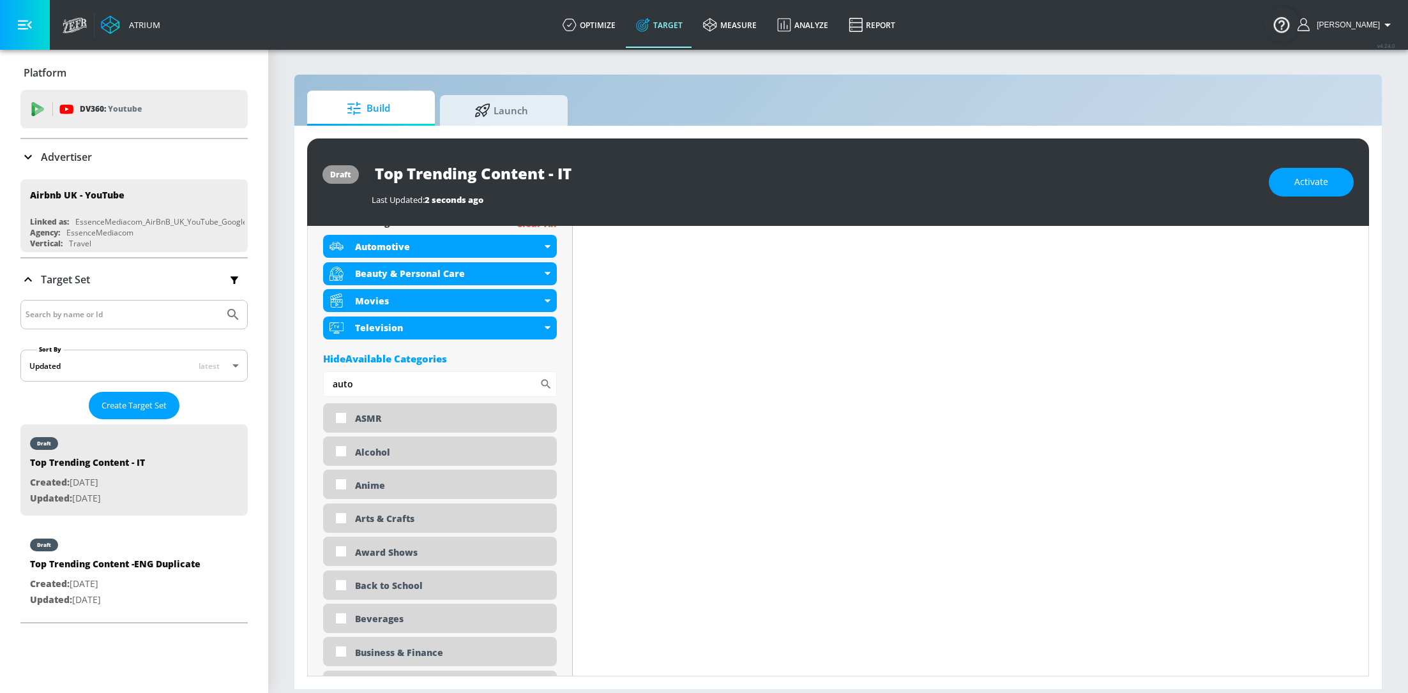
scroll to position [500, 0]
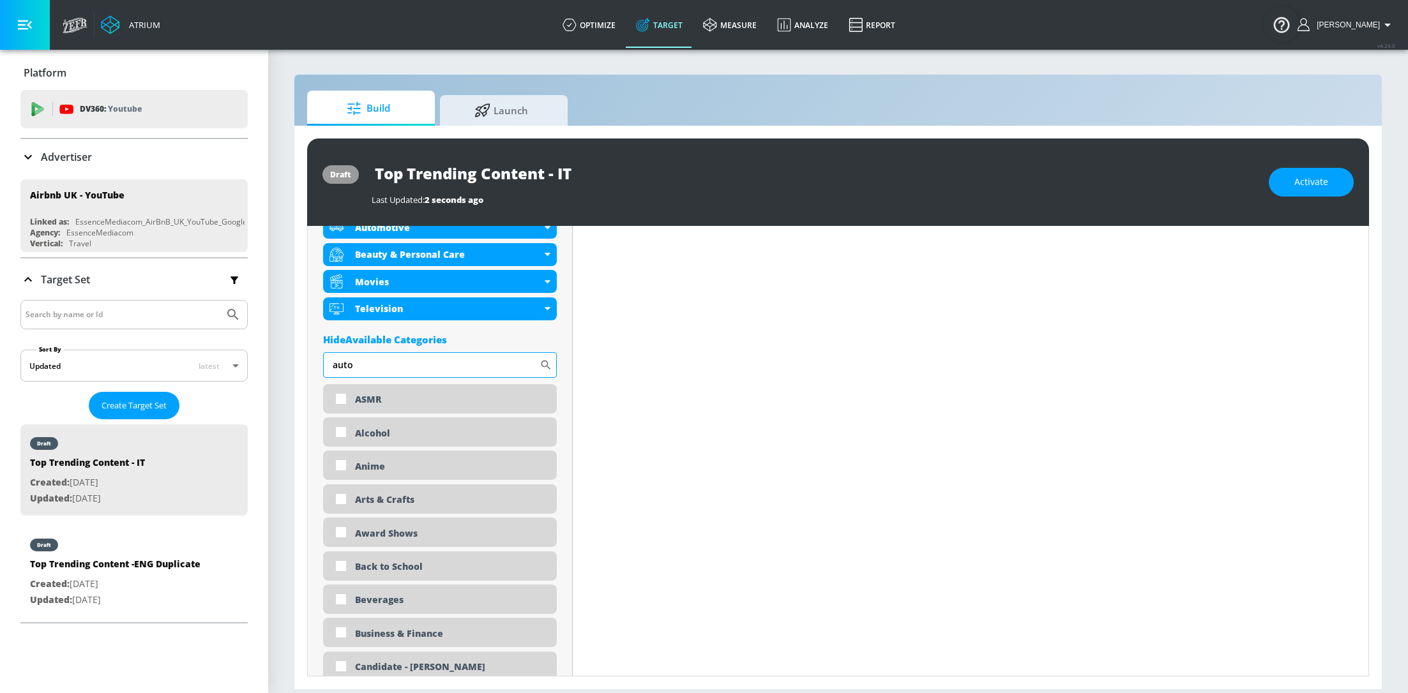
click at [355, 364] on input "auto" at bounding box center [431, 365] width 216 height 26
type input "business"
click at [337, 402] on input "checkbox" at bounding box center [341, 399] width 23 height 23
checkbox input "true"
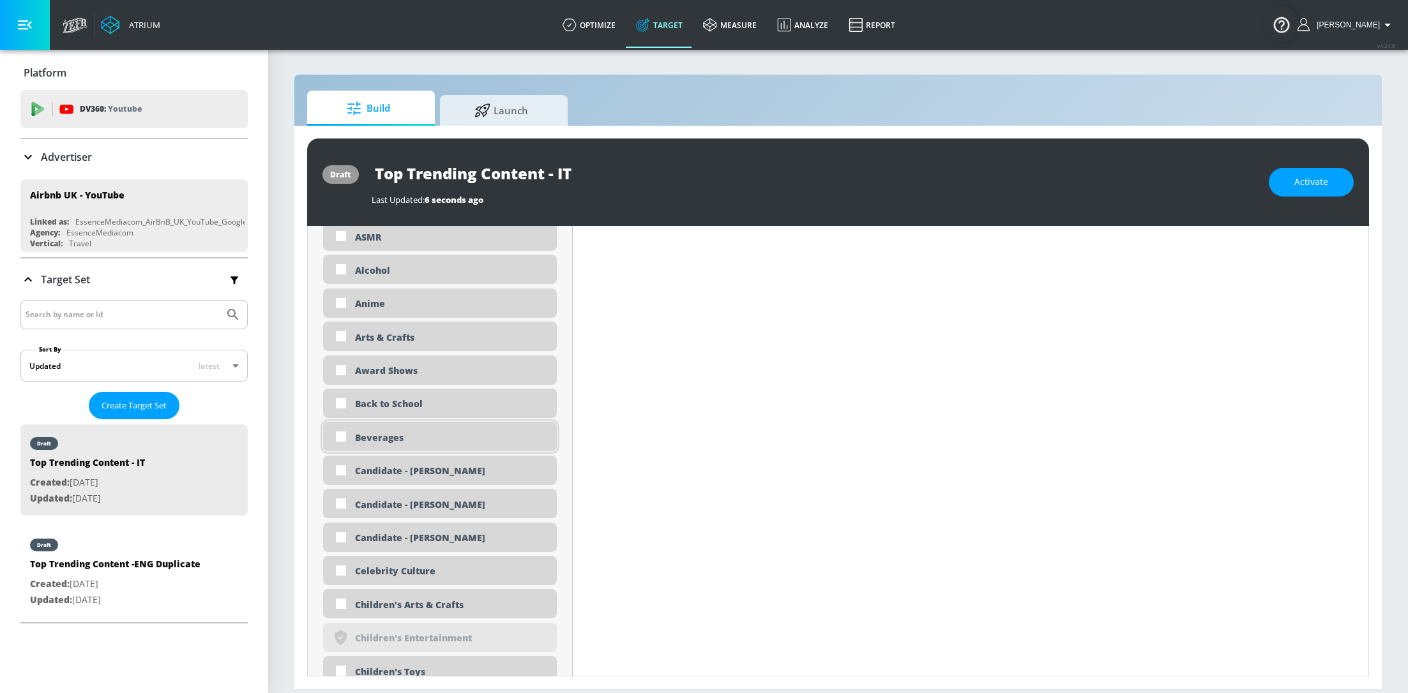
scroll to position [695, 0]
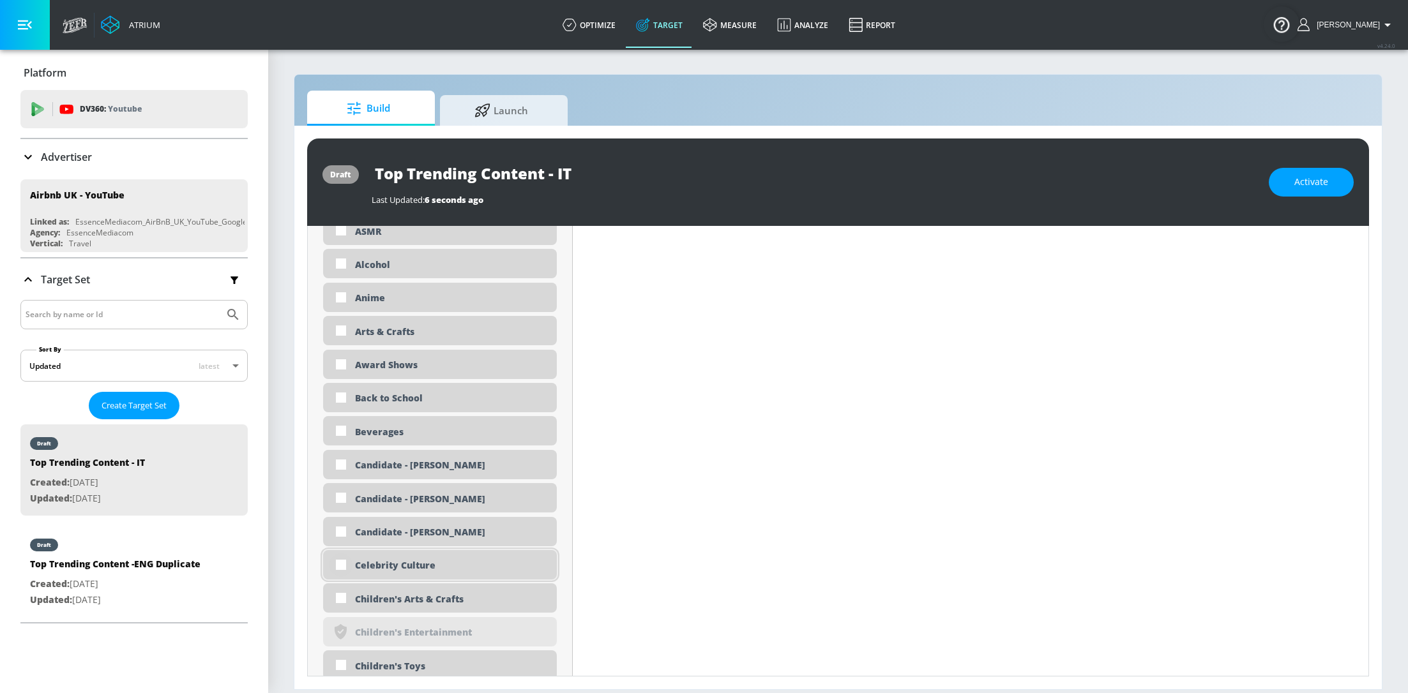
click at [343, 561] on input "checkbox" at bounding box center [340, 565] width 23 height 23
checkbox input "true"
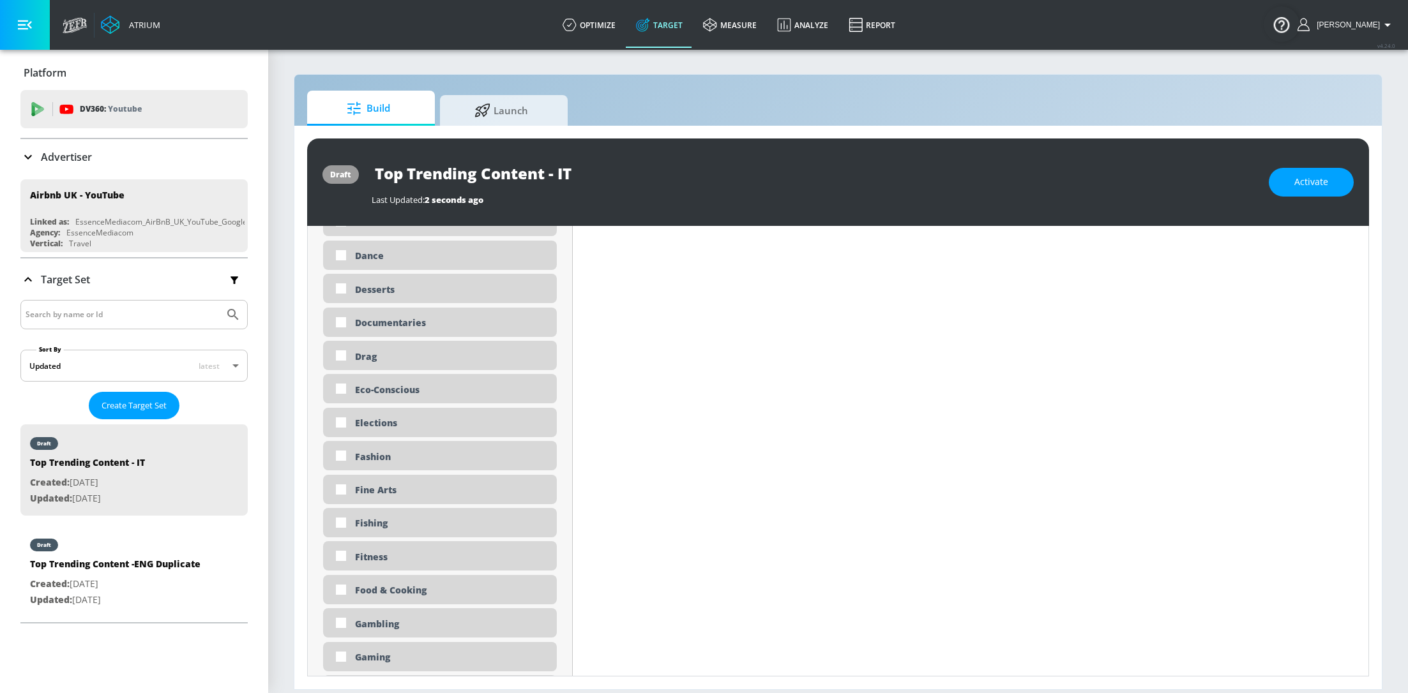
scroll to position [1337, 0]
click at [340, 450] on input "checkbox" at bounding box center [340, 452] width 23 height 23
checkbox input "true"
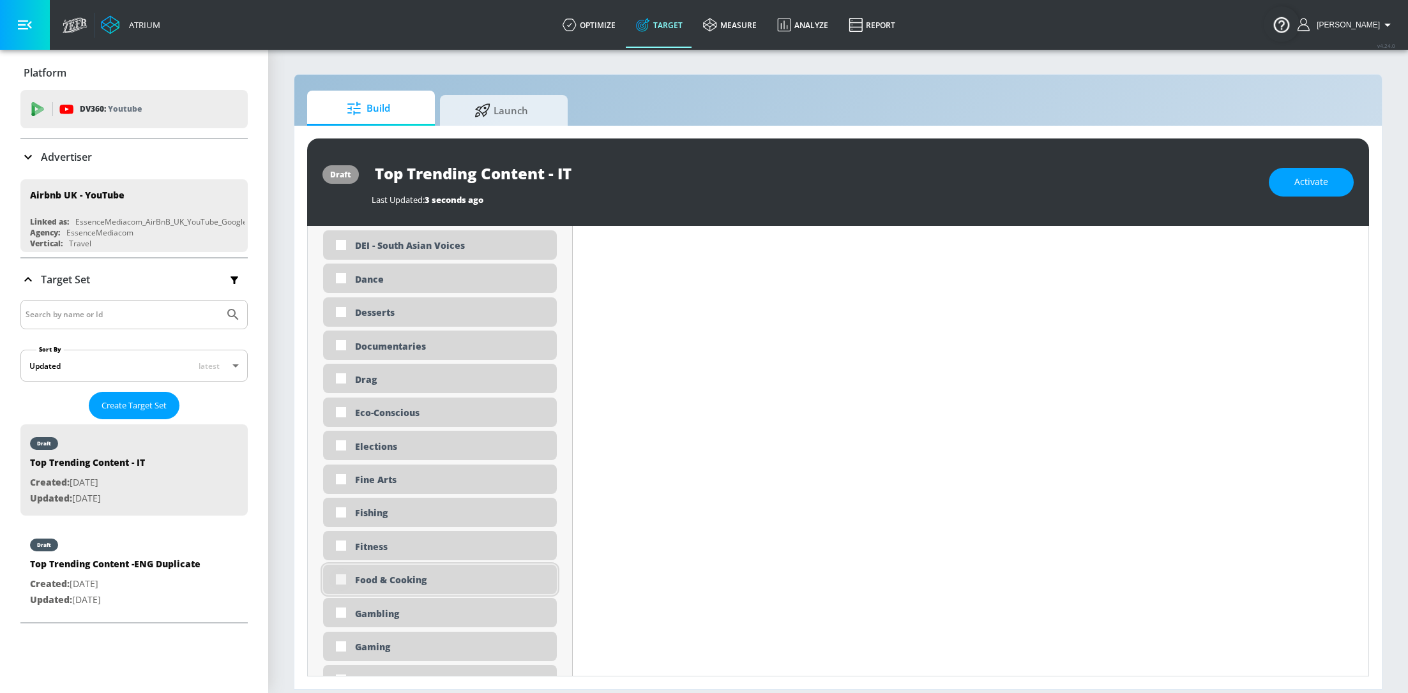
click at [340, 575] on input "checkbox" at bounding box center [340, 579] width 23 height 23
checkbox input "true"
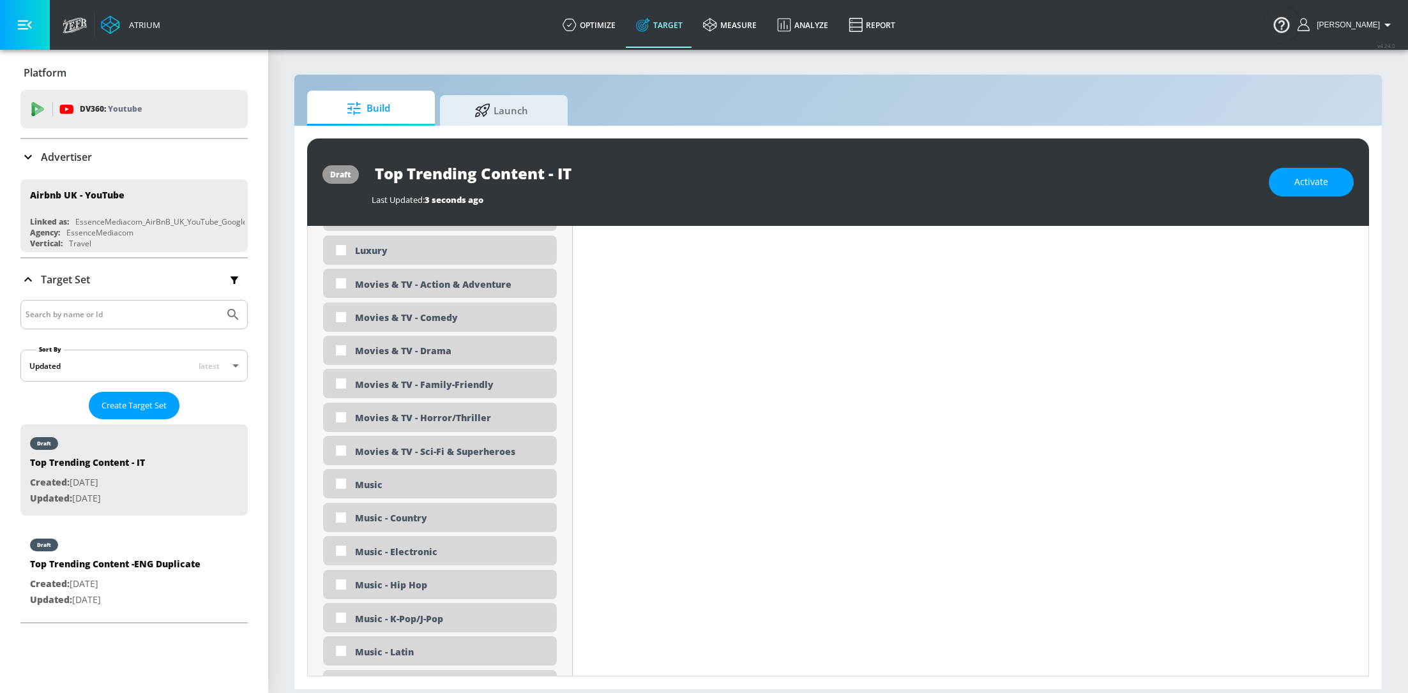
scroll to position [2483, 0]
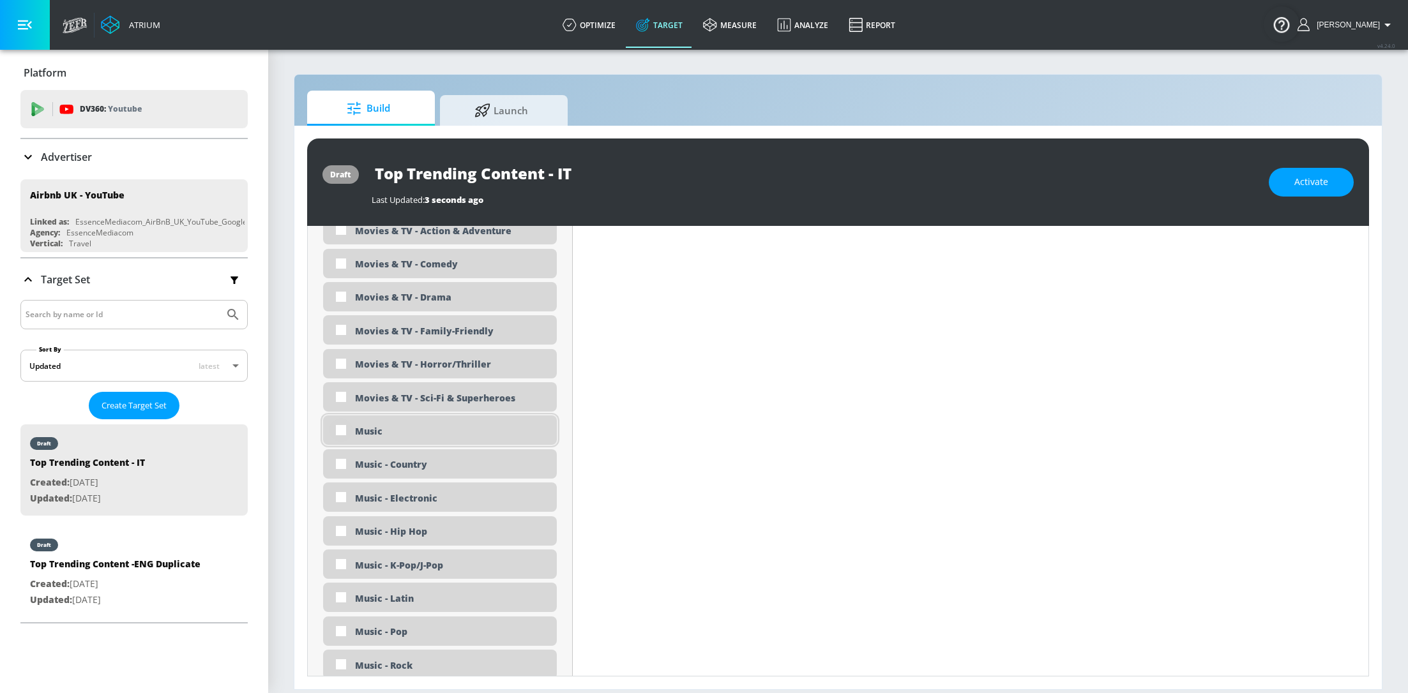
click at [343, 432] on input "checkbox" at bounding box center [340, 430] width 23 height 23
checkbox input "true"
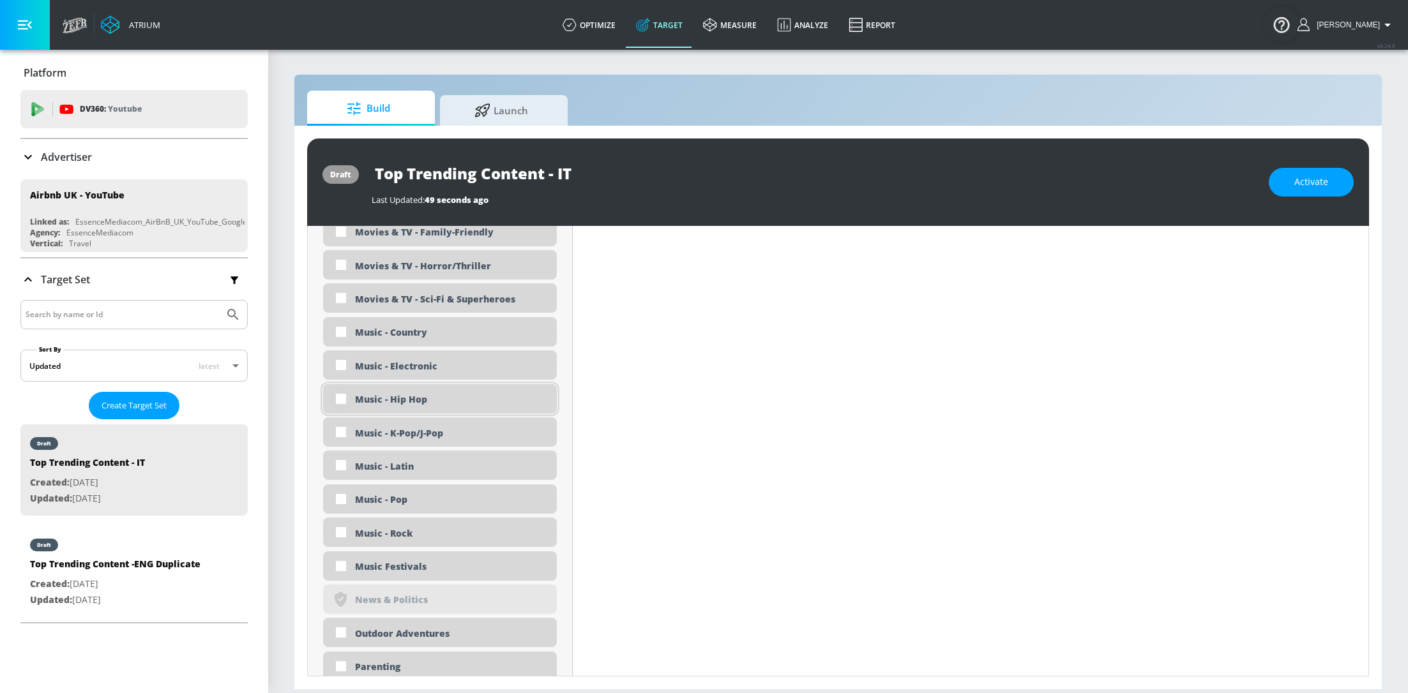
scroll to position [2624, 0]
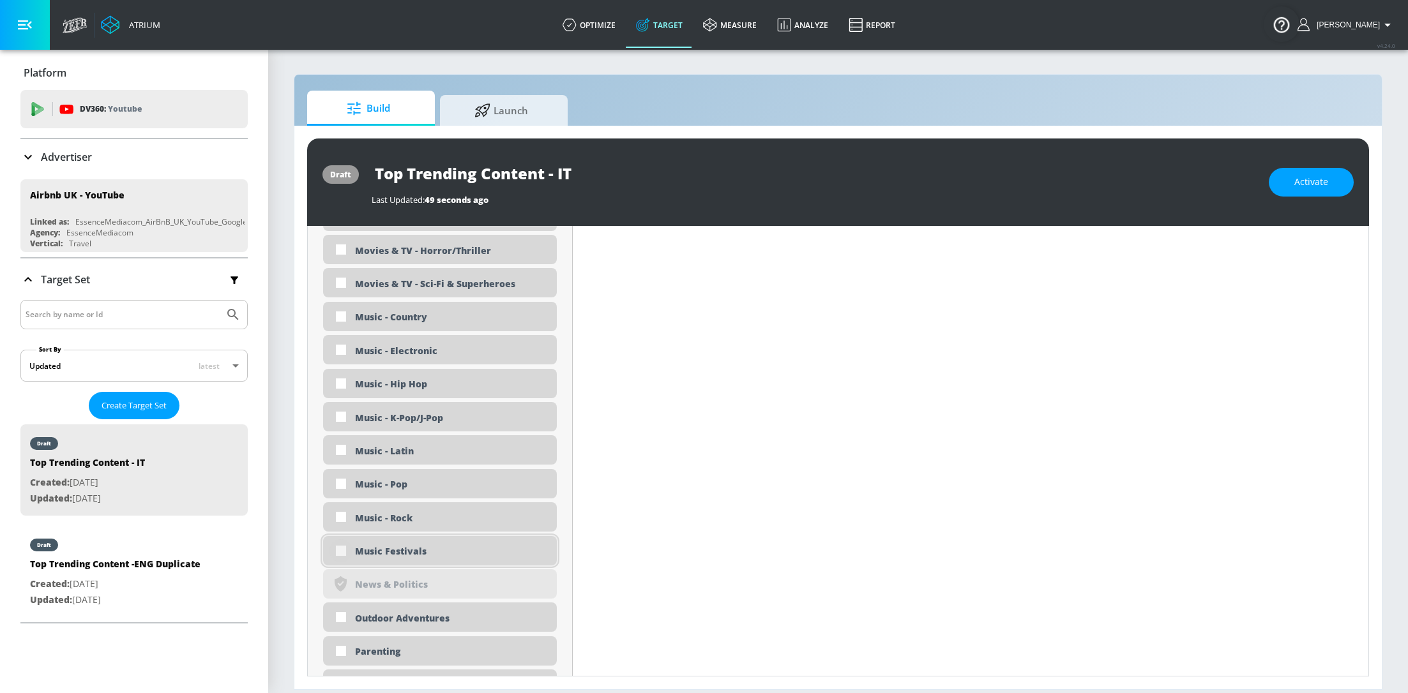
click at [339, 550] on input "checkbox" at bounding box center [340, 550] width 23 height 23
checkbox input "true"
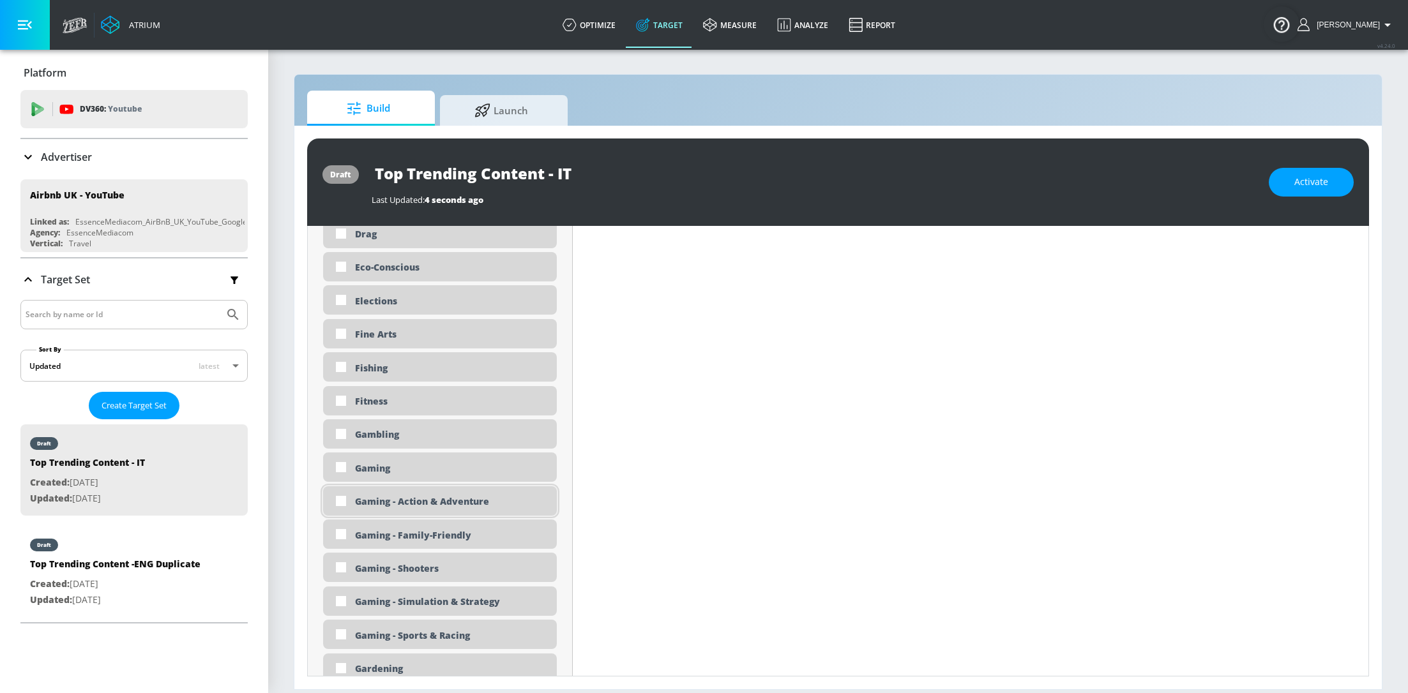
scroll to position [1567, 0]
click at [344, 464] on input "checkbox" at bounding box center [340, 464] width 23 height 23
checkbox input "true"
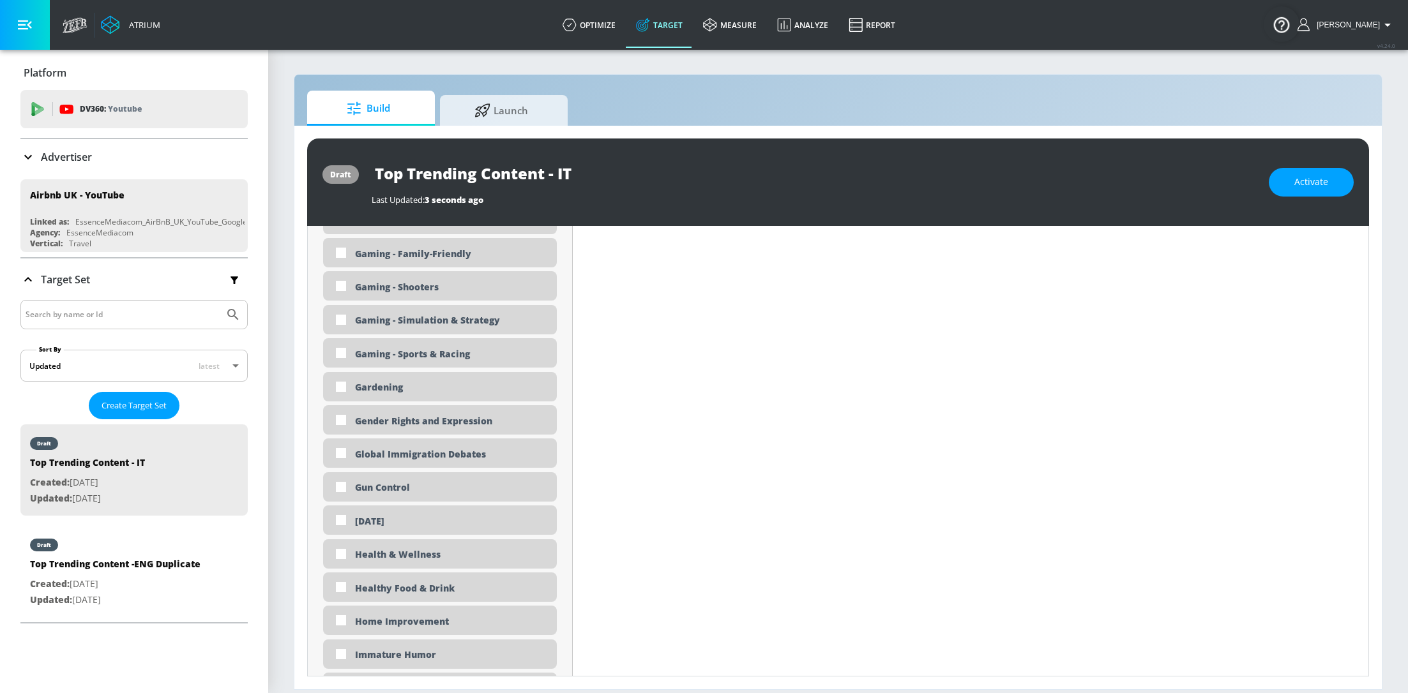
scroll to position [1839, 0]
click at [396, 619] on div "Home Improvement" at bounding box center [451, 621] width 192 height 12
checkbox input "true"
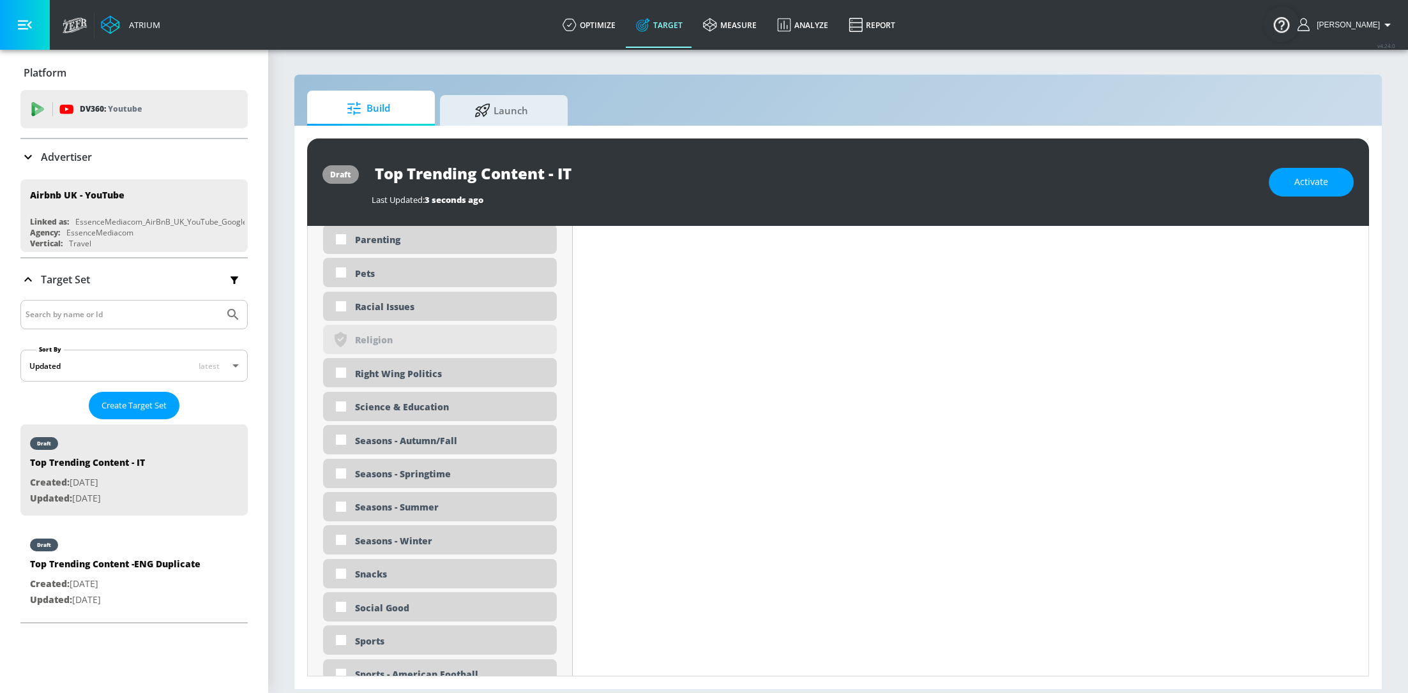
scroll to position [3176, 0]
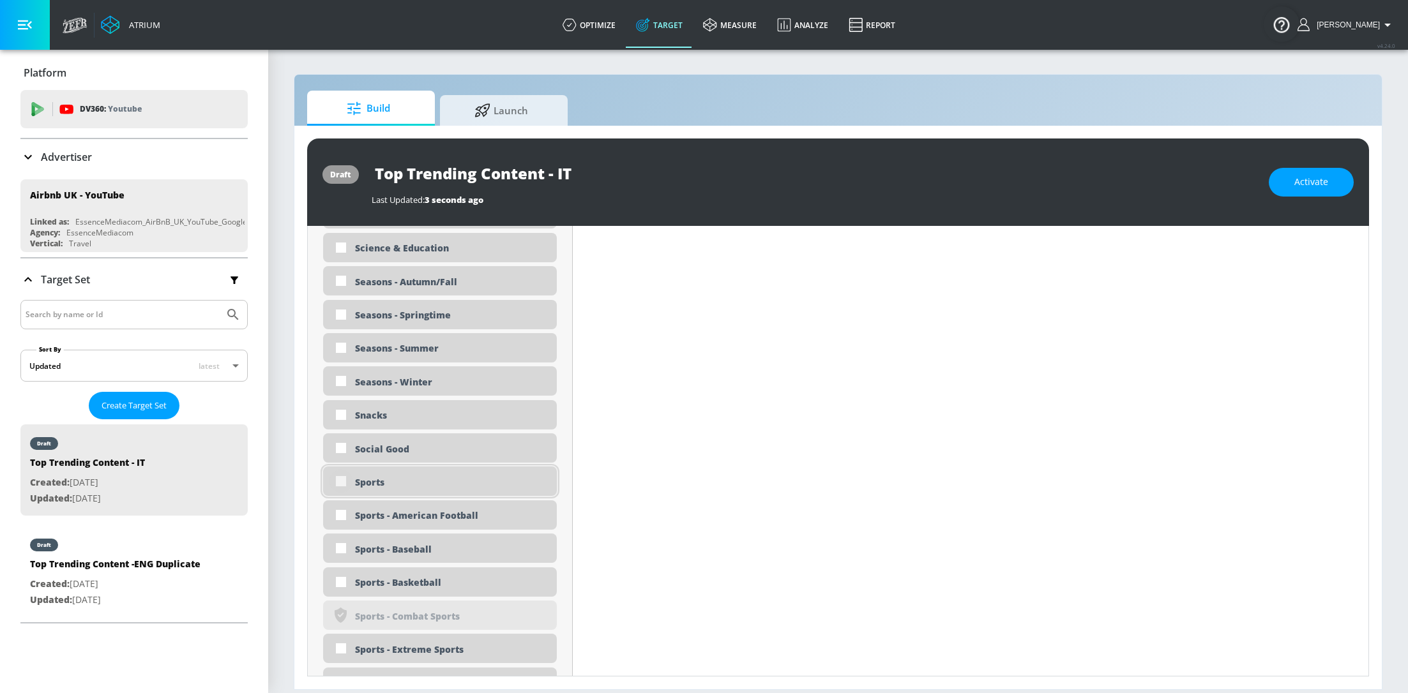
click at [336, 485] on input "checkbox" at bounding box center [340, 481] width 23 height 23
checkbox input "true"
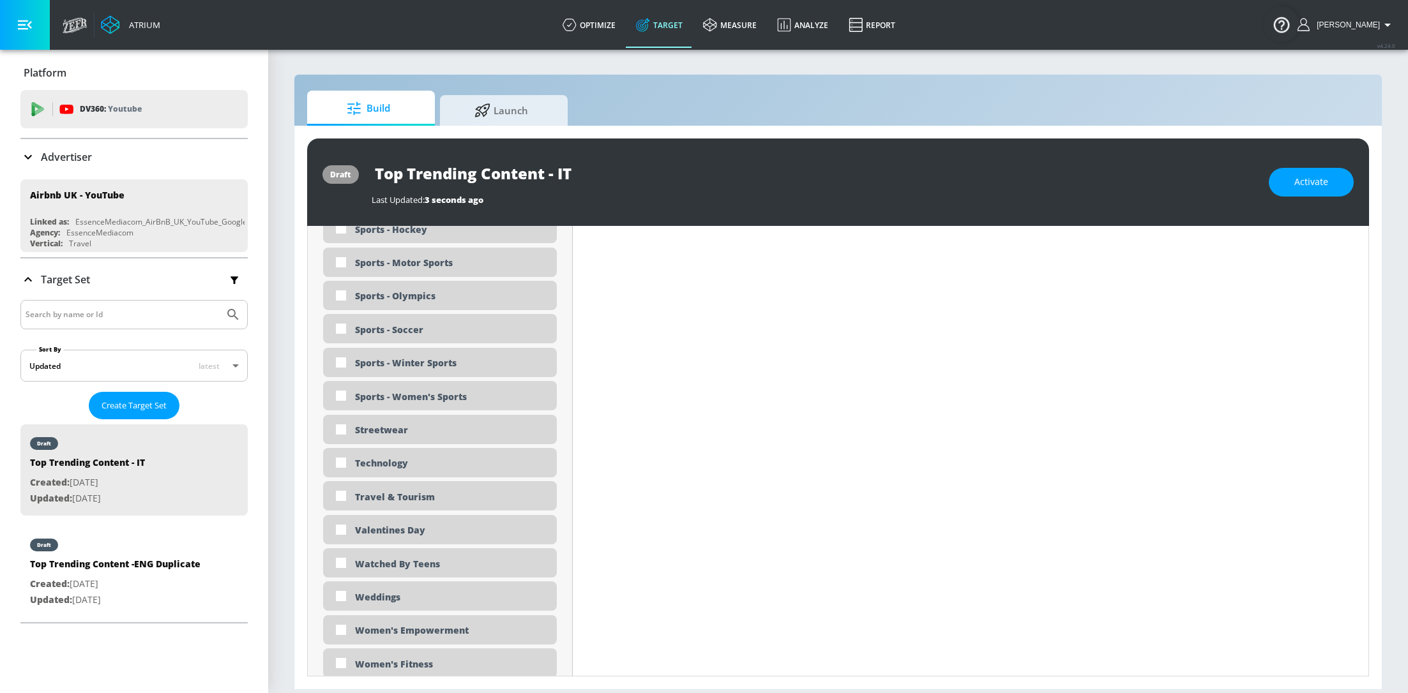
scroll to position [3666, 0]
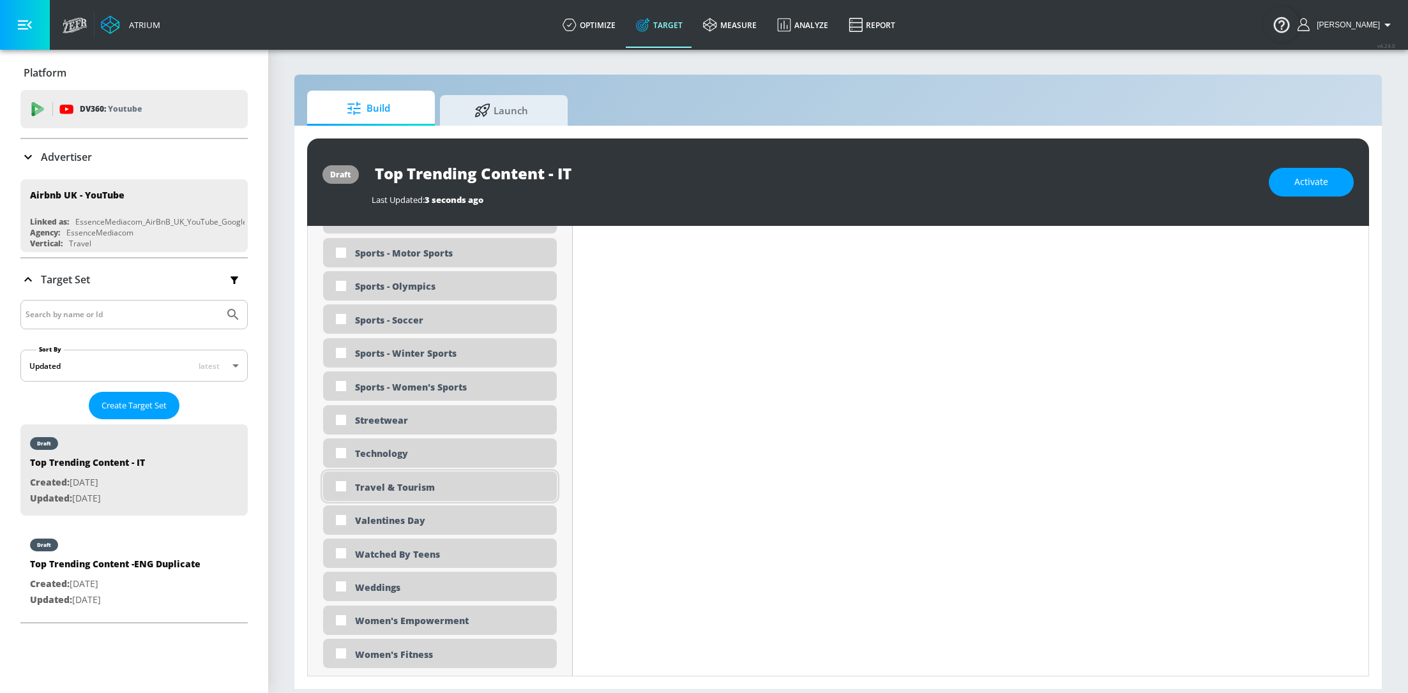
click at [342, 485] on input "checkbox" at bounding box center [340, 486] width 23 height 23
checkbox input "true"
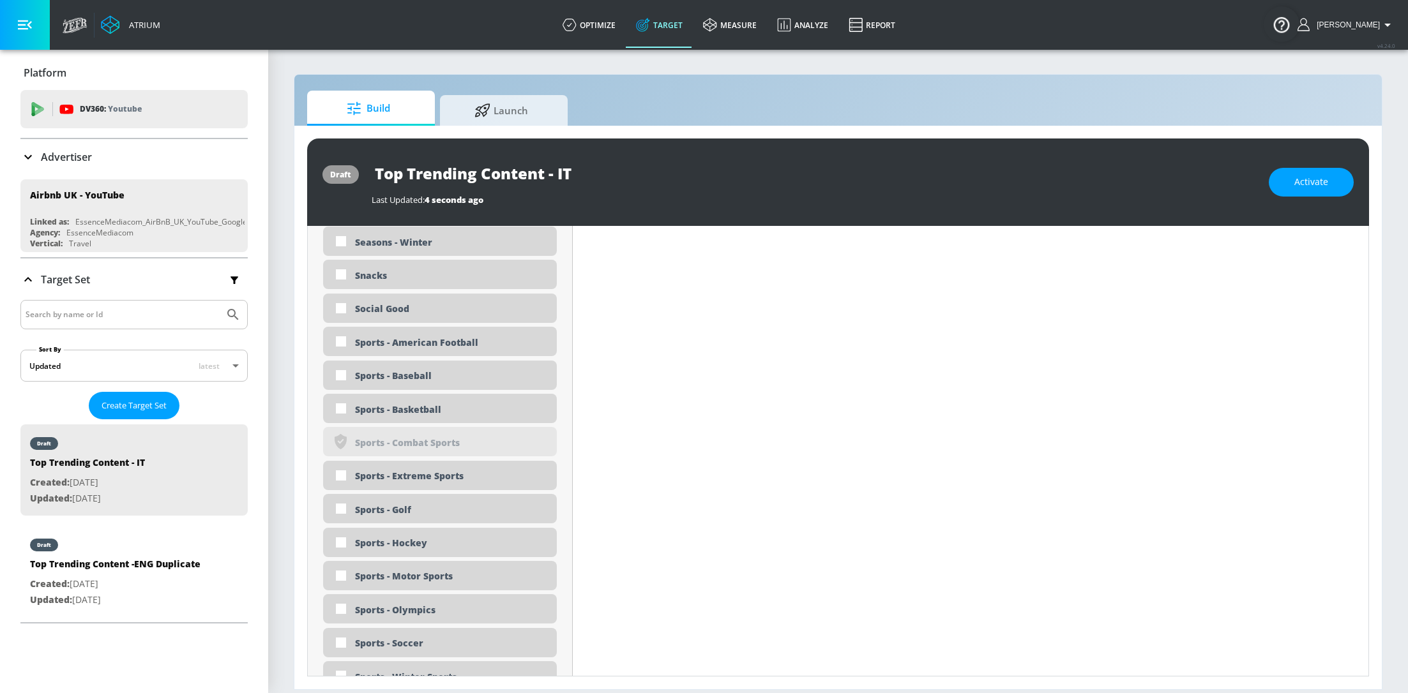
scroll to position [3737, 0]
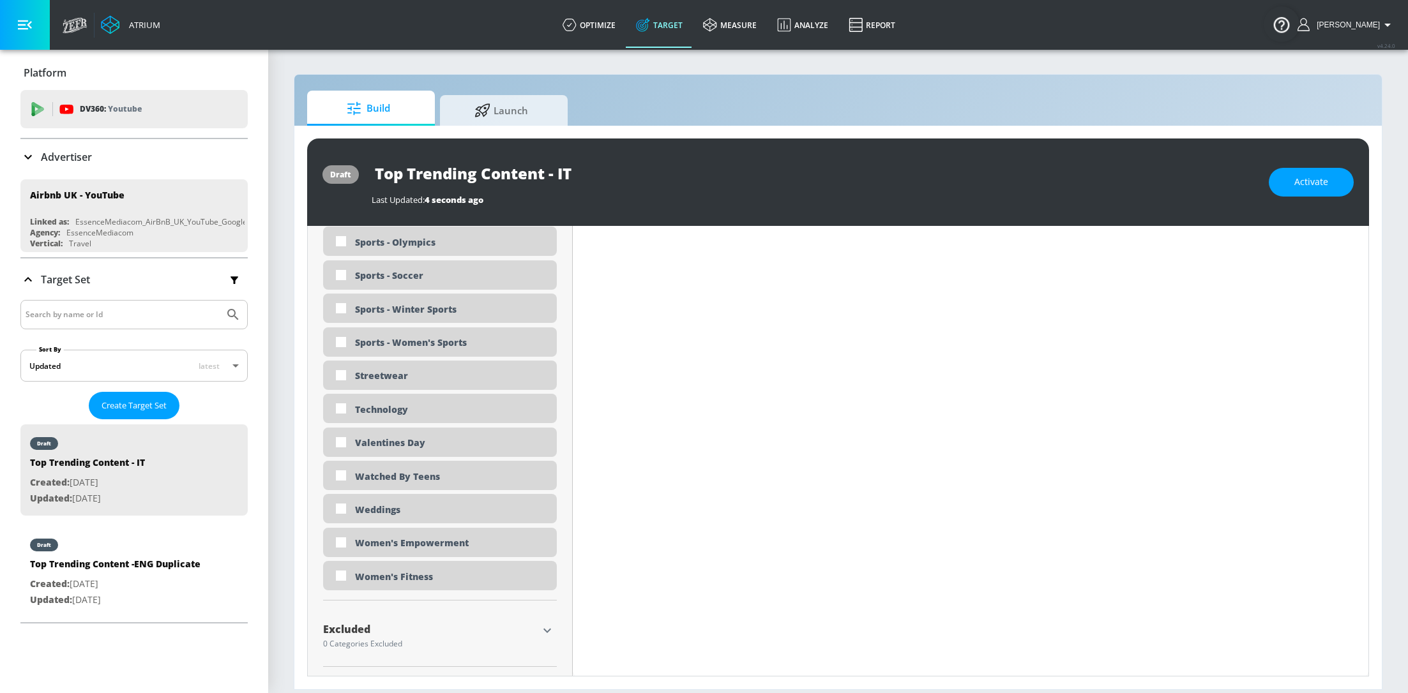
click at [411, 633] on div "Excluded" at bounding box center [430, 632] width 215 height 16
click at [536, 634] on div "Excluded" at bounding box center [430, 632] width 215 height 16
click at [549, 630] on icon "button" at bounding box center [547, 630] width 8 height 4
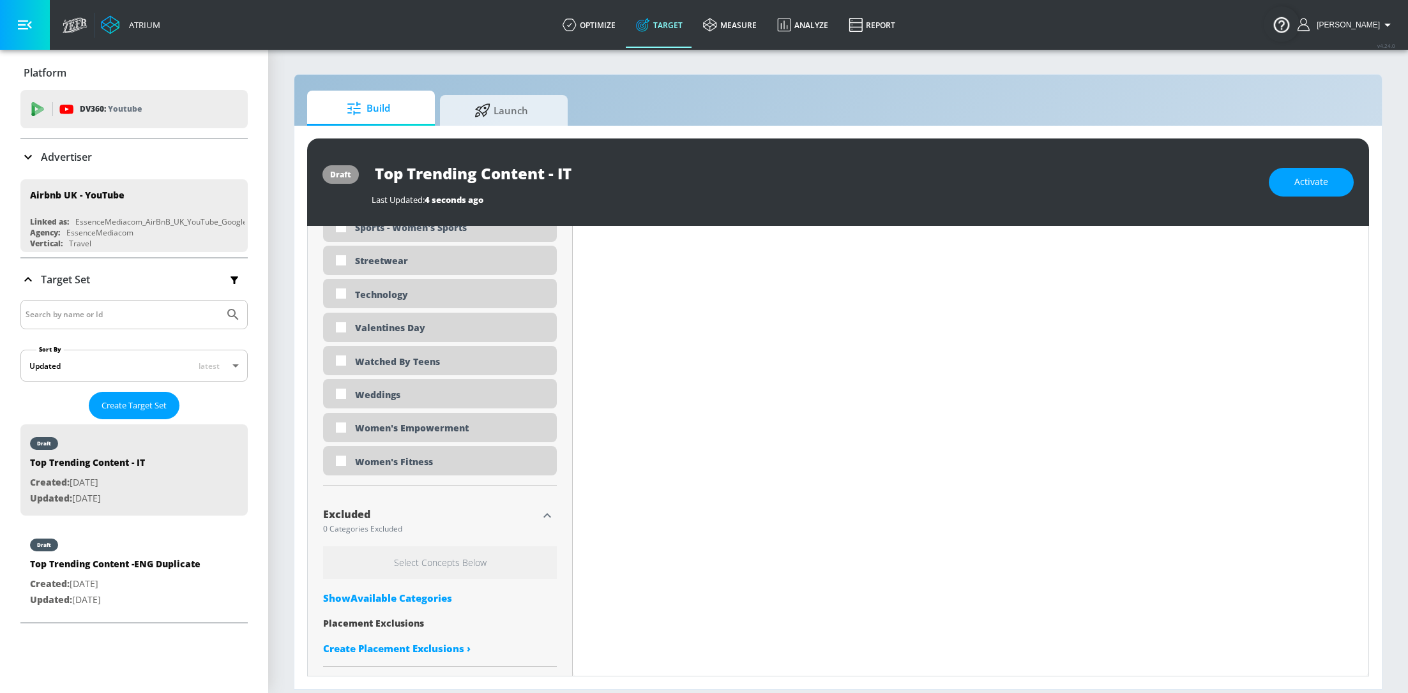
click at [417, 593] on div "Show Available Categories" at bounding box center [440, 598] width 234 height 13
click at [340, 660] on input "checkbox" at bounding box center [340, 657] width 23 height 23
checkbox input "true"
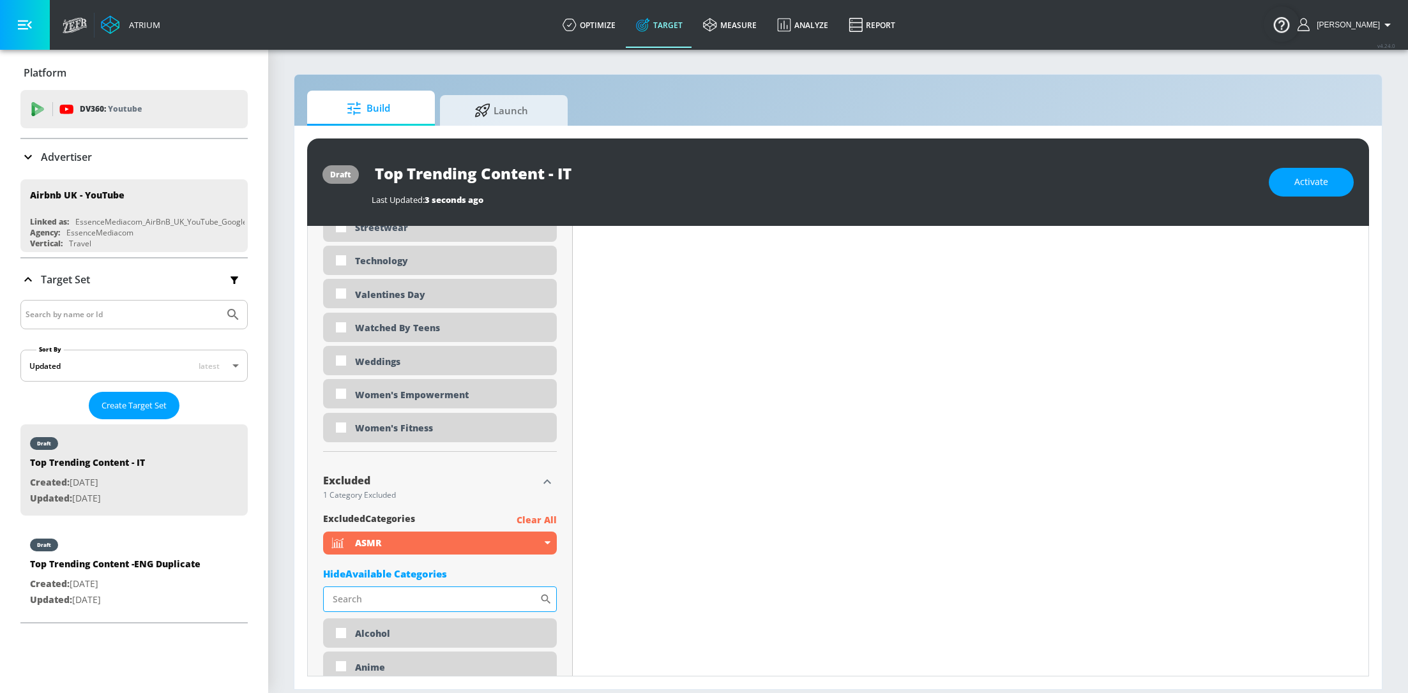
click at [415, 609] on input "Sort By" at bounding box center [431, 600] width 216 height 26
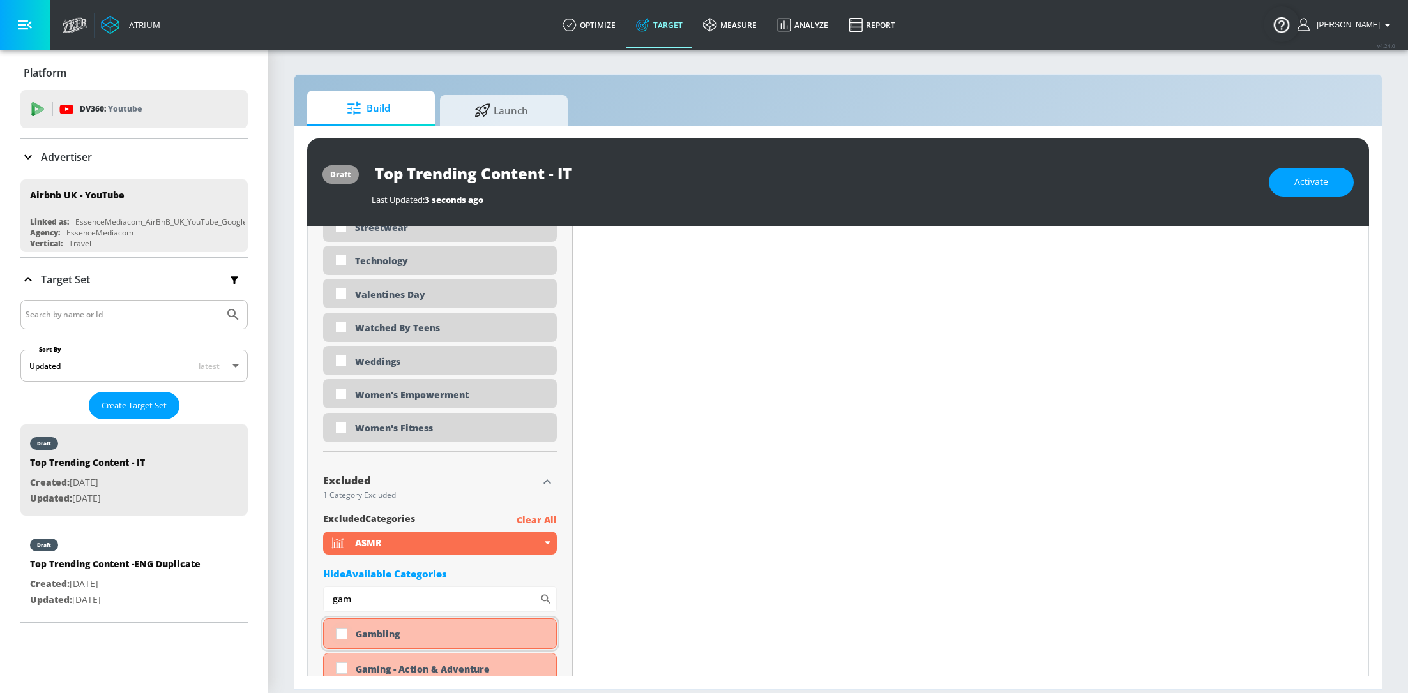
type input "gam"
click at [340, 632] on input "checkbox" at bounding box center [341, 633] width 23 height 23
checkbox input "true"
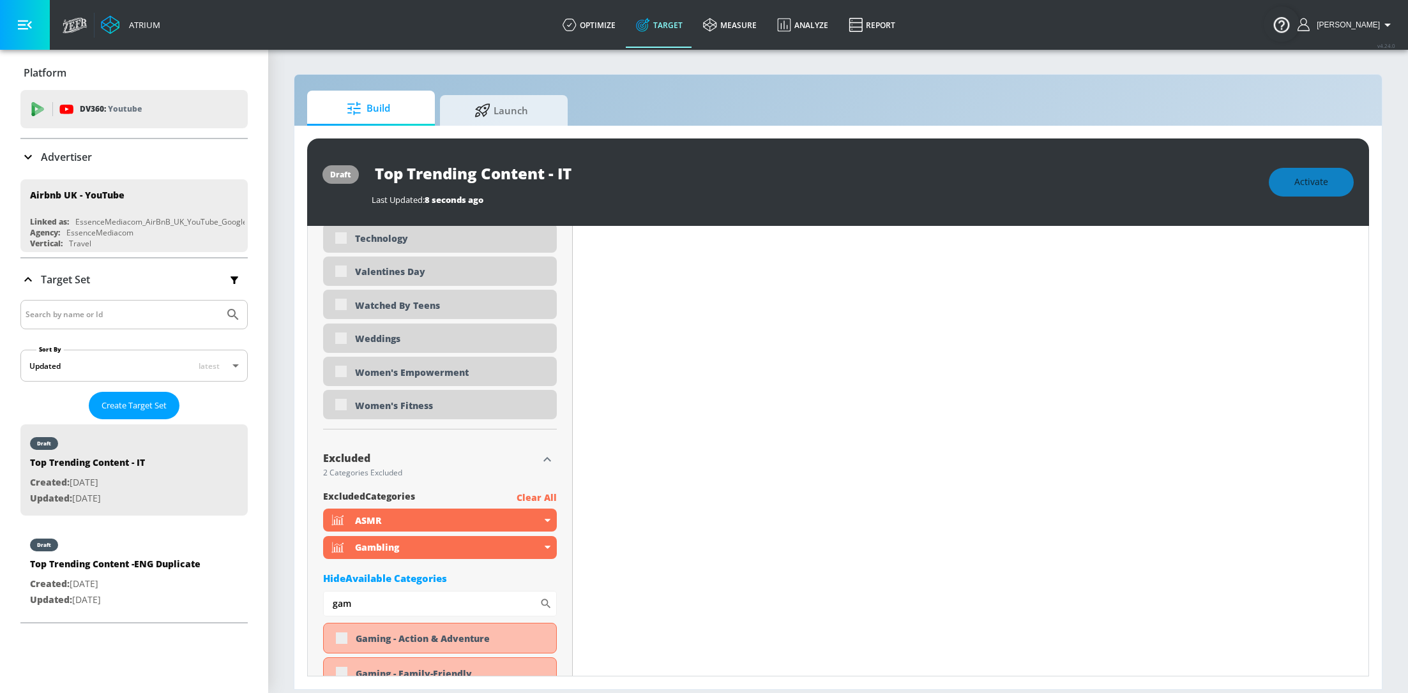
scroll to position [3863, 0]
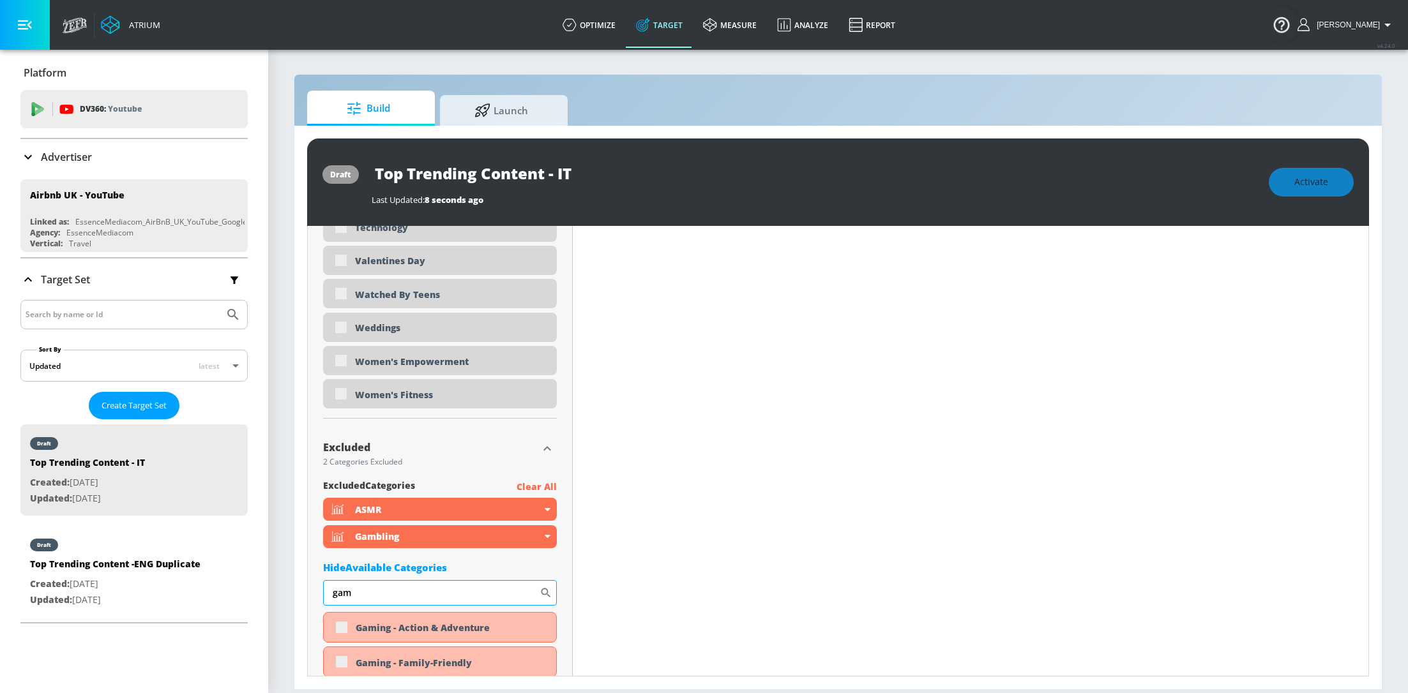
click at [365, 592] on input "gam" at bounding box center [431, 593] width 216 height 26
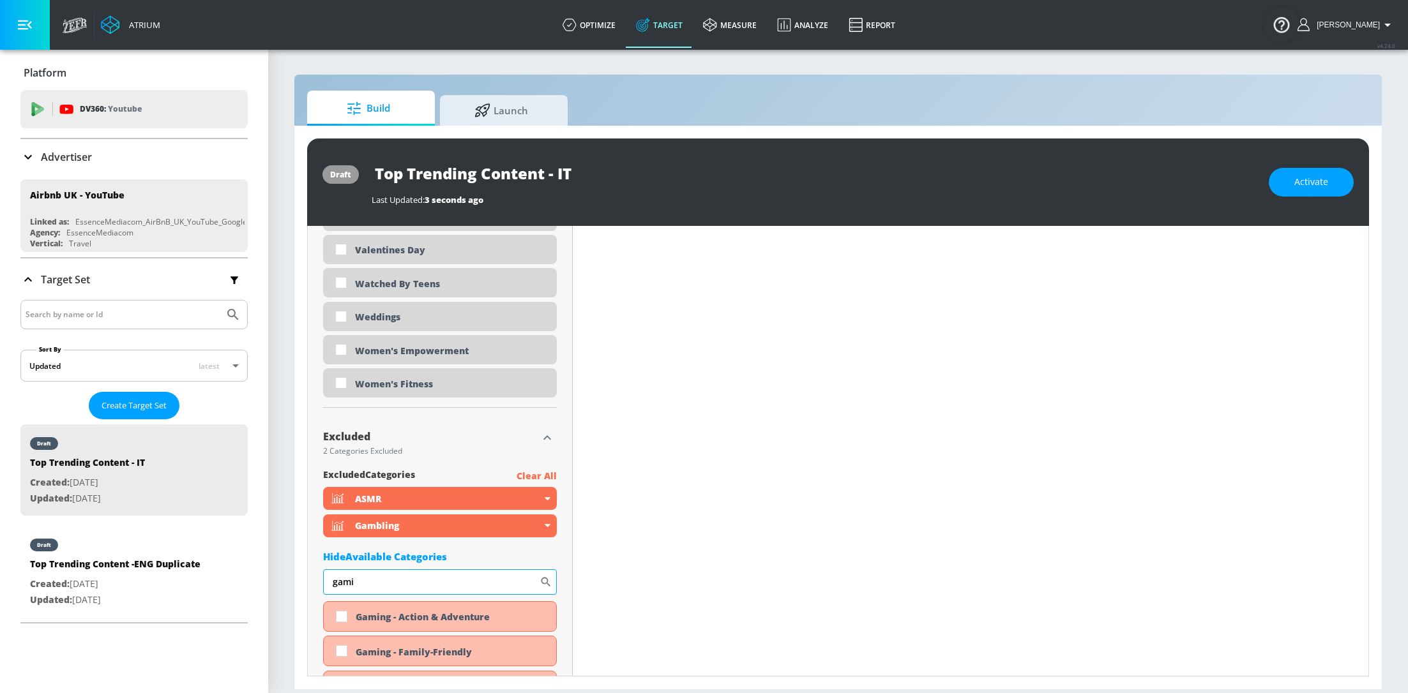
scroll to position [3852, 0]
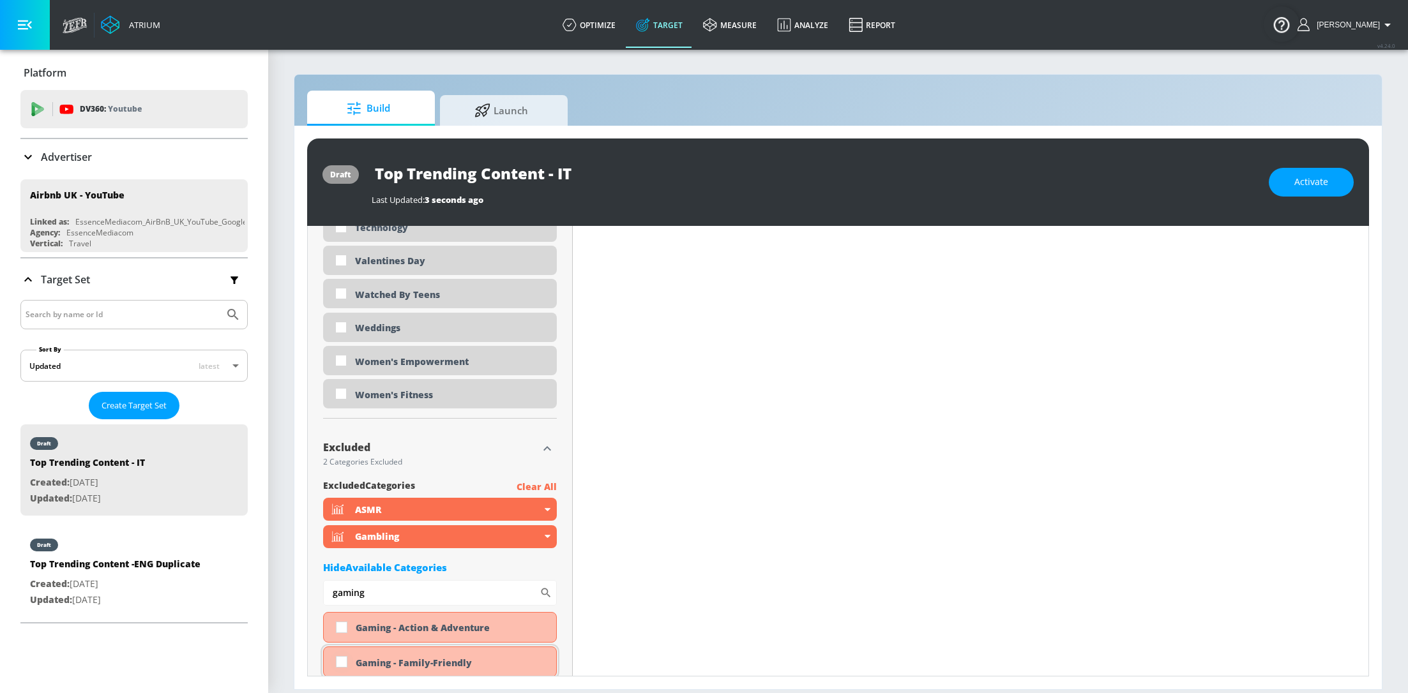
type input "gaming"
click at [340, 658] on input "checkbox" at bounding box center [341, 662] width 23 height 23
checkbox input "true"
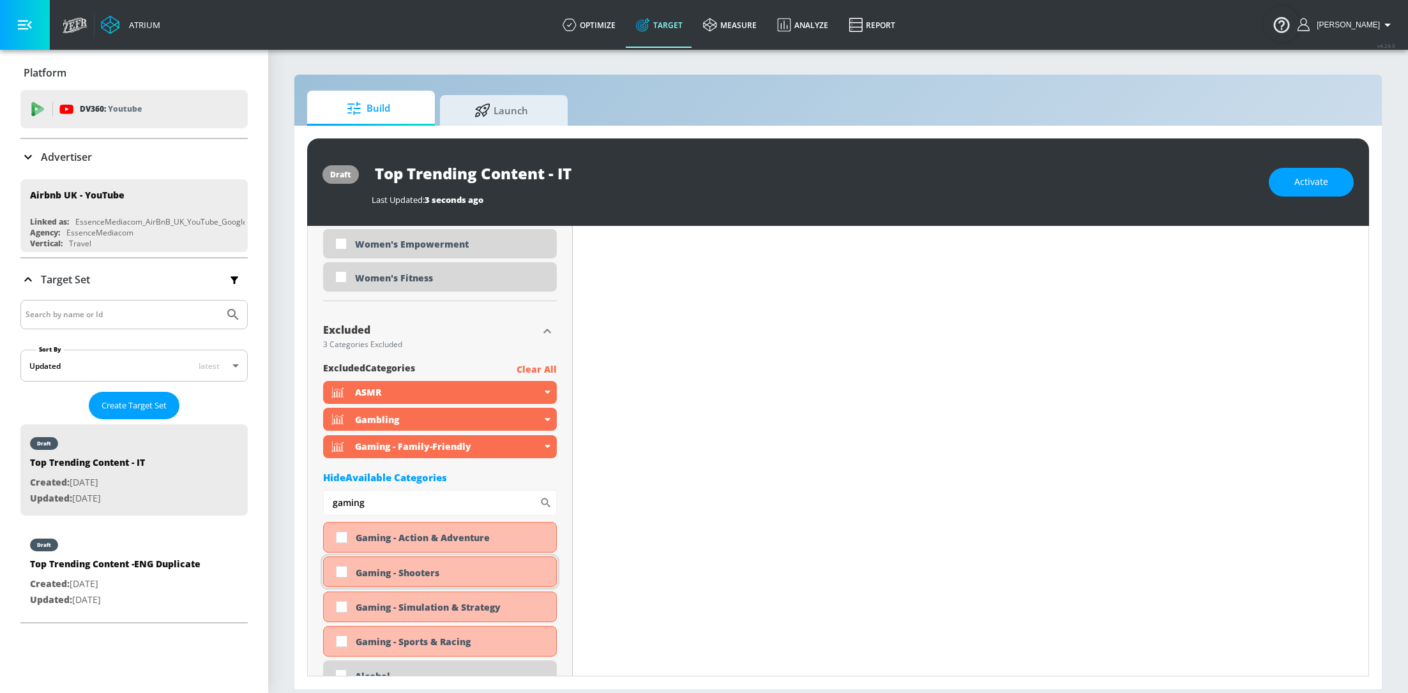
scroll to position [3925, 0]
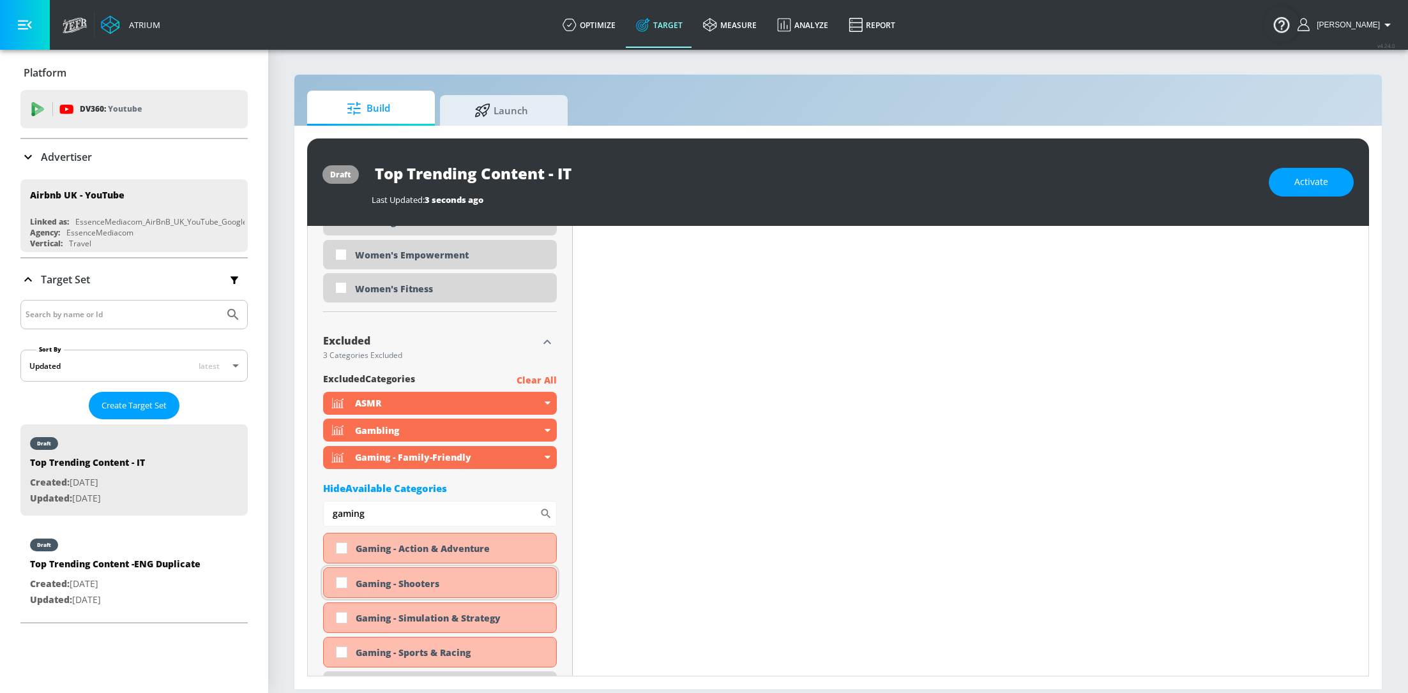
click at [343, 580] on input "checkbox" at bounding box center [341, 582] width 23 height 23
checkbox input "true"
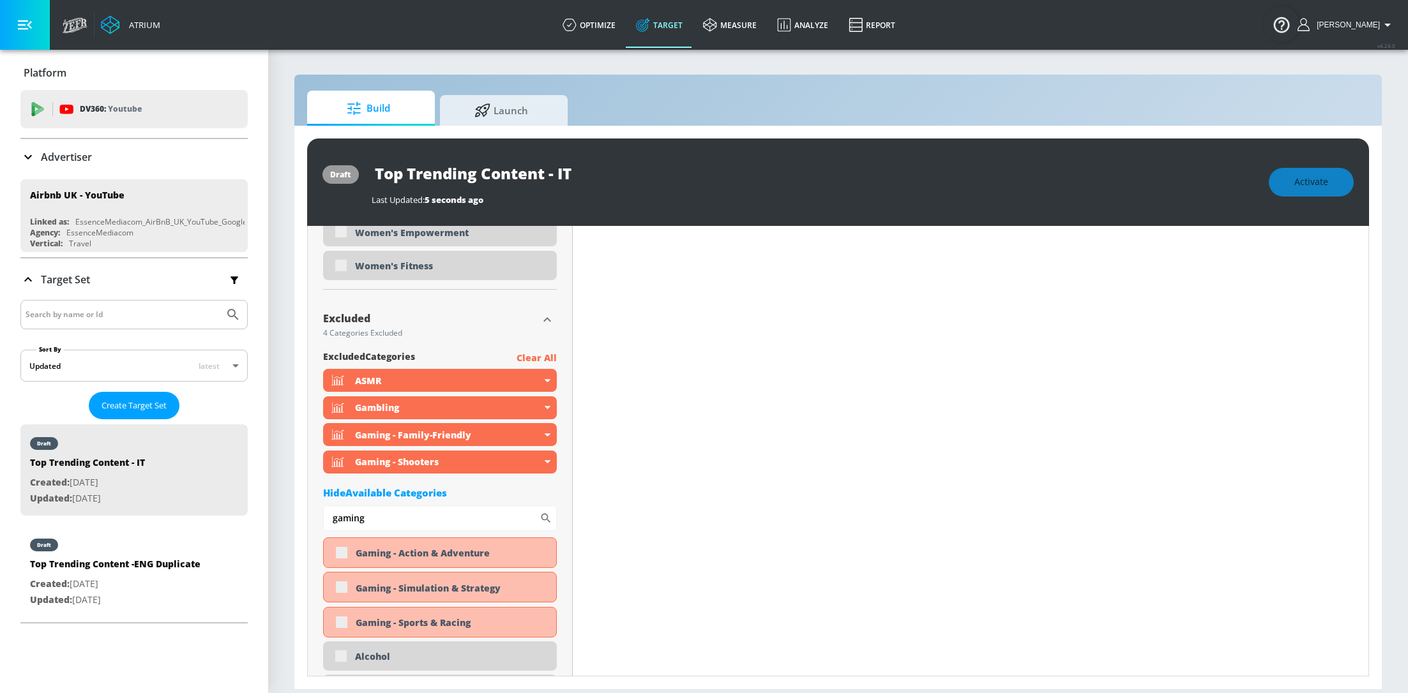
scroll to position [3936, 0]
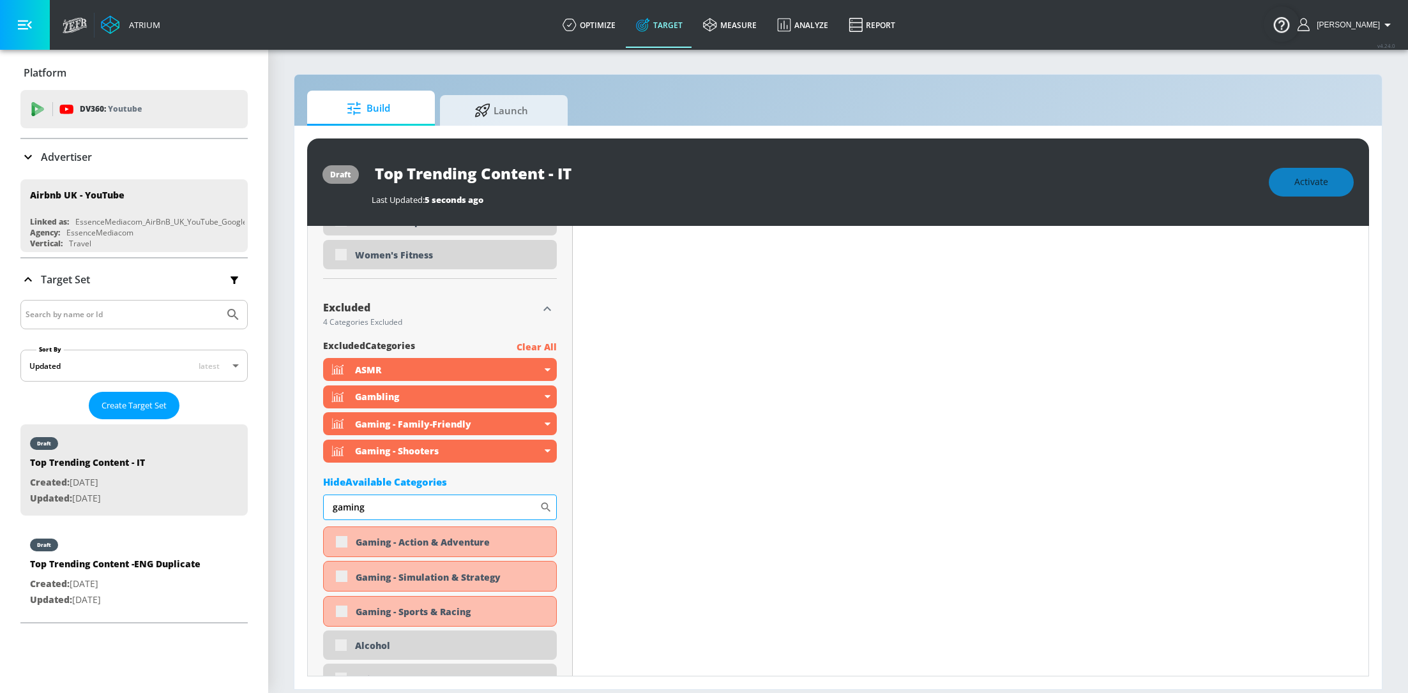
click at [428, 508] on input "gaming" at bounding box center [431, 508] width 216 height 26
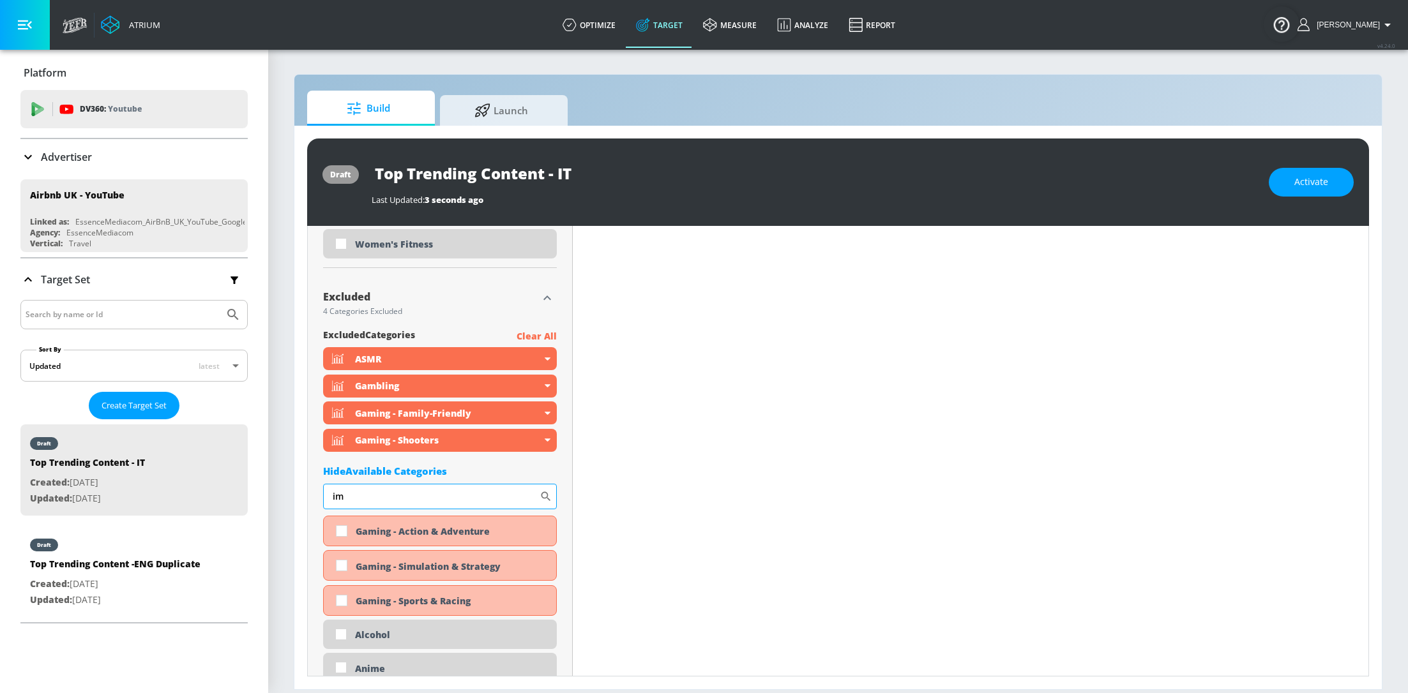
scroll to position [3925, 0]
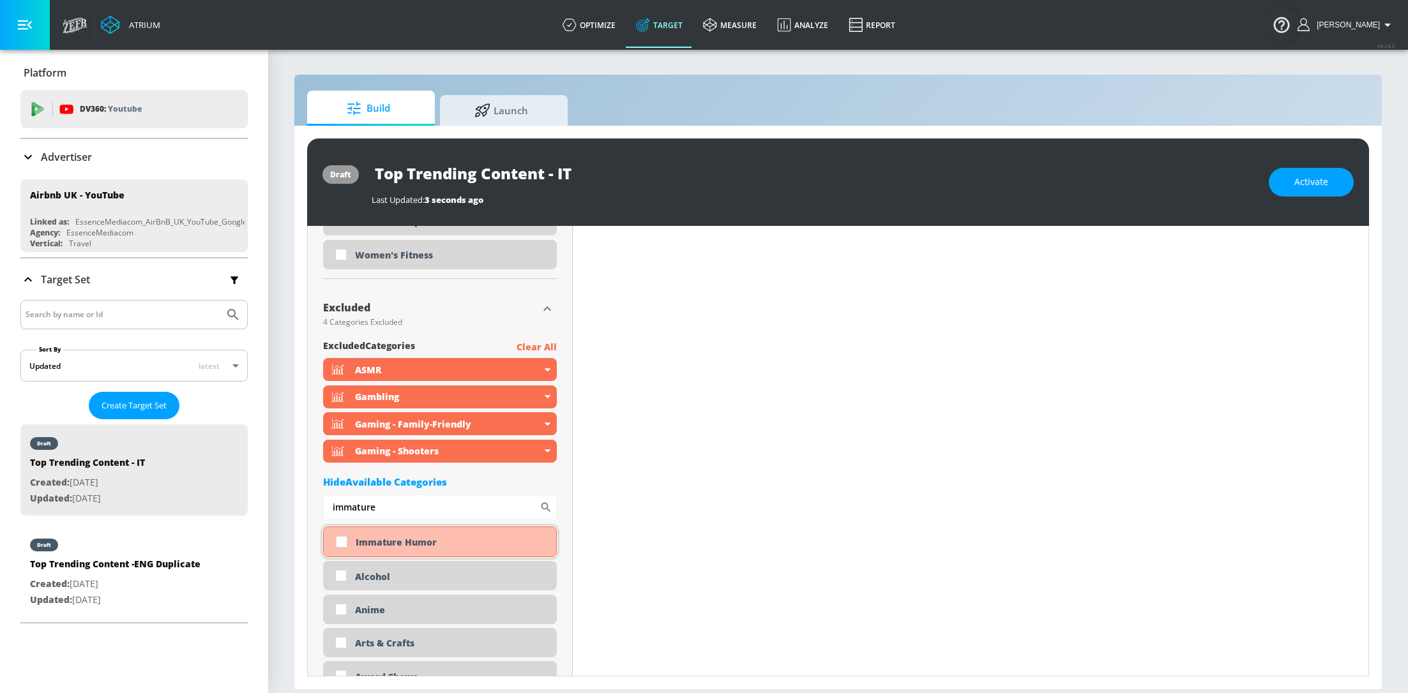
type input "immature"
click at [345, 545] on input "checkbox" at bounding box center [341, 542] width 23 height 23
checkbox input "true"
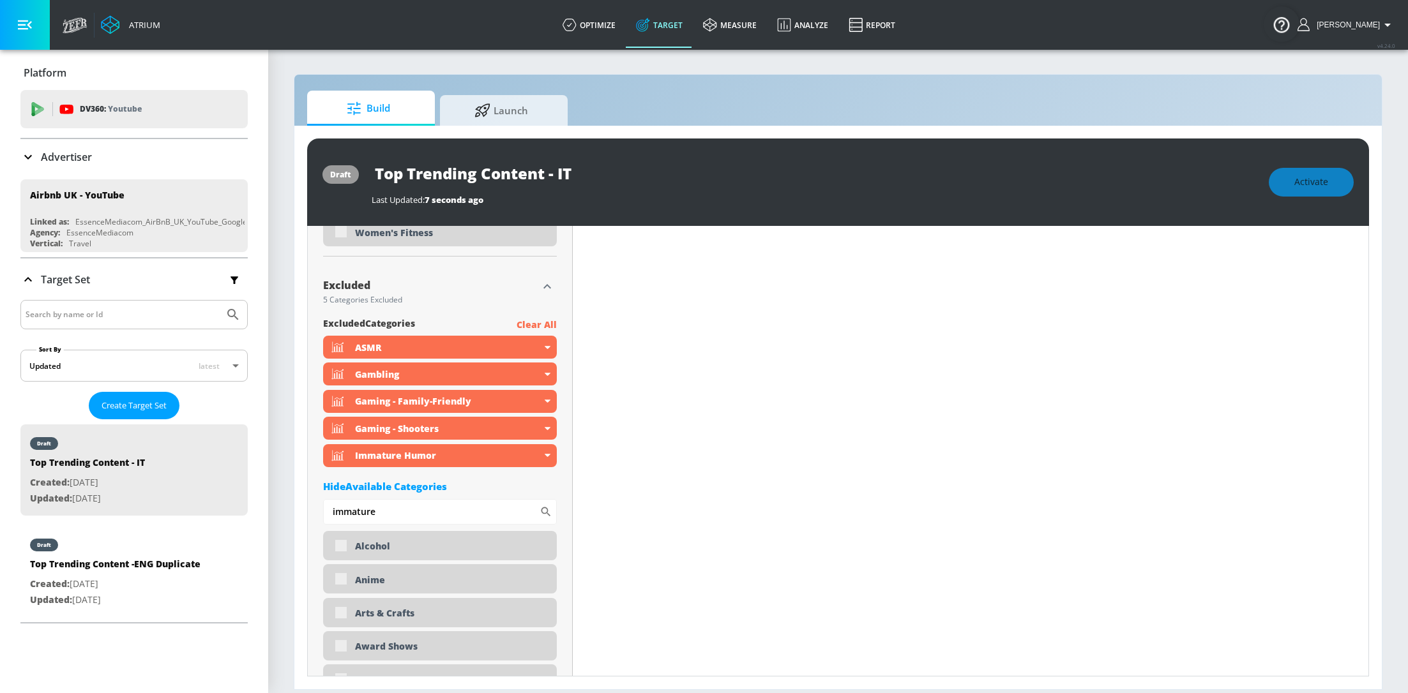
scroll to position [3936, 0]
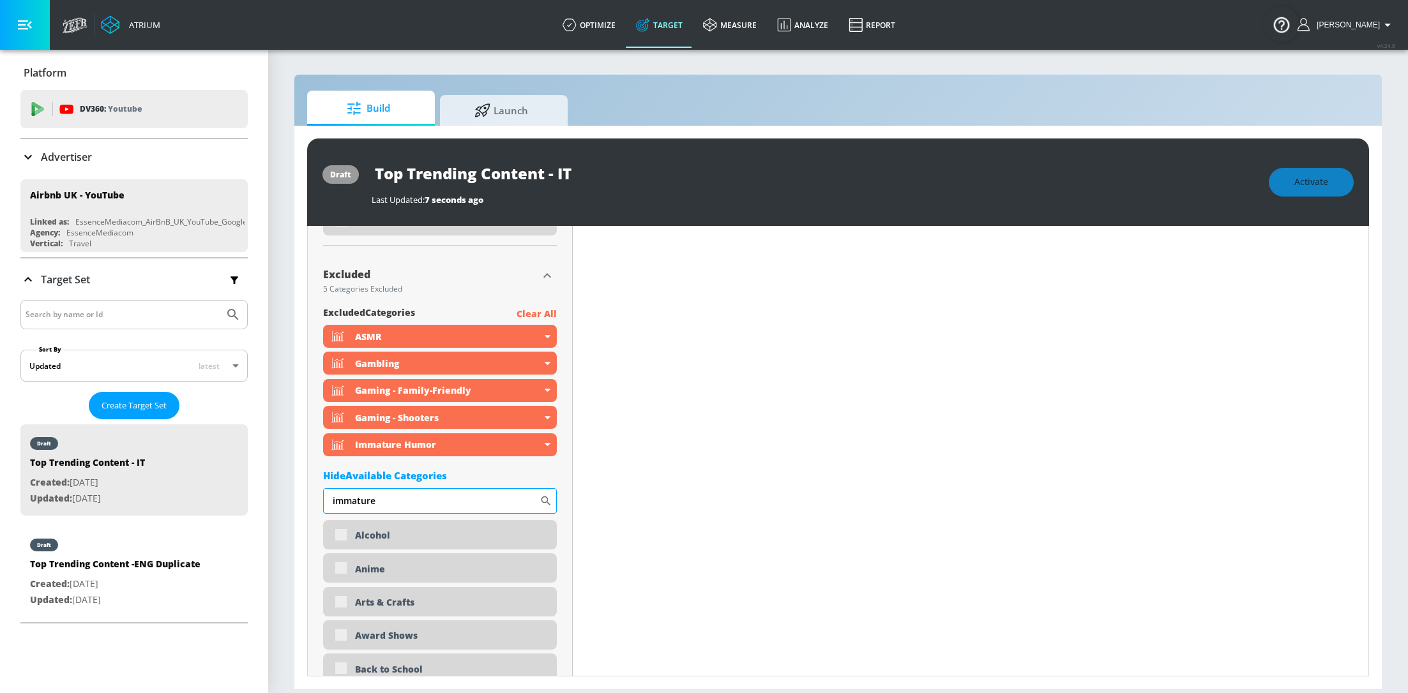
click at [403, 495] on input "immature" at bounding box center [431, 501] width 216 height 26
type input "infant"
click at [342, 534] on div "Infant/Toddler Content" at bounding box center [440, 535] width 234 height 31
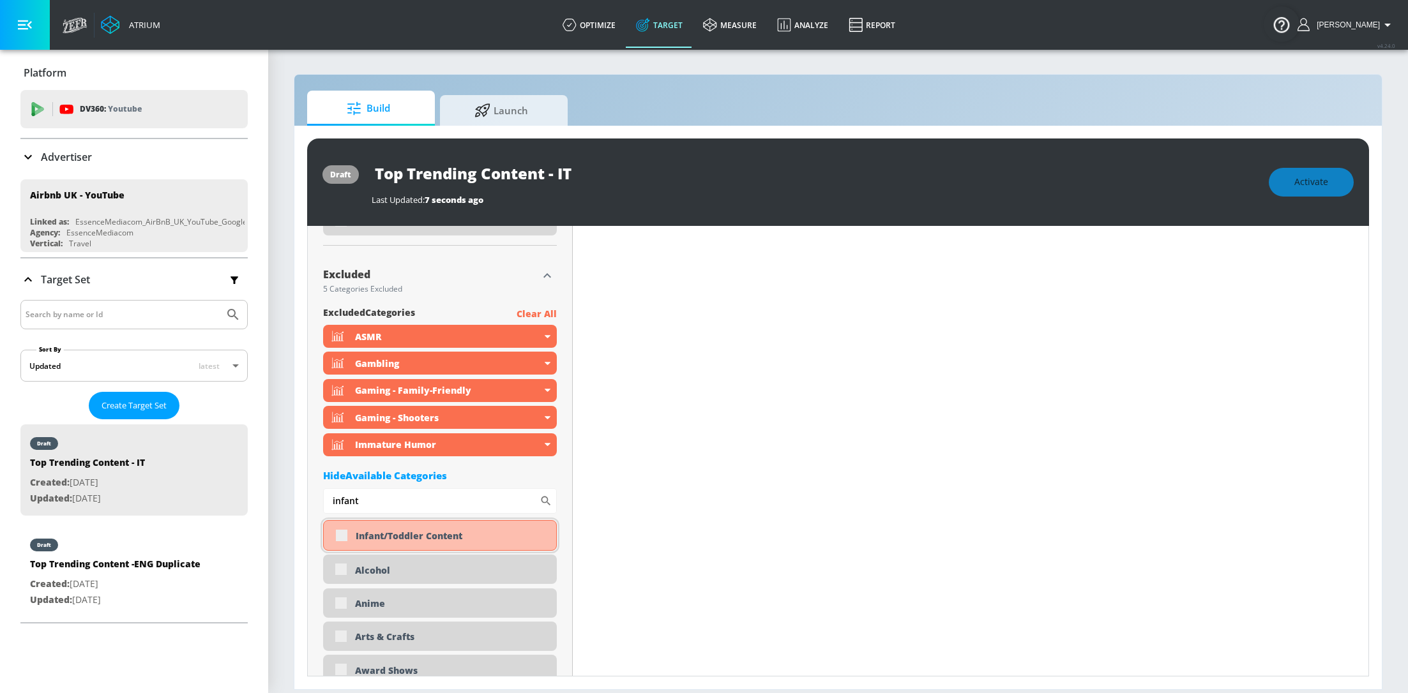
scroll to position [3925, 0]
click at [342, 534] on input "checkbox" at bounding box center [341, 535] width 23 height 23
checkbox input "true"
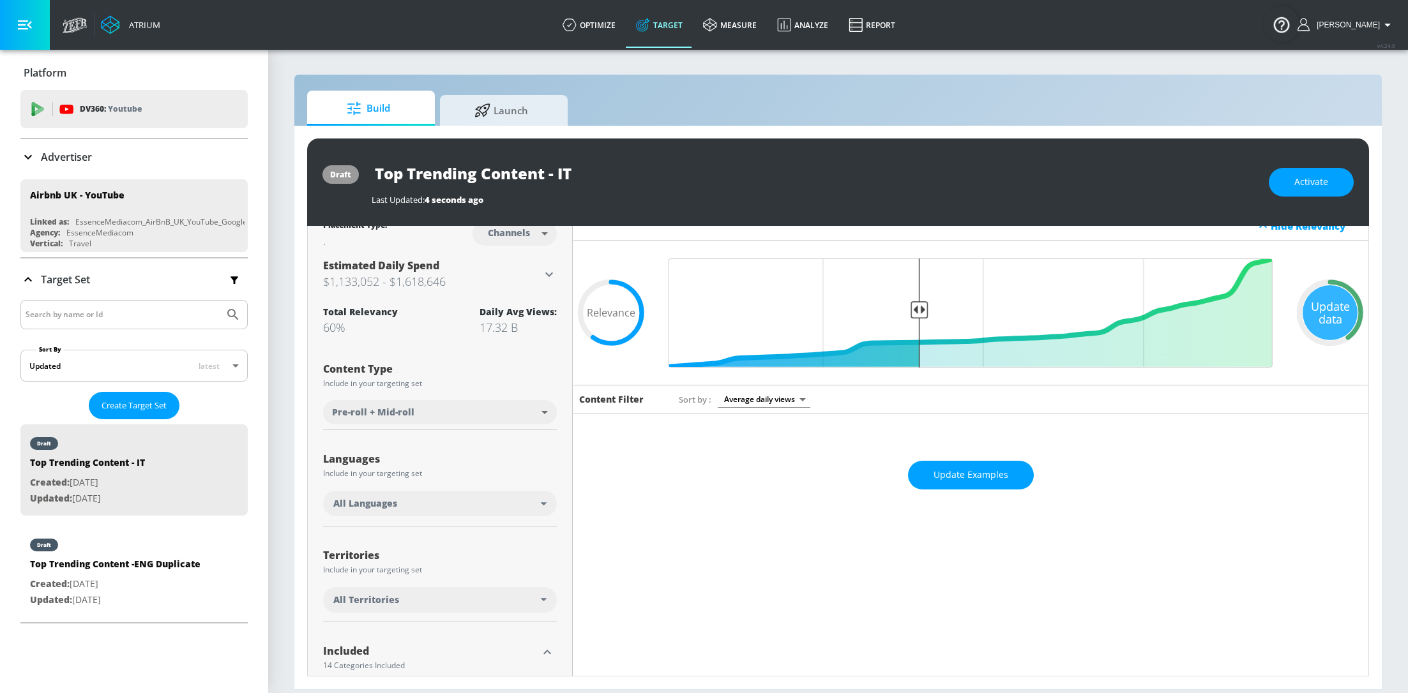
scroll to position [0, 0]
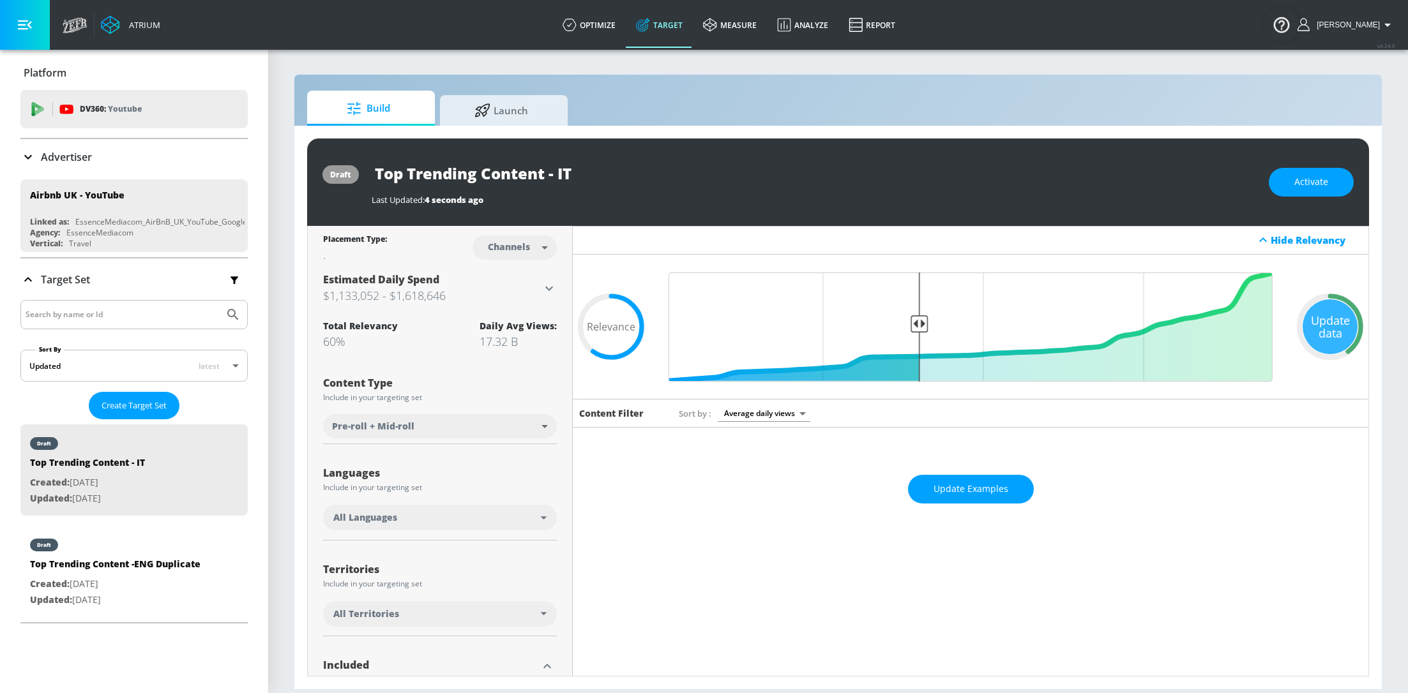
click at [536, 522] on div "All Languages" at bounding box center [436, 517] width 207 height 13
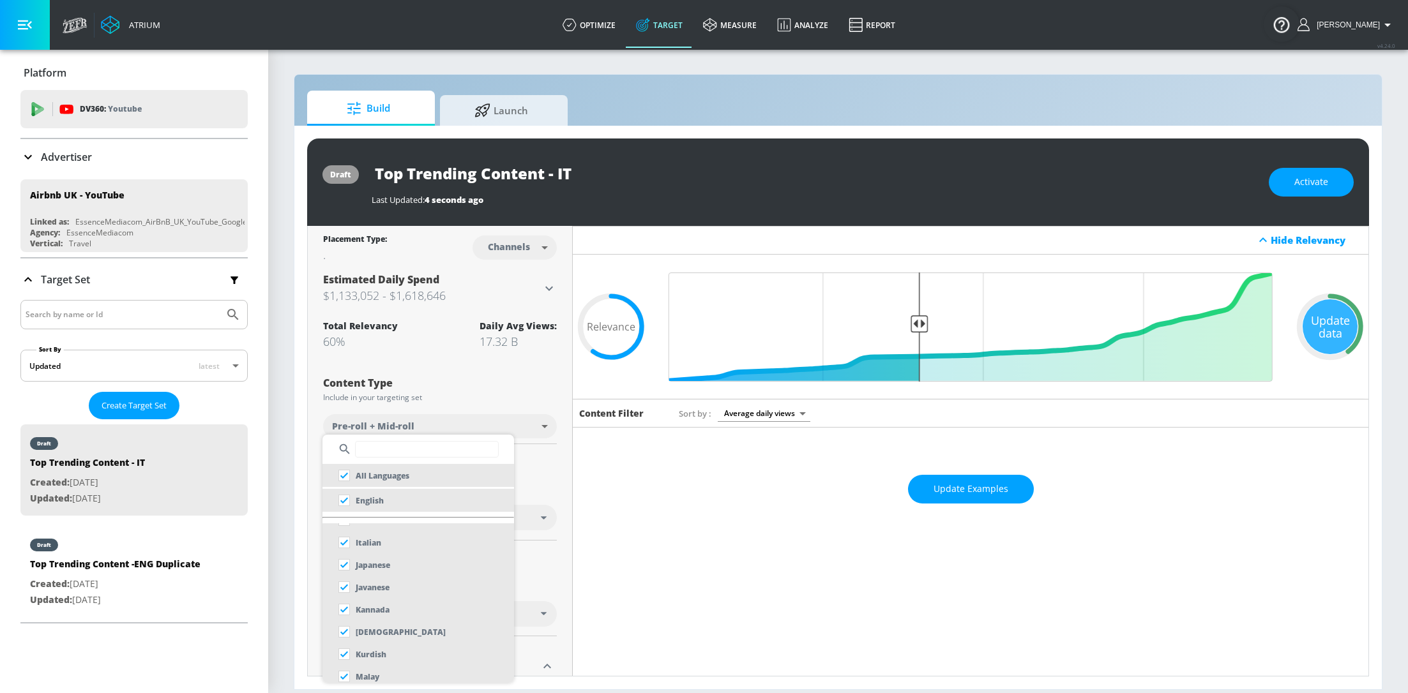
scroll to position [464, 0]
click at [347, 542] on input "checkbox" at bounding box center [344, 540] width 23 height 23
checkbox input "false"
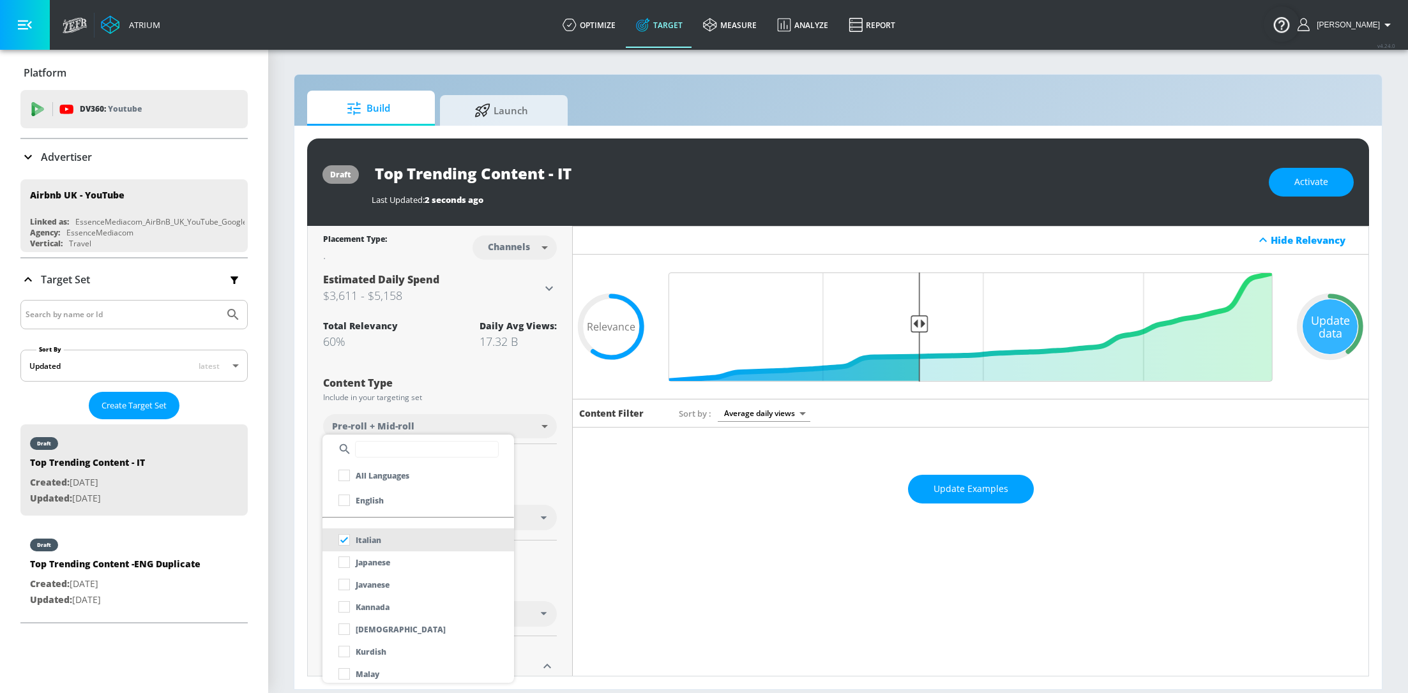
click at [958, 485] on div at bounding box center [704, 346] width 1408 height 693
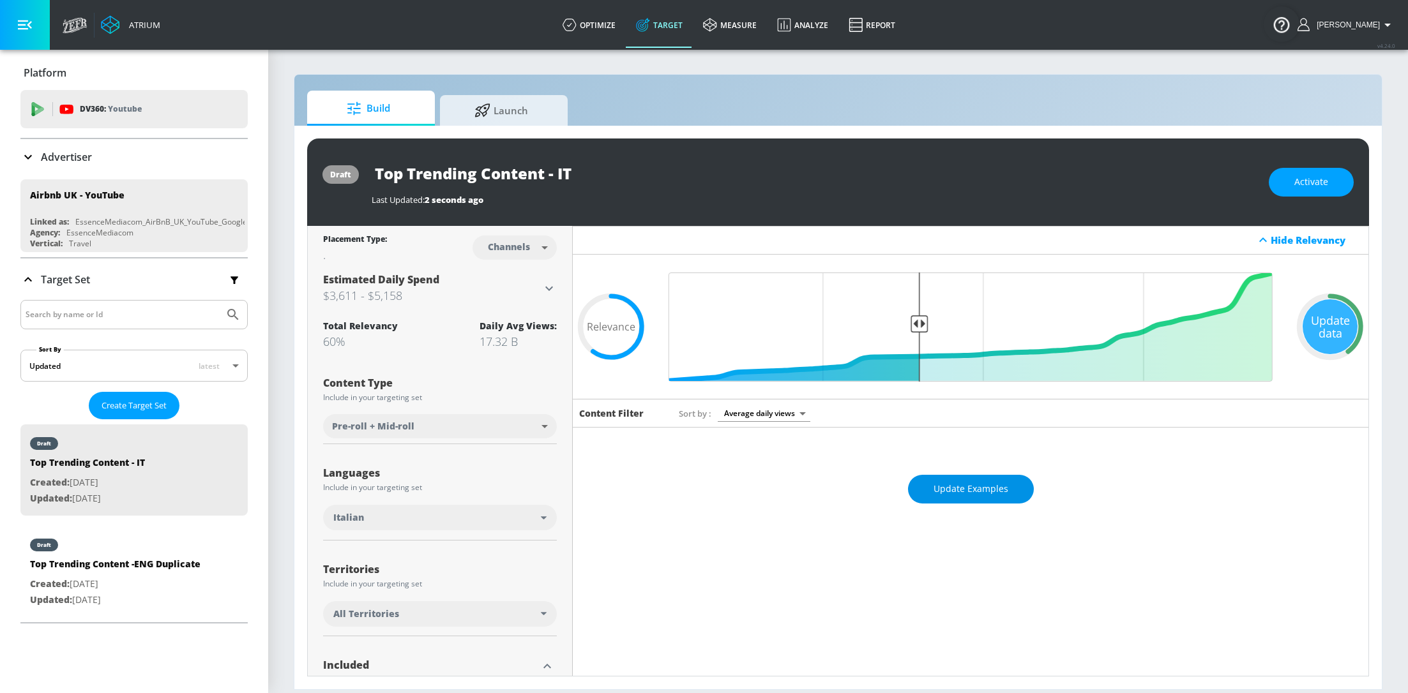
click at [939, 478] on button "Update Examples" at bounding box center [971, 489] width 126 height 29
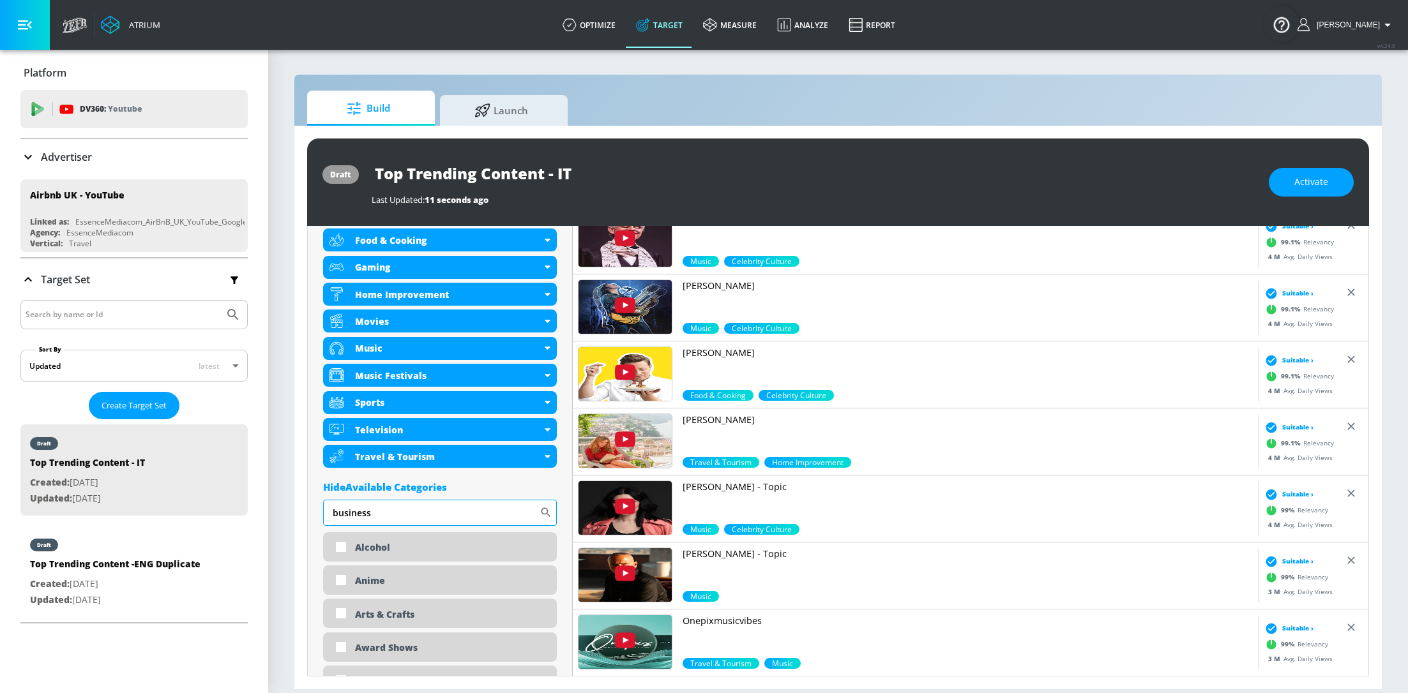
scroll to position [653, 0]
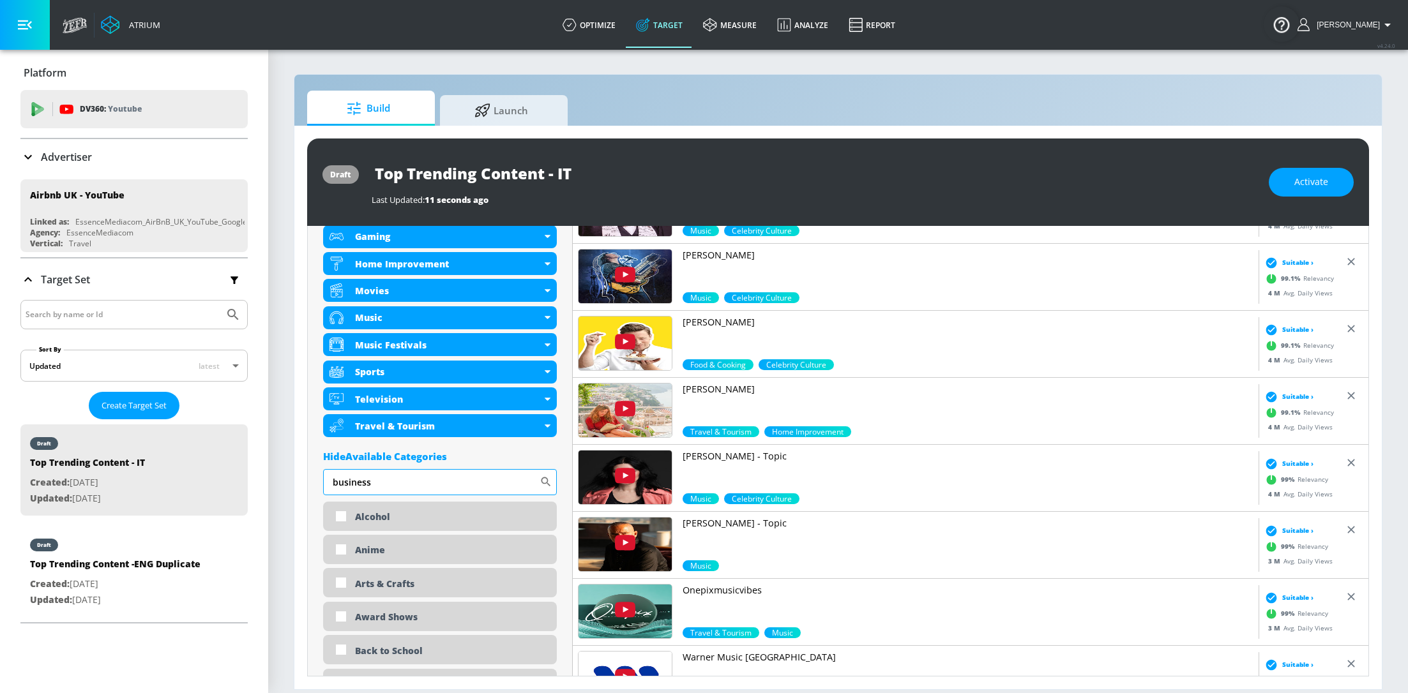
click at [400, 485] on input "business" at bounding box center [431, 482] width 216 height 26
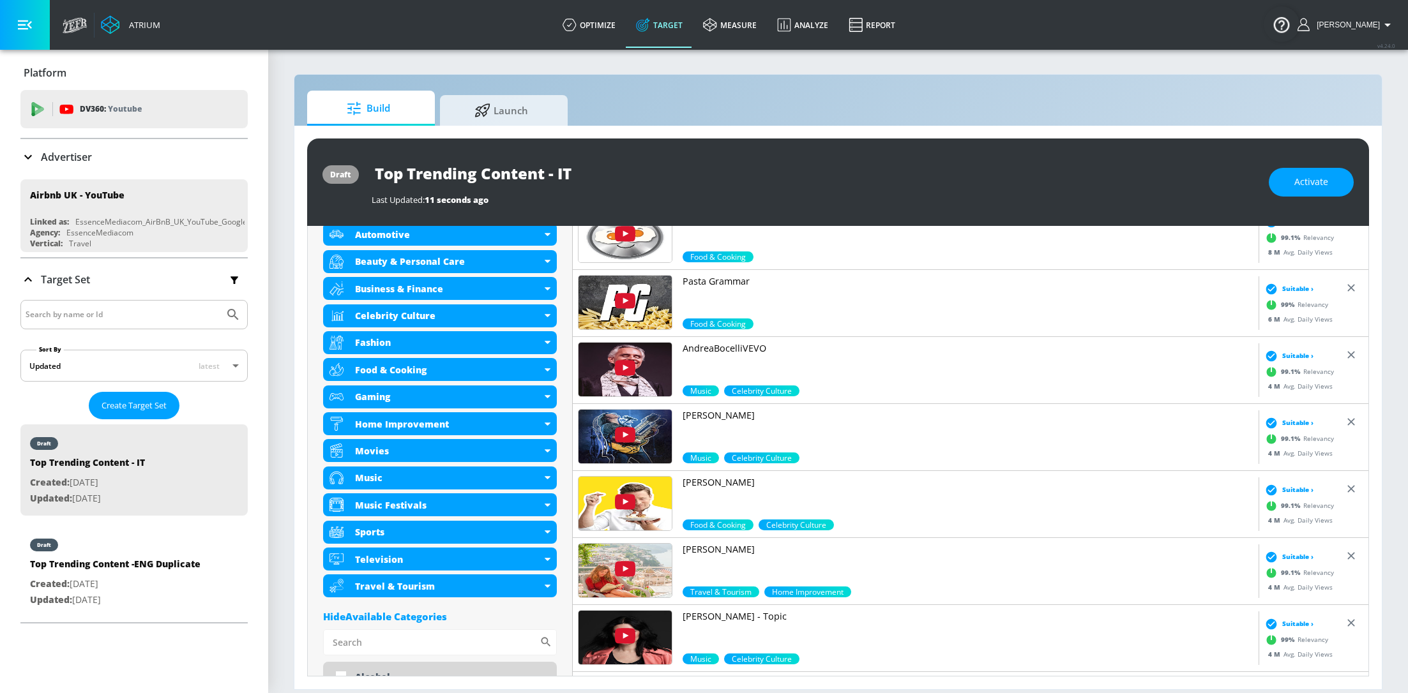
scroll to position [700, 0]
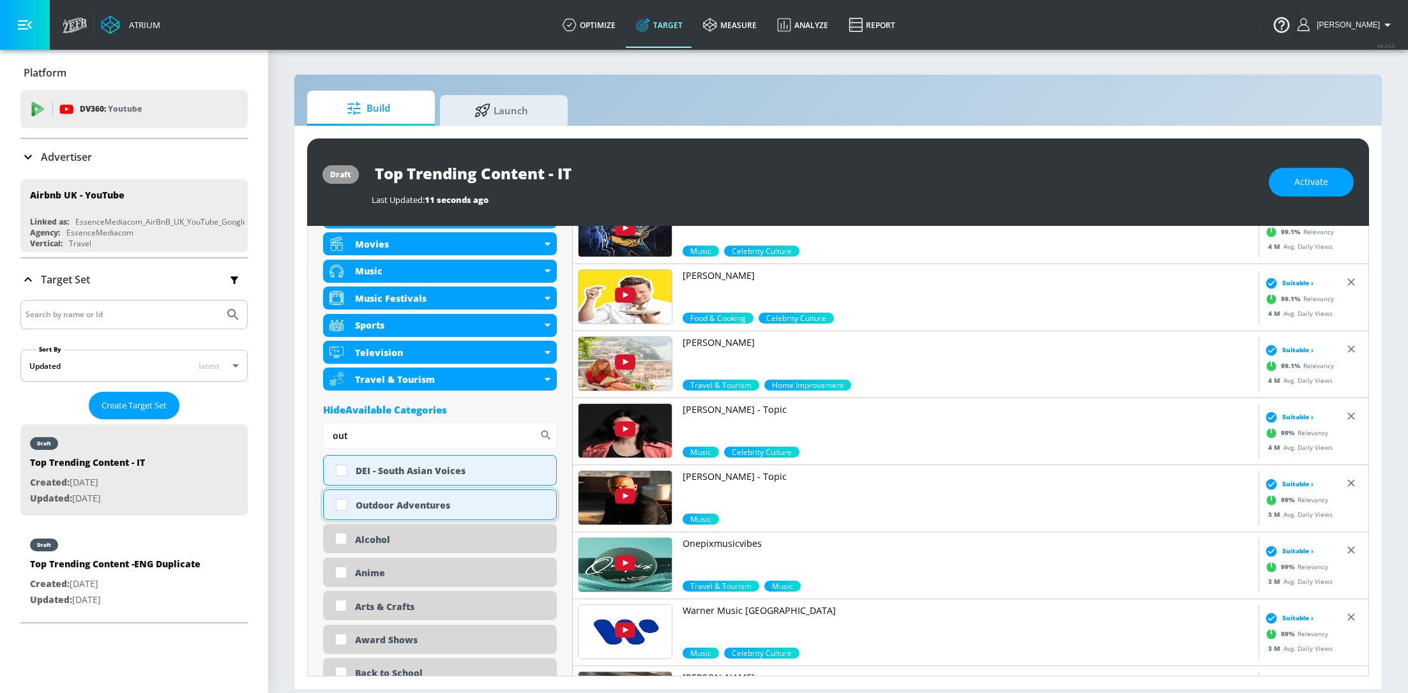
type input "out"
click at [342, 503] on input "checkbox" at bounding box center [341, 505] width 23 height 23
checkbox input "true"
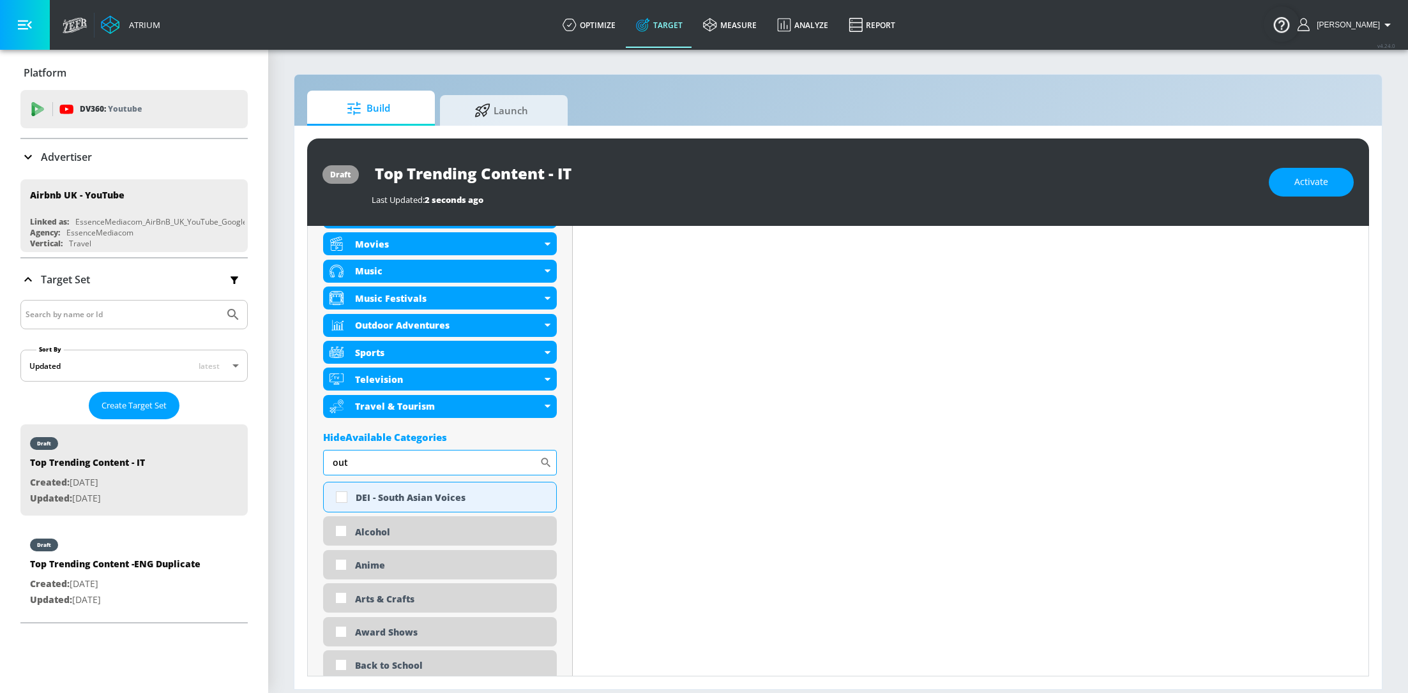
click at [359, 464] on input "out" at bounding box center [431, 463] width 216 height 26
type input "garden"
click at [342, 496] on input "checkbox" at bounding box center [341, 497] width 23 height 23
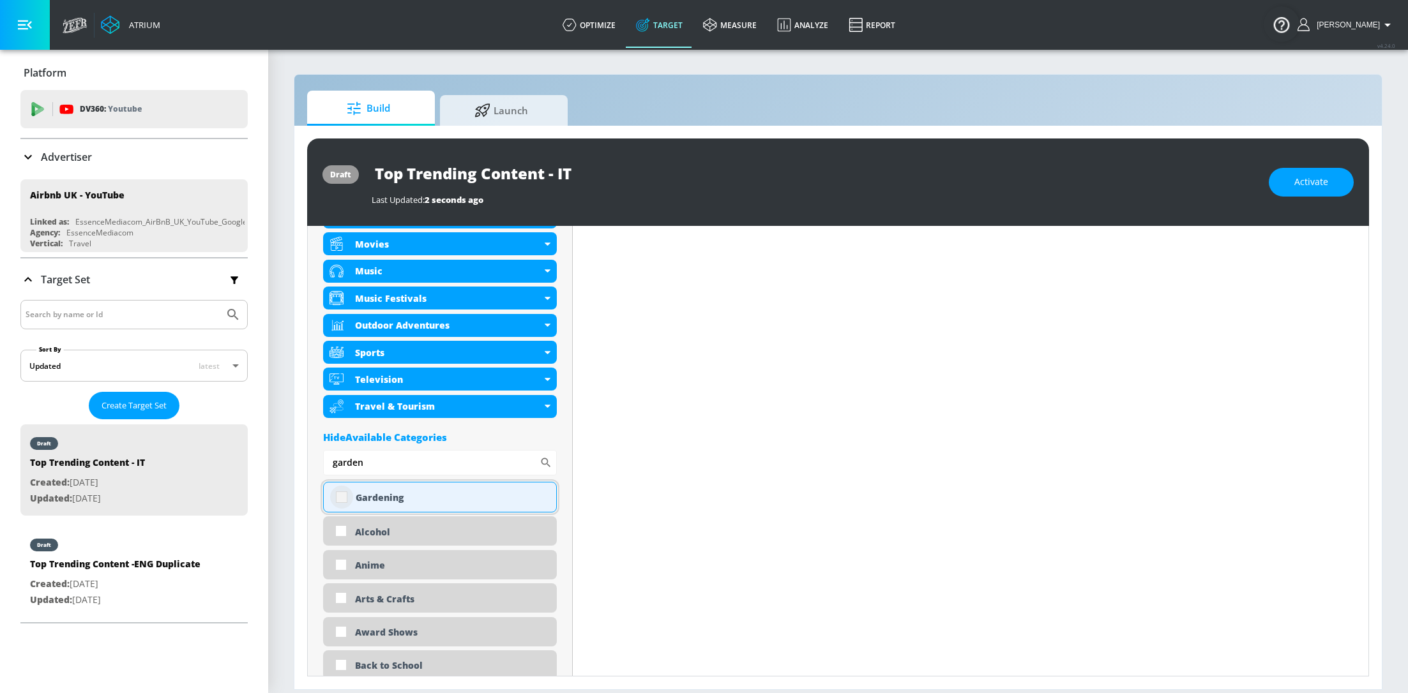
checkbox input "true"
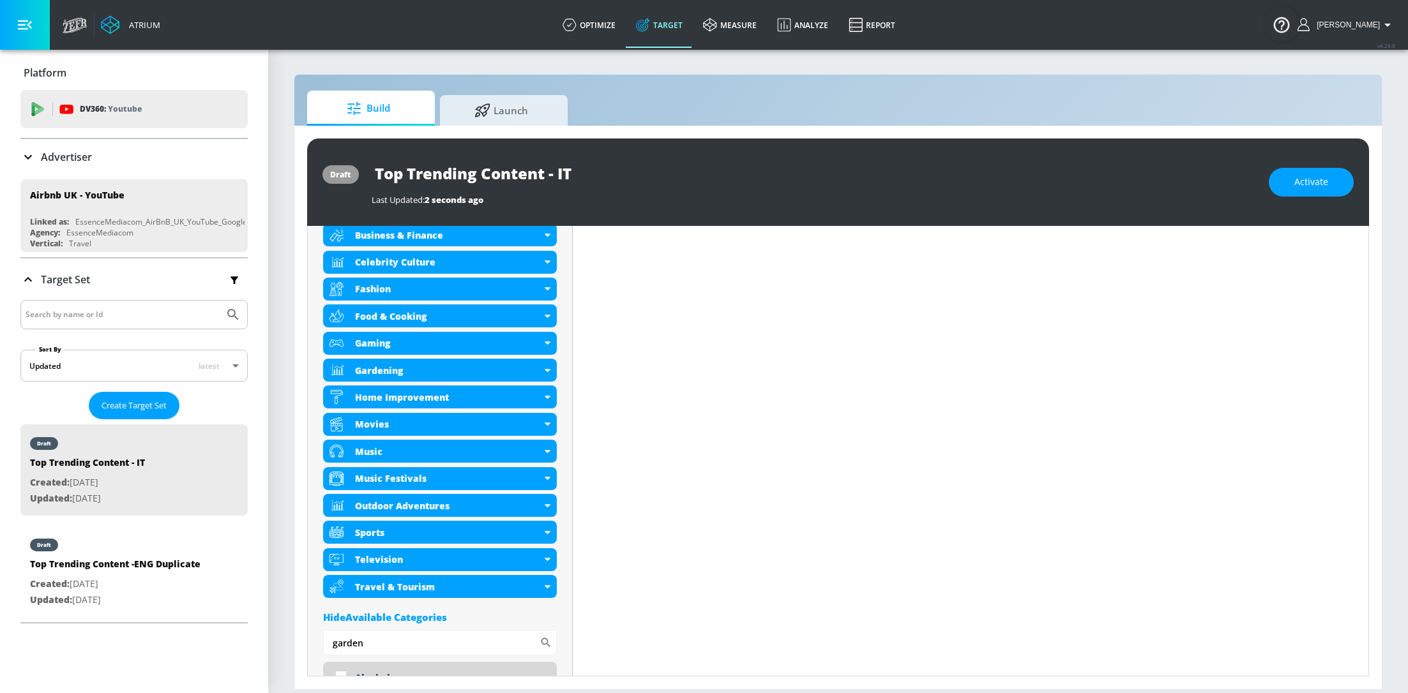
scroll to position [533, 0]
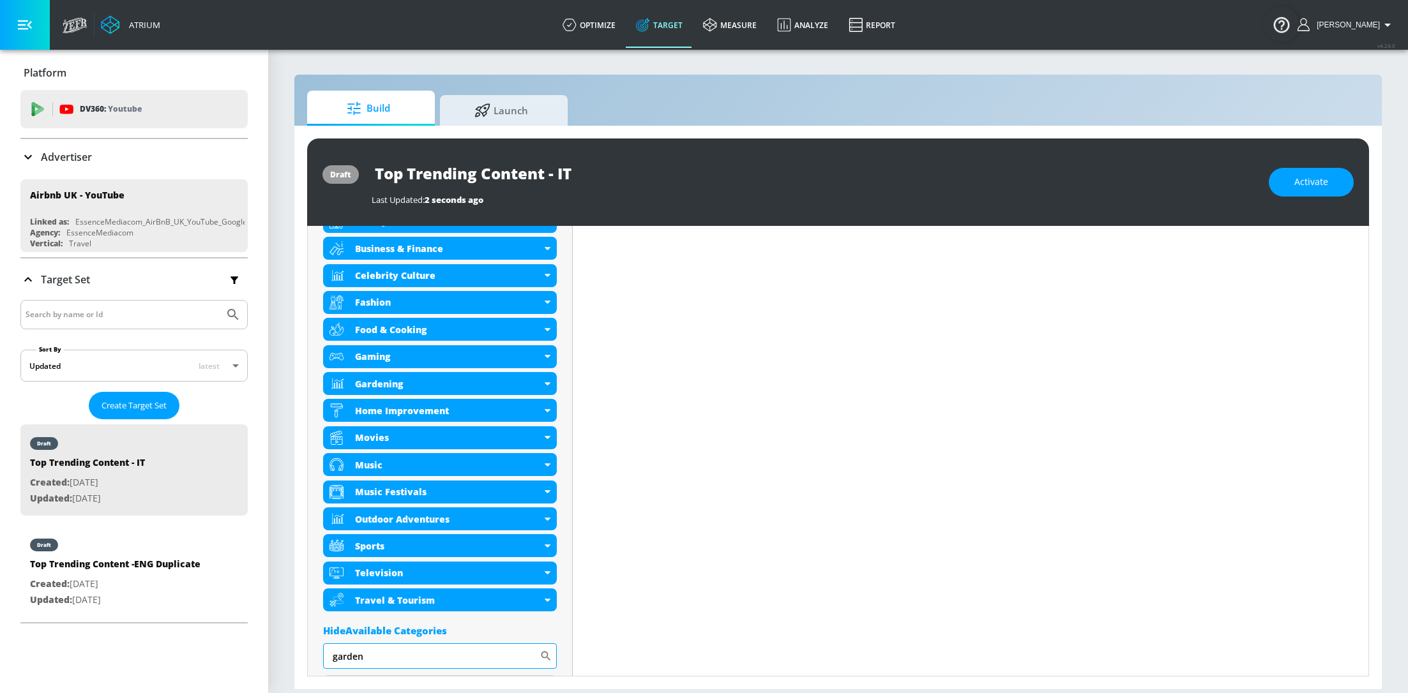
click at [495, 658] on input "garden" at bounding box center [431, 657] width 216 height 26
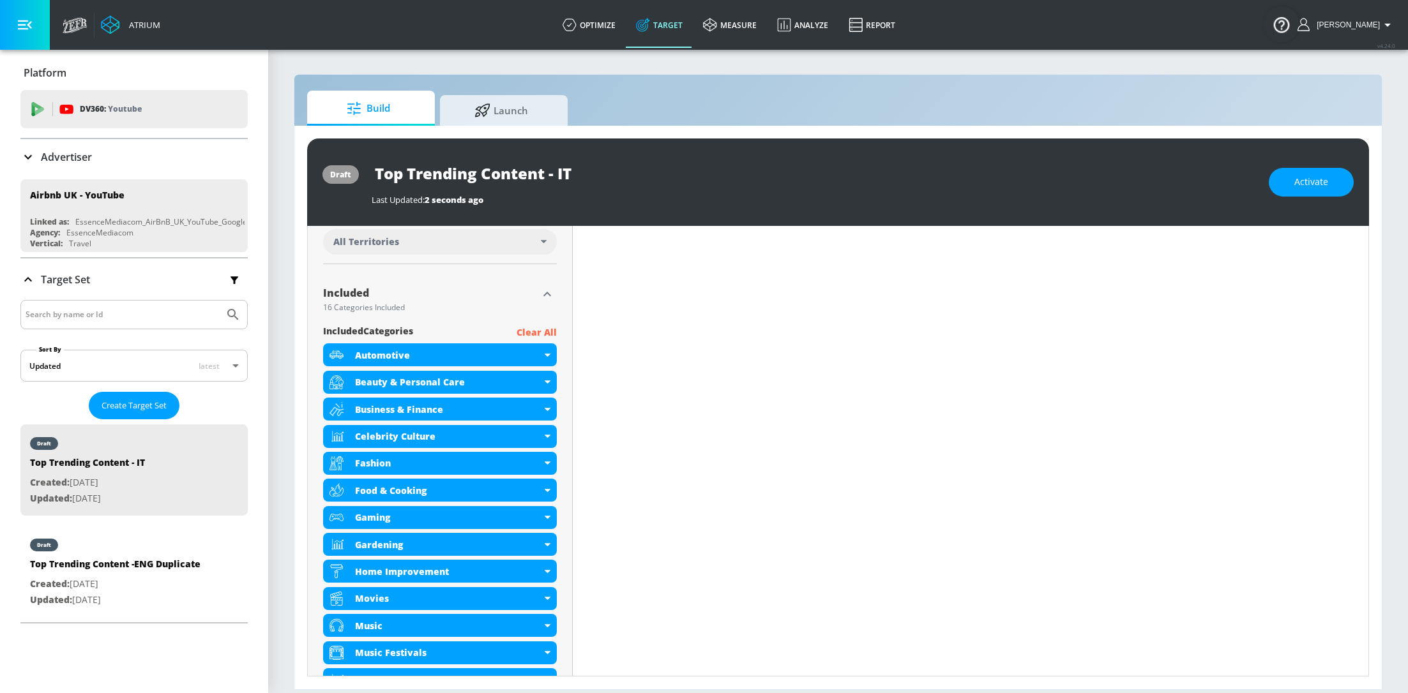
scroll to position [0, 0]
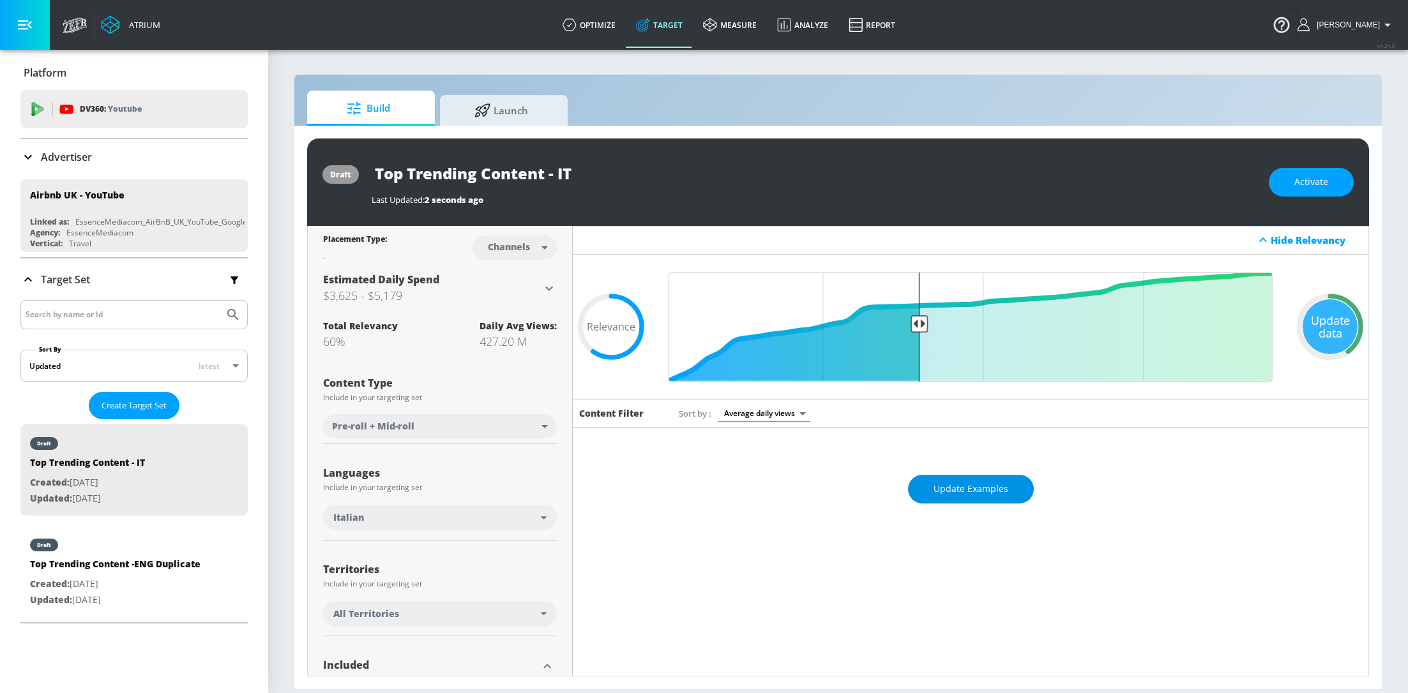
click at [983, 484] on span "Update Examples" at bounding box center [970, 489] width 75 height 16
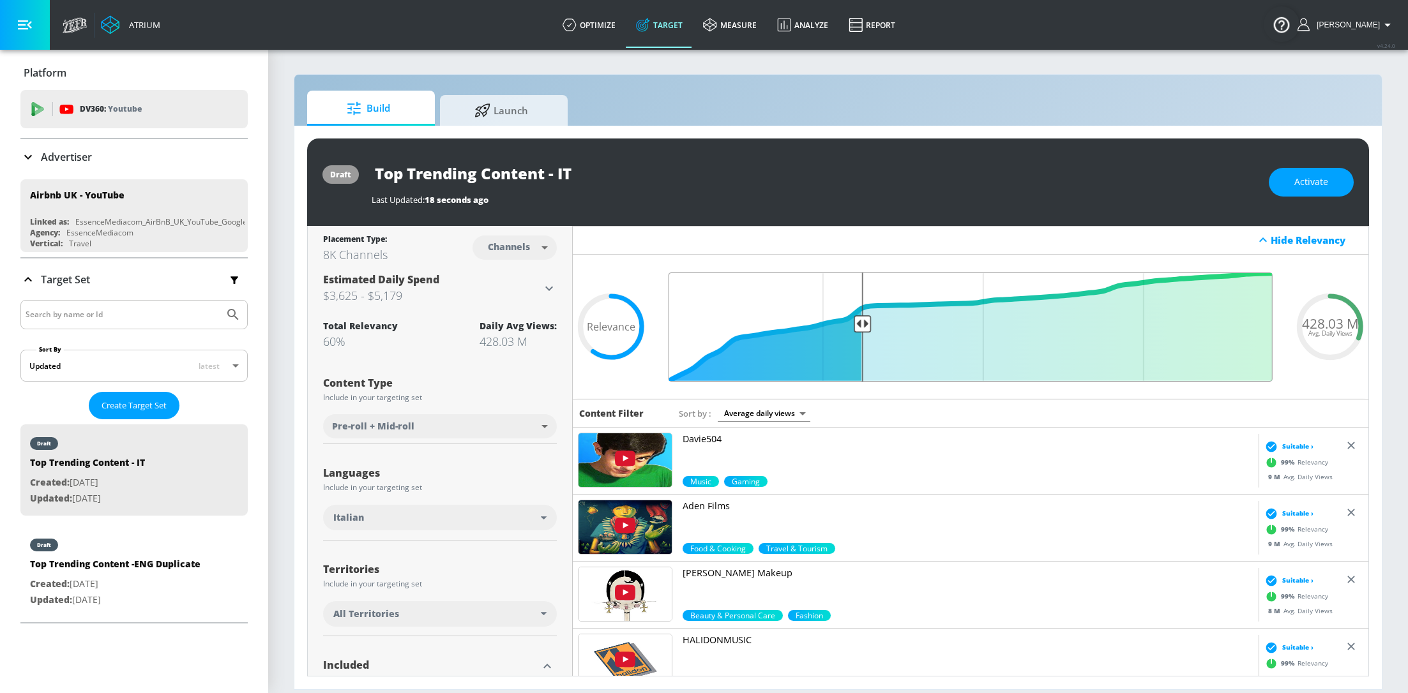
drag, startPoint x: 917, startPoint y: 327, endPoint x: 863, endPoint y: 324, distance: 53.7
click at [863, 325] on input "Final Threshold" at bounding box center [970, 327] width 617 height 109
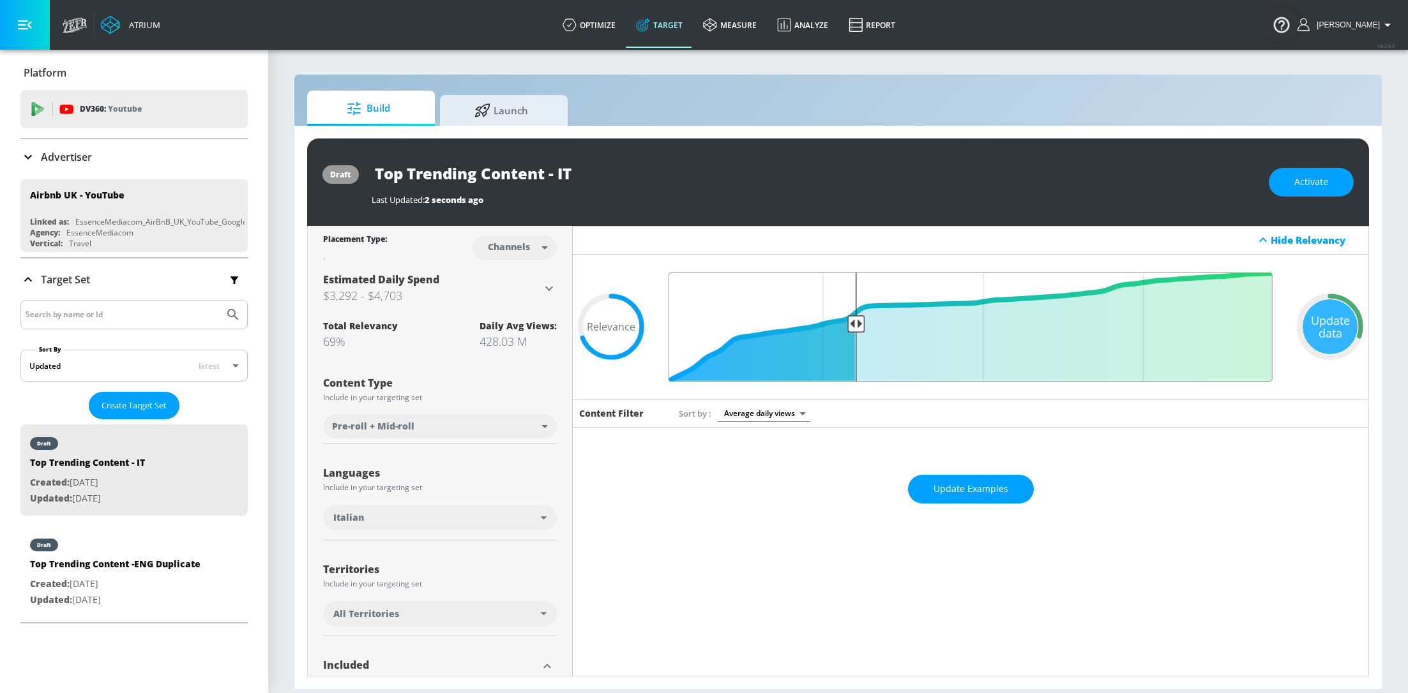
drag, startPoint x: 863, startPoint y: 324, endPoint x: 855, endPoint y: 324, distance: 8.3
type input "0.7"
click at [855, 324] on input "Final Threshold" at bounding box center [970, 327] width 617 height 109
click at [972, 476] on button "Update Examples" at bounding box center [971, 489] width 126 height 29
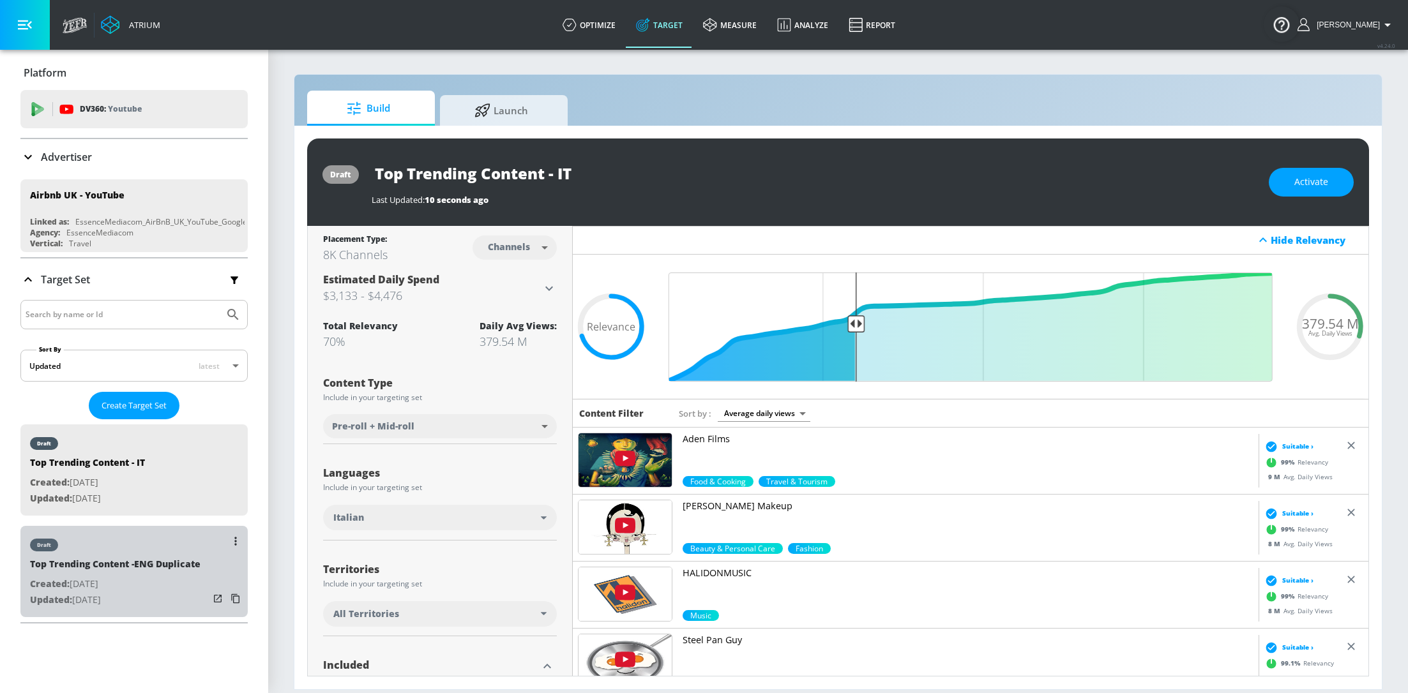
click at [122, 584] on p "Created: [DATE]" at bounding box center [115, 585] width 170 height 16
type input "Top Trending Content -ENG Duplicate"
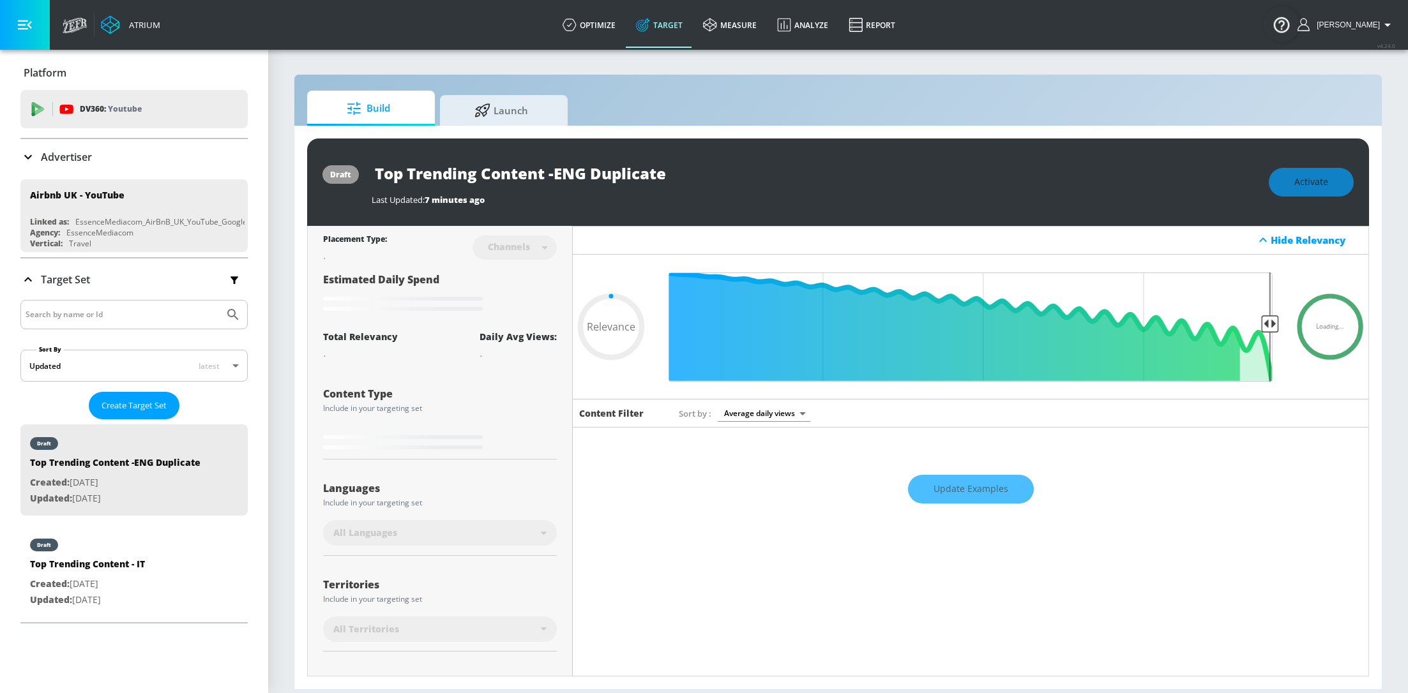
click at [930, 488] on div "Update Examples" at bounding box center [971, 489] width 796 height 45
type input "0.6"
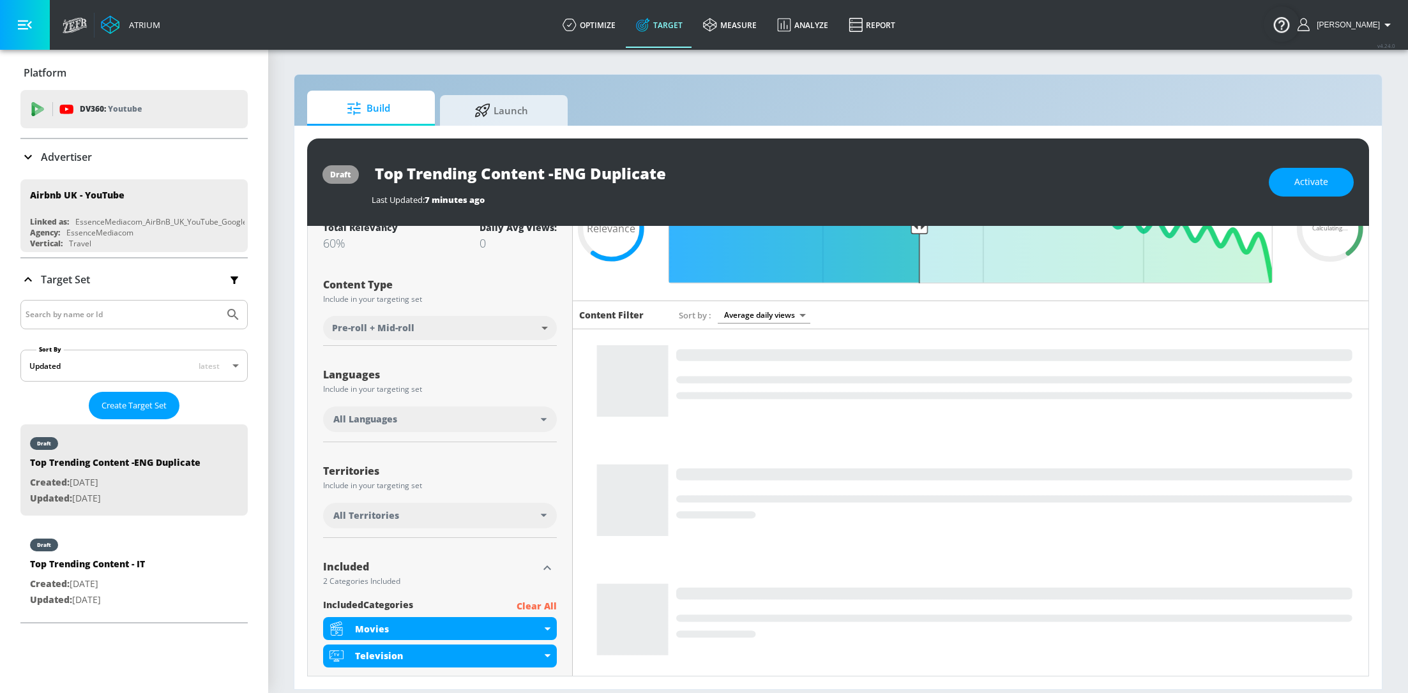
scroll to position [126, 0]
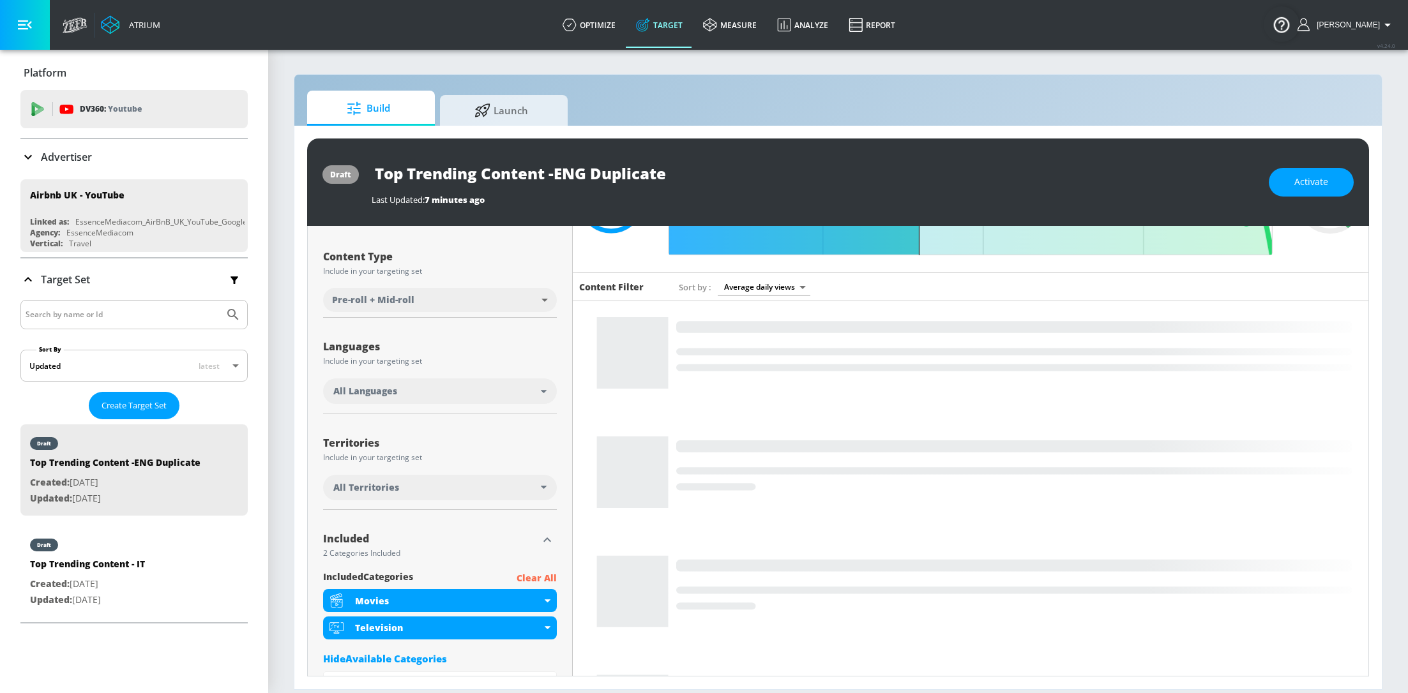
click at [540, 579] on p "Clear All" at bounding box center [537, 579] width 40 height 16
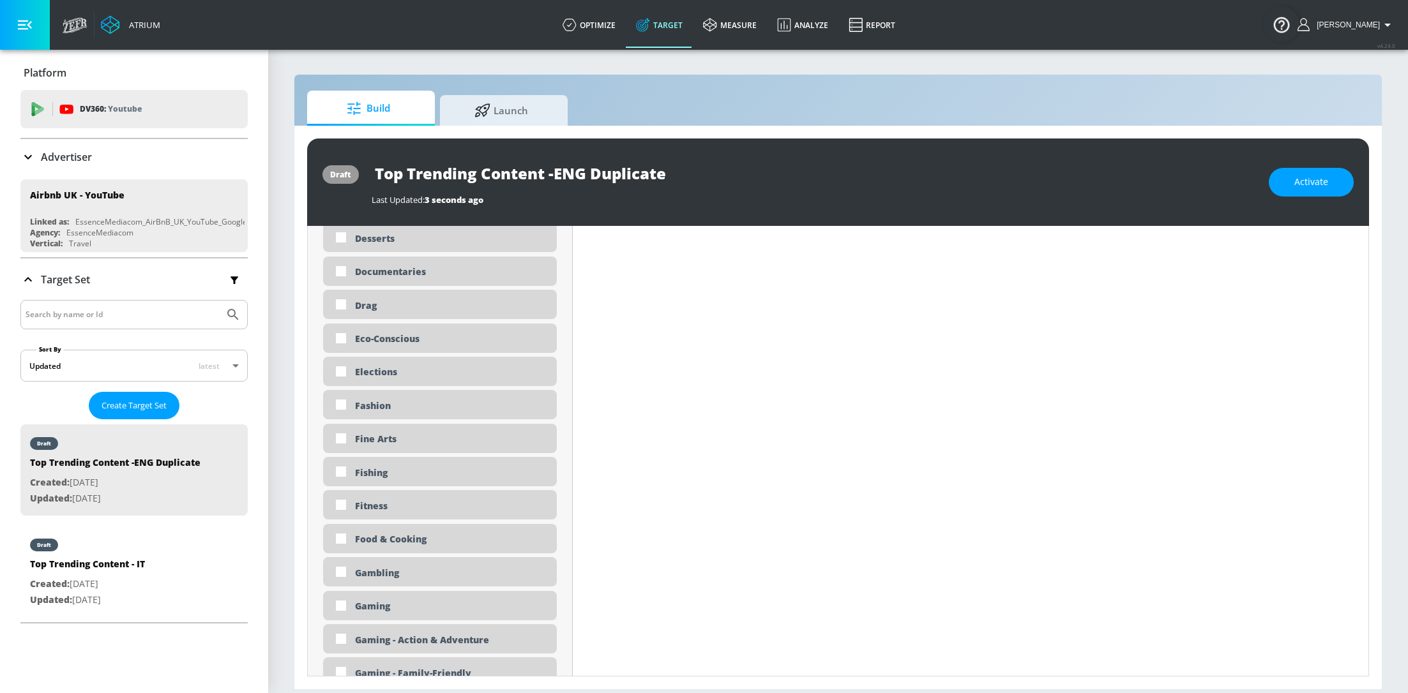
scroll to position [1343, 0]
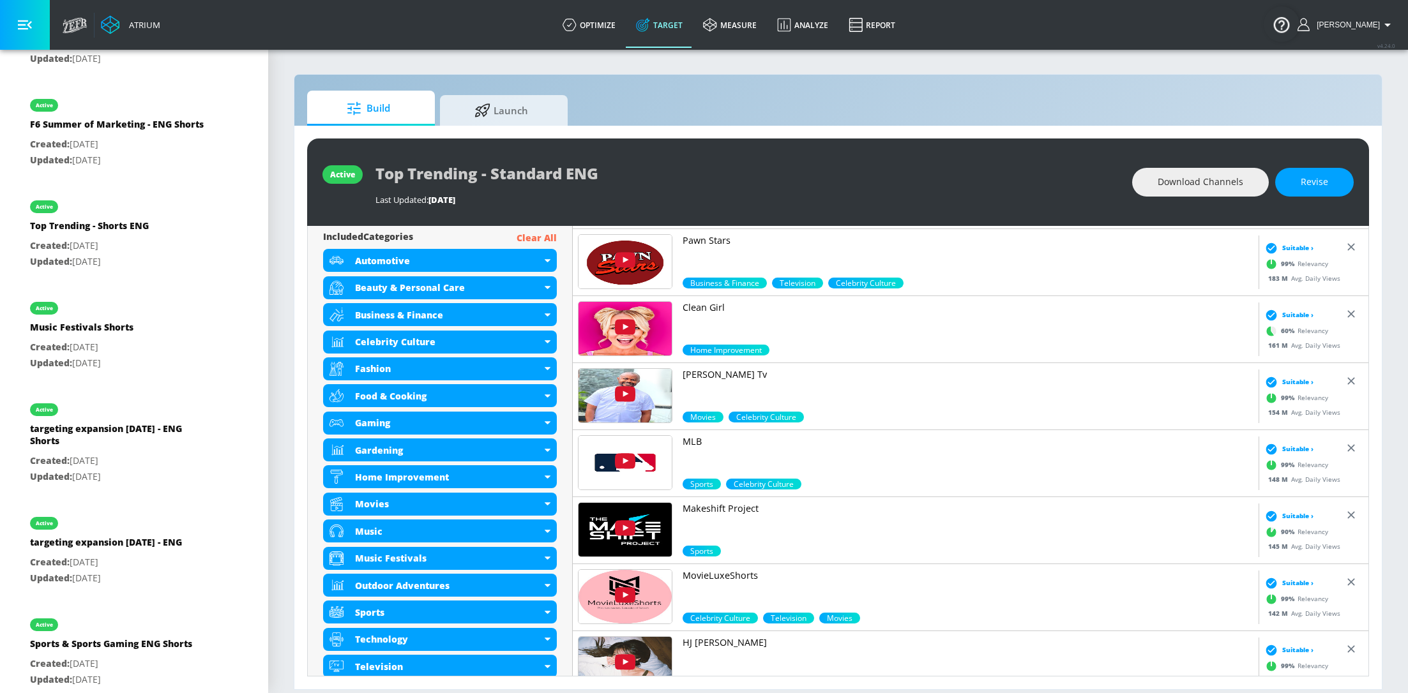
scroll to position [465, 0]
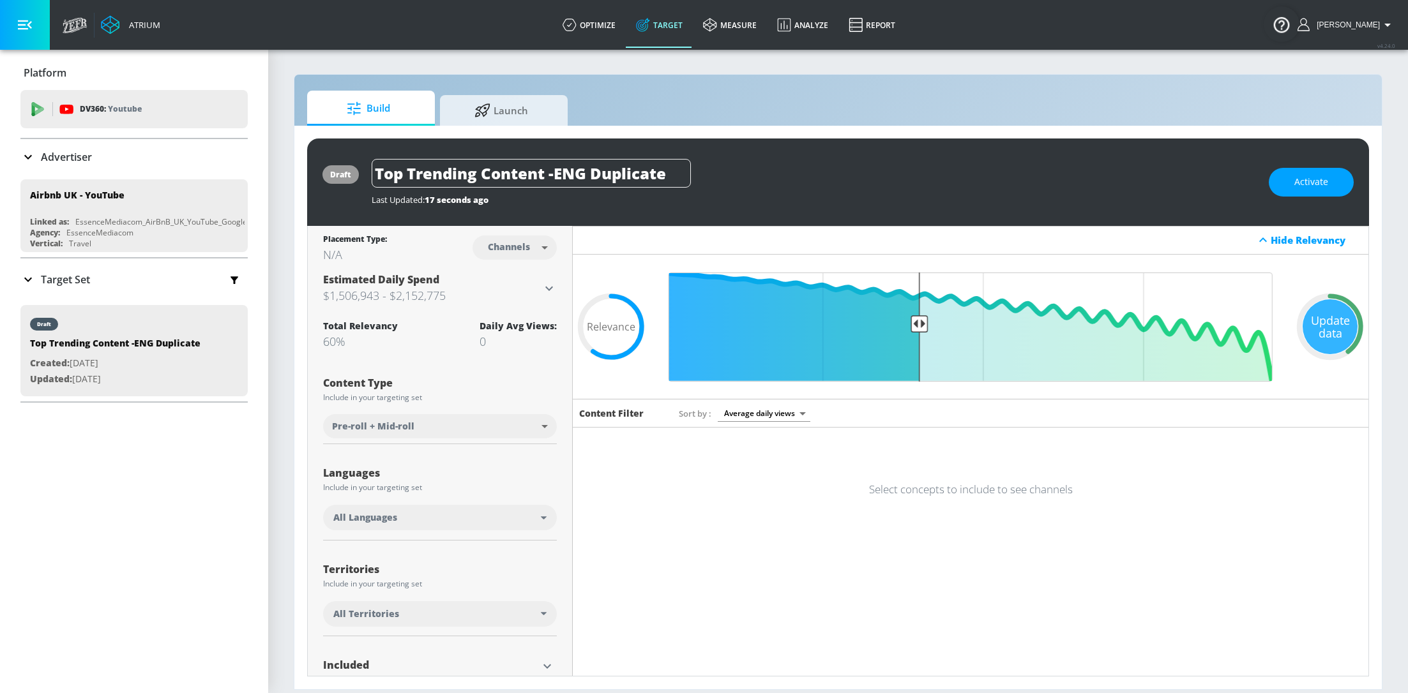
scroll to position [103, 0]
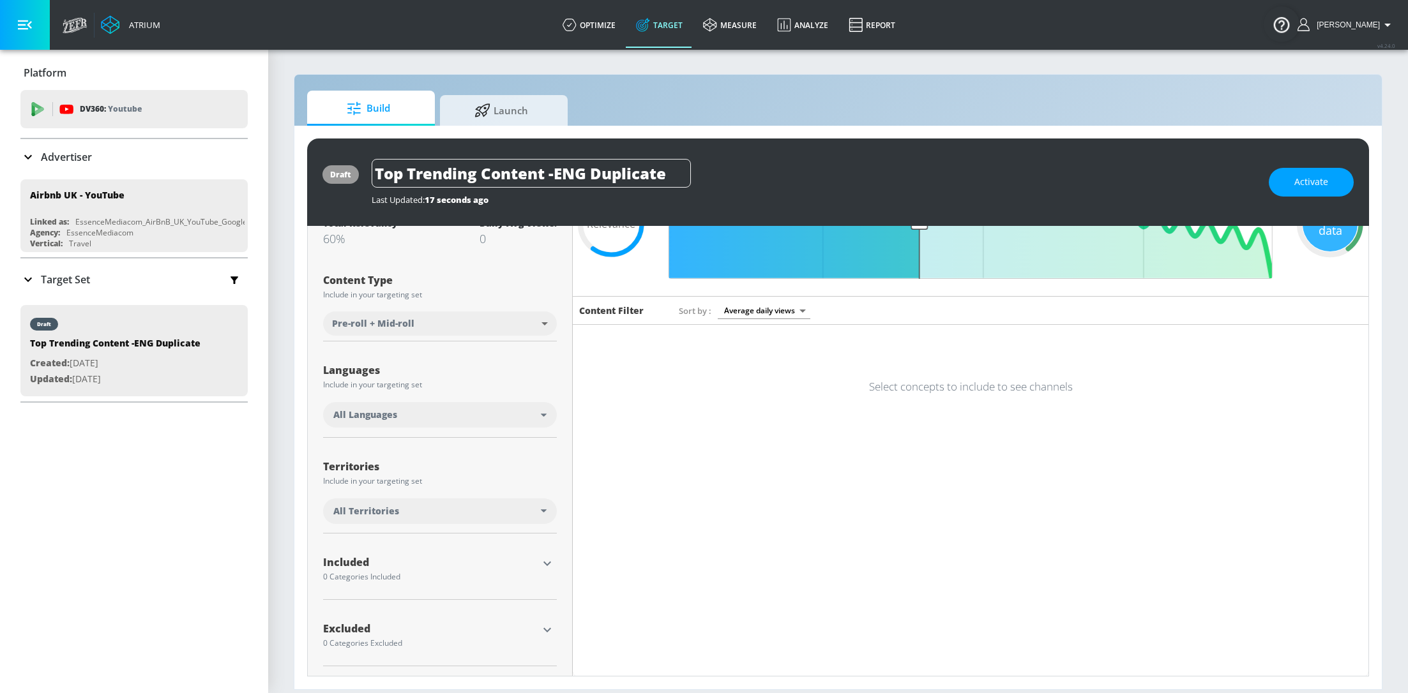
click at [547, 566] on icon "button" at bounding box center [546, 563] width 15 height 15
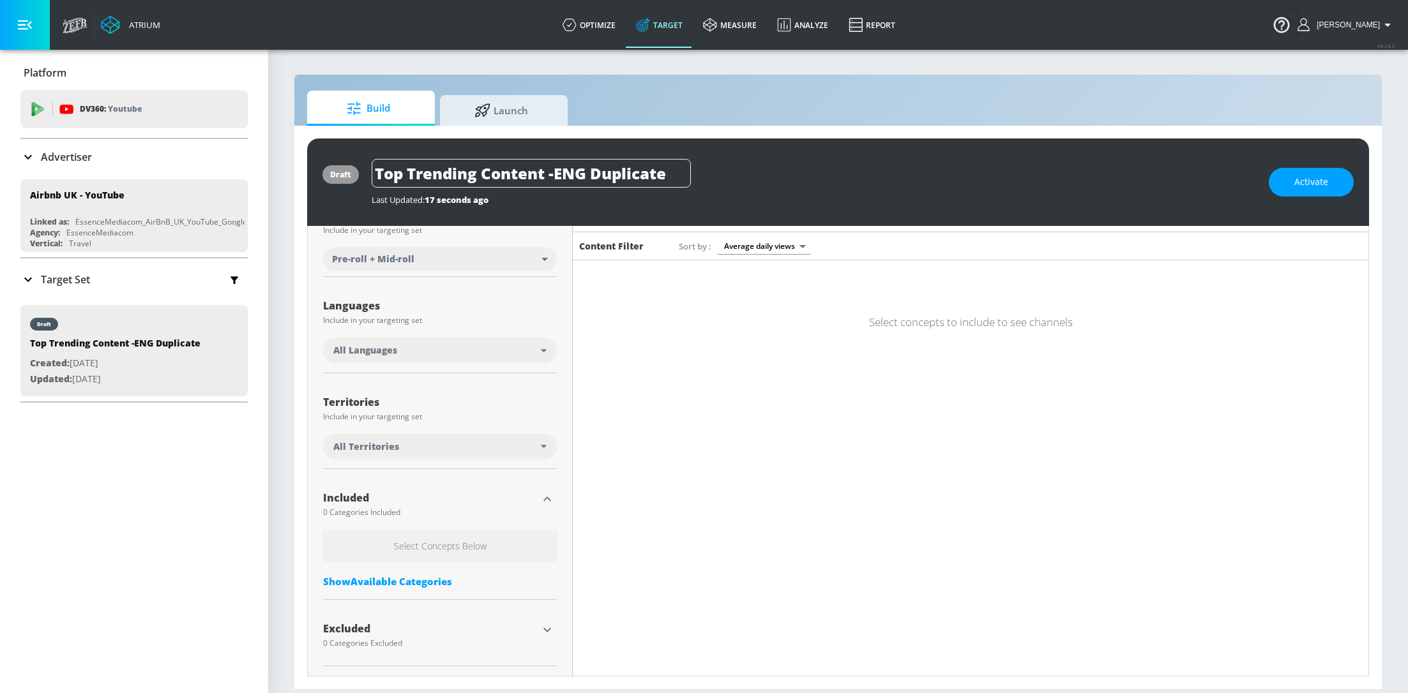
click at [440, 577] on div "Show Available Categories" at bounding box center [440, 581] width 234 height 13
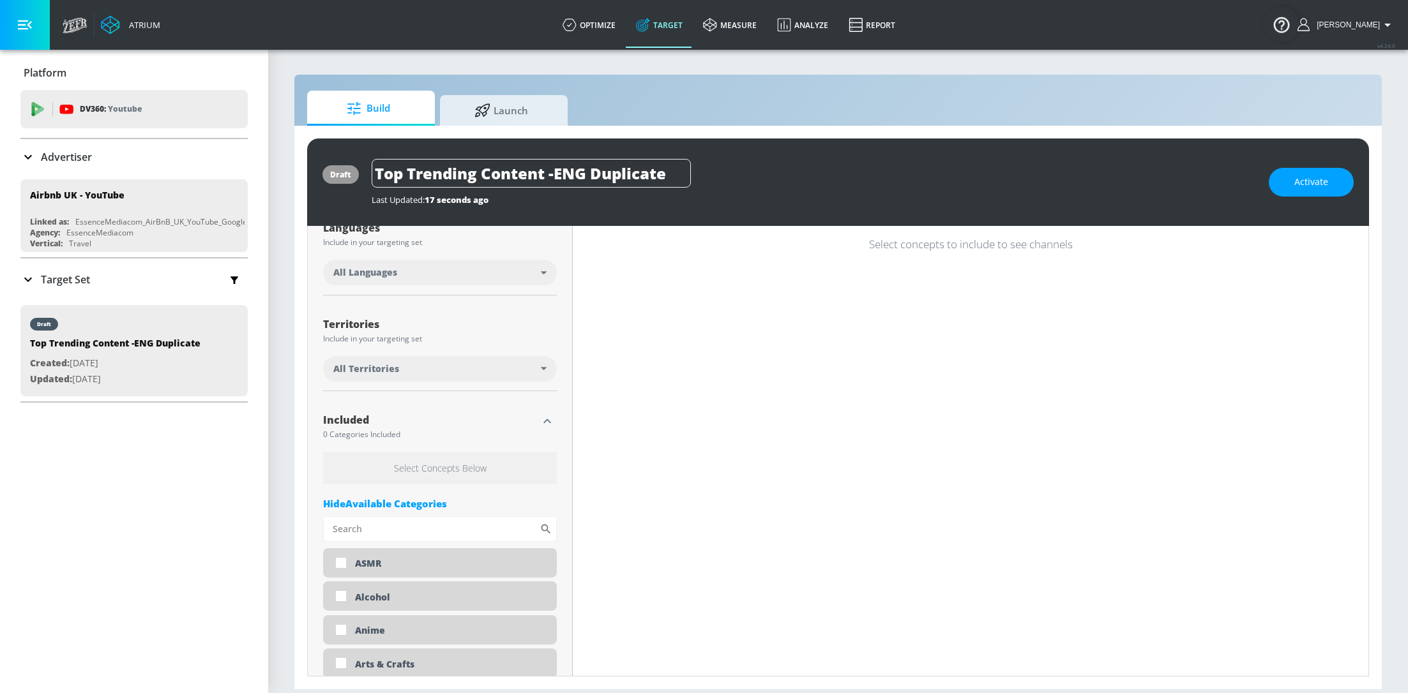
scroll to position [248, 0]
click at [428, 517] on input "Sort By" at bounding box center [431, 527] width 216 height 26
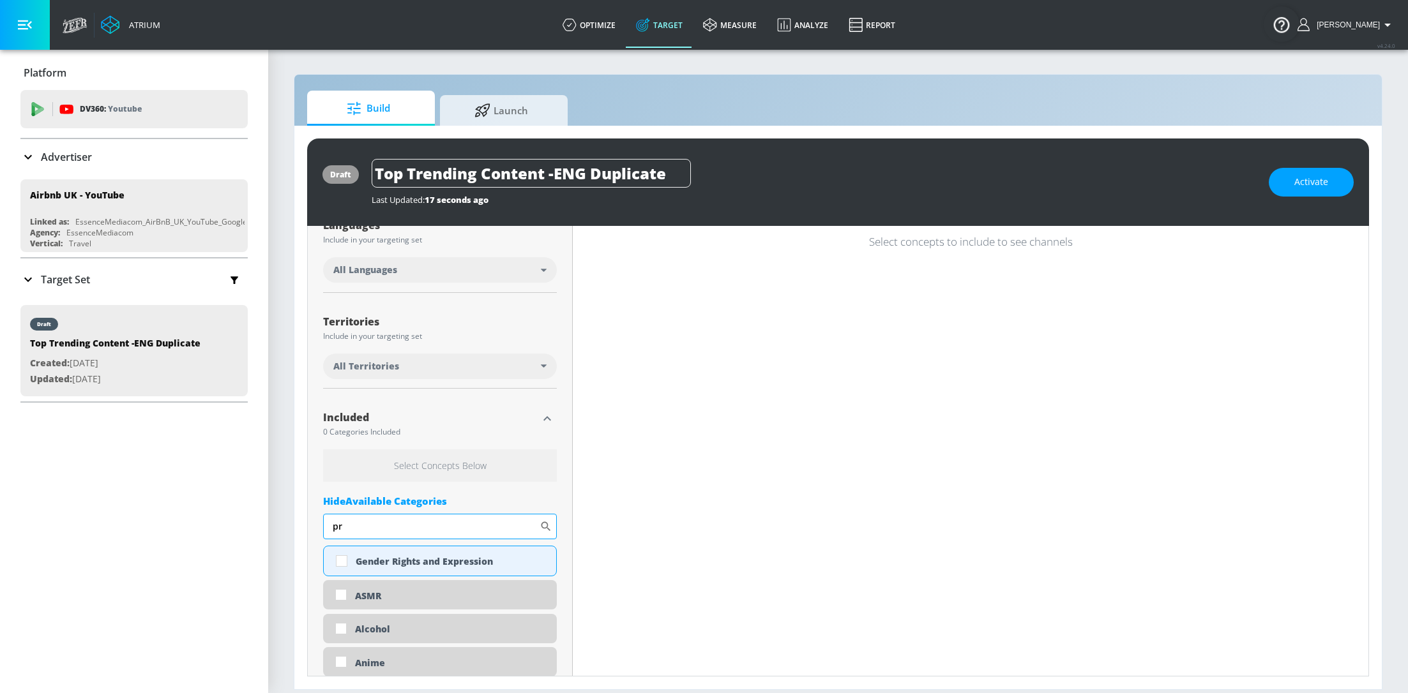
type input "p"
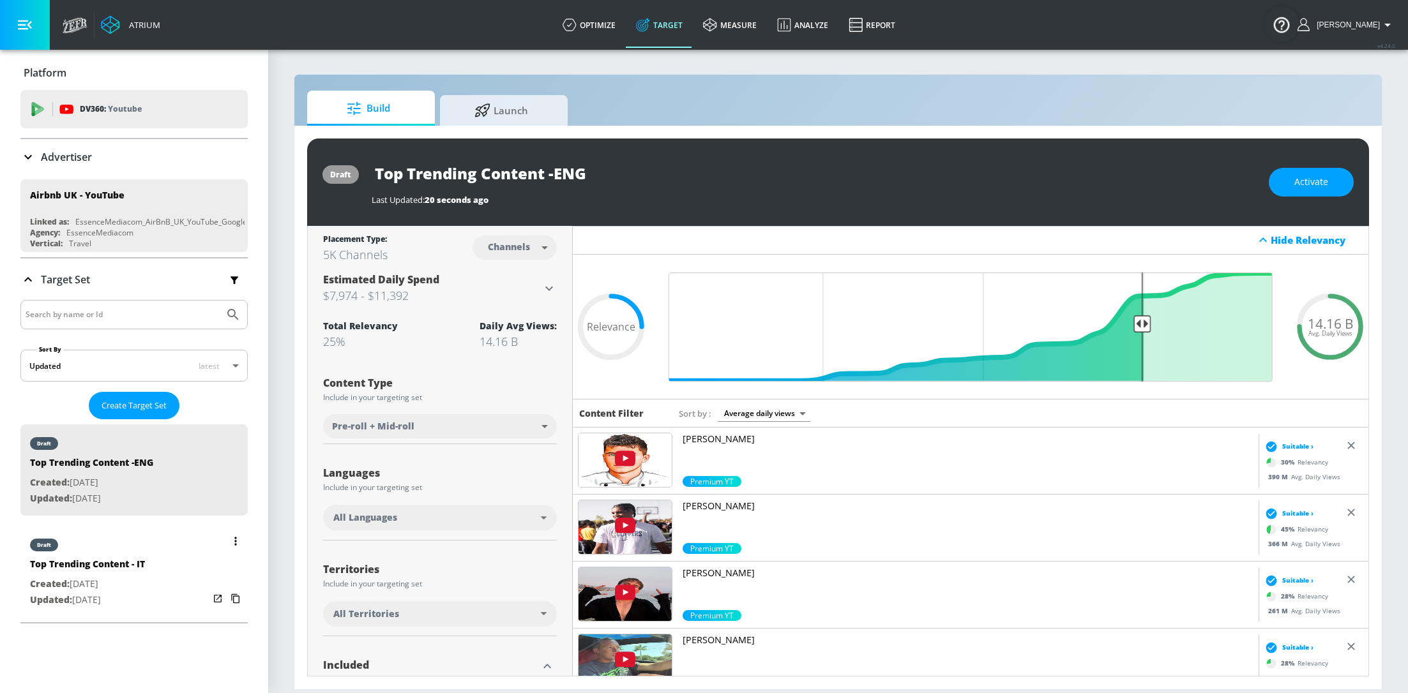
click at [108, 558] on div "Top Trending Content - IT" at bounding box center [87, 567] width 115 height 19
type input "Top Trending Content - IT"
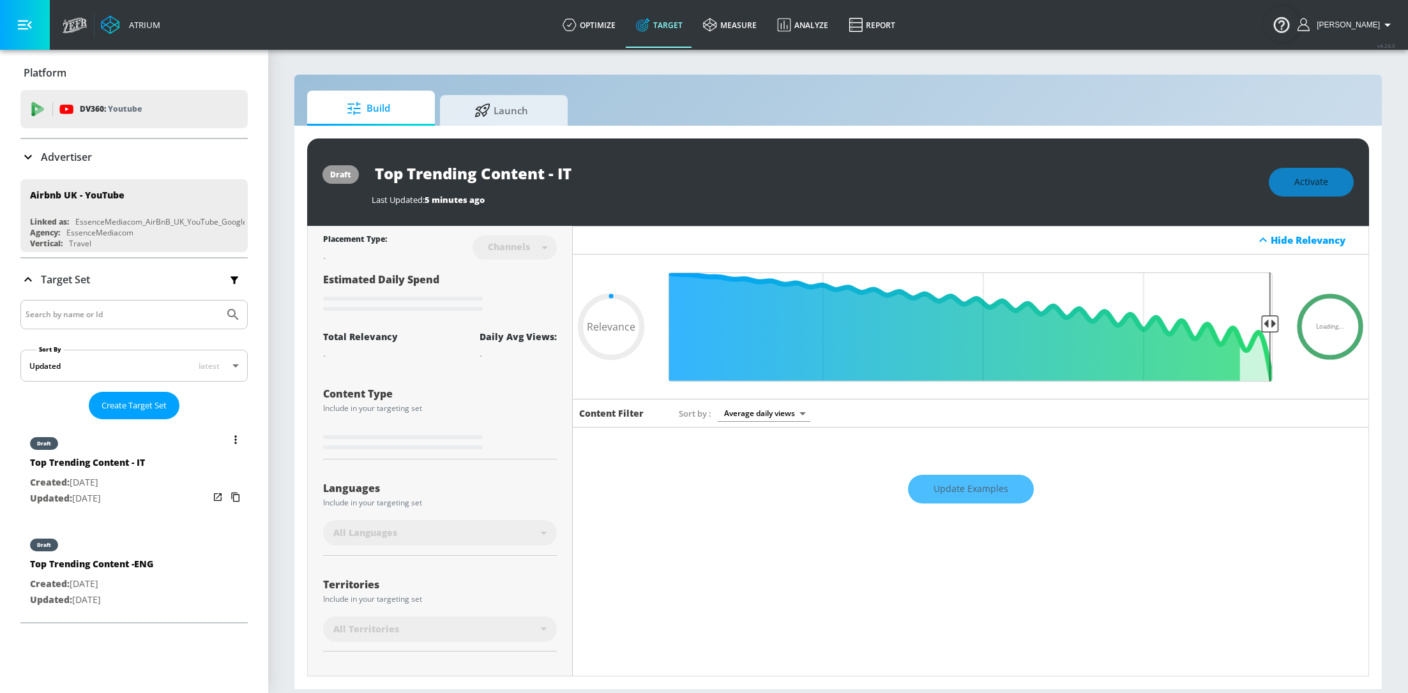
type input "0.7"
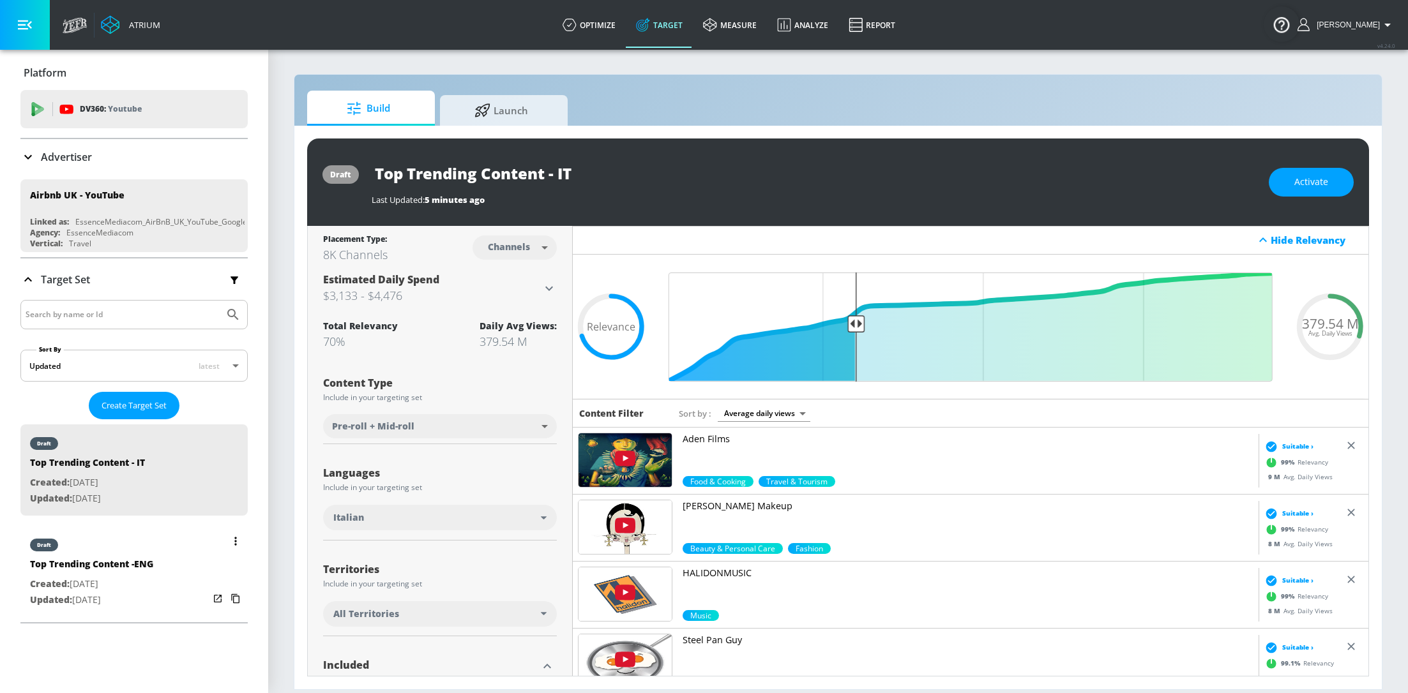
click at [110, 582] on p "Created: [DATE]" at bounding box center [91, 585] width 123 height 16
type input "Top Trending Content -ENG"
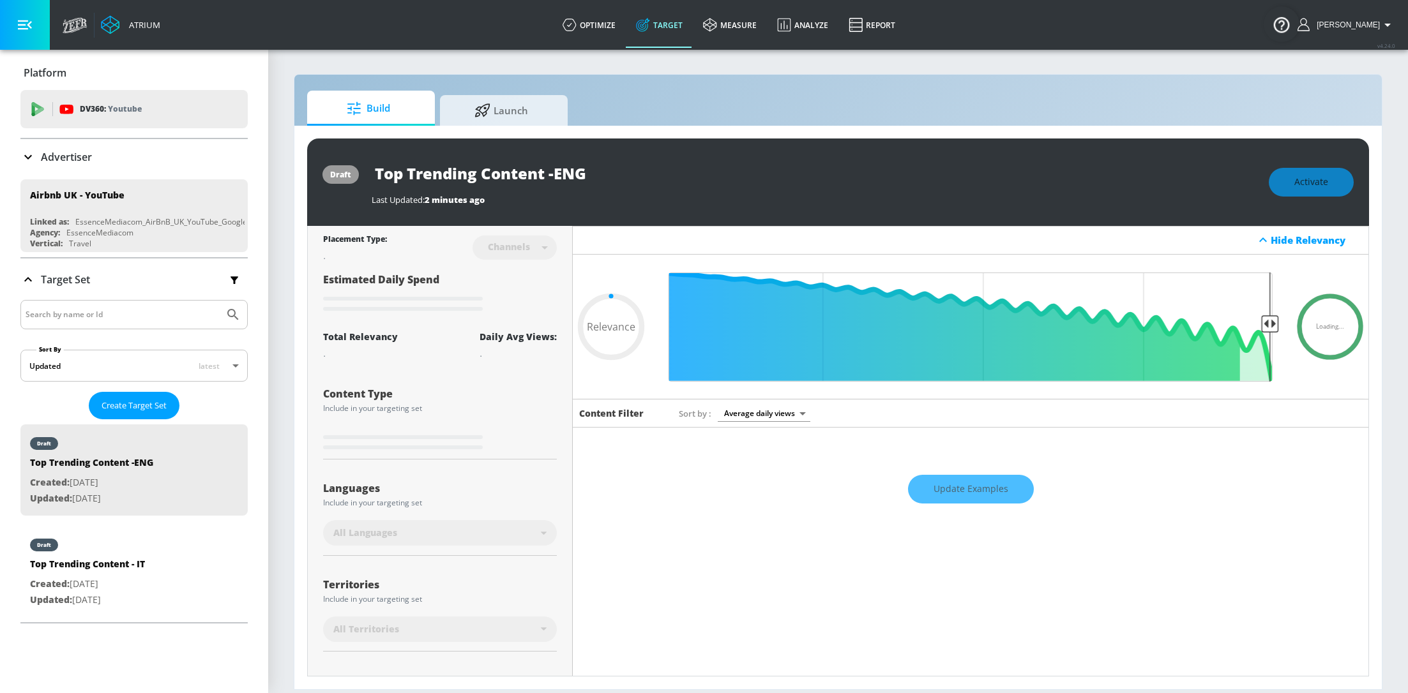
type input "0.25"
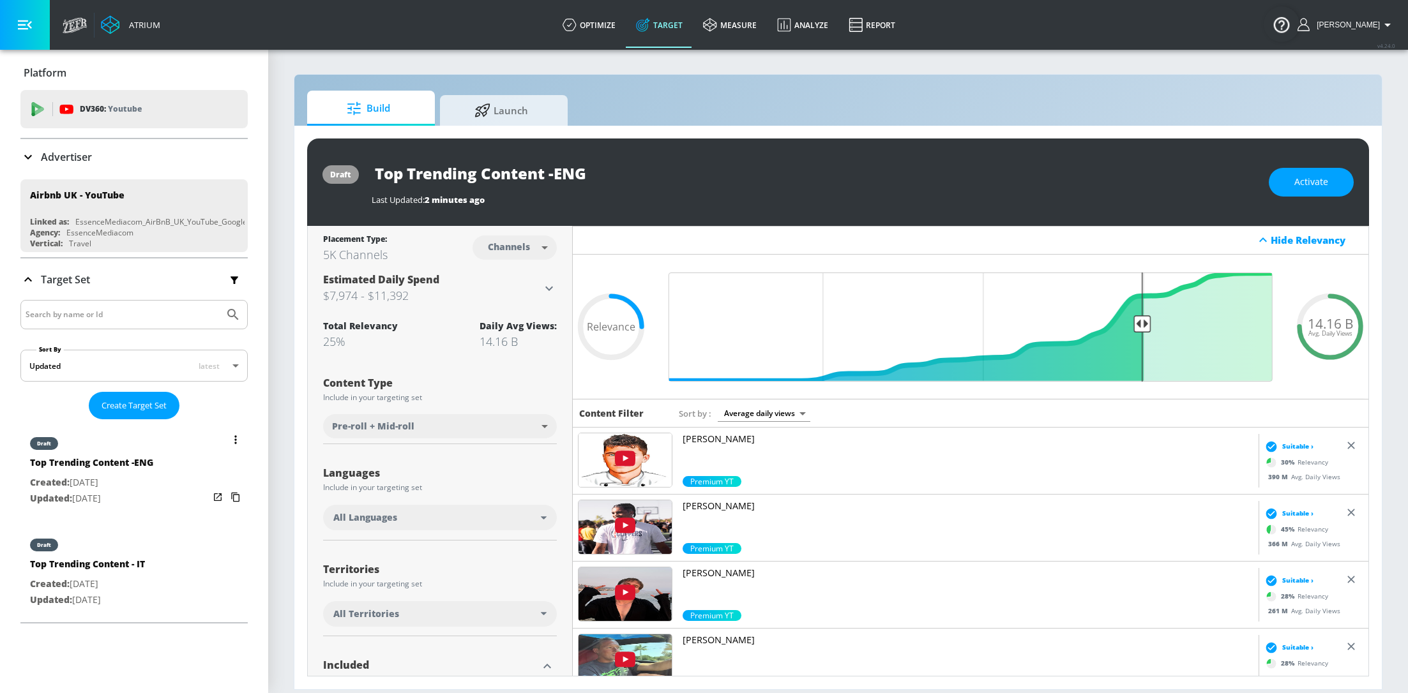
click at [87, 585] on p "Created: [DATE]" at bounding box center [87, 585] width 115 height 16
type input "Top Trending Content - IT"
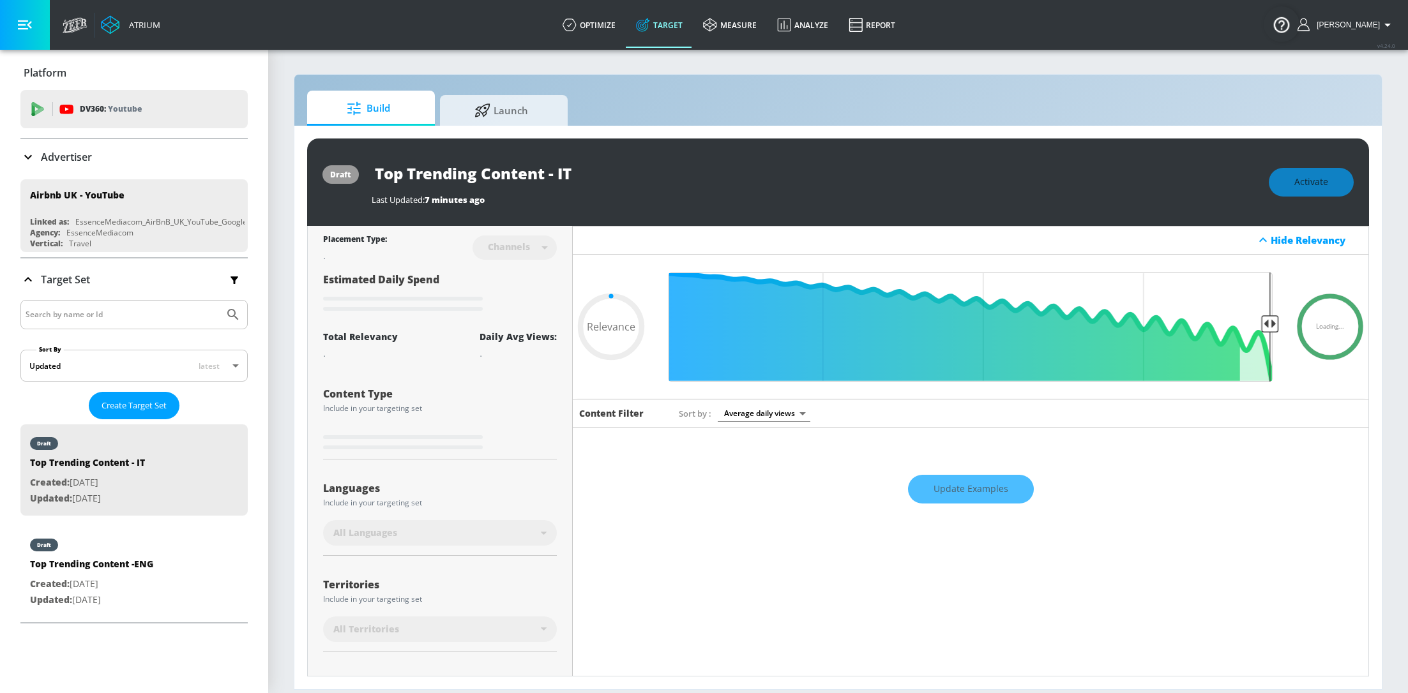
scroll to position [103, 0]
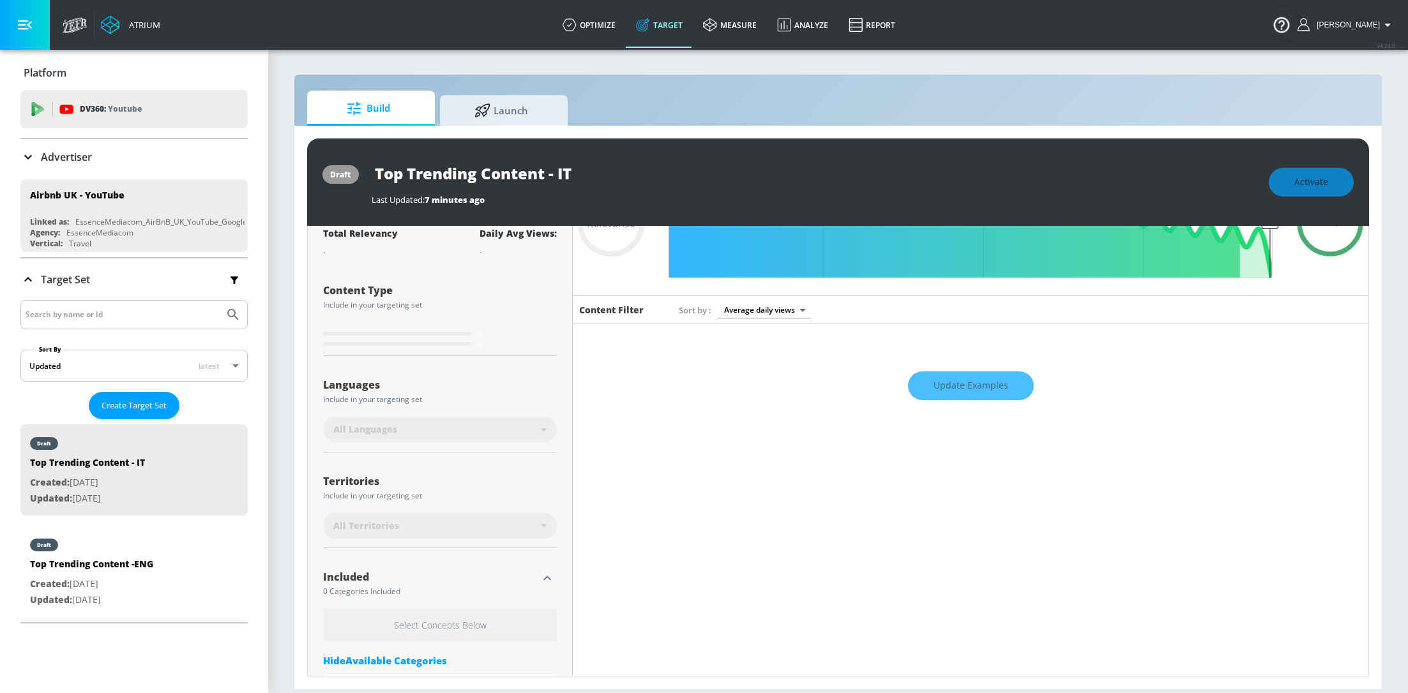
type input "0.7"
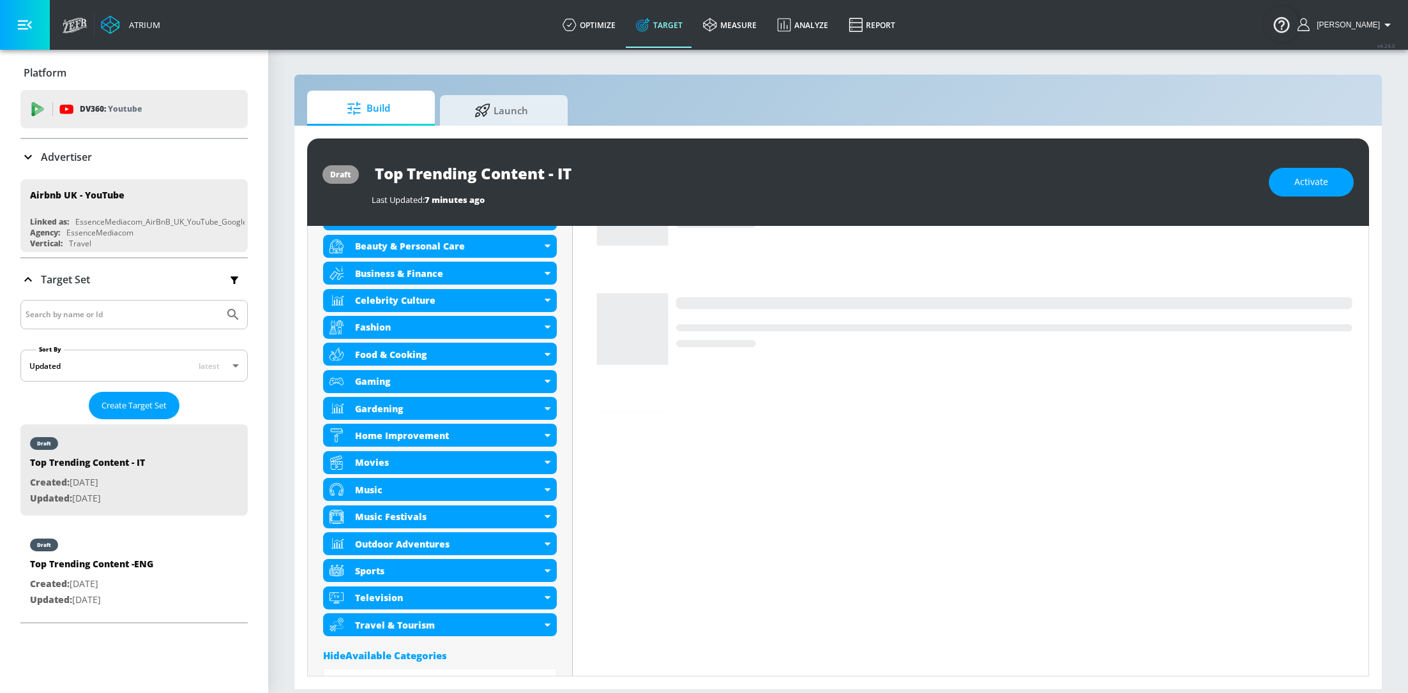
scroll to position [686, 0]
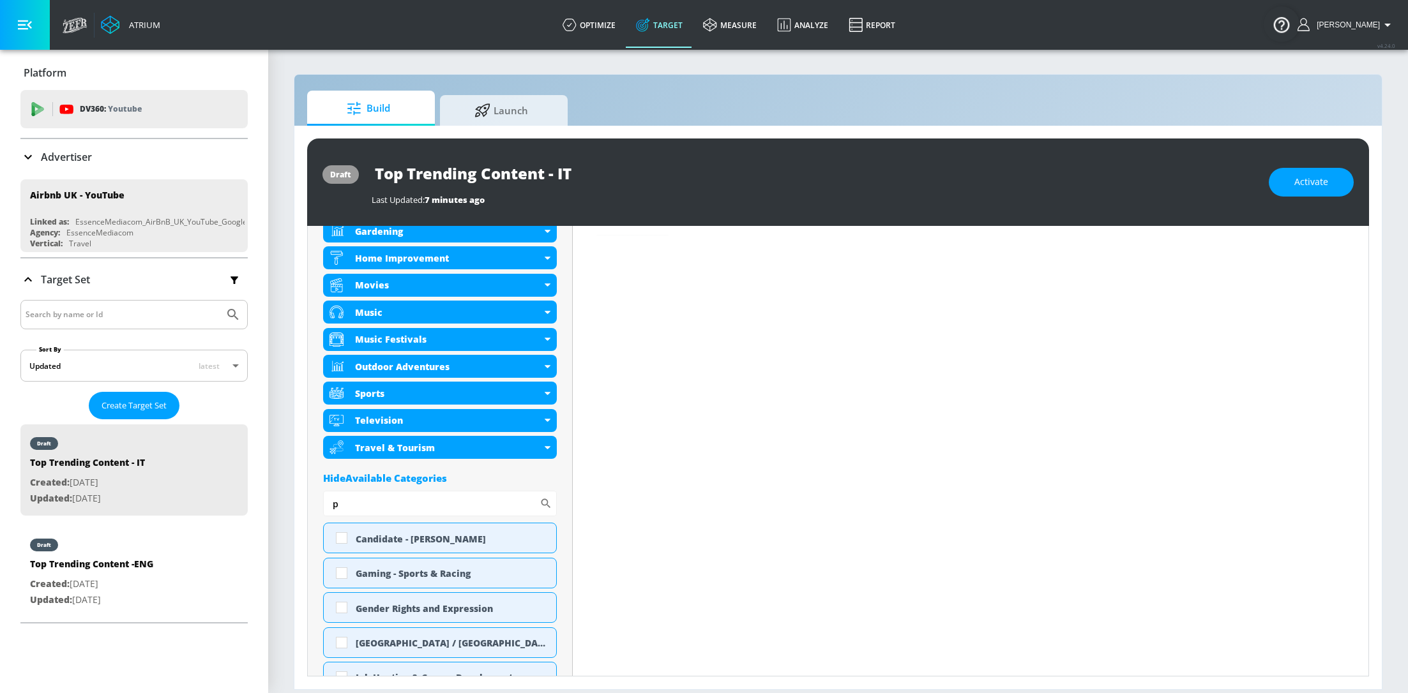
drag, startPoint x: 462, startPoint y: 508, endPoint x: 264, endPoint y: 499, distance: 198.1
click at [264, 499] on div "Atrium optimize Target measure Analyze Report optimize Target measure Analyze R…" at bounding box center [704, 346] width 1408 height 693
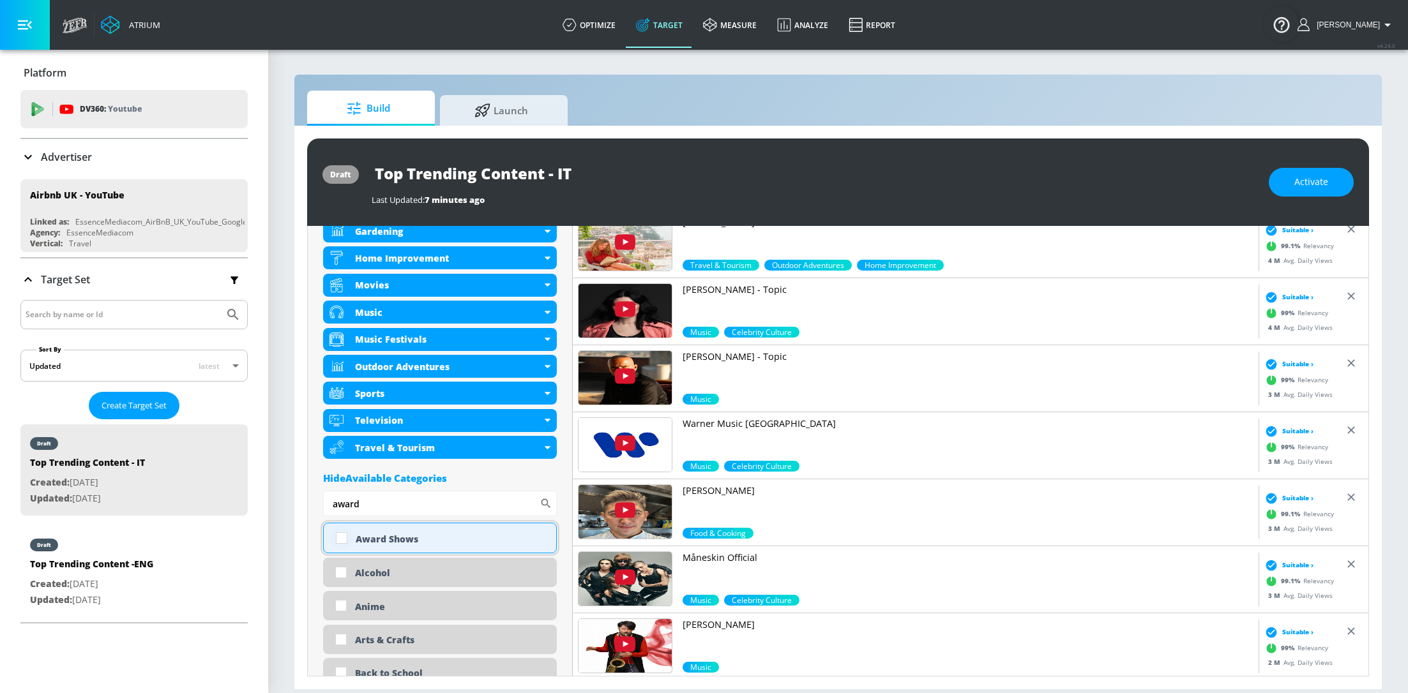
type input "award"
click at [349, 543] on input "checkbox" at bounding box center [341, 538] width 23 height 23
checkbox input "true"
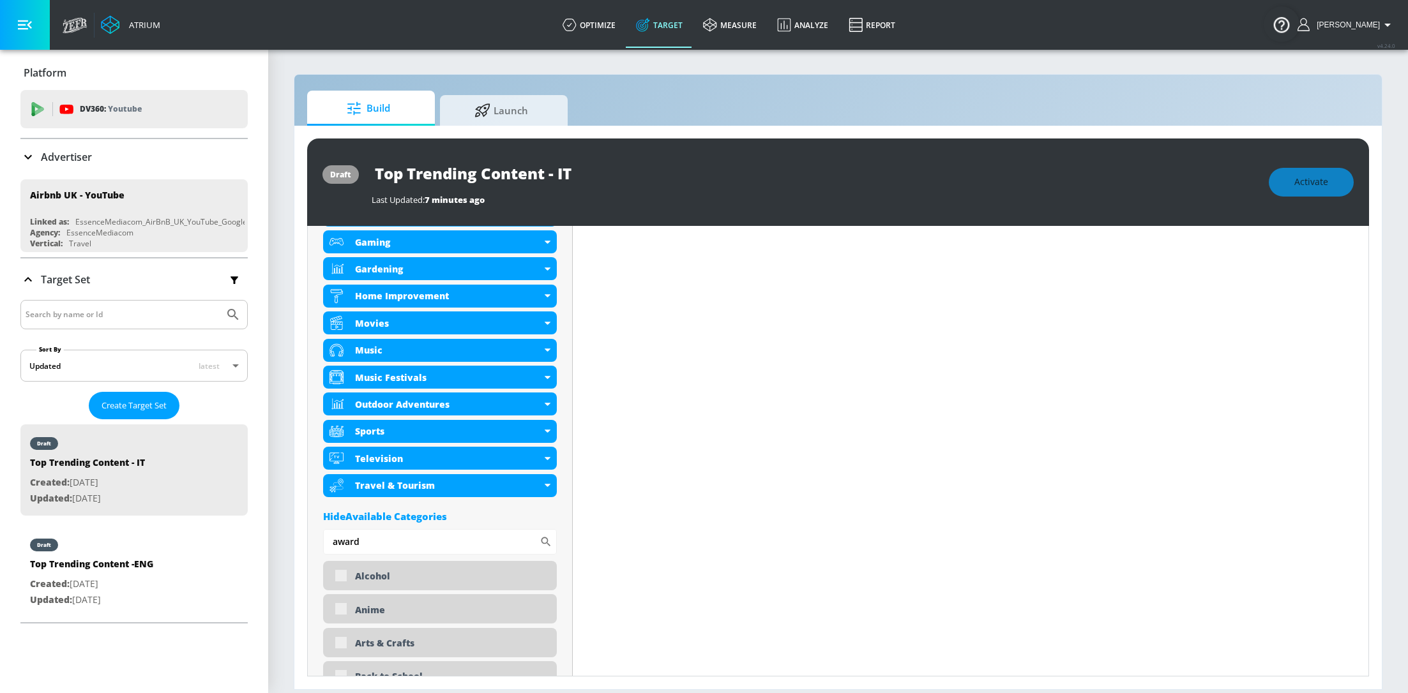
scroll to position [696, 0]
